Goal: Task Accomplishment & Management: Manage account settings

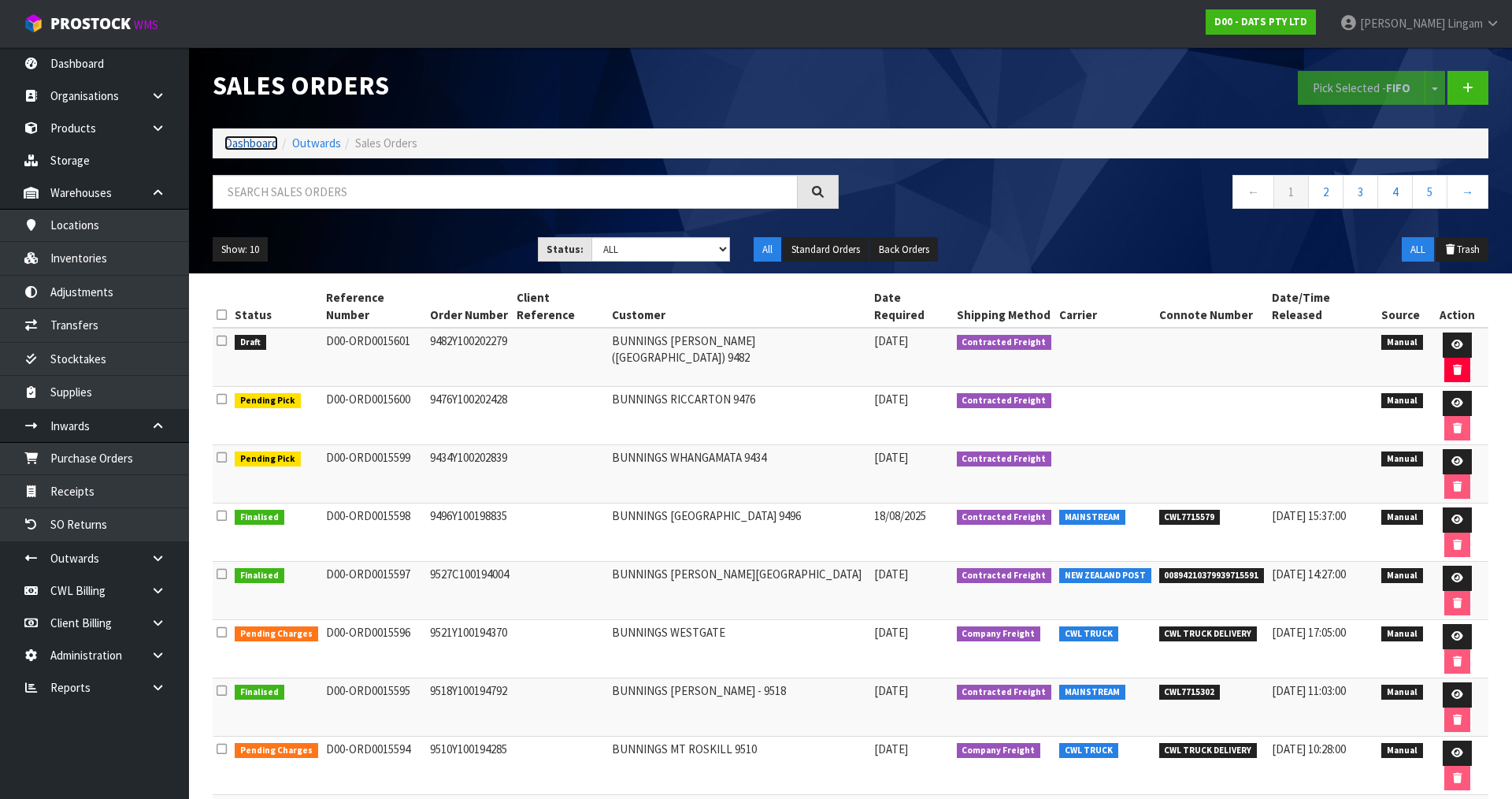
click at [243, 147] on link "Dashboard" at bounding box center [252, 143] width 54 height 15
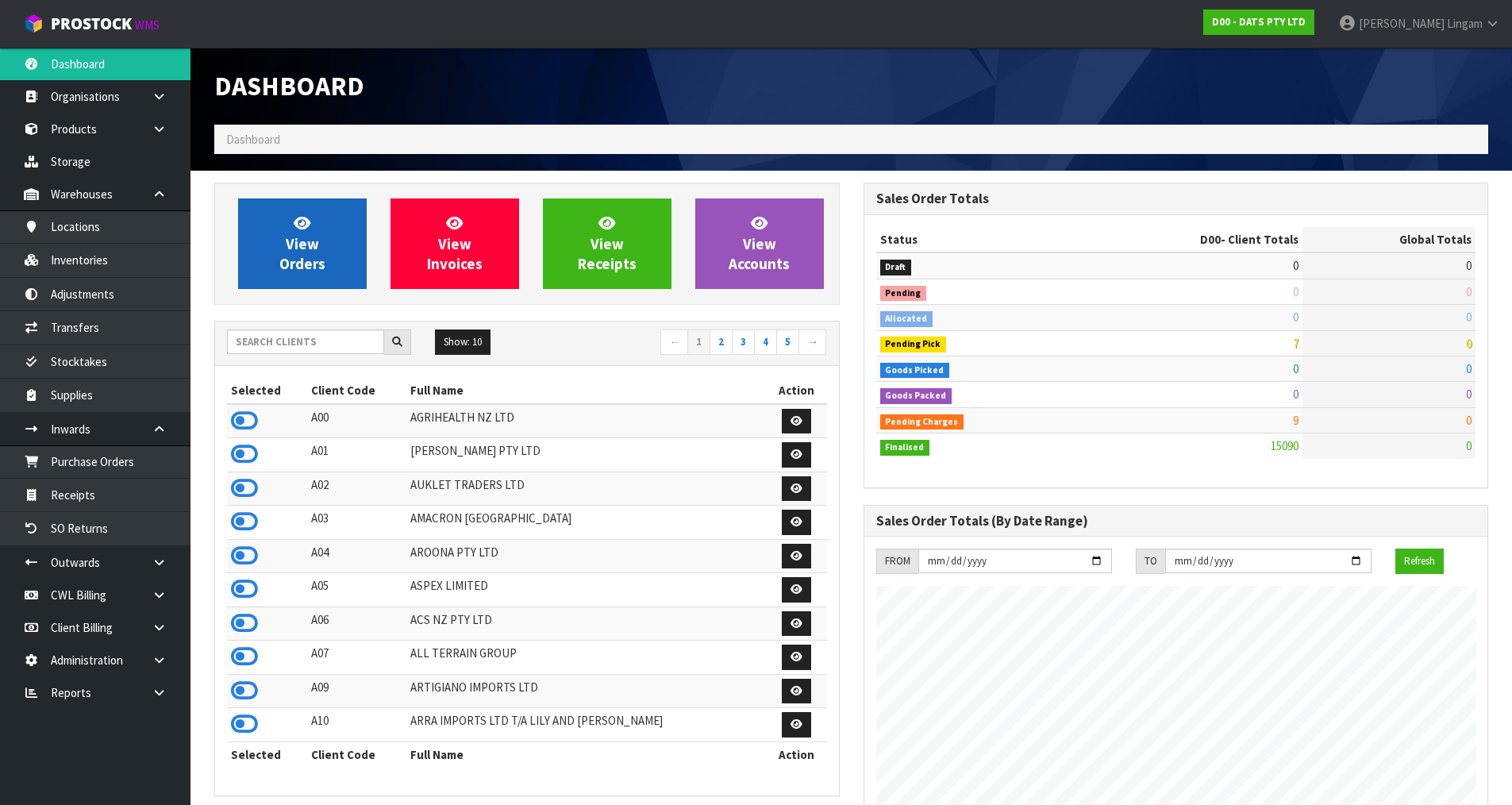
scroll to position [1202, 648]
click at [310, 251] on span "View Orders" at bounding box center [302, 243] width 46 height 60
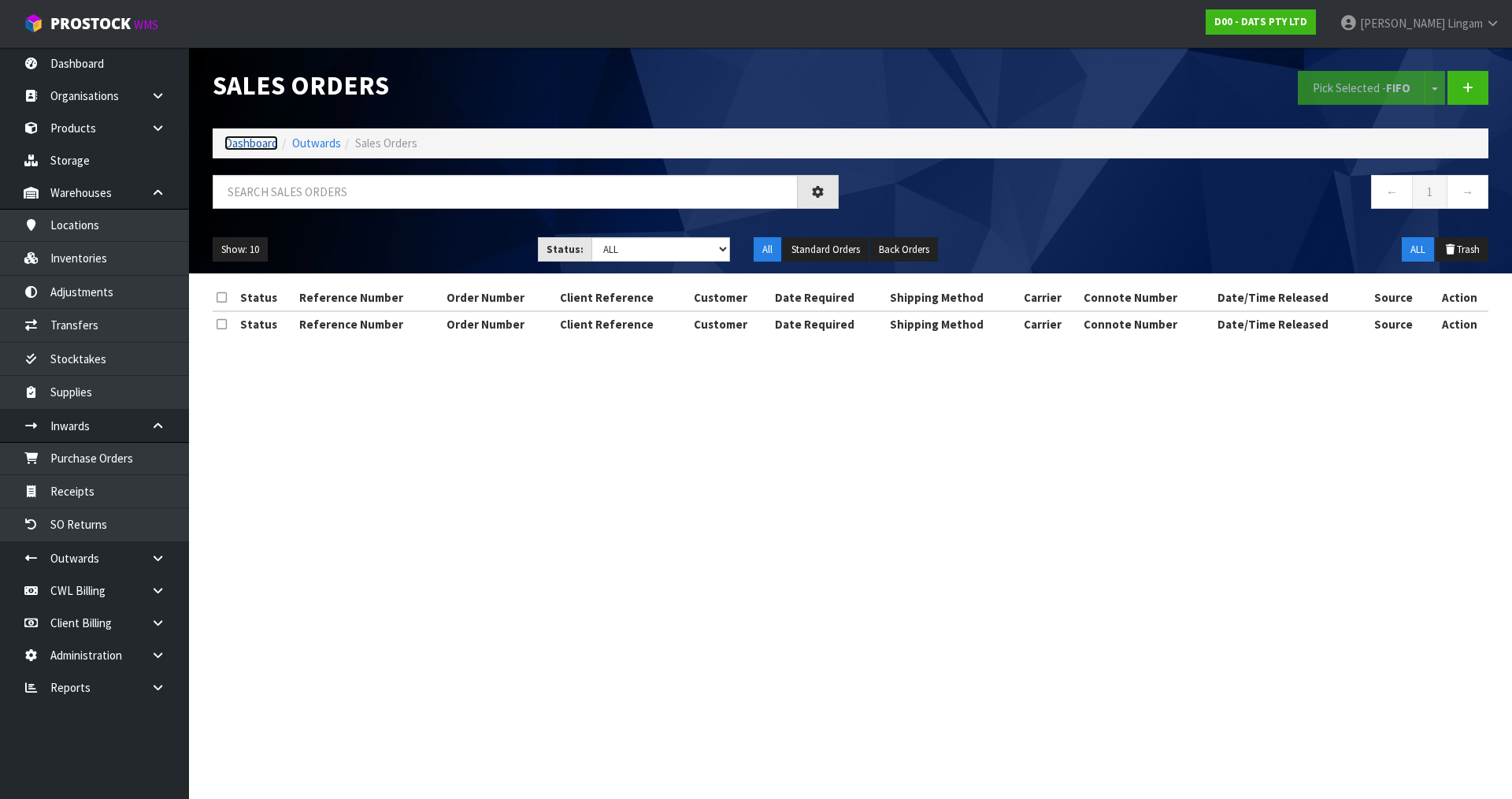
click at [251, 143] on link "Dashboard" at bounding box center [252, 143] width 54 height 15
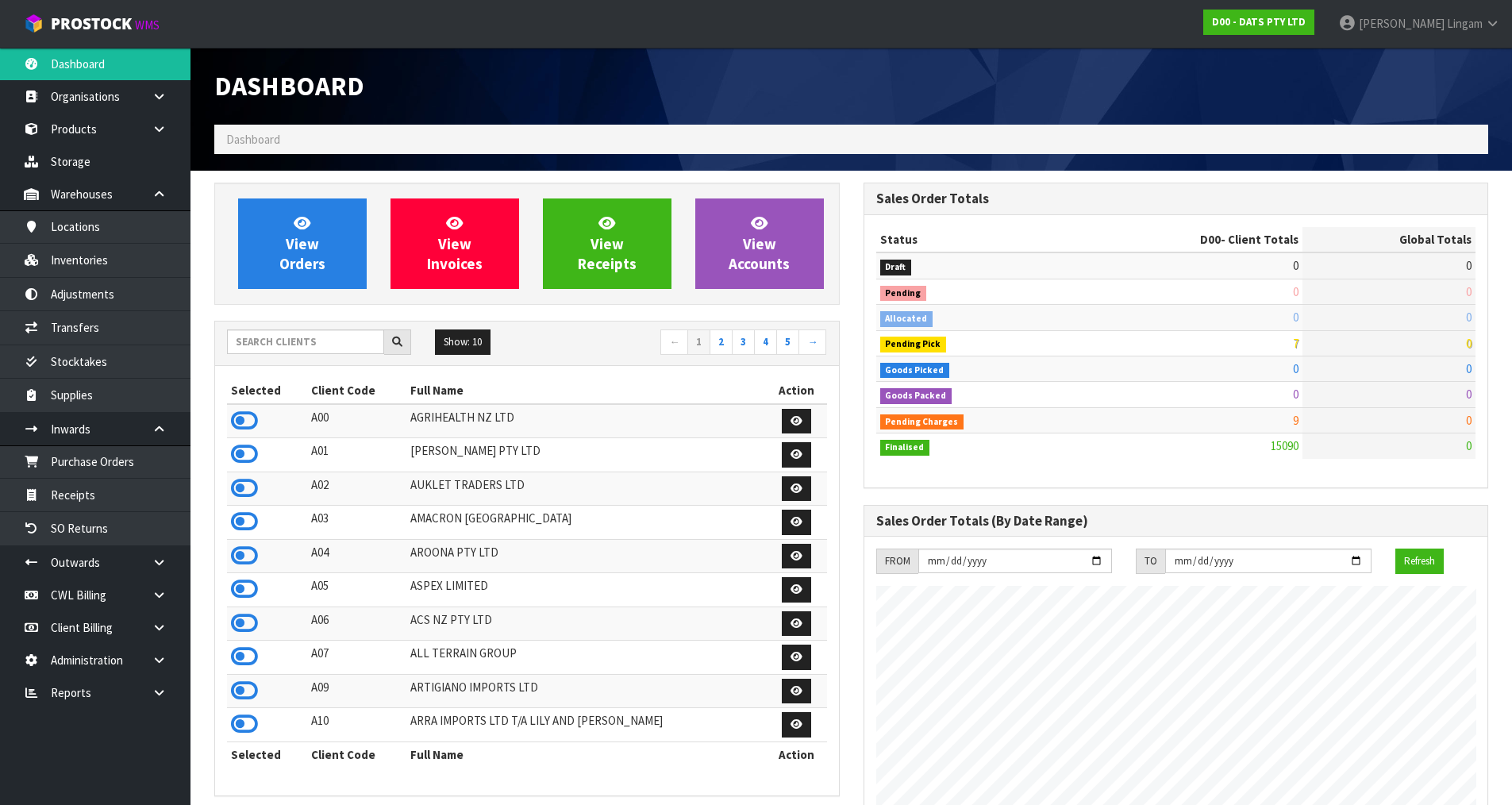
scroll to position [1202, 648]
click at [252, 341] on input "text" at bounding box center [305, 341] width 157 height 25
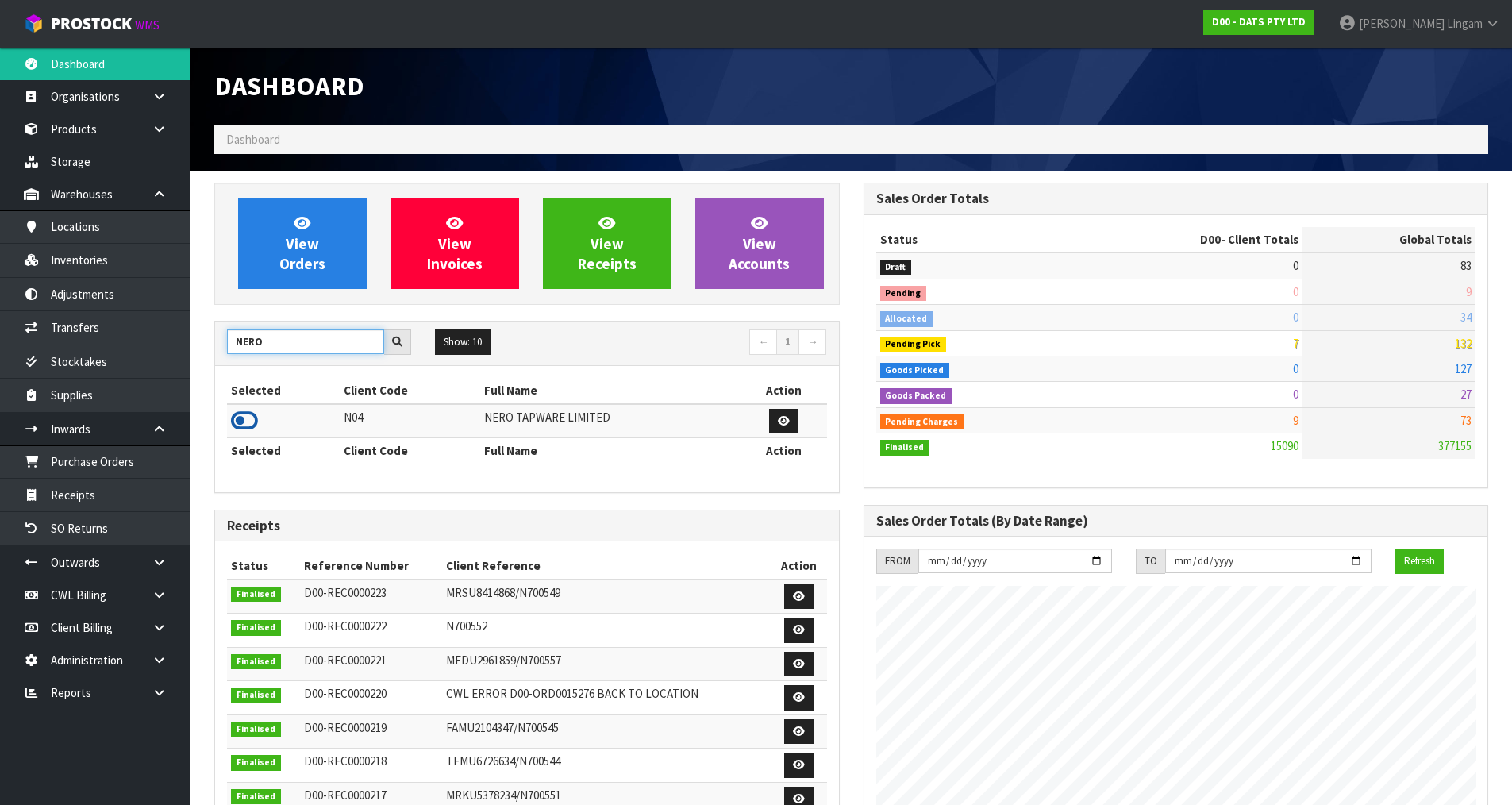
type input "NERO"
click at [244, 423] on icon at bounding box center [244, 420] width 27 height 24
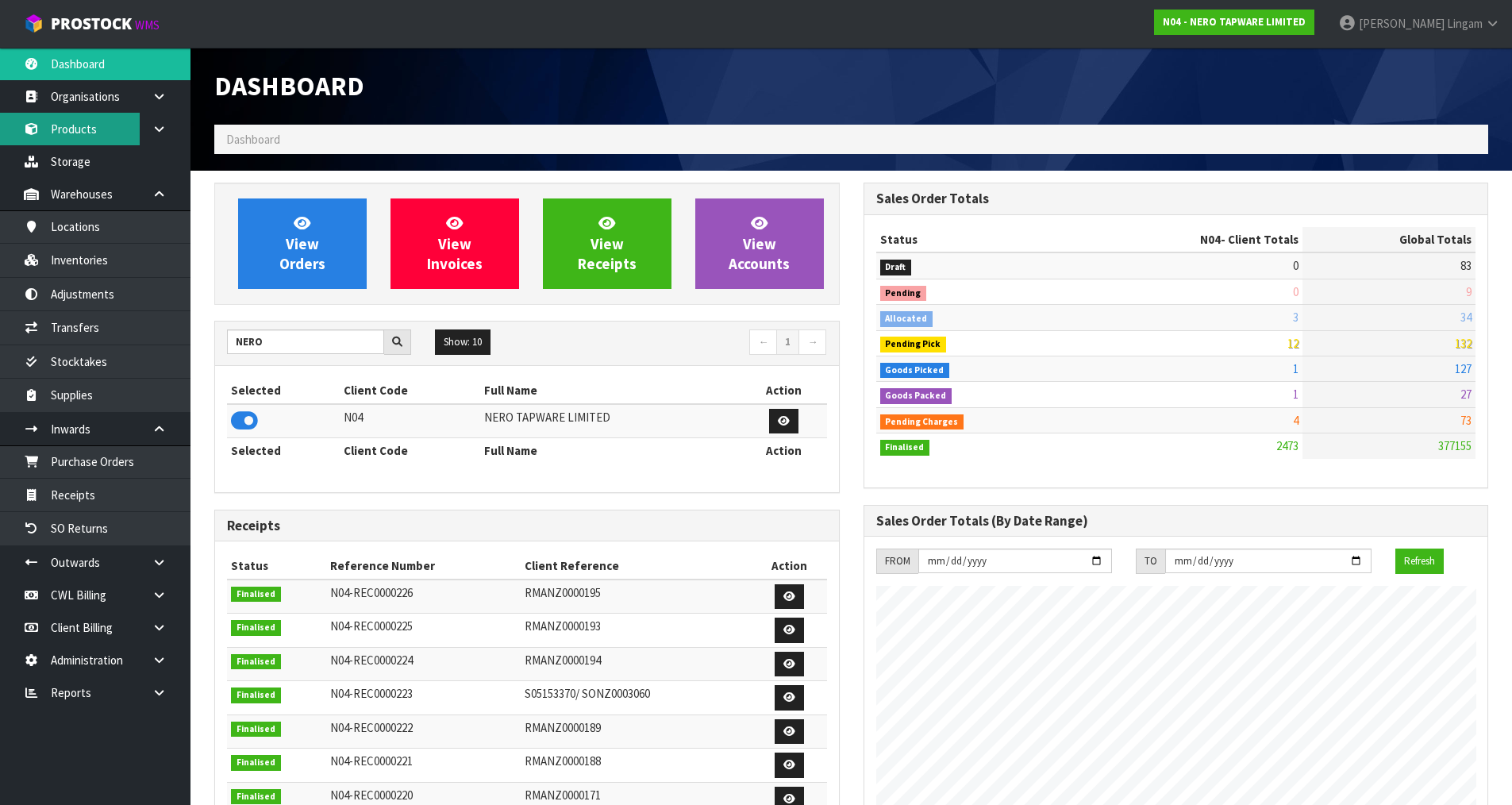
click at [94, 130] on link "Products" at bounding box center [95, 129] width 190 height 33
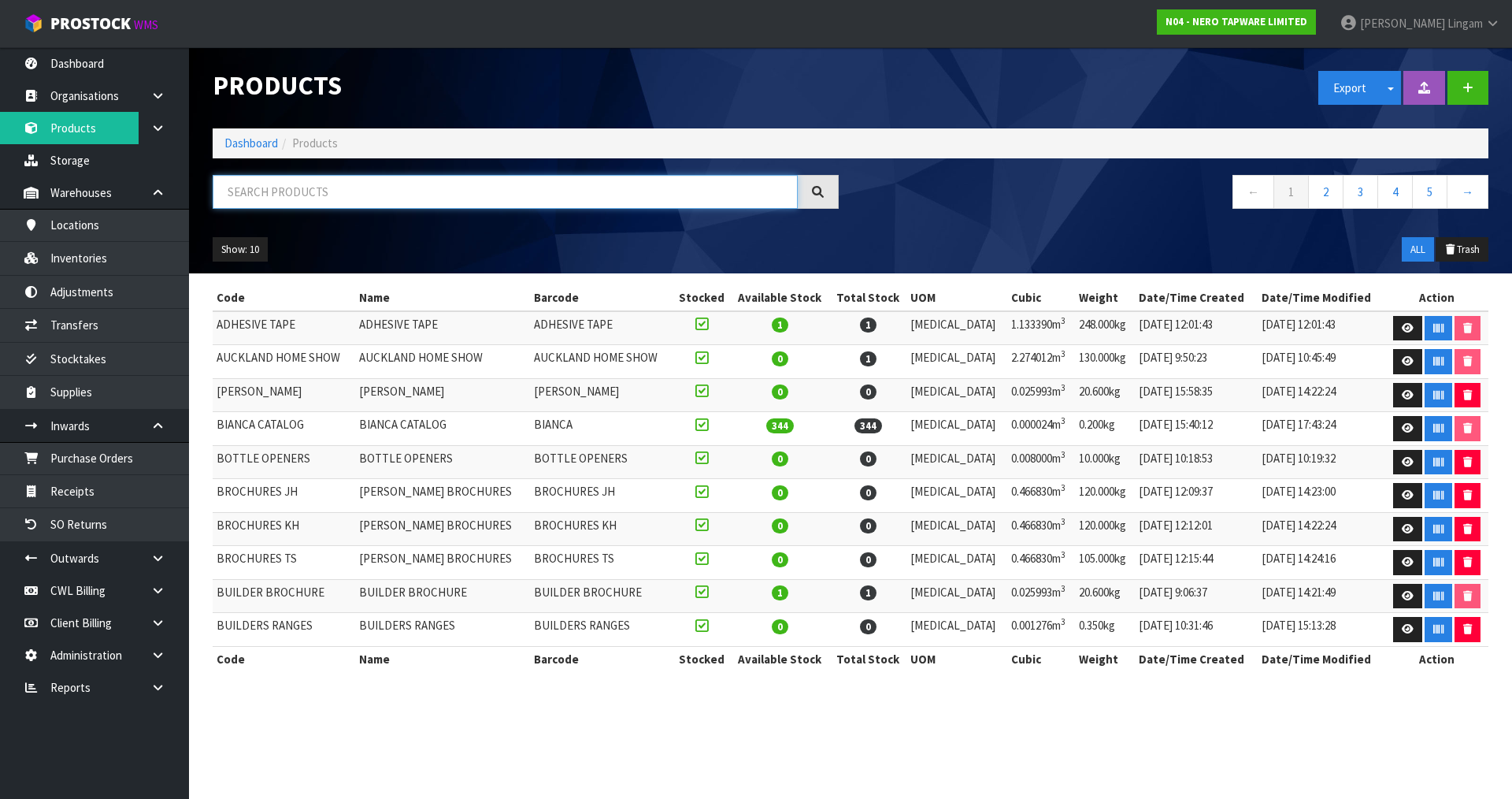
click at [377, 197] on input "text" at bounding box center [505, 192] width 585 height 34
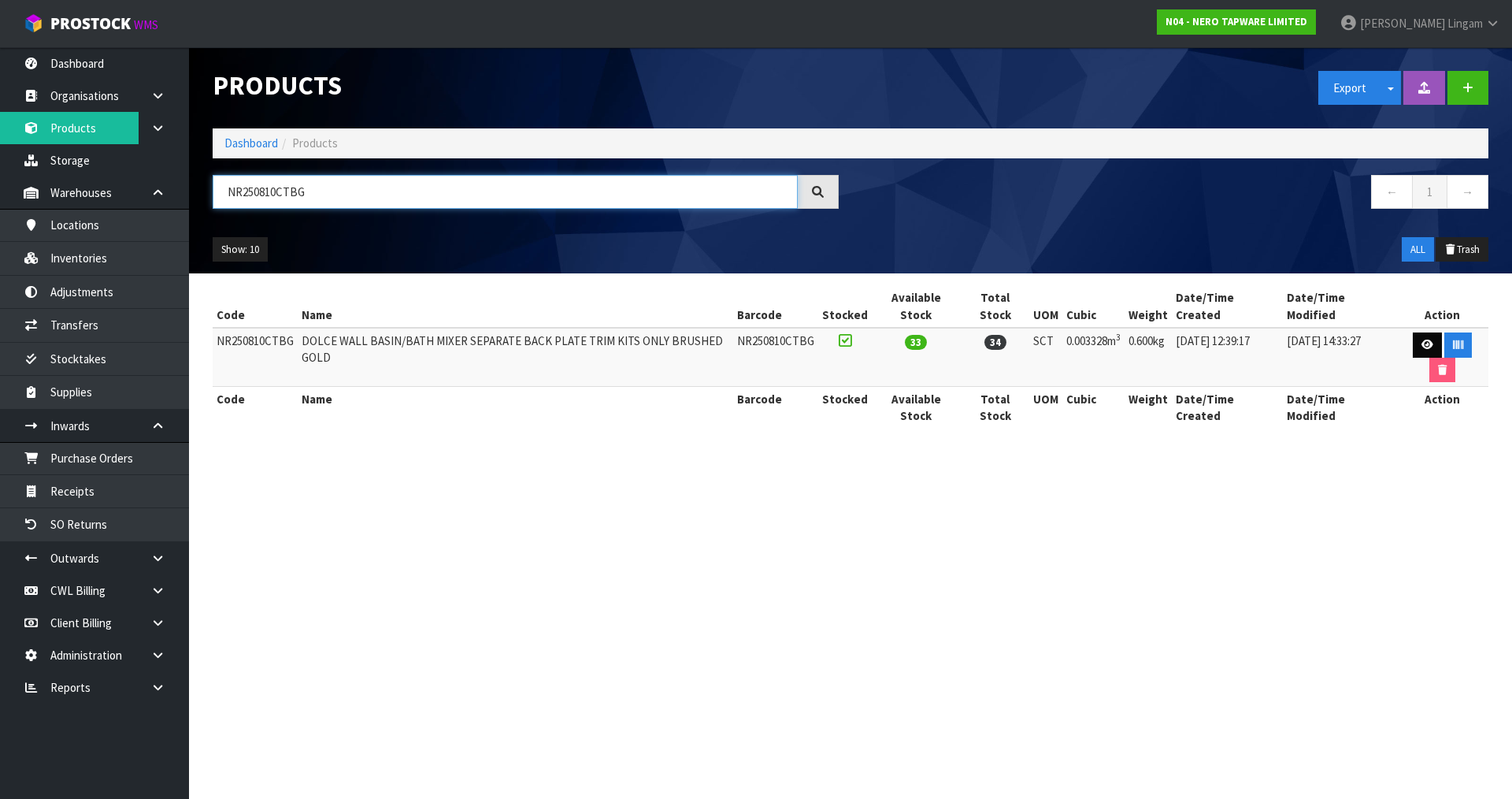
type input "NR250810CTBG"
click at [1422, 340] on icon at bounding box center [1427, 345] width 12 height 11
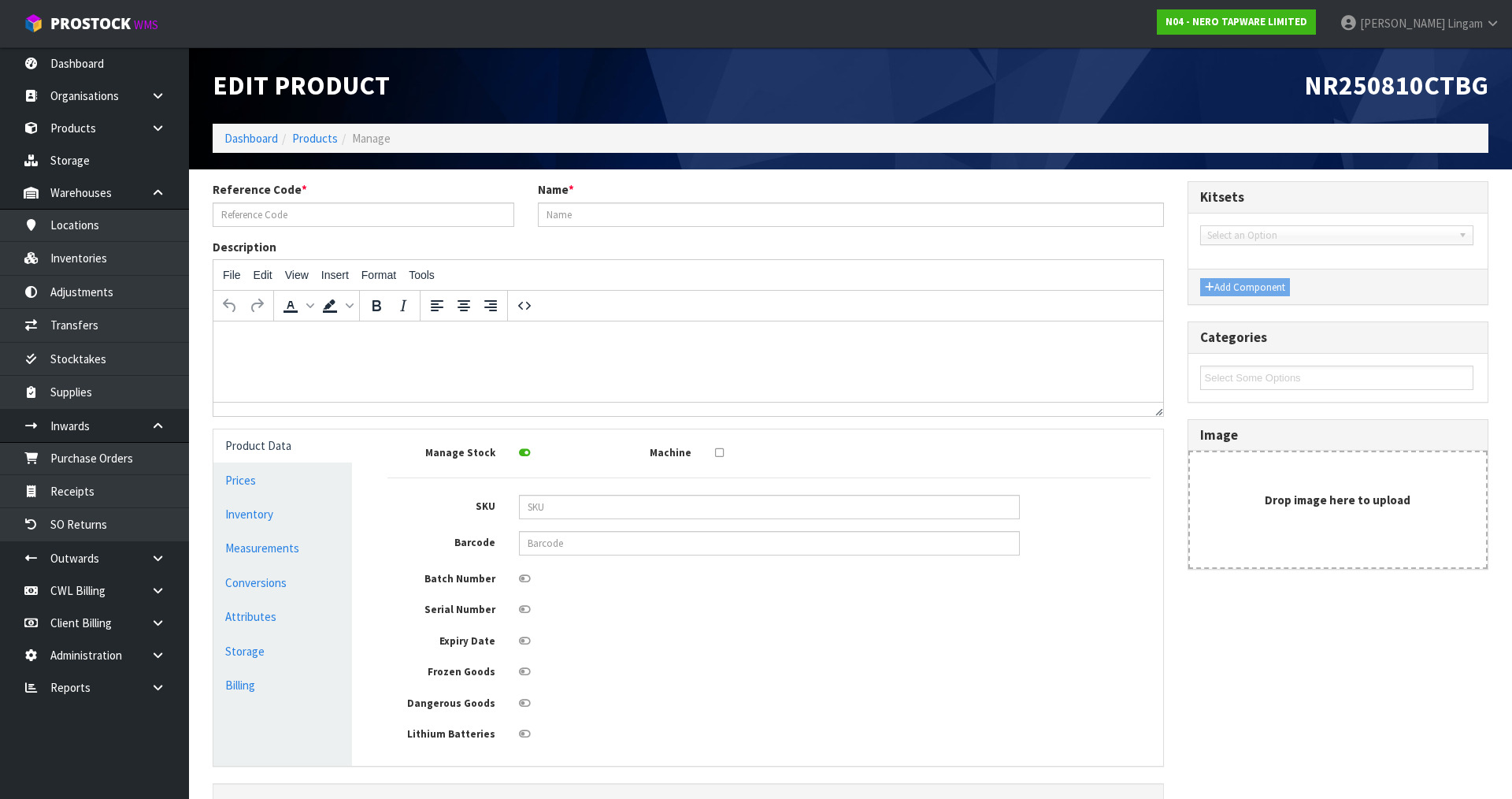
type input "NR250810CTBG"
type input "DOLCE WALL BASIN/BATH MIXER SEPARATE BACK PLATE TRIM KITS ONLY BRUSHED GOLD"
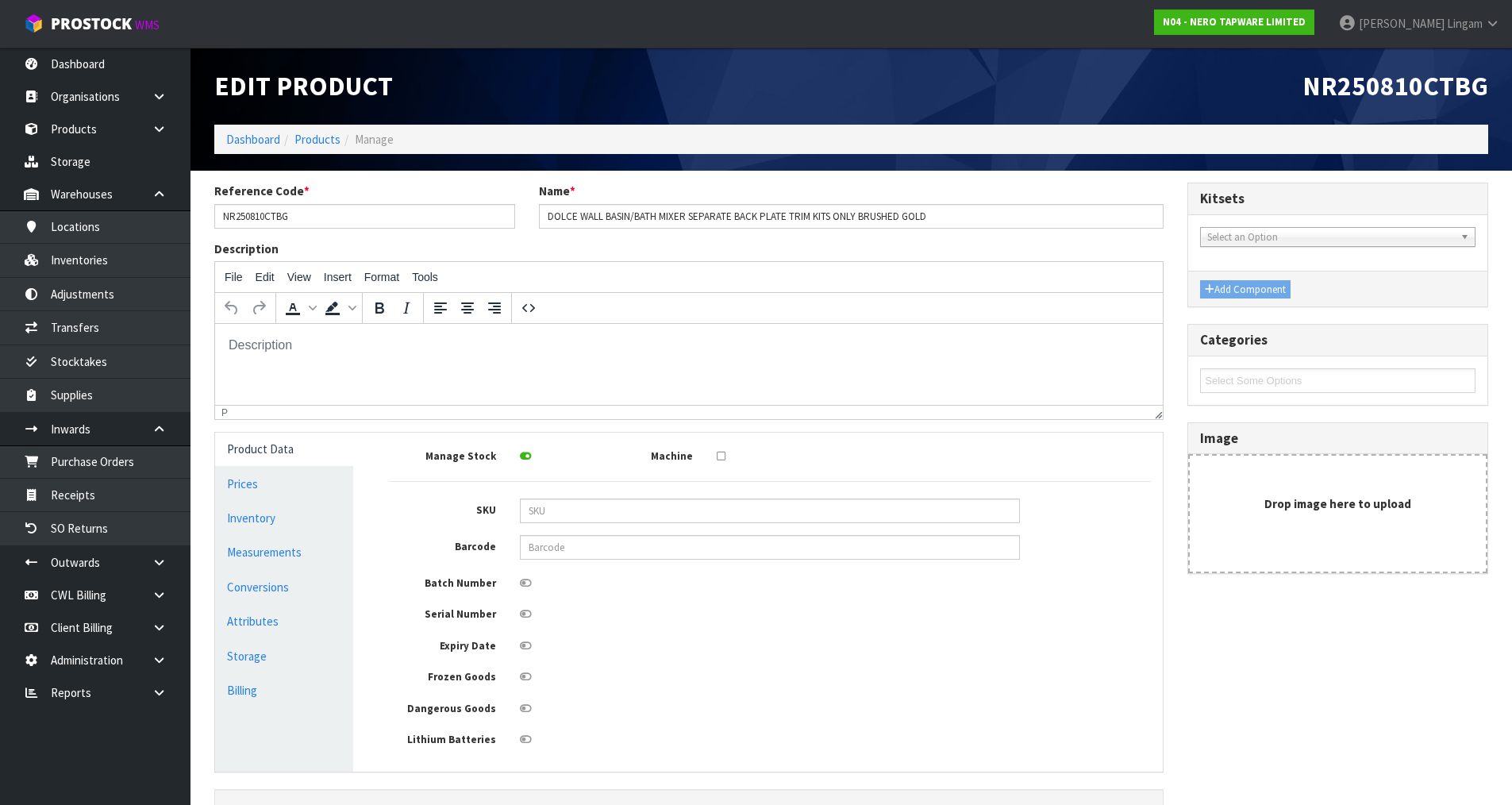
click at [292, 446] on link "Product Data" at bounding box center [284, 449] width 138 height 33
click at [273, 560] on link "Measurements" at bounding box center [284, 552] width 138 height 33
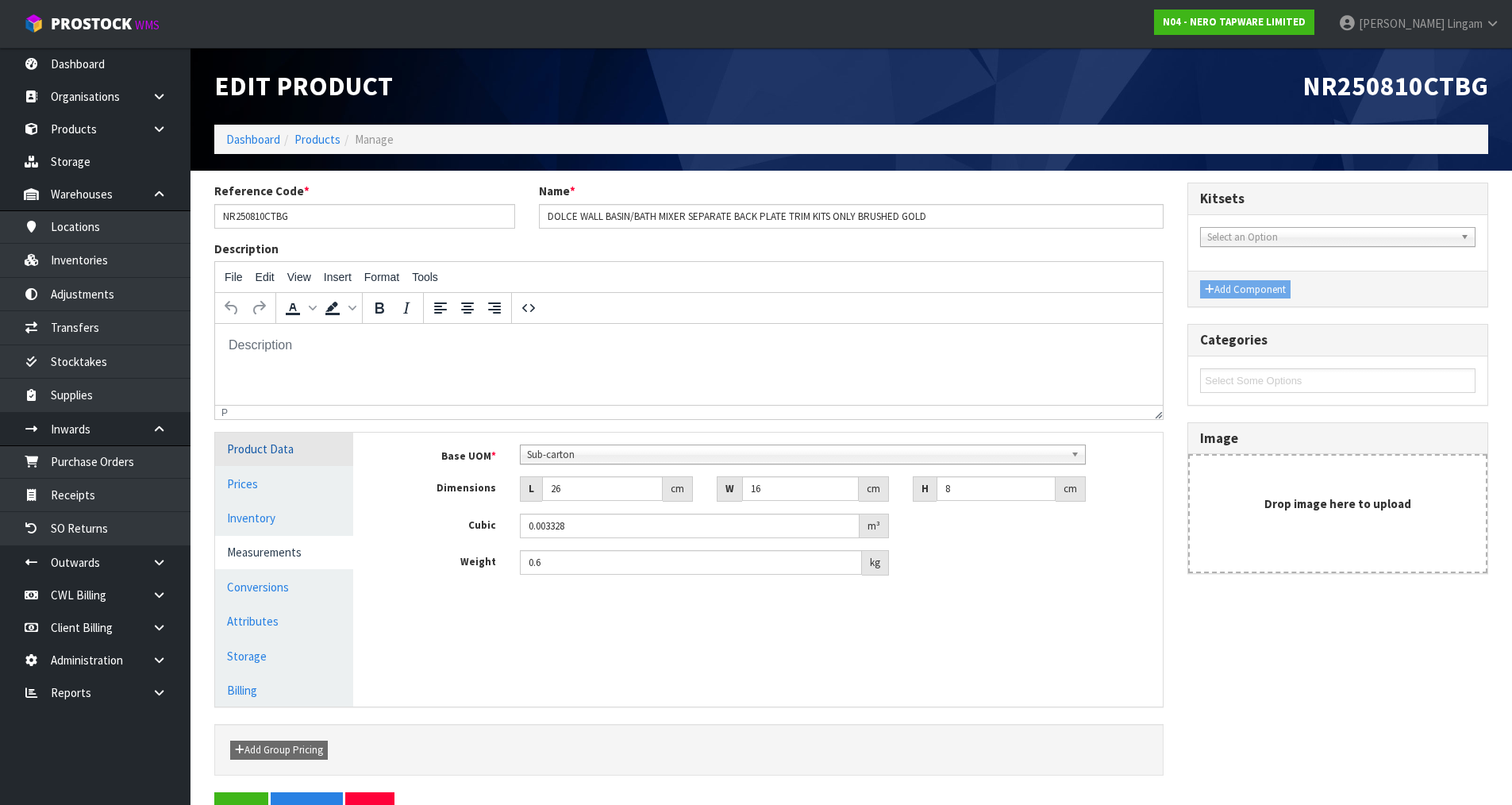
click at [277, 444] on link "Product Data" at bounding box center [284, 449] width 138 height 33
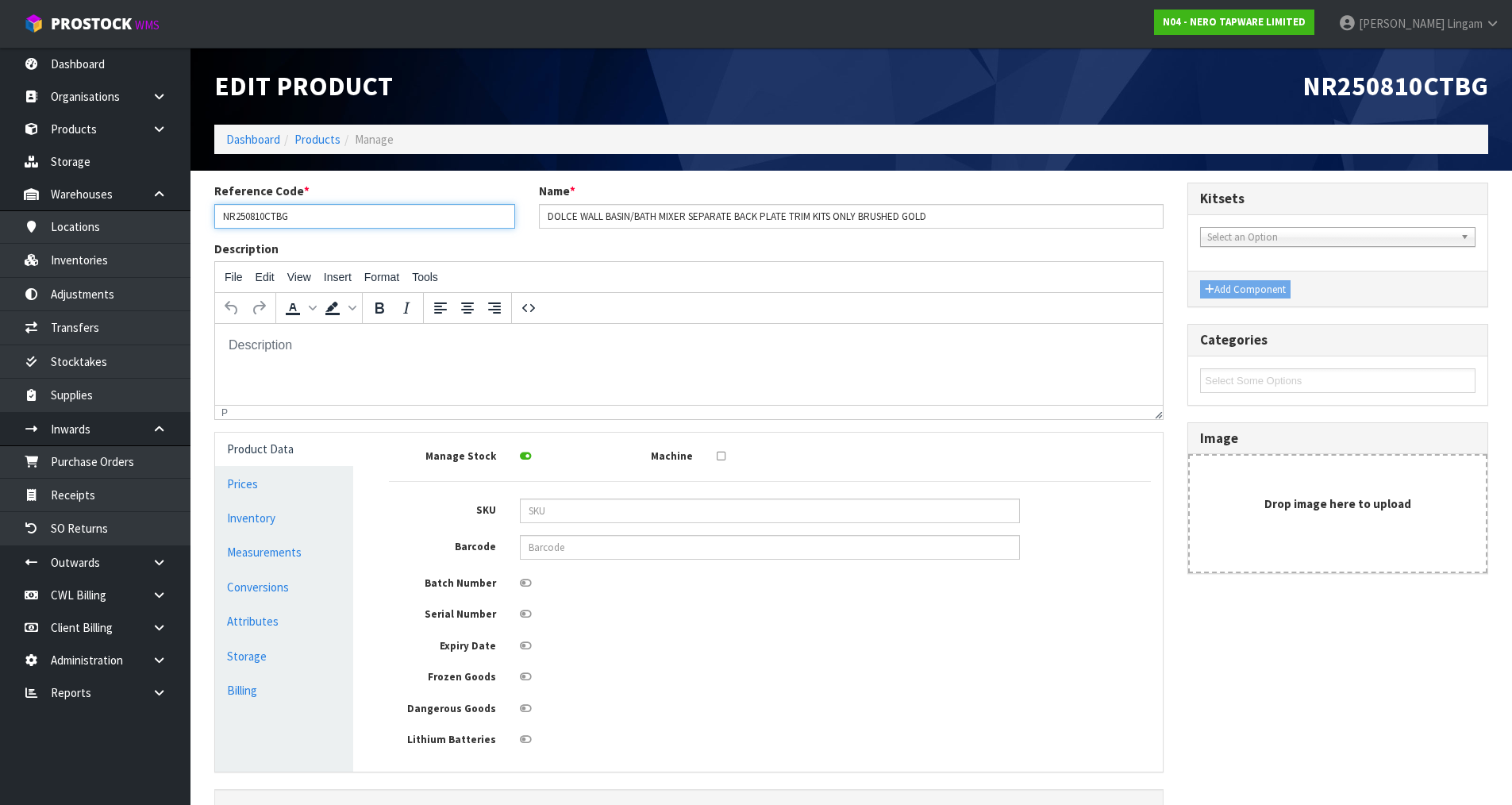
click at [250, 217] on input "NR250810CTBG" at bounding box center [364, 217] width 301 height 25
click at [119, 256] on link "Inventories" at bounding box center [95, 260] width 190 height 33
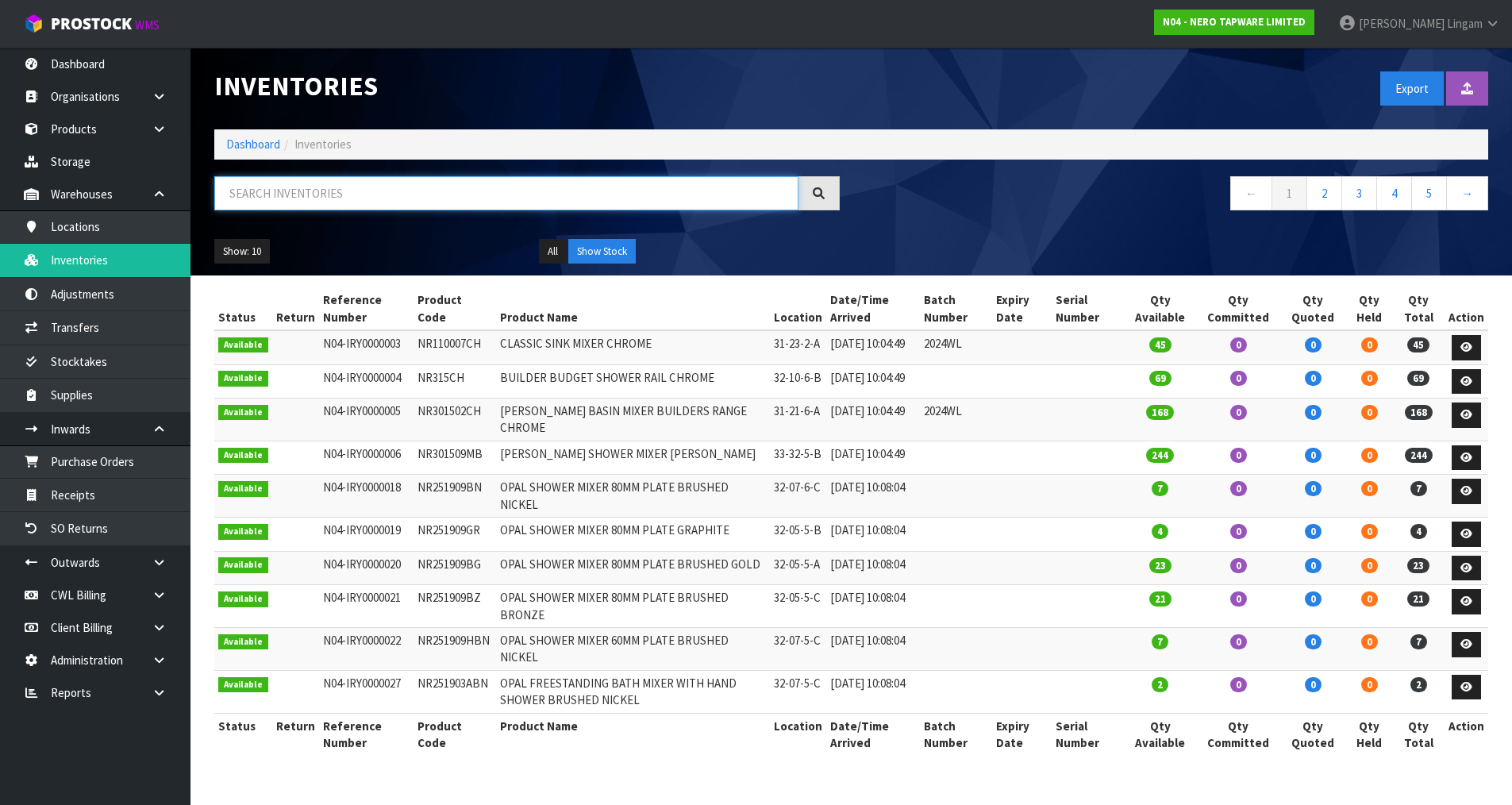
paste input "NR250810CTBG"
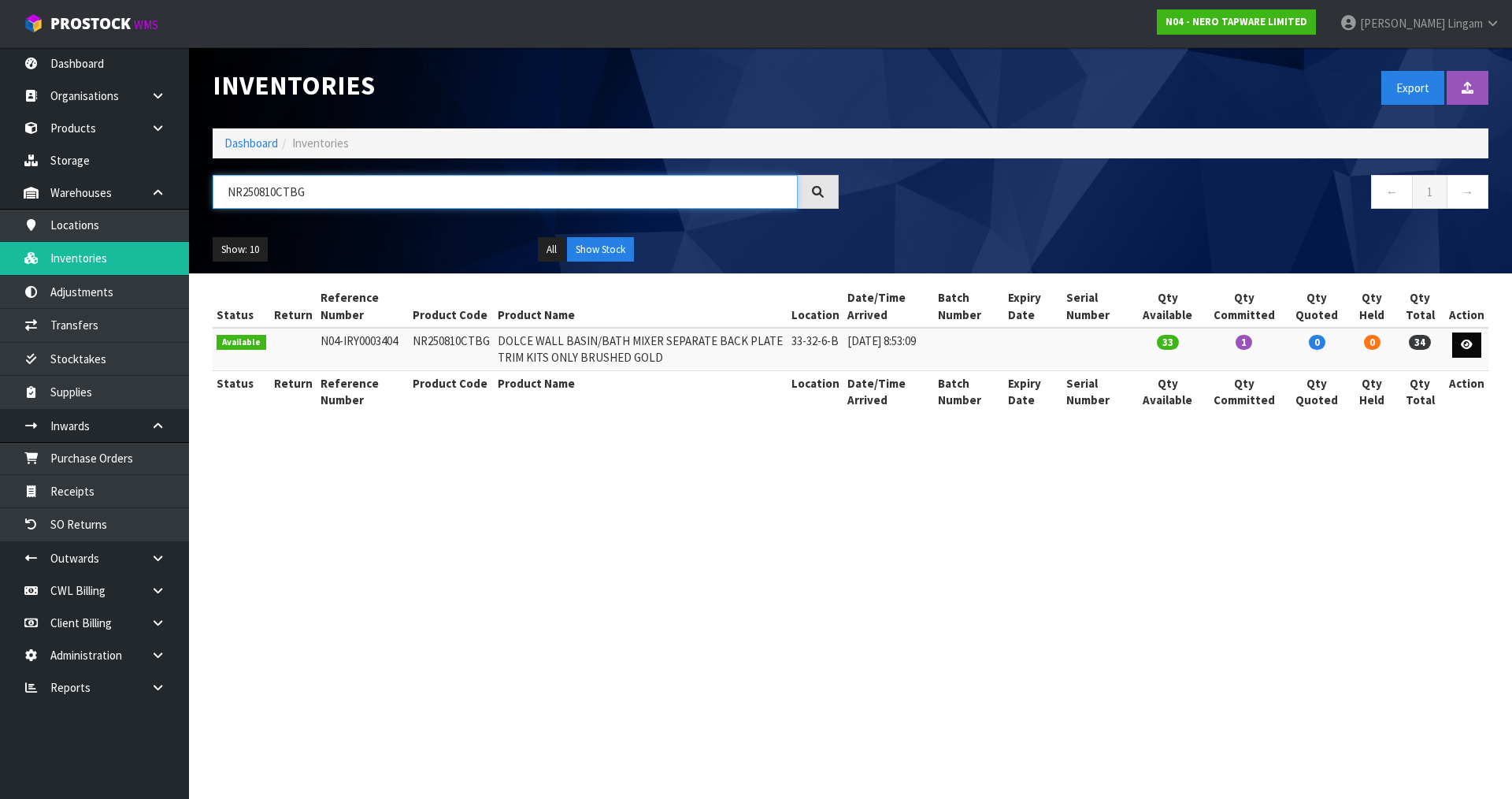
type input "NR250810CTBG"
click at [1470, 346] on icon at bounding box center [1466, 345] width 12 height 11
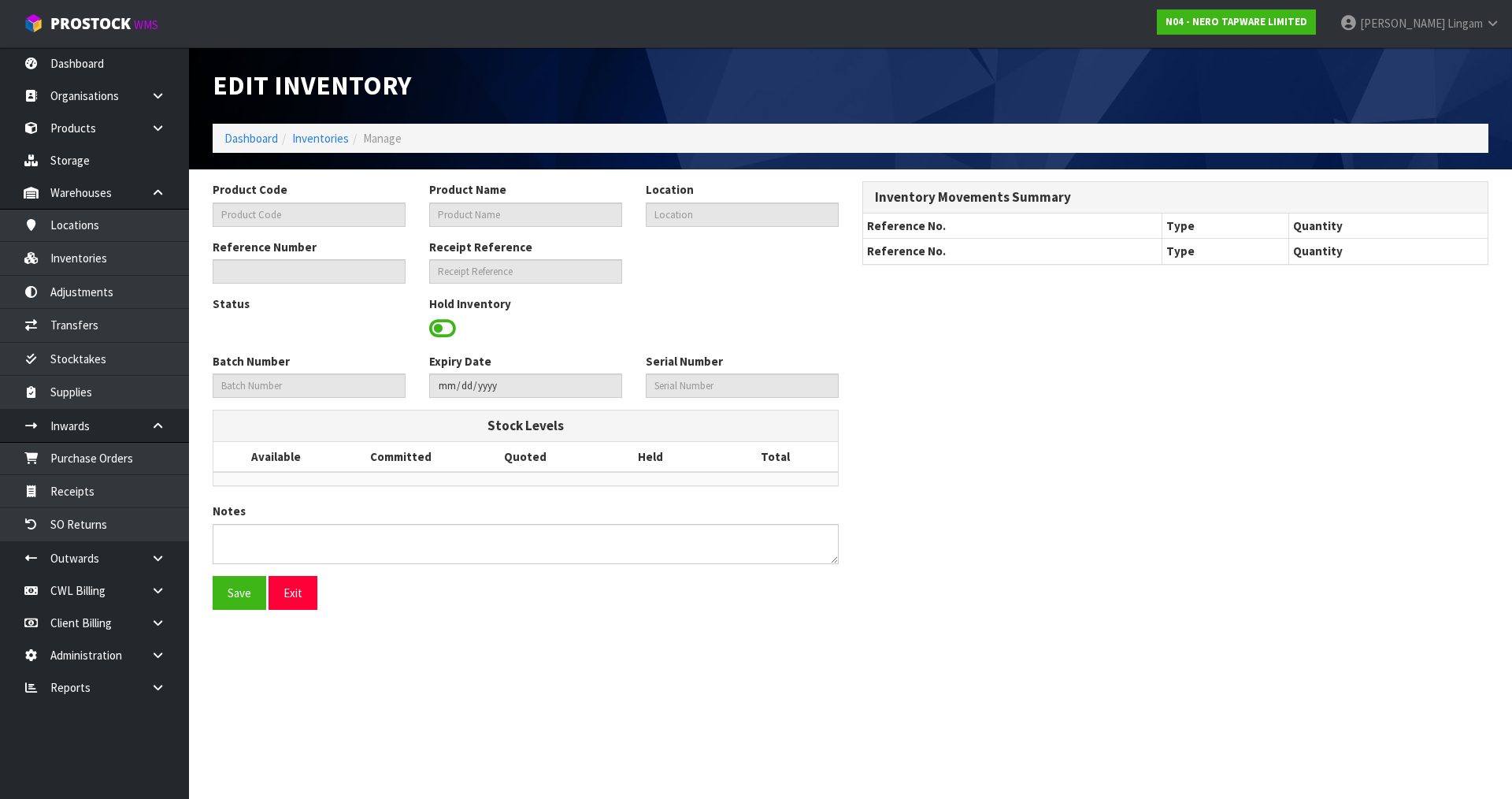
type input "NR250810CTBG"
type input "DOLCE WALL BASIN/BATH MIXER SEPARATE BACK PLATE TRIM KITS ONLY BRUSHED GOLD"
type input "33-32-6-B"
type input "N04-IRY0003404"
type input "N04-REC0000069"
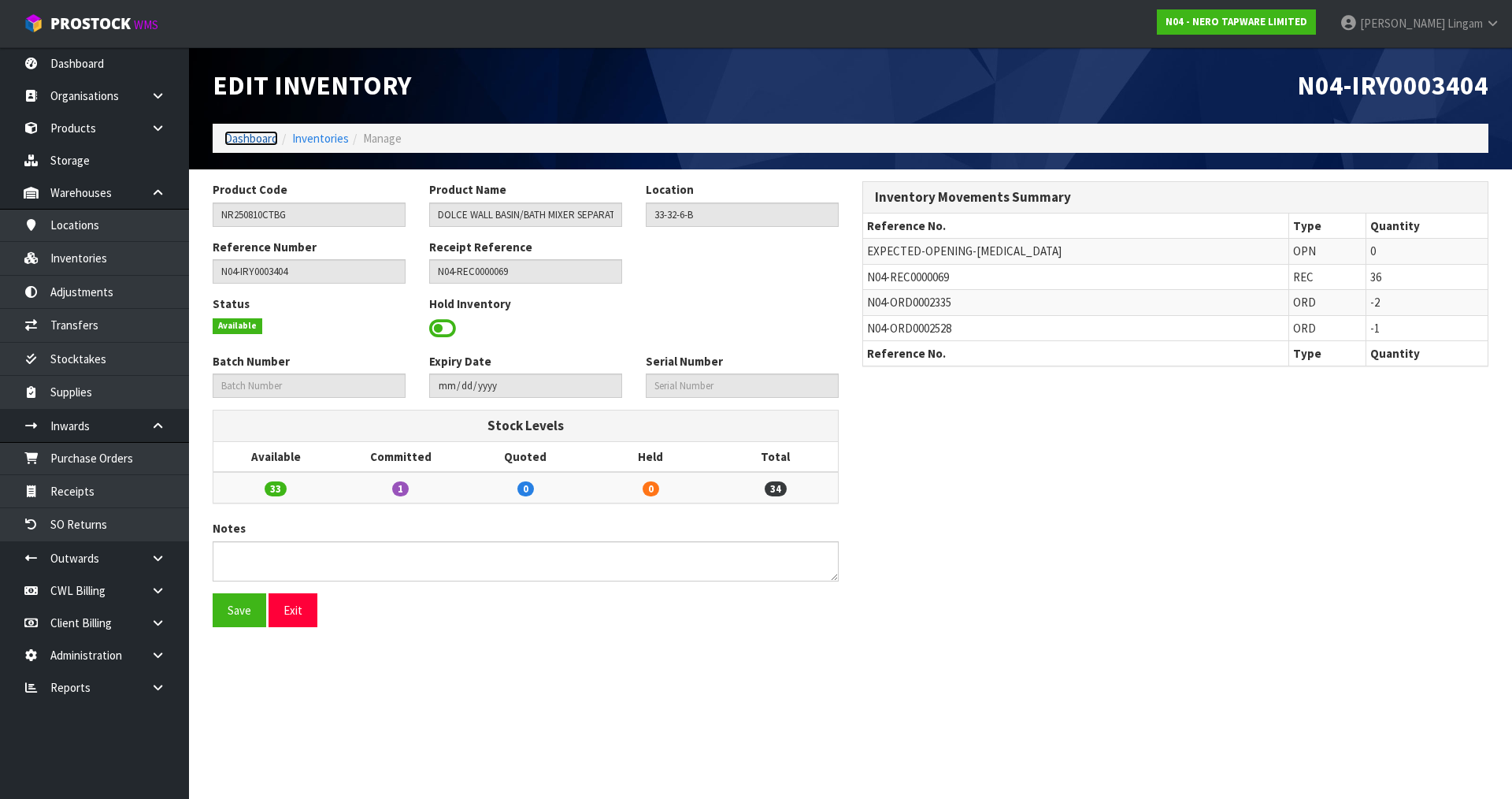
click at [246, 132] on link "Dashboard" at bounding box center [252, 138] width 54 height 15
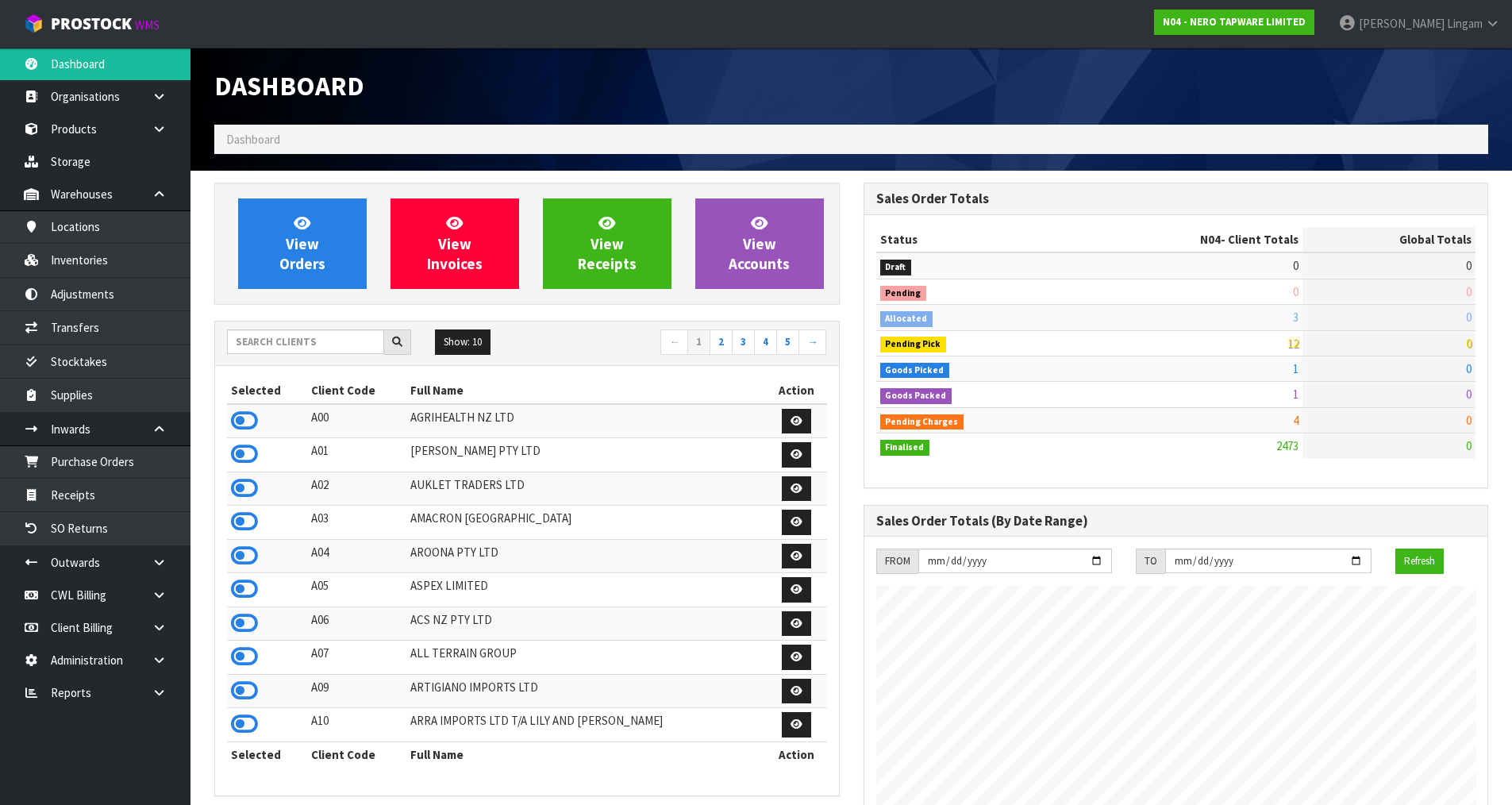
scroll to position [1202, 648]
click at [75, 130] on link "Products" at bounding box center [95, 129] width 190 height 33
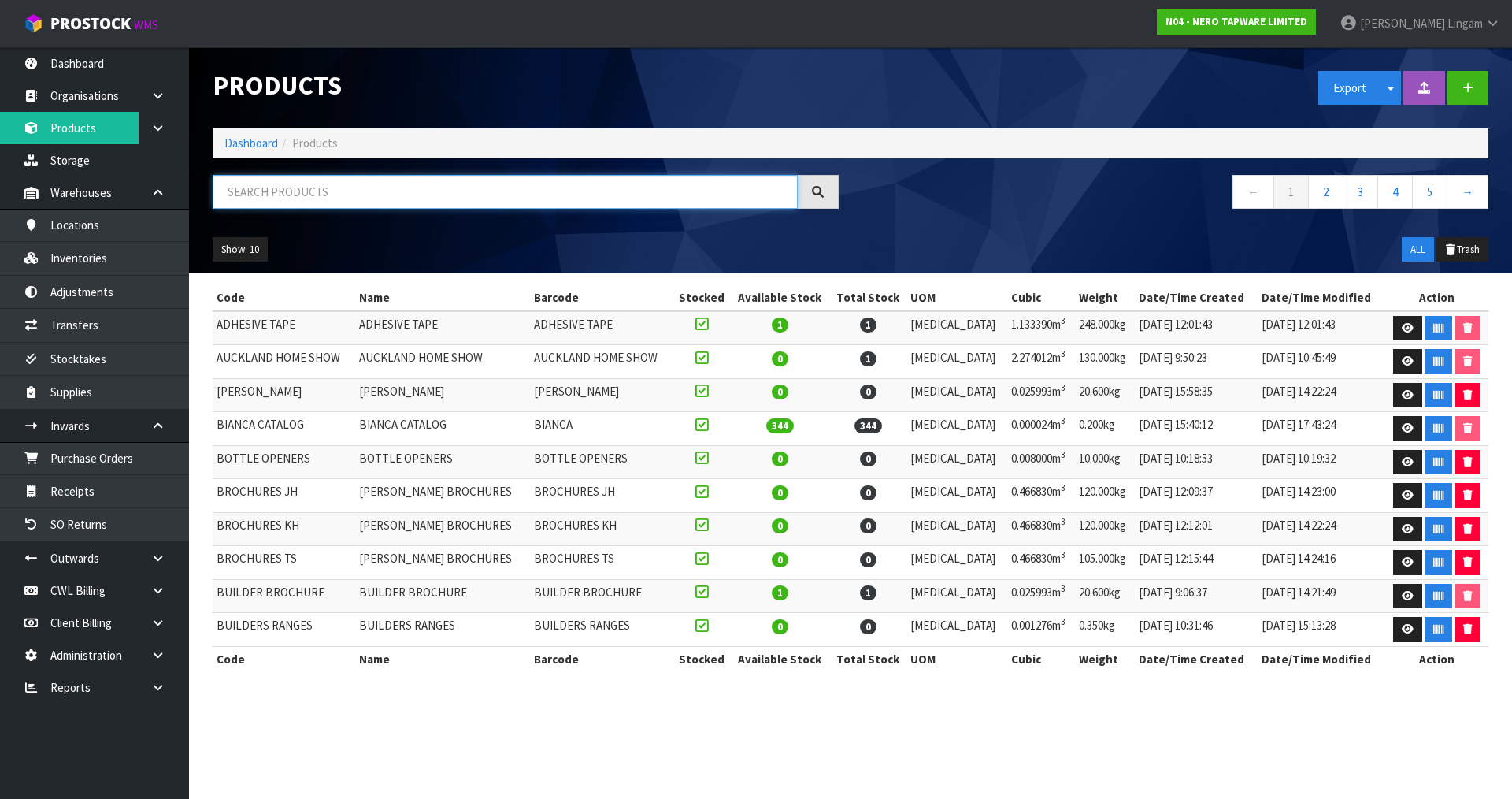
click at [299, 194] on input "text" at bounding box center [505, 192] width 585 height 34
drag, startPoint x: 299, startPoint y: 194, endPoint x: 256, endPoint y: 189, distance: 43.3
paste input "NR250810CTBG"
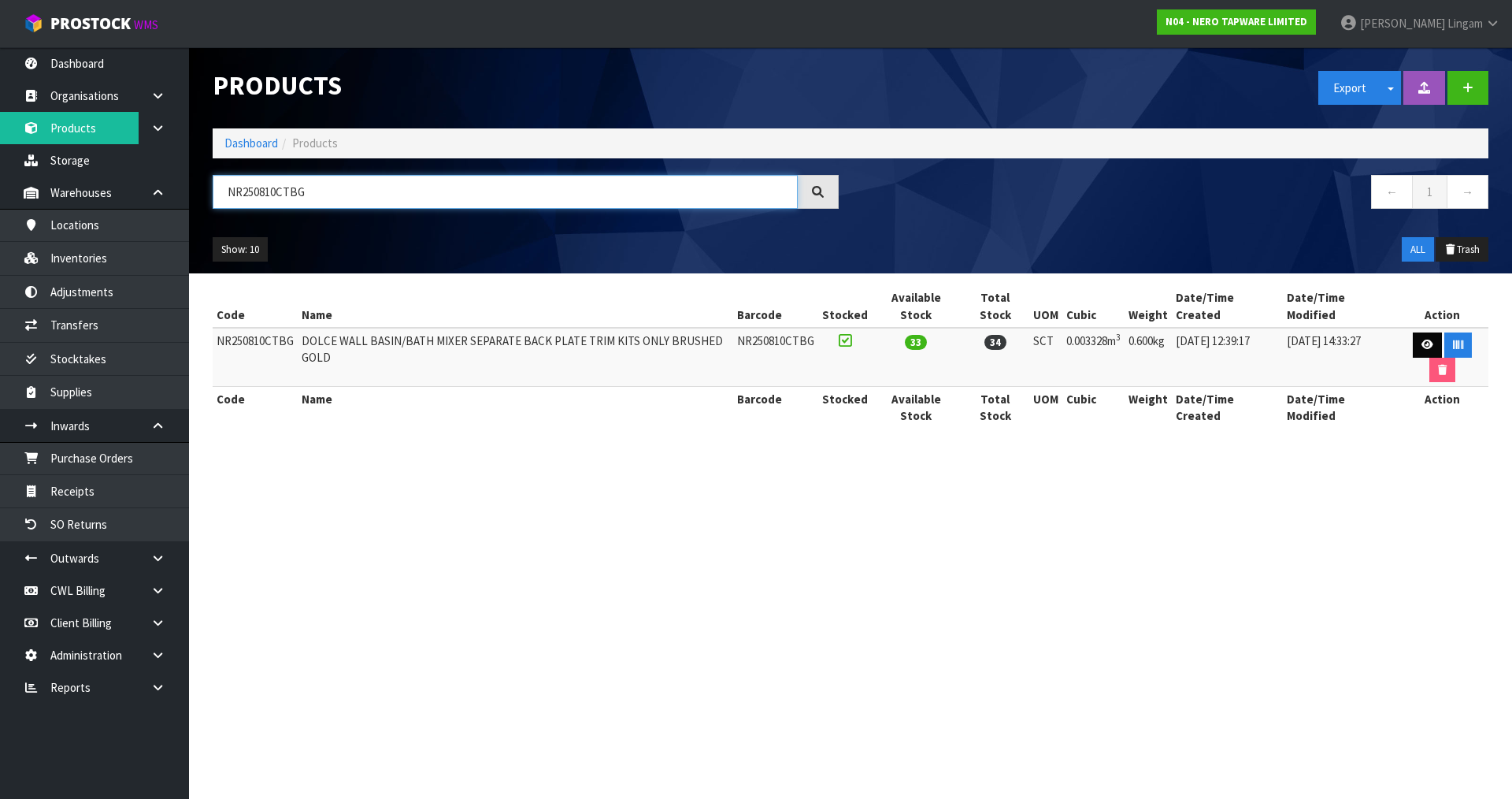
type input "NR250810CTBG"
click at [1413, 332] on link at bounding box center [1427, 345] width 29 height 25
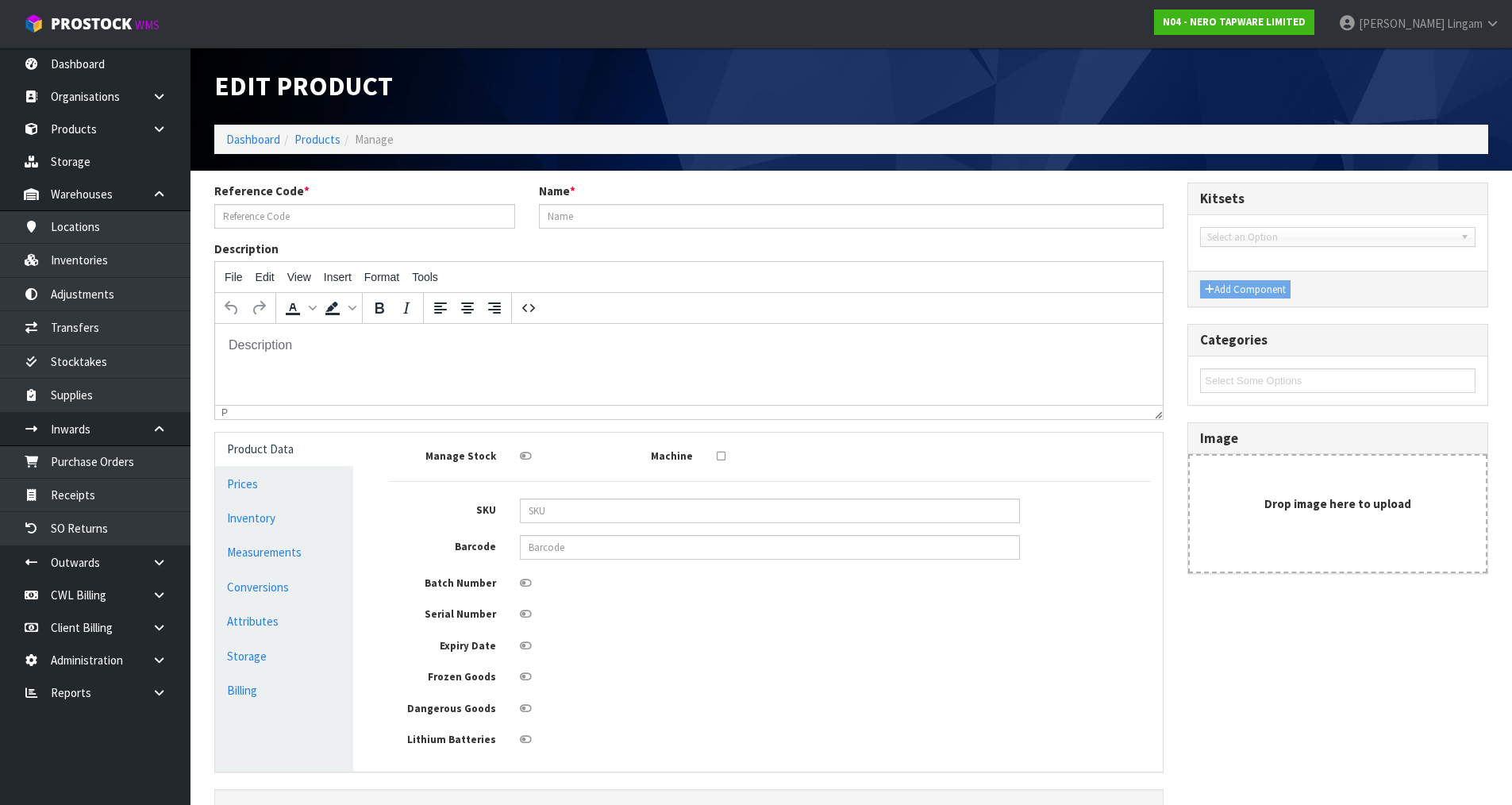
type input "NR250810CTBG"
type input "DOLCE WALL BASIN/BATH MIXER SEPARATE BACK PLATE TRIM KITS ONLY BRUSHED GOLD"
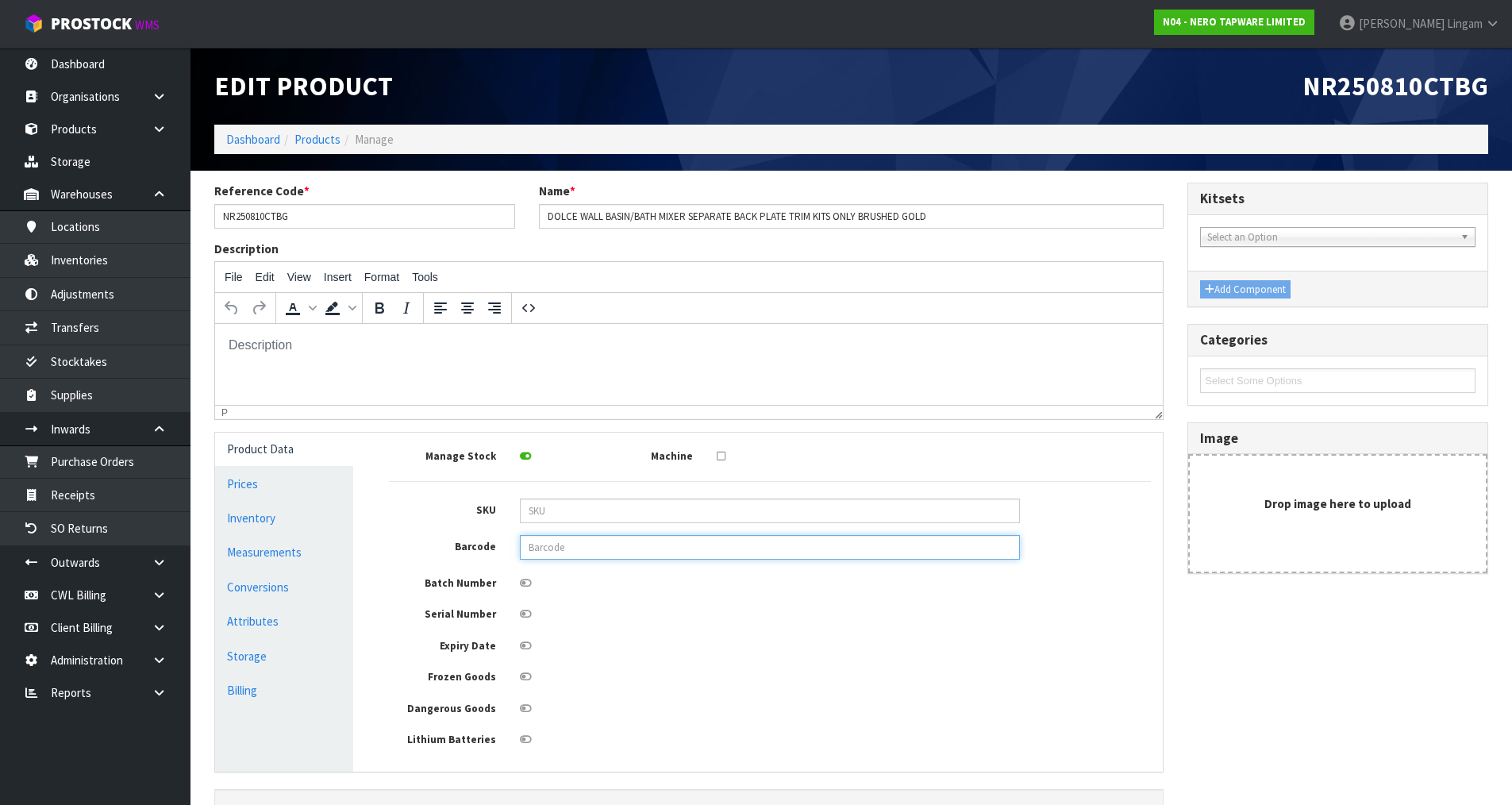
click at [522, 547] on input "text" at bounding box center [769, 547] width 500 height 25
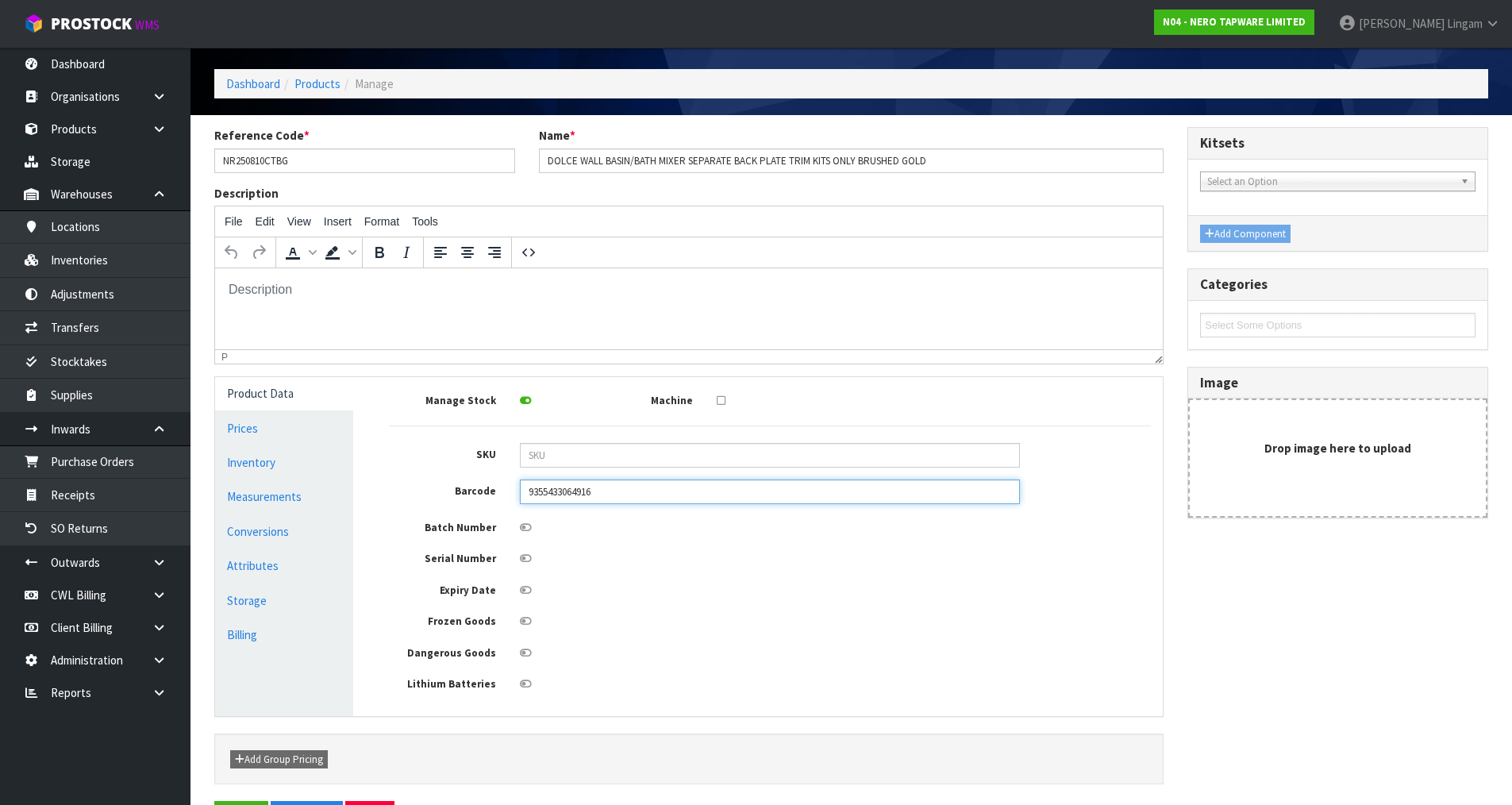
scroll to position [110, 0]
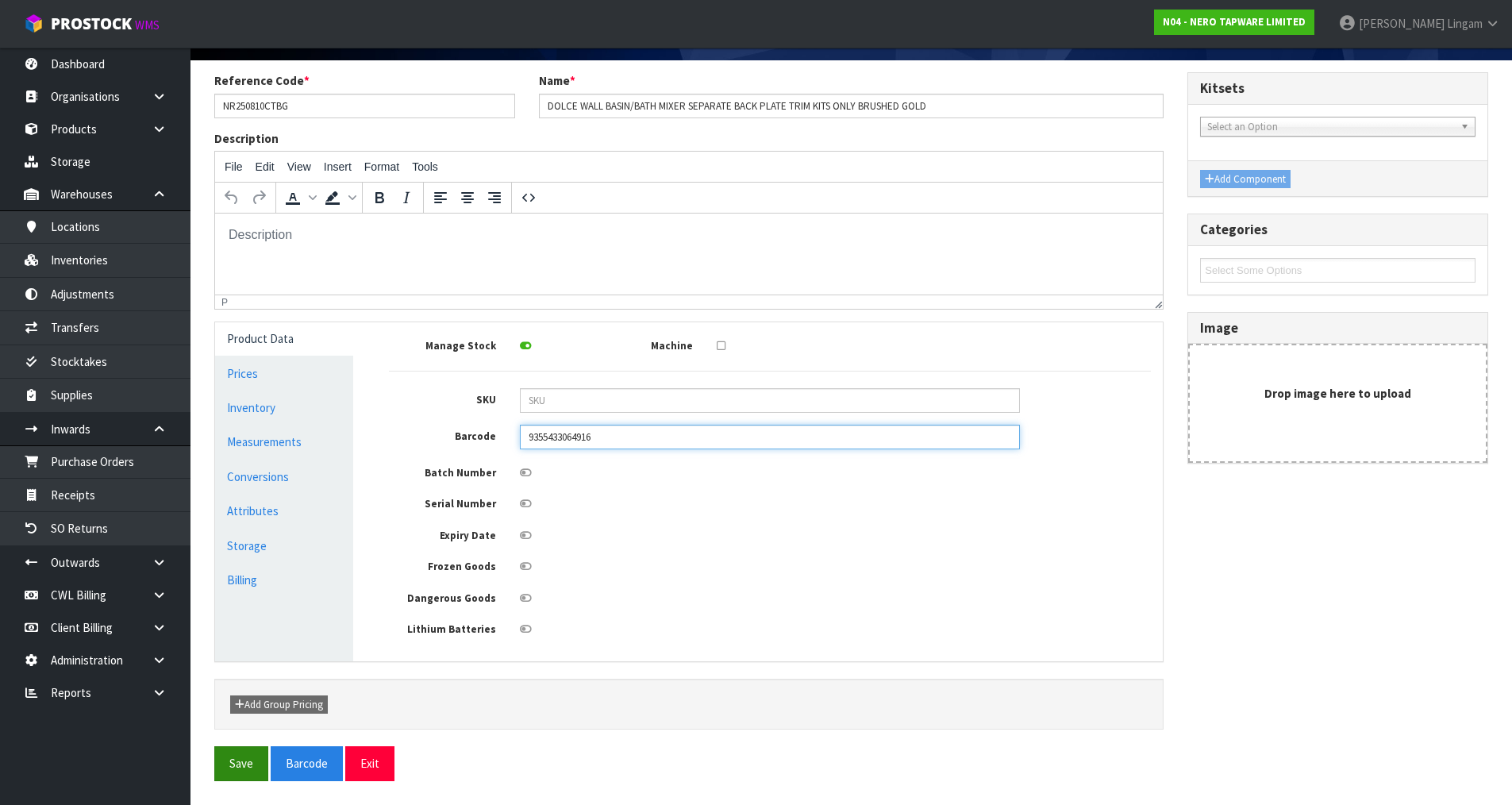
type input "9355433064916"
click at [231, 770] on button "Save" at bounding box center [241, 763] width 54 height 34
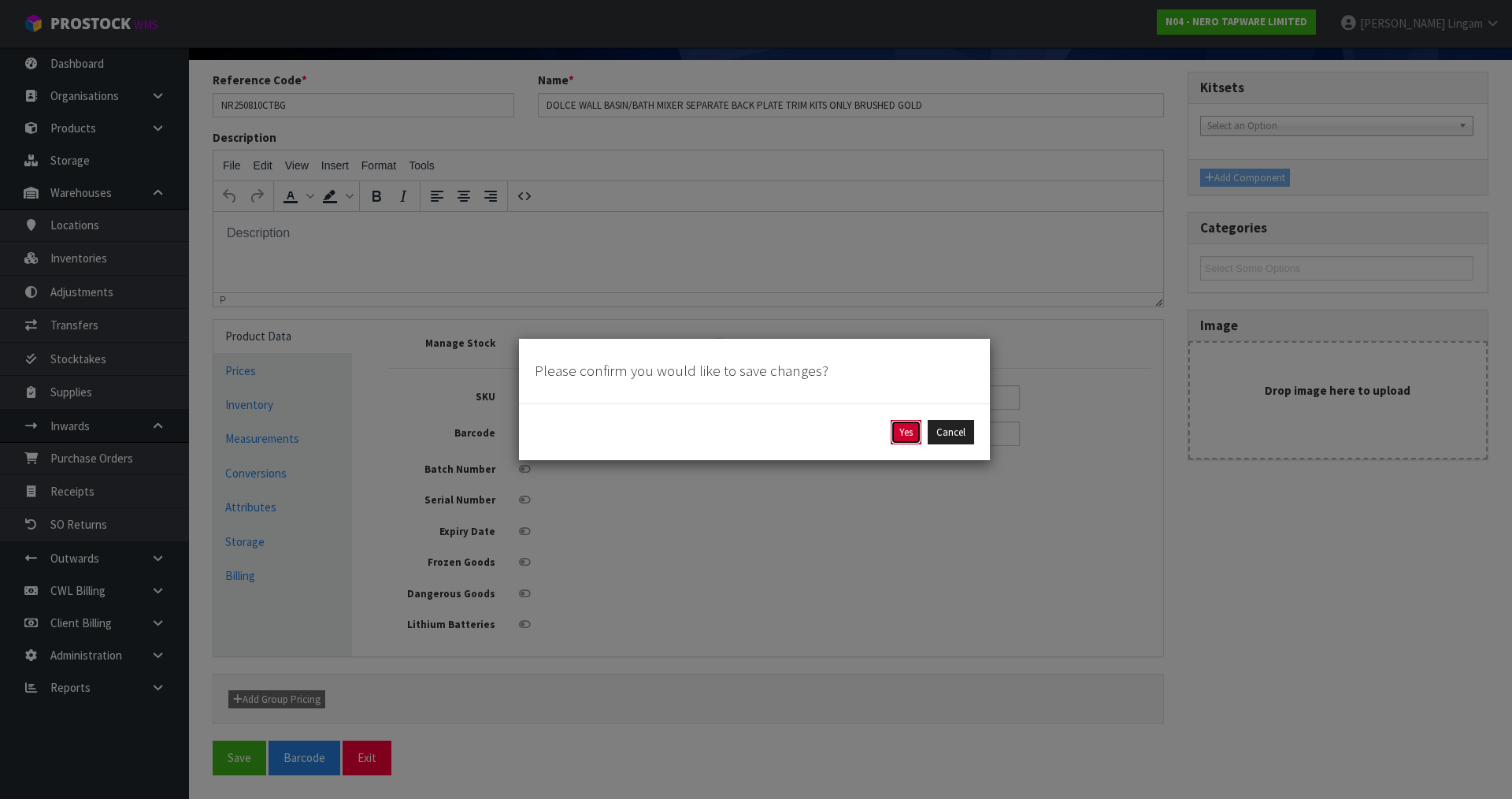
click at [898, 428] on button "Yes" at bounding box center [906, 432] width 31 height 25
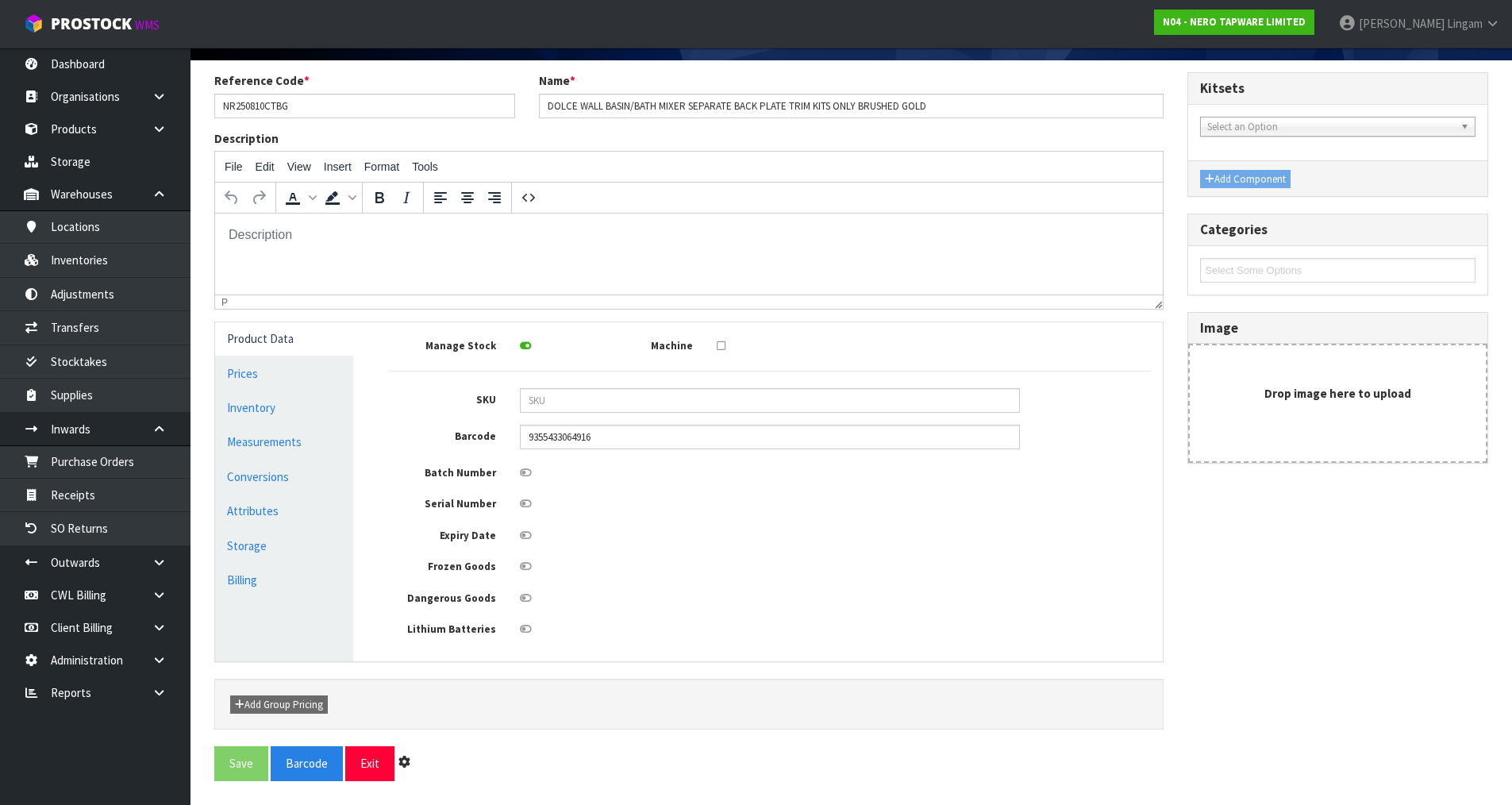
scroll to position [0, 0]
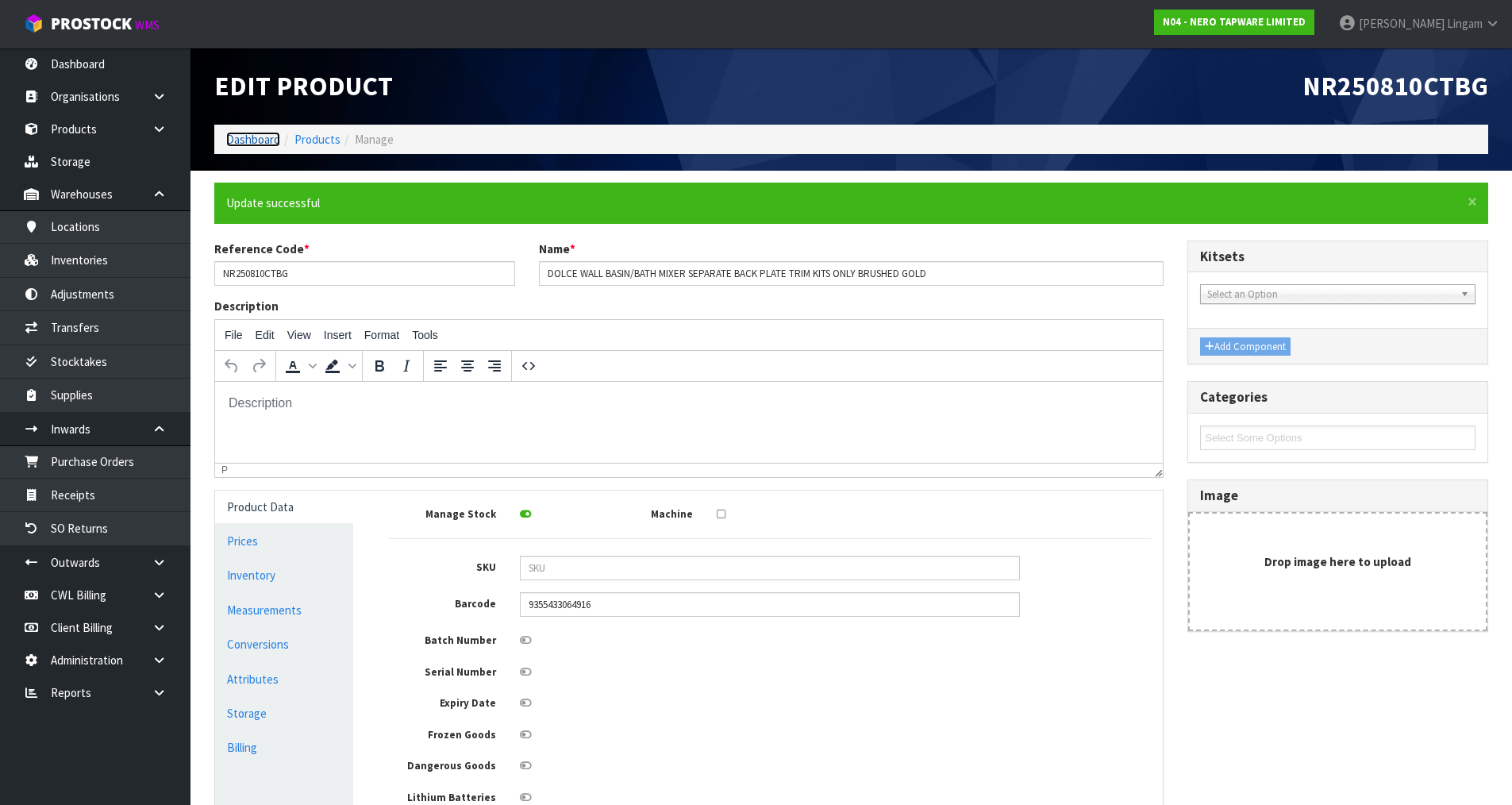
click at [241, 140] on link "Dashboard" at bounding box center [254, 140] width 54 height 15
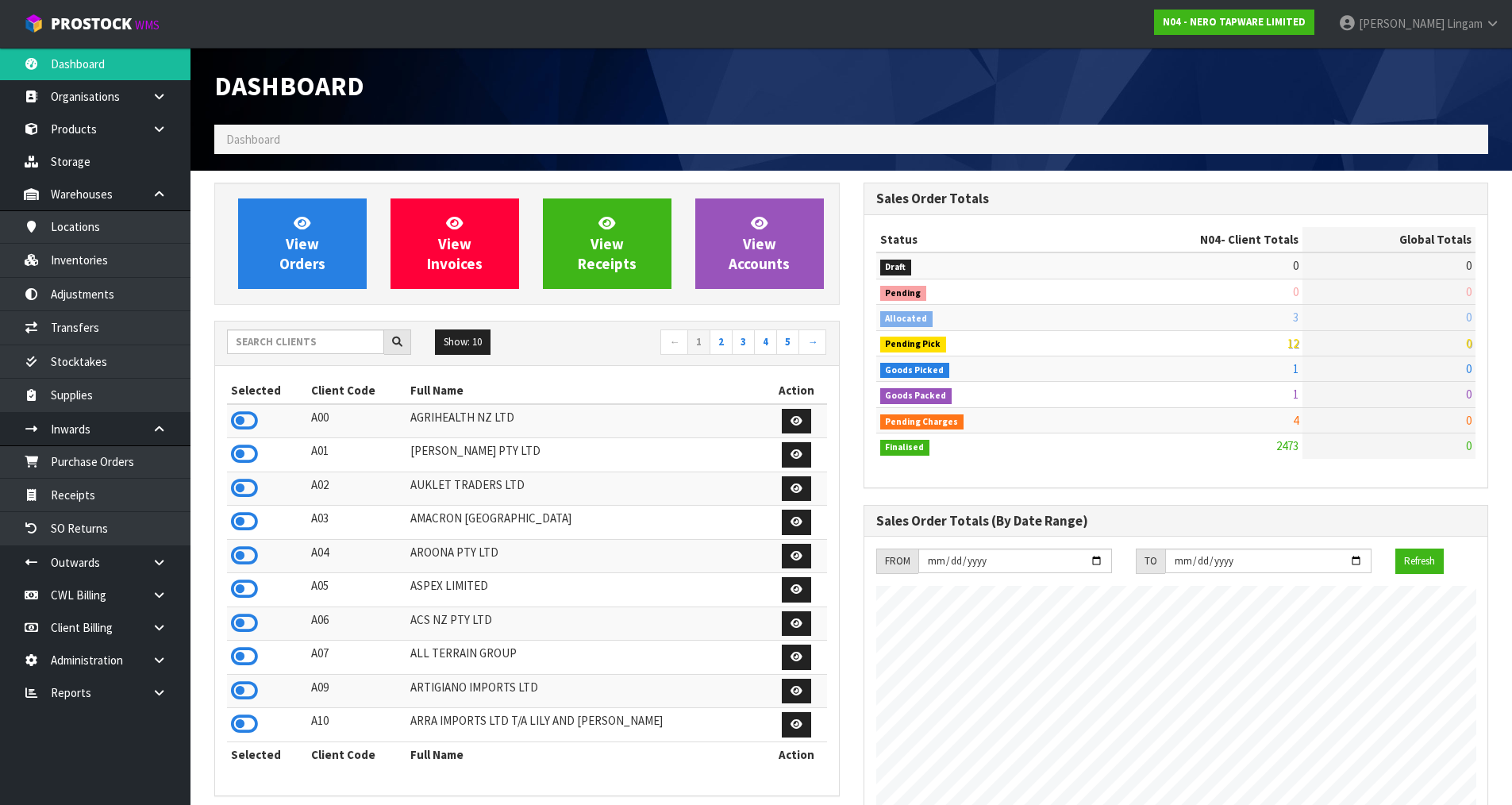
scroll to position [1202, 648]
click at [317, 253] on link "View Orders" at bounding box center [302, 244] width 129 height 90
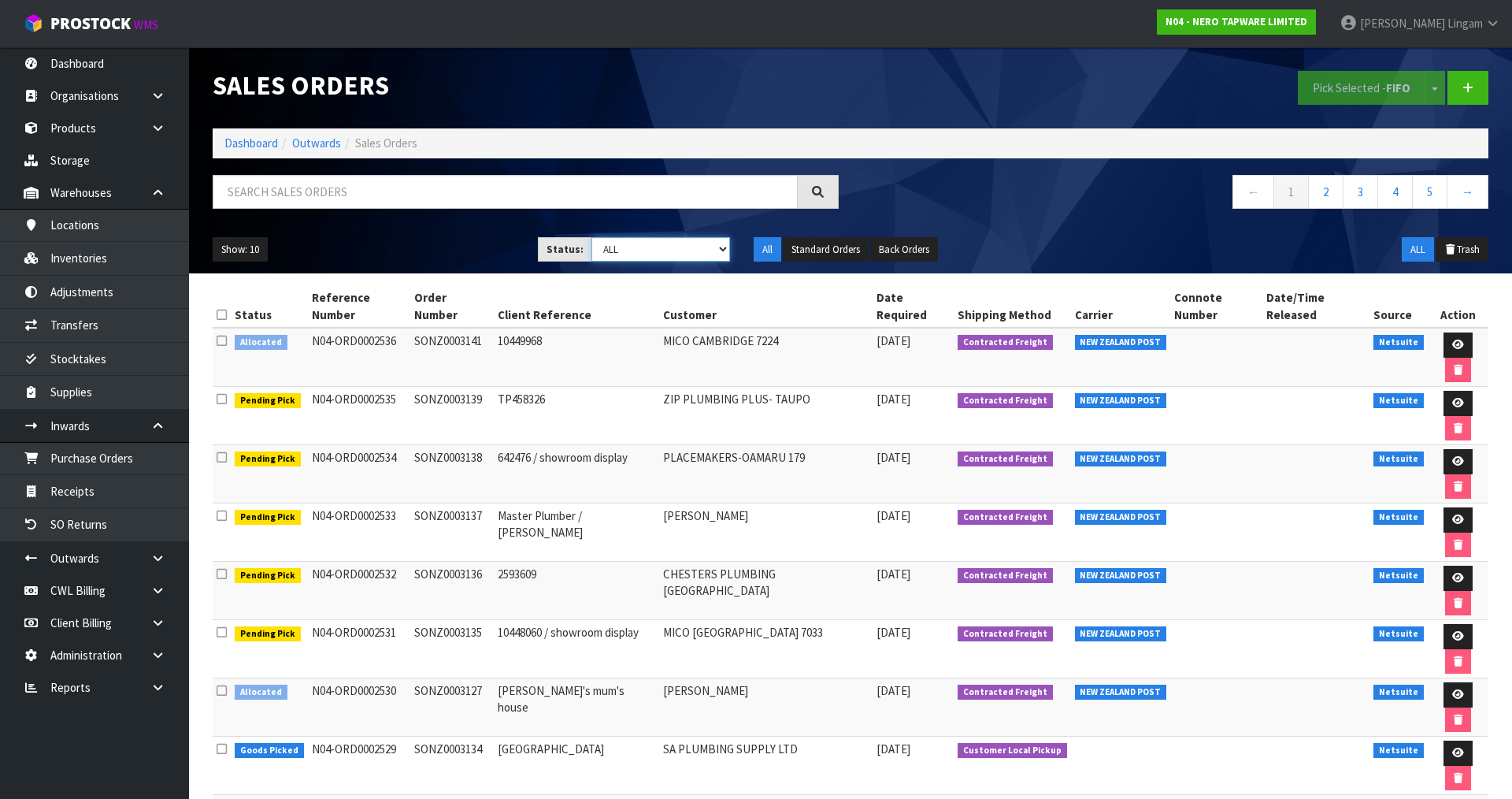
click at [703, 250] on select "Draft Pending Allocated Pending Pick Goods Picked Goods Packed Pending Charges …" at bounding box center [660, 249] width 139 height 24
click at [1074, 223] on div "← 1 2 3 4 5 →" at bounding box center [1175, 200] width 650 height 50
click at [1452, 340] on icon at bounding box center [1457, 345] width 12 height 11
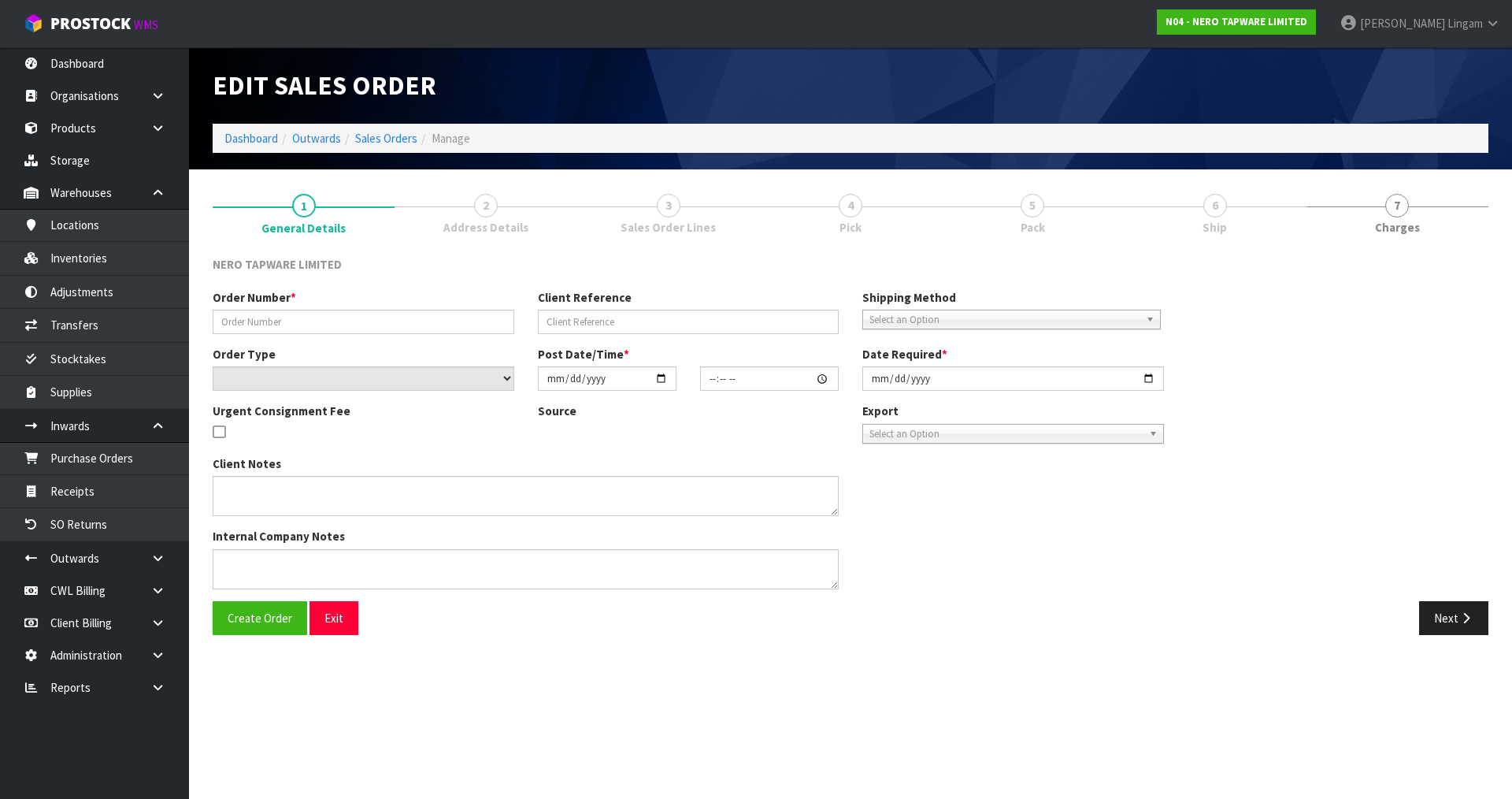
type input "SONZ0003141"
type input "10449968"
select select "number:0"
type input "[DATE]"
type input "09:15:08.000"
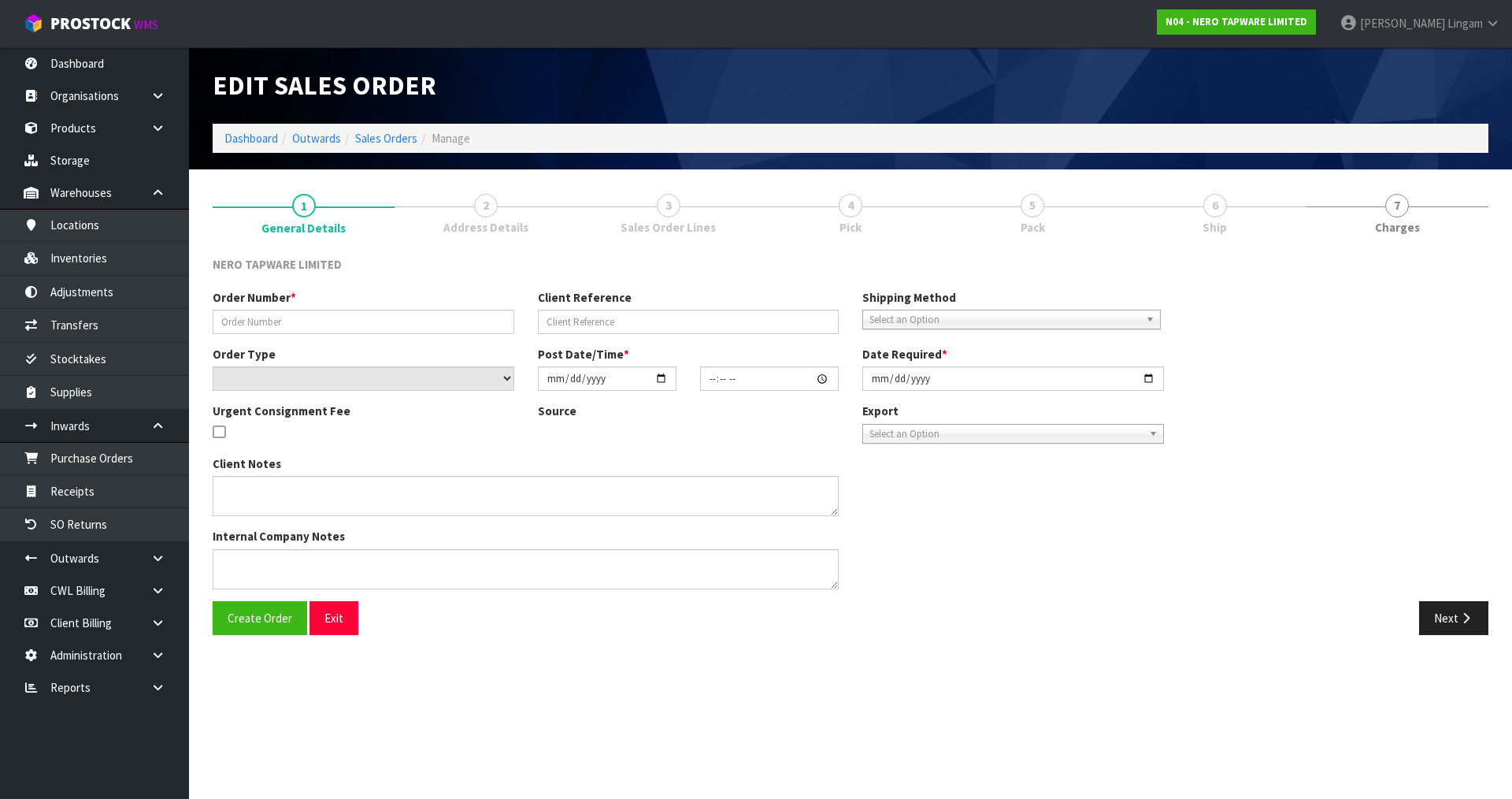
type input "[DATE]"
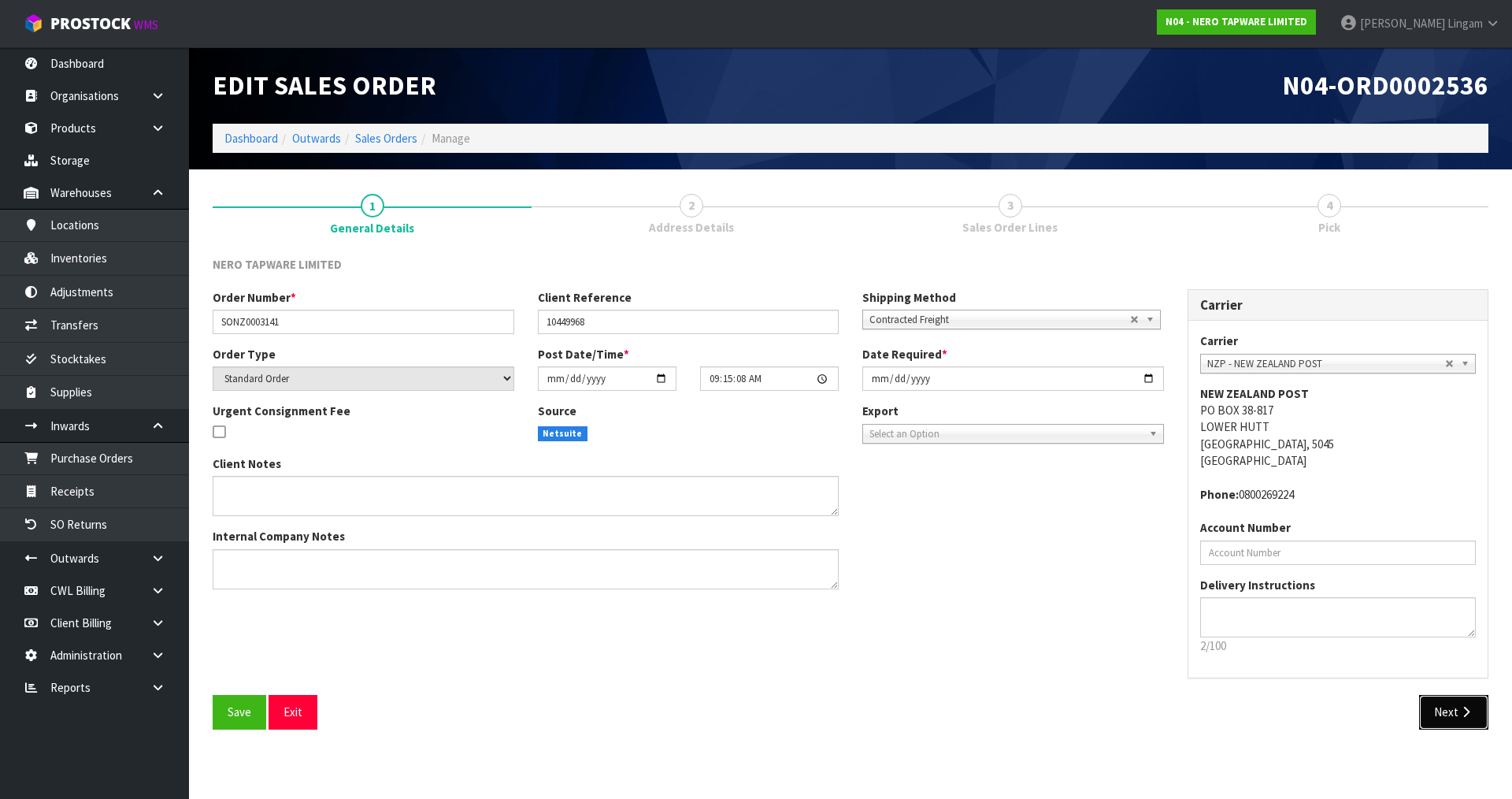
click at [1446, 721] on button "Next" at bounding box center [1453, 712] width 69 height 34
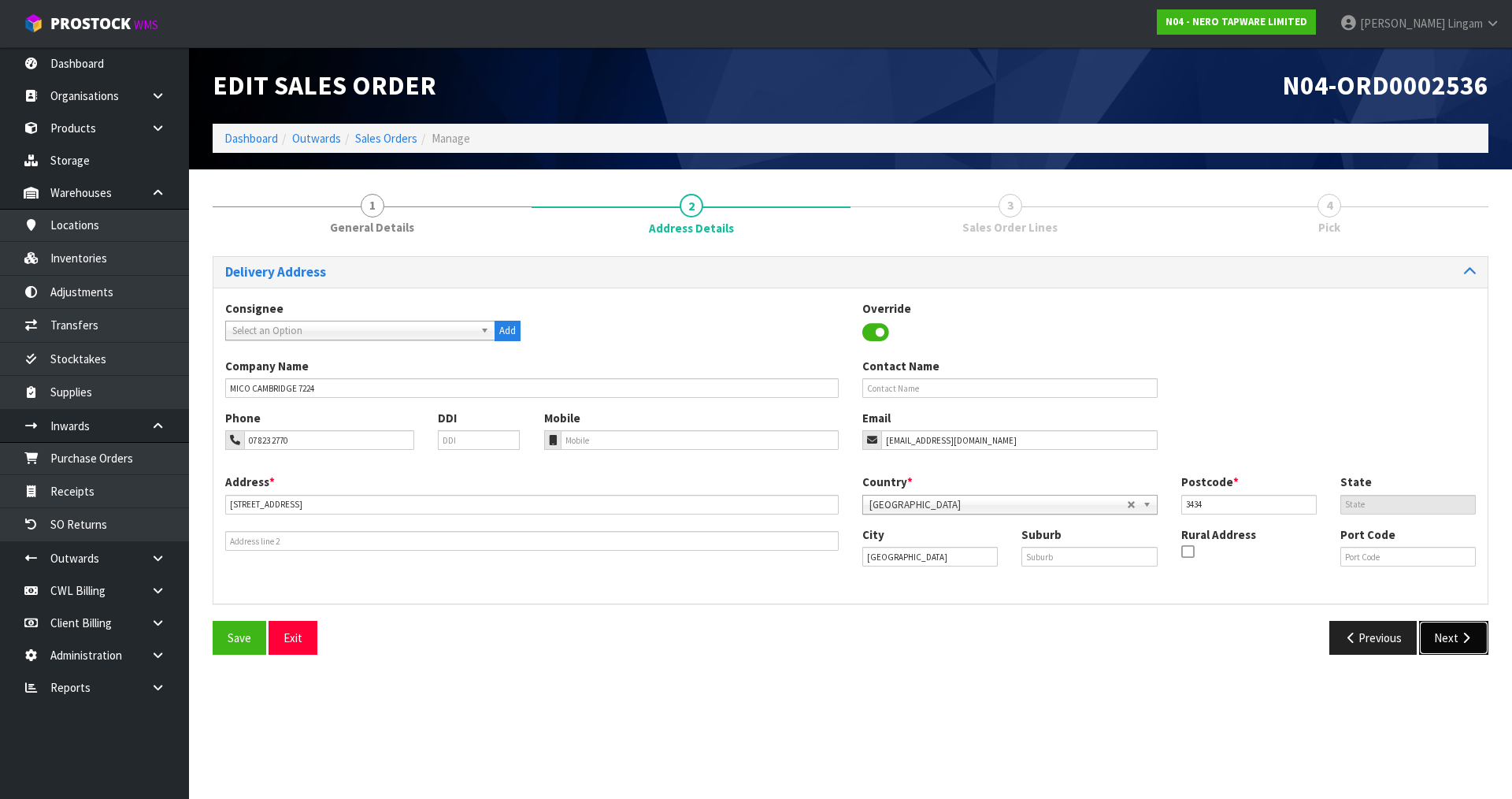
click at [1465, 639] on icon "button" at bounding box center [1466, 638] width 15 height 12
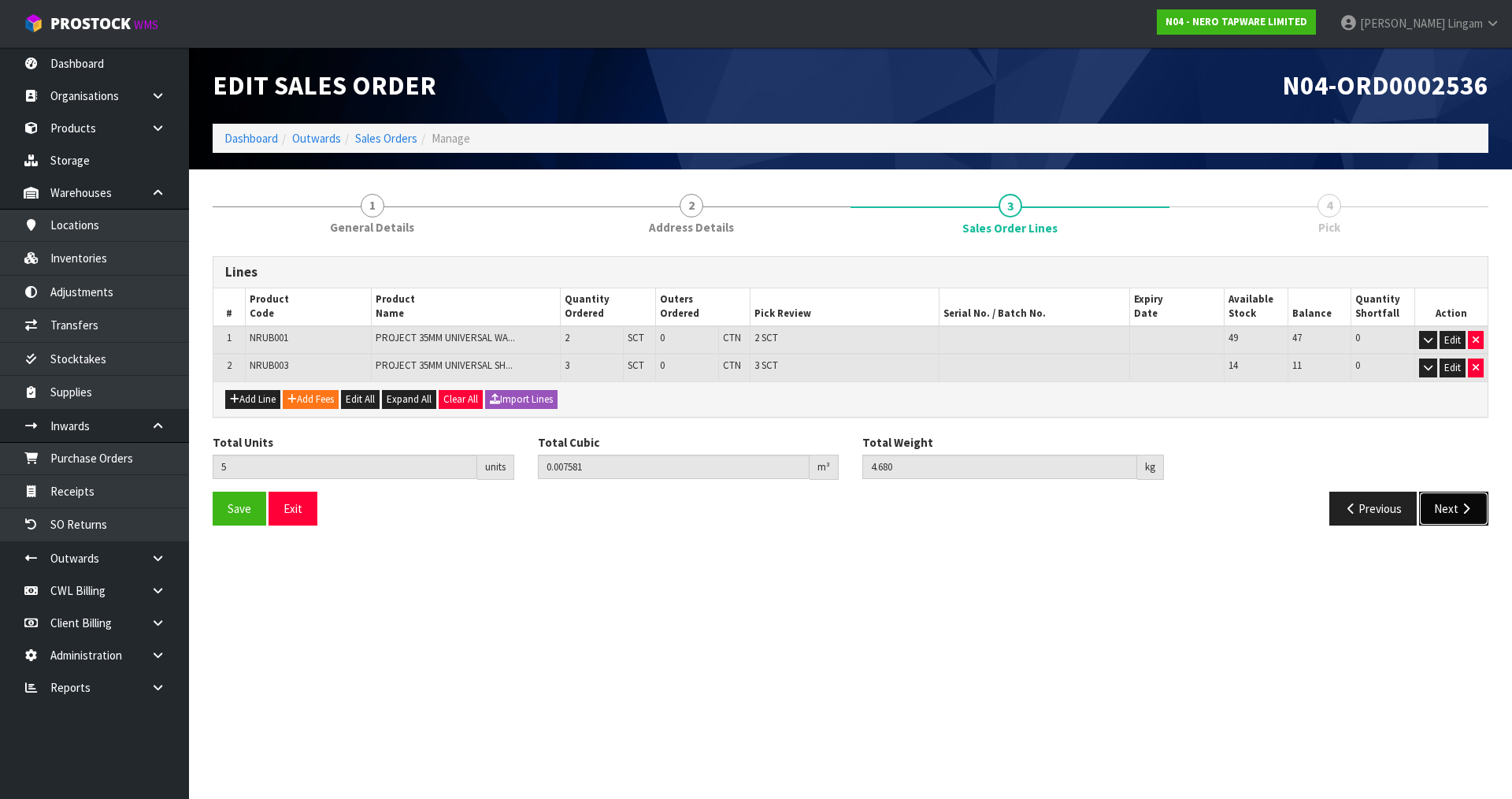
click at [1444, 505] on button "Next" at bounding box center [1453, 508] width 69 height 34
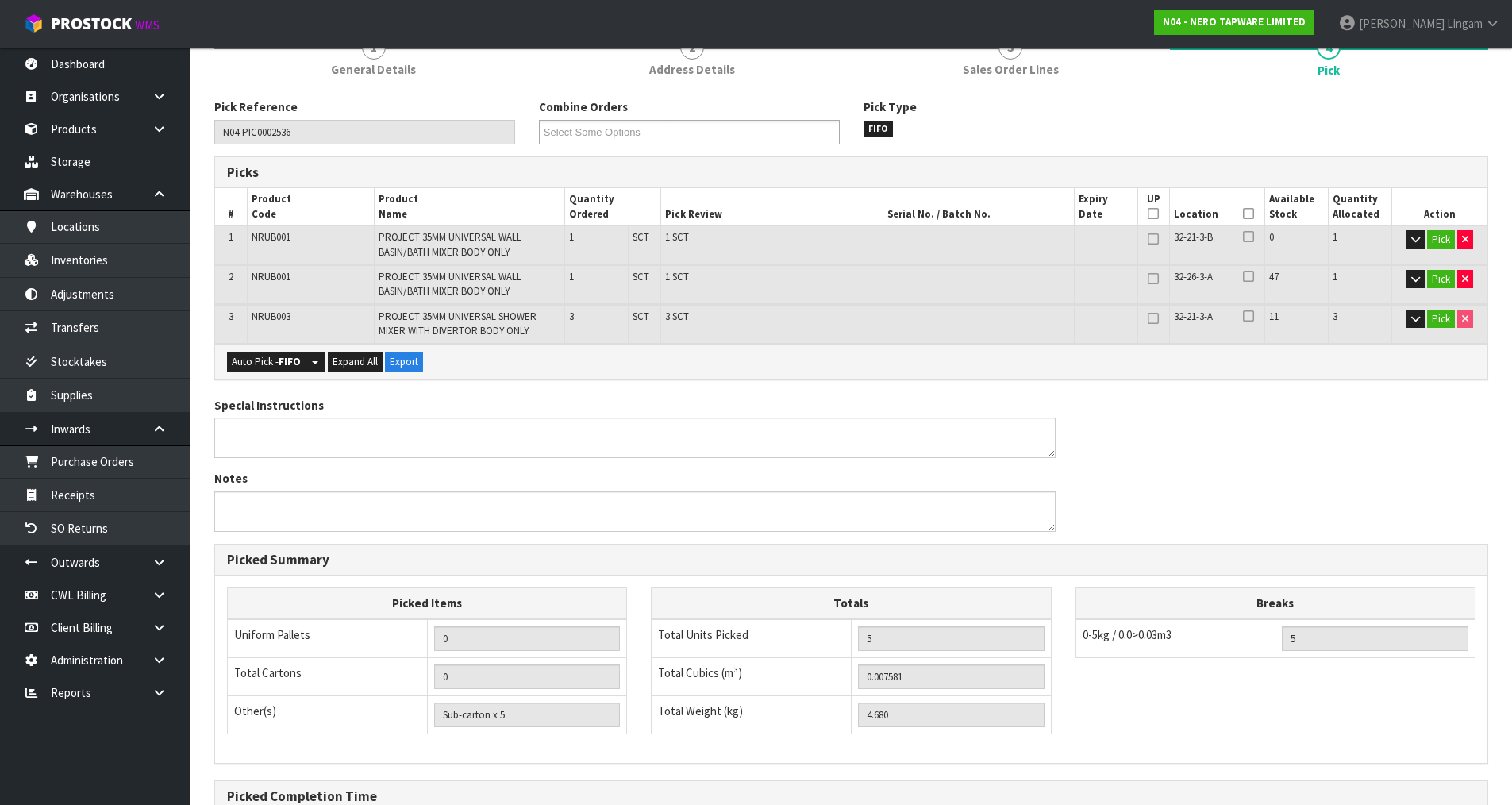
scroll to position [336, 0]
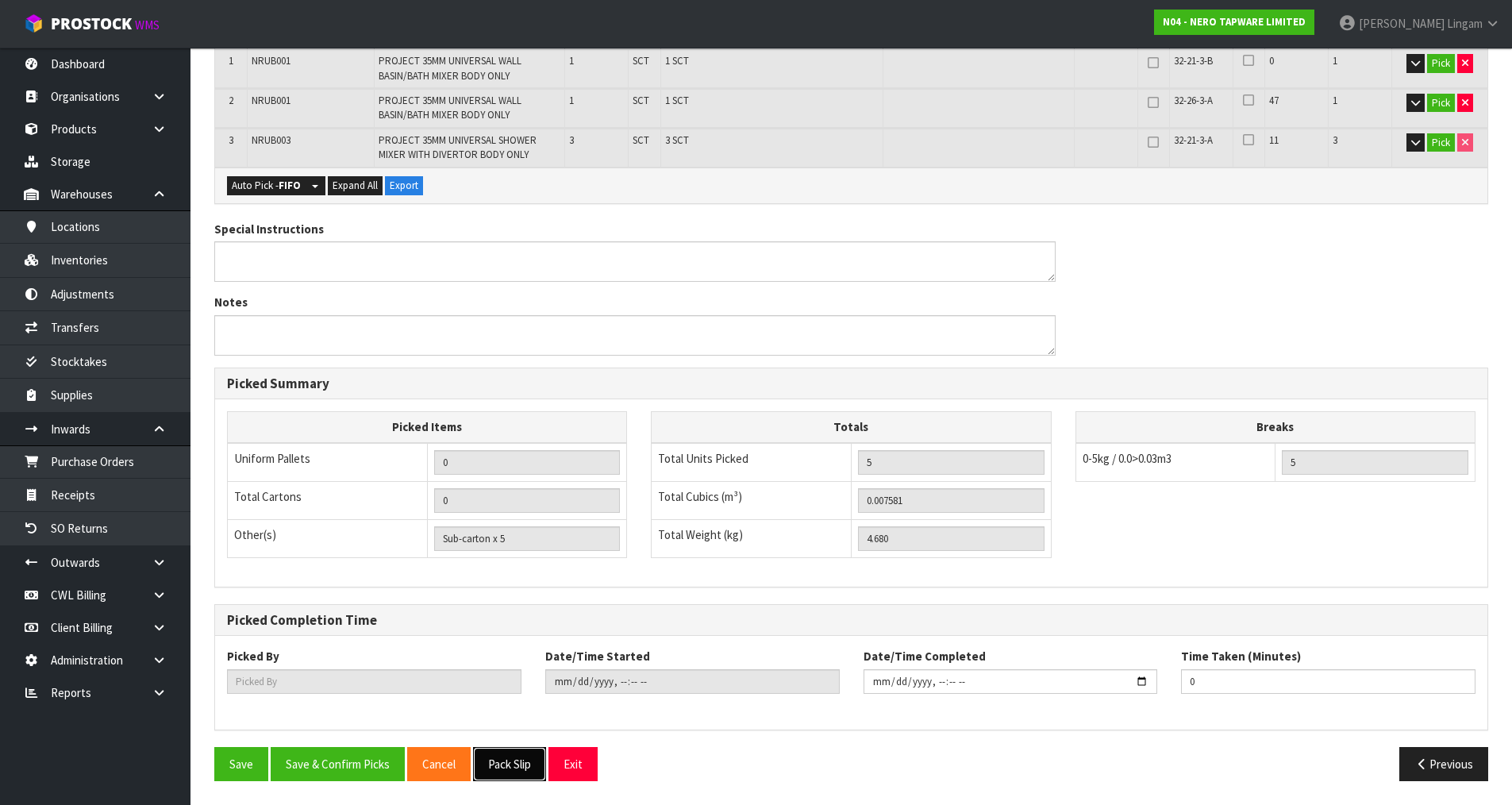
drag, startPoint x: 509, startPoint y: 761, endPoint x: 516, endPoint y: 757, distance: 8.1
click at [510, 759] on button "Pack Slip" at bounding box center [509, 764] width 73 height 34
click at [360, 762] on button "Save & Confirm Picks" at bounding box center [337, 764] width 134 height 34
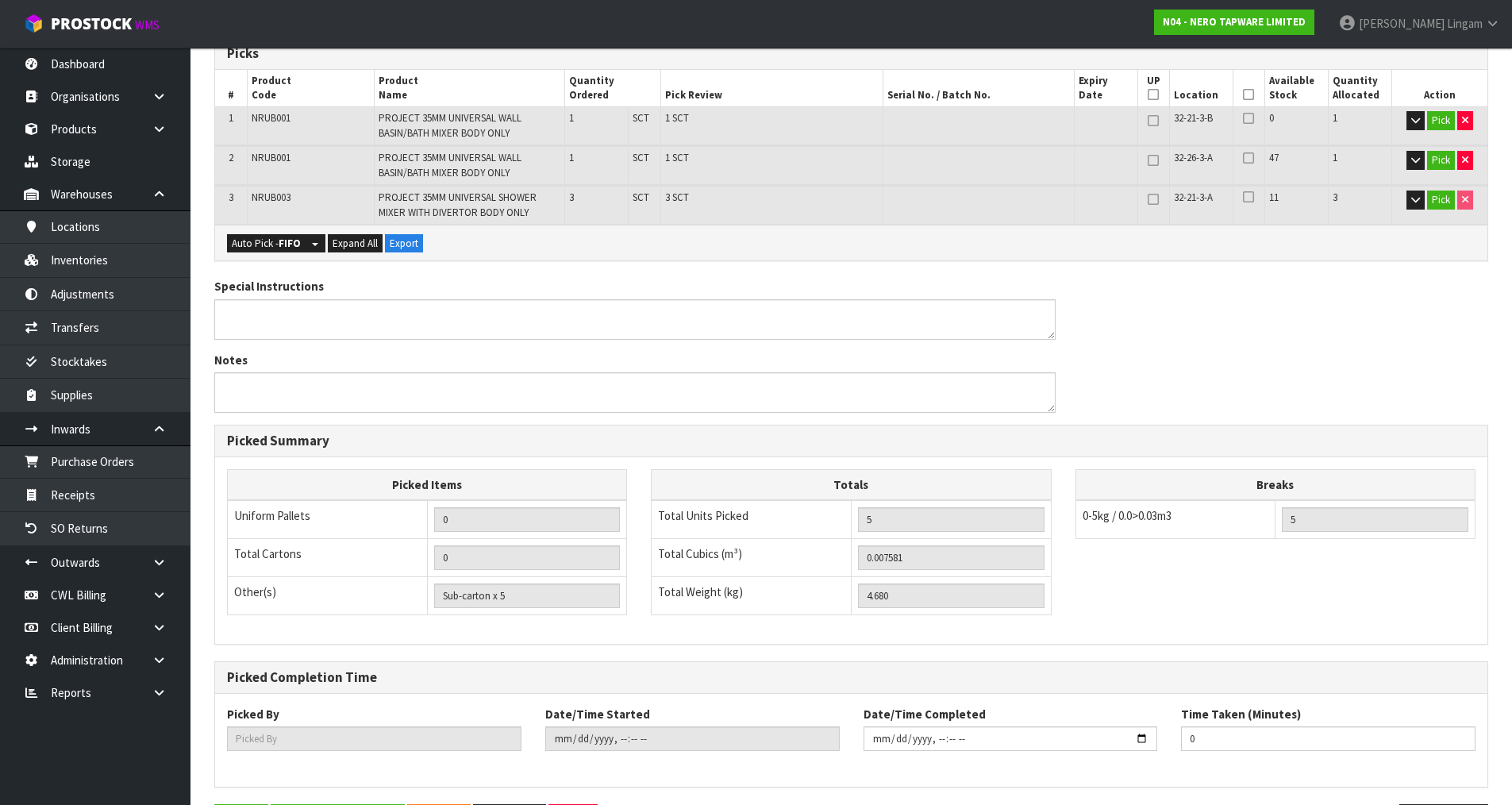
scroll to position [0, 0]
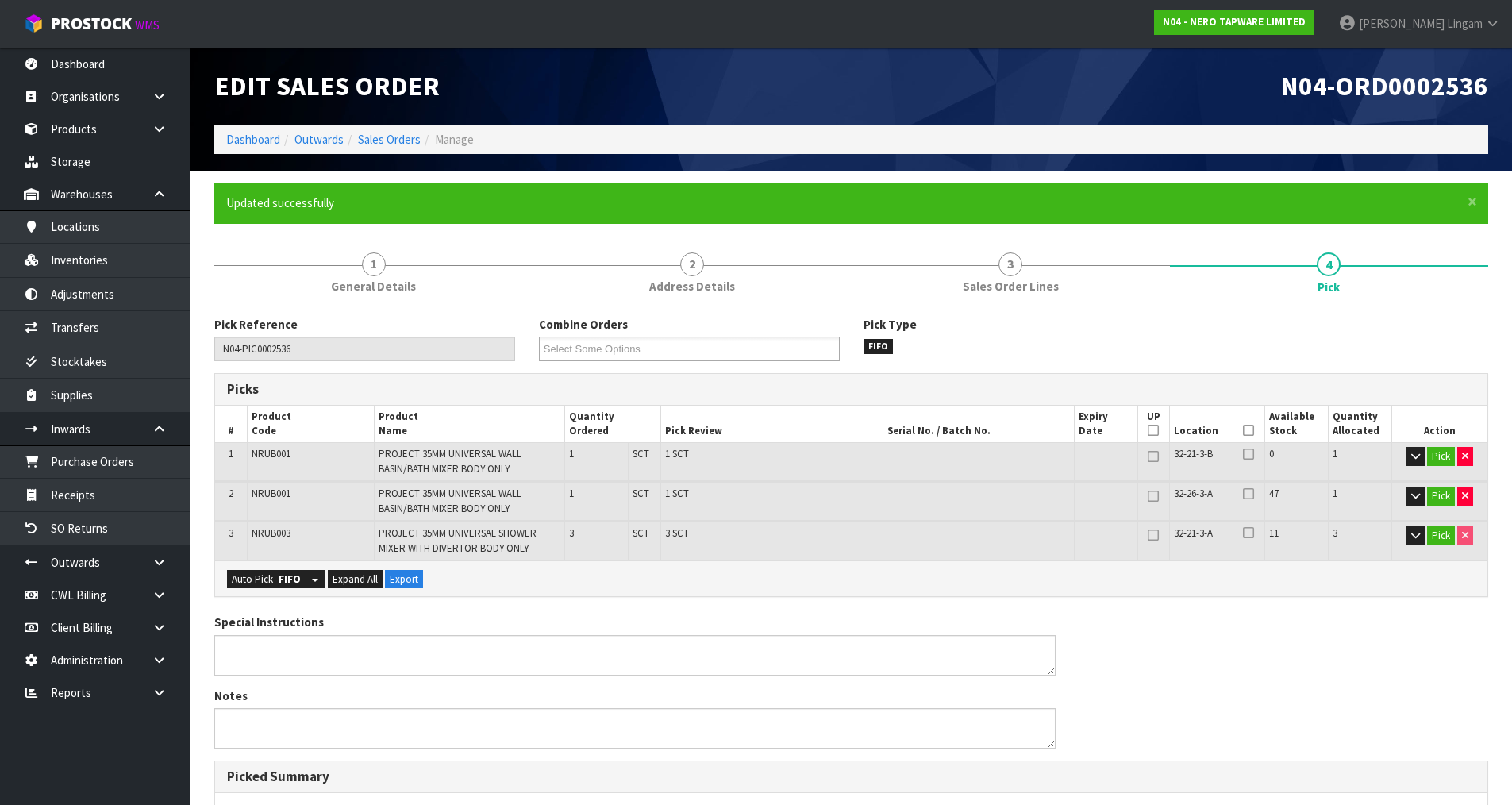
type input "[PERSON_NAME]"
type input "[DATE]T09:37:28"
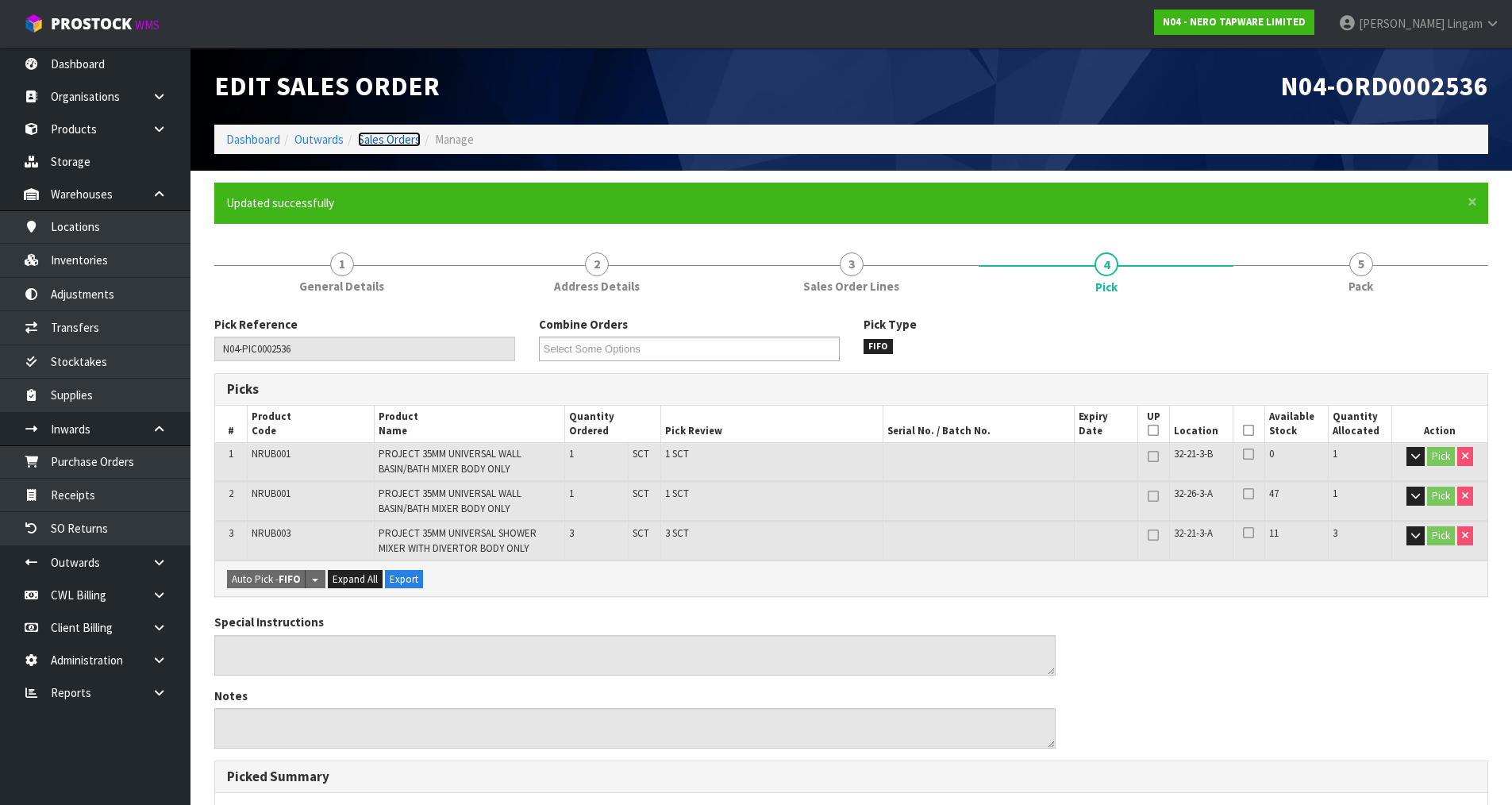
click at [405, 140] on link "Sales Orders" at bounding box center [389, 140] width 62 height 15
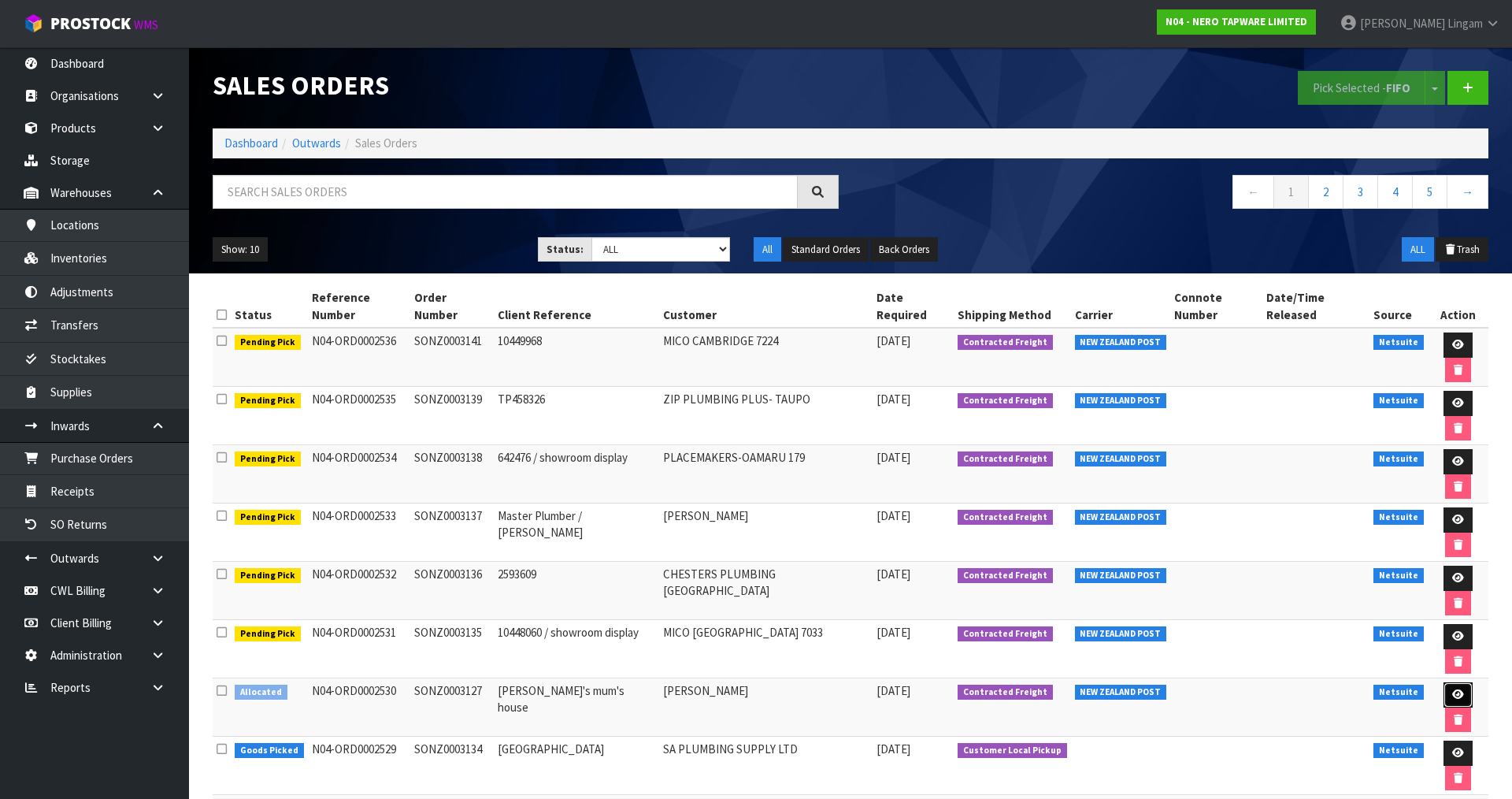
click at [1444, 682] on link at bounding box center [1458, 694] width 29 height 25
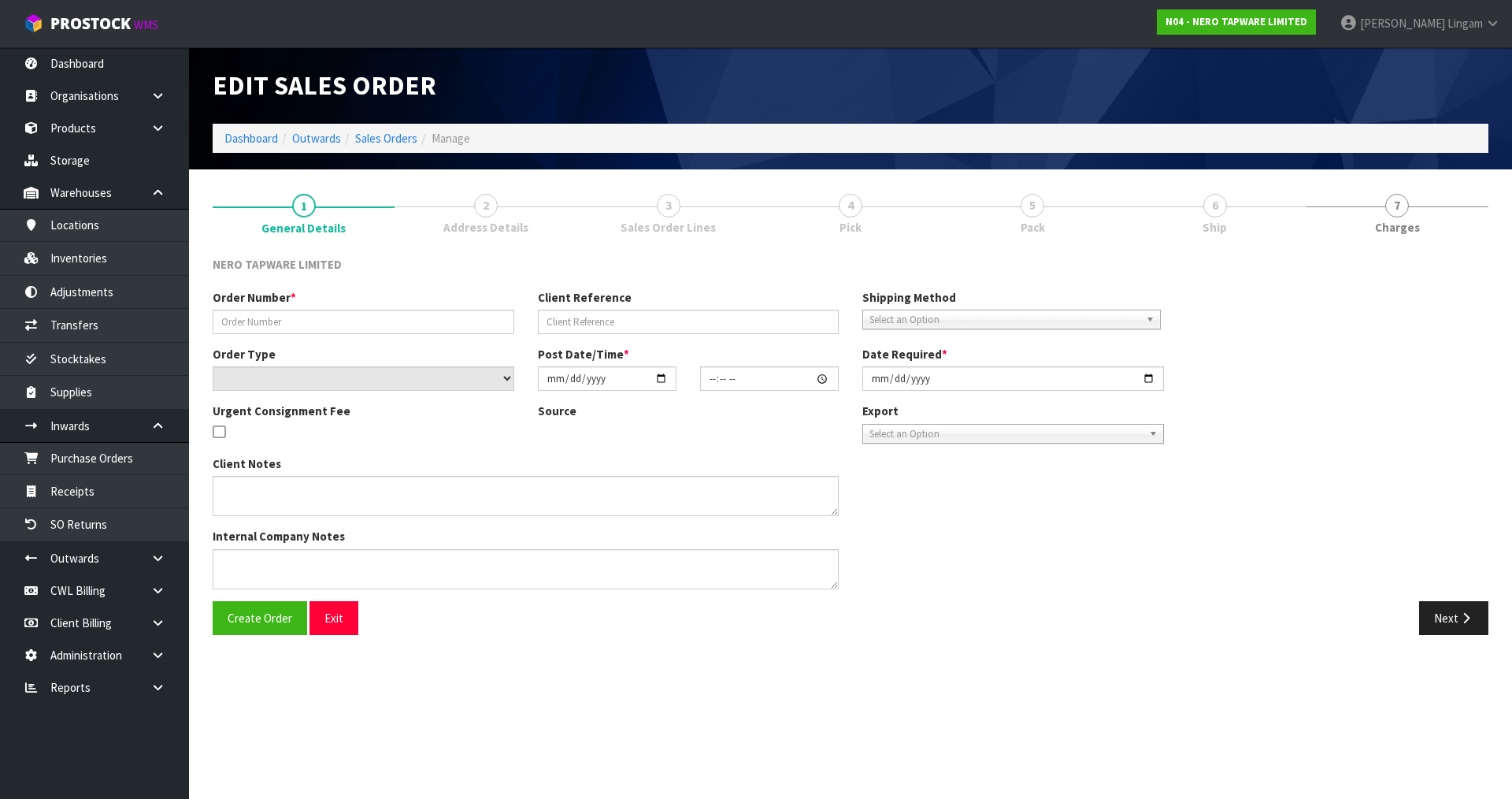
type input "SONZ0003127"
type input "[PERSON_NAME]'s mum's house"
select select "number:0"
type input "[DATE]"
type input "19:00:07.000"
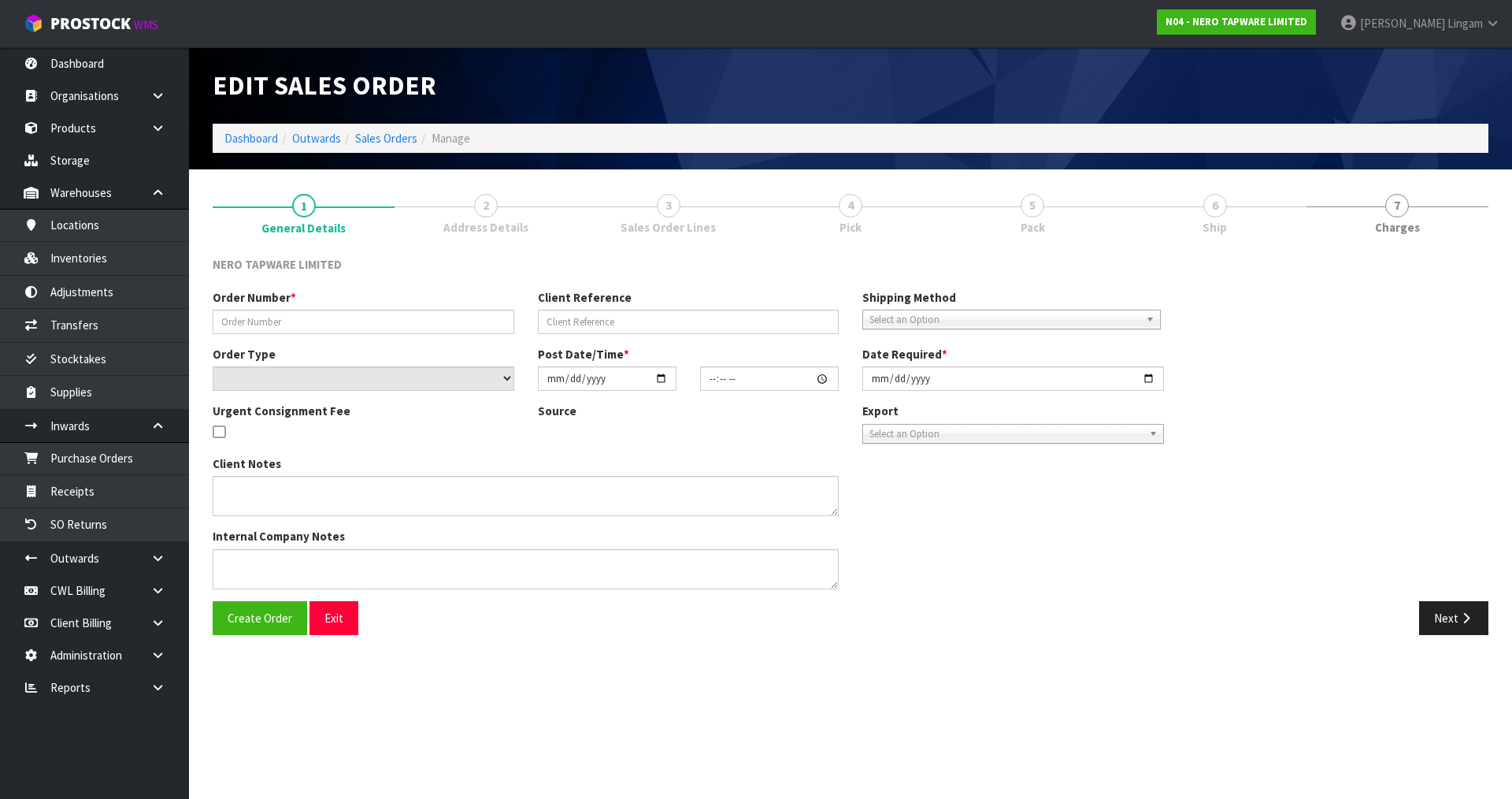
type input "[DATE]"
type textarea "payment required before approval"
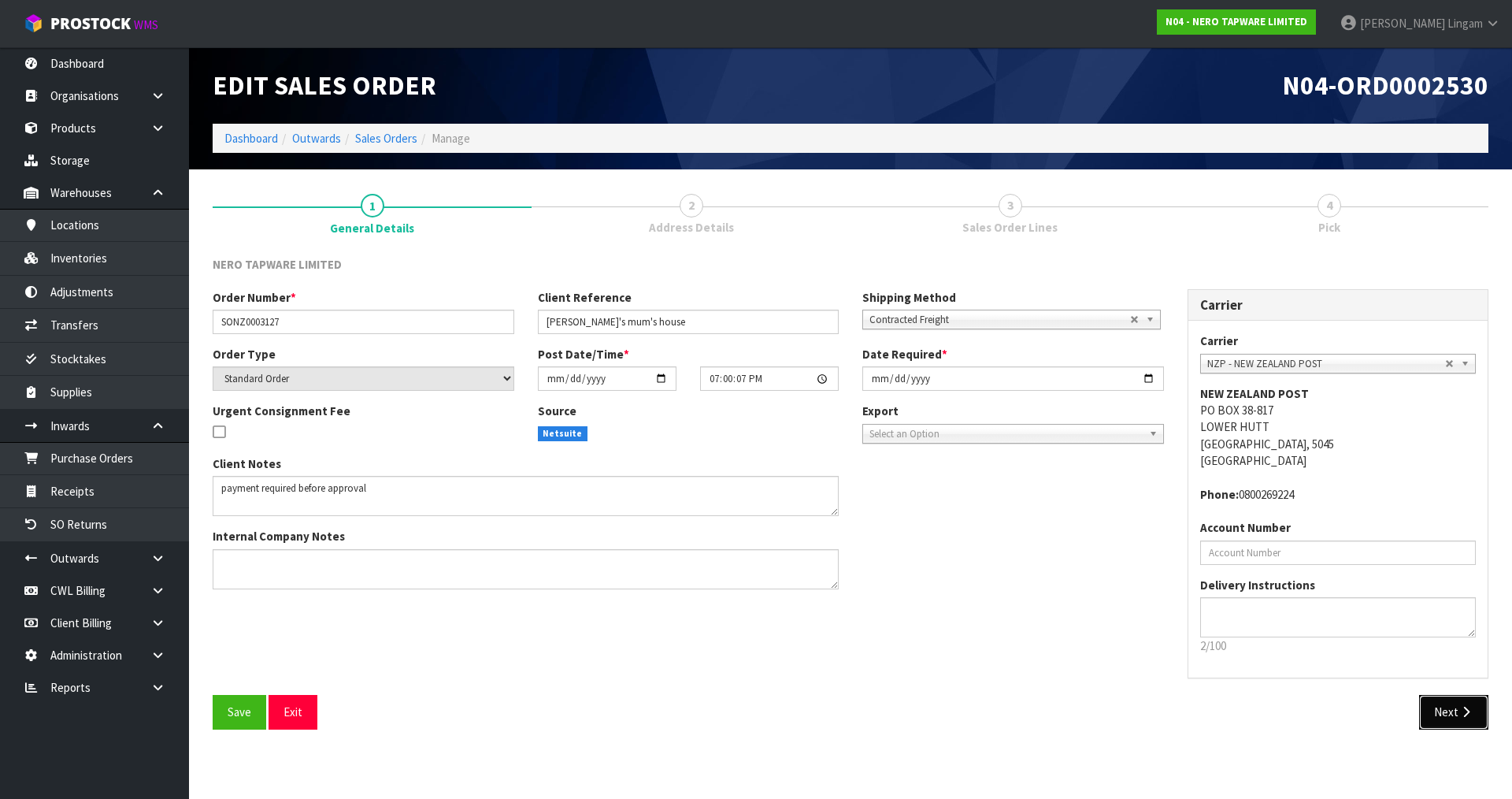
click at [1444, 714] on button "Next" at bounding box center [1453, 712] width 69 height 34
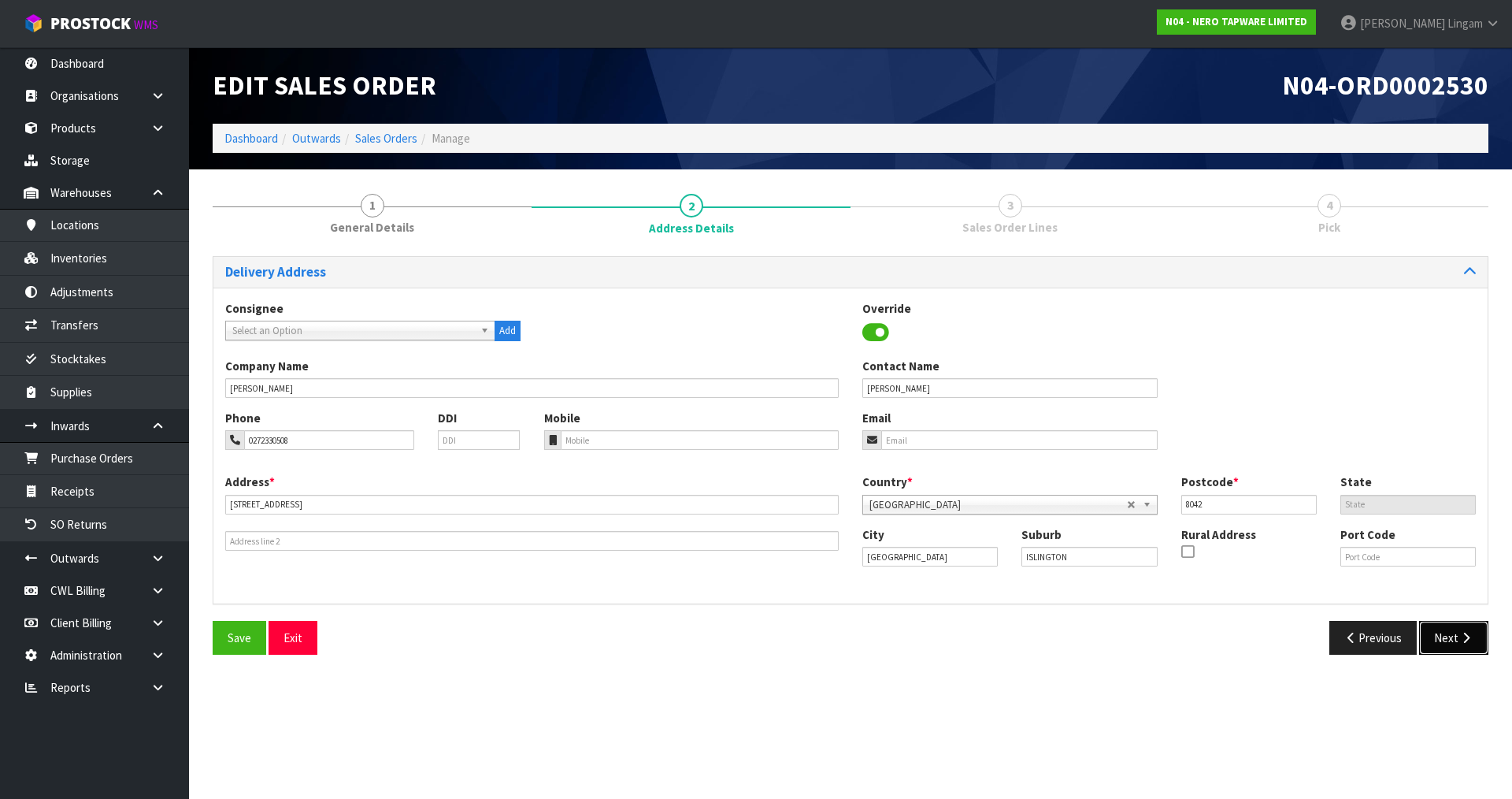
click at [1448, 640] on button "Next" at bounding box center [1453, 638] width 69 height 34
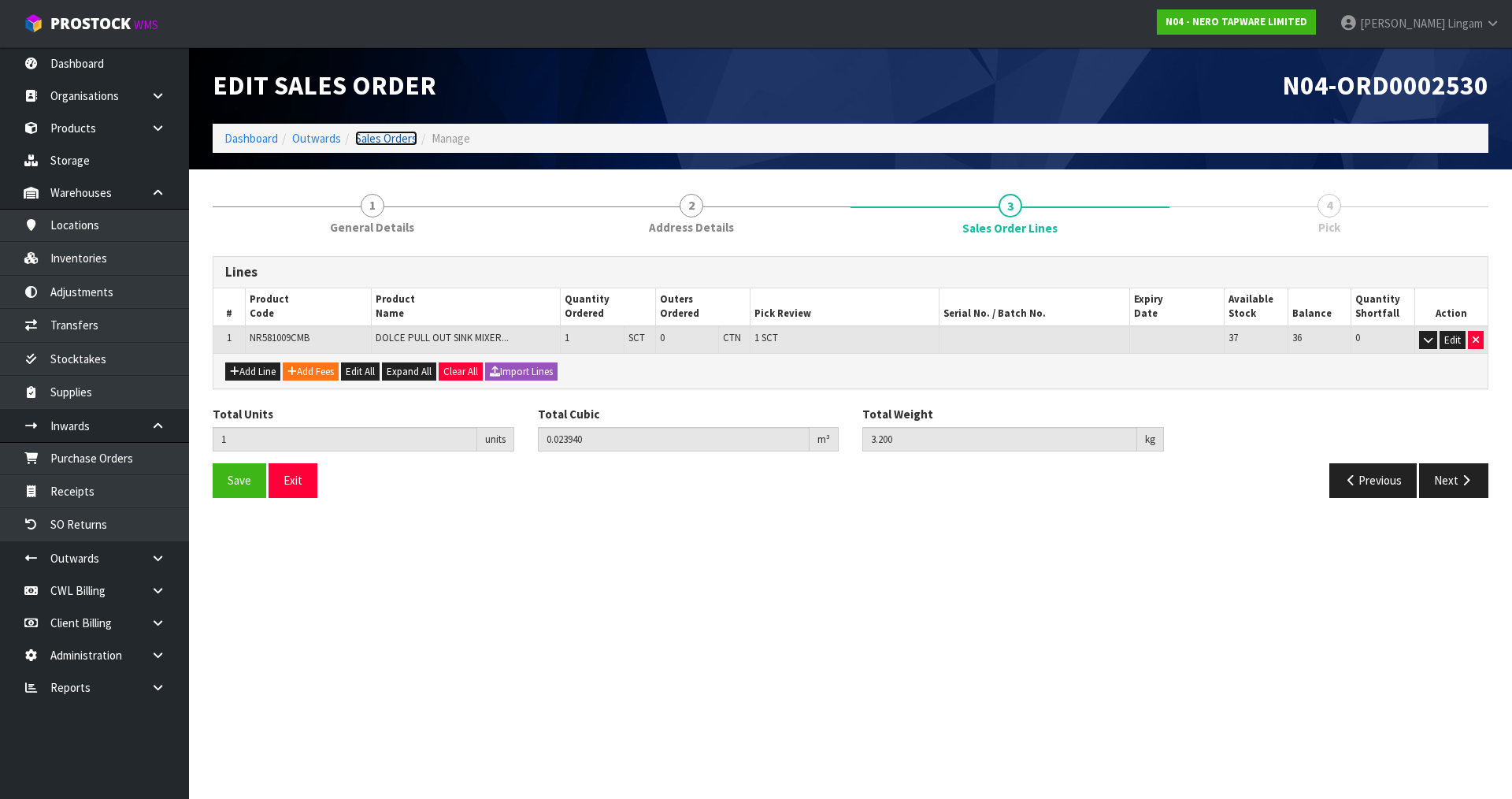
click at [373, 138] on link "Sales Orders" at bounding box center [386, 138] width 62 height 15
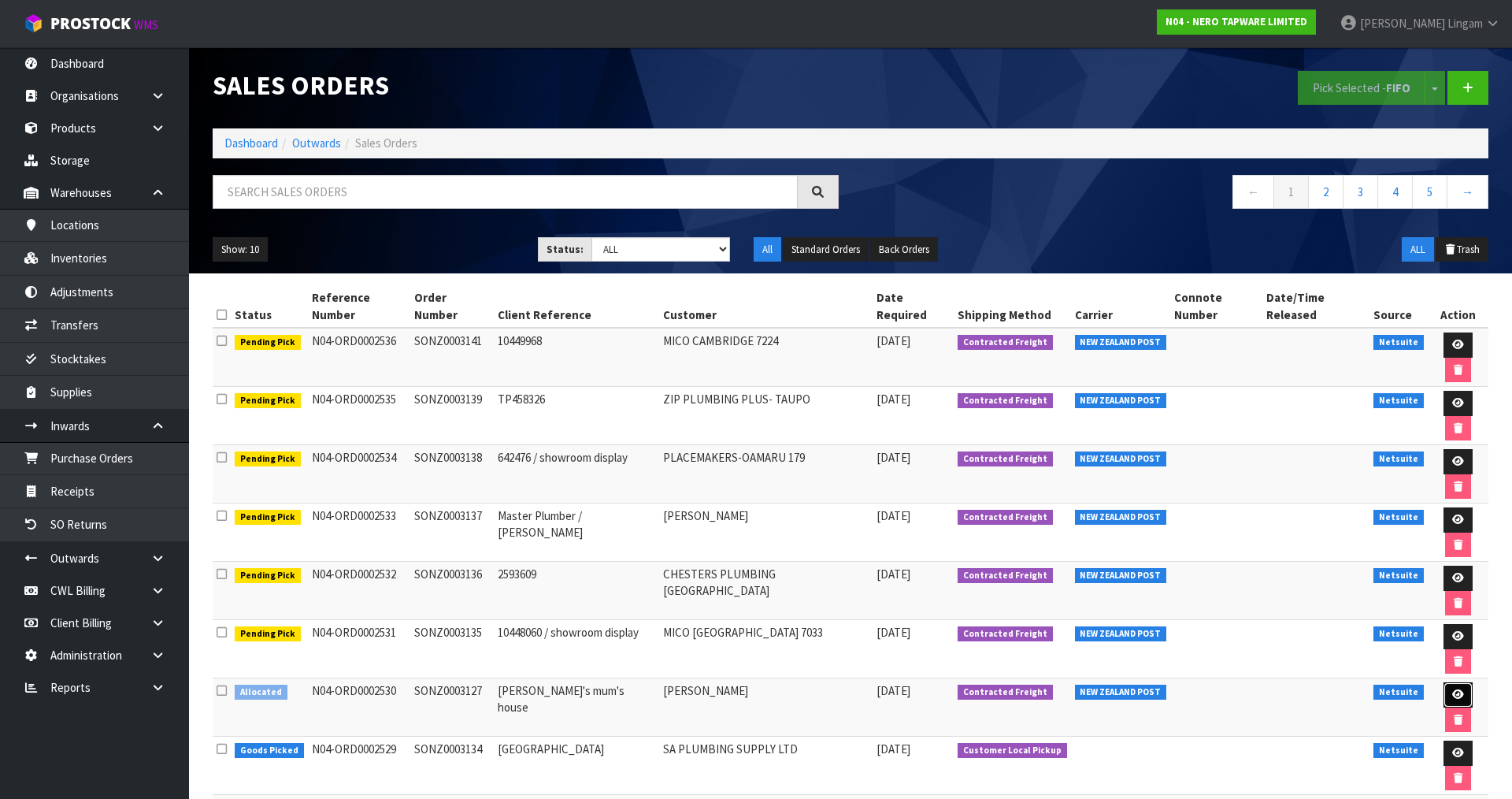
click at [1452, 689] on icon at bounding box center [1457, 694] width 12 height 11
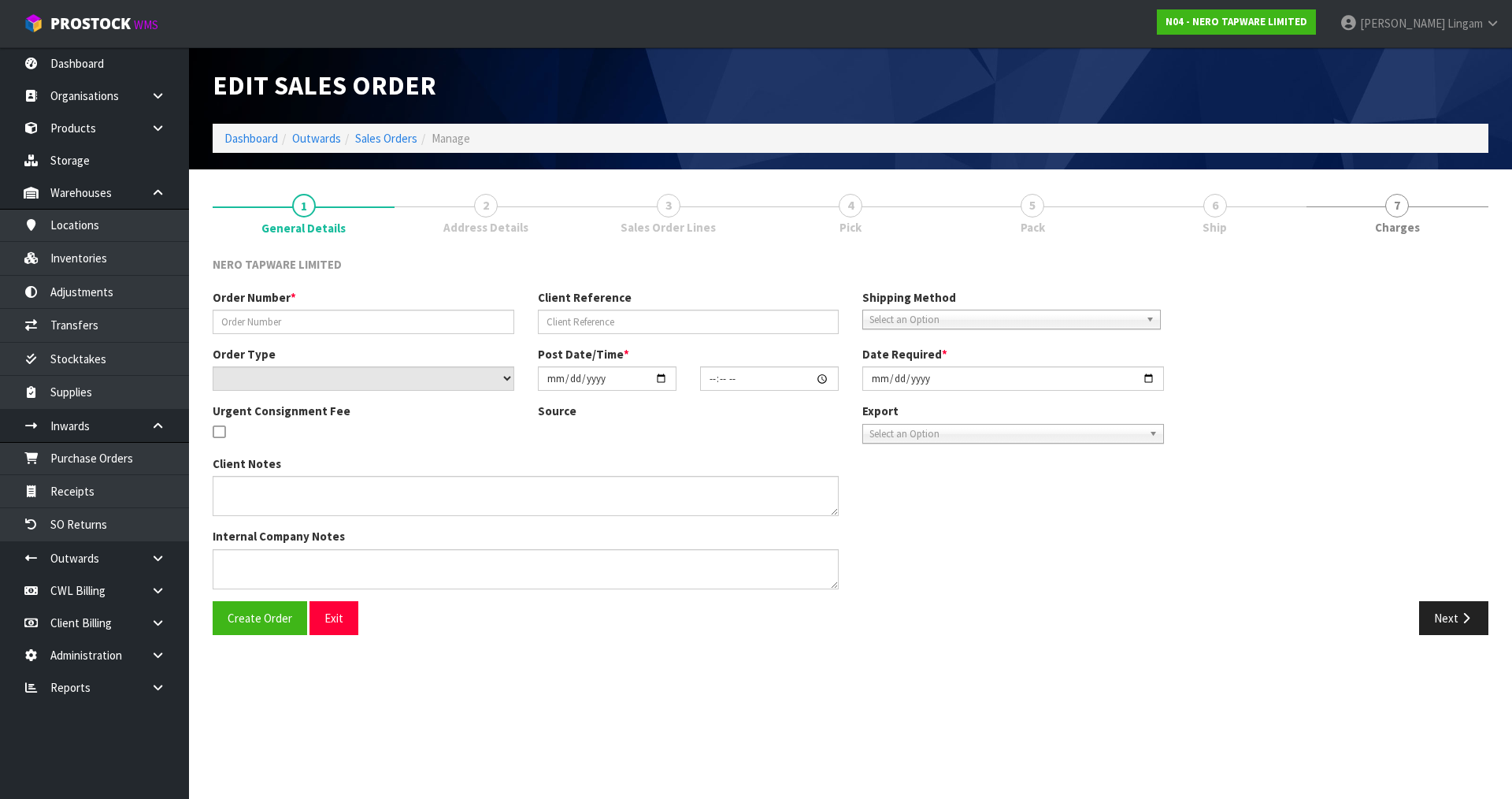
type input "SONZ0003127"
type input "[PERSON_NAME]'s mum's house"
select select "number:0"
type input "[DATE]"
type input "19:00:07.000"
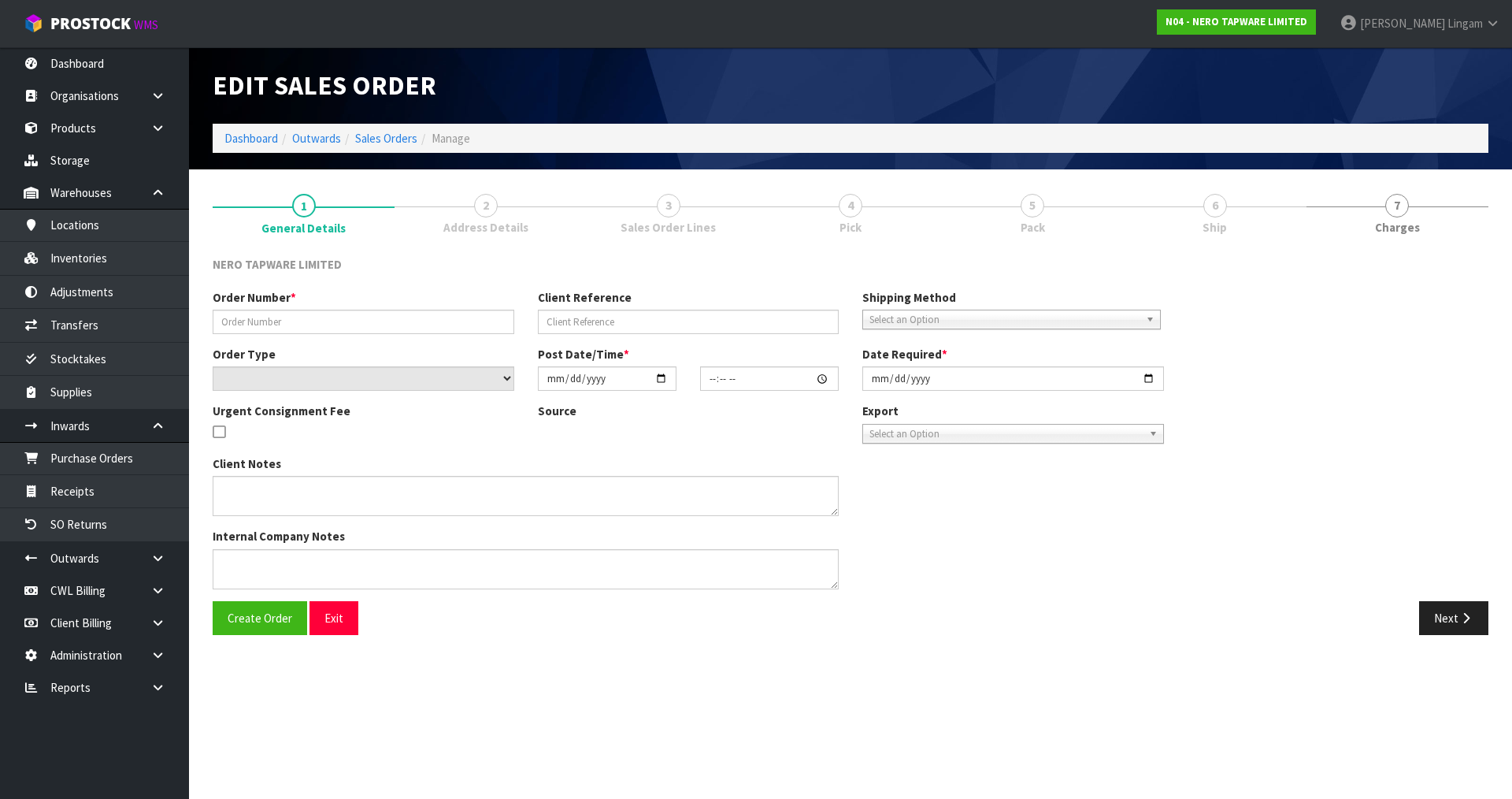
type input "[DATE]"
type textarea "payment required before approval"
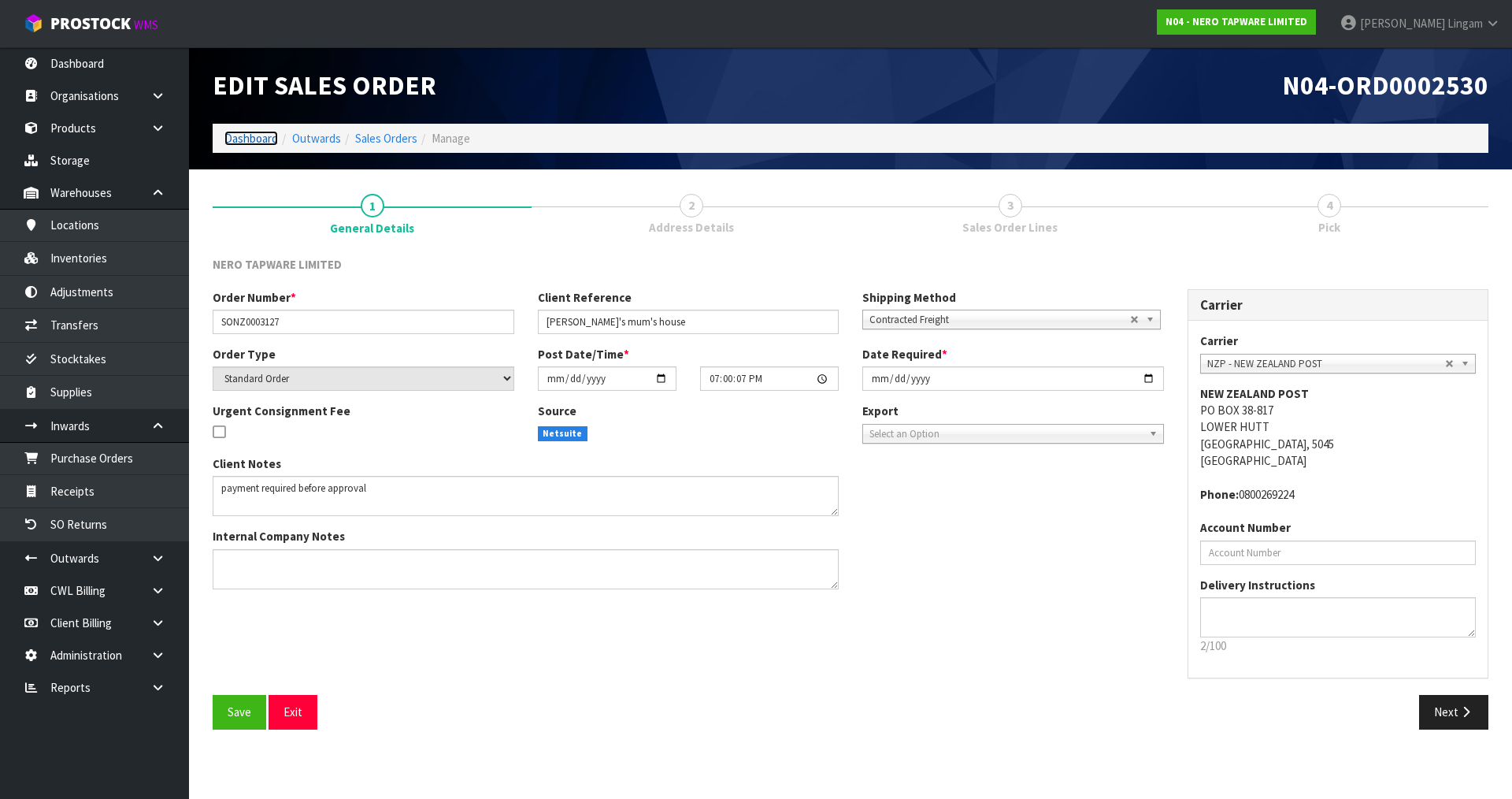
click at [255, 140] on link "Dashboard" at bounding box center [252, 138] width 54 height 15
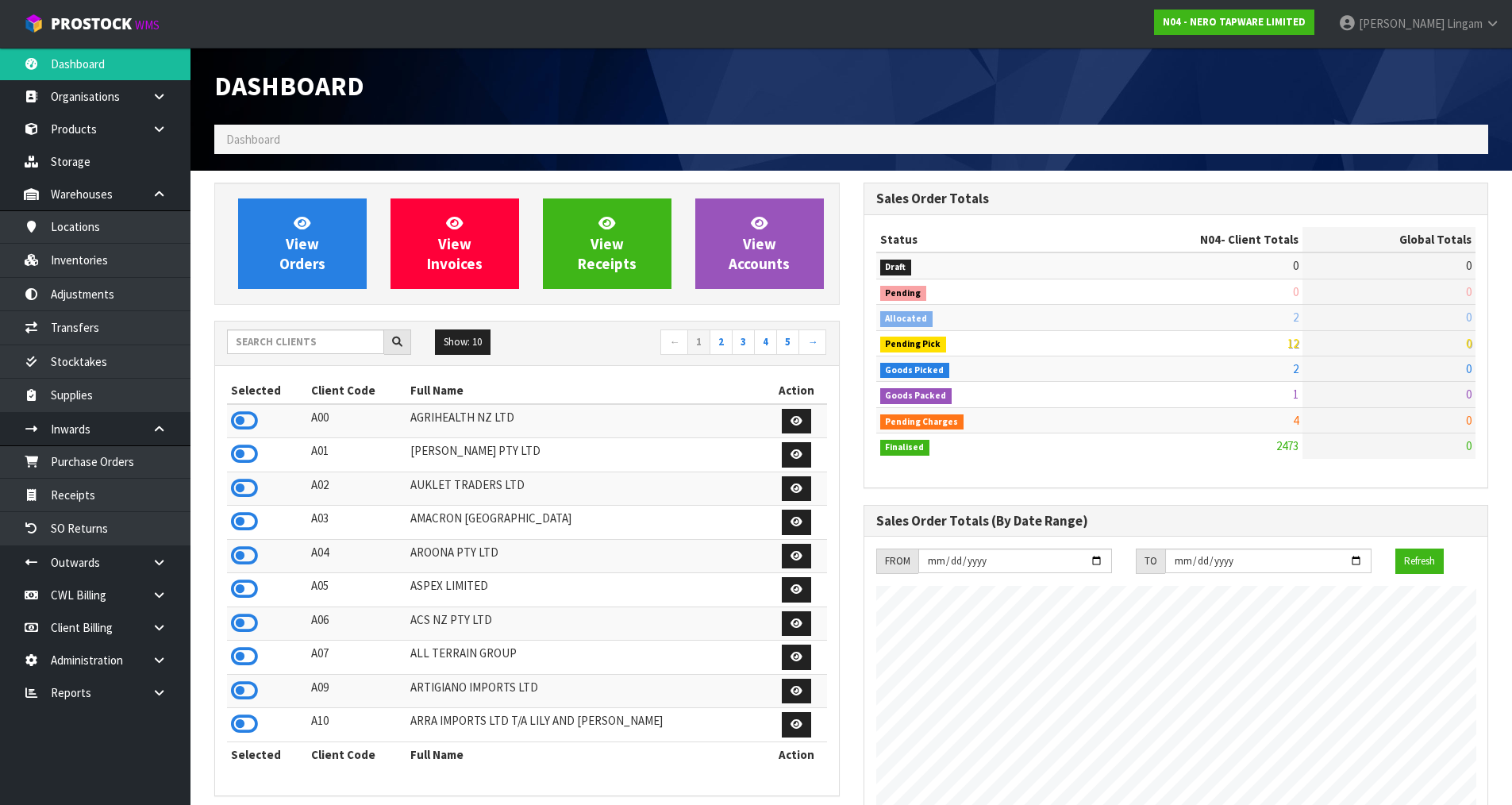
scroll to position [1202, 648]
click at [326, 255] on link "View Orders" at bounding box center [302, 244] width 129 height 90
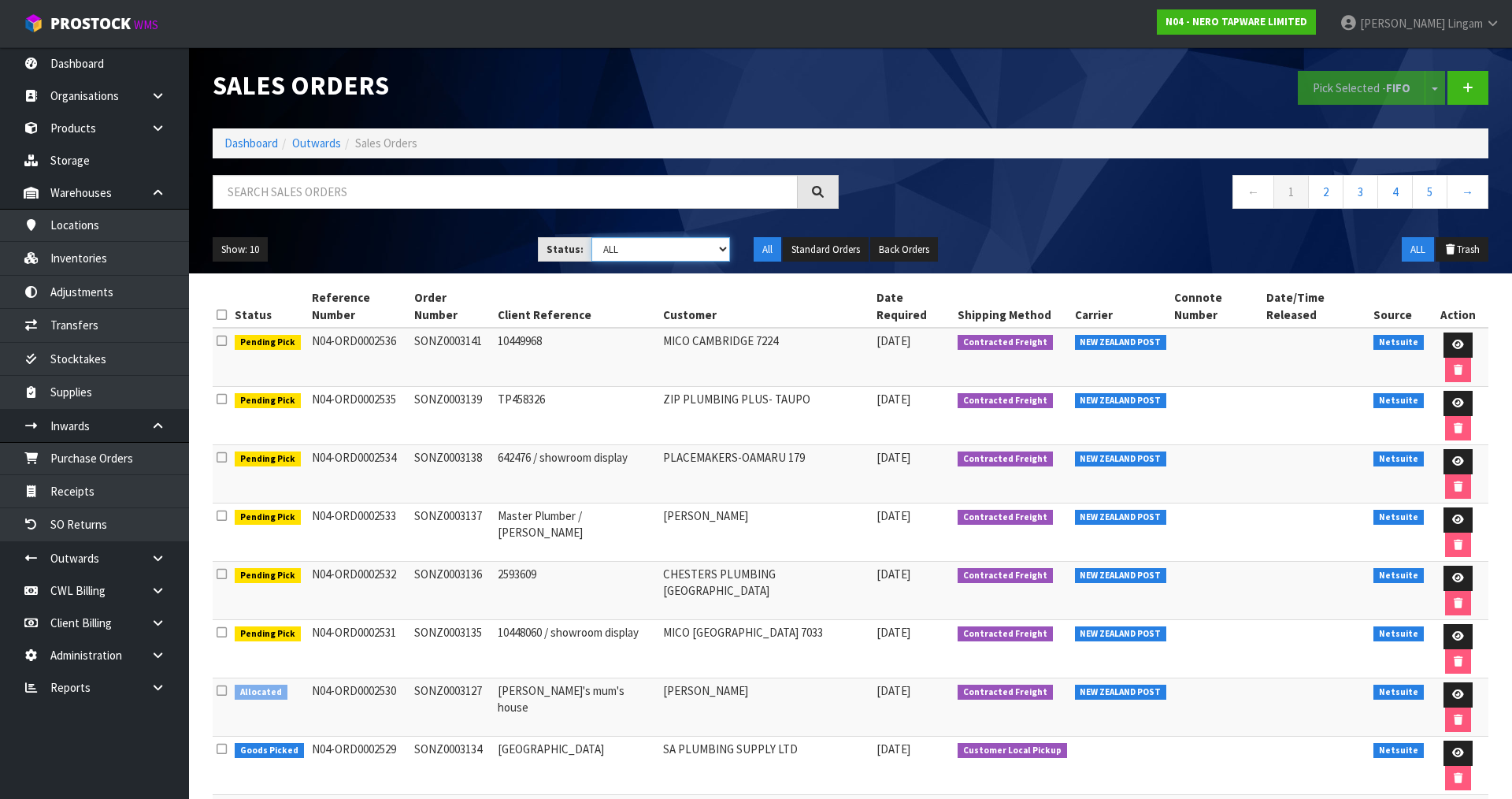
drag, startPoint x: 662, startPoint y: 244, endPoint x: 667, endPoint y: 258, distance: 14.9
click at [662, 244] on select "Draft Pending Allocated Pending Pick Goods Picked Goods Packed Pending Charges …" at bounding box center [660, 249] width 139 height 24
select select "string:6"
click at [591, 237] on select "Draft Pending Allocated Pending Pick Goods Picked Goods Packed Pending Charges …" at bounding box center [660, 249] width 139 height 24
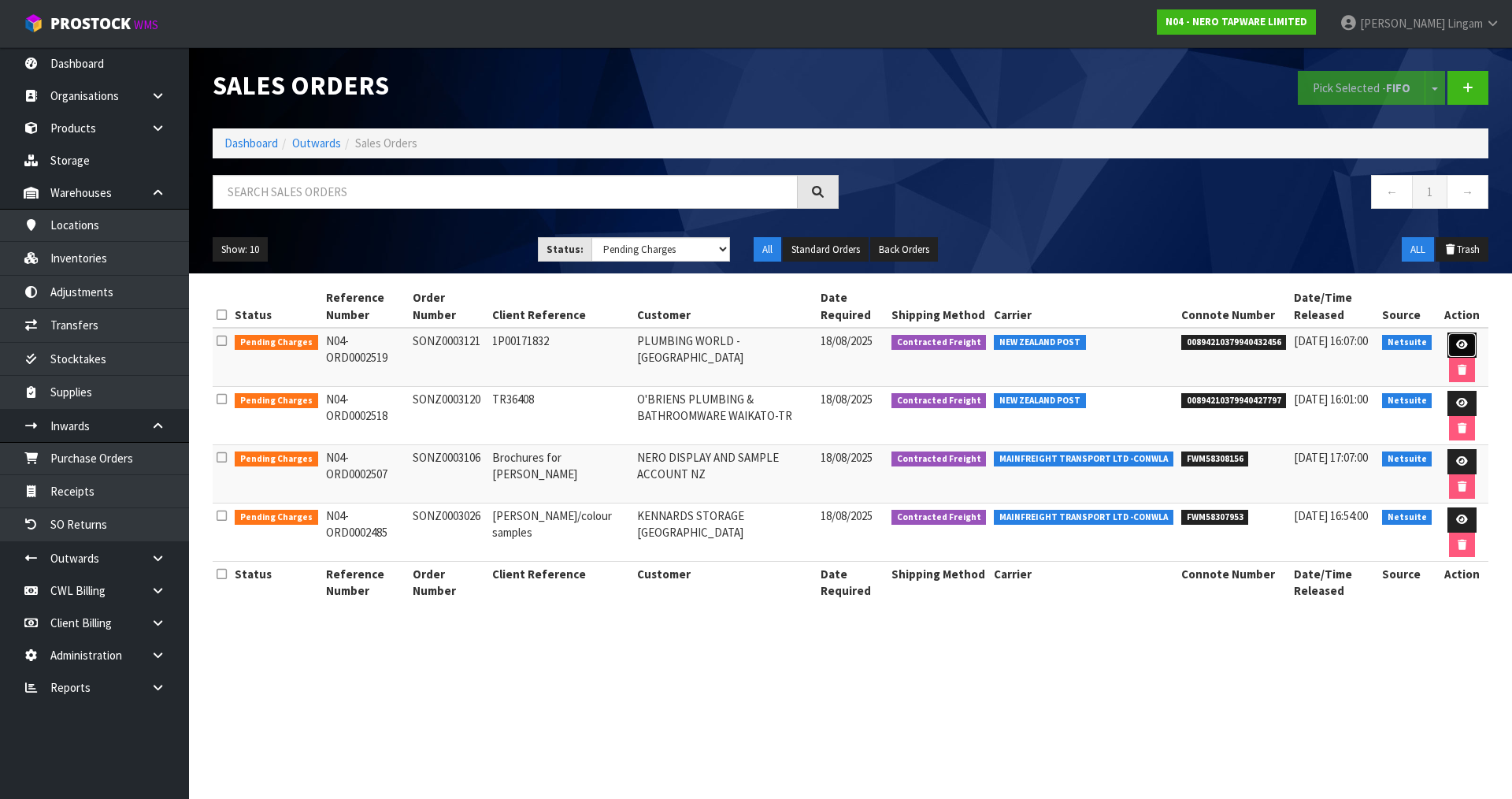
click at [1462, 347] on icon at bounding box center [1462, 345] width 12 height 11
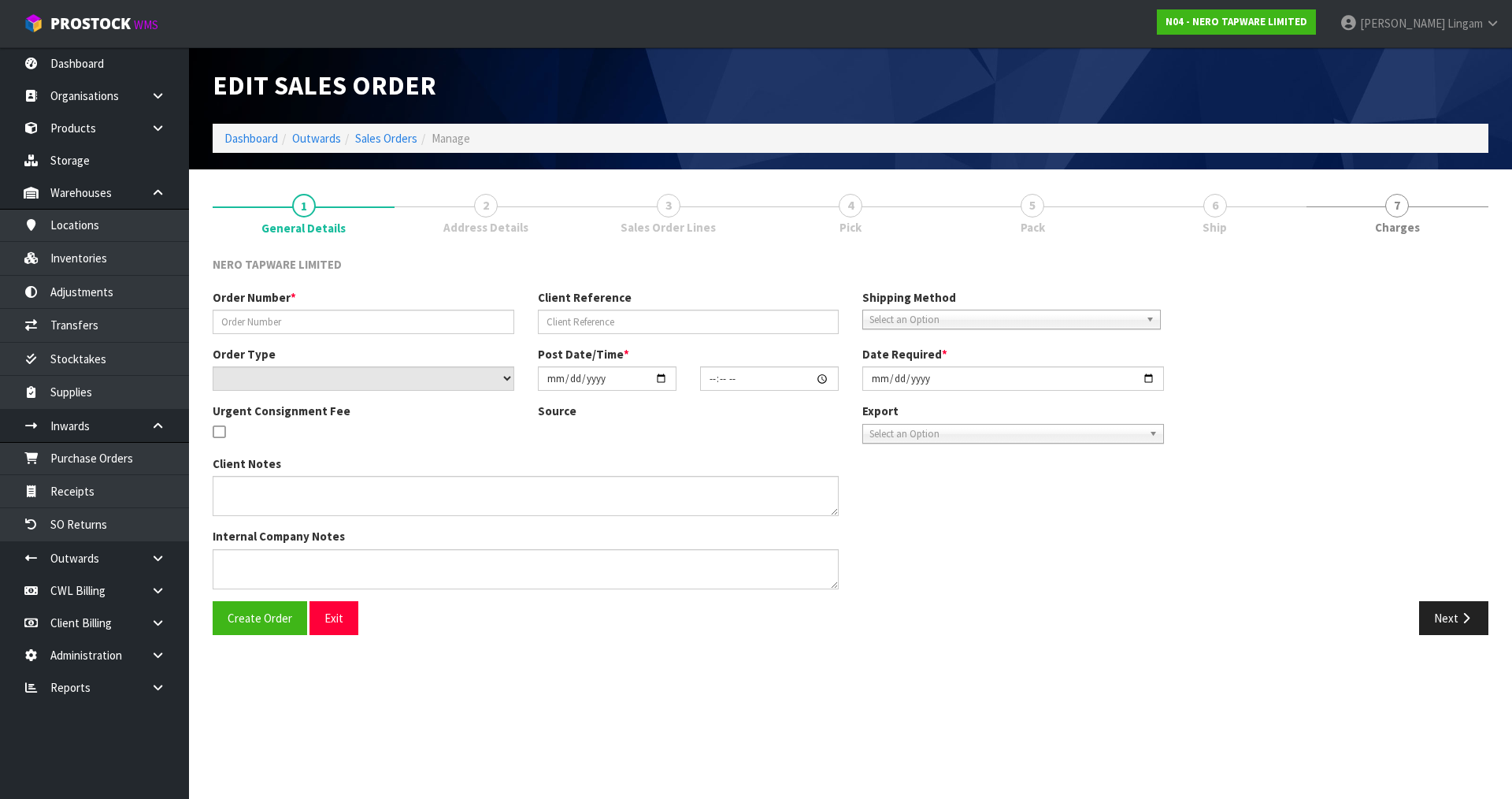
type input "SONZ0003121"
type input "1P00171832"
select select "number:0"
type input "[DATE]"
type input "11:30:07.000"
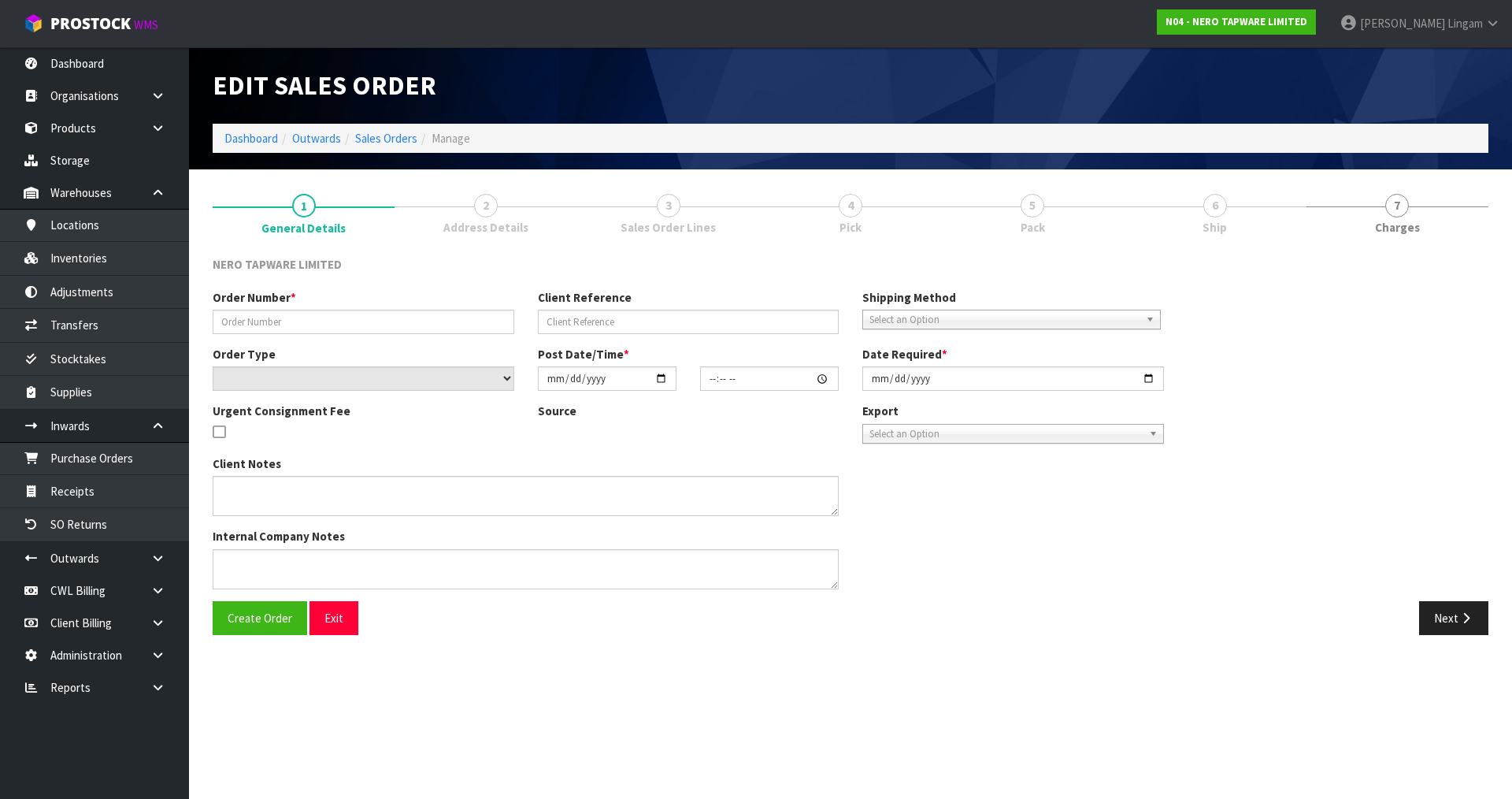
type input "[DATE]"
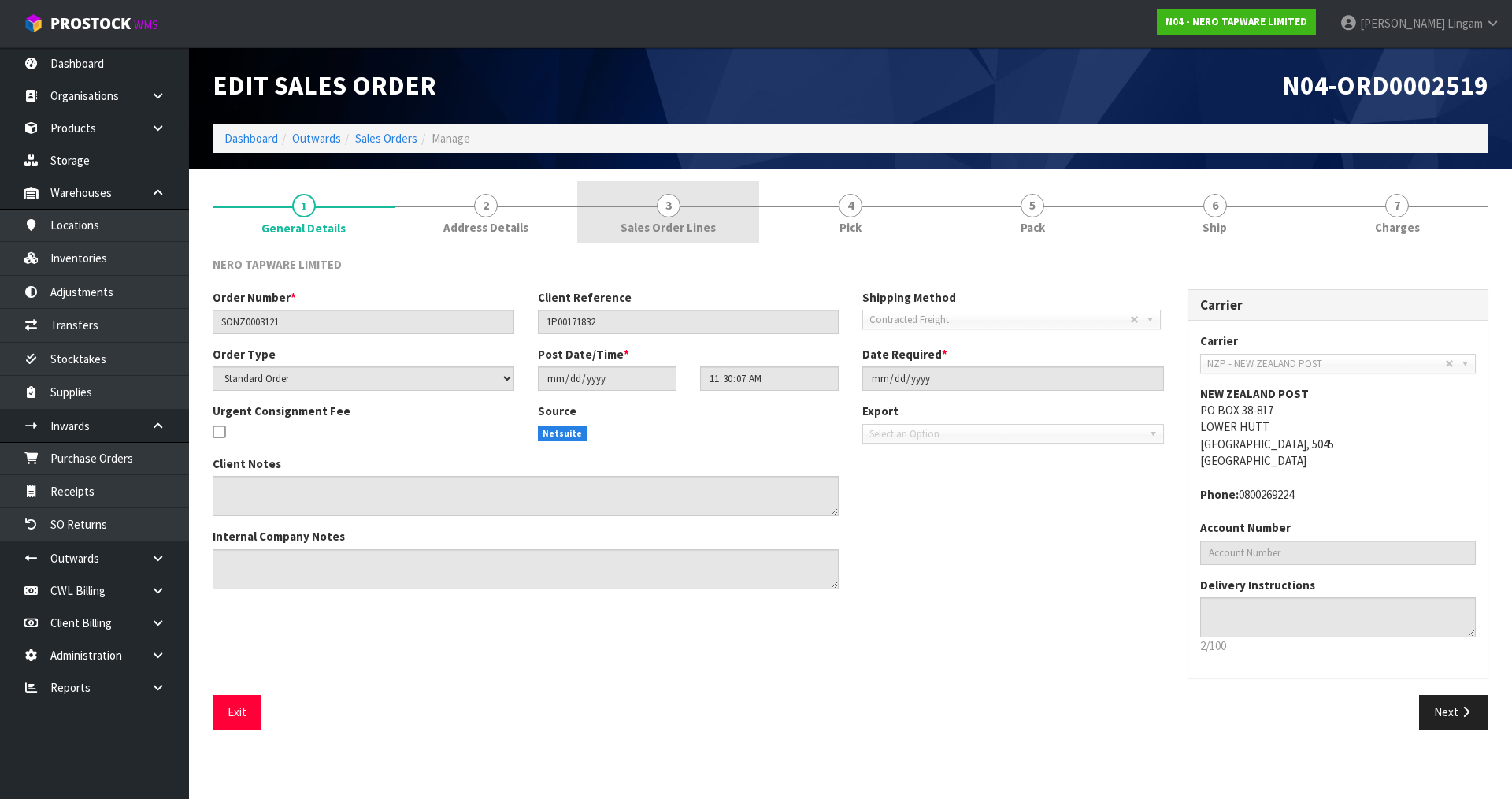
click at [741, 242] on link "3 Sales Order Lines" at bounding box center [668, 212] width 182 height 62
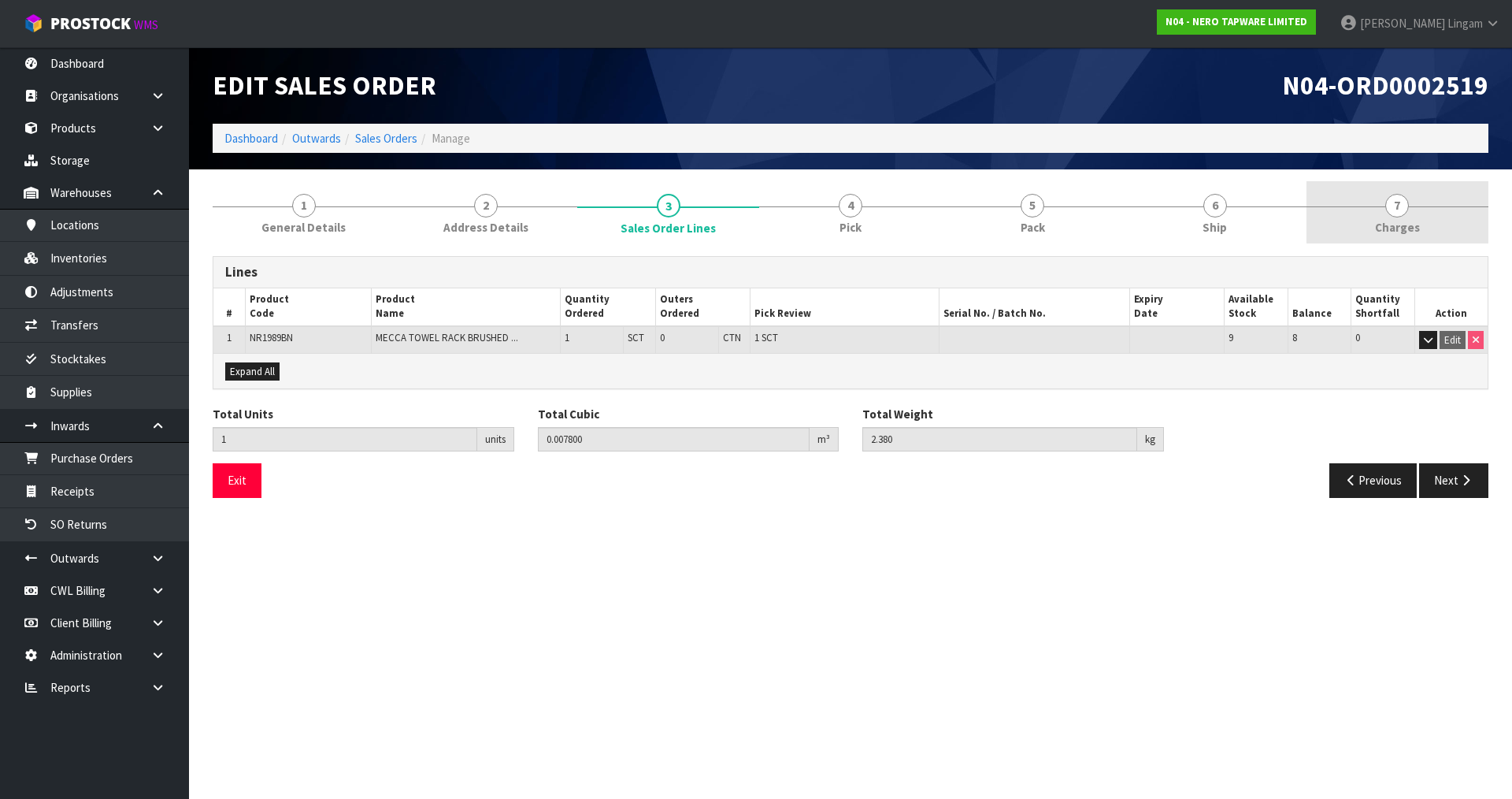
click at [1366, 217] on link "7 [GEOGRAPHIC_DATA]" at bounding box center [1396, 212] width 182 height 62
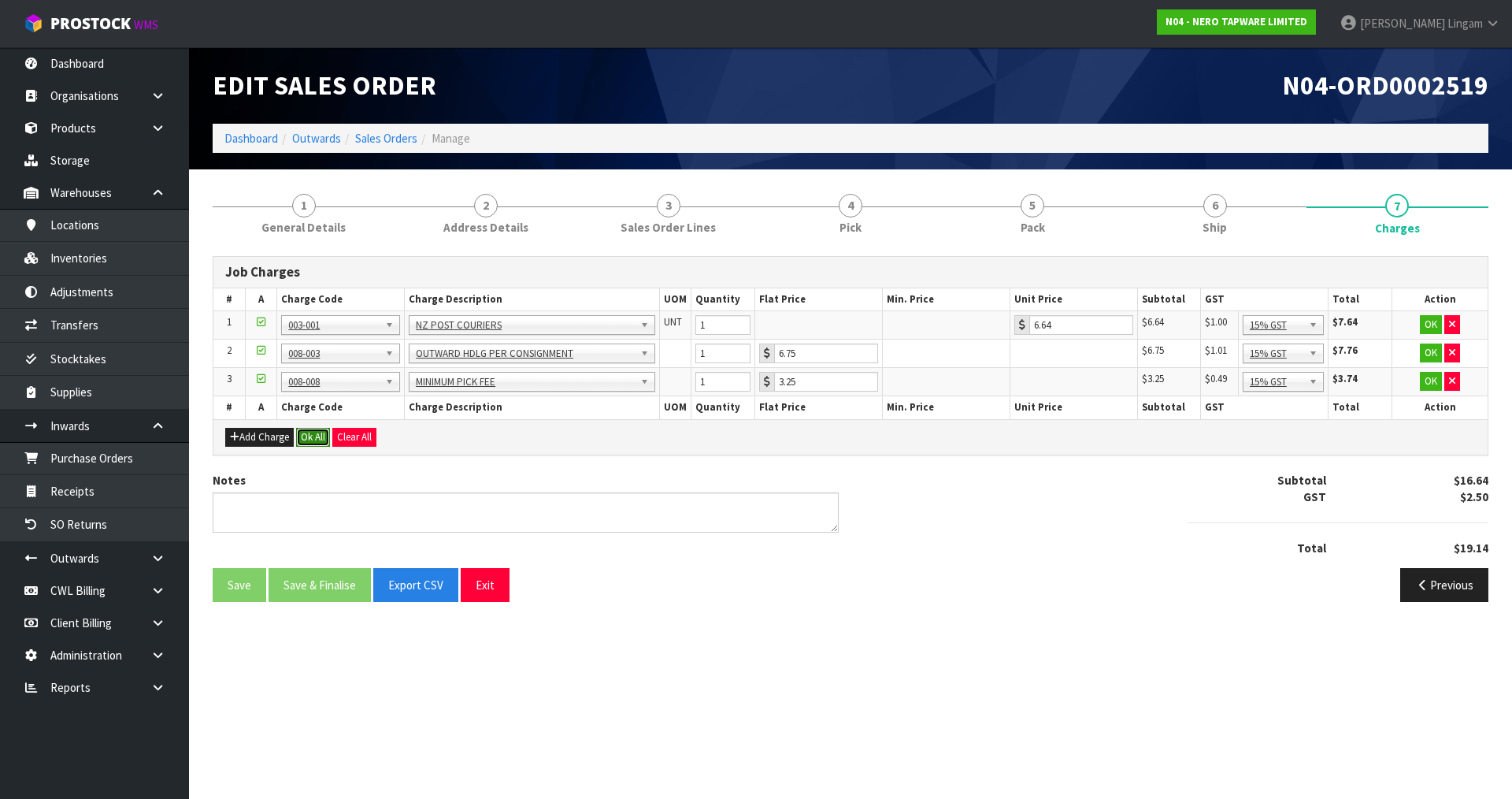
click at [313, 439] on button "Ok All" at bounding box center [313, 437] width 34 height 19
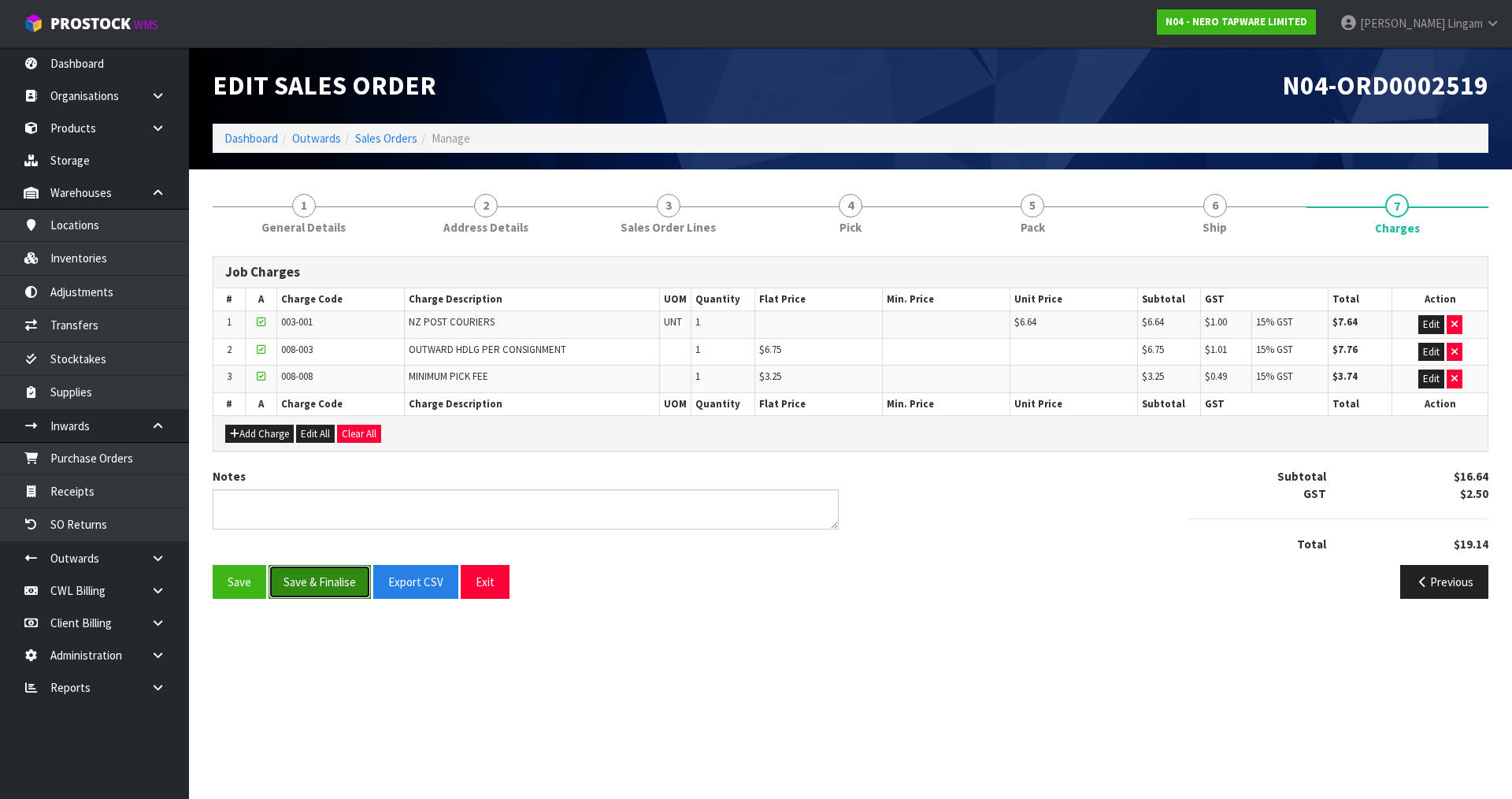
click at [309, 587] on button "Save & Finalise" at bounding box center [320, 582] width 103 height 34
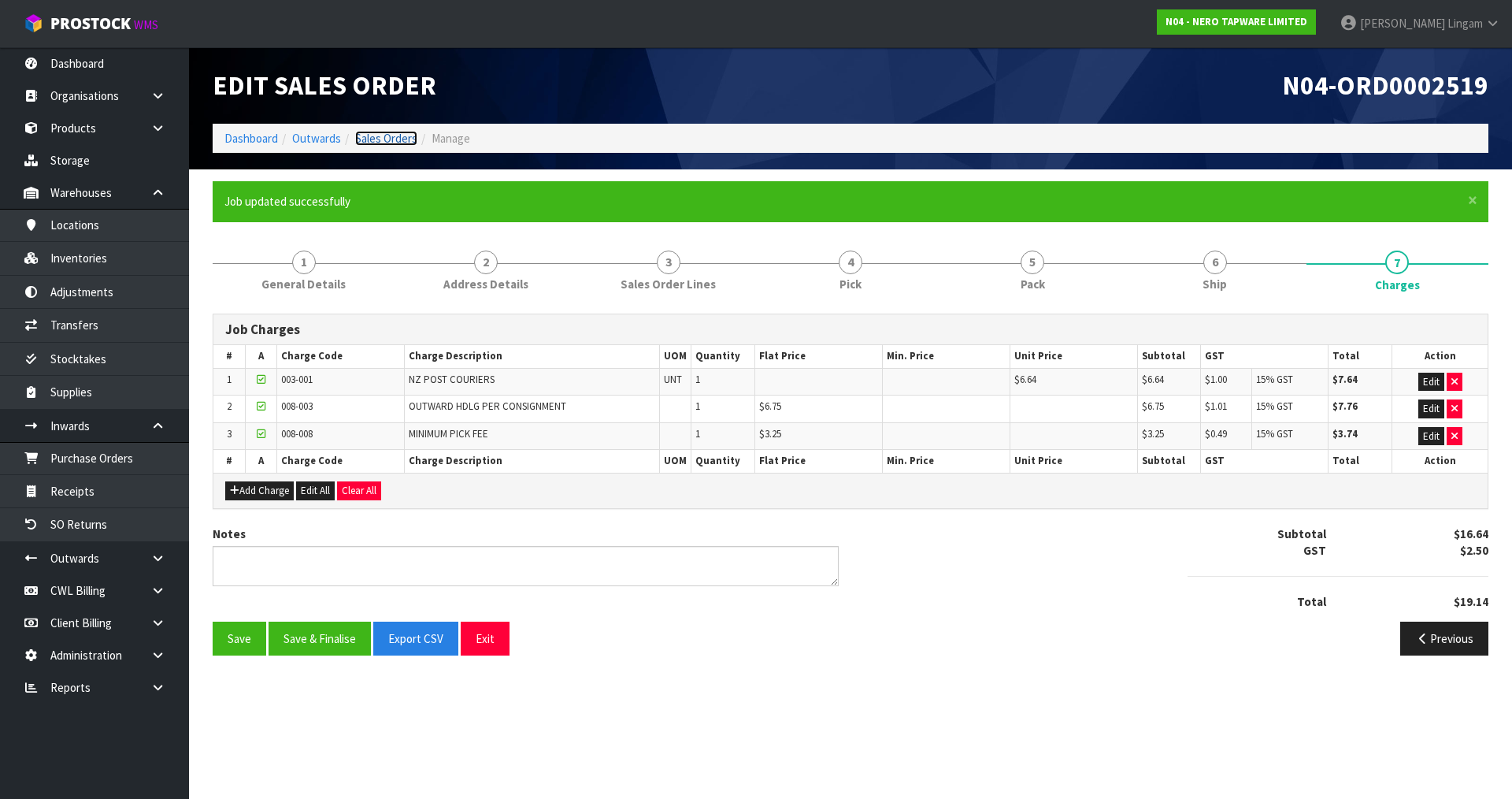
click at [397, 140] on link "Sales Orders" at bounding box center [386, 138] width 62 height 15
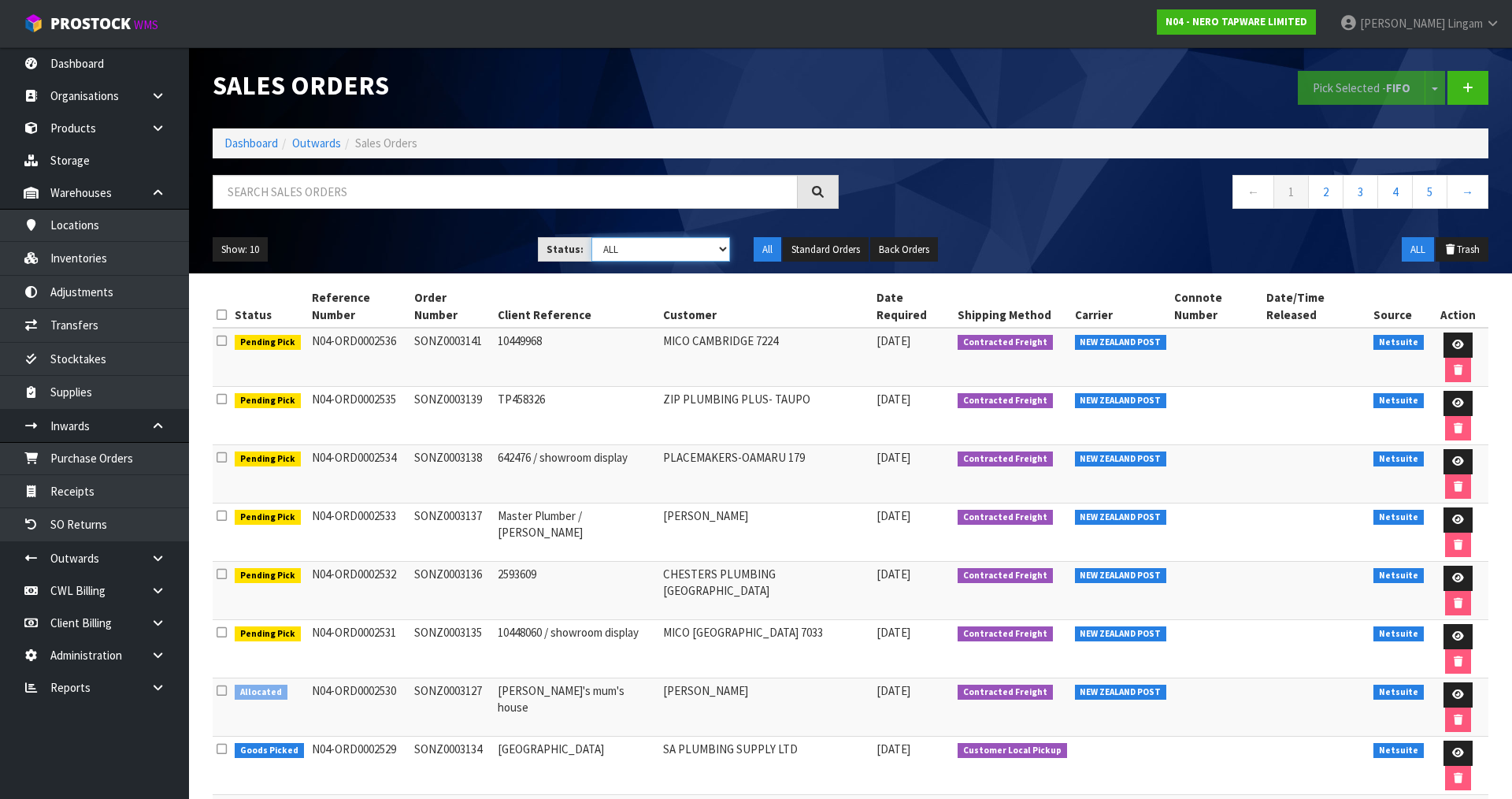
click at [657, 254] on select "Draft Pending Allocated Pending Pick Goods Picked Goods Packed Pending Charges …" at bounding box center [660, 249] width 139 height 24
select select "string:6"
click at [591, 237] on select "Draft Pending Allocated Pending Pick Goods Picked Goods Packed Pending Charges …" at bounding box center [660, 249] width 139 height 24
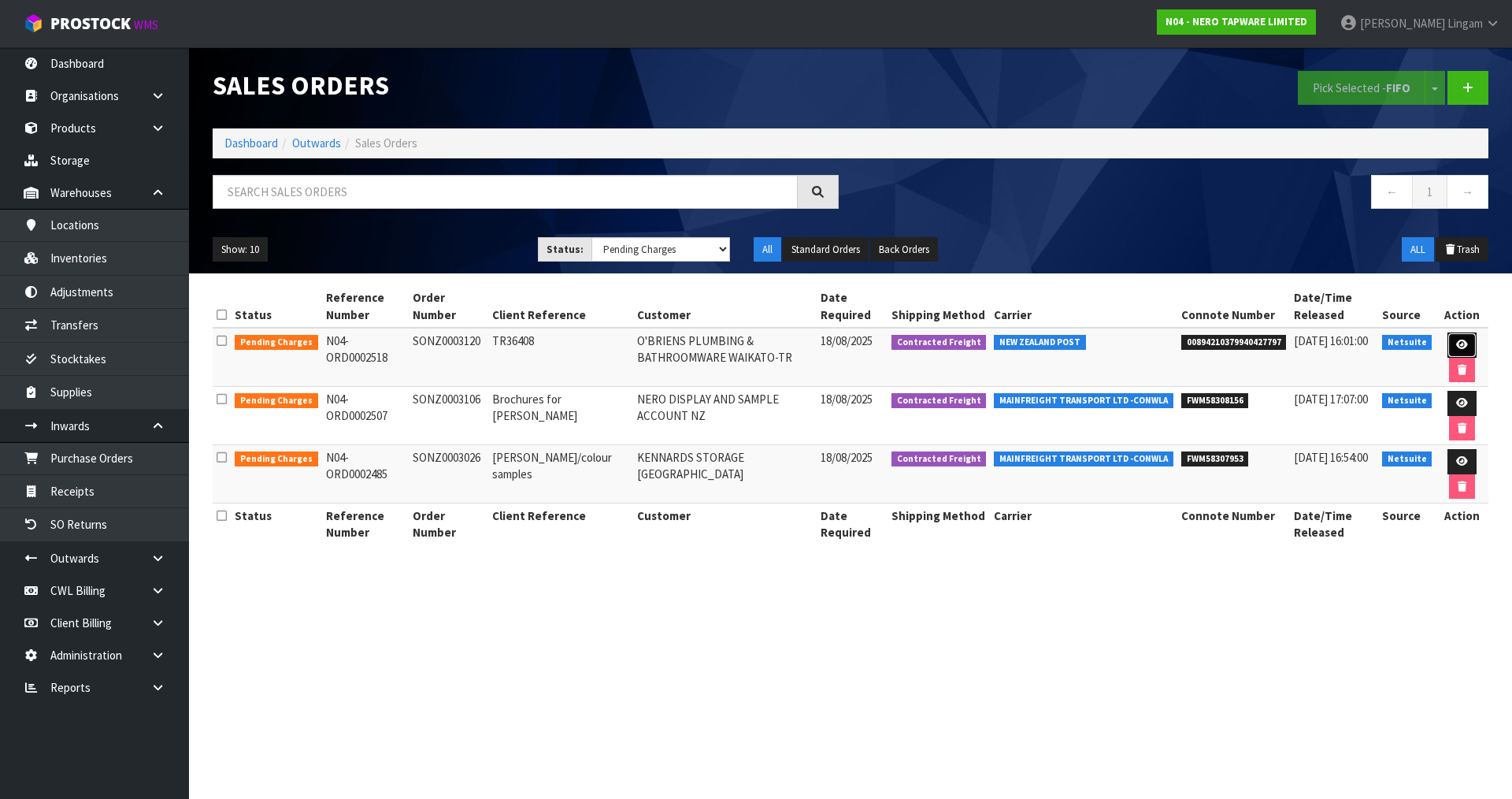
click at [1470, 345] on link at bounding box center [1462, 345] width 29 height 25
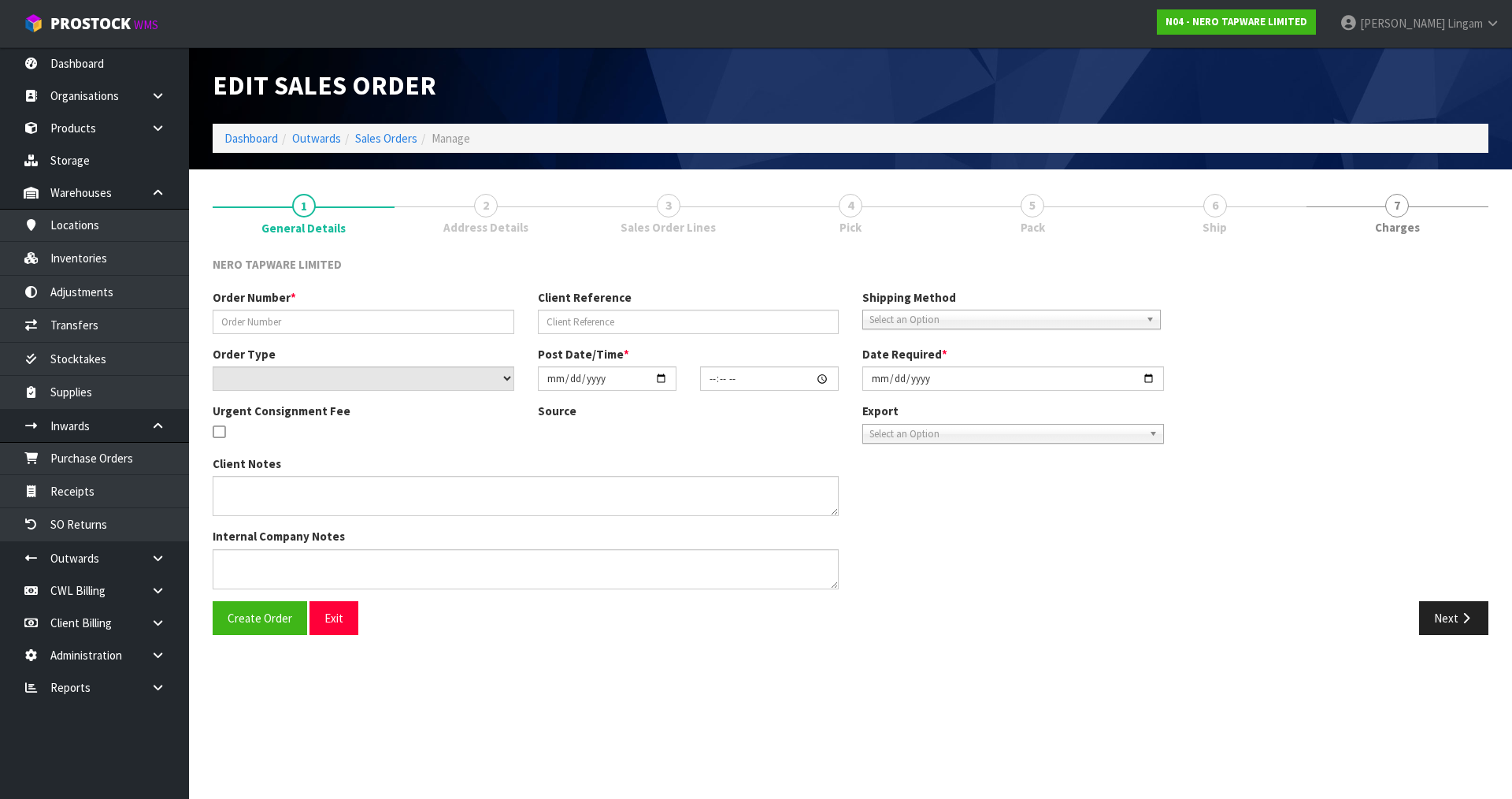
type input "SONZ0003120"
type input "TR36408"
select select "number:0"
type input "[DATE]"
type input "10:45:16.000"
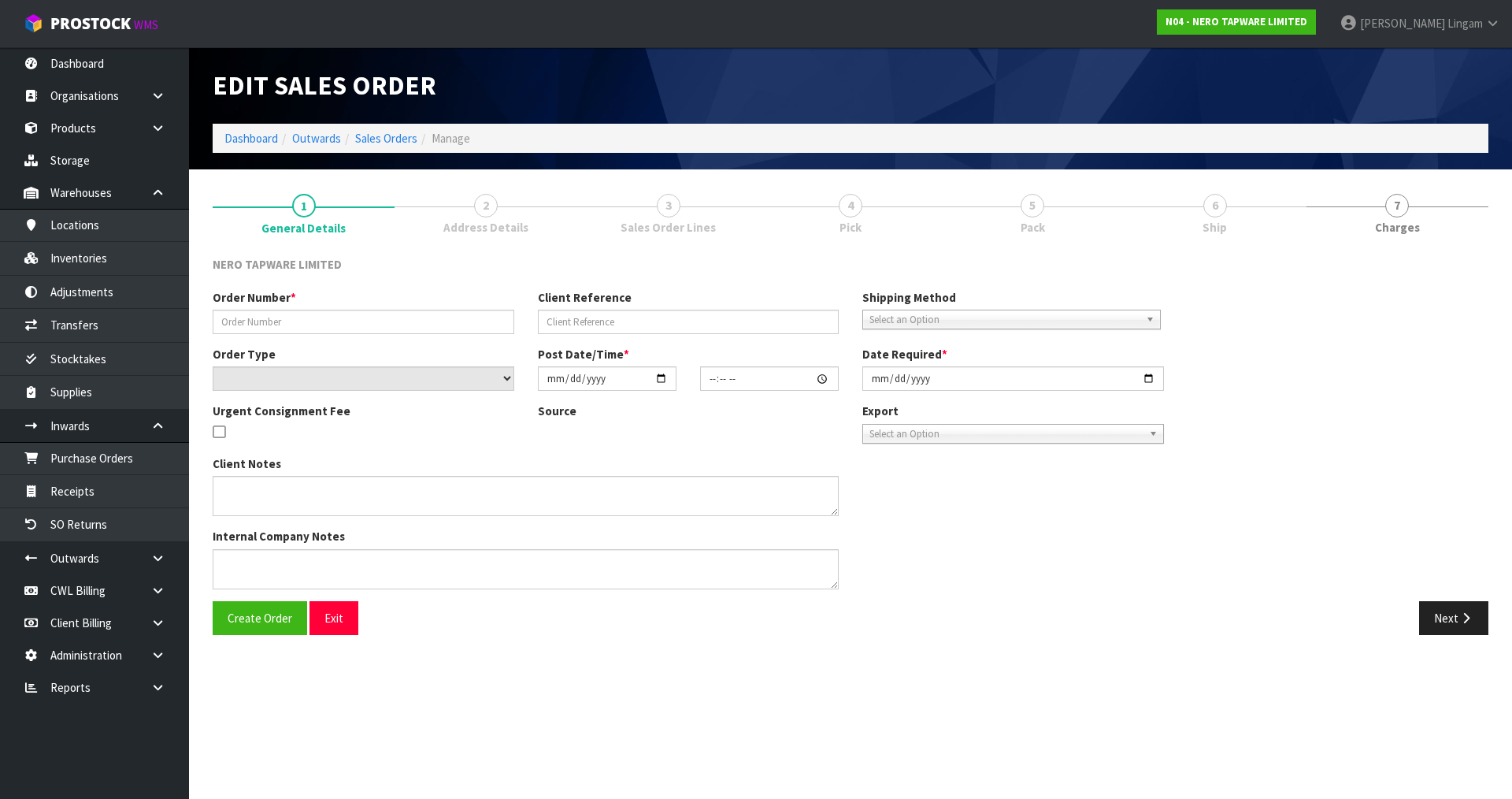
type input "[DATE]"
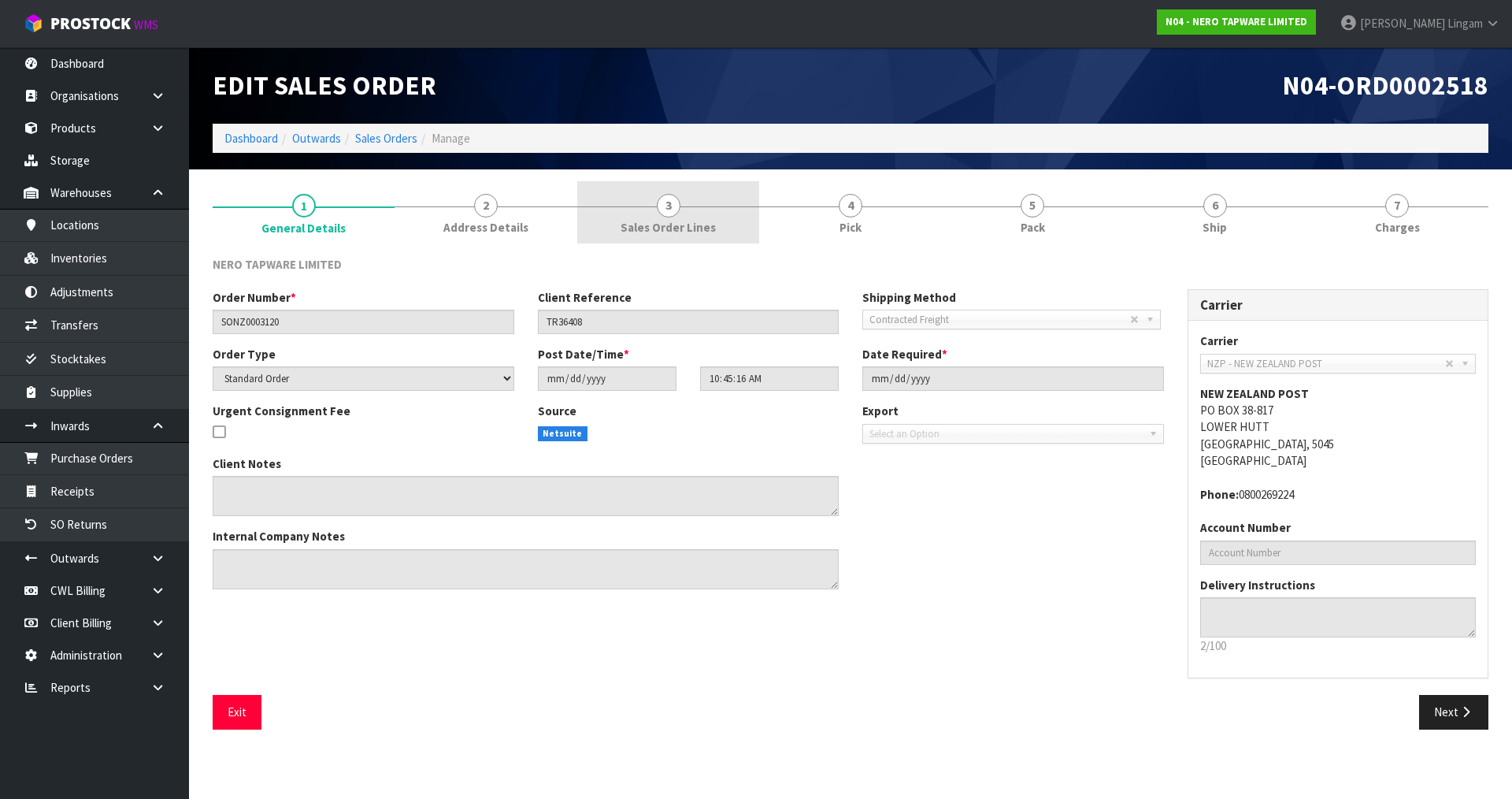
click at [620, 232] on link "3 Sales Order Lines" at bounding box center [668, 212] width 182 height 62
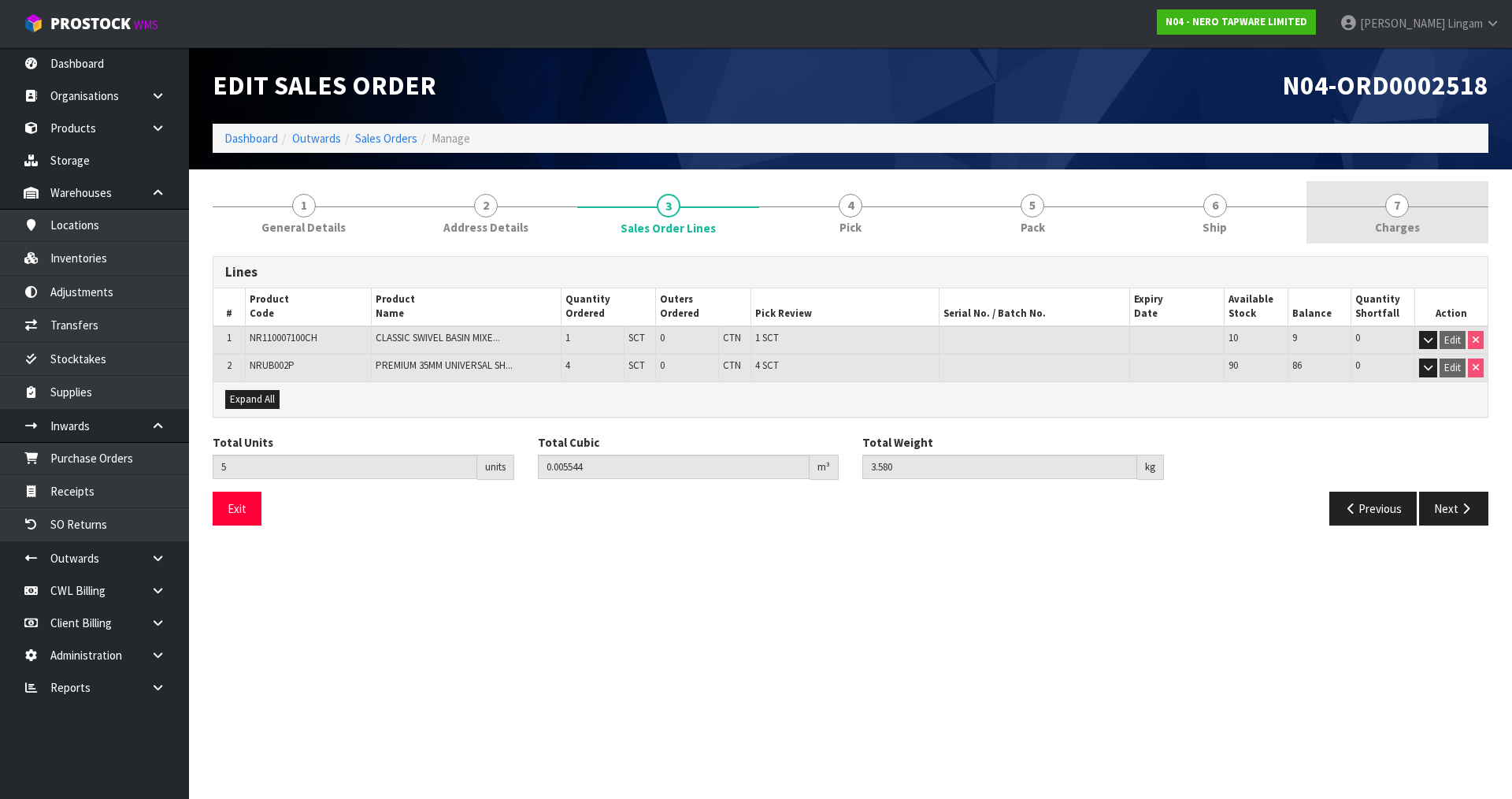
click at [1424, 231] on link "7 [GEOGRAPHIC_DATA]" at bounding box center [1396, 212] width 182 height 62
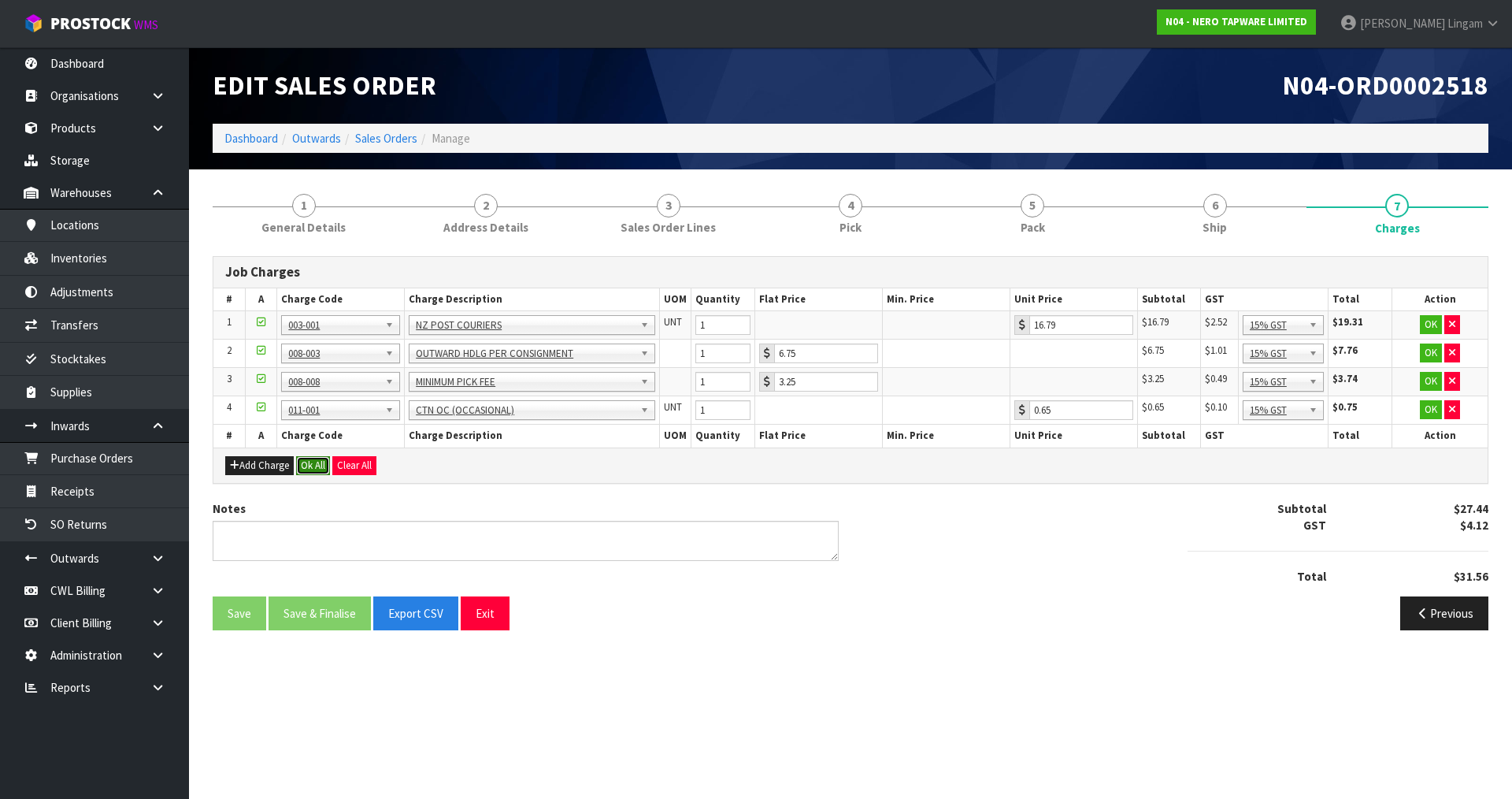
click at [313, 472] on button "Ok All" at bounding box center [313, 465] width 34 height 19
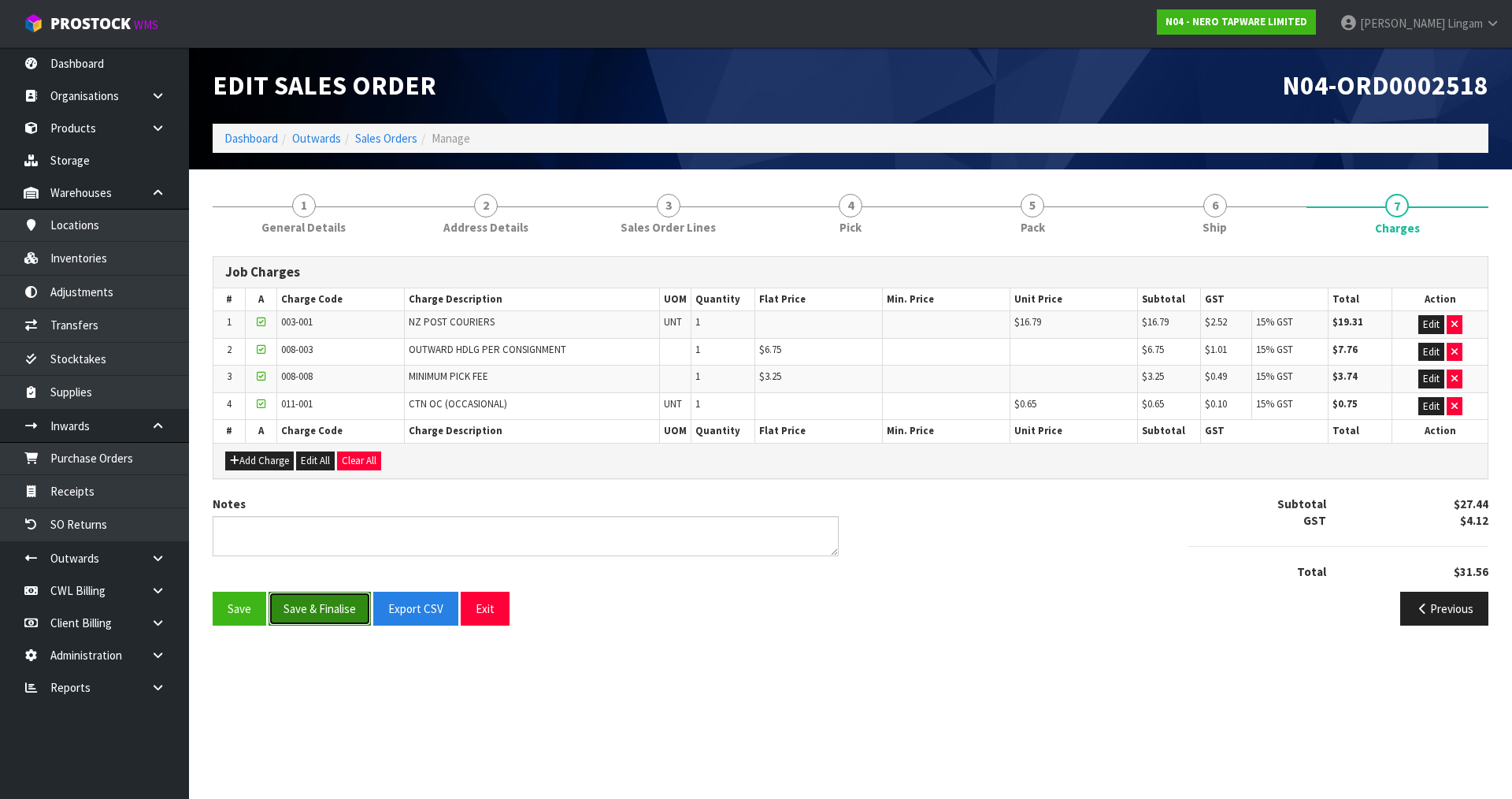
click at [340, 612] on button "Save & Finalise" at bounding box center [320, 608] width 103 height 34
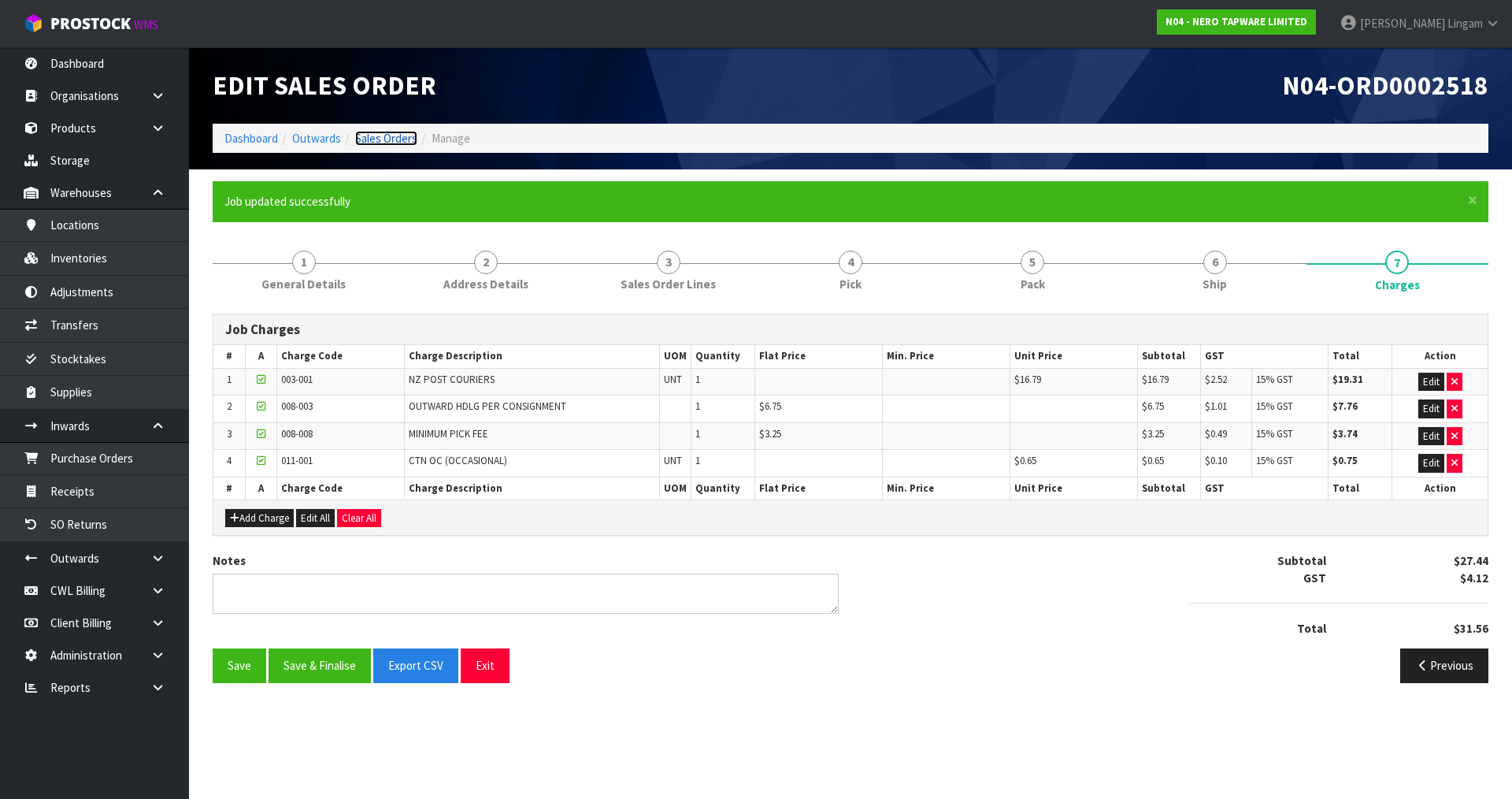
click at [388, 143] on link "Sales Orders" at bounding box center [386, 138] width 62 height 15
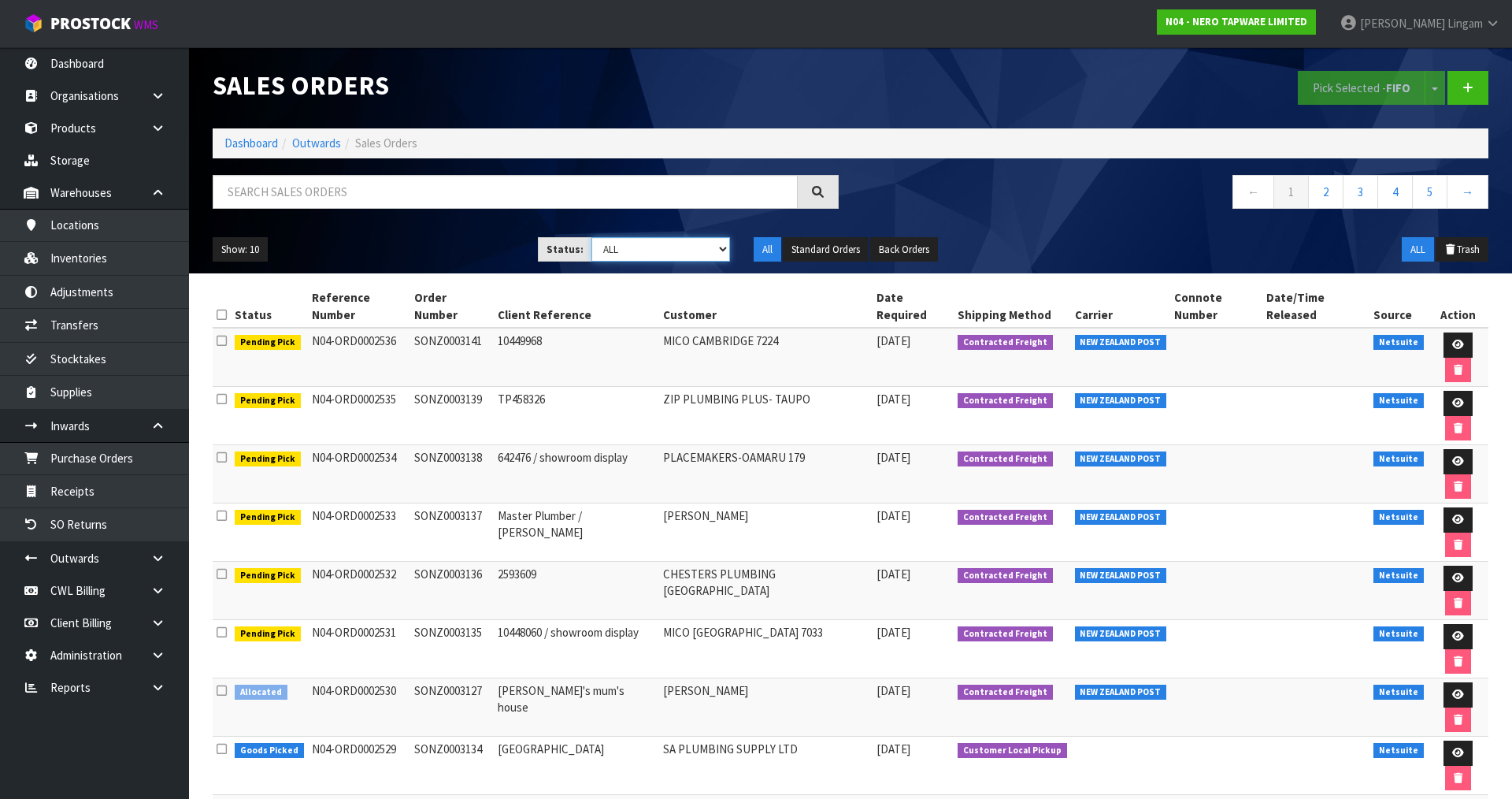
drag, startPoint x: 710, startPoint y: 248, endPoint x: 705, endPoint y: 259, distance: 12.1
click at [710, 248] on select "Draft Pending Allocated Pending Pick Goods Picked Goods Packed Pending Charges …" at bounding box center [660, 249] width 139 height 24
select select "string:6"
click at [591, 237] on select "Draft Pending Allocated Pending Pick Goods Picked Goods Packed Pending Charges …" at bounding box center [660, 249] width 139 height 24
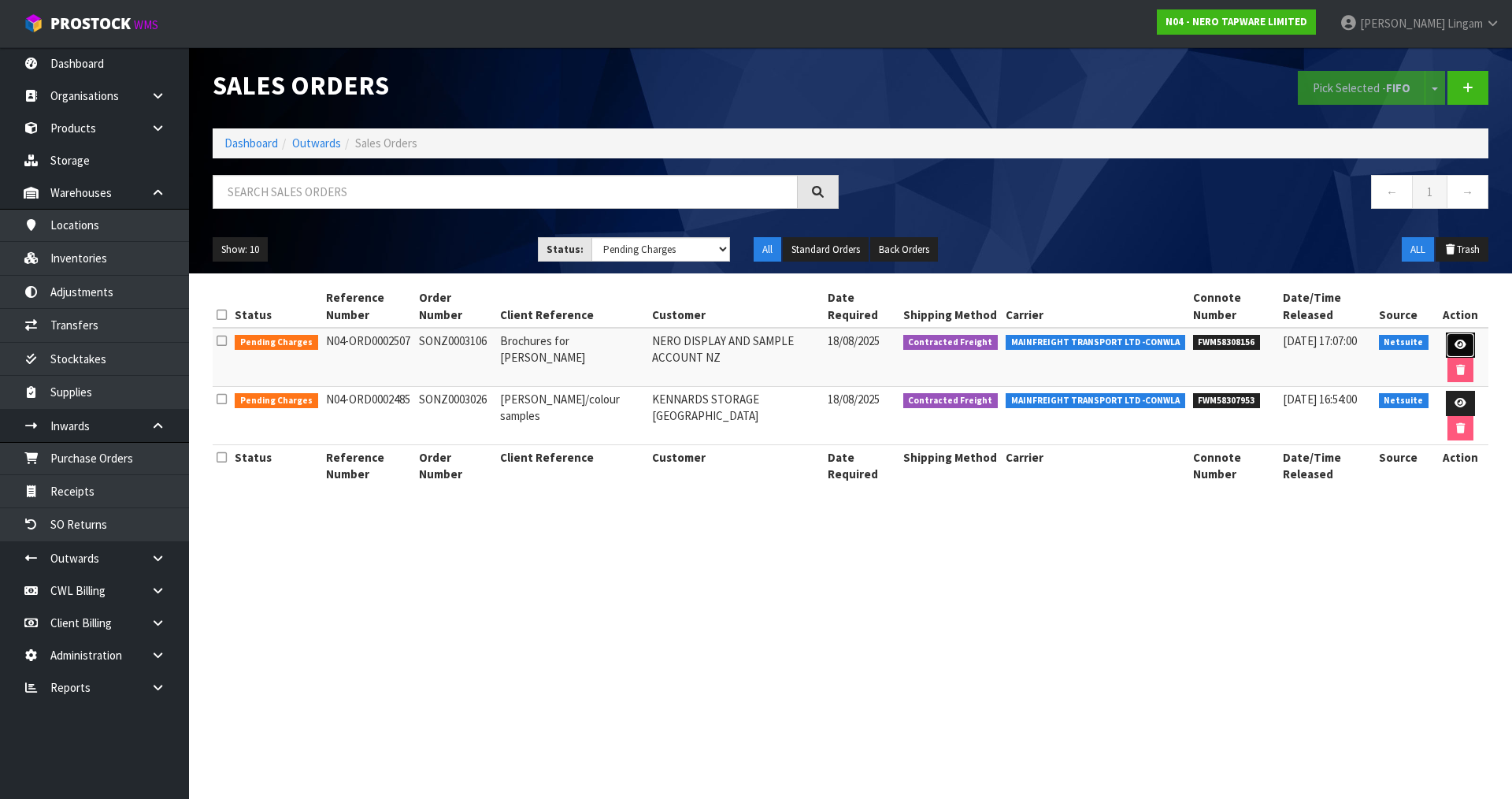
click at [1455, 349] on icon at bounding box center [1460, 345] width 12 height 11
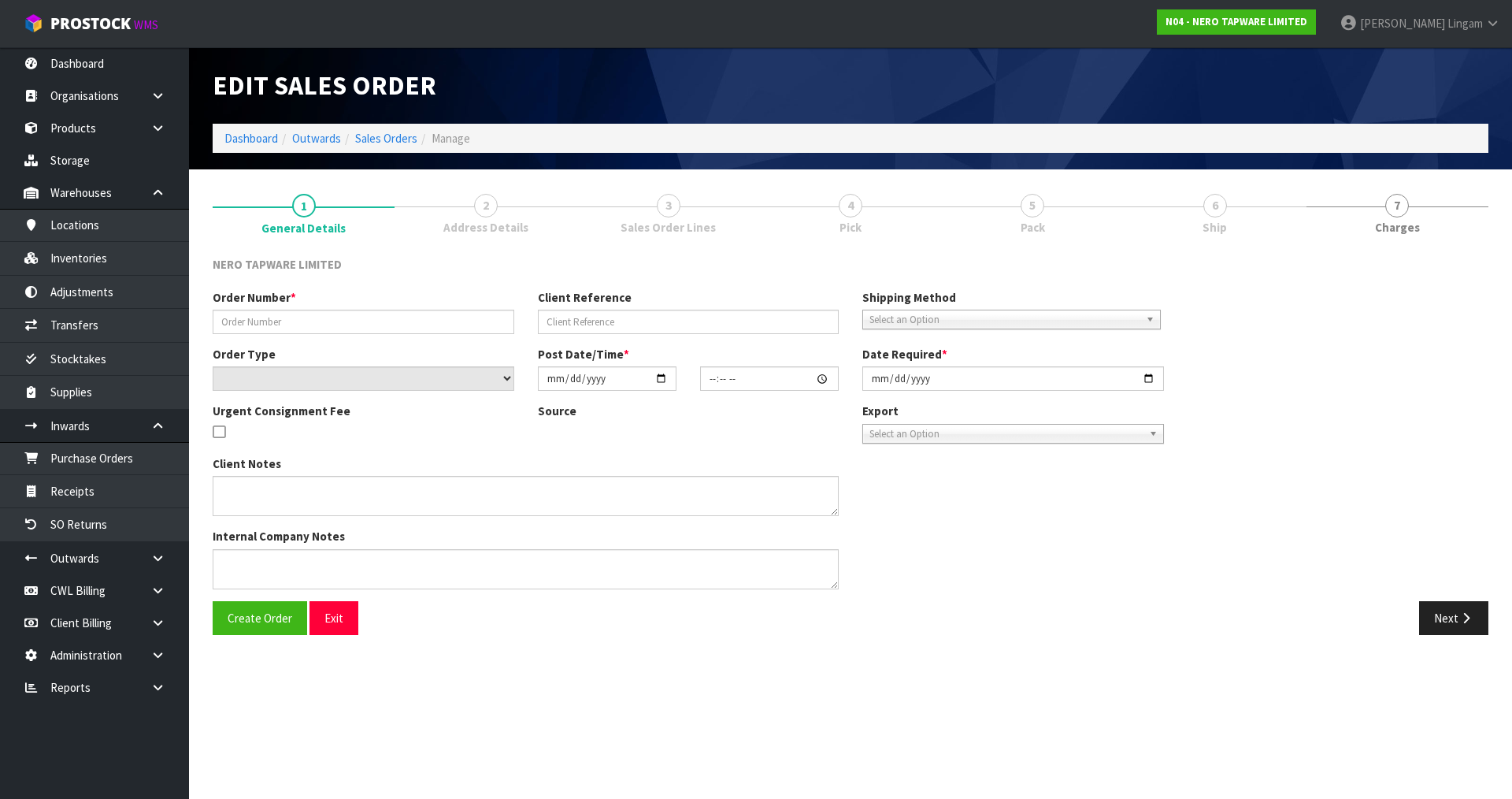
type input "SONZ0003106"
type input "Brochures for [PERSON_NAME]"
select select "number:0"
type input "[DATE]"
type input "17:00:06.000"
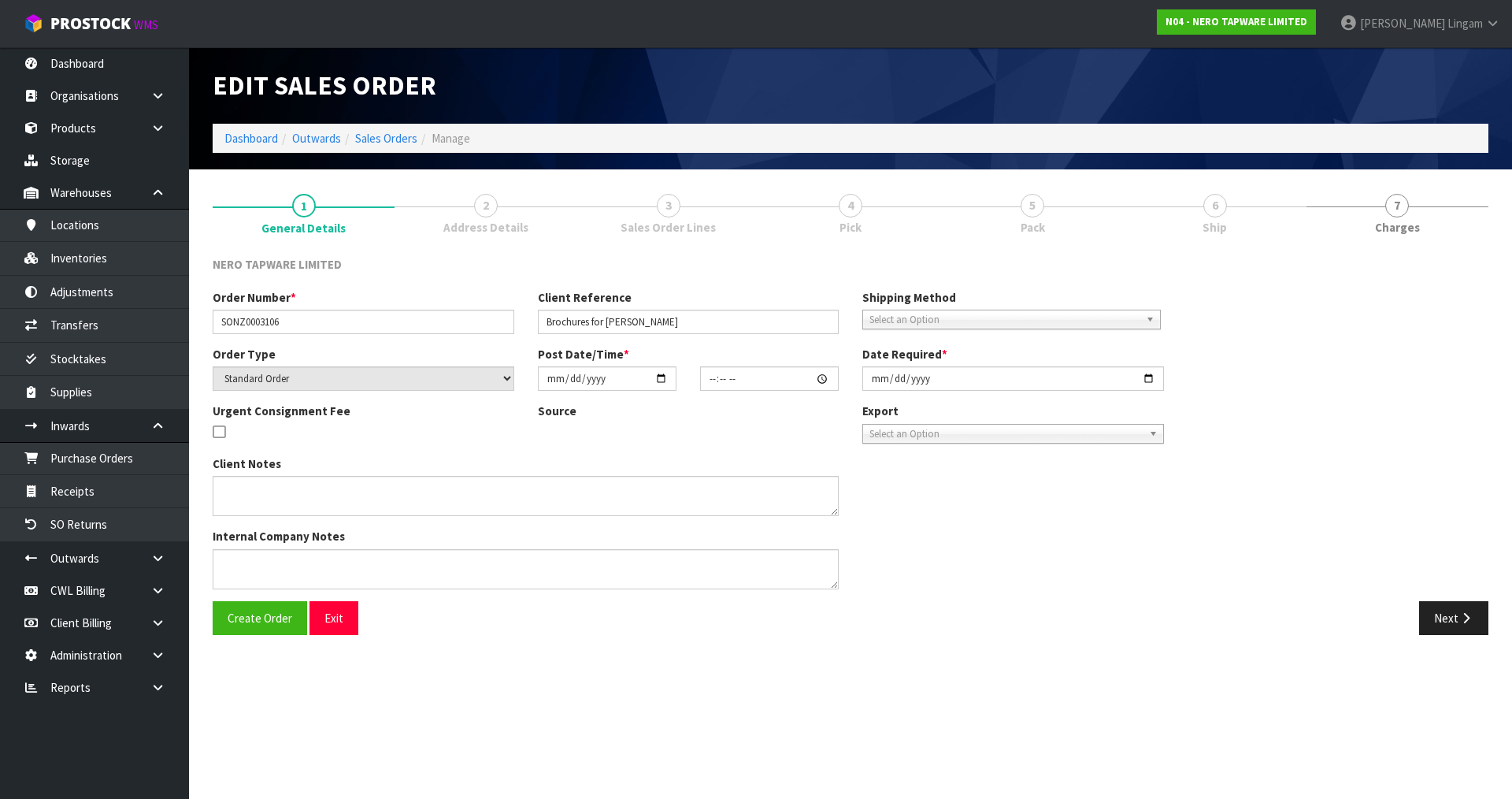
type input "[DATE]"
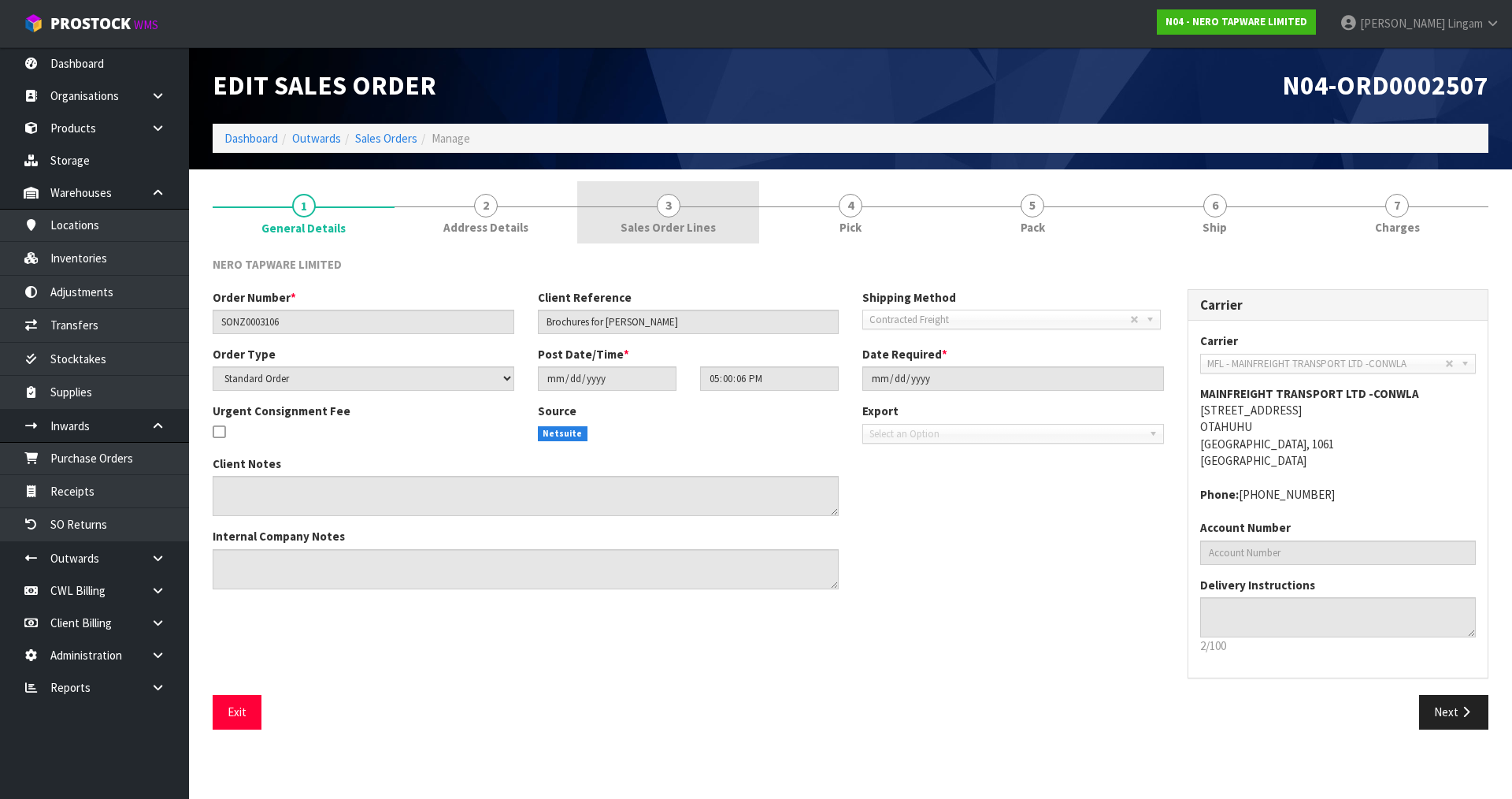
click at [712, 213] on link "3 Sales Order Lines" at bounding box center [668, 212] width 182 height 62
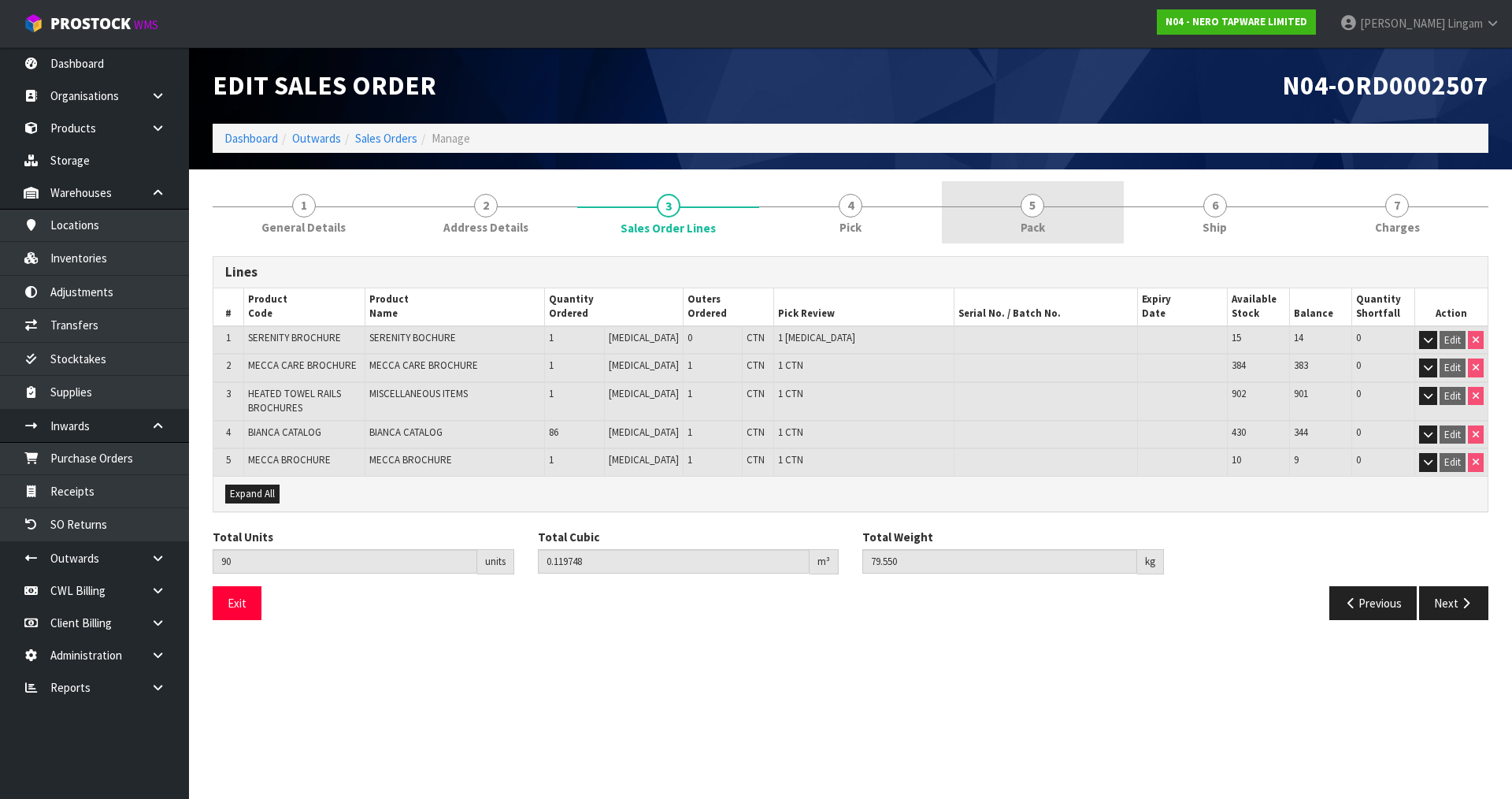
click at [1049, 222] on link "5 Pack" at bounding box center [1032, 212] width 182 height 62
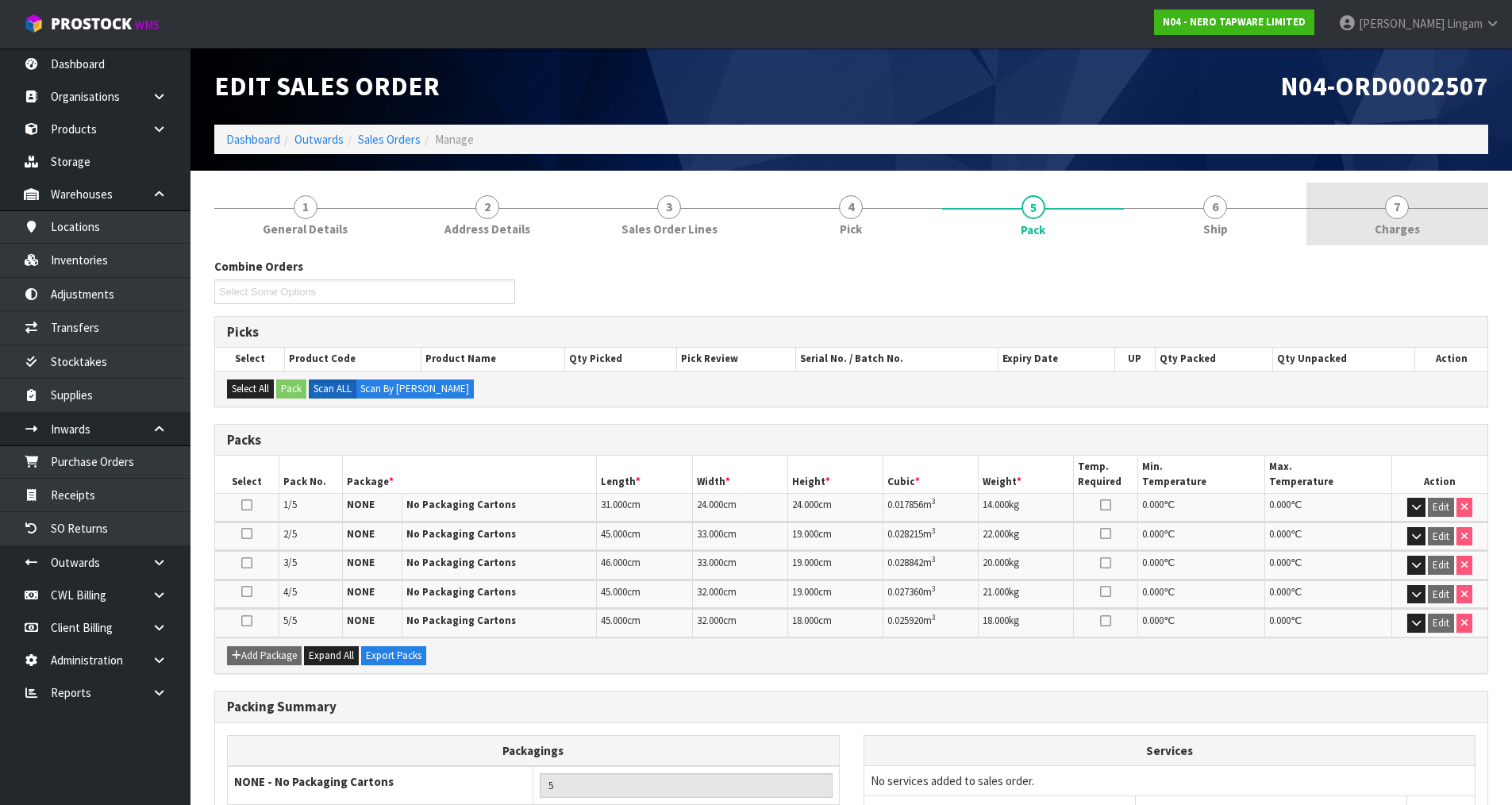
click at [1430, 208] on link "7 [GEOGRAPHIC_DATA]" at bounding box center [1397, 213] width 181 height 62
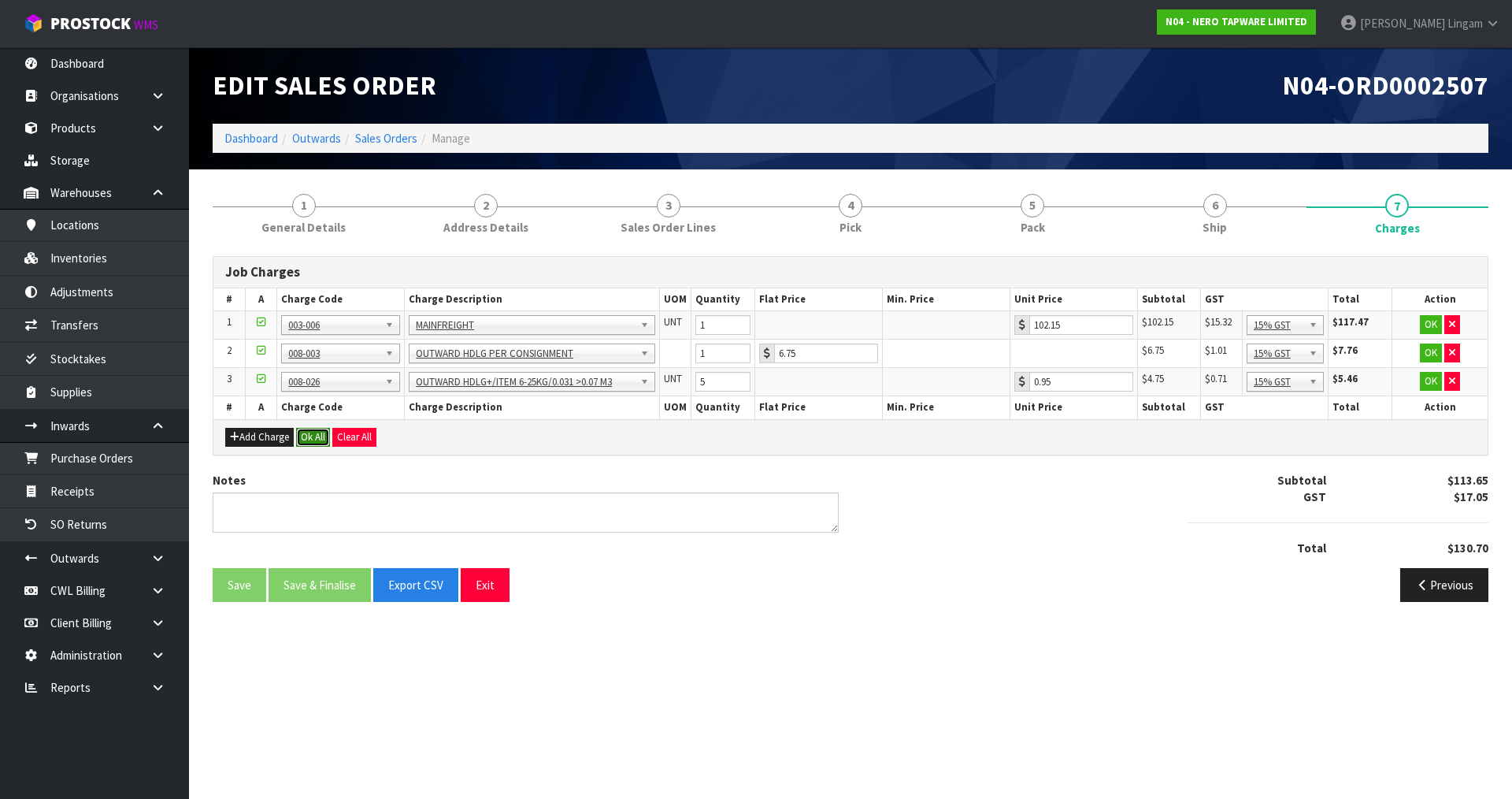
click at [312, 432] on button "Ok All" at bounding box center [313, 437] width 34 height 19
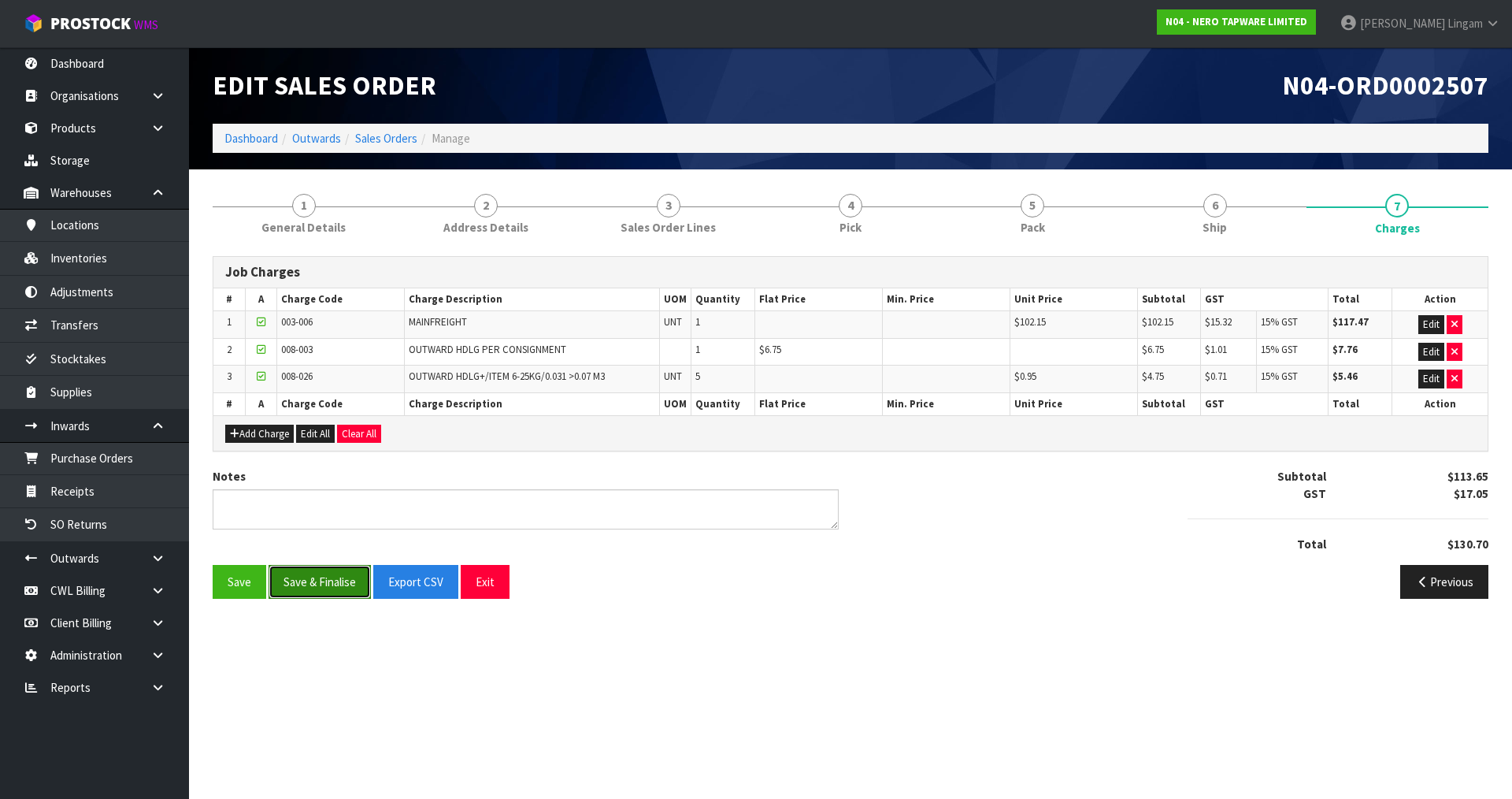
click at [341, 584] on button "Save & Finalise" at bounding box center [320, 582] width 103 height 34
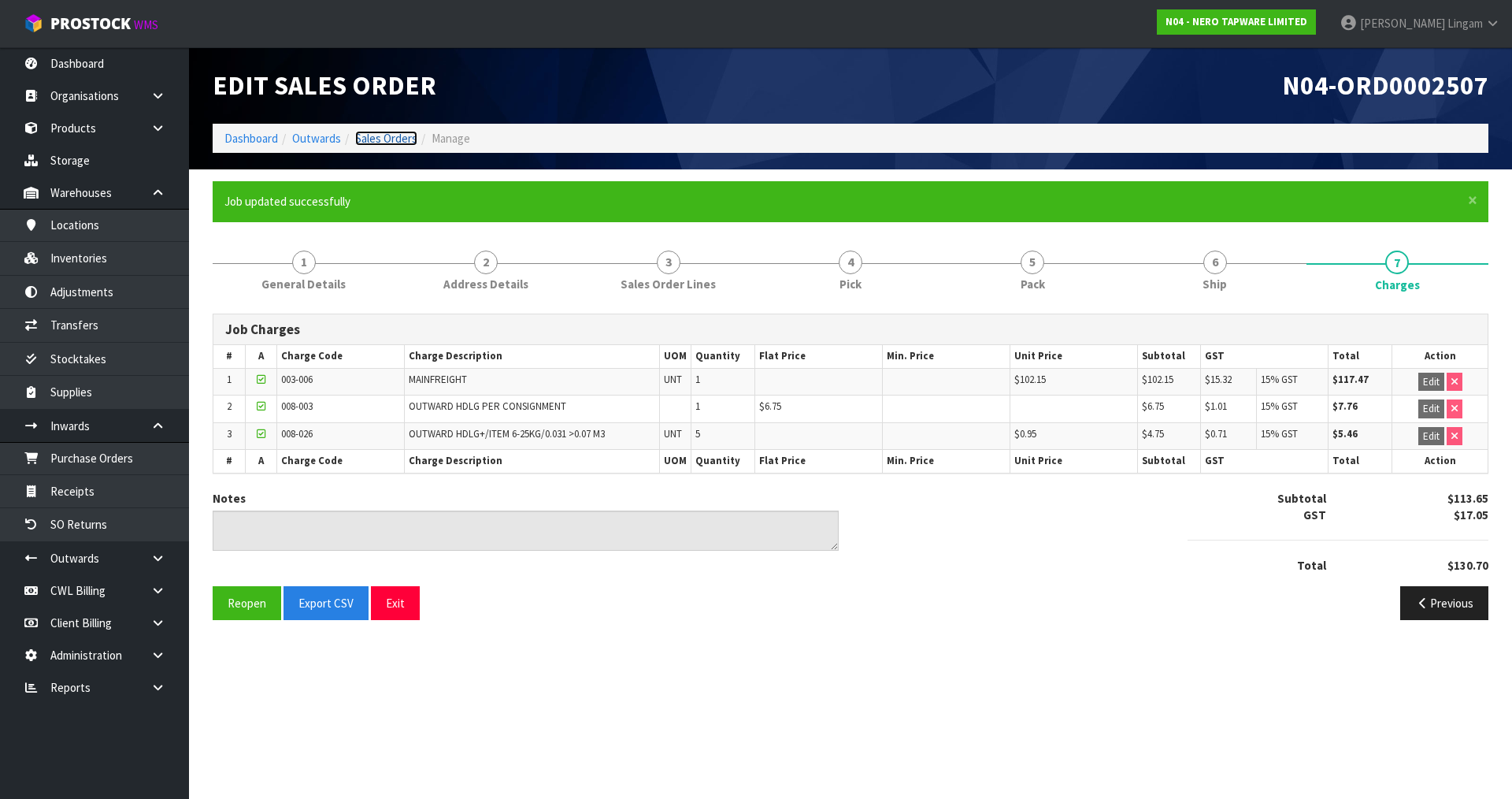
click at [392, 134] on link "Sales Orders" at bounding box center [386, 138] width 62 height 15
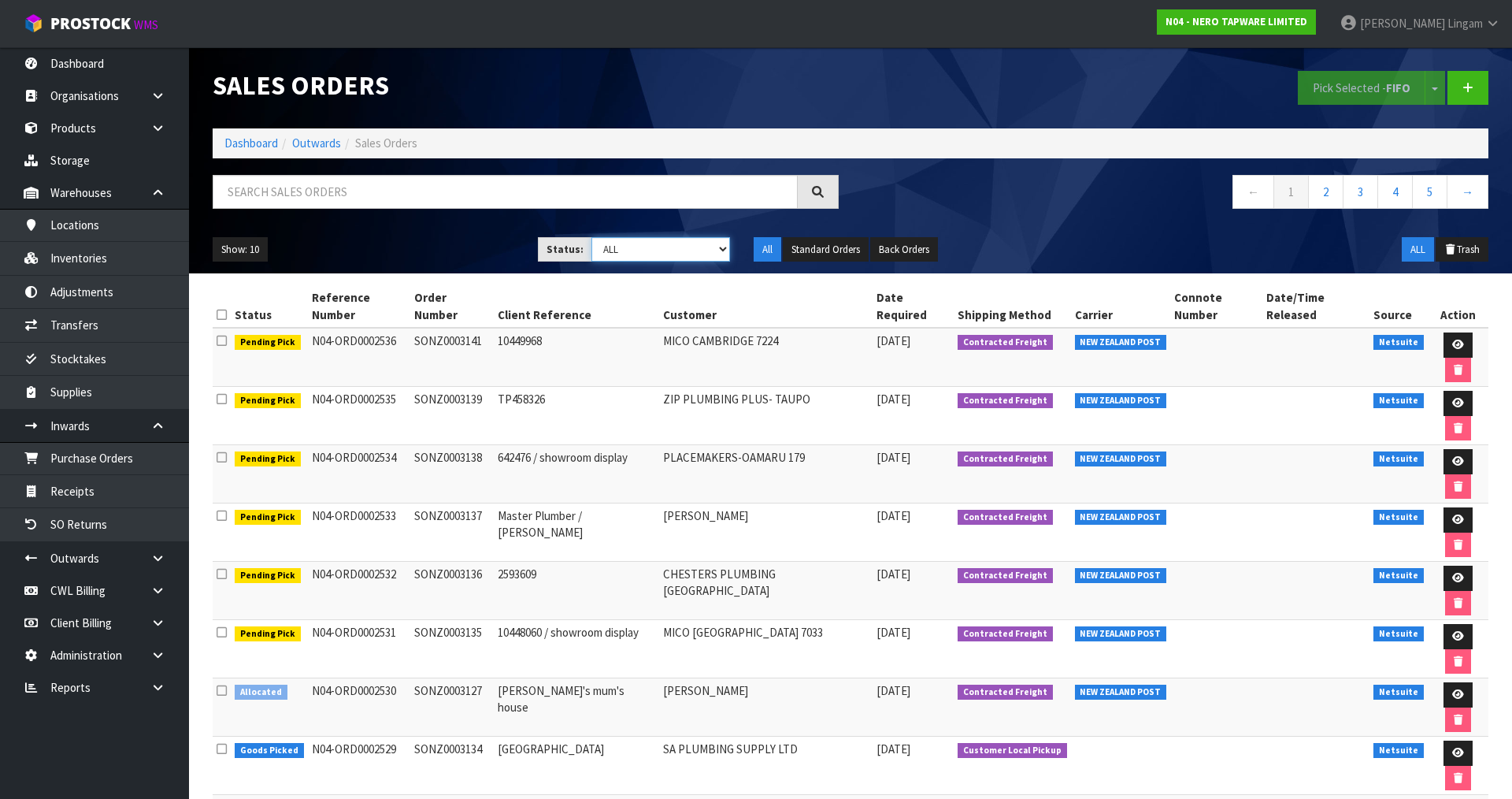
click at [688, 248] on select "Draft Pending Allocated Pending Pick Goods Picked Goods Packed Pending Charges …" at bounding box center [660, 249] width 139 height 24
select select "string:6"
click at [591, 237] on select "Draft Pending Allocated Pending Pick Goods Picked Goods Packed Pending Charges …" at bounding box center [660, 249] width 139 height 24
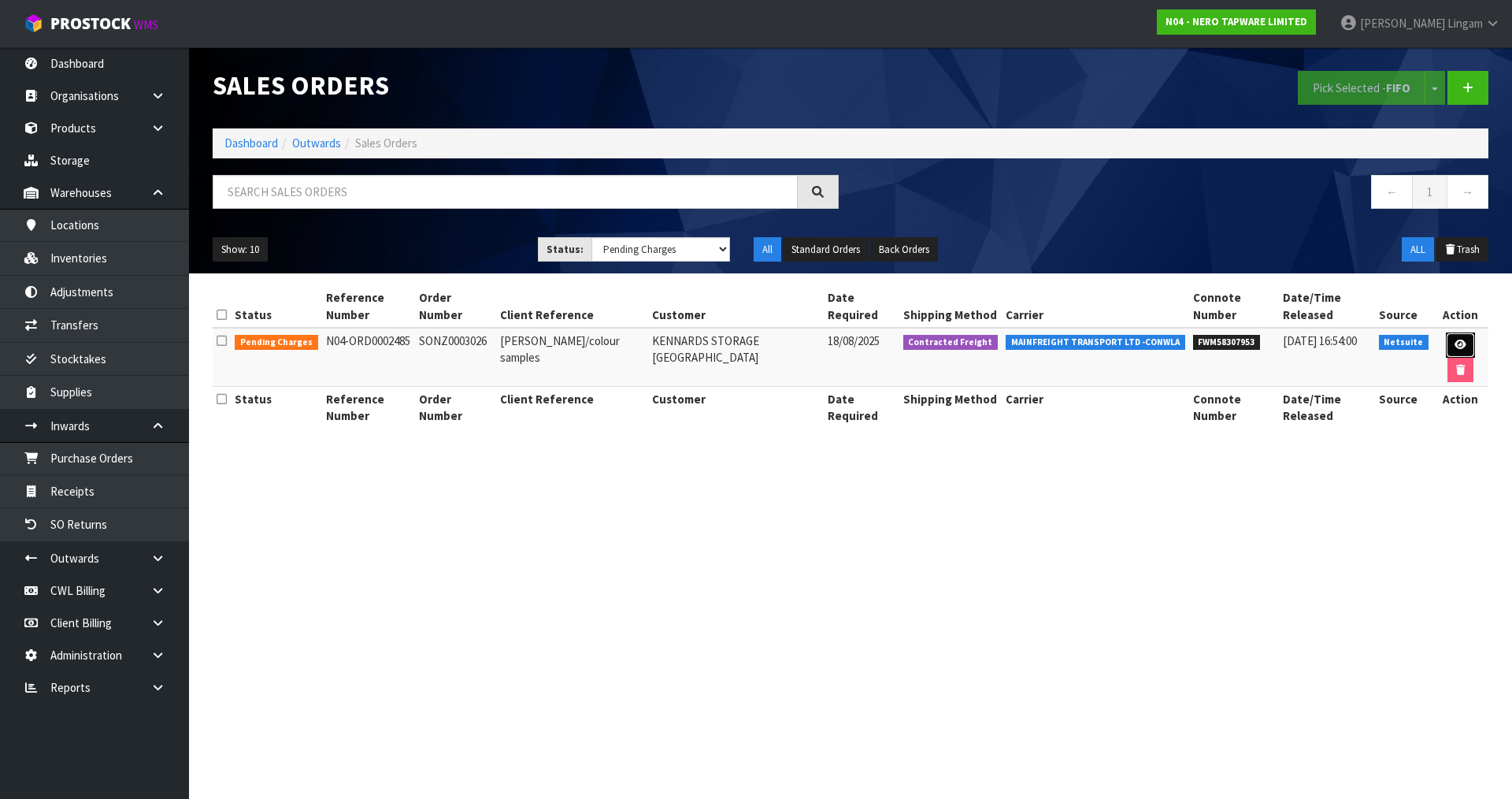
click at [1458, 340] on icon at bounding box center [1460, 345] width 12 height 11
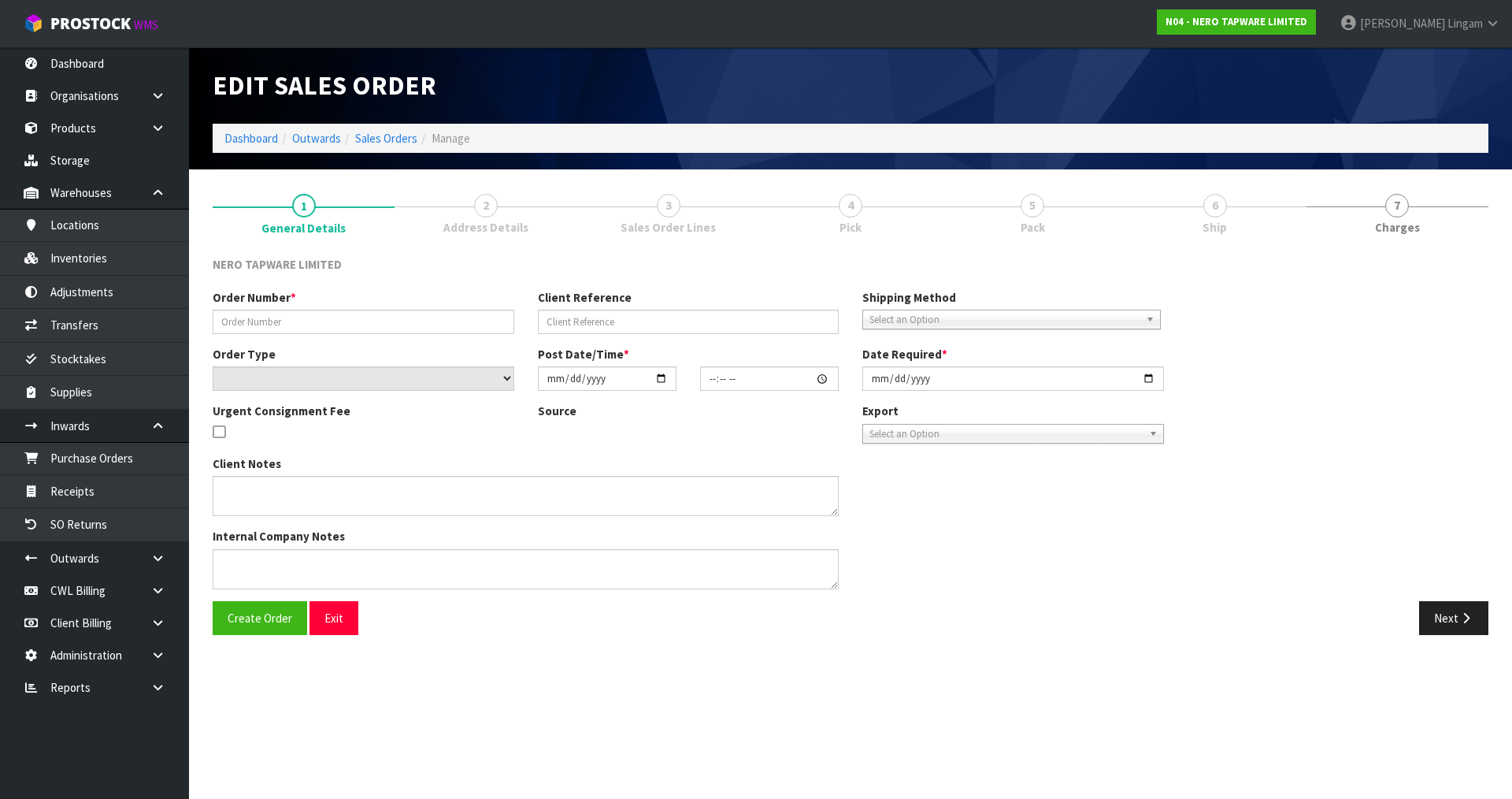
type input "SONZ0003026"
type input "[PERSON_NAME]/colour samples"
select select "number:0"
type input "[DATE]"
type input "14:30:05.000"
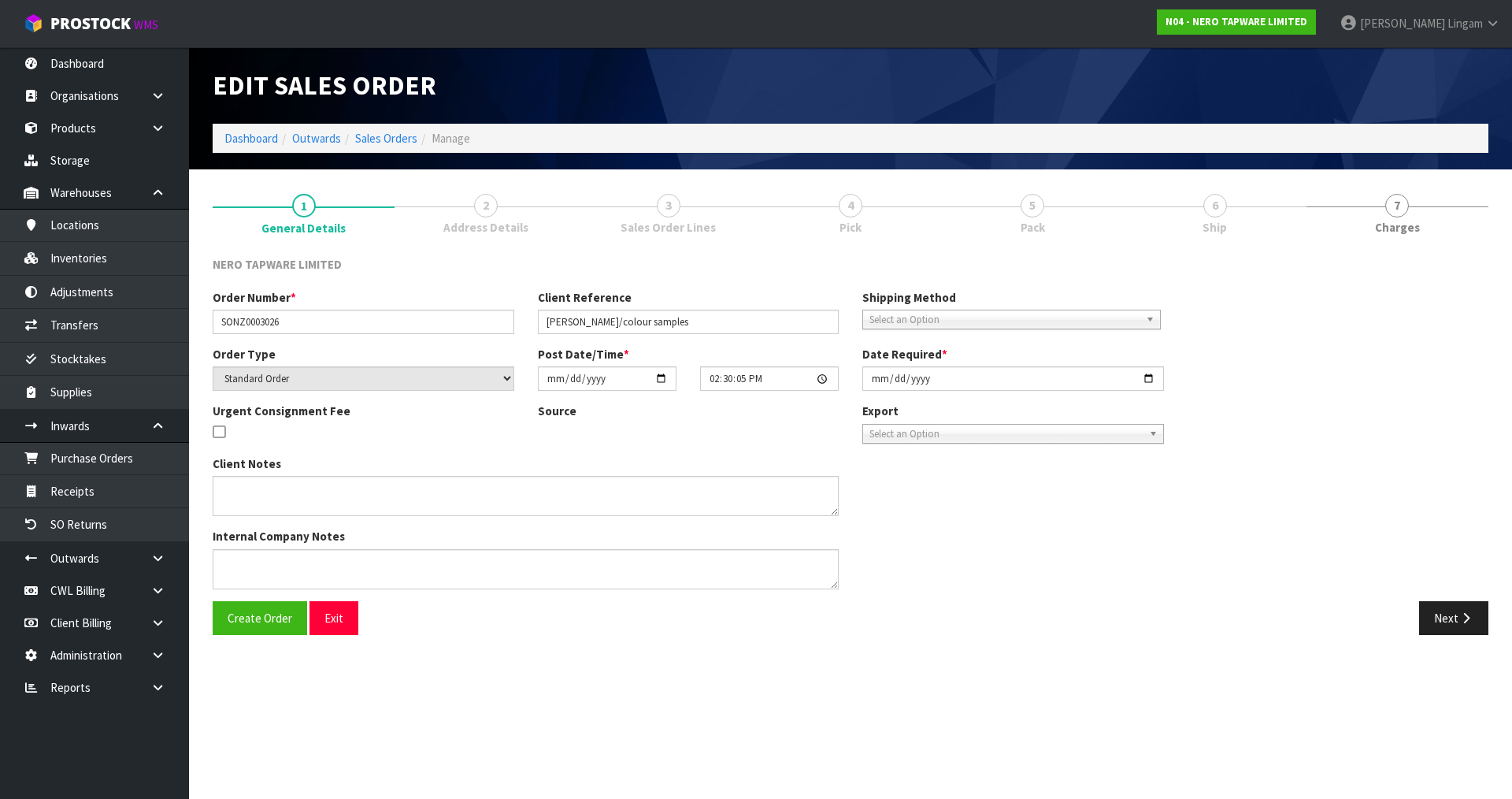
type input "[DATE]"
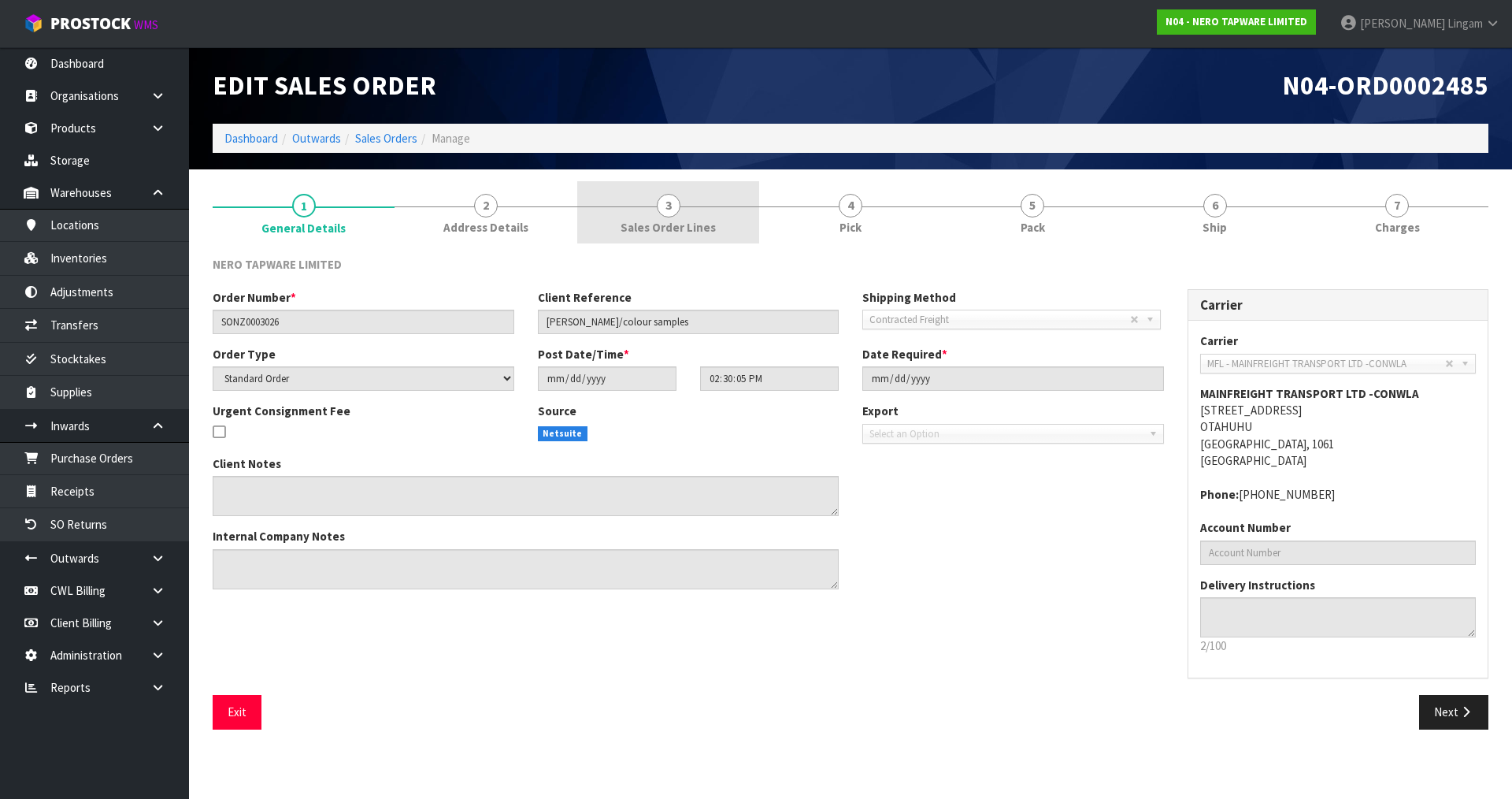
click at [712, 235] on span "Sales Order Lines" at bounding box center [668, 227] width 95 height 16
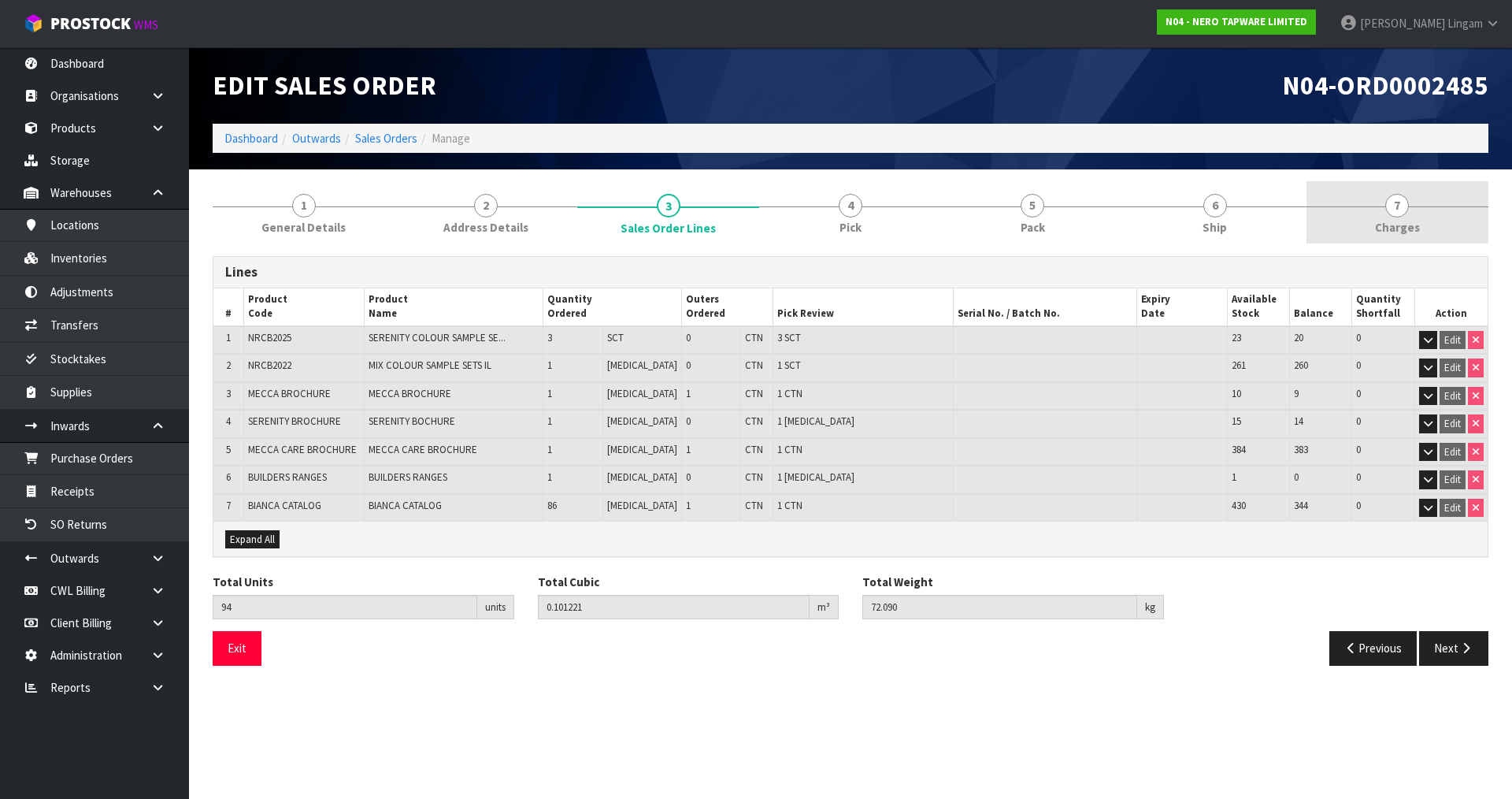
click at [1455, 217] on link "7 [GEOGRAPHIC_DATA]" at bounding box center [1396, 212] width 182 height 62
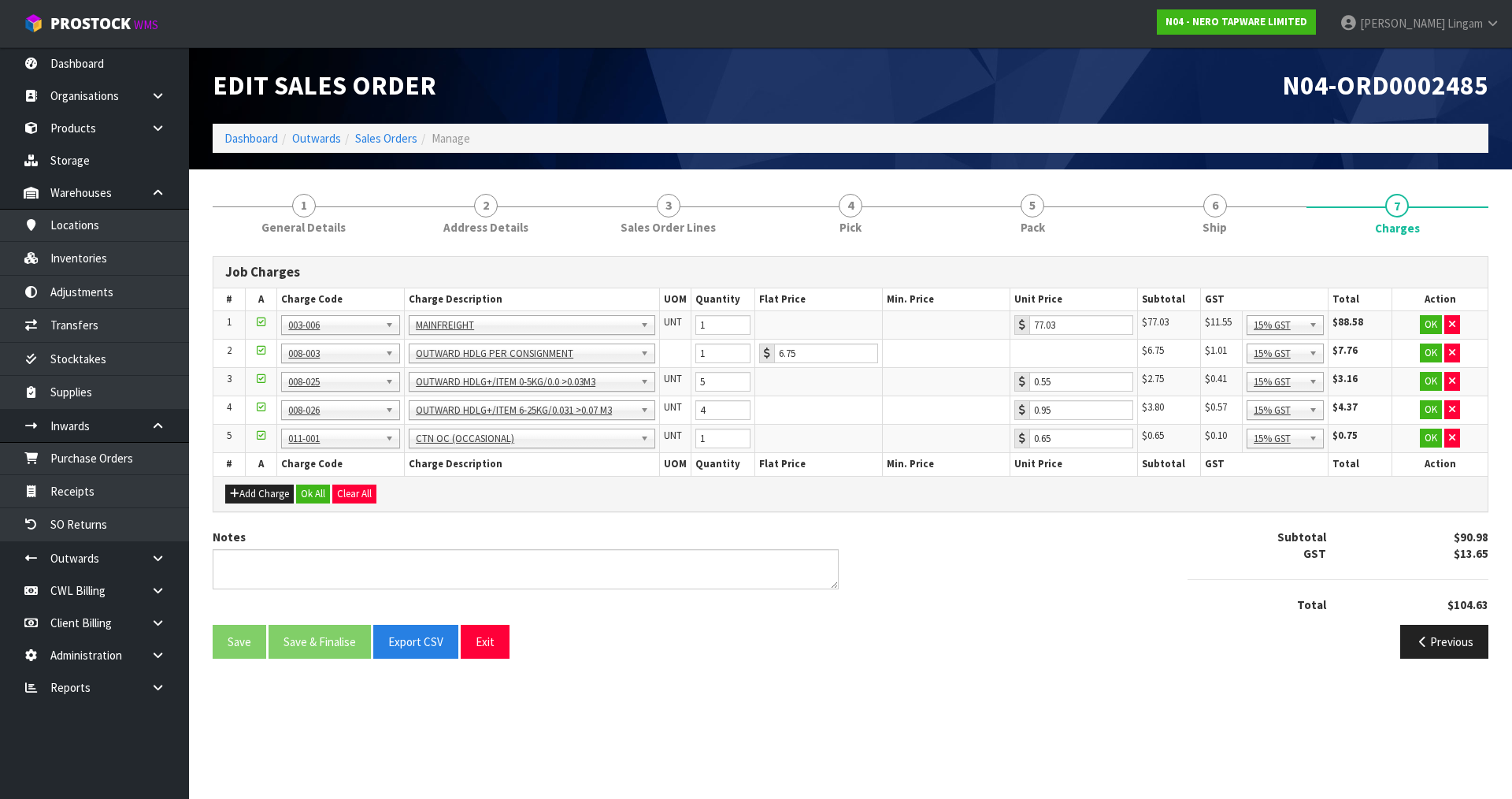
click at [309, 504] on div "Add Charge Ok All Clear All" at bounding box center [850, 494] width 1274 height 36
click at [314, 497] on button "Ok All" at bounding box center [313, 494] width 34 height 19
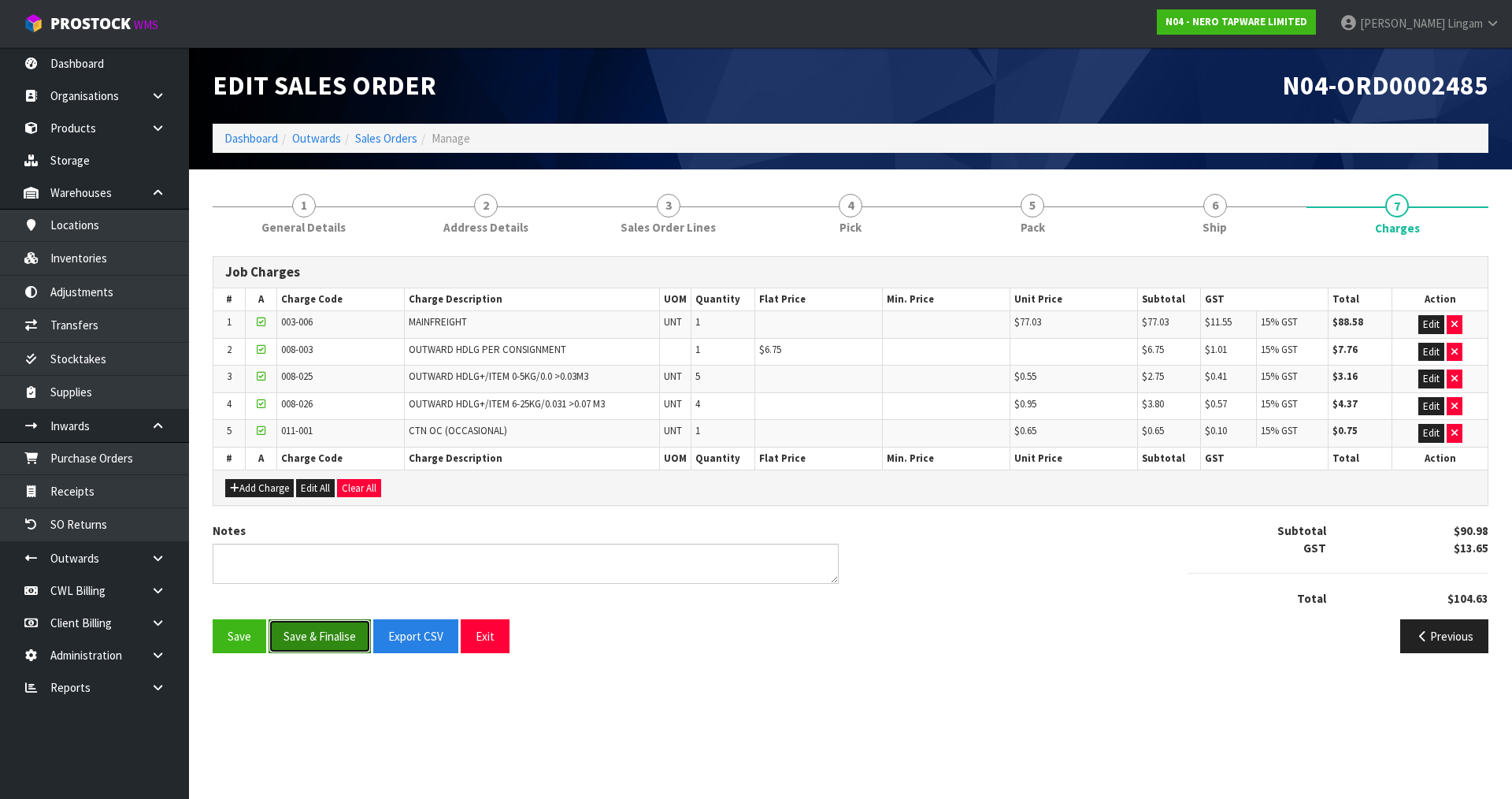
click at [327, 628] on button "Save & Finalise" at bounding box center [320, 636] width 103 height 34
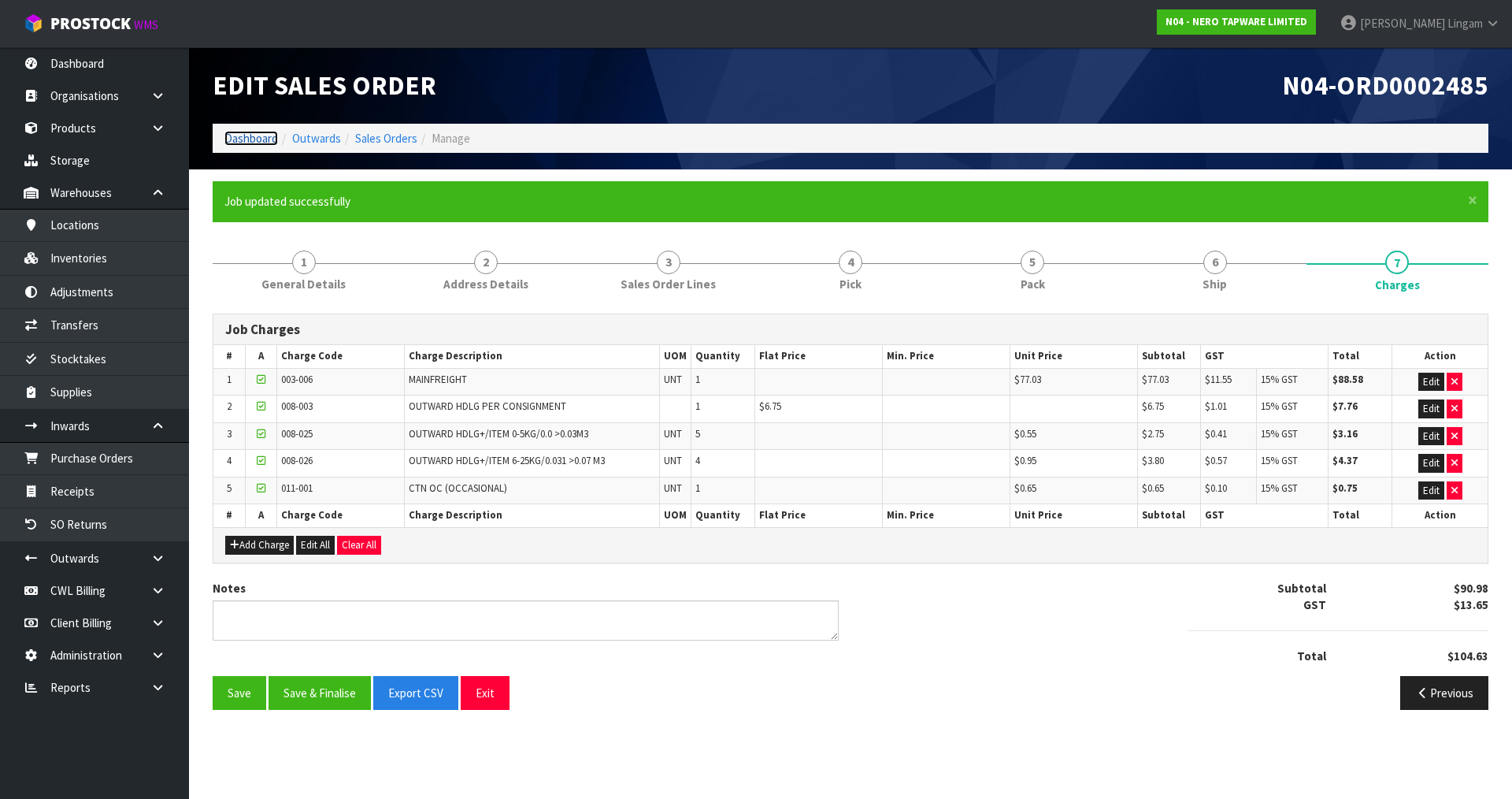
click at [239, 131] on link "Dashboard" at bounding box center [252, 138] width 54 height 15
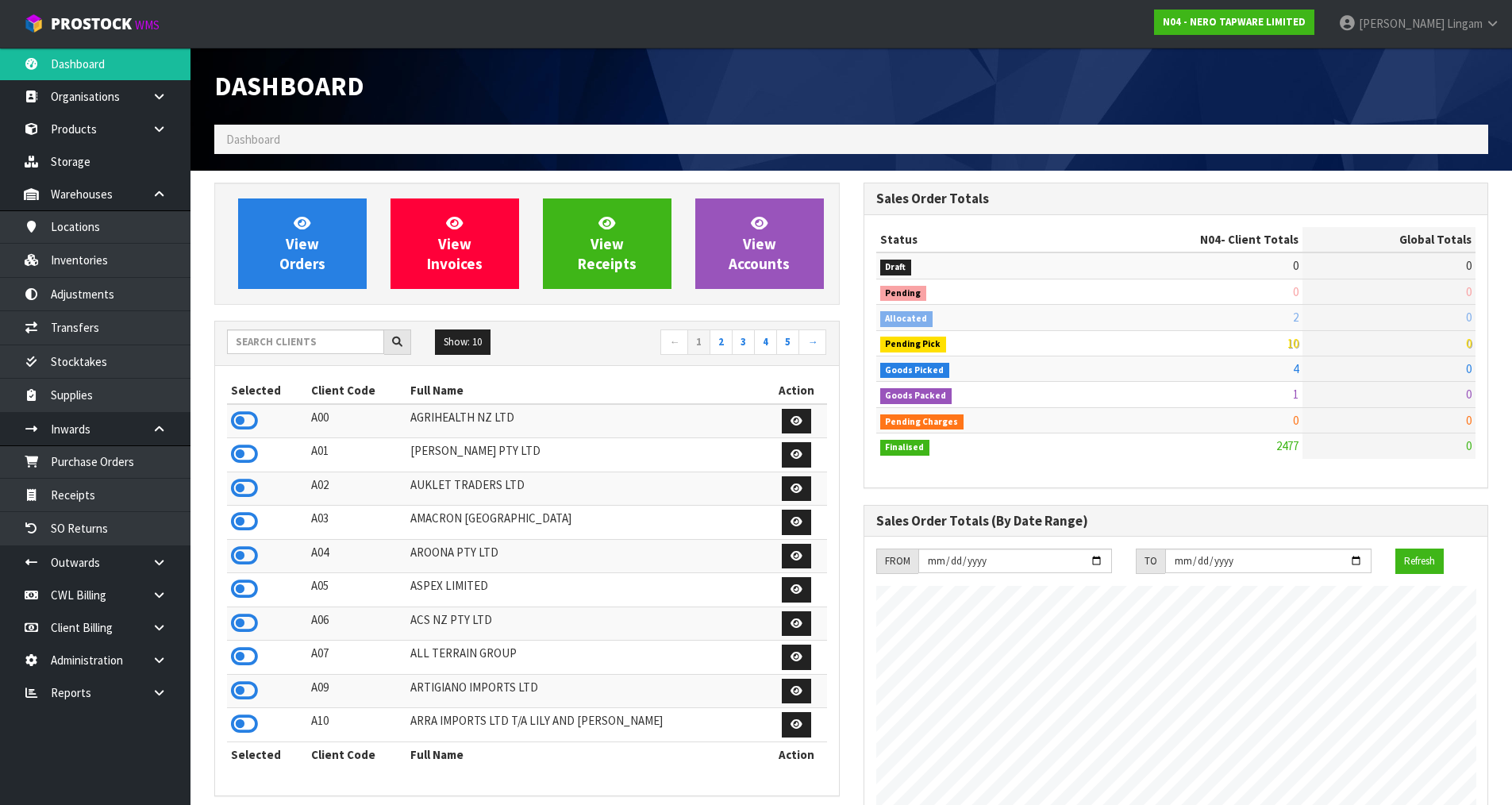
scroll to position [1202, 648]
click at [299, 264] on span "View Orders" at bounding box center [302, 243] width 46 height 60
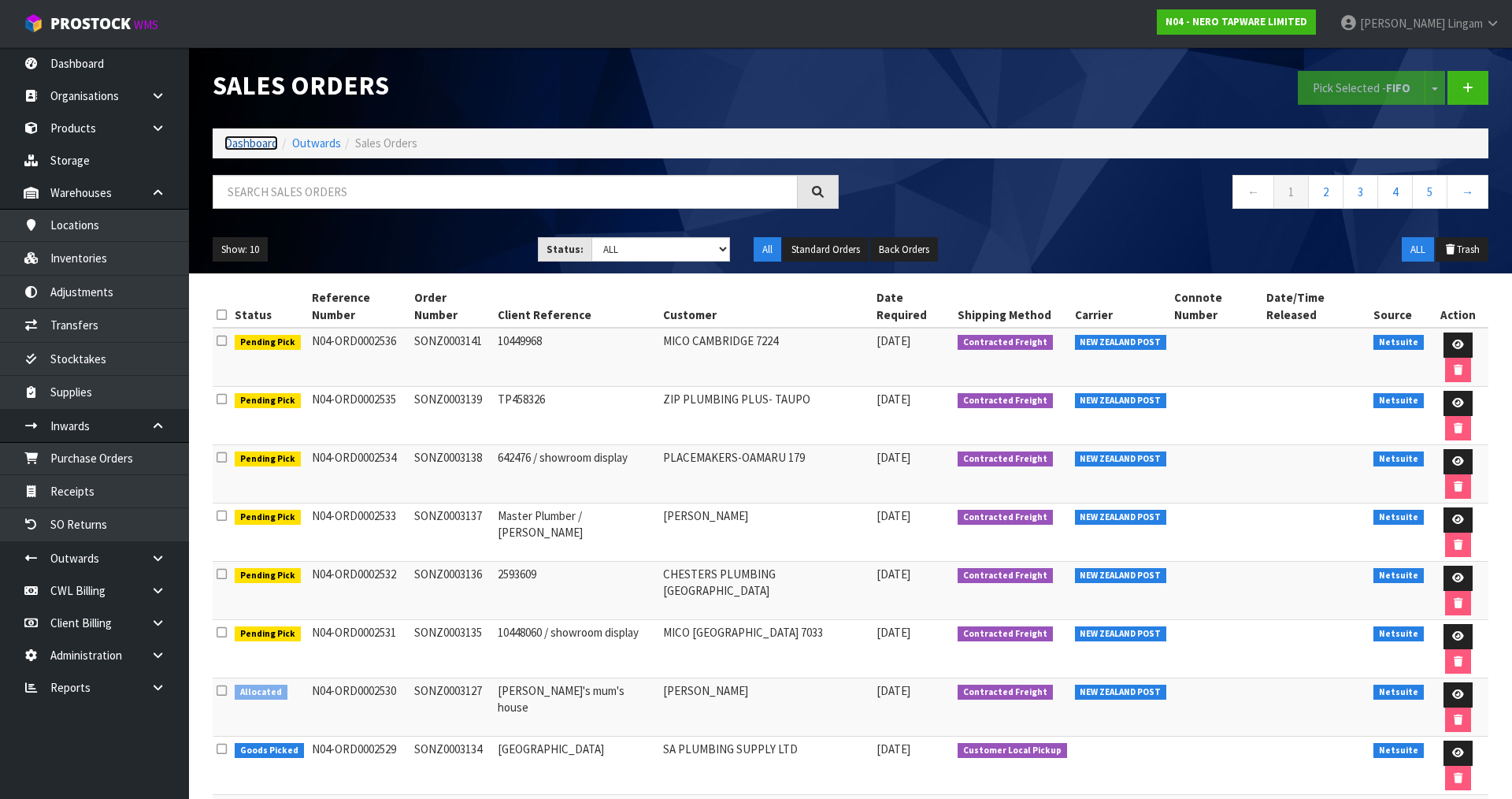
click at [252, 140] on link "Dashboard" at bounding box center [252, 143] width 54 height 15
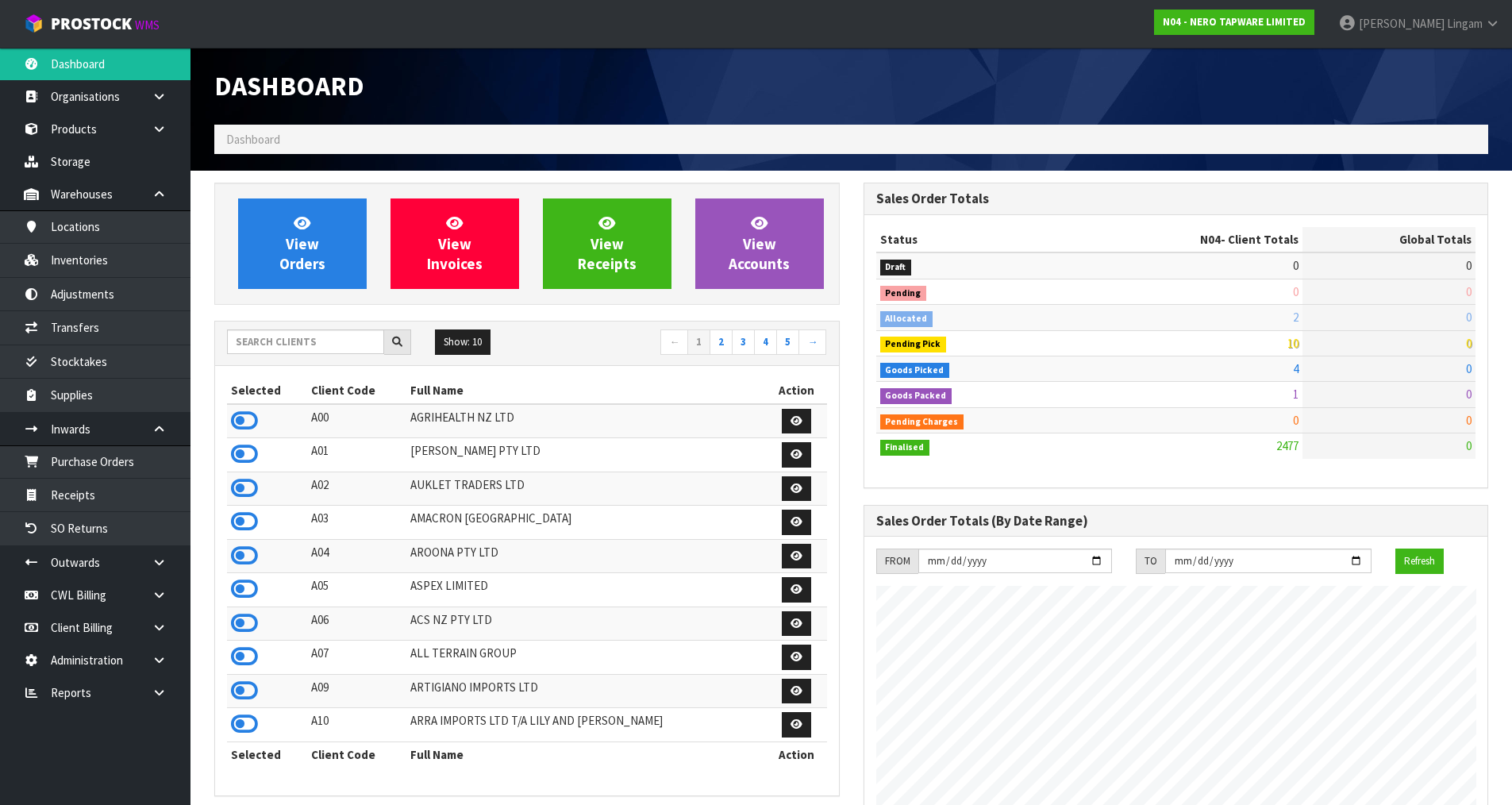
scroll to position [1202, 648]
click at [349, 341] on input "text" at bounding box center [305, 341] width 157 height 25
click at [338, 347] on input "text" at bounding box center [305, 341] width 157 height 25
click at [326, 344] on input "text" at bounding box center [305, 341] width 157 height 25
click at [349, 347] on input "text" at bounding box center [305, 341] width 157 height 25
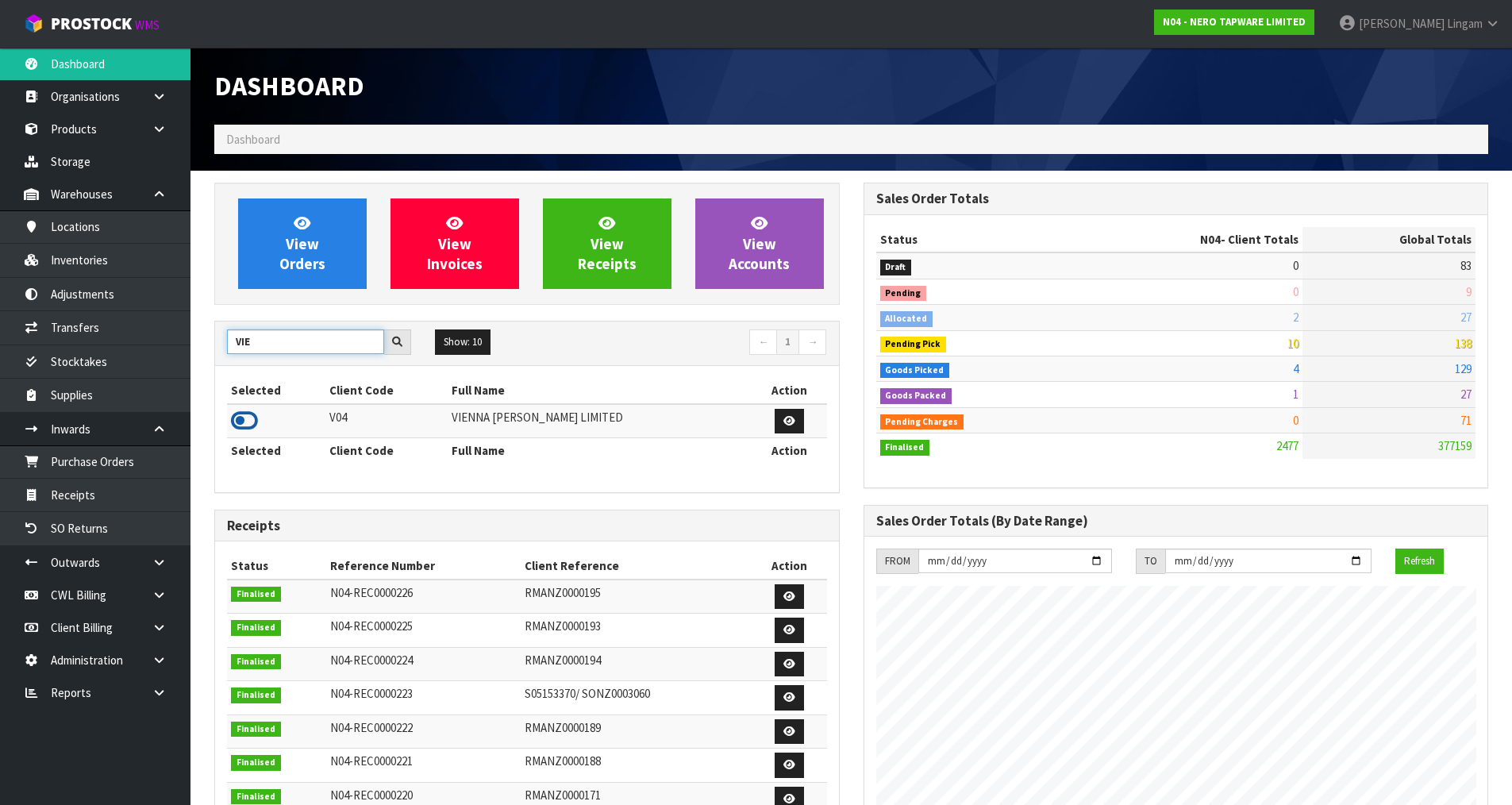
type input "VIE"
click at [237, 418] on icon at bounding box center [244, 420] width 27 height 24
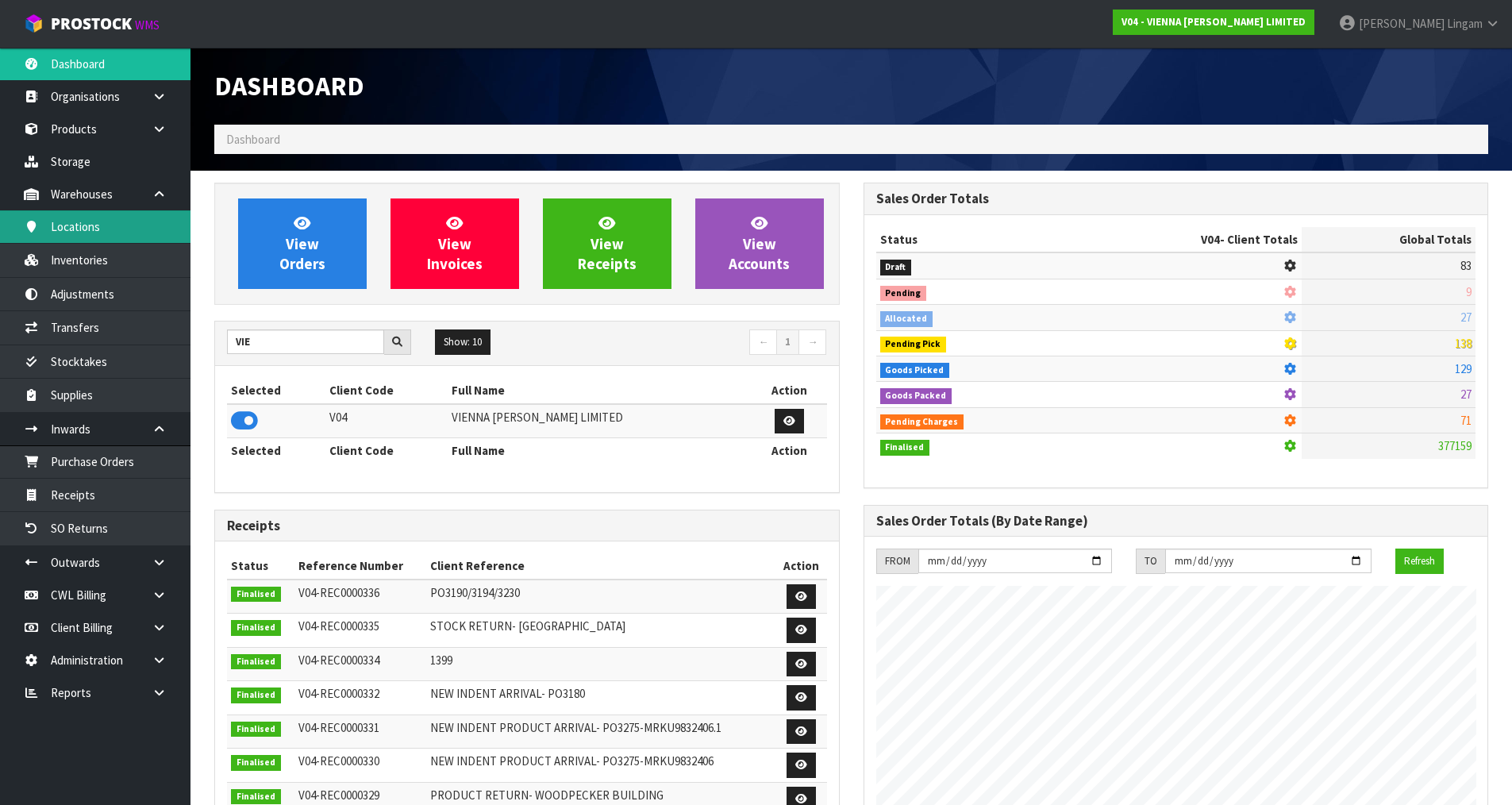
scroll to position [996, 648]
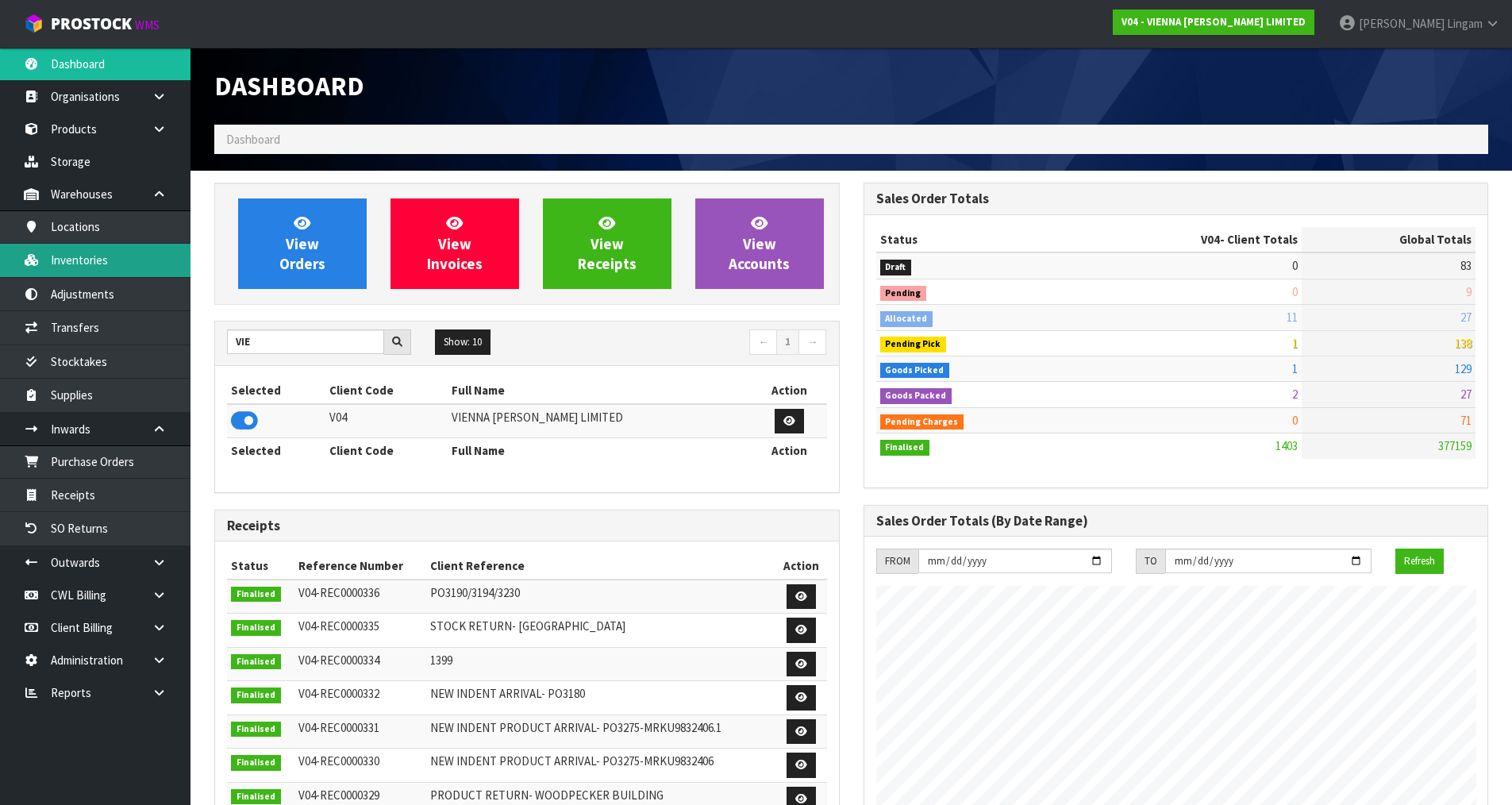
click at [83, 256] on link "Inventories" at bounding box center [95, 260] width 190 height 33
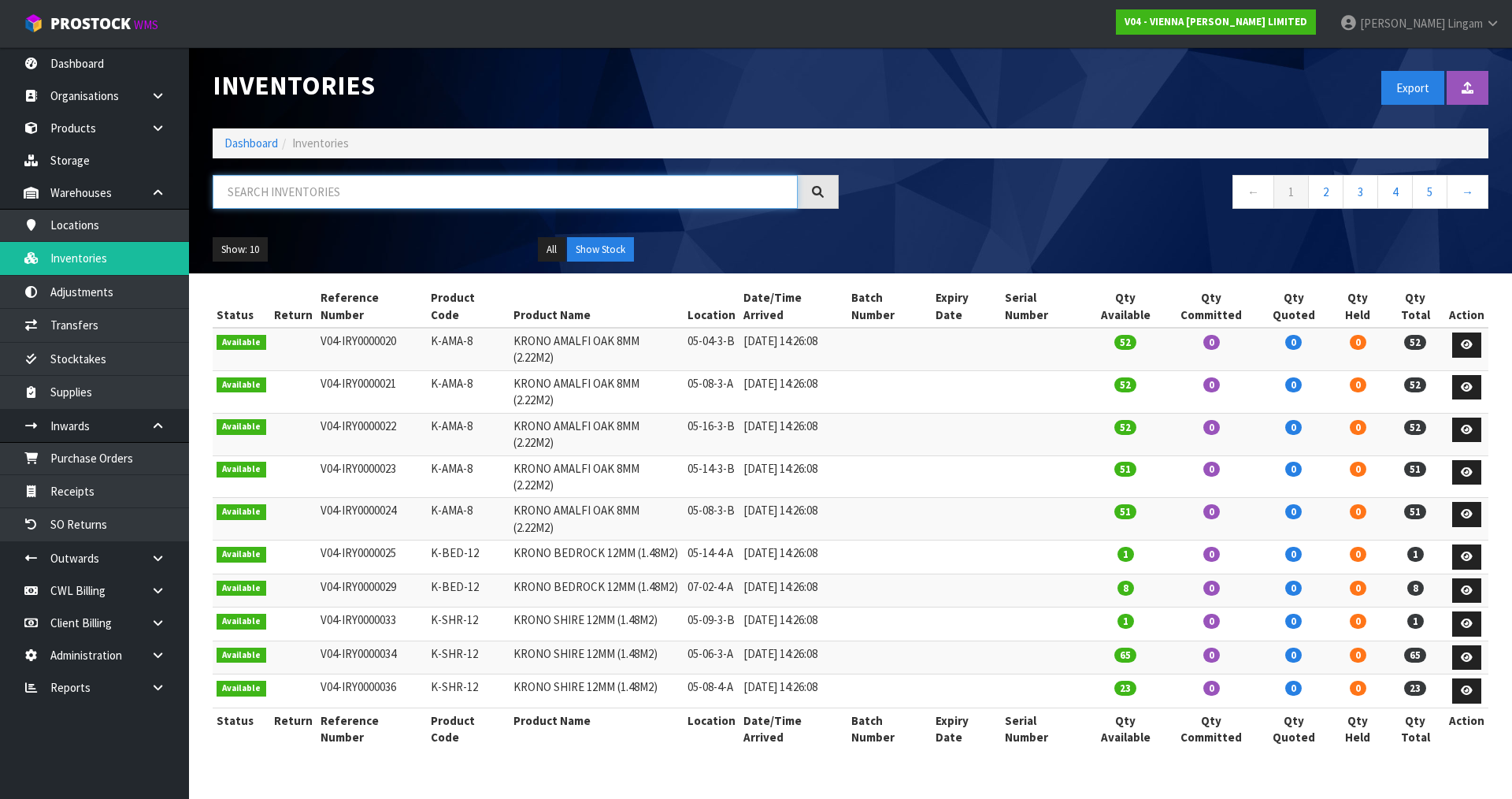
click at [434, 197] on input "text" at bounding box center [505, 192] width 585 height 34
paste input "VW-SP-RIVER 330X20"
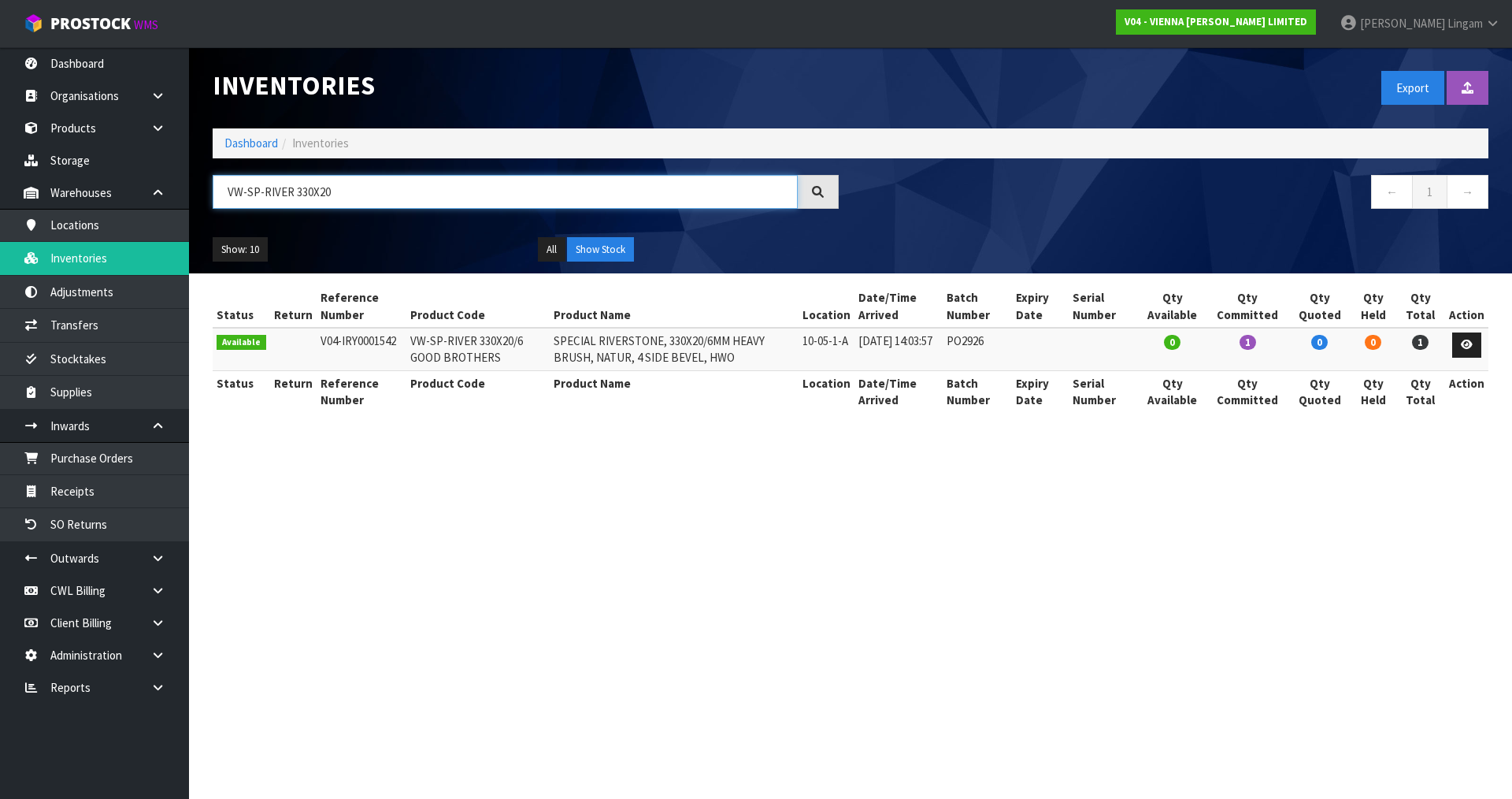
type input "VW-SP-RIVER 330X20"
click at [776, 549] on section "Inventories Export Import Inventory Drop file here to import csv template Dashb…" at bounding box center [756, 399] width 1512 height 799
drag, startPoint x: 405, startPoint y: 339, endPoint x: 516, endPoint y: 356, distance: 112.3
click at [516, 356] on td "VW-SP-RIVER 330X20/6 GOOD BROTHERS" at bounding box center [478, 349] width 143 height 42
copy td "VW-SP-RIVER 330X20/6 GOOD BROTHERS"
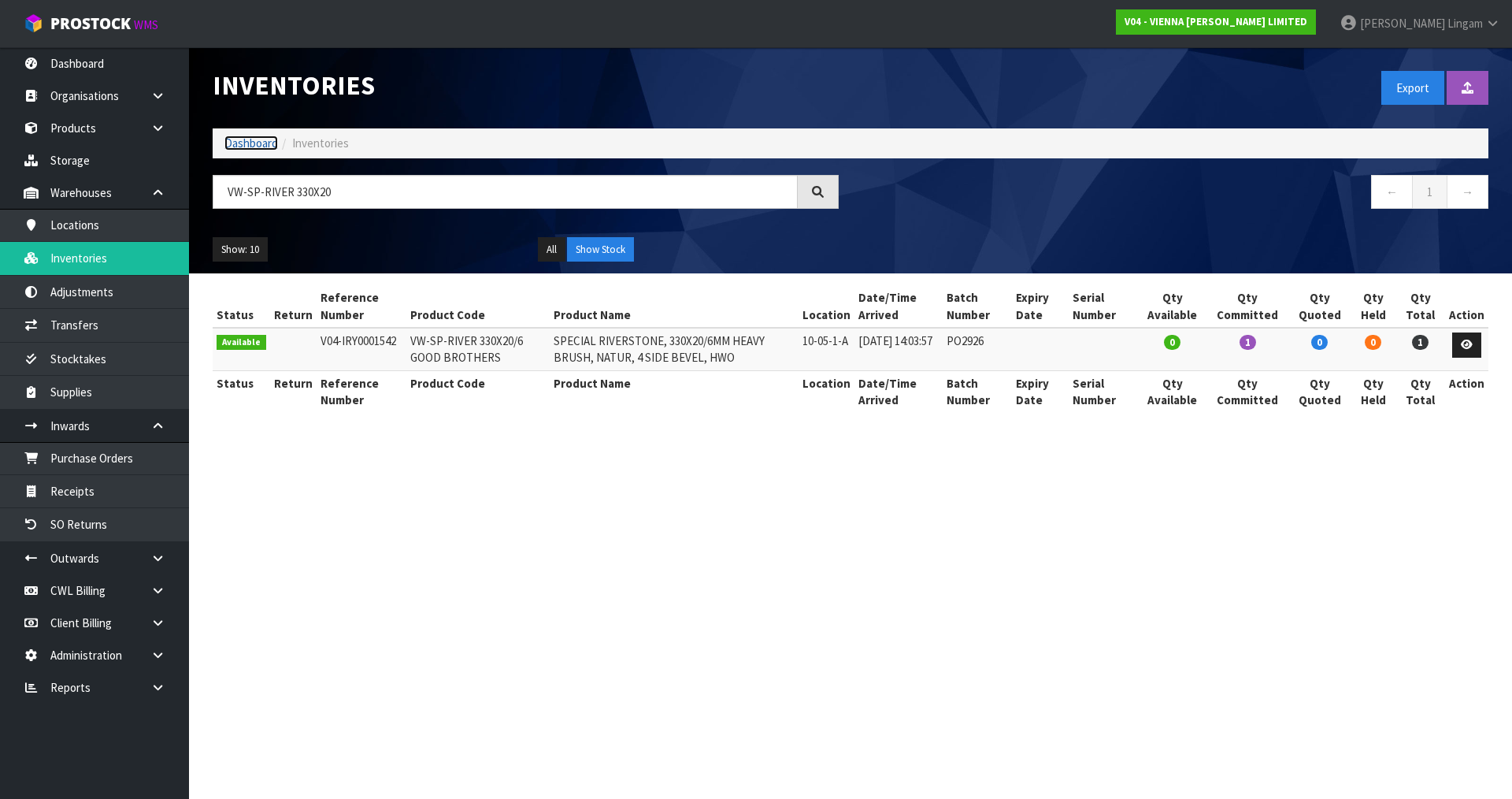
click at [230, 144] on link "Dashboard" at bounding box center [252, 143] width 54 height 15
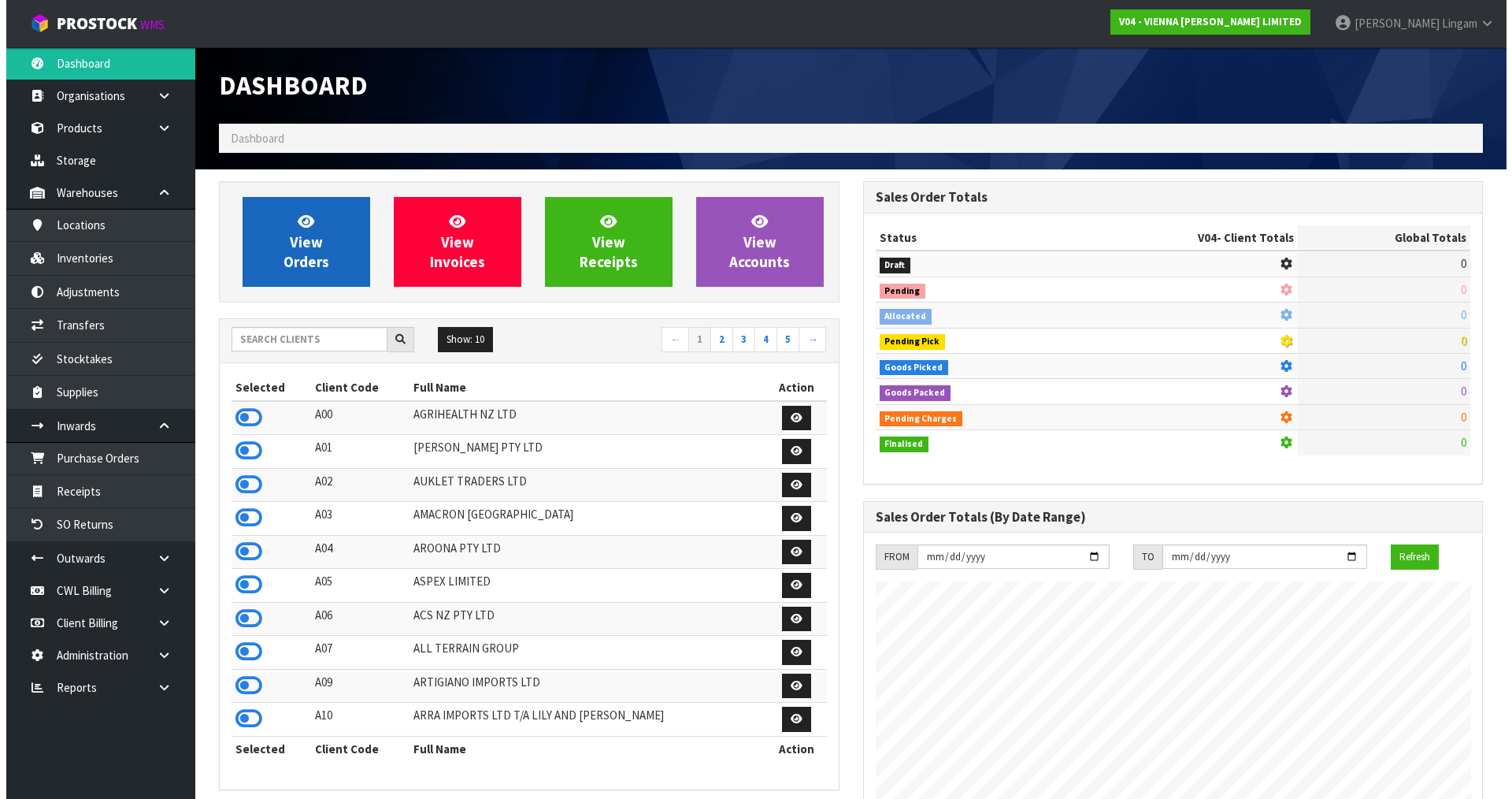
scroll to position [989, 643]
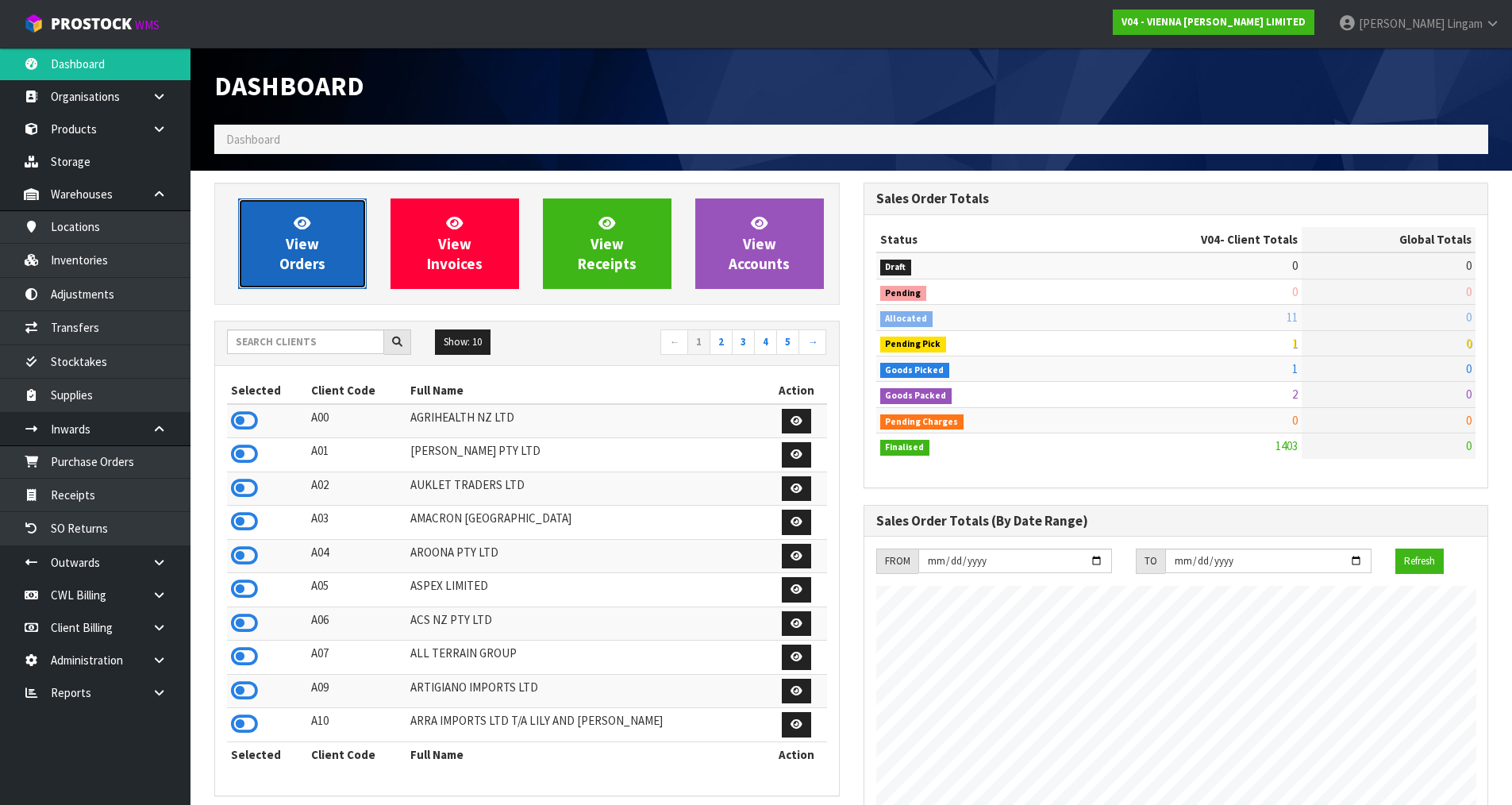
click at [277, 264] on link "View Orders" at bounding box center [302, 244] width 129 height 90
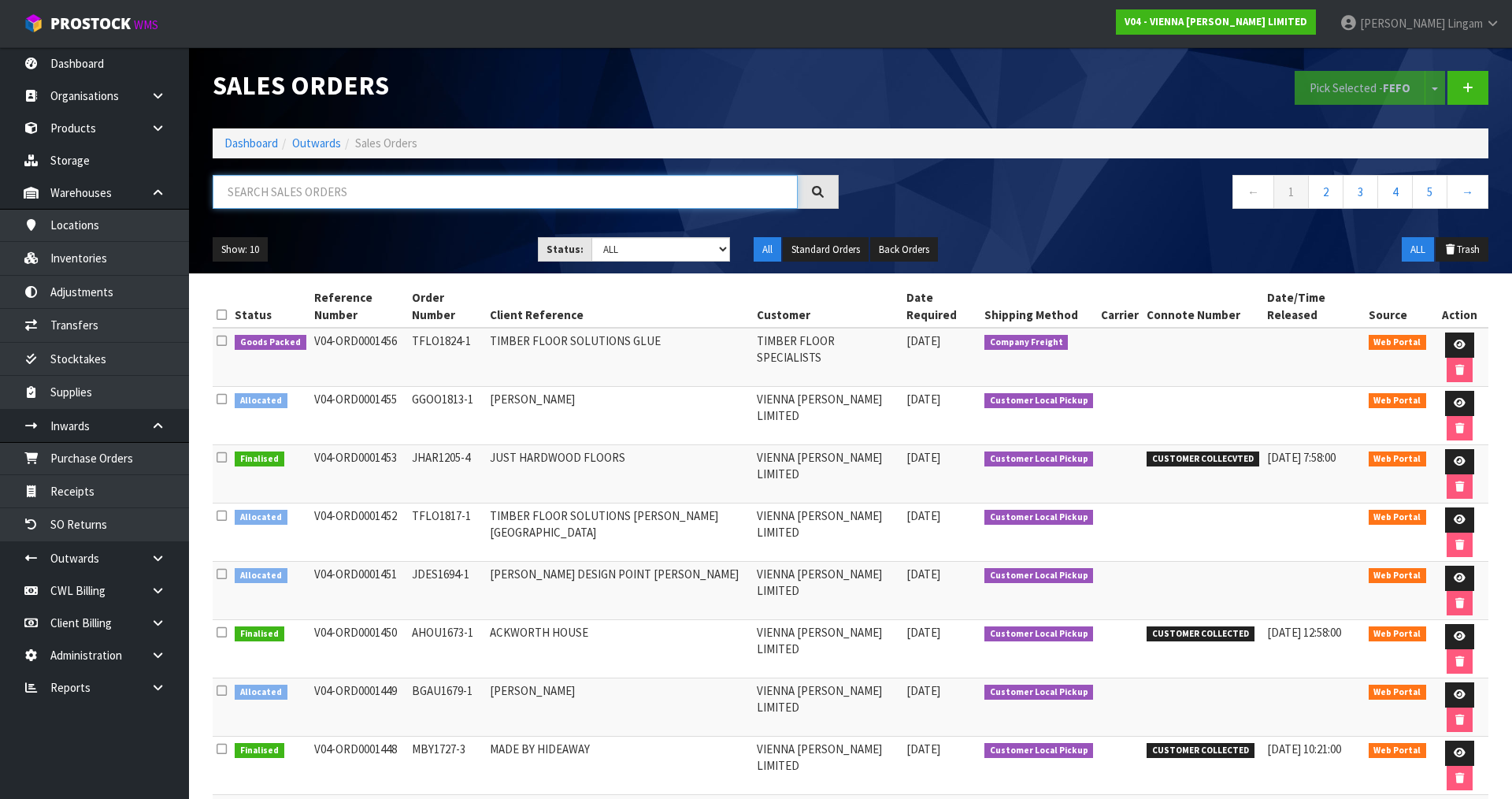
click at [449, 198] on input "text" at bounding box center [505, 192] width 585 height 34
paste input "VW-SP-RIVER 330X20/6 GOOD BROTHERS"
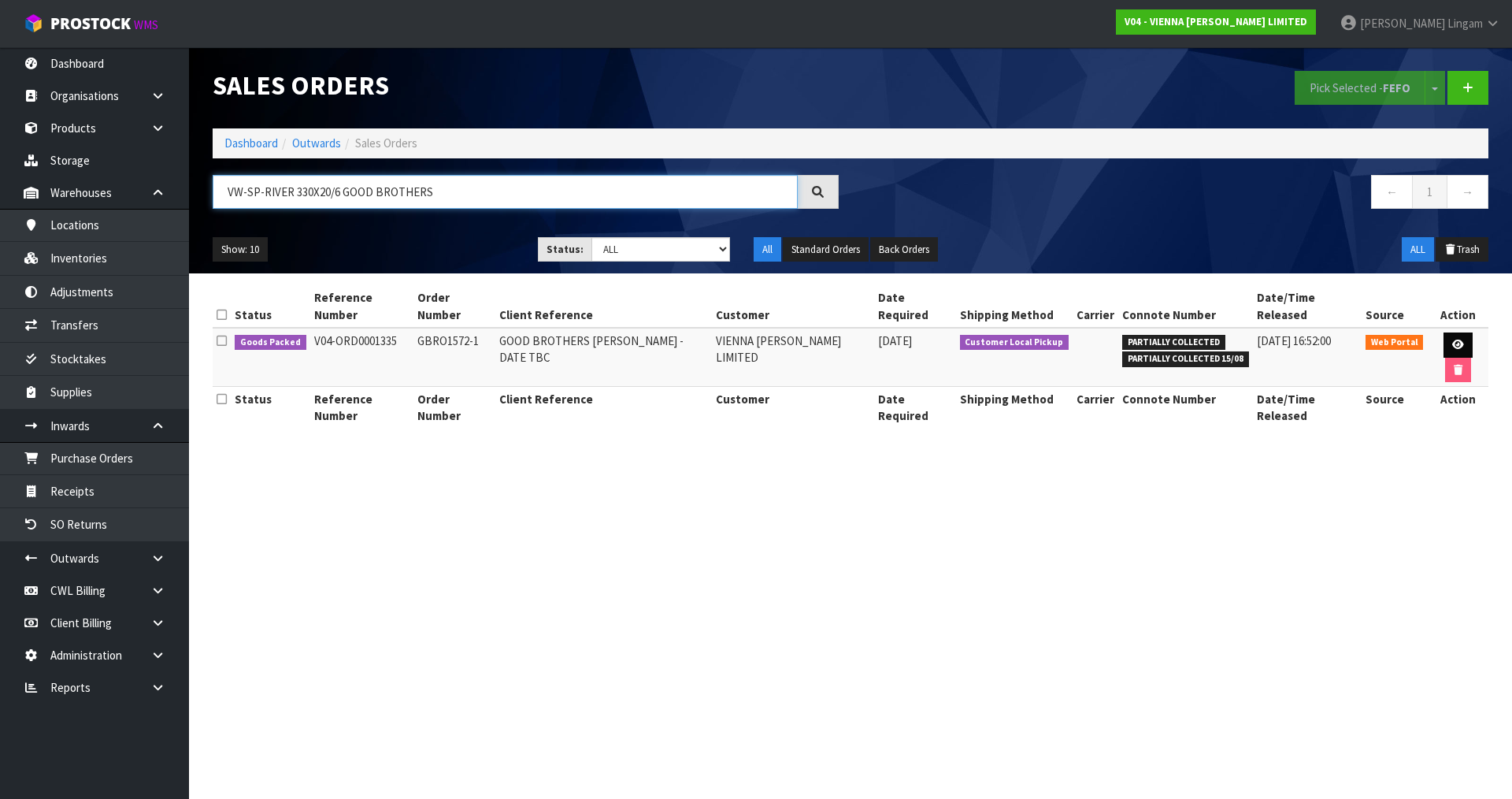
type input "VW-SP-RIVER 330X20/6 GOOD BROTHERS"
click at [1452, 340] on icon at bounding box center [1457, 345] width 12 height 11
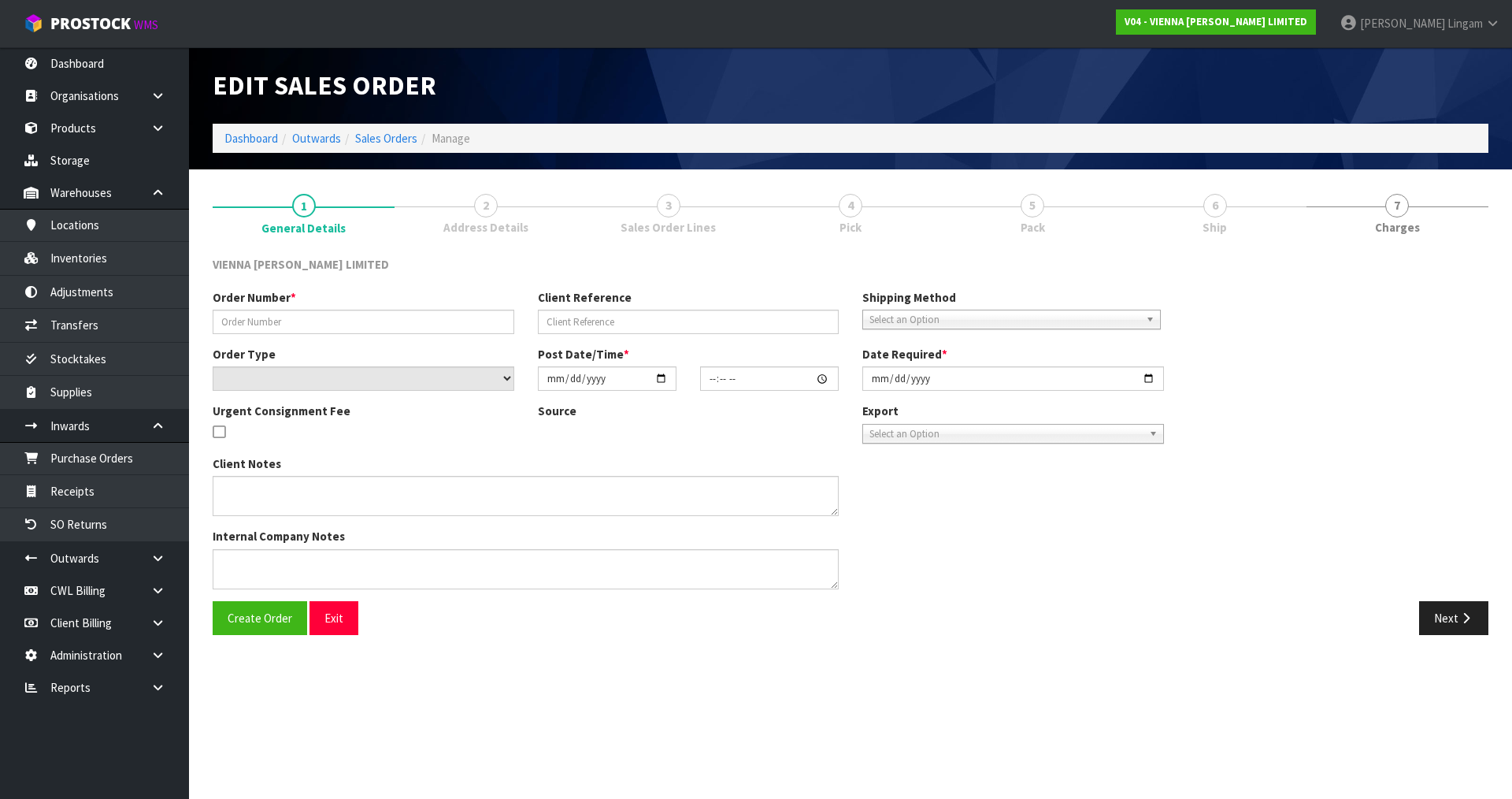
type input "GBRO1572-1"
type input "GOOD BROTHERS [PERSON_NAME] - DATE TBC"
select select "number:0"
type input "[DATE]"
type input "16:04:00.000"
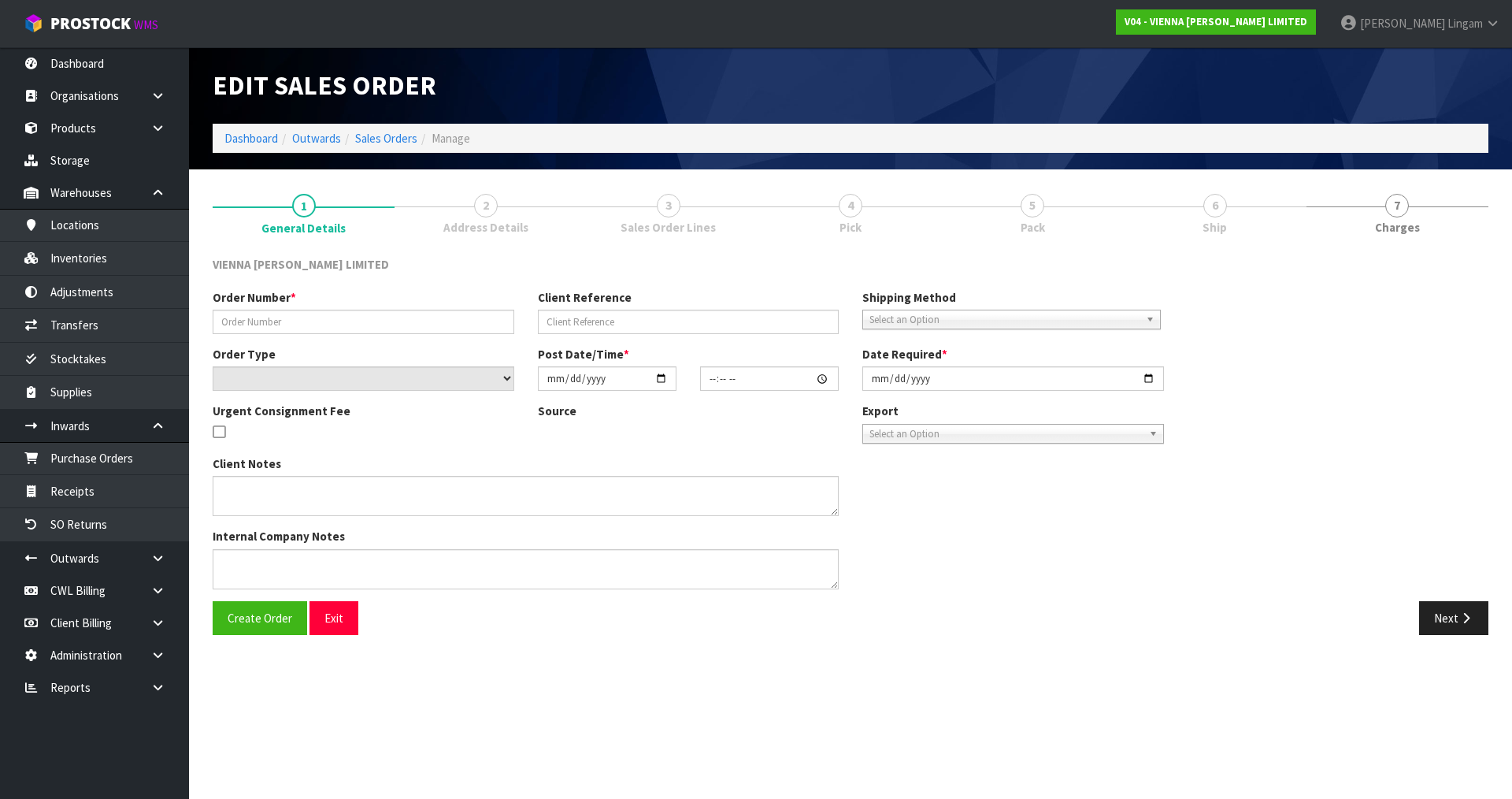
type input "[DATE]"
type textarea "GOOD BROTHERS [PERSON_NAME]"
type textarea "[PERSON_NAME] WANTS TO COLLECT 1 X PACK – PARTIAL PICK FROM THIS ORDER. CAN [PE…"
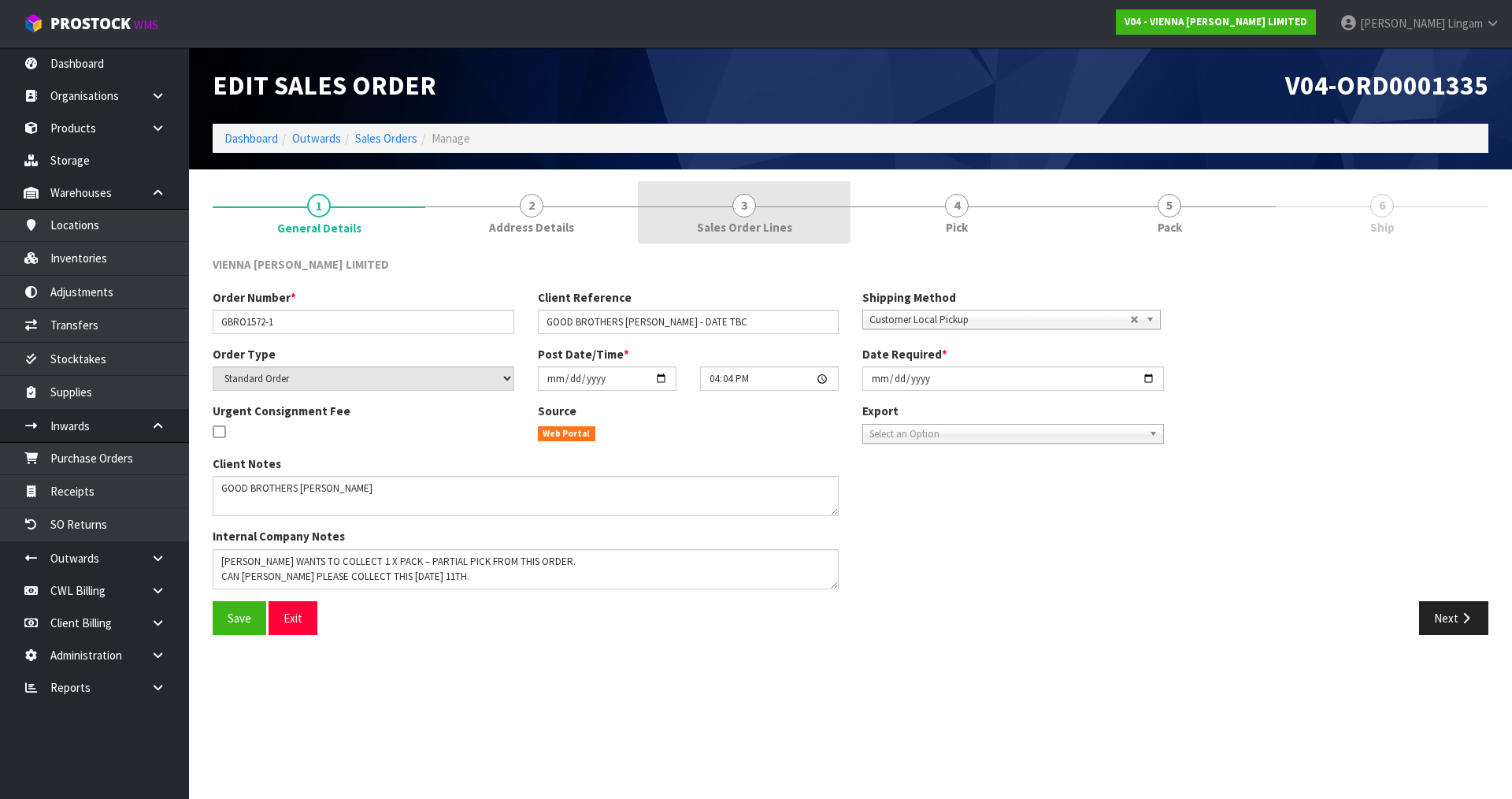
click at [748, 217] on link "3 Sales Order Lines" at bounding box center [743, 212] width 213 height 62
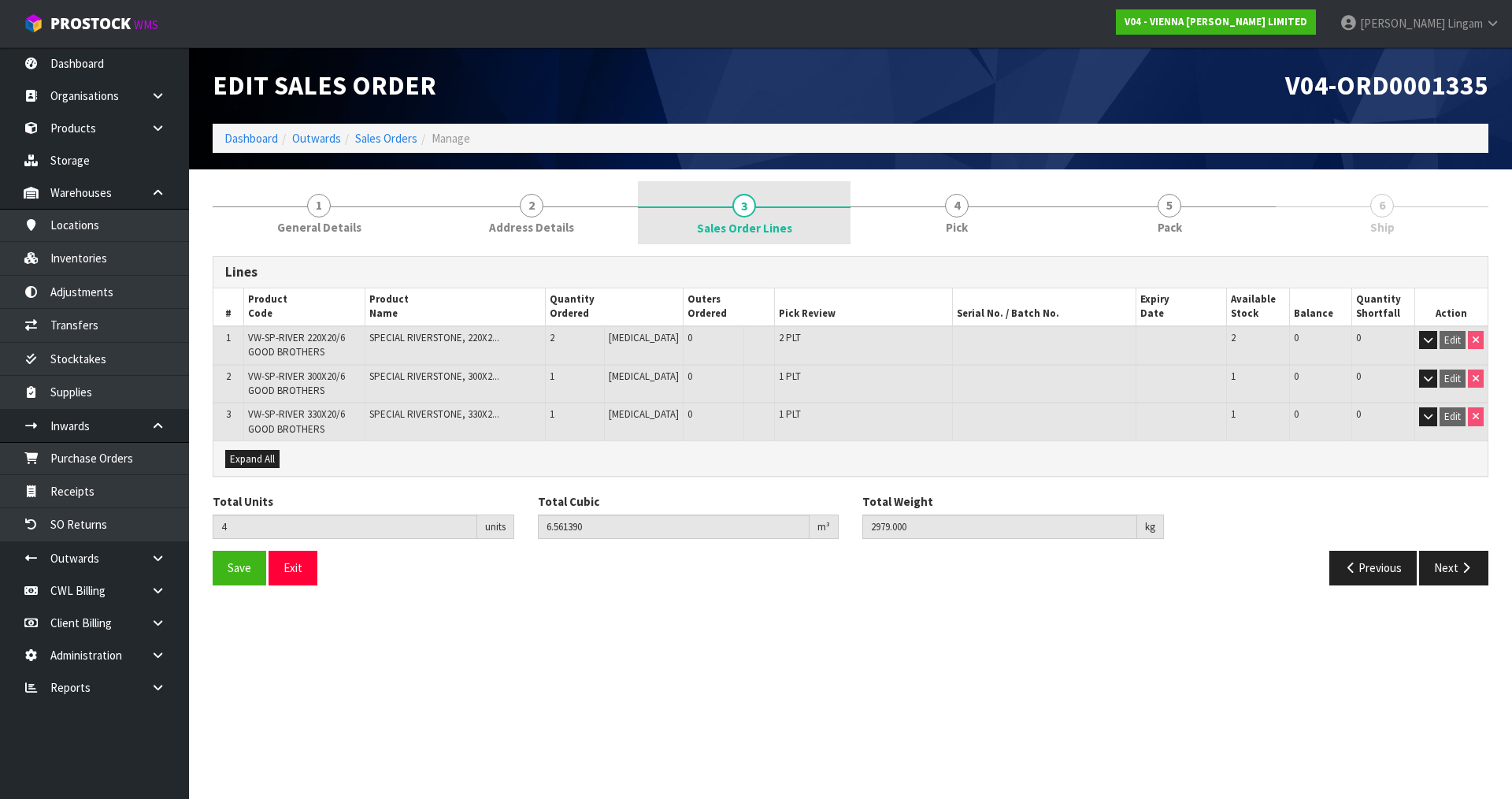
drag, startPoint x: 704, startPoint y: 227, endPoint x: 686, endPoint y: 227, distance: 18.0
click at [704, 227] on span "Sales Order Lines" at bounding box center [744, 228] width 95 height 16
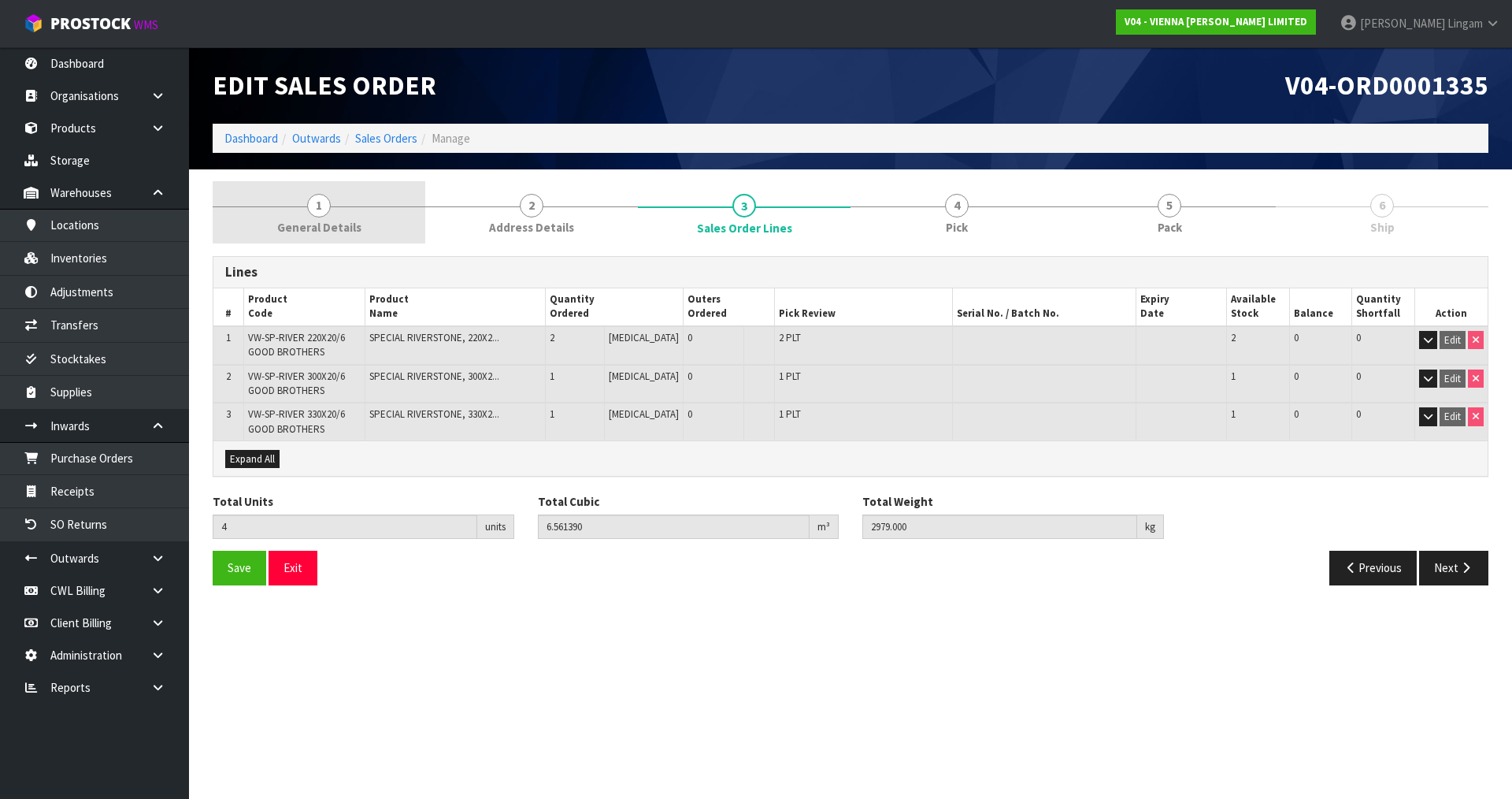
click at [405, 215] on link "1 General Details" at bounding box center [318, 212] width 213 height 62
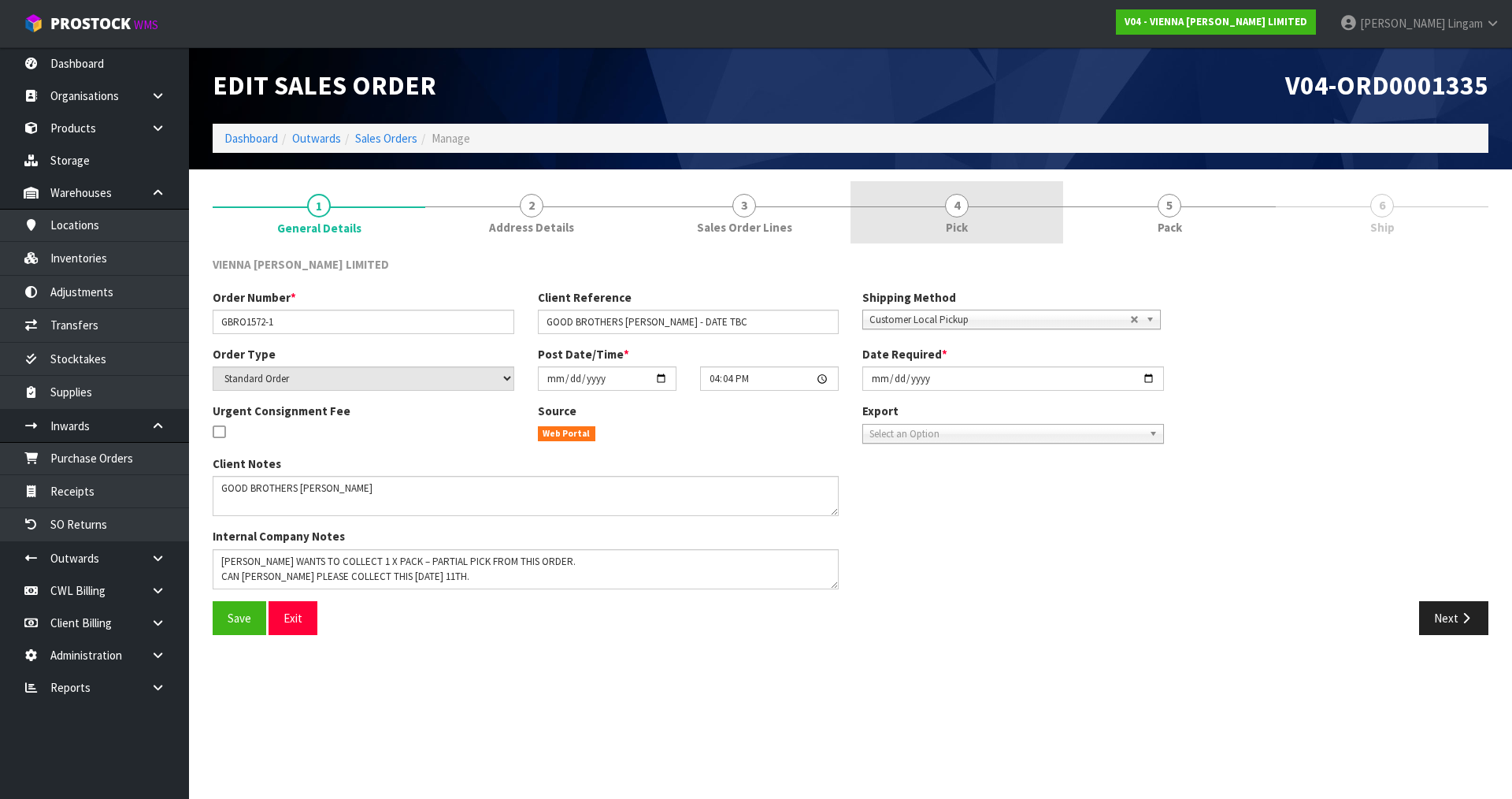
click at [962, 210] on span "4" at bounding box center [956, 205] width 24 height 24
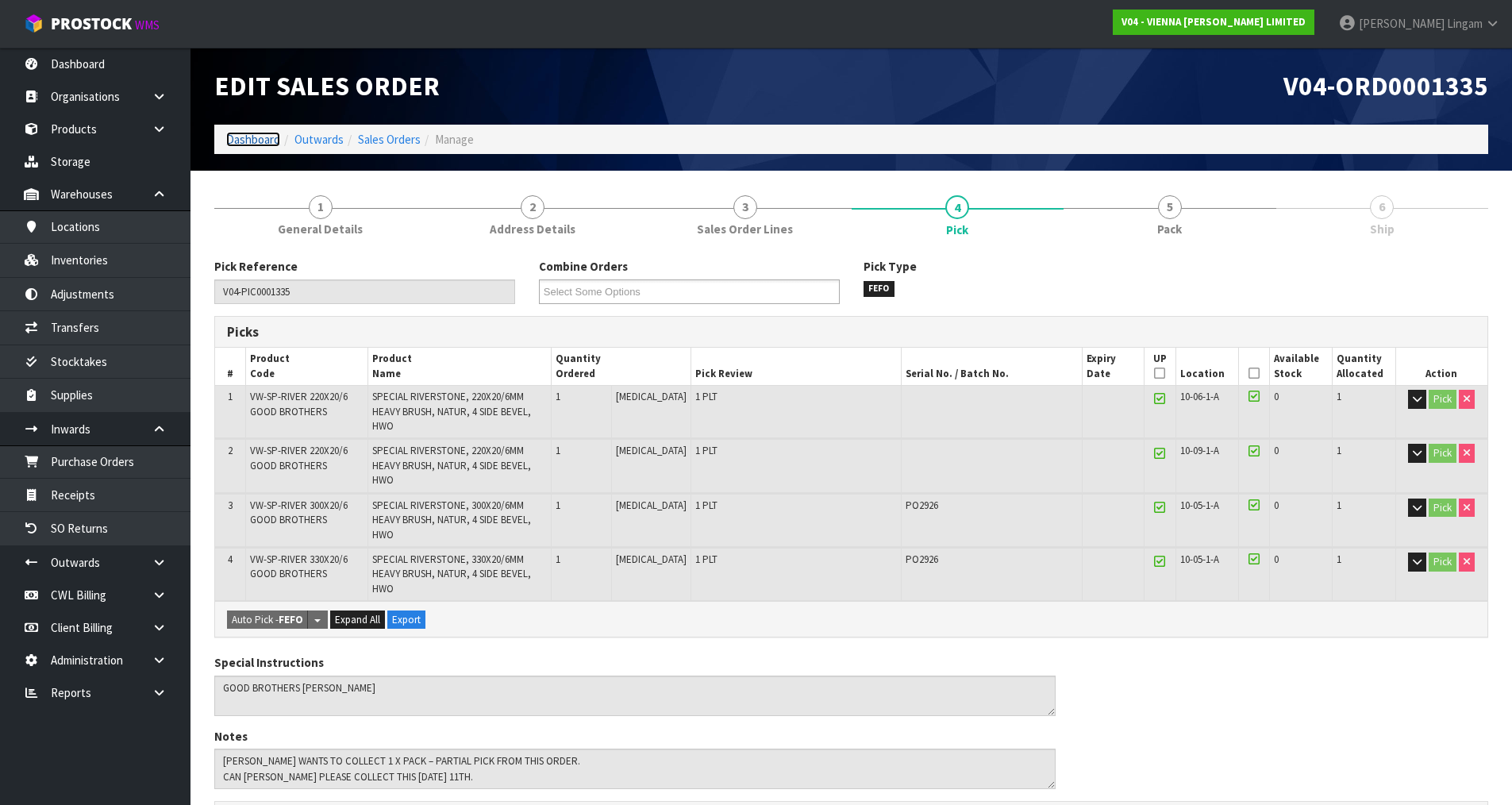
click at [241, 137] on link "Dashboard" at bounding box center [254, 140] width 54 height 15
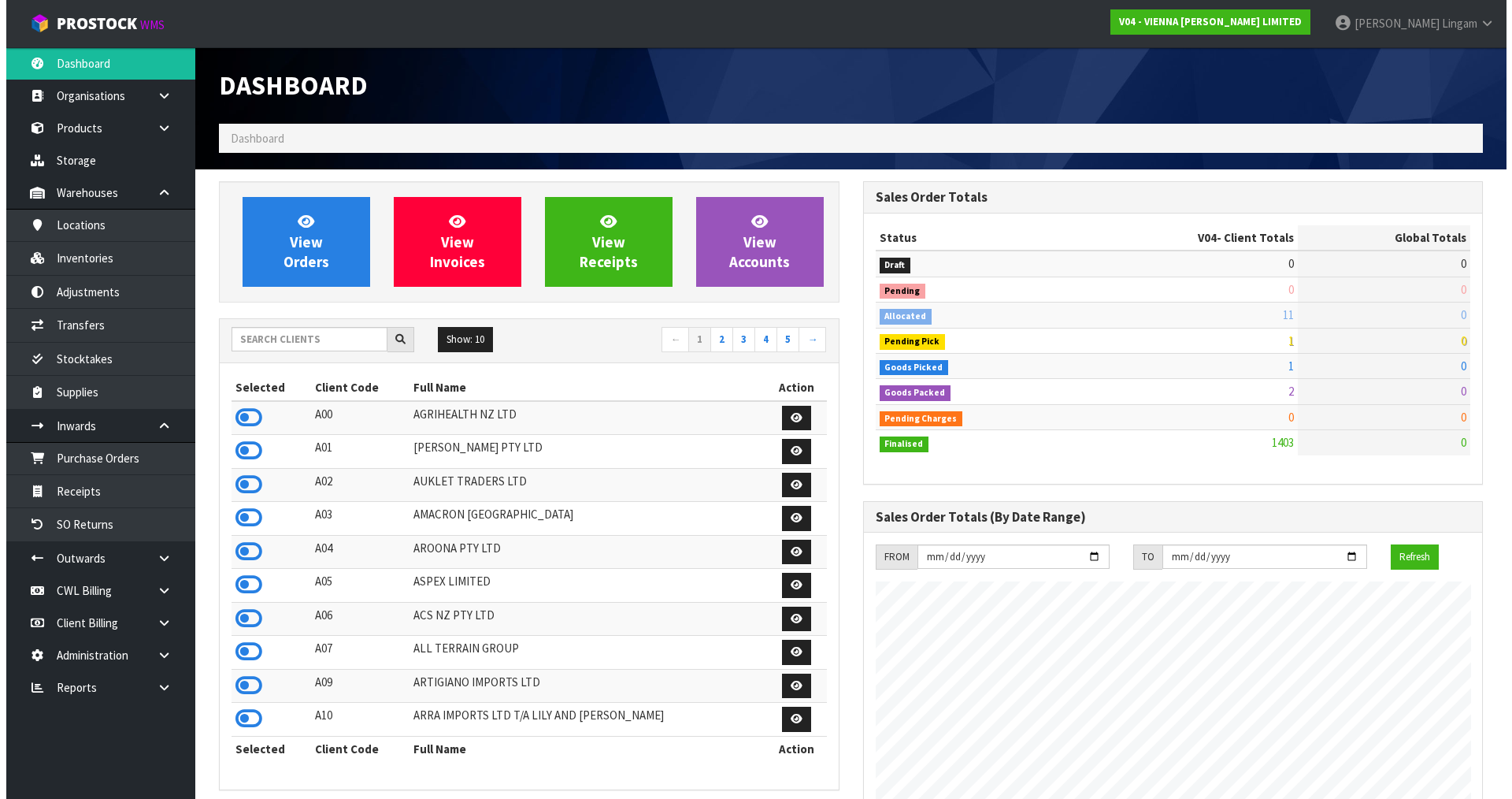
scroll to position [989, 643]
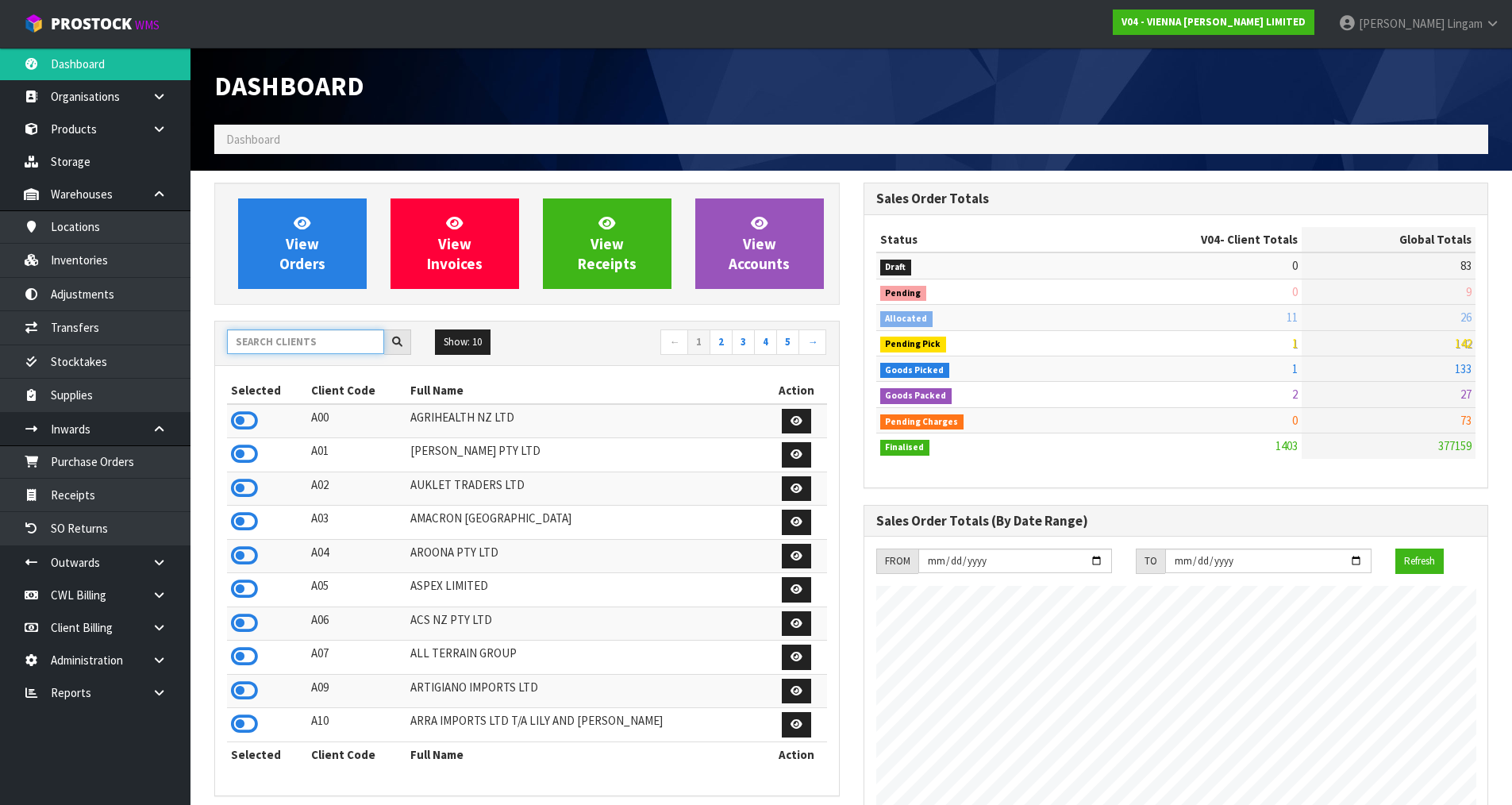
click at [263, 343] on input "text" at bounding box center [305, 341] width 157 height 25
click at [302, 342] on input "text" at bounding box center [305, 341] width 157 height 25
click at [86, 498] on link "Receipts" at bounding box center [95, 495] width 190 height 33
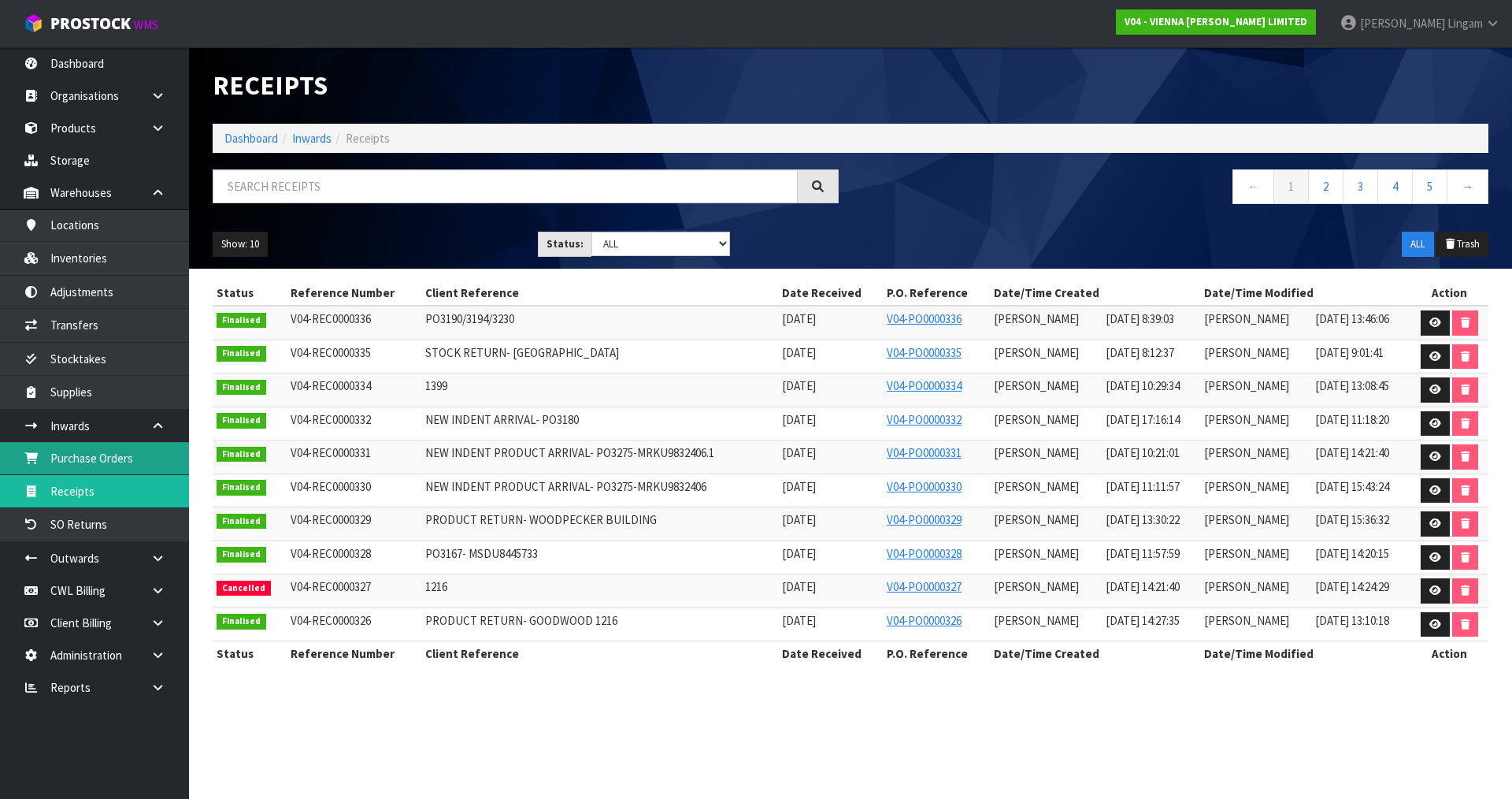
click at [119, 464] on link "Purchase Orders" at bounding box center [94, 459] width 189 height 33
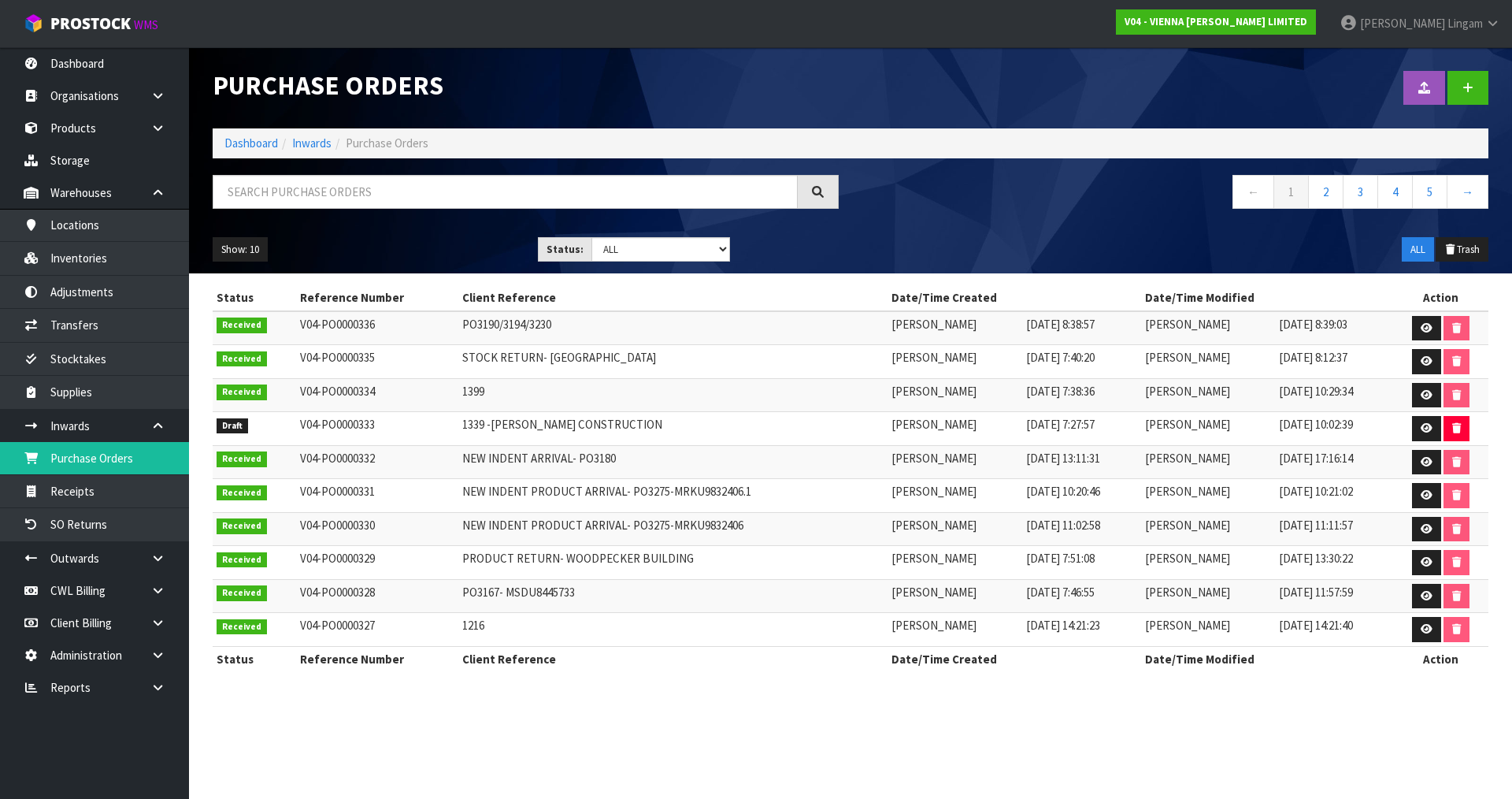
drag, startPoint x: 1511, startPoint y: 438, endPoint x: 1477, endPoint y: 450, distance: 36.1
drag, startPoint x: 1477, startPoint y: 450, endPoint x: 1453, endPoint y: 88, distance: 362.8
click at [1453, 88] on link at bounding box center [1467, 88] width 41 height 34
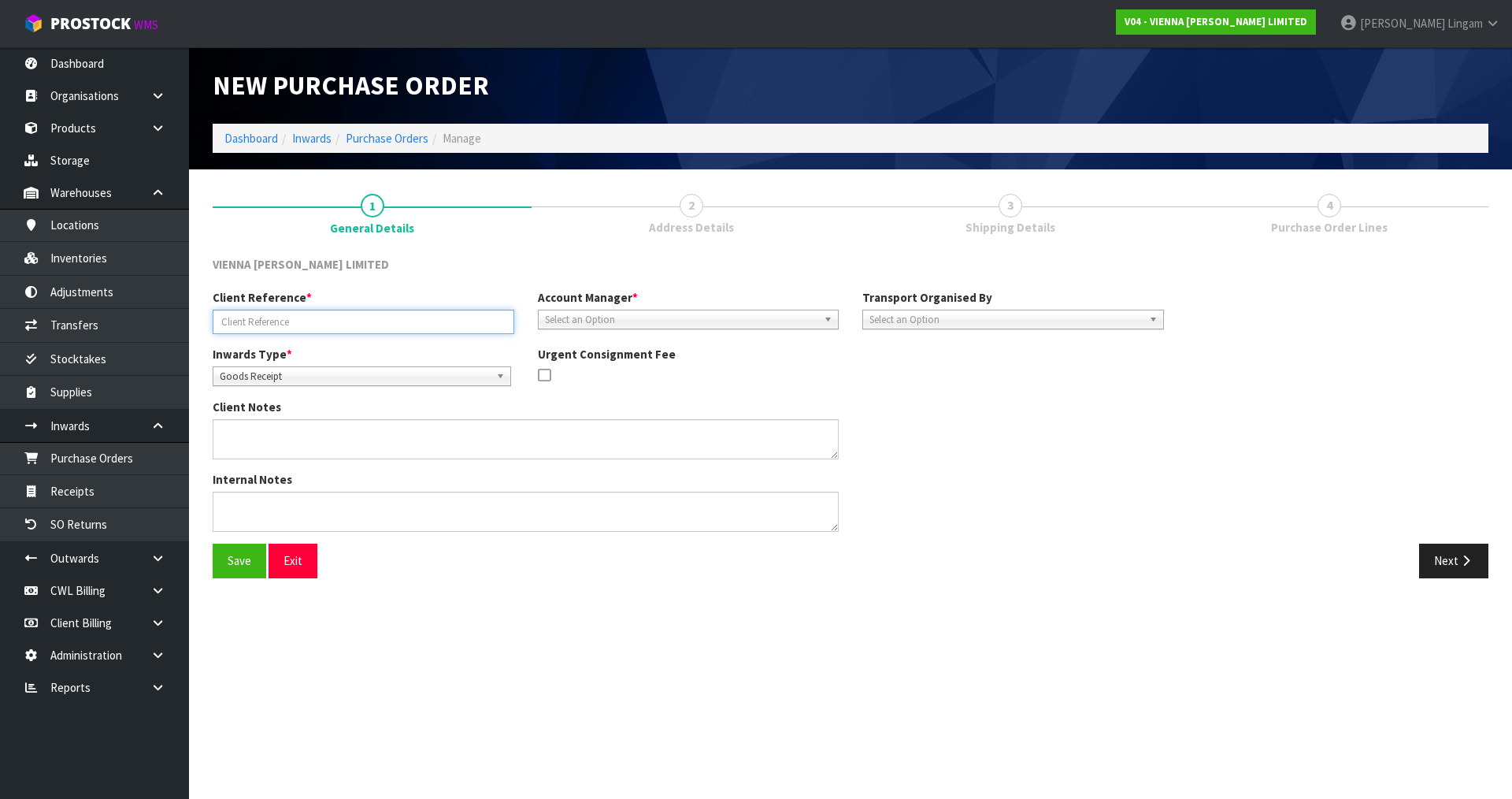
click at [318, 321] on input "text" at bounding box center [363, 322] width 301 height 24
type input "1335"
click at [607, 330] on div "Client Reference * 1335 Account Manager * [PERSON_NAME] [PERSON_NAME] [PERSON_N…" at bounding box center [688, 318] width 975 height 57
click at [605, 326] on span "Select an Option" at bounding box center [681, 319] width 274 height 19
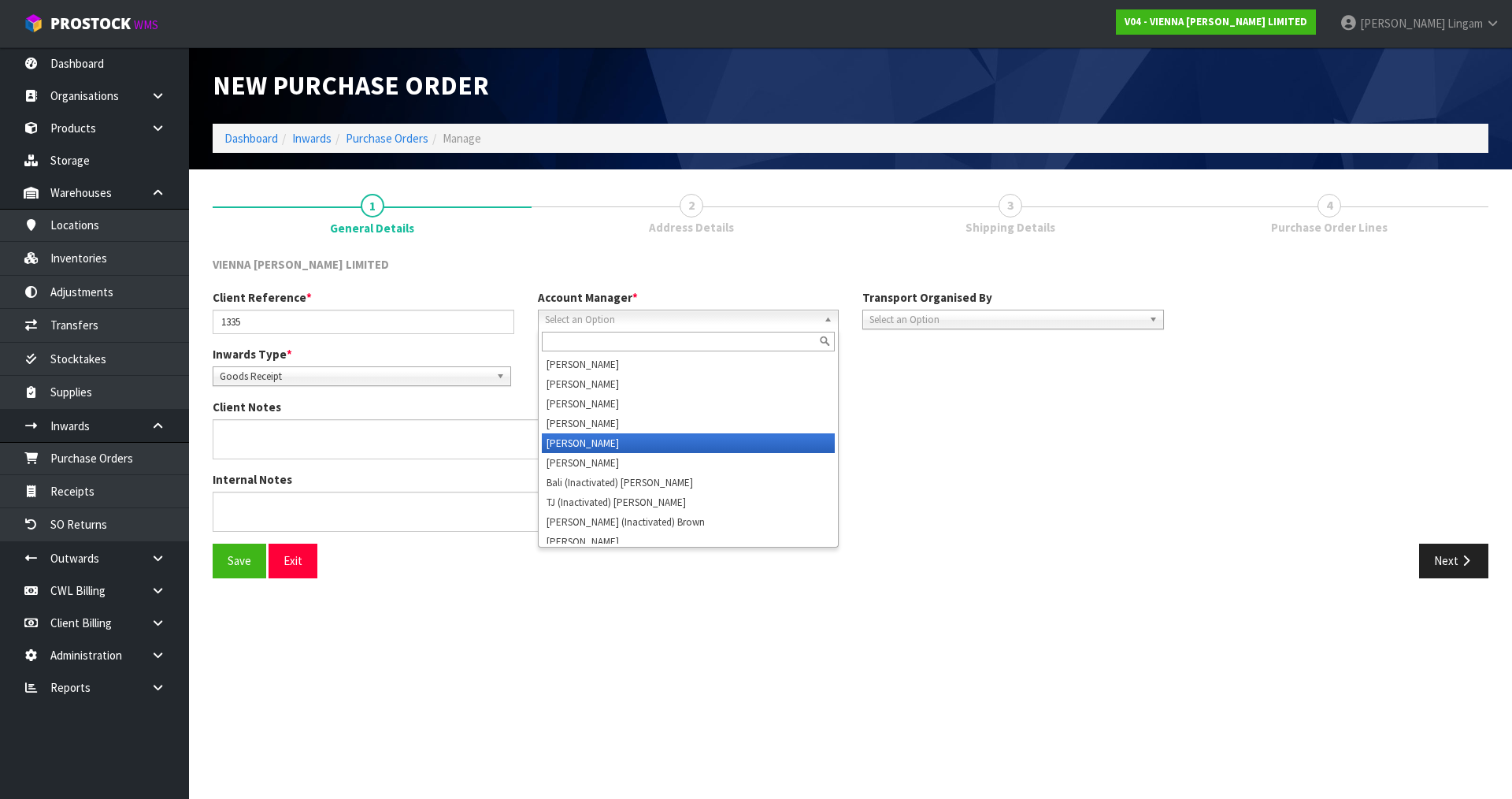
click at [594, 441] on li "[PERSON_NAME]" at bounding box center [688, 443] width 294 height 20
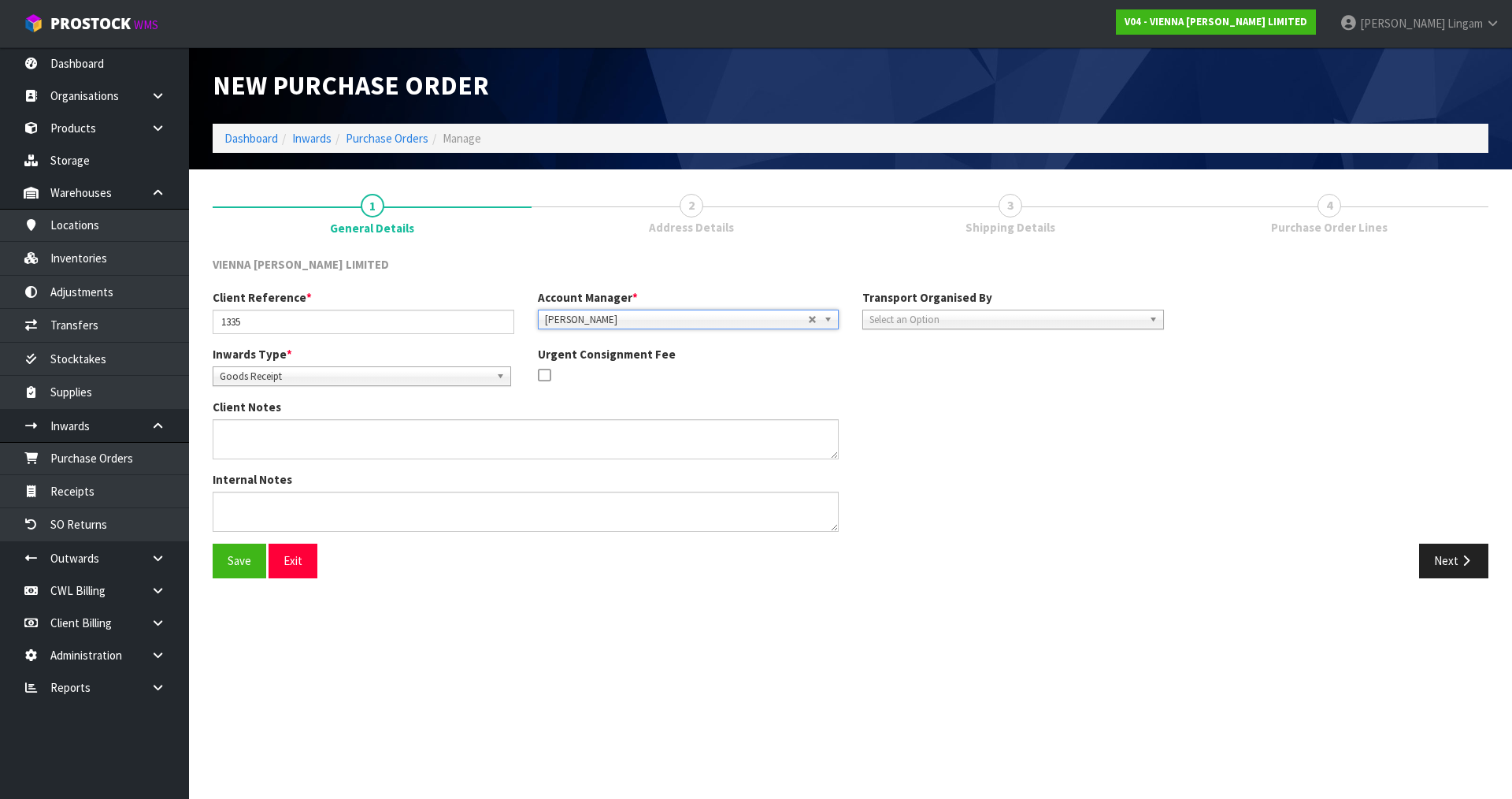
click at [896, 321] on span "Select an Option" at bounding box center [1006, 319] width 274 height 19
click at [884, 406] on li "Client" at bounding box center [1013, 404] width 294 height 20
drag, startPoint x: 239, startPoint y: 563, endPoint x: 313, endPoint y: 564, distance: 74.0
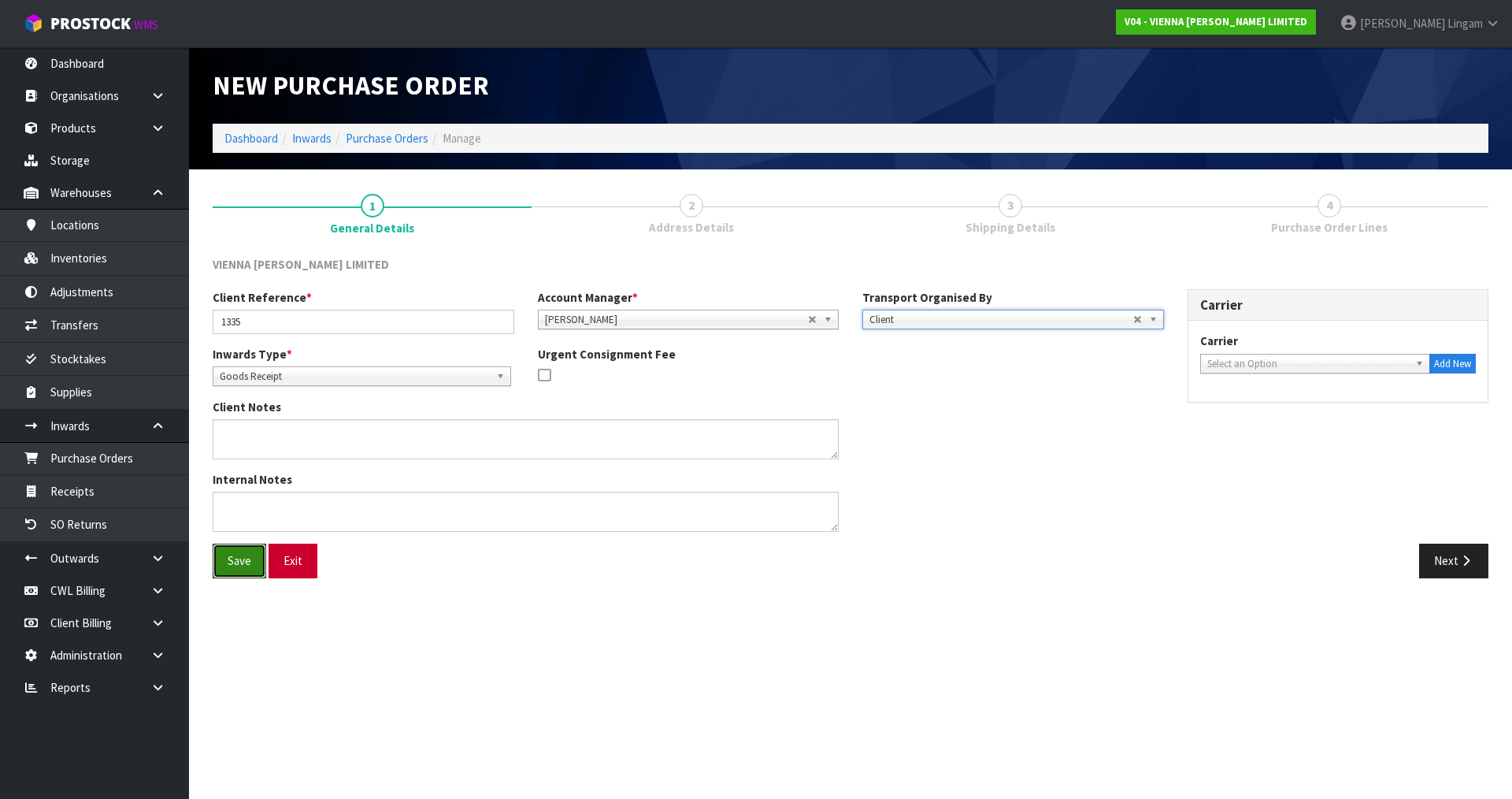
click at [240, 562] on button "Save" at bounding box center [239, 560] width 54 height 34
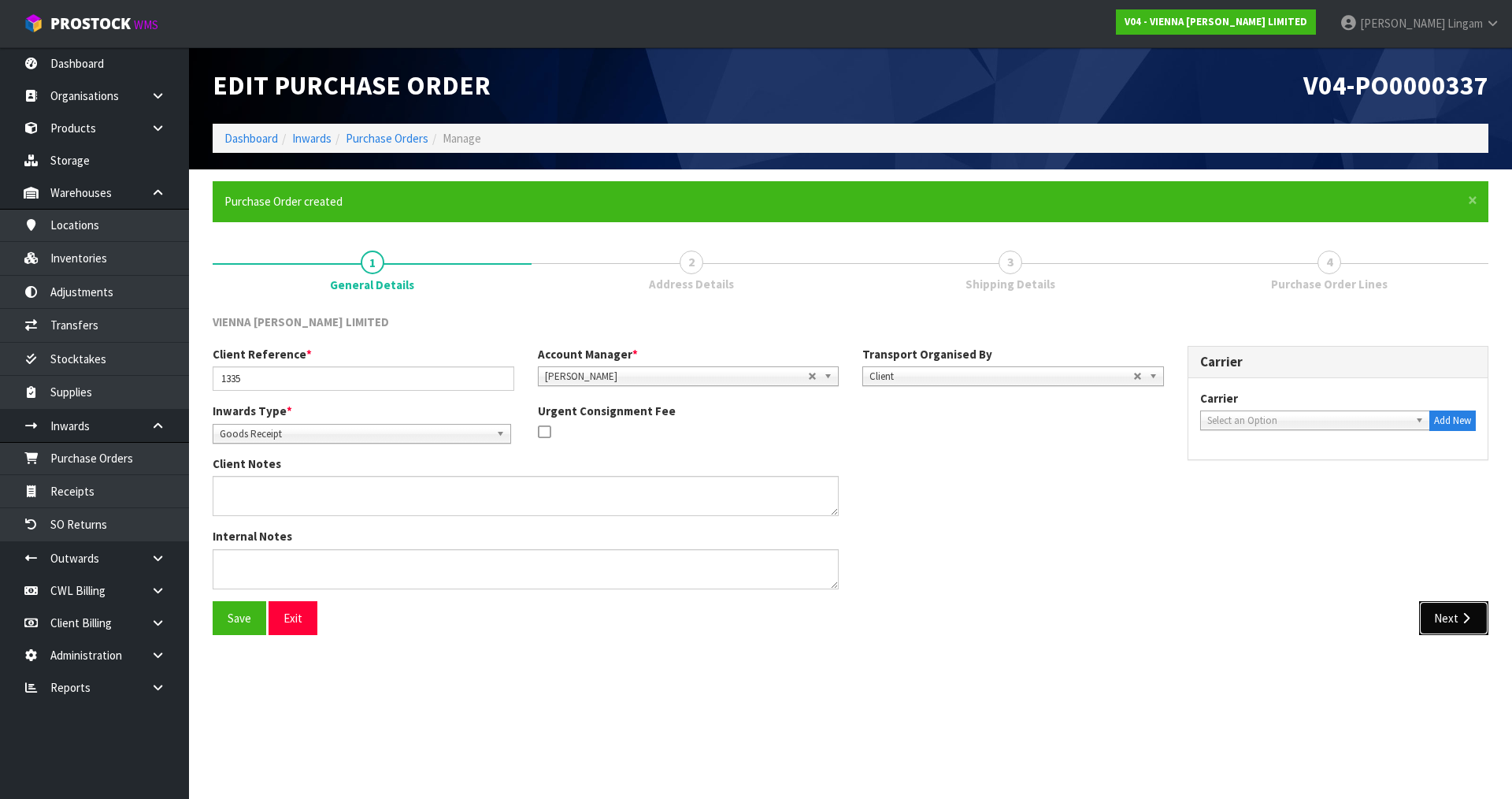
click at [1449, 622] on button "Next" at bounding box center [1453, 618] width 69 height 34
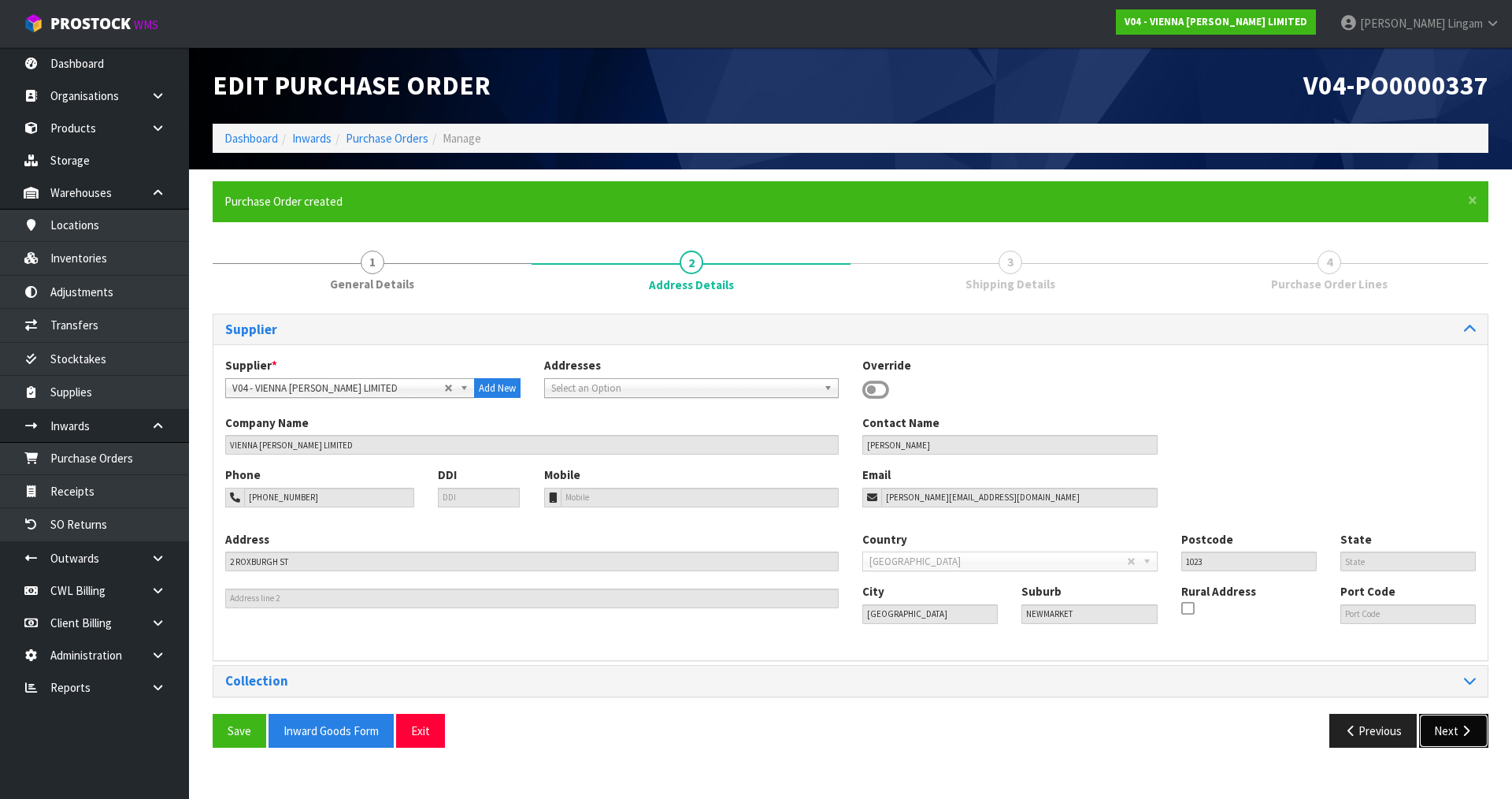
click at [1450, 729] on button "Next" at bounding box center [1453, 731] width 69 height 34
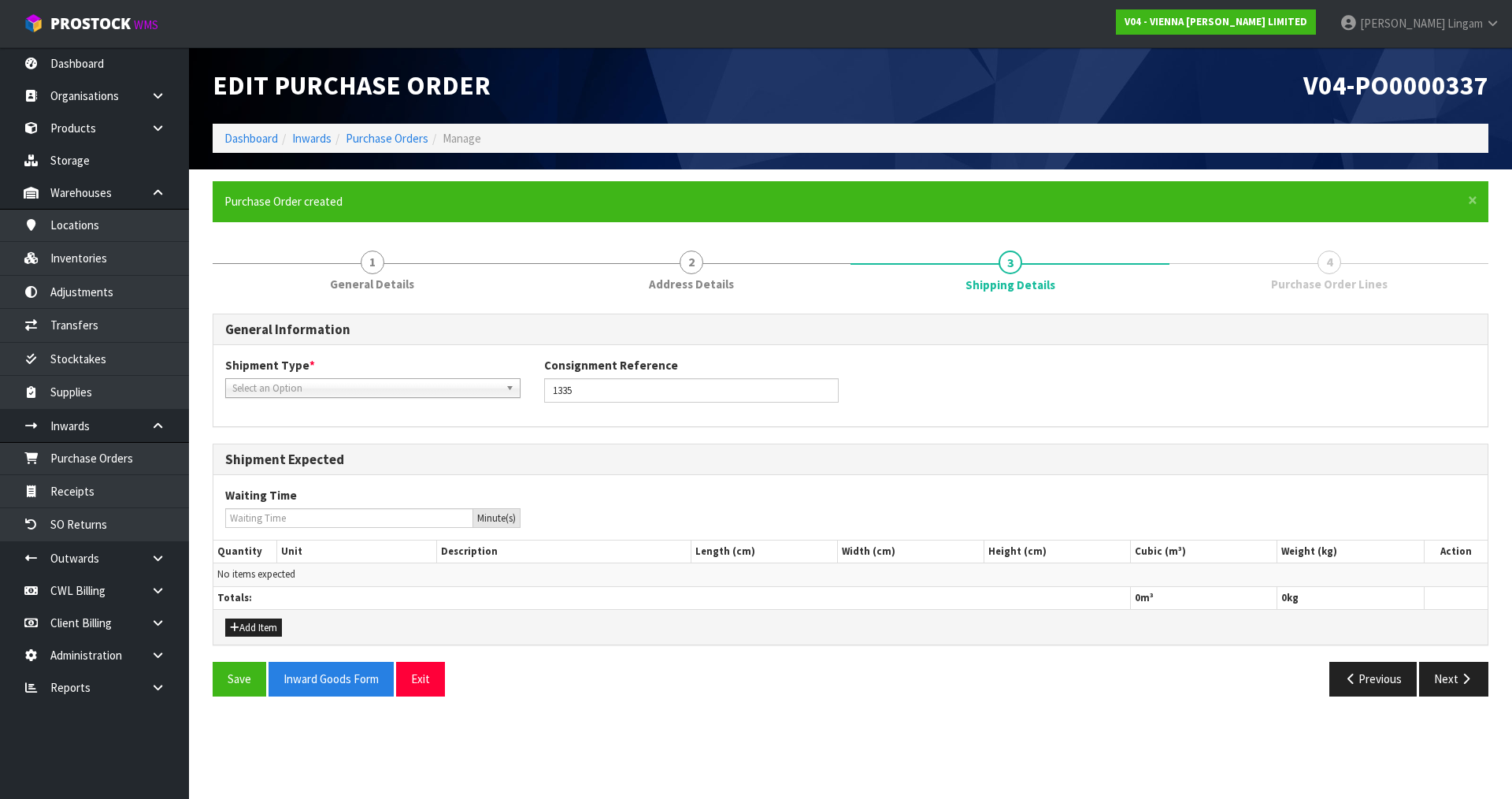
drag, startPoint x: 278, startPoint y: 386, endPoint x: 270, endPoint y: 394, distance: 11.3
click at [278, 385] on span "Select an Option" at bounding box center [366, 388] width 267 height 19
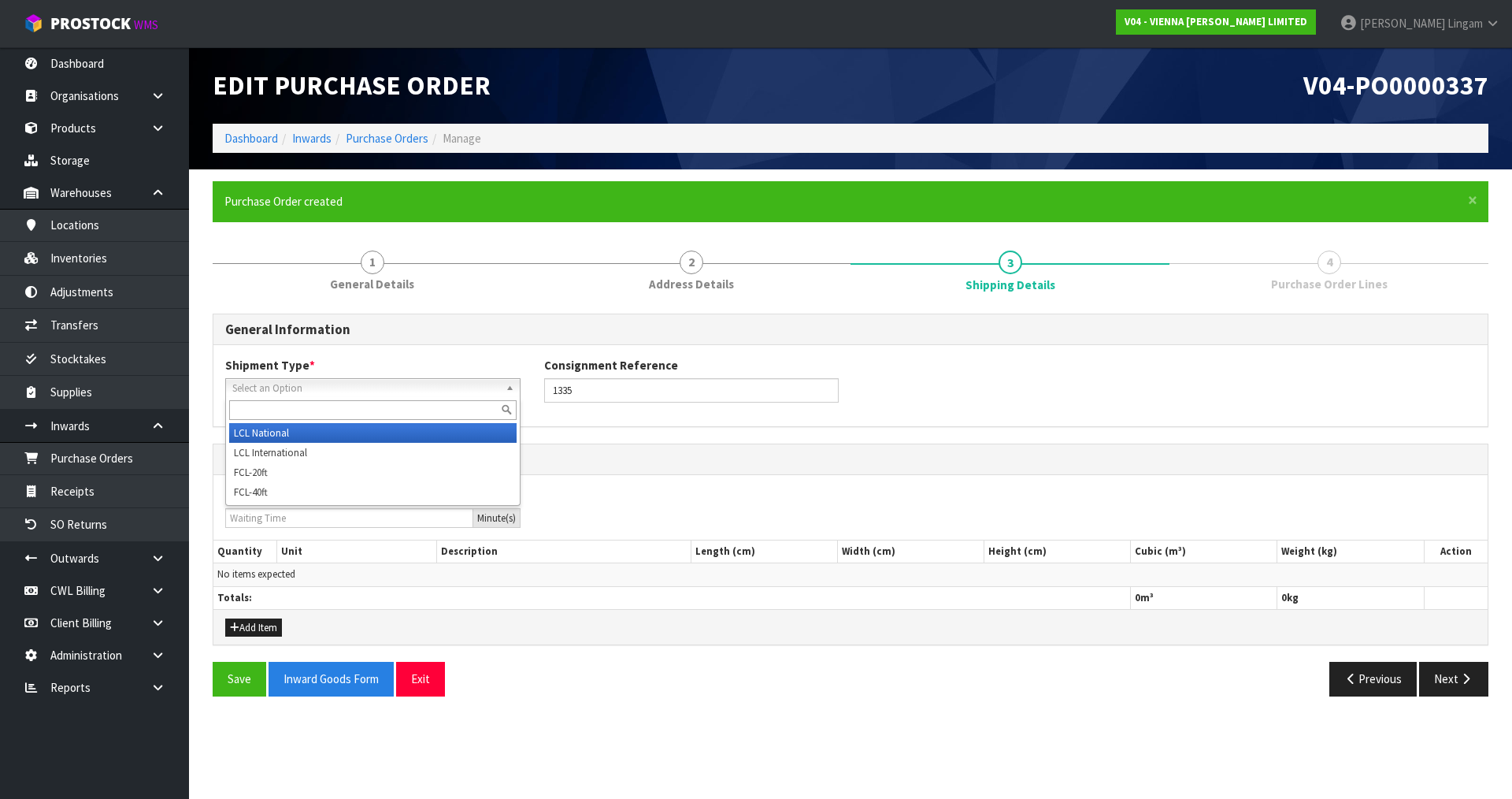
click at [260, 432] on li "LCL National" at bounding box center [372, 432] width 287 height 20
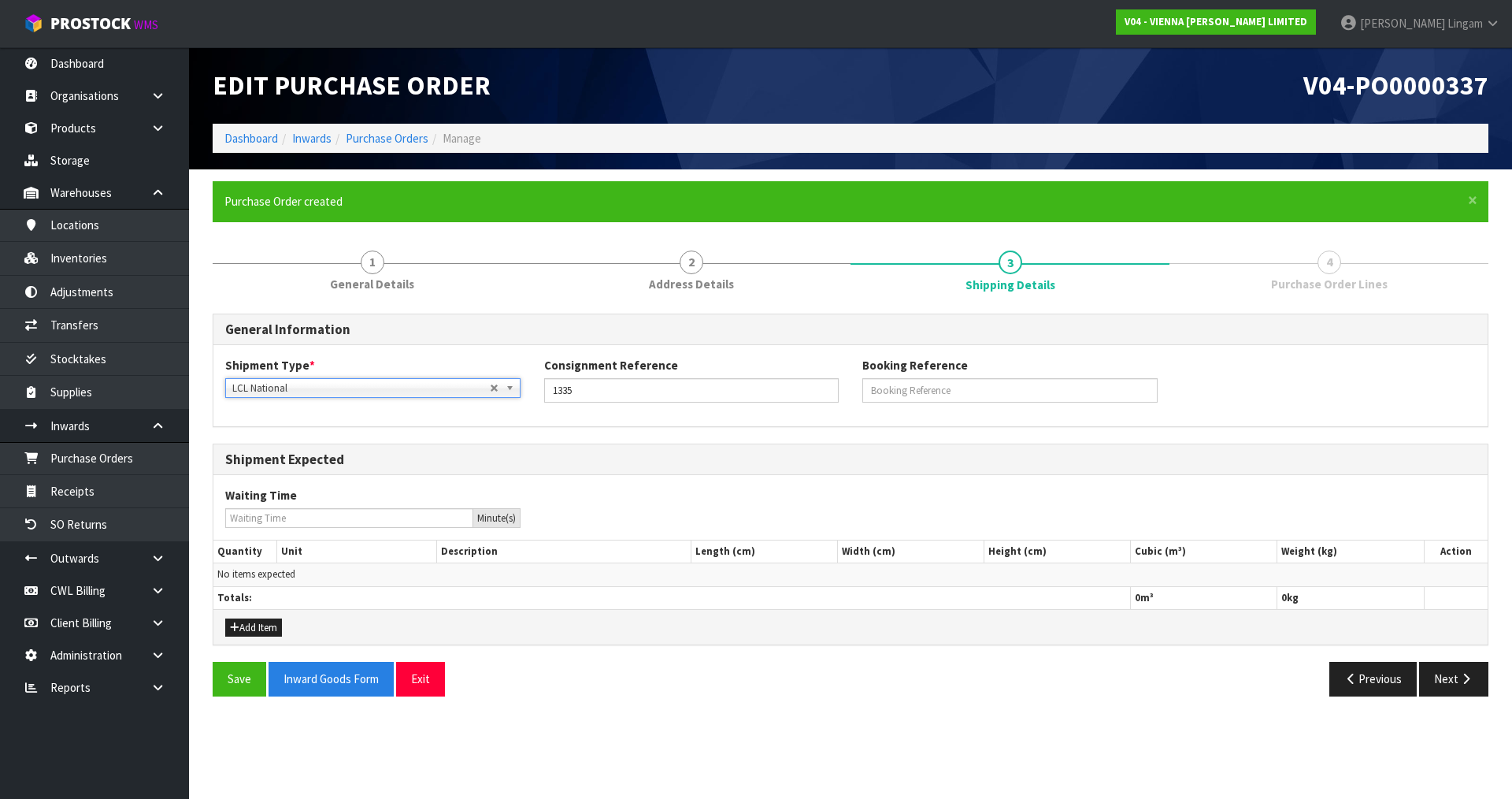
click at [271, 390] on span "LCL National" at bounding box center [361, 388] width 257 height 19
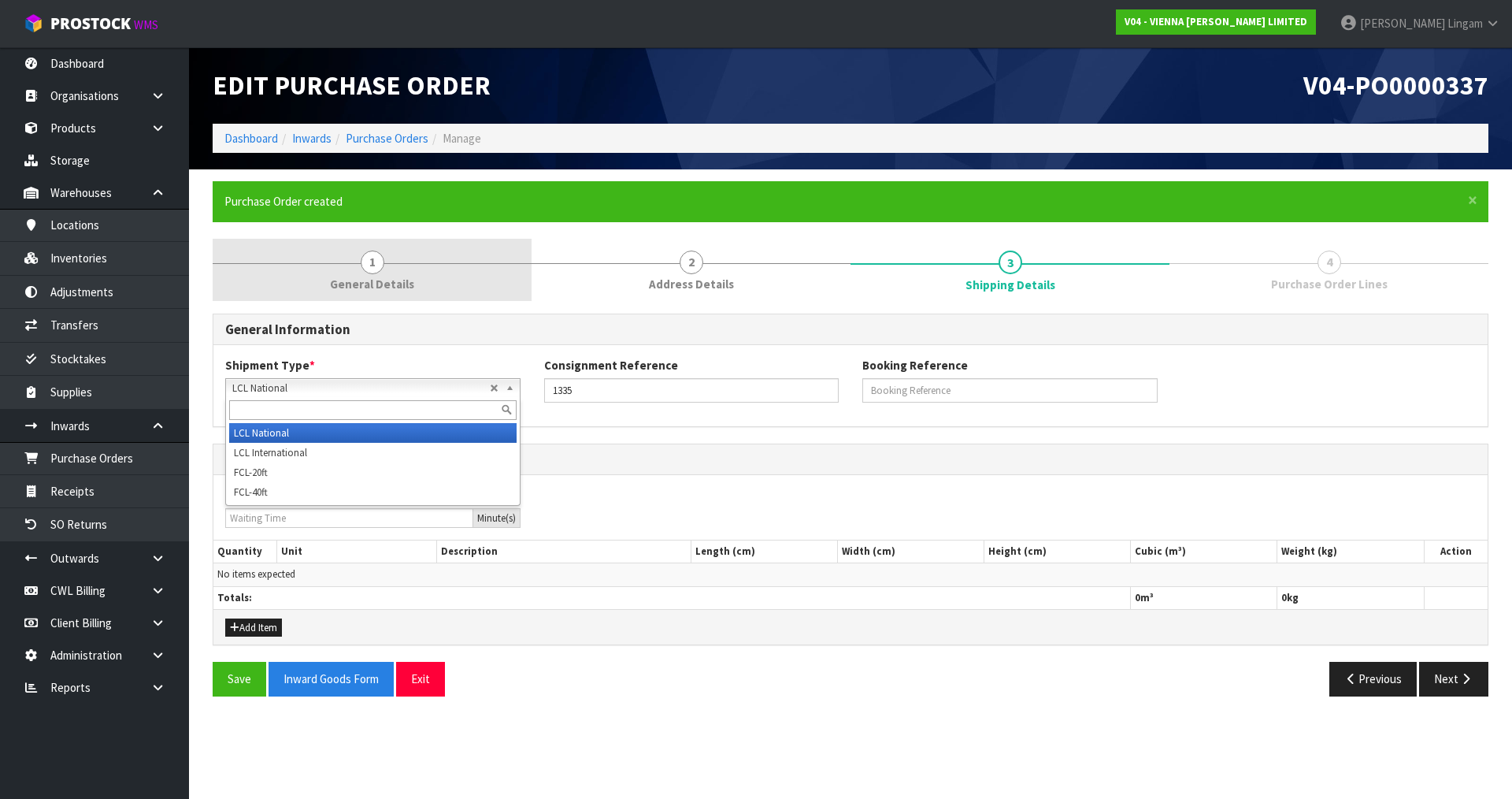
click at [384, 295] on link "1 General Details" at bounding box center [372, 270] width 319 height 62
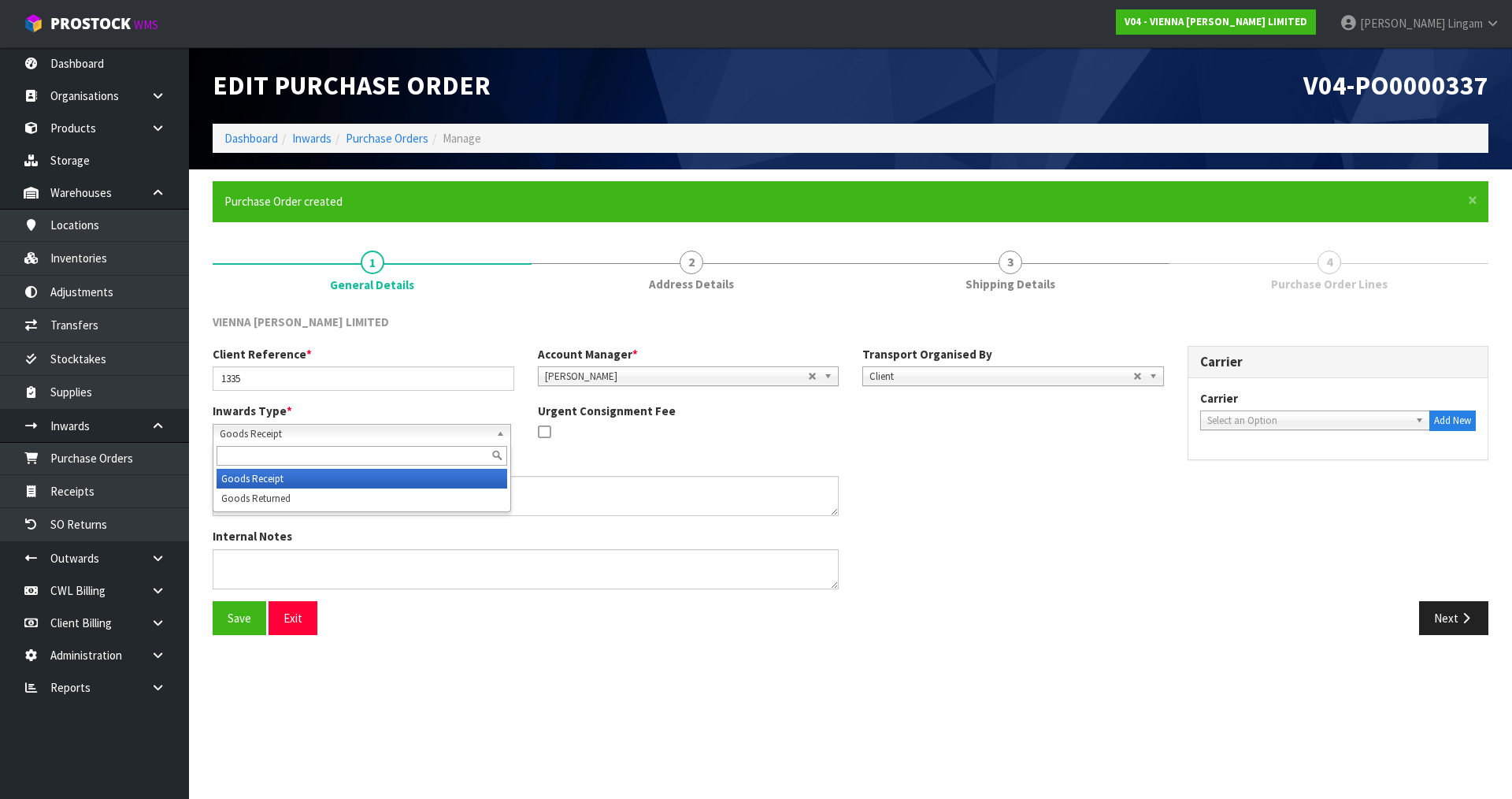
click at [284, 434] on span "Goods Receipt" at bounding box center [355, 433] width 270 height 19
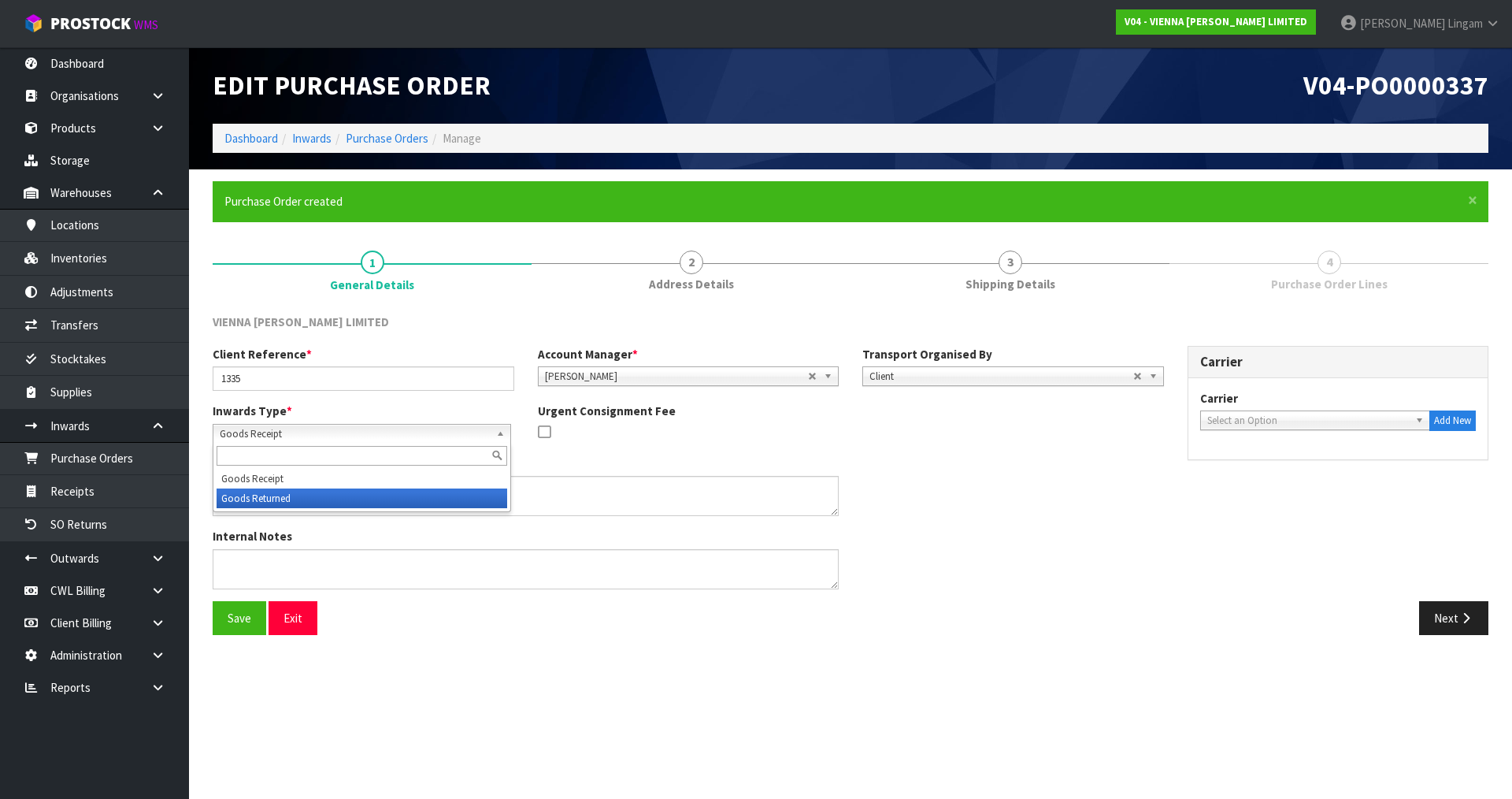
click at [266, 499] on li "Goods Returned" at bounding box center [362, 498] width 291 height 20
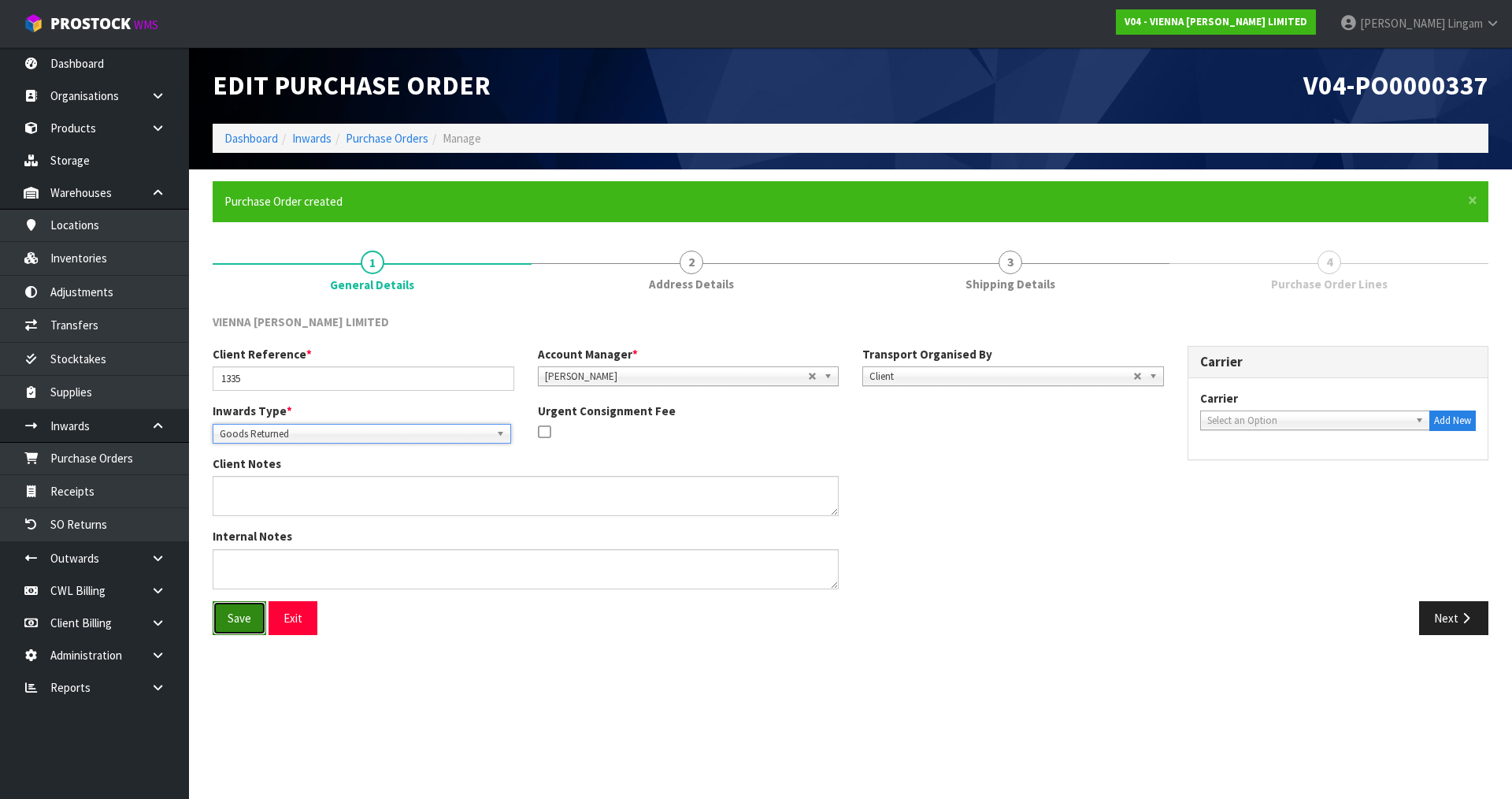
drag, startPoint x: 233, startPoint y: 617, endPoint x: 248, endPoint y: 617, distance: 15.0
click at [235, 617] on button "Save" at bounding box center [239, 618] width 54 height 34
click at [1459, 631] on button "Next" at bounding box center [1453, 618] width 69 height 34
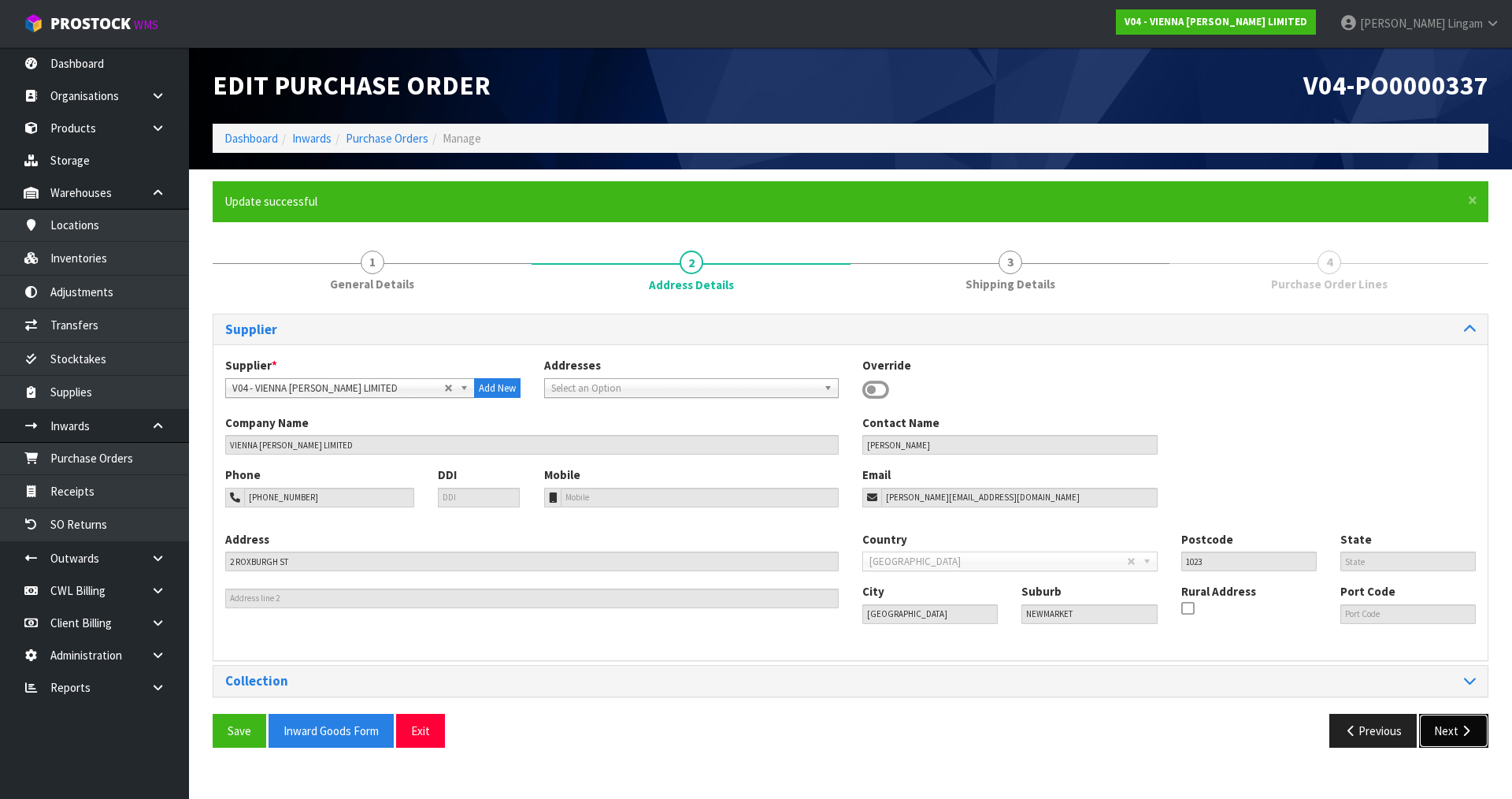
click at [1462, 726] on icon "button" at bounding box center [1466, 731] width 15 height 12
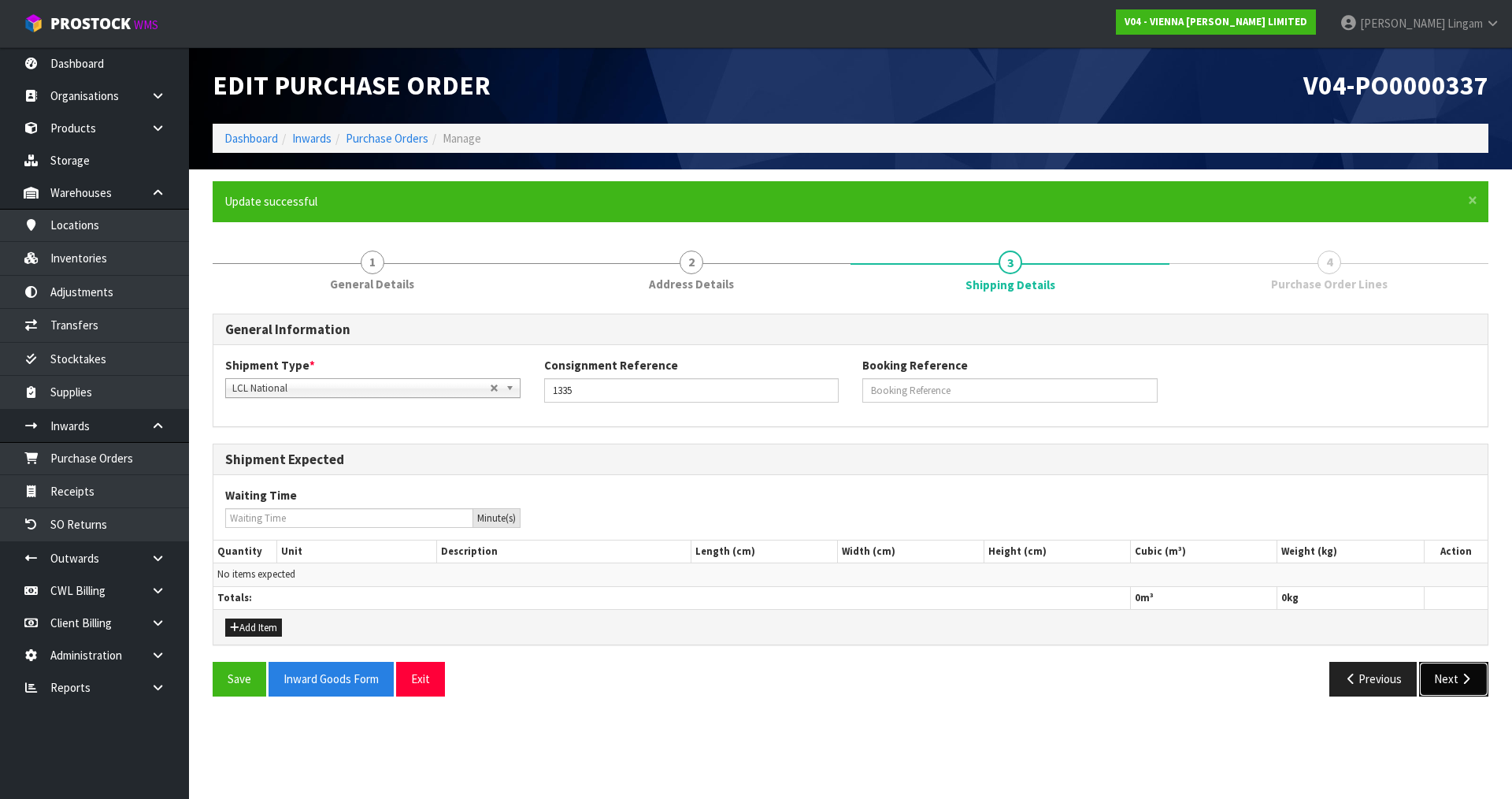
click at [1457, 678] on button "Next" at bounding box center [1453, 678] width 69 height 34
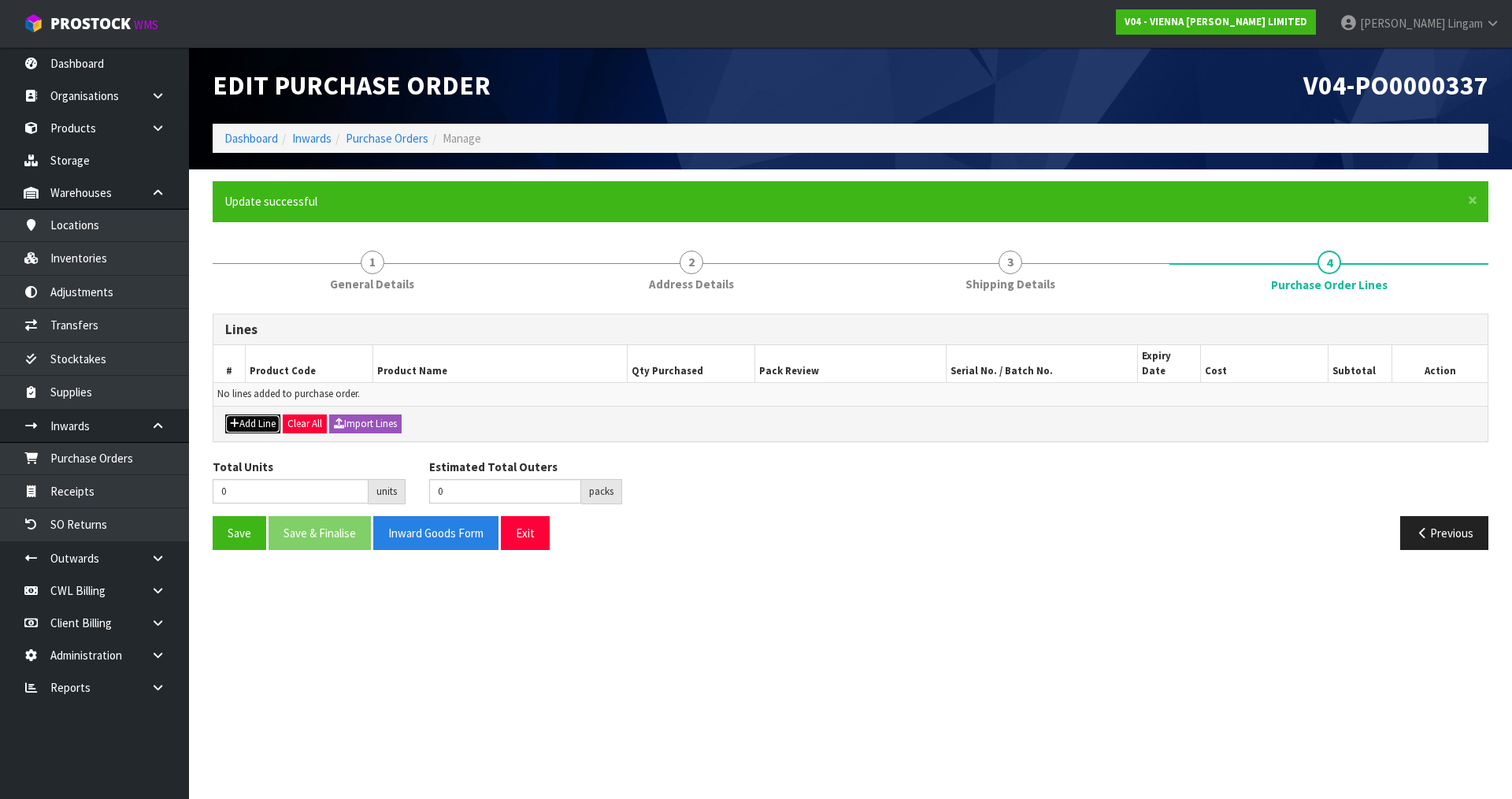
click at [256, 415] on button "Add Line" at bounding box center [253, 424] width 55 height 19
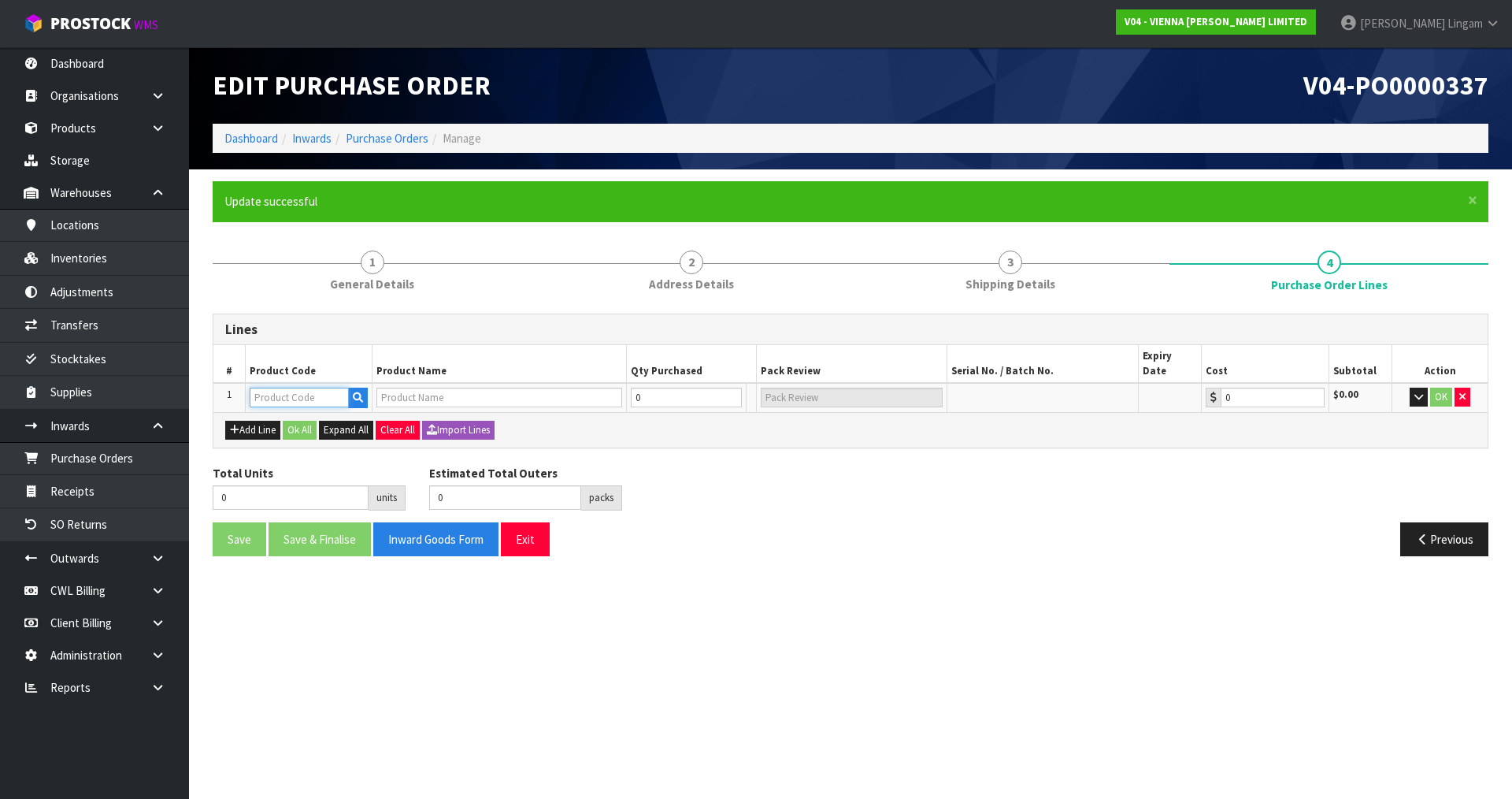
click at [291, 388] on input "text" at bounding box center [300, 397] width 99 height 20
paste input "VW-SP-RIVER 330X20/6 GOOD BROTHERS"
type input "VW-SP-RIVER 330X20/6 GOOD BROTHERS"
type input "SPECIAL RIVERSTONE, 330X20/6MM HEAVY BRUSH, NATUR, 4 SIDE BEVEL, HWO"
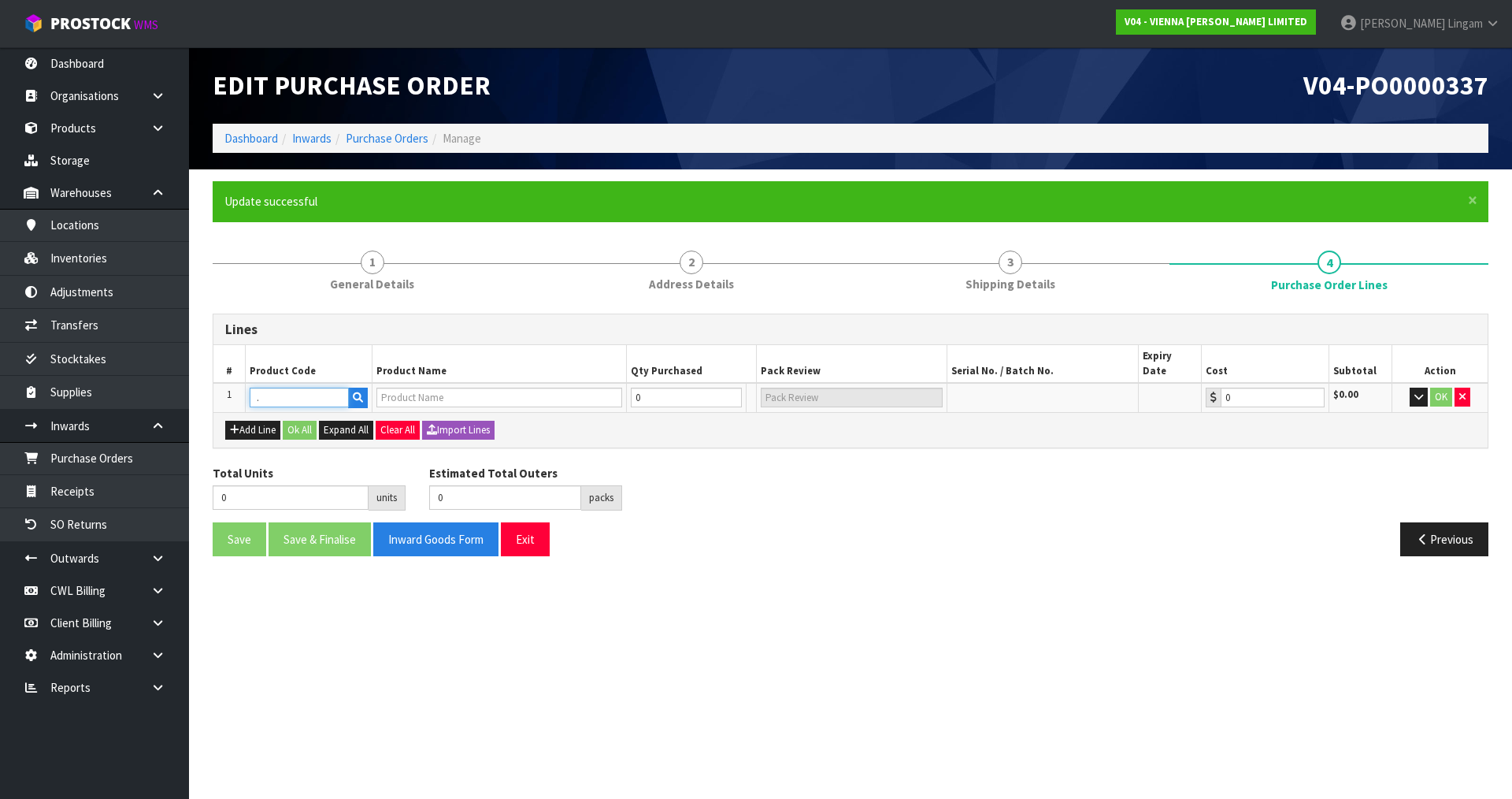
type input "0.00"
type input "VW-SP-RIVER 330X20/6 GOOD BROTHERS"
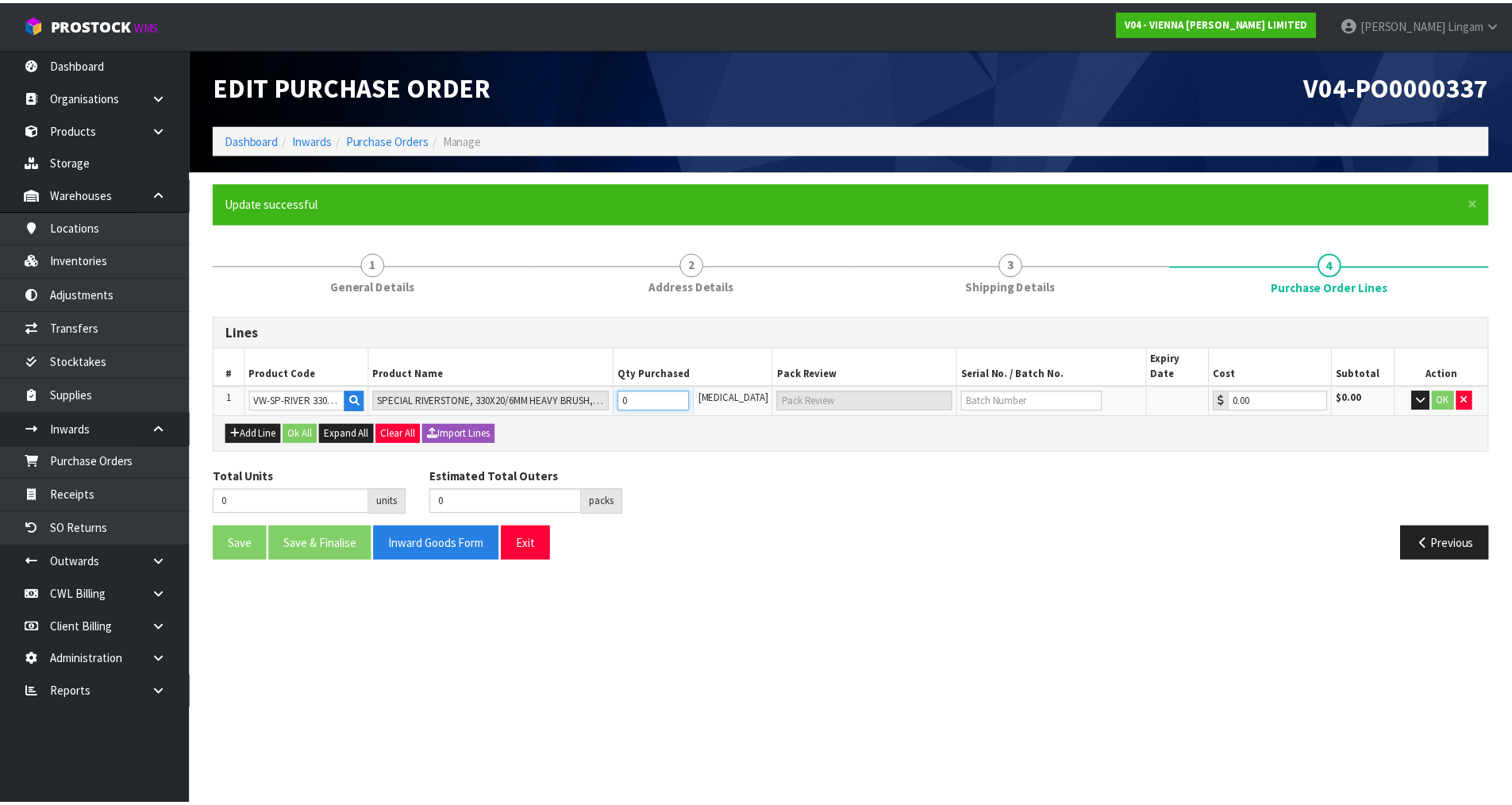
scroll to position [0, 14]
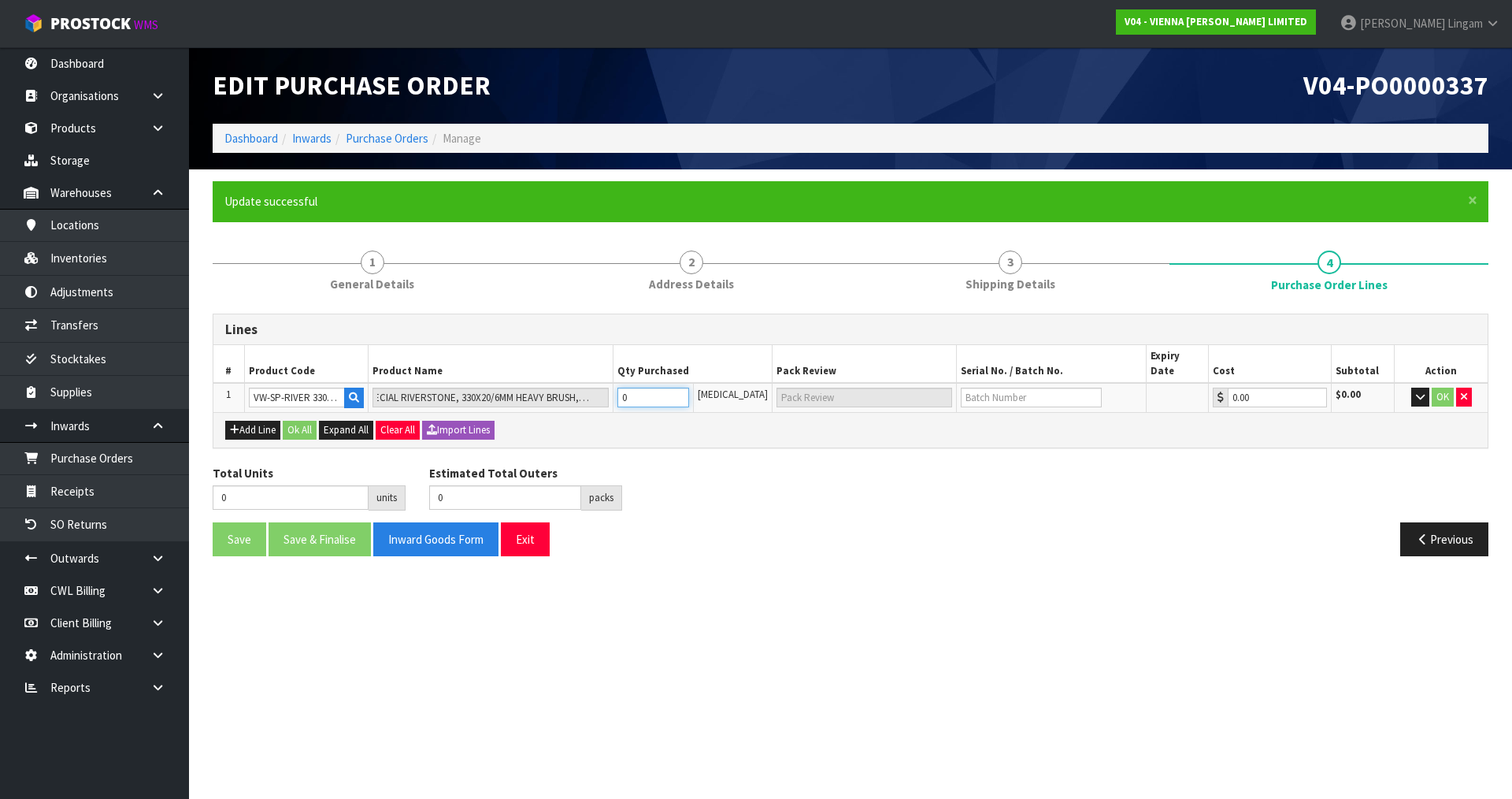
drag, startPoint x: 643, startPoint y: 388, endPoint x: 596, endPoint y: 393, distance: 47.3
click at [596, 393] on tr "1 VW-SP-RIVER 330X20/6 GOOD BROTHERS SPECIAL RIVERSTONE, 330X20/6MM HEAVY BRUSH…" at bounding box center [850, 397] width 1274 height 29
type input "6"
type input "6 PLT"
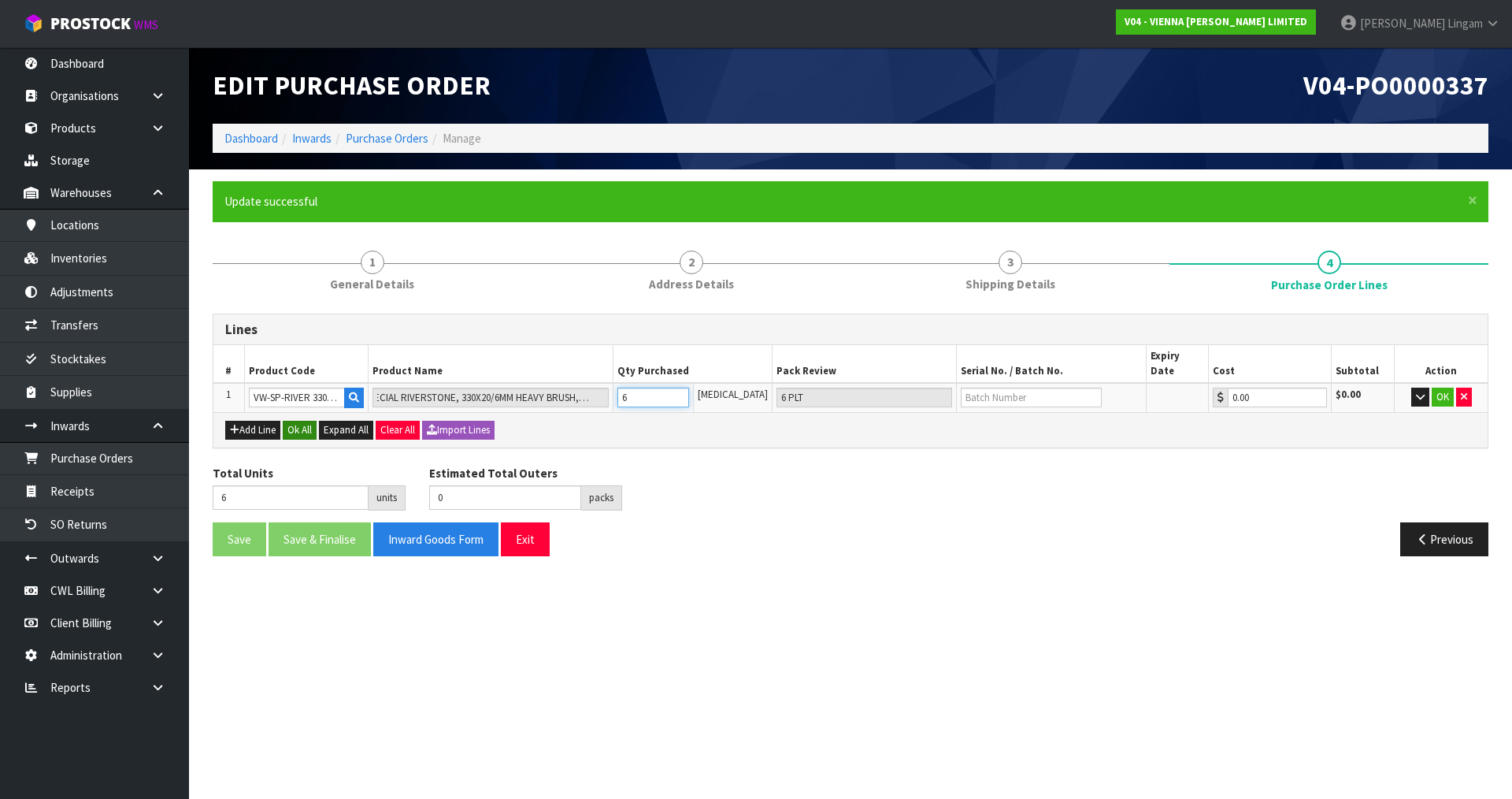
type input "6"
click at [304, 420] on button "Ok All" at bounding box center [300, 429] width 34 height 19
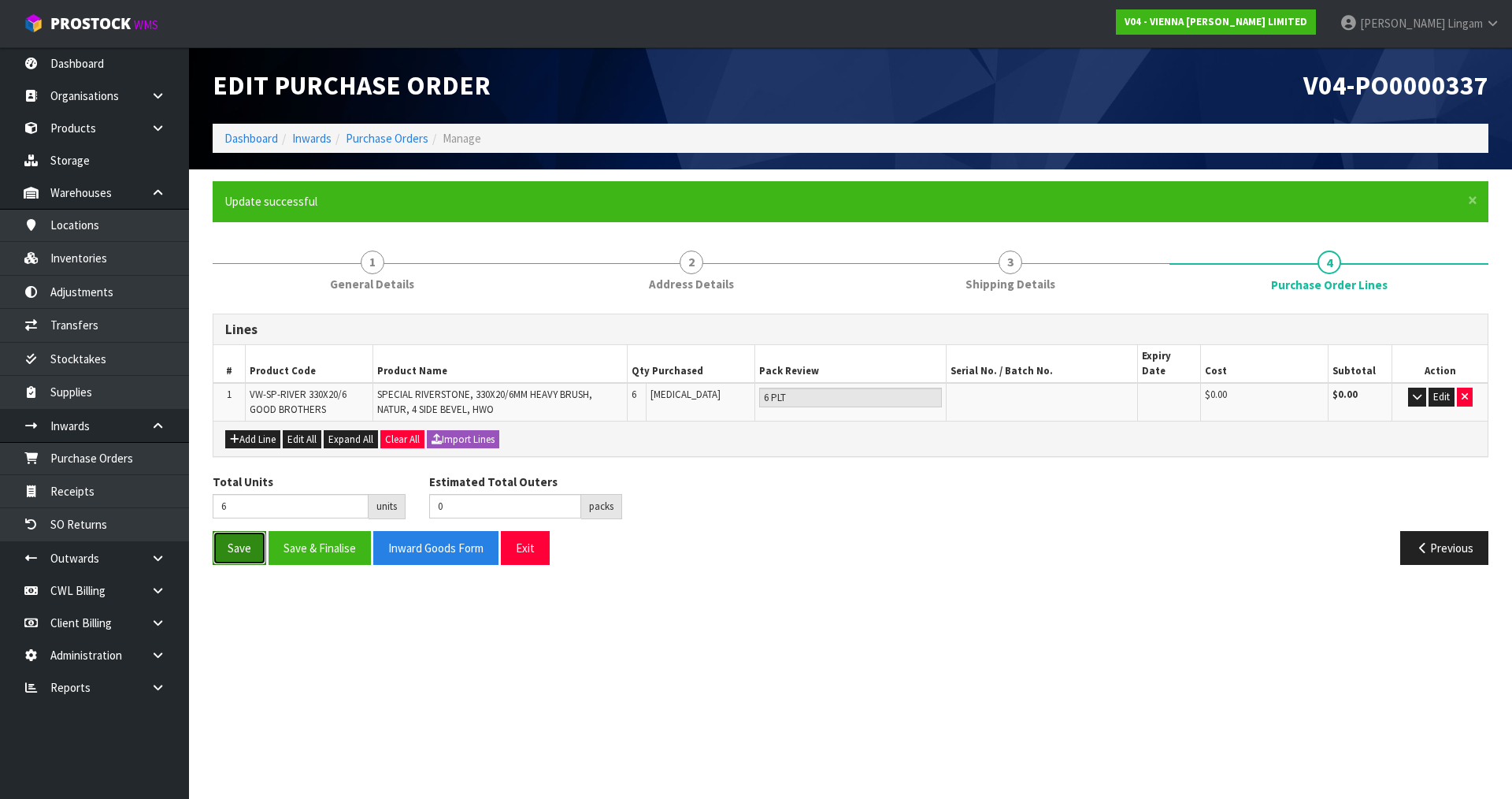
click at [246, 536] on button "Save" at bounding box center [239, 548] width 54 height 34
click at [682, 703] on section "Edit Purchase Order V04-PO0000337 Dashboard Inwards Purchase Orders Manage × Cl…" at bounding box center [756, 399] width 1512 height 799
drag, startPoint x: 248, startPoint y: 378, endPoint x: 354, endPoint y: 394, distance: 107.2
click at [354, 394] on td "VW-SP-RIVER 330X20/6 GOOD BROTHERS" at bounding box center [309, 402] width 128 height 37
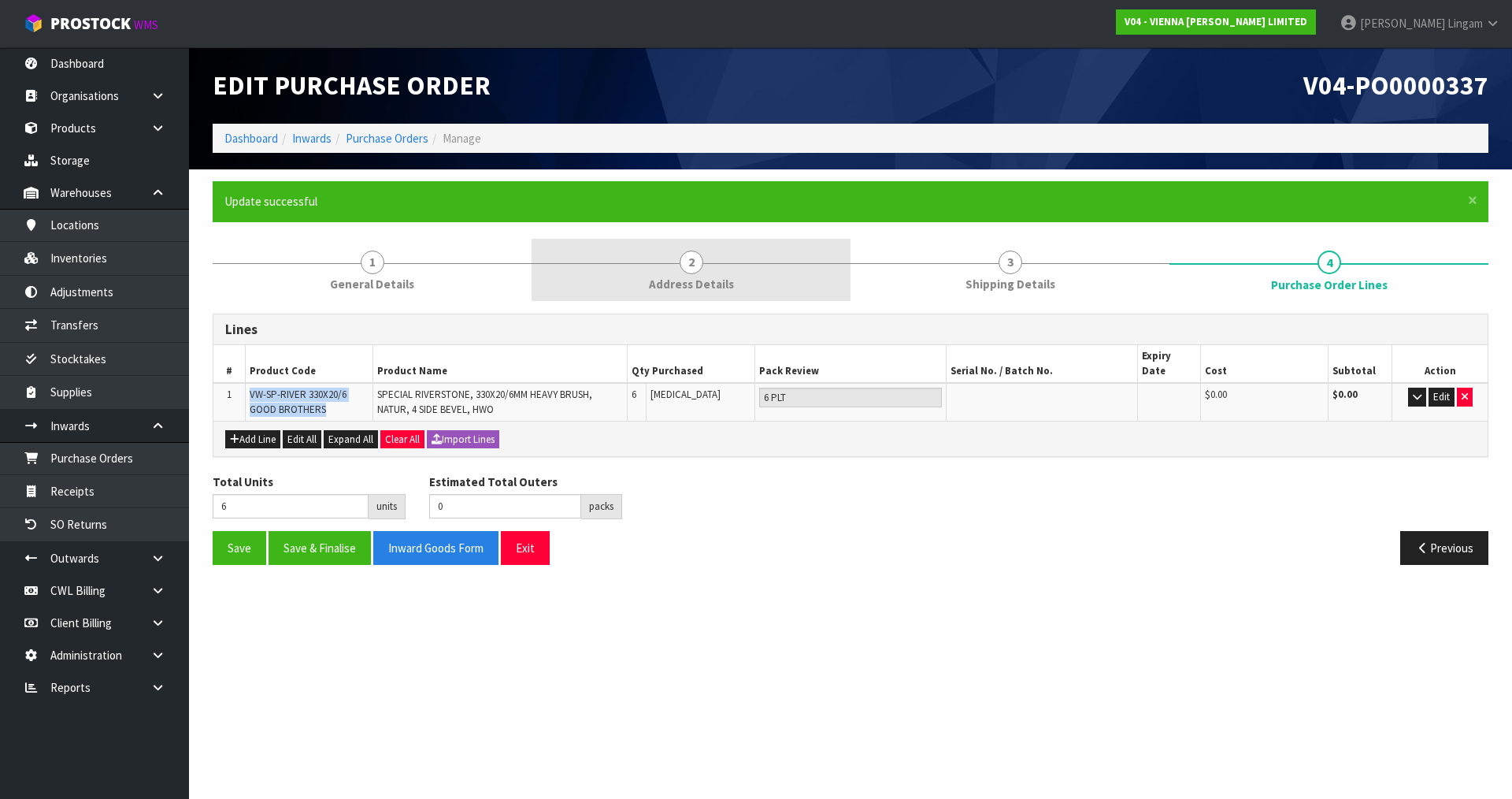
copy span "VW-SP-RIVER 330X20/6 GOOD BROTHERS"
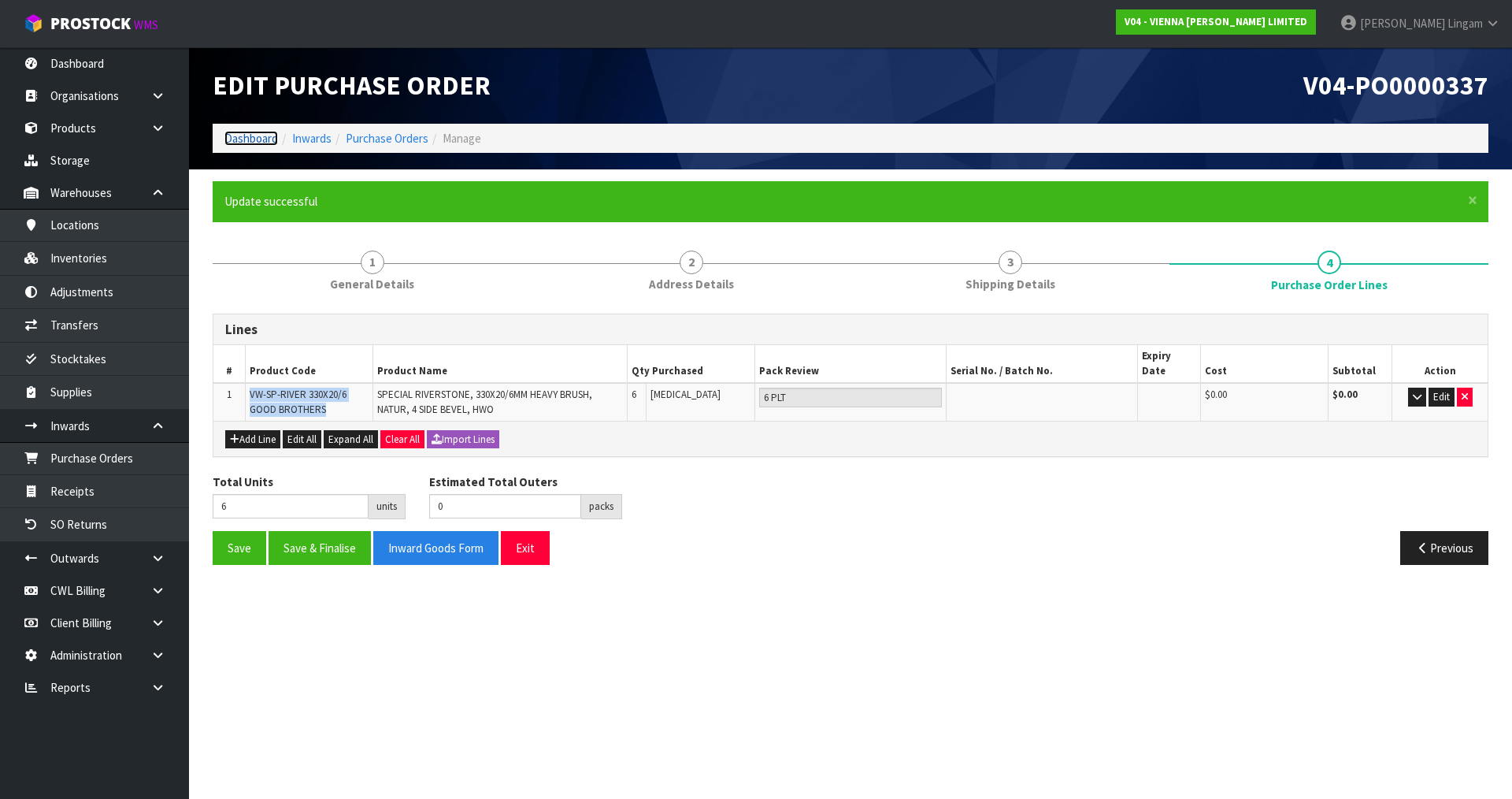
click at [251, 134] on link "Dashboard" at bounding box center [252, 138] width 54 height 15
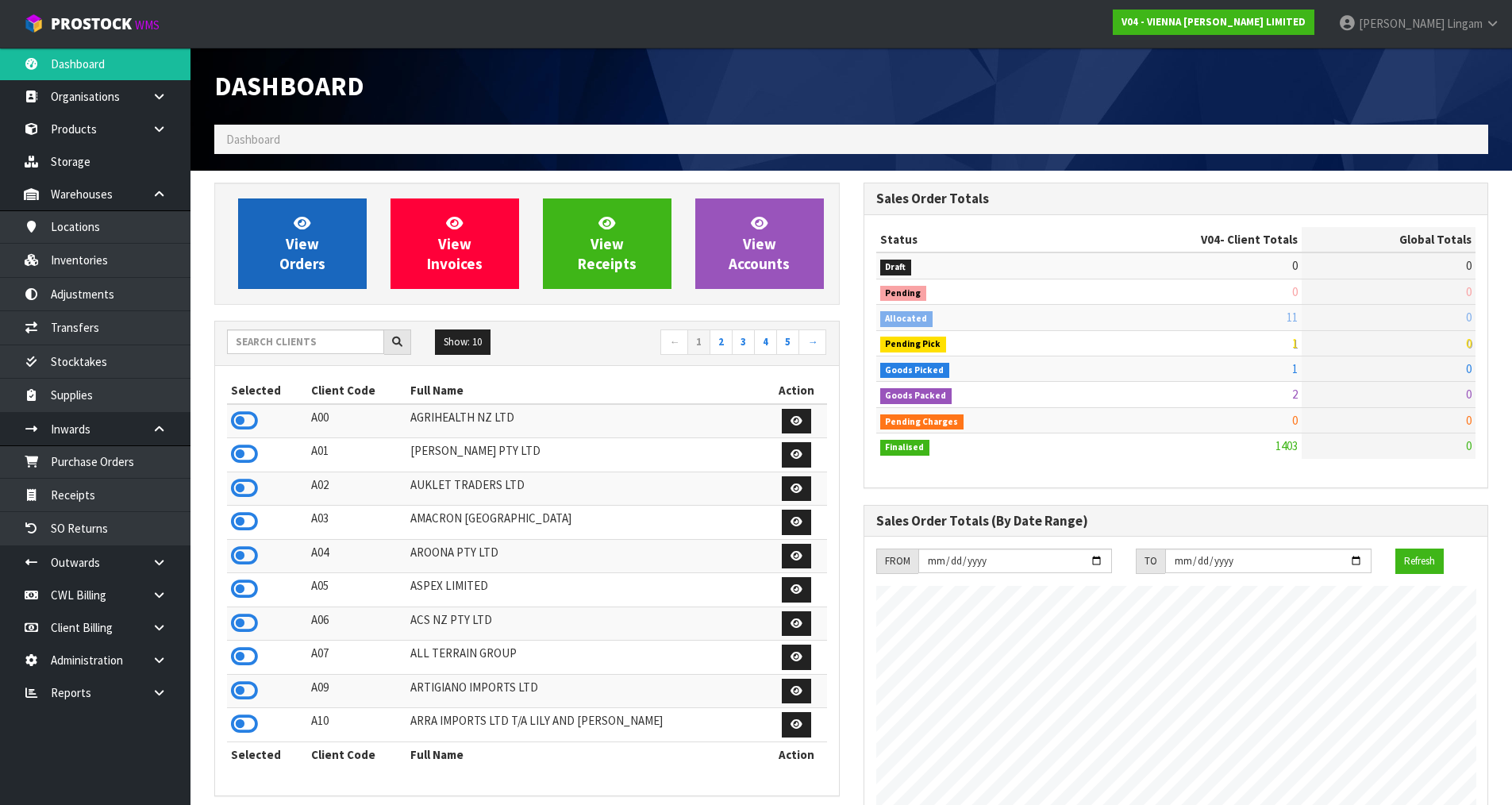
scroll to position [996, 648]
click at [308, 244] on span "View Orders" at bounding box center [302, 243] width 46 height 60
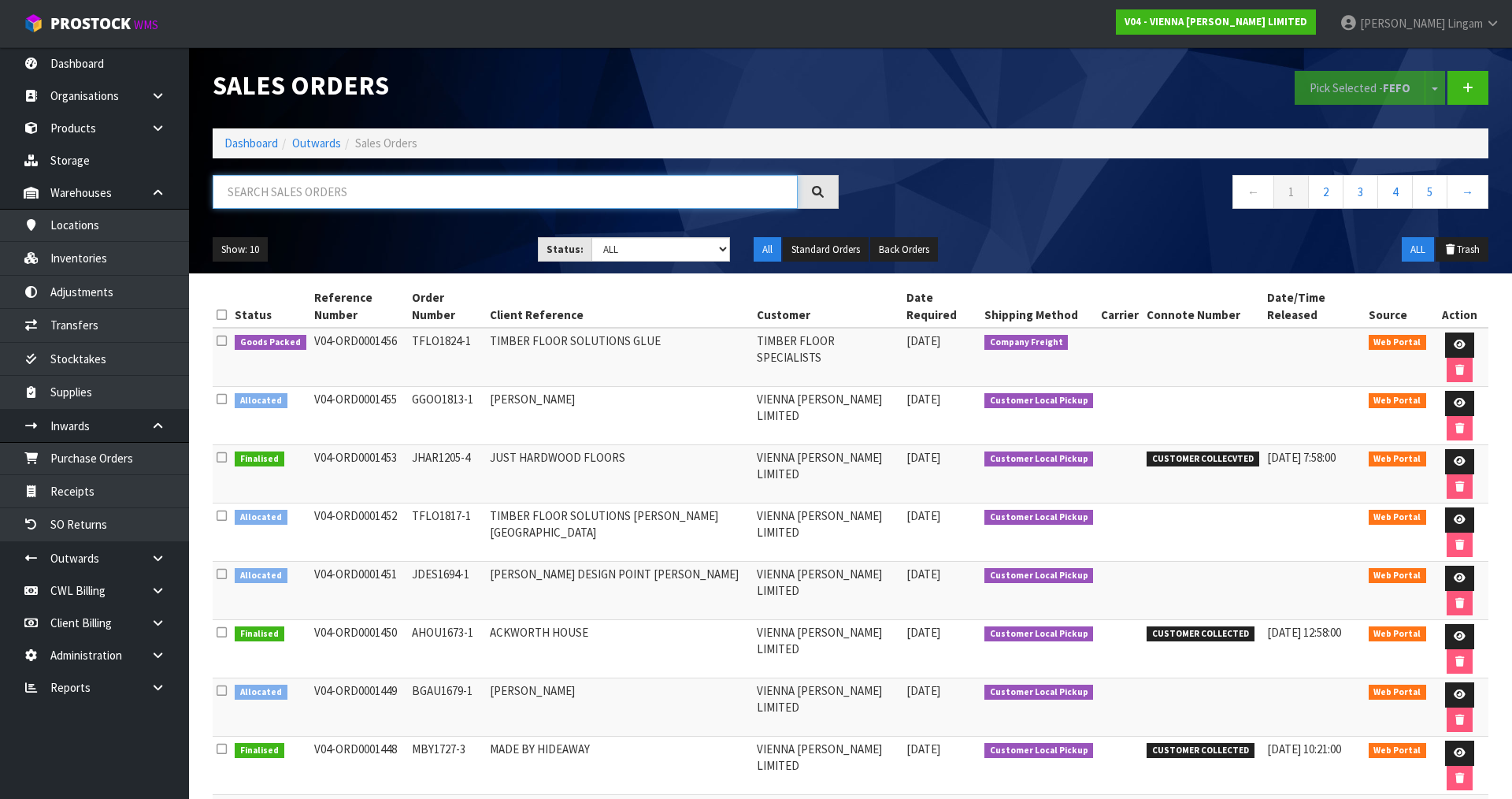
click at [515, 183] on input "text" at bounding box center [505, 192] width 585 height 34
paste input "VW-SP-RIVER 330X20/6 GOOD BROTHERS"
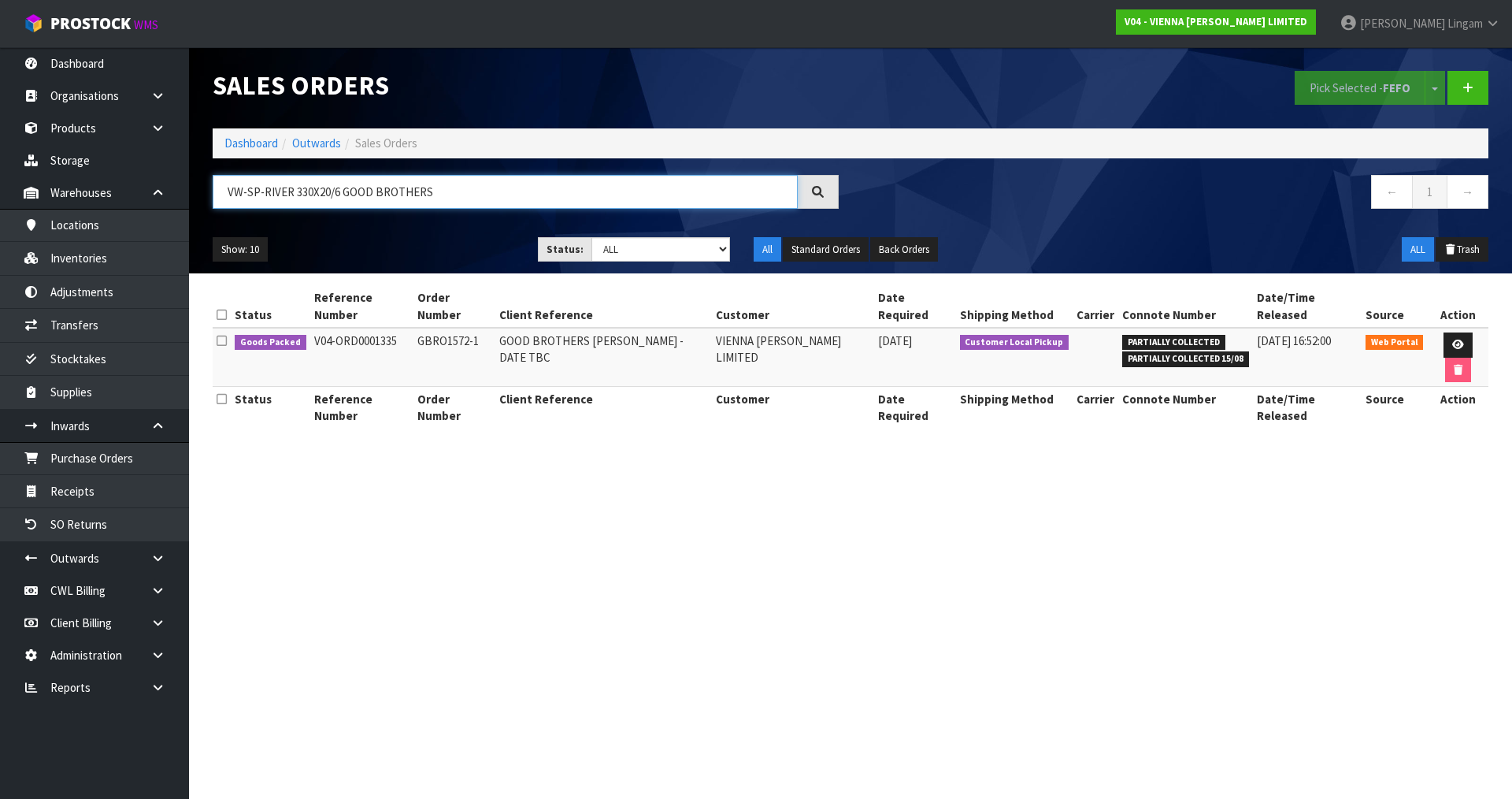
type input "VW-SP-RIVER 330X20/6 GOOD BROTHERS"
click at [1007, 691] on section "Sales Orders Pick Selected - FEFO Split button! FIFO - First In First Out FEFO …" at bounding box center [756, 399] width 1512 height 799
click at [262, 139] on link "Dashboard" at bounding box center [252, 143] width 54 height 15
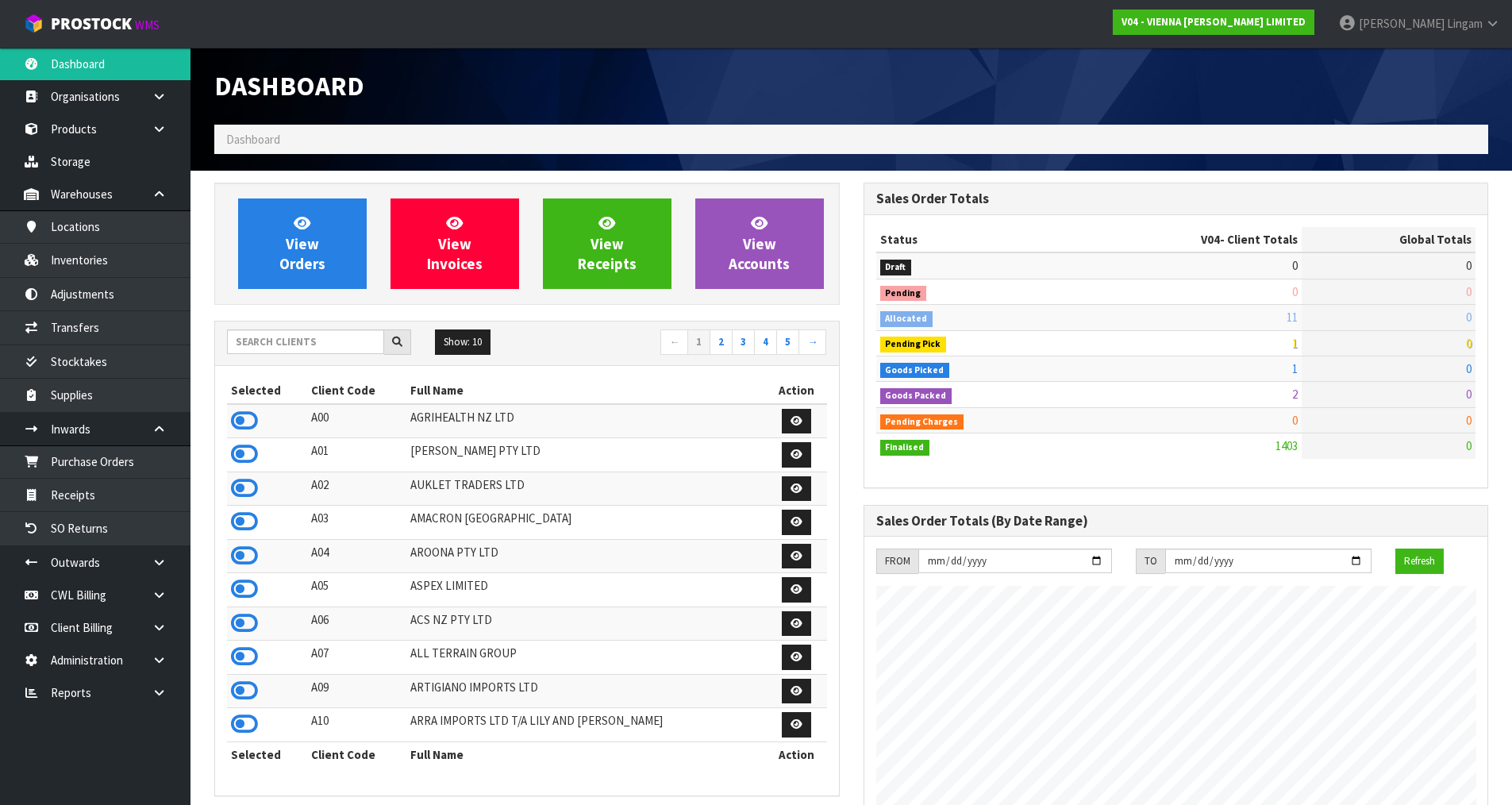
scroll to position [996, 648]
click at [334, 342] on input "text" at bounding box center [305, 341] width 157 height 25
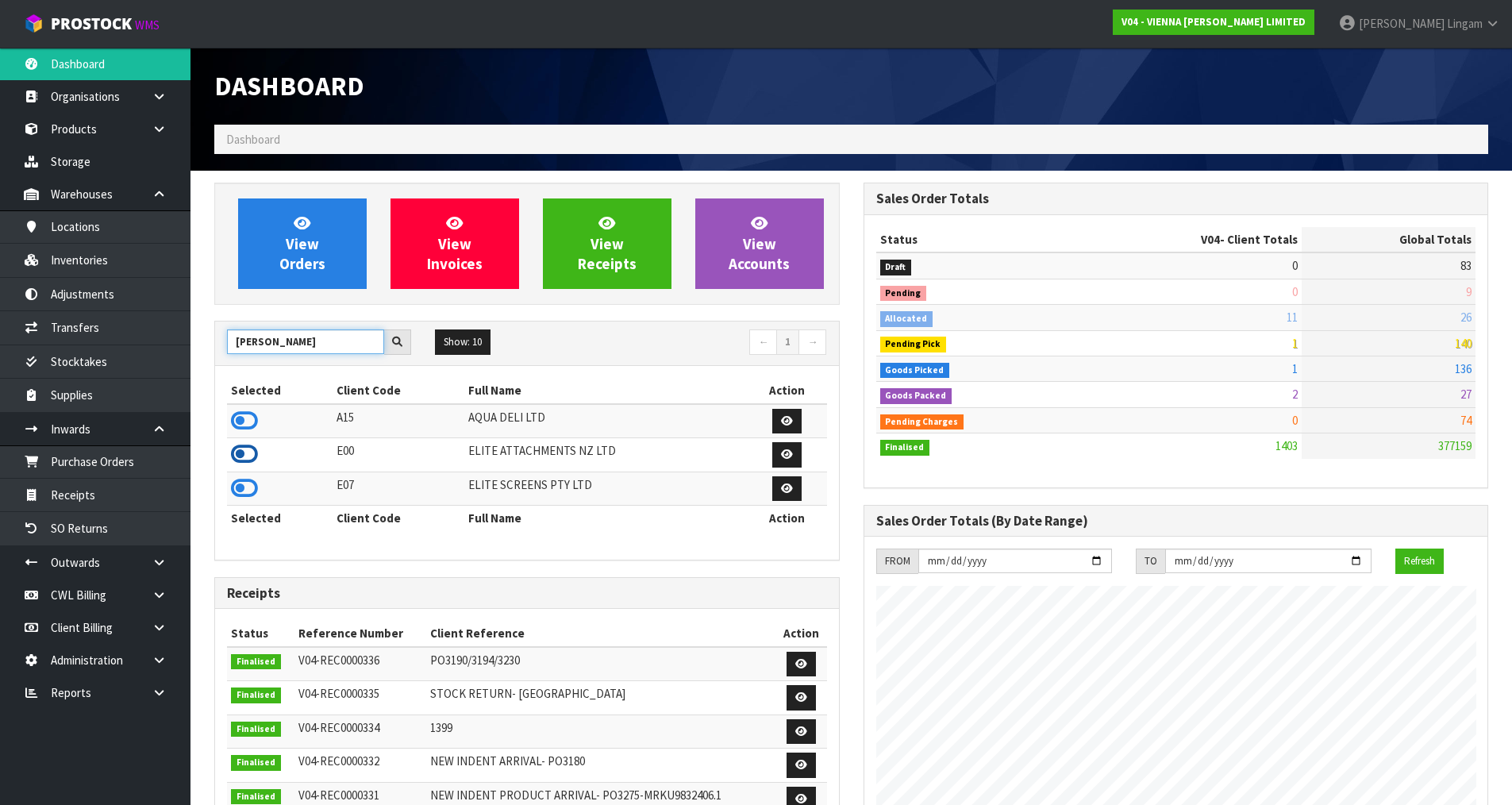
type input "[PERSON_NAME]"
click at [240, 451] on icon at bounding box center [244, 454] width 27 height 24
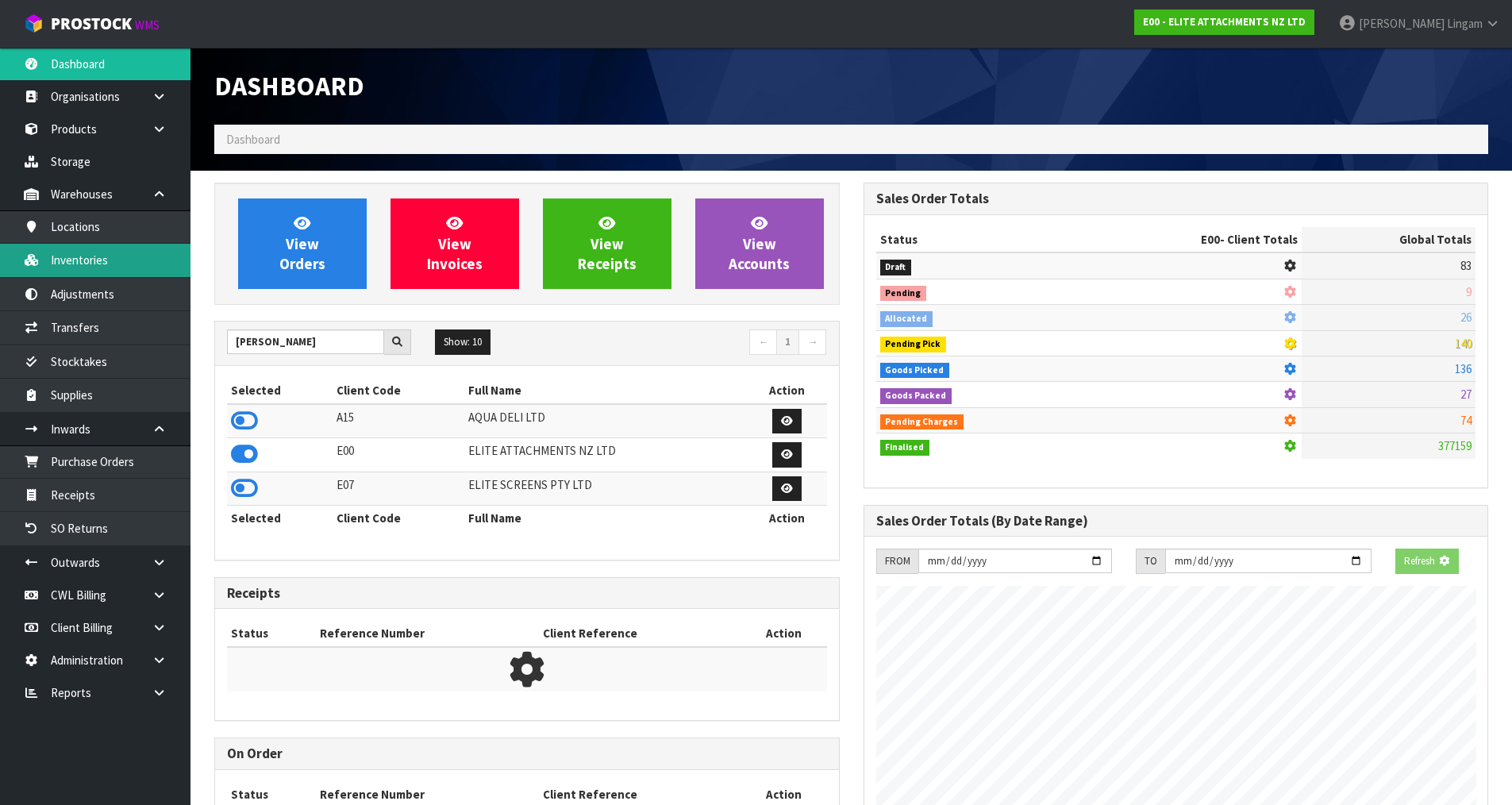
scroll to position [792552, 793139]
click at [91, 249] on link "Inventories" at bounding box center [95, 260] width 190 height 33
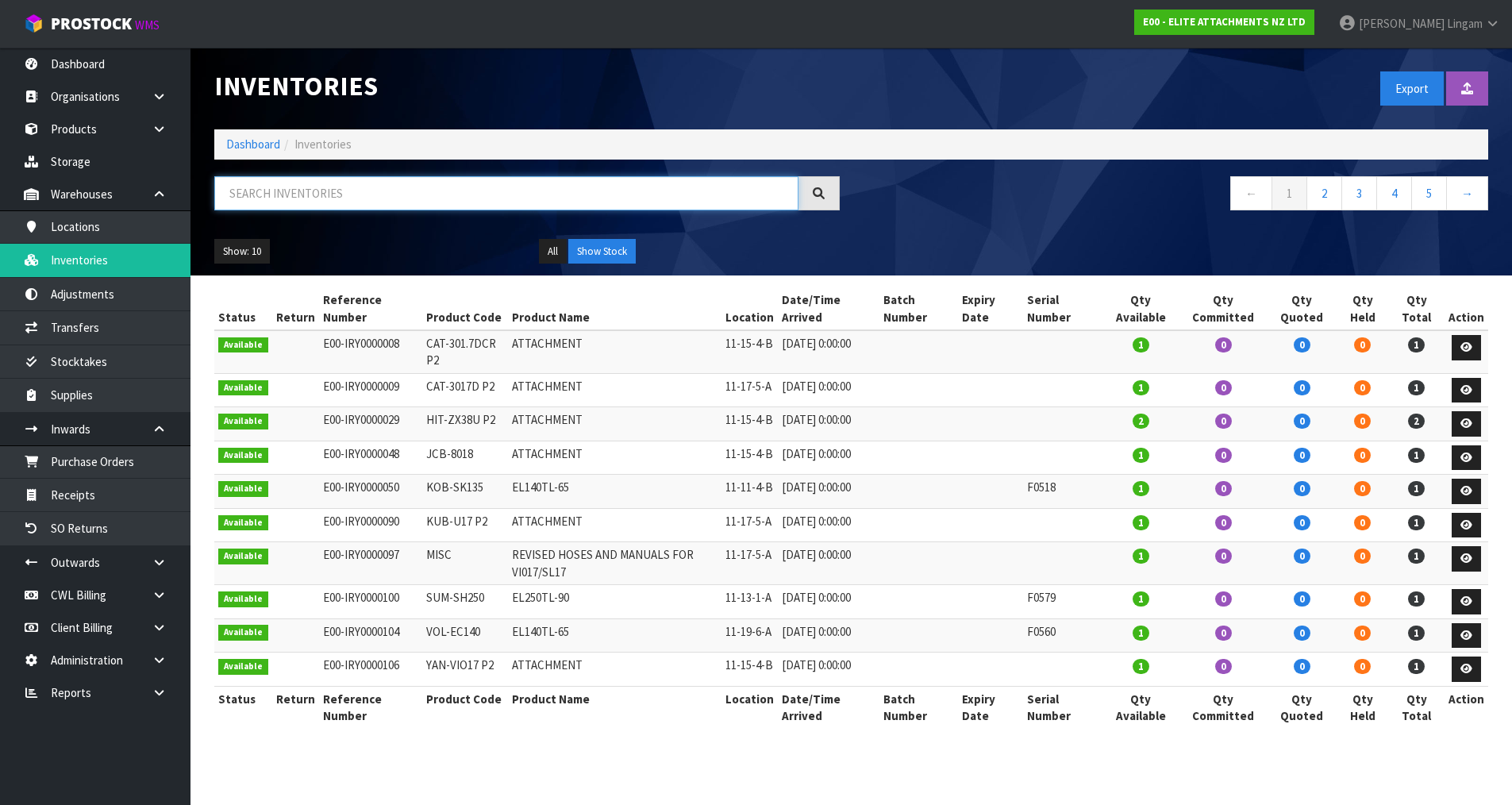
click at [393, 200] on input "text" at bounding box center [506, 194] width 584 height 34
click at [406, 194] on input "text" at bounding box center [506, 194] width 584 height 34
click at [383, 199] on input "text" at bounding box center [506, 194] width 584 height 34
paste input "TAK-TB219-RL"
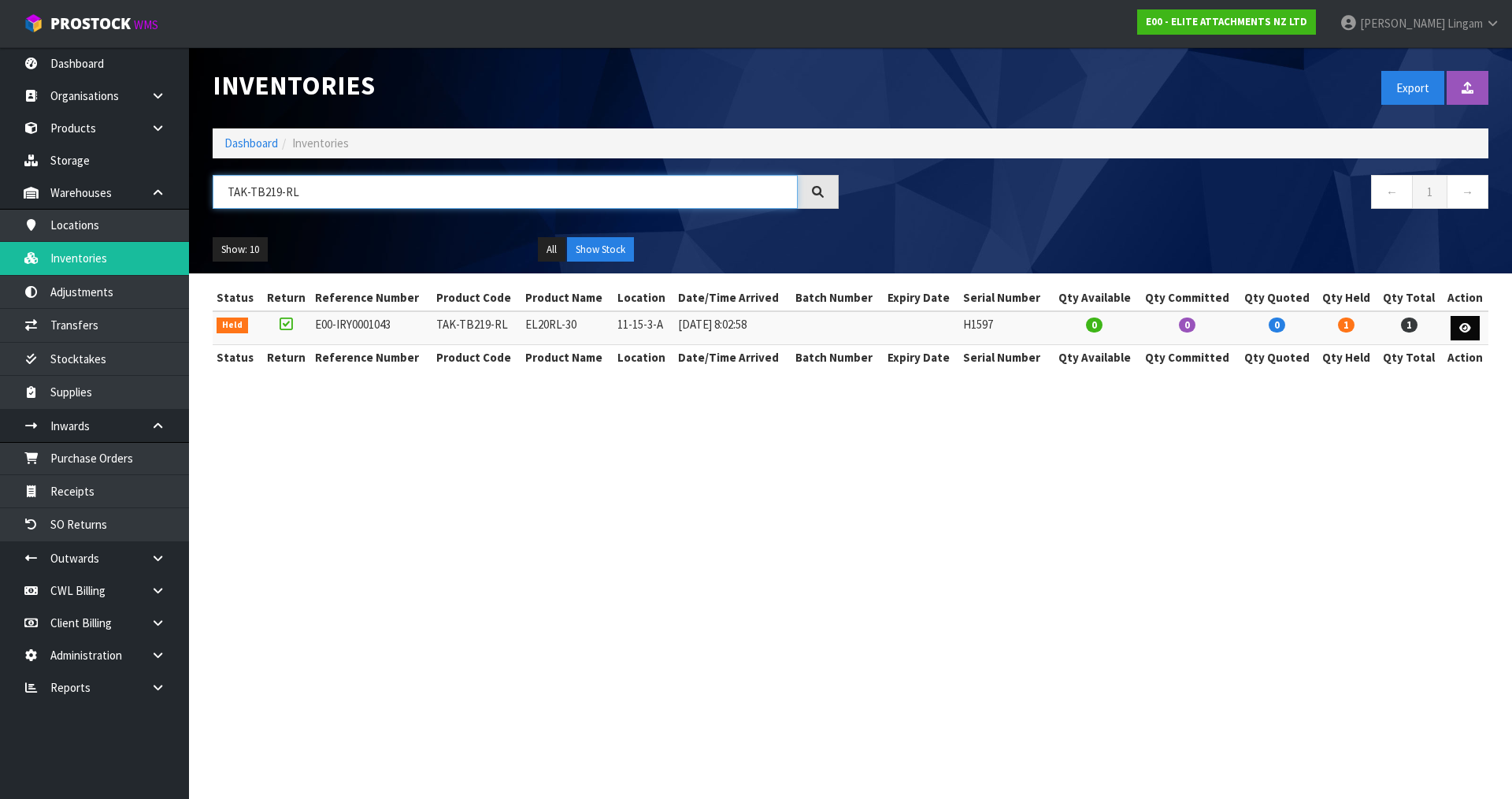
type input "TAK-TB219-RL"
click at [1469, 327] on icon at bounding box center [1465, 327] width 12 height 11
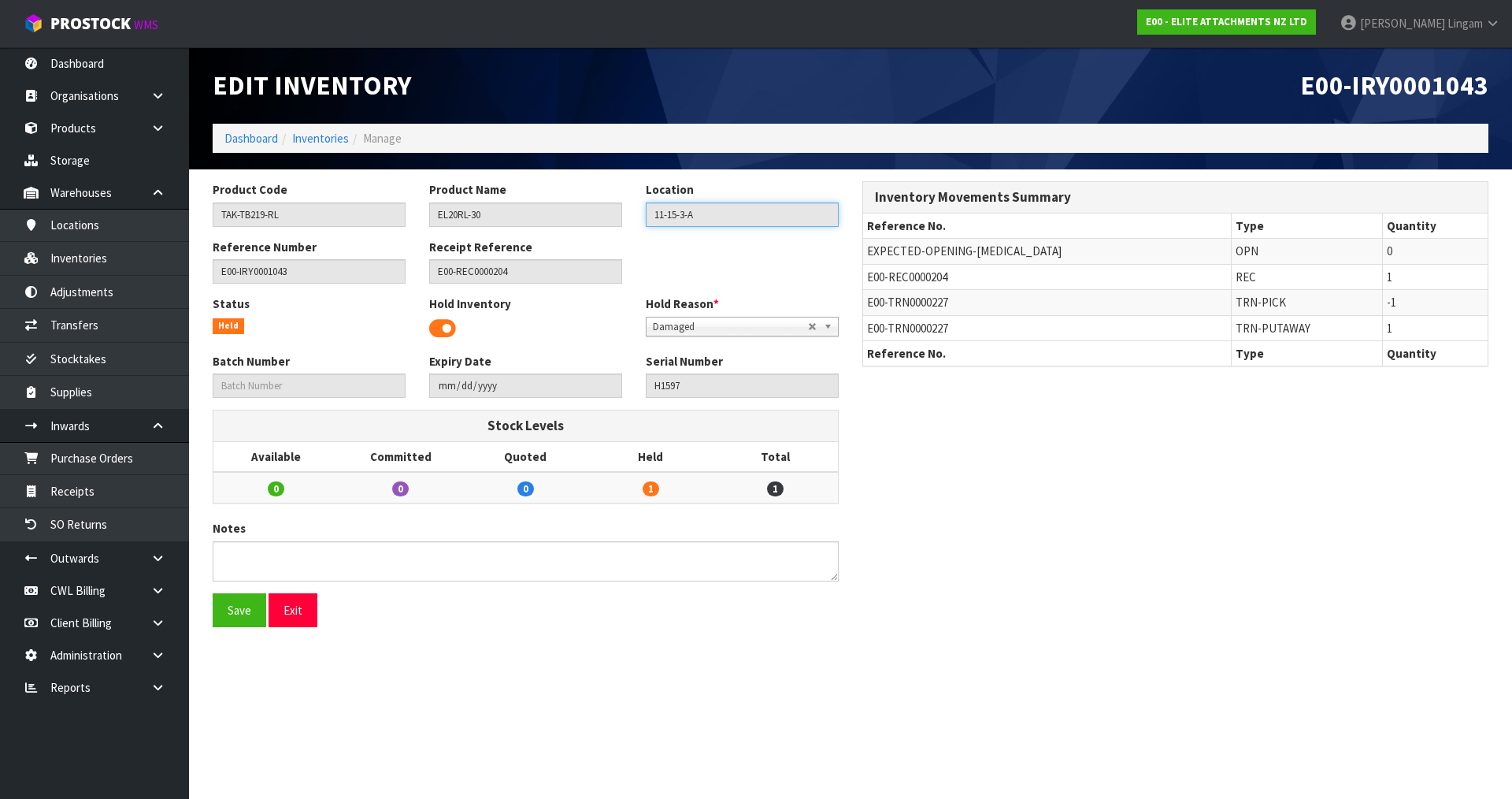
drag, startPoint x: 722, startPoint y: 216, endPoint x: 636, endPoint y: 216, distance: 86.0
click at [636, 216] on div "Location 11-15-3-A" at bounding box center [742, 203] width 217 height 45
click at [99, 273] on link "Inventories" at bounding box center [94, 258] width 189 height 33
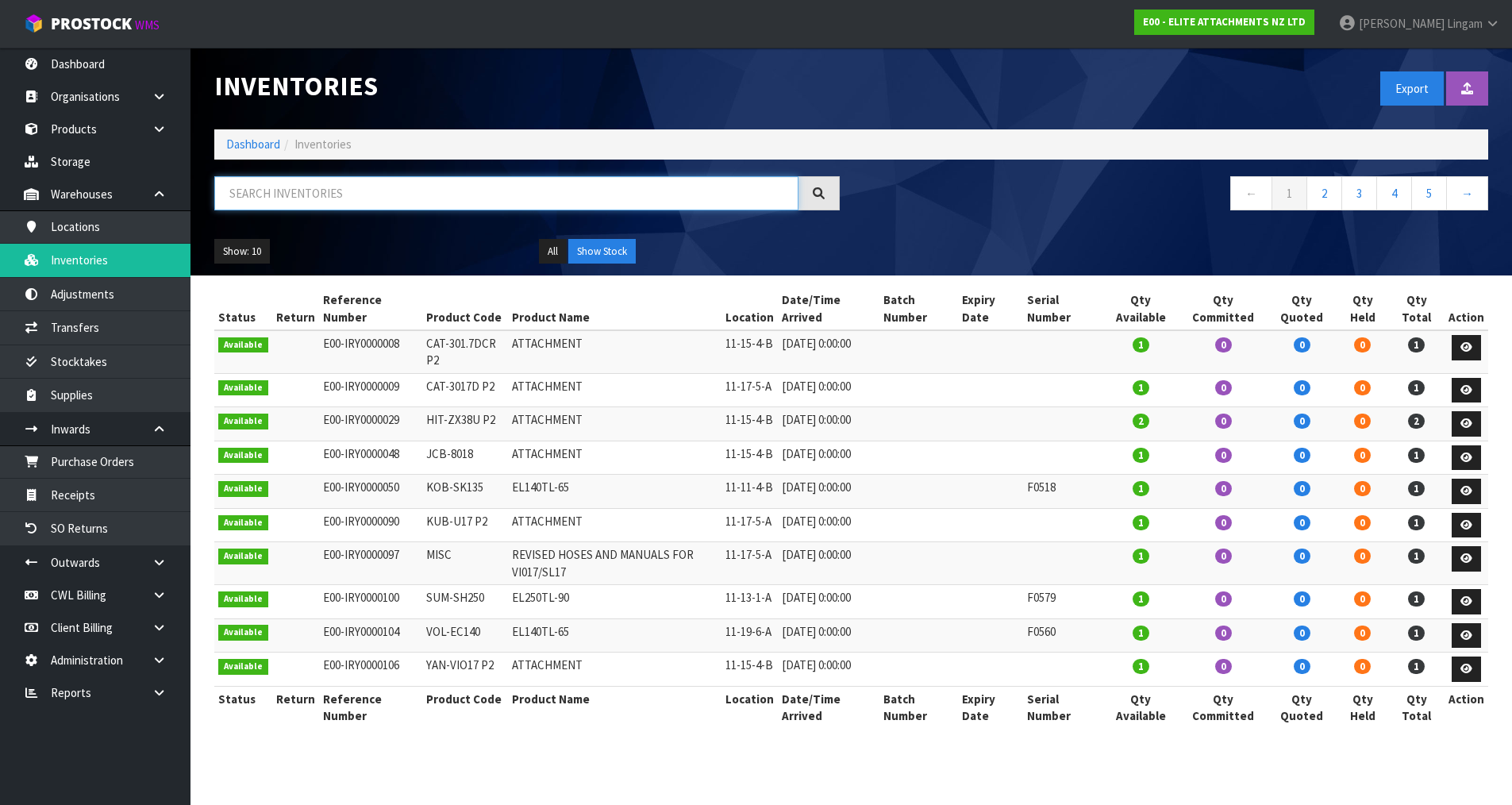
click at [360, 204] on input "text" at bounding box center [506, 194] width 584 height 34
paste input "11-15-3-A"
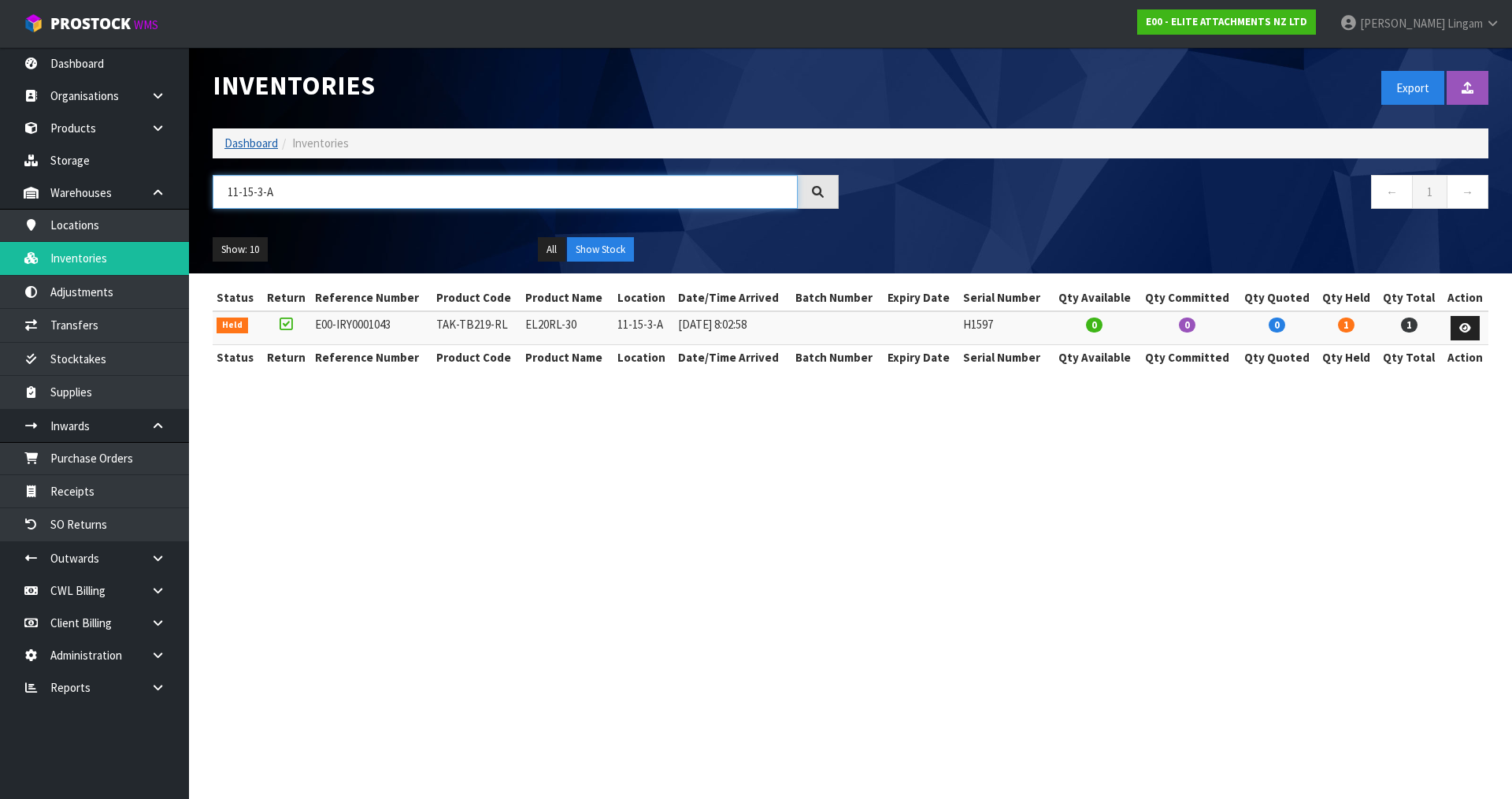
type input "11-15-3-A"
click at [251, 138] on link "Dashboard" at bounding box center [252, 143] width 54 height 15
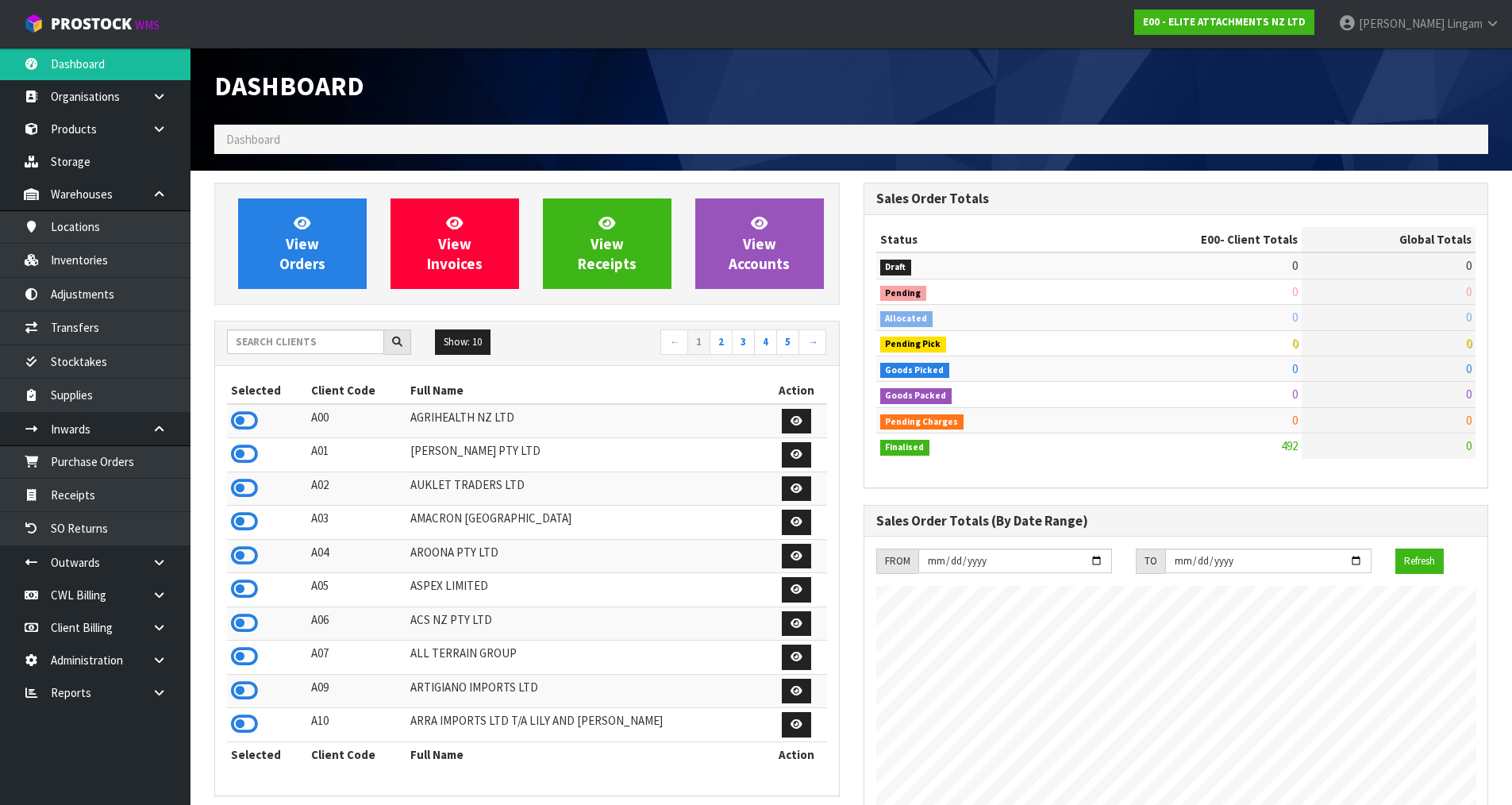
scroll to position [1022, 648]
click at [98, 262] on link "Inventories" at bounding box center [95, 260] width 190 height 33
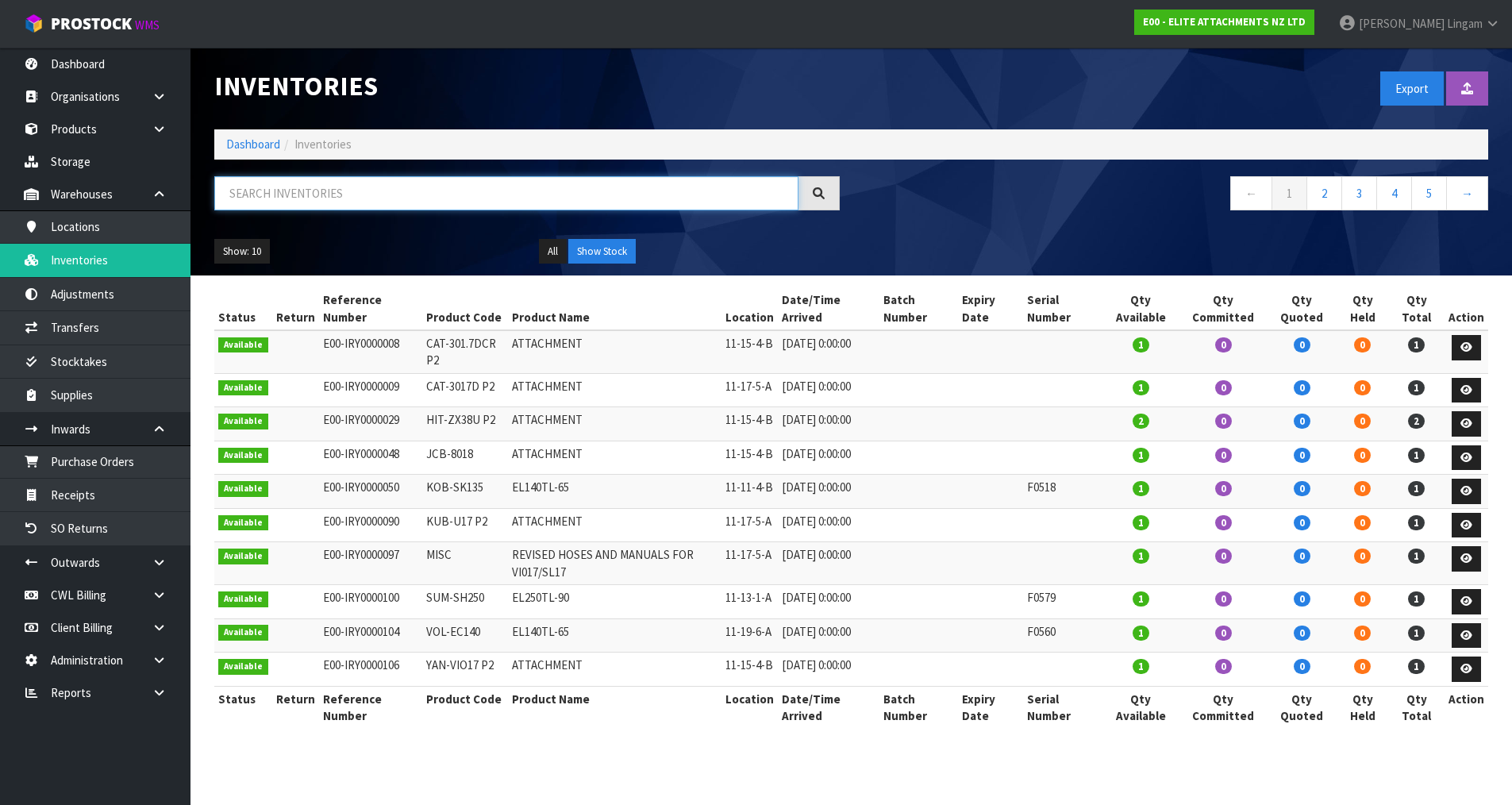
click at [338, 196] on input "text" at bounding box center [506, 194] width 584 height 34
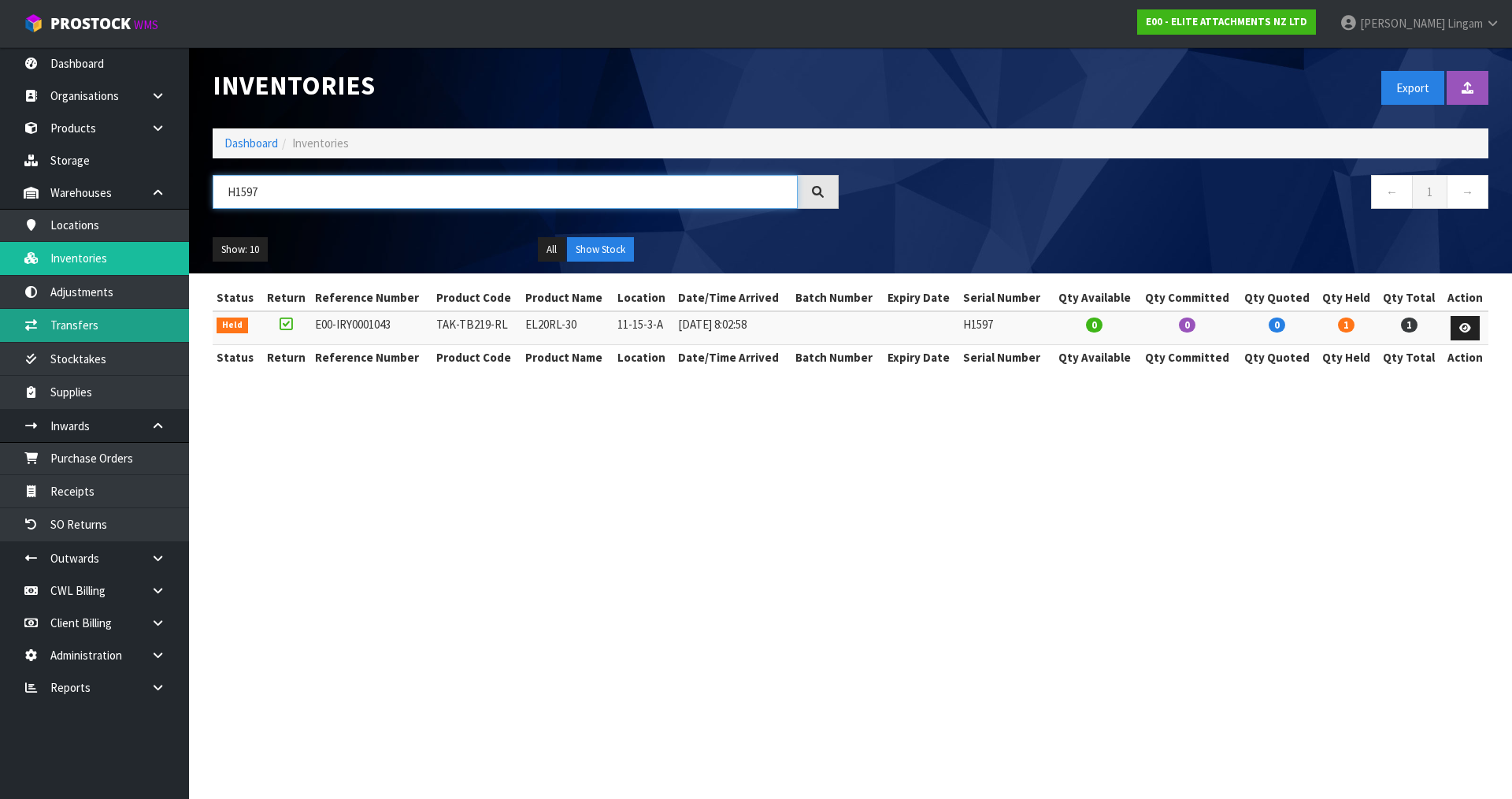
type input "H1597"
click at [144, 325] on link "Transfers" at bounding box center [94, 325] width 189 height 33
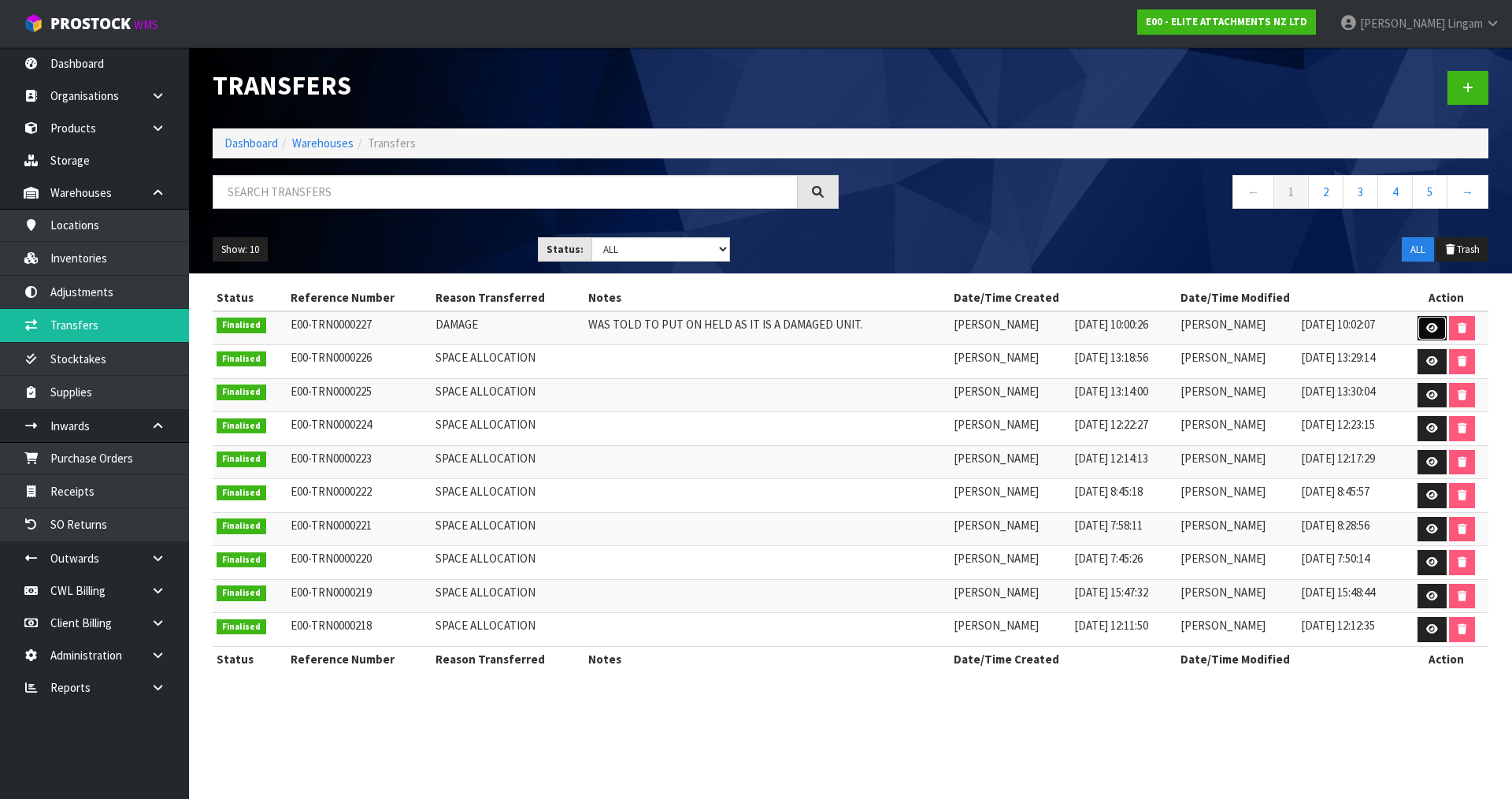
click at [1426, 325] on icon at bounding box center [1431, 327] width 12 height 11
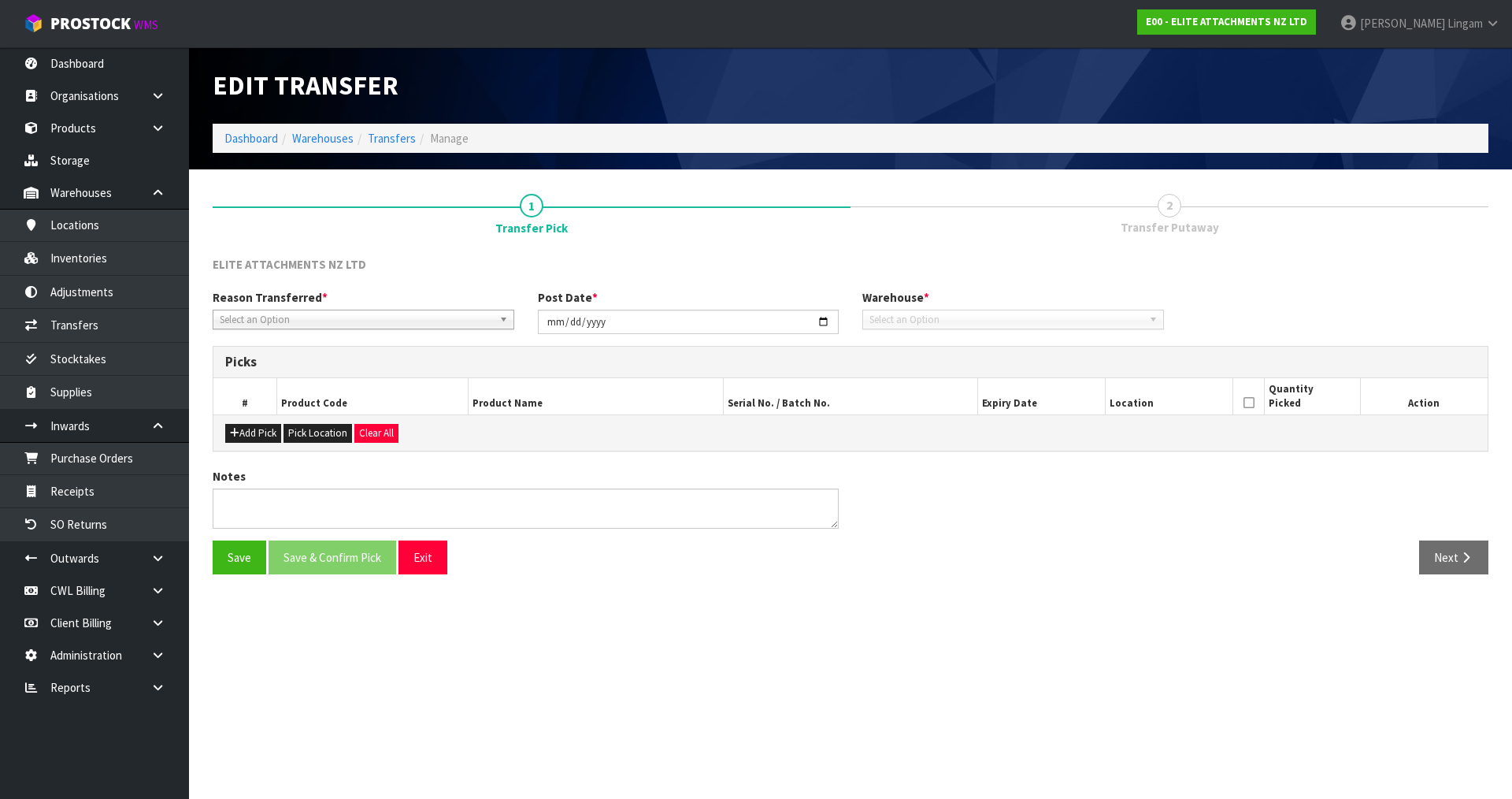
type input "[DATE]"
type textarea "WAS TOLD TO PUT ON HELD AS IT IS A DAMAGED UNIT."
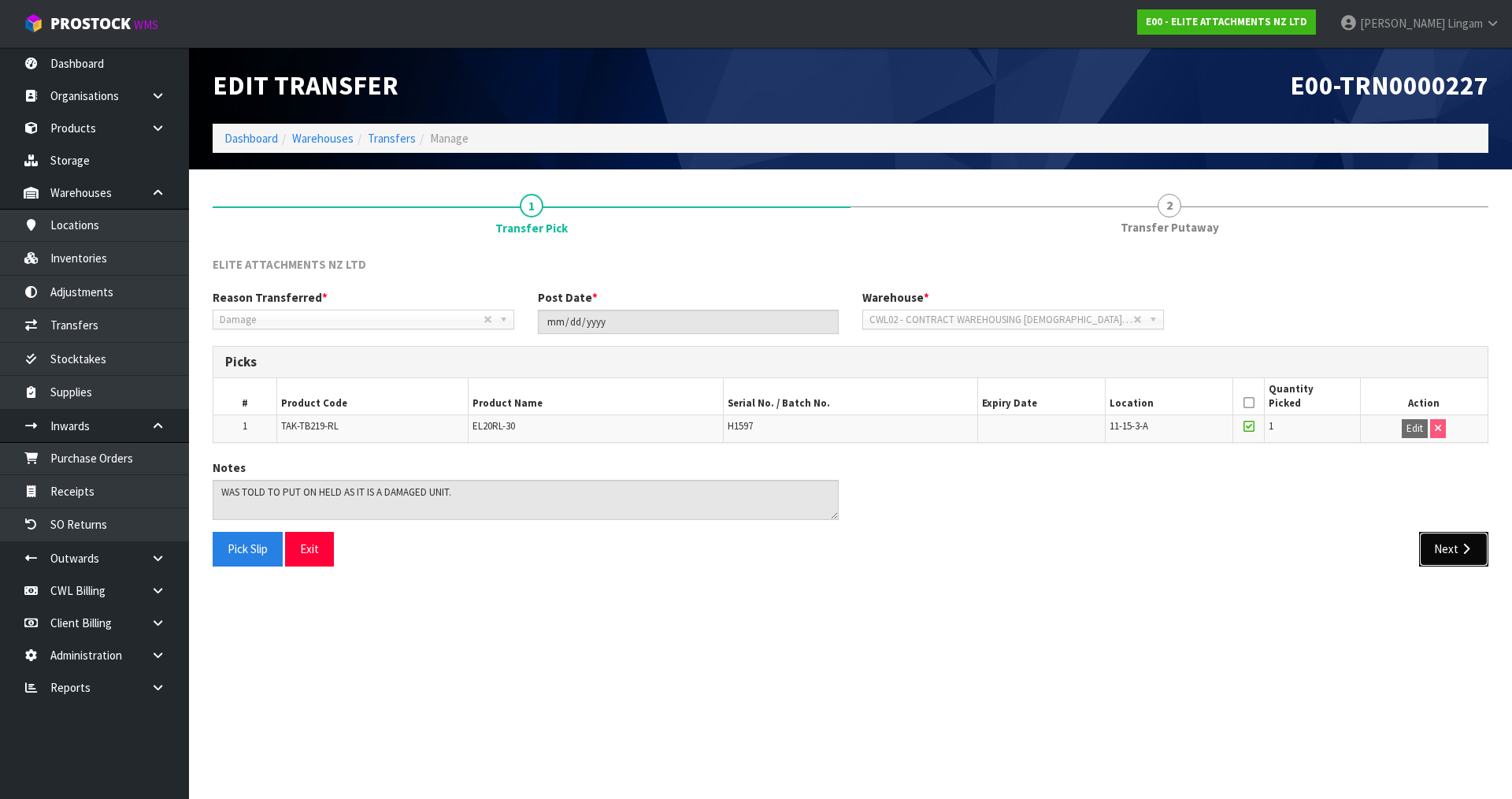
click at [1440, 544] on button "Next" at bounding box center [1453, 549] width 69 height 34
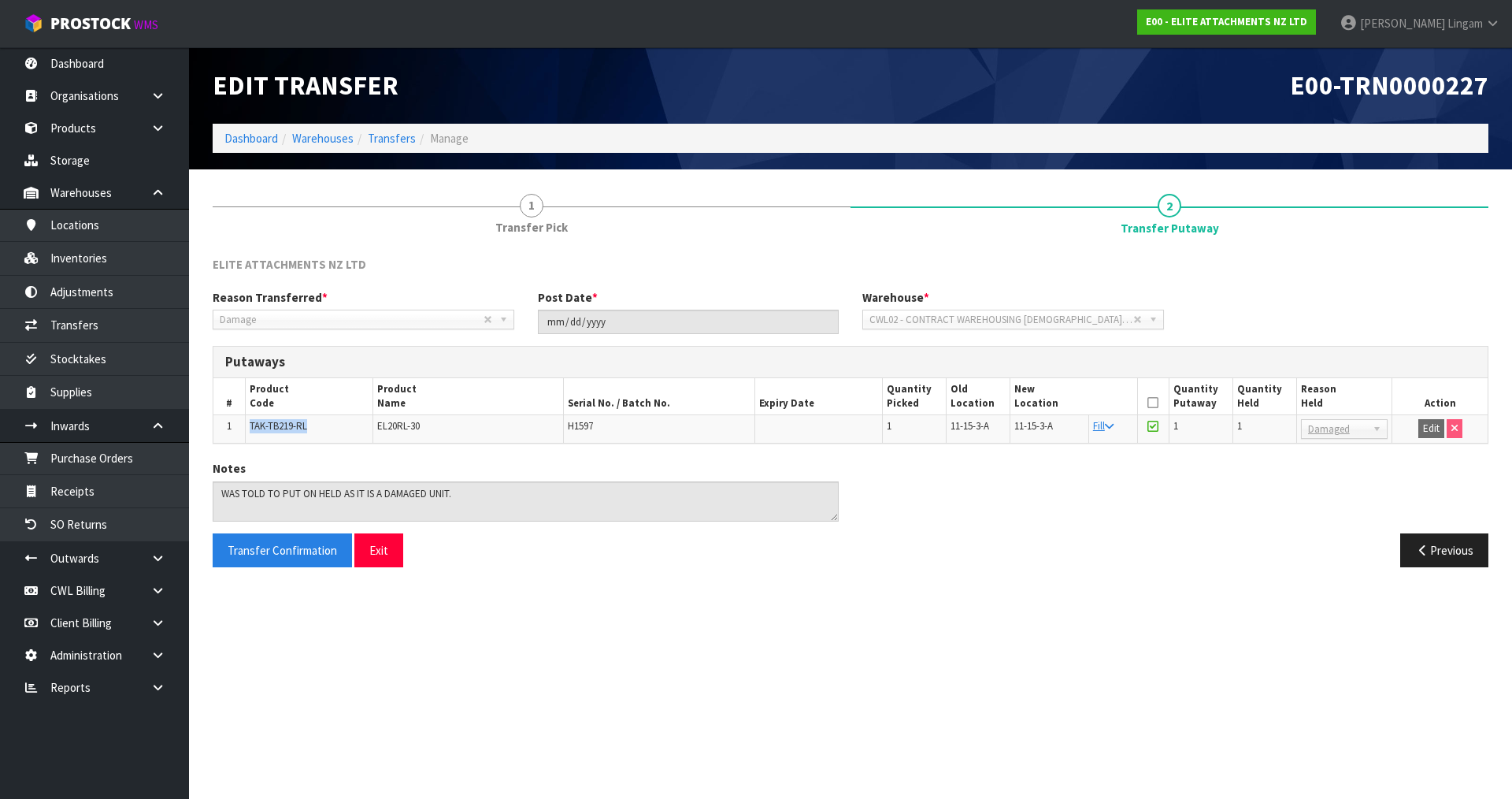
drag, startPoint x: 320, startPoint y: 423, endPoint x: 250, endPoint y: 426, distance: 70.1
click at [250, 426] on td "TAK-TB219-RL" at bounding box center [309, 429] width 128 height 29
copy span "TAK-TB219-RL"
click at [113, 256] on link "Inventories" at bounding box center [94, 258] width 189 height 33
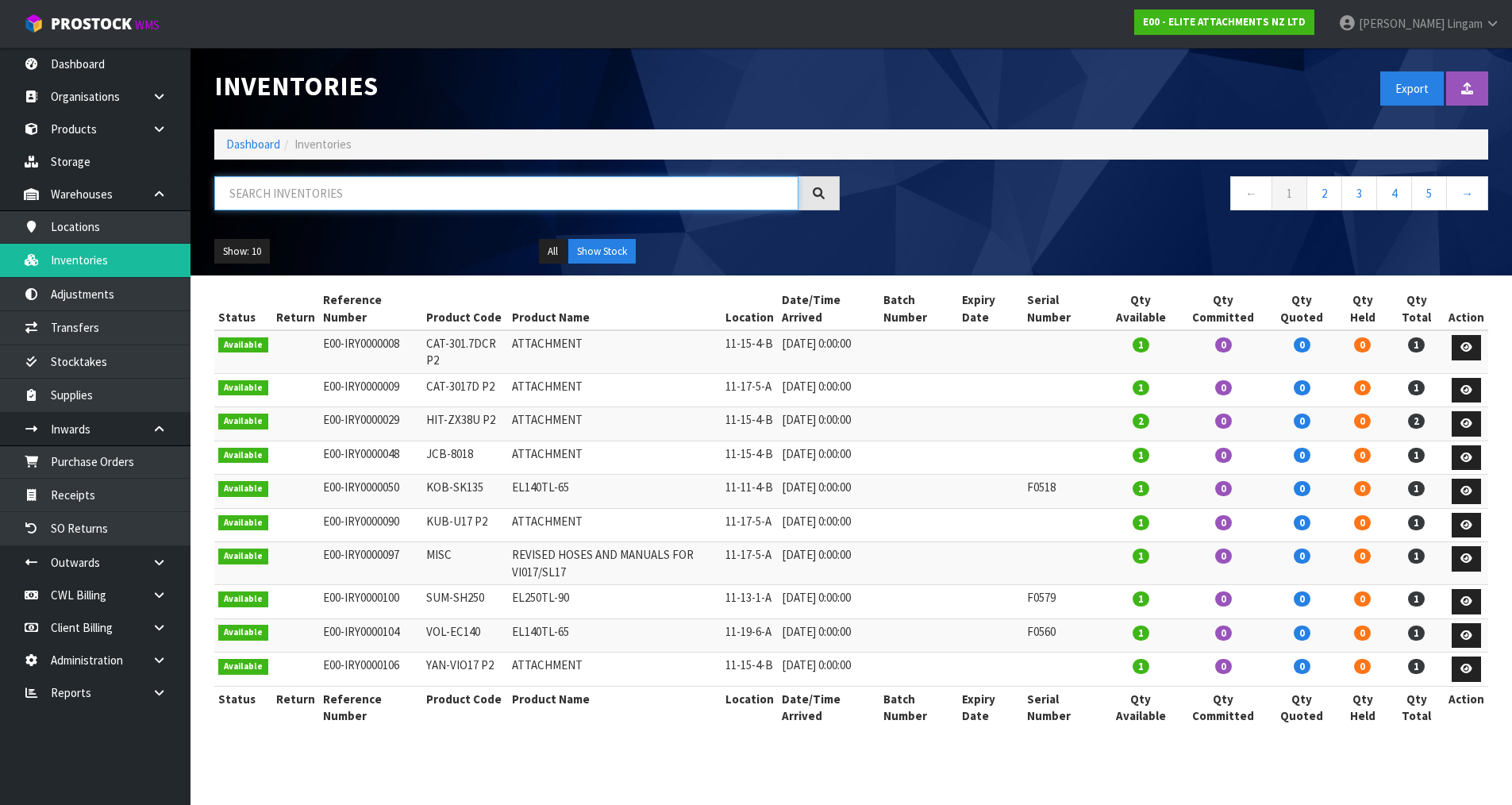
click at [472, 198] on input "text" at bounding box center [506, 194] width 584 height 34
paste input "TAK-TB219-RL"
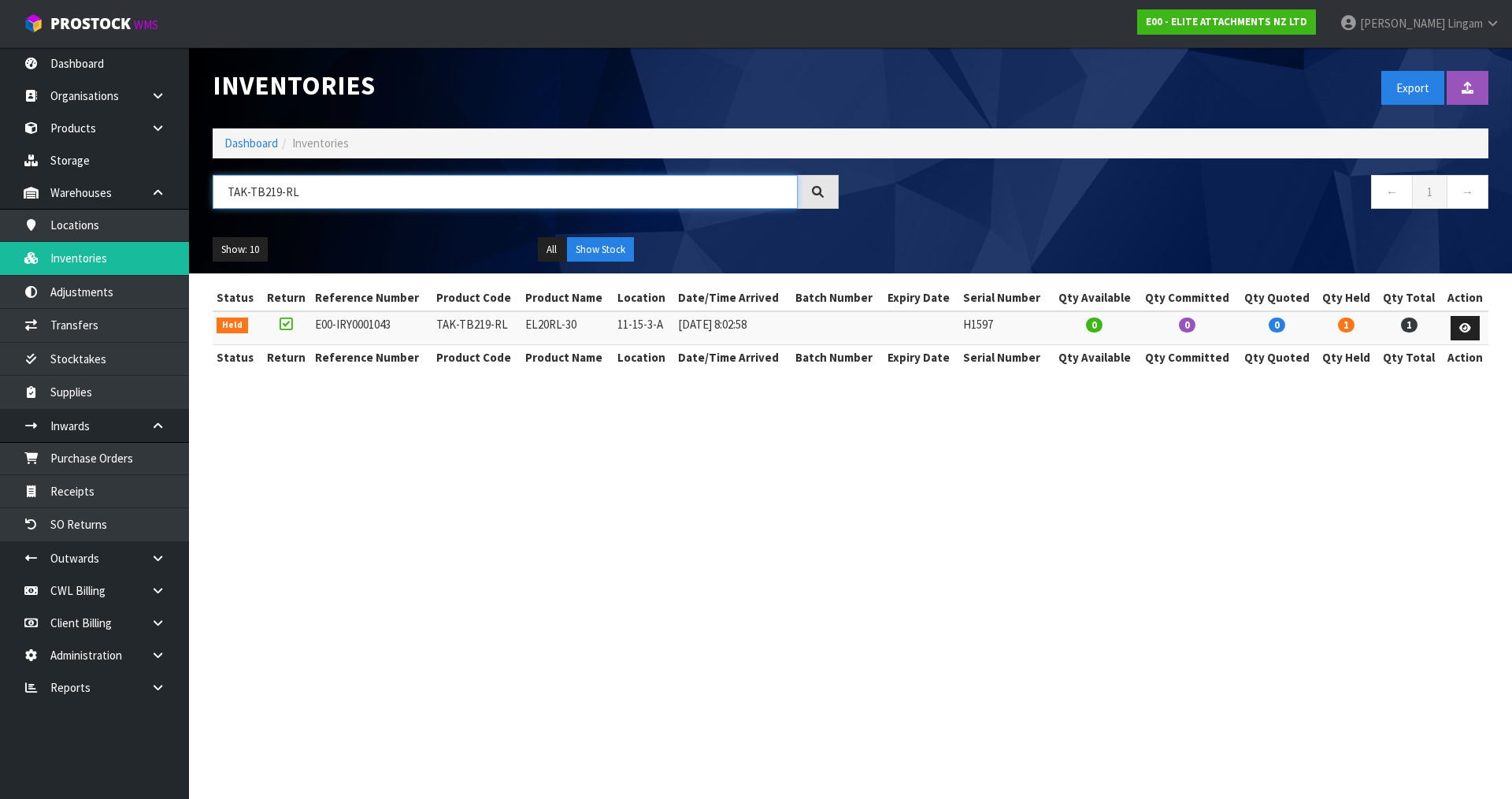
type input "TAK-TB219-RL"
click at [494, 501] on section "Inventories Export Import Inventory Drop file here to import csv template Dashb…" at bounding box center [756, 399] width 1512 height 799
click at [248, 143] on link "Dashboard" at bounding box center [252, 143] width 54 height 15
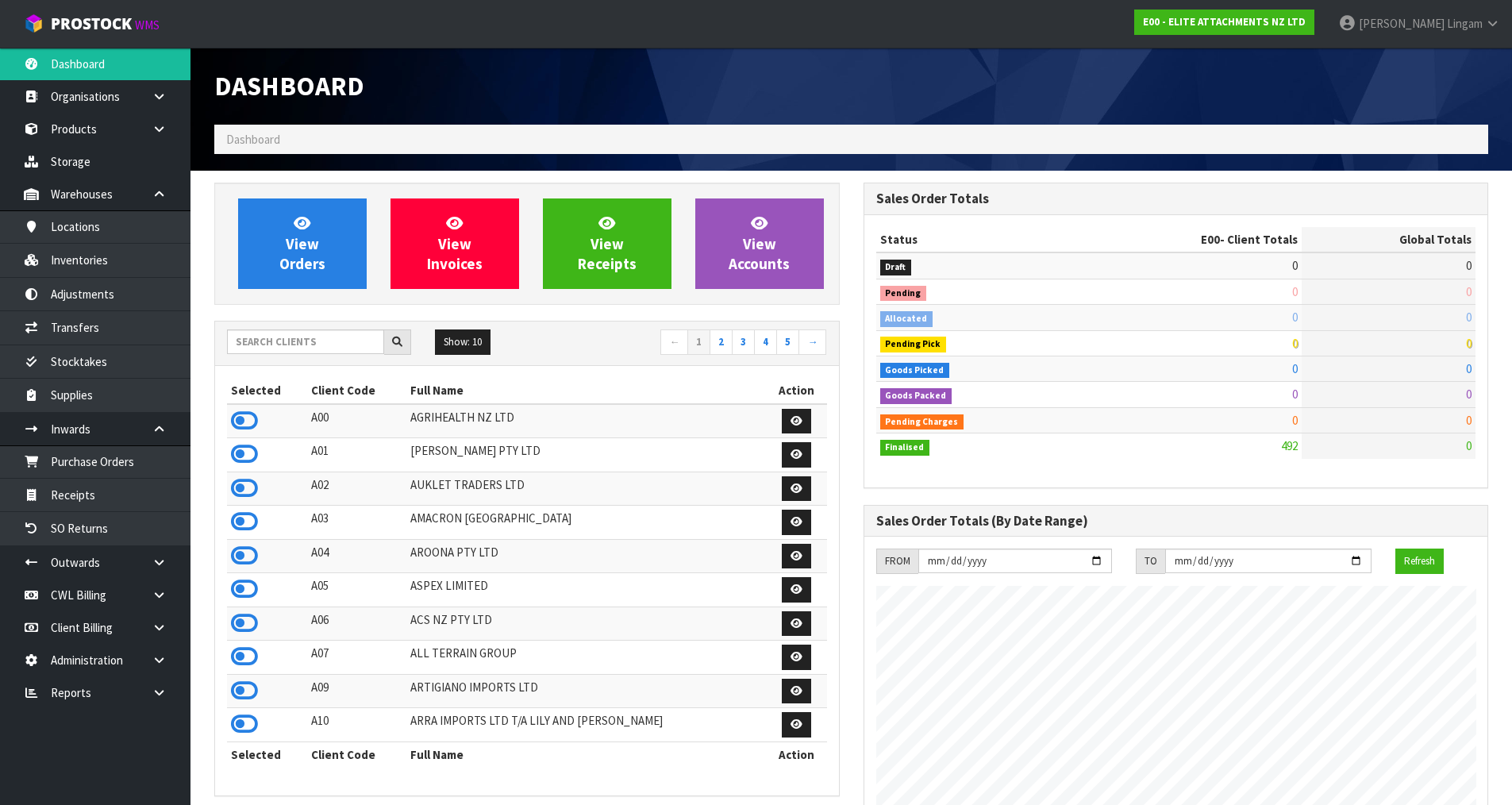
scroll to position [1022, 648]
click at [266, 341] on input "text" at bounding box center [305, 341] width 157 height 25
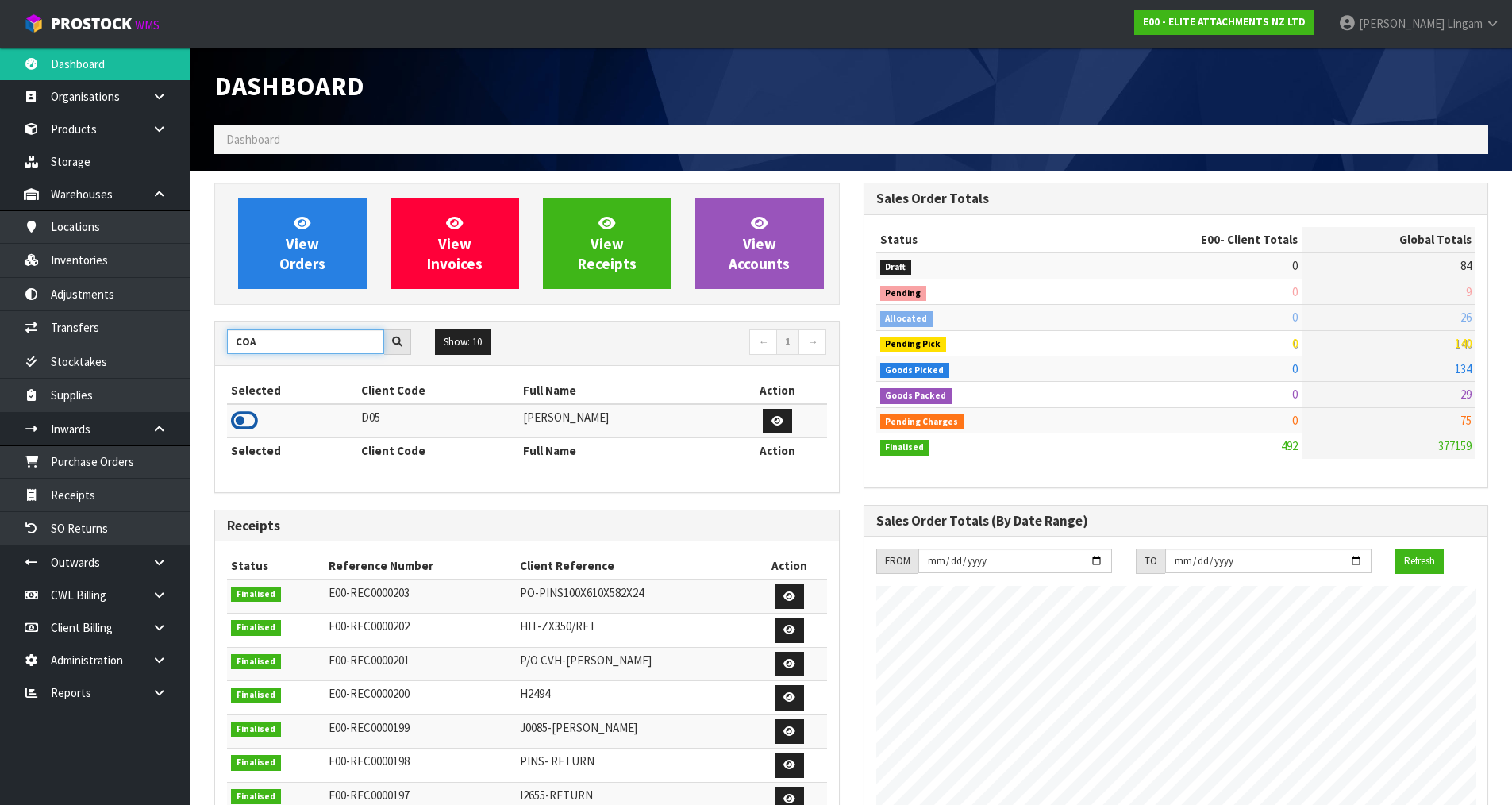
type input "COA"
click at [245, 415] on icon at bounding box center [244, 420] width 27 height 24
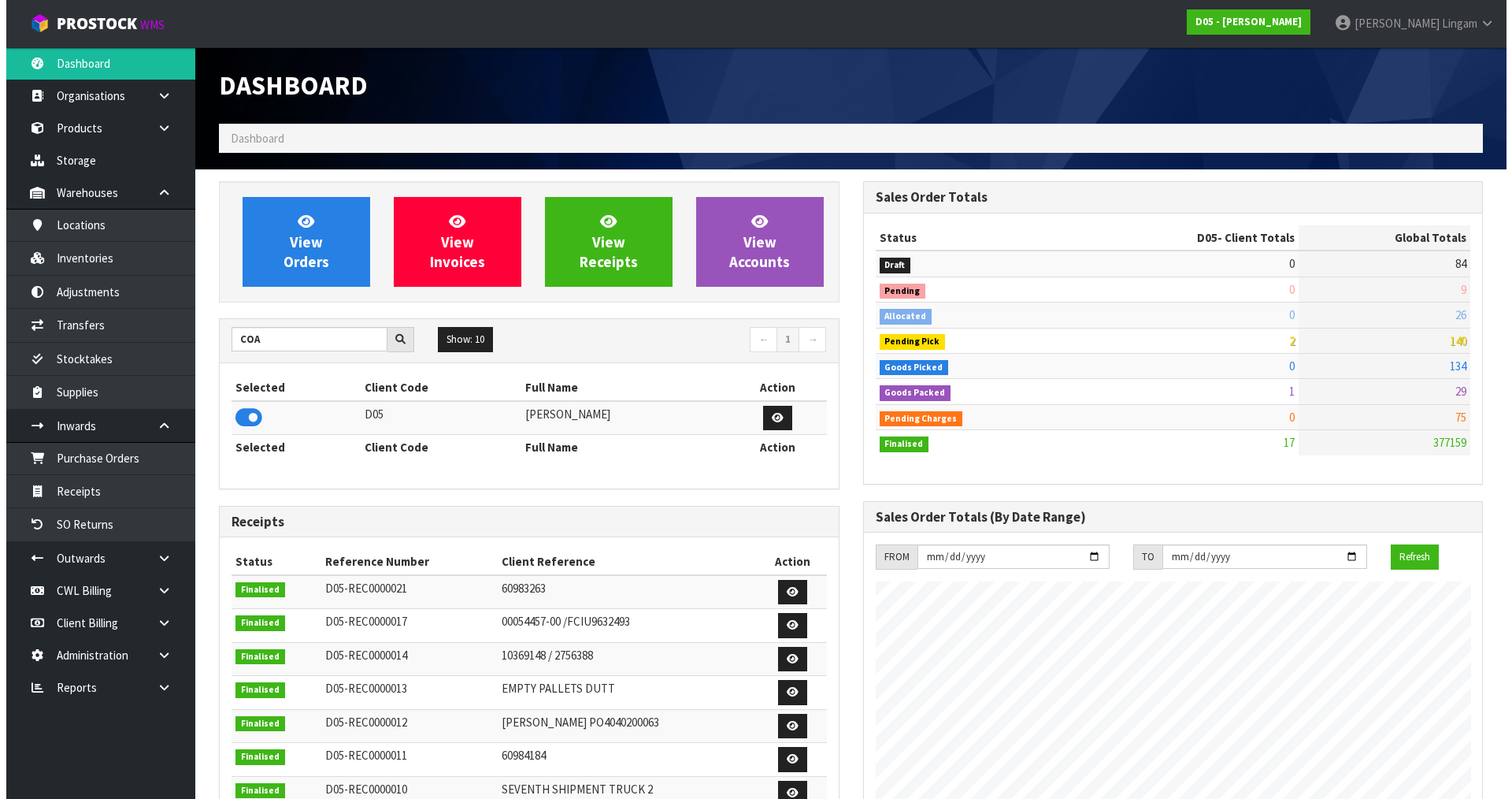
scroll to position [1378, 643]
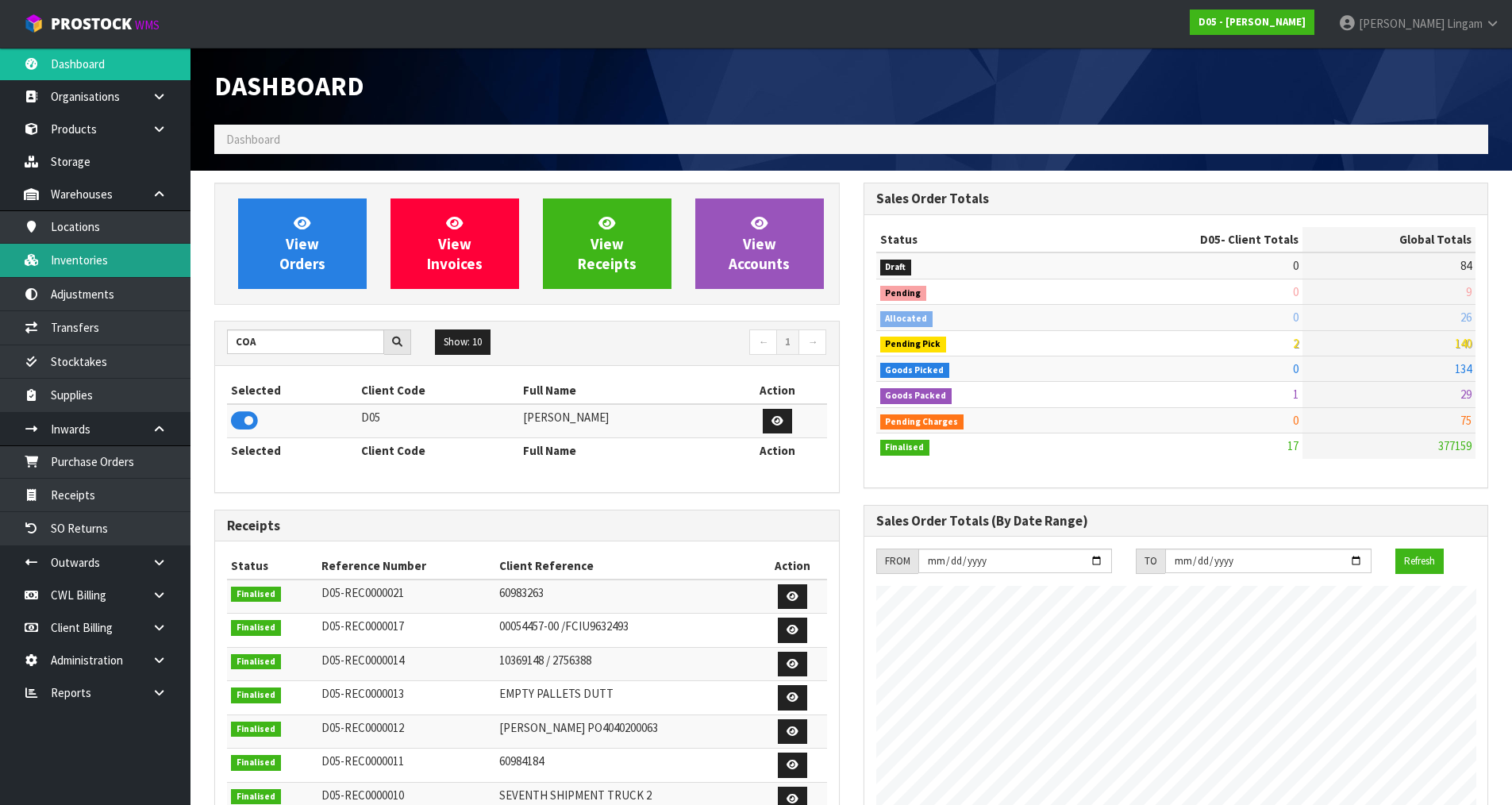
click at [102, 263] on link "Inventories" at bounding box center [95, 260] width 190 height 33
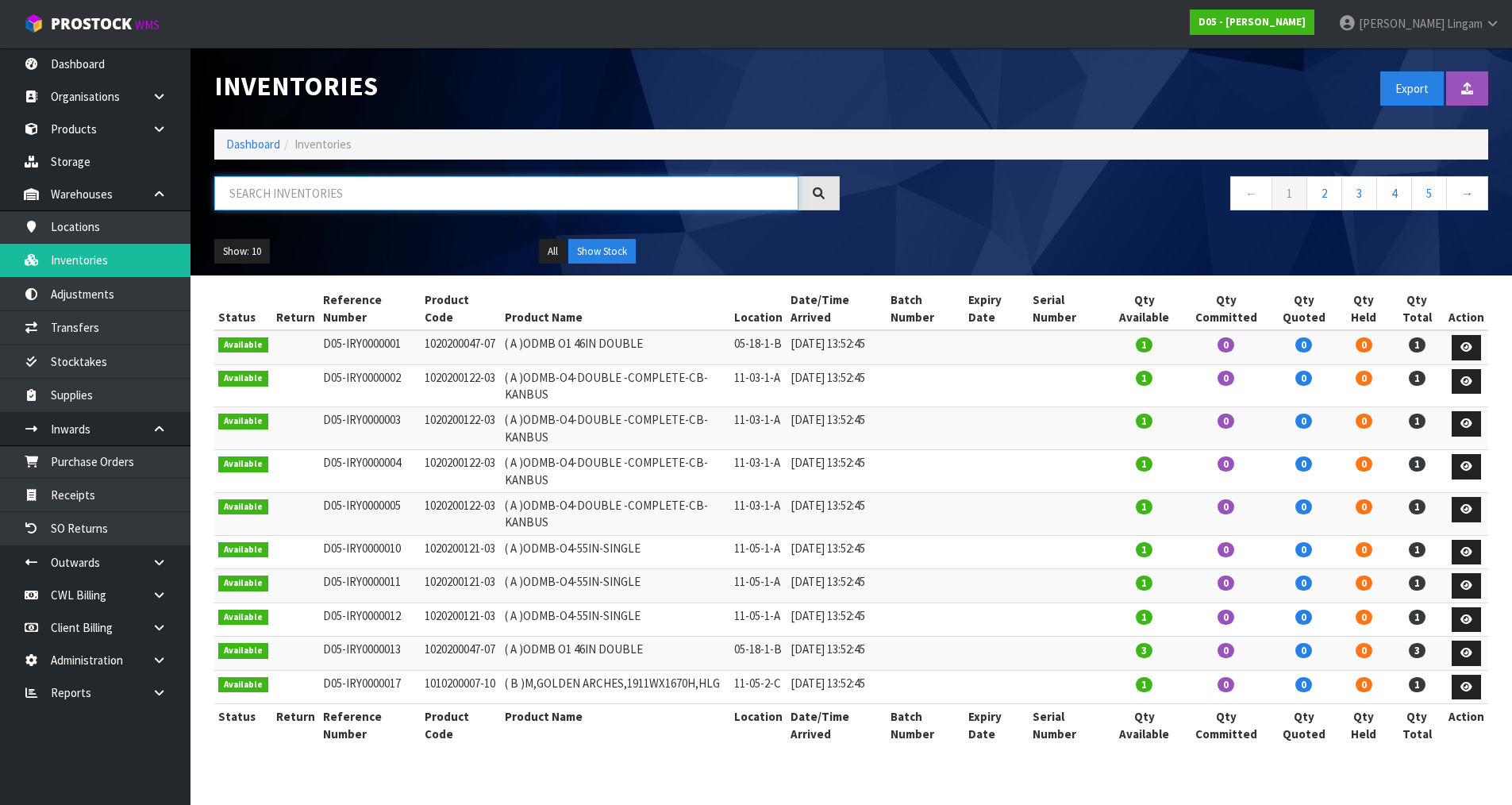
click at [502, 184] on input "text" at bounding box center [506, 194] width 584 height 34
paste input "10061328"
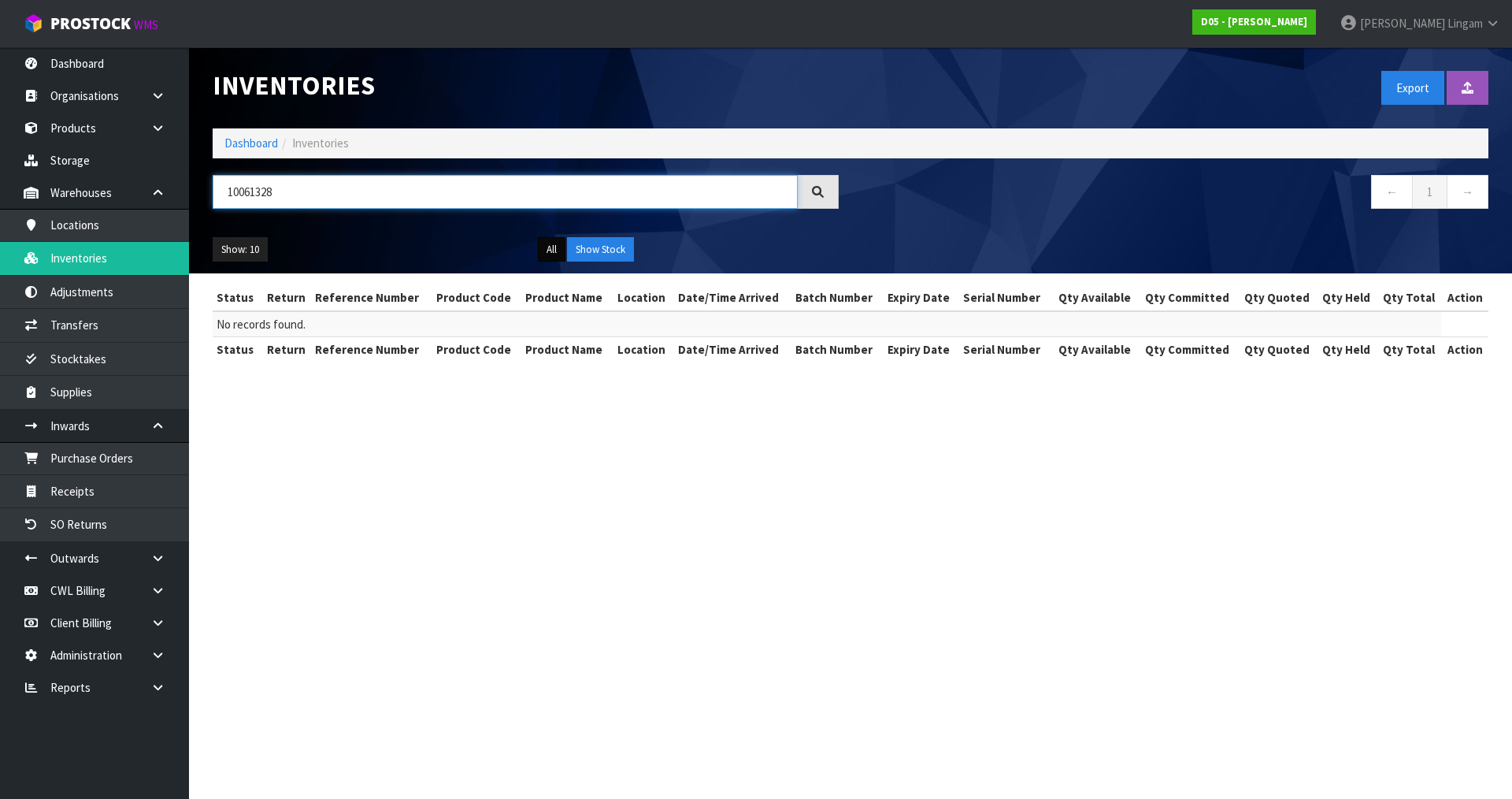
type input "10061328"
click at [552, 253] on button "All" at bounding box center [551, 249] width 28 height 25
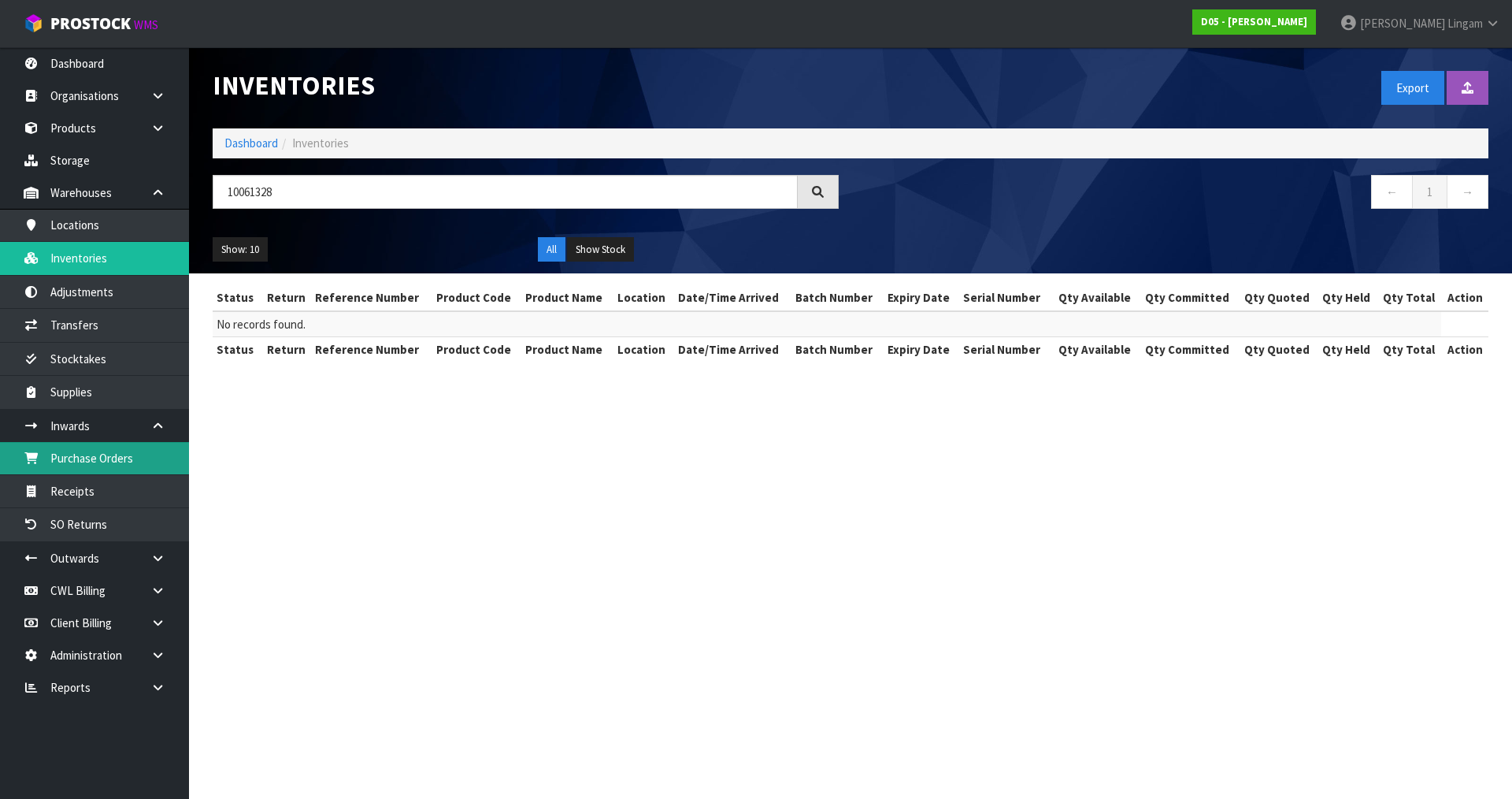
click at [114, 464] on link "Purchase Orders" at bounding box center [94, 459] width 189 height 33
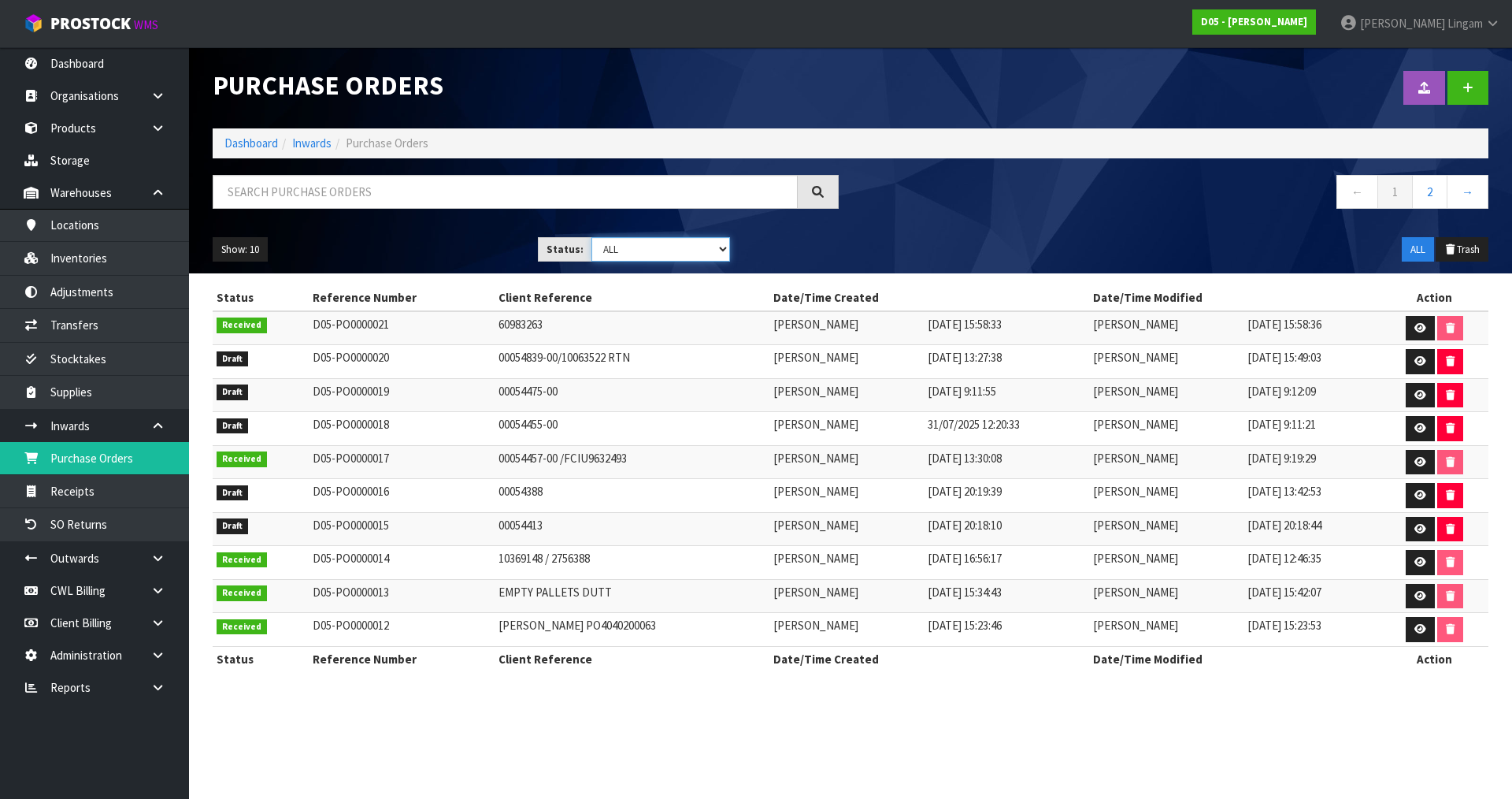
click at [679, 249] on select "Draft Pending Received Cancelled ALL" at bounding box center [660, 249] width 139 height 24
click at [1102, 220] on div "← 1 2 →" at bounding box center [1175, 200] width 650 height 50
click at [1414, 359] on icon at bounding box center [1420, 361] width 12 height 11
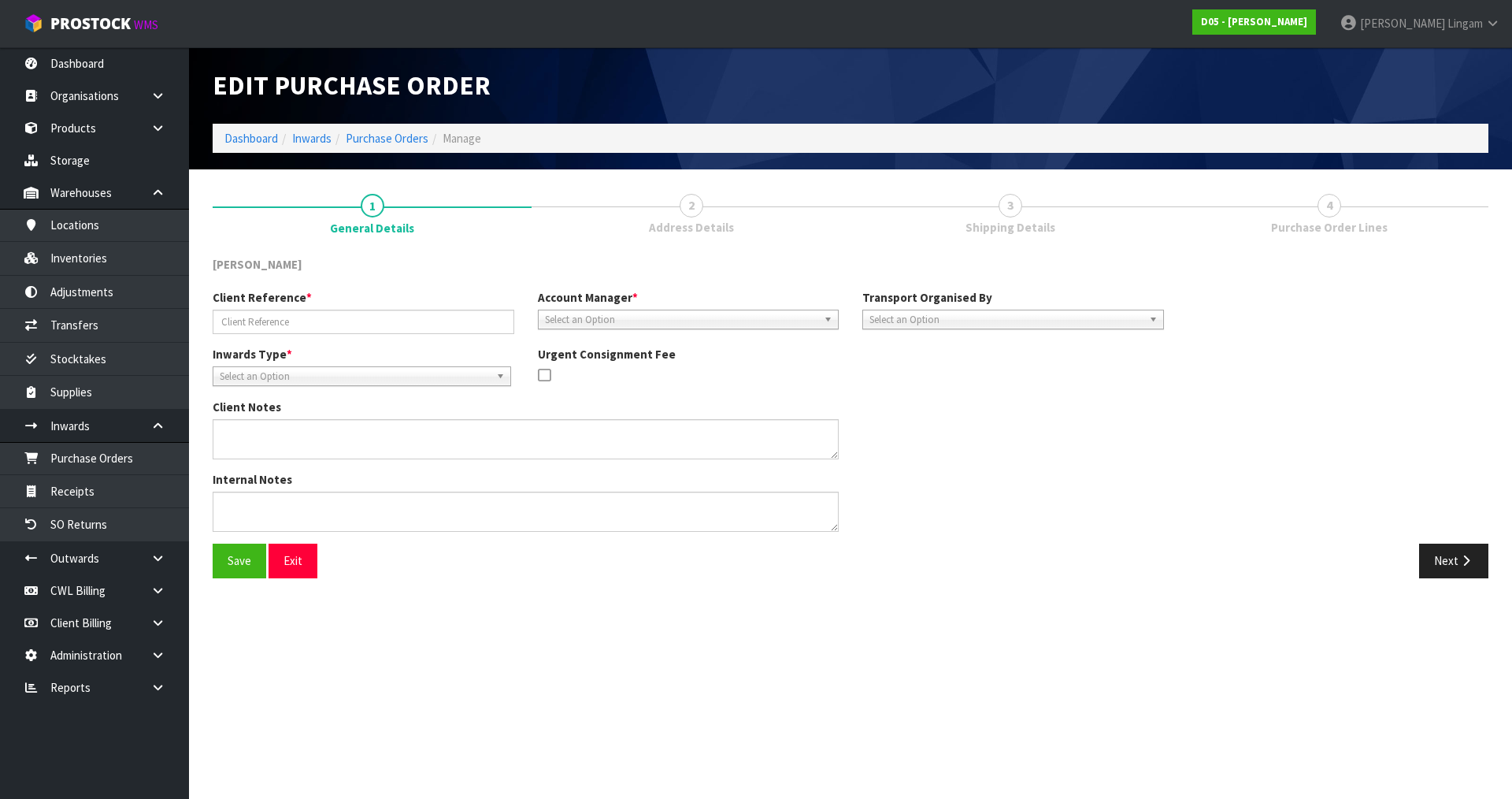
type input "00054839-00/10063522 RTN"
type textarea "IT IS A SWAP FOR THE CORRECT GANTRY LIGHT PANEL THE PICKUP IS FOR A 2020500041-…"
type textarea "THIS RETURN IS FOR 1 X 2020500041-13"
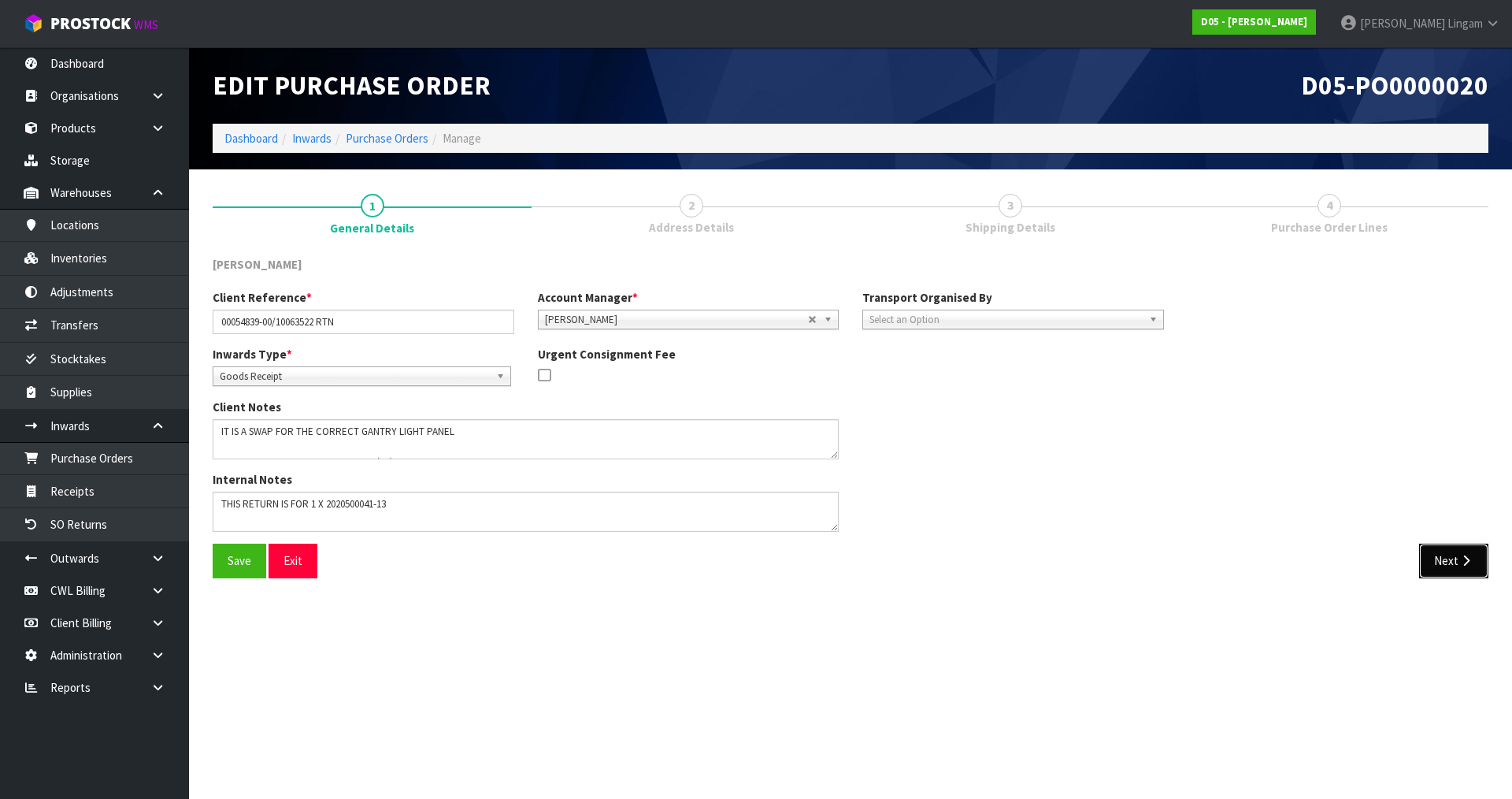
click at [1444, 561] on button "Next" at bounding box center [1453, 560] width 69 height 34
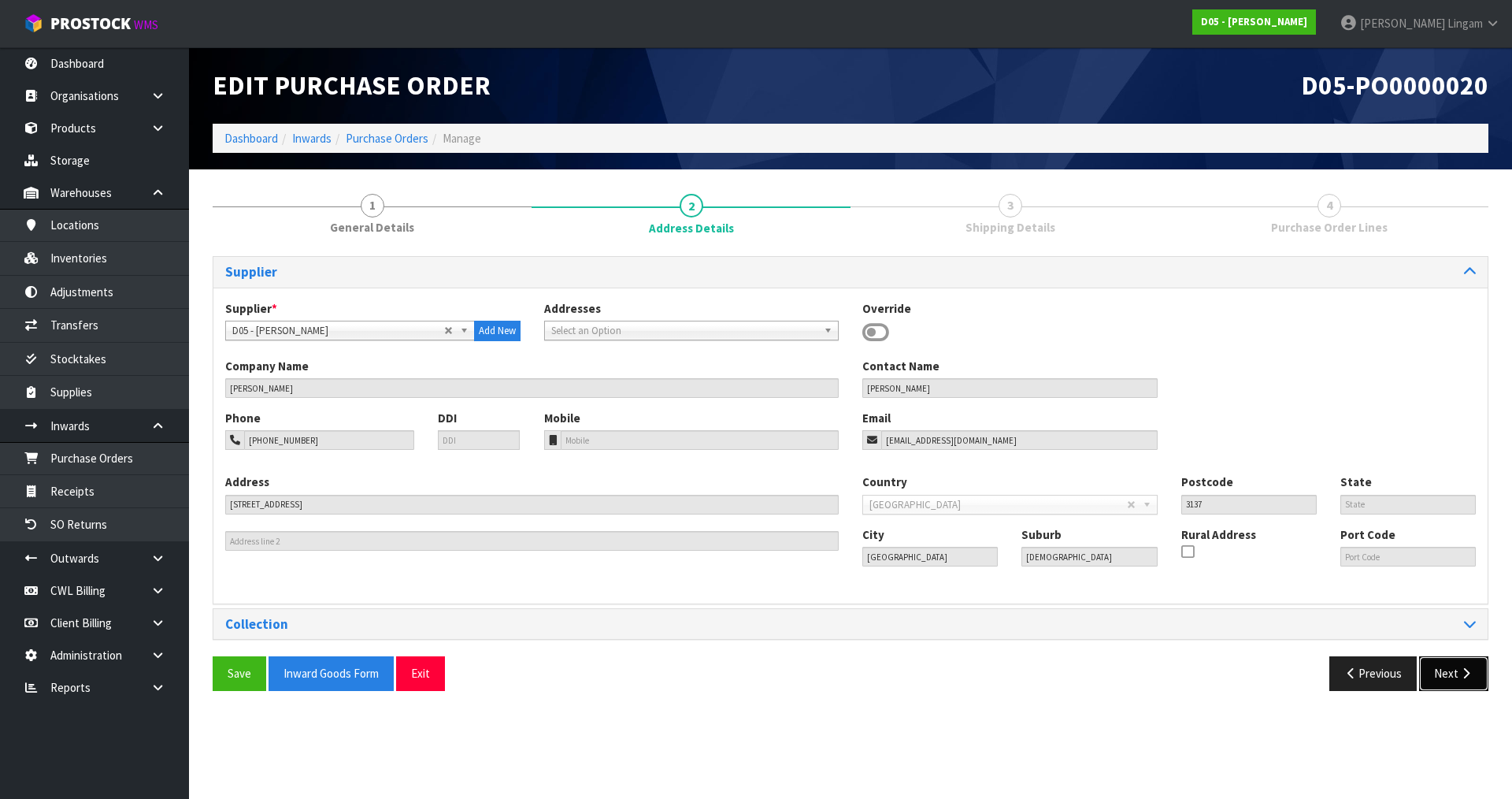
click at [1440, 677] on button "Next" at bounding box center [1453, 674] width 69 height 34
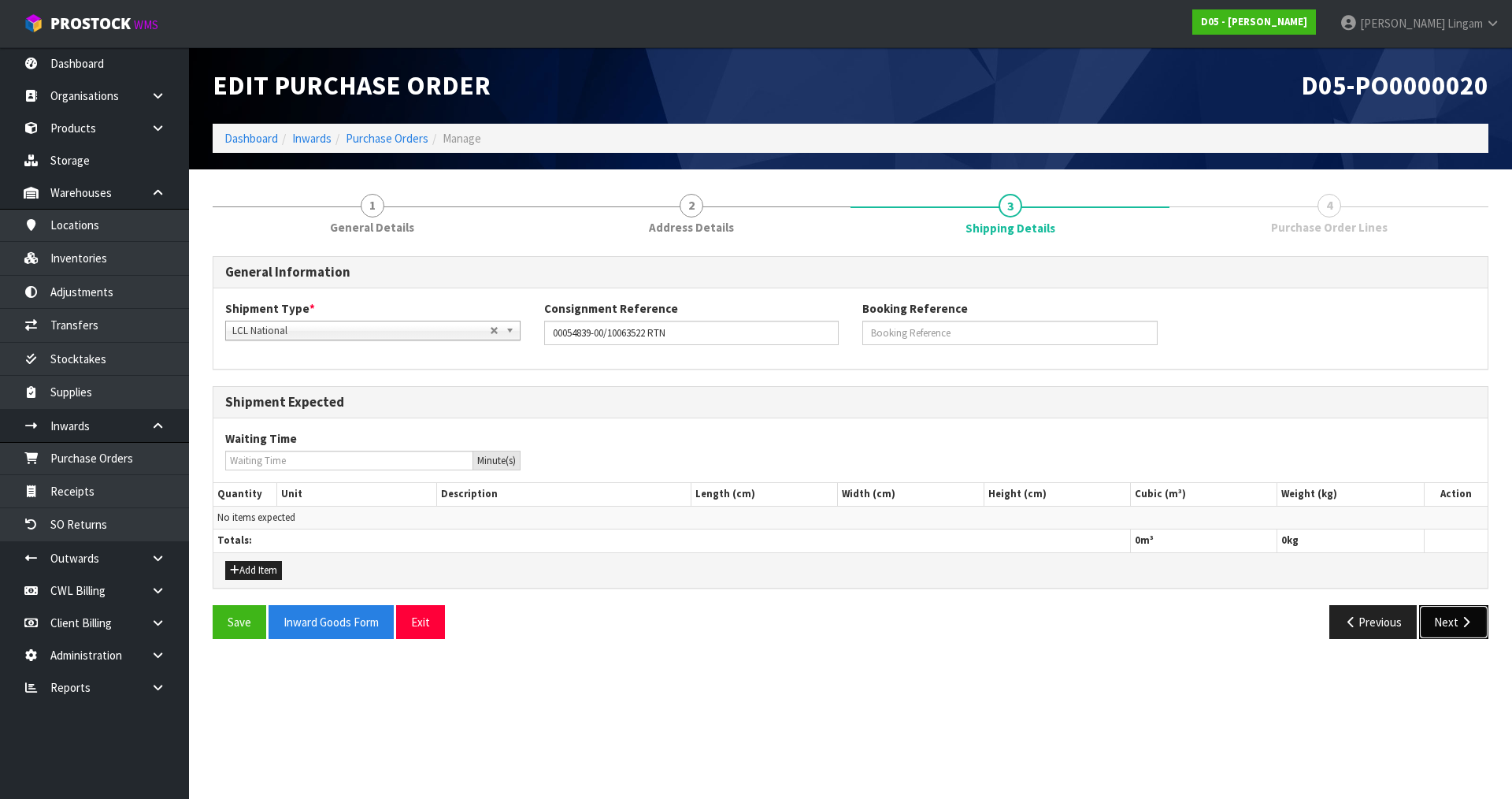
click at [1444, 612] on button "Next" at bounding box center [1453, 622] width 69 height 34
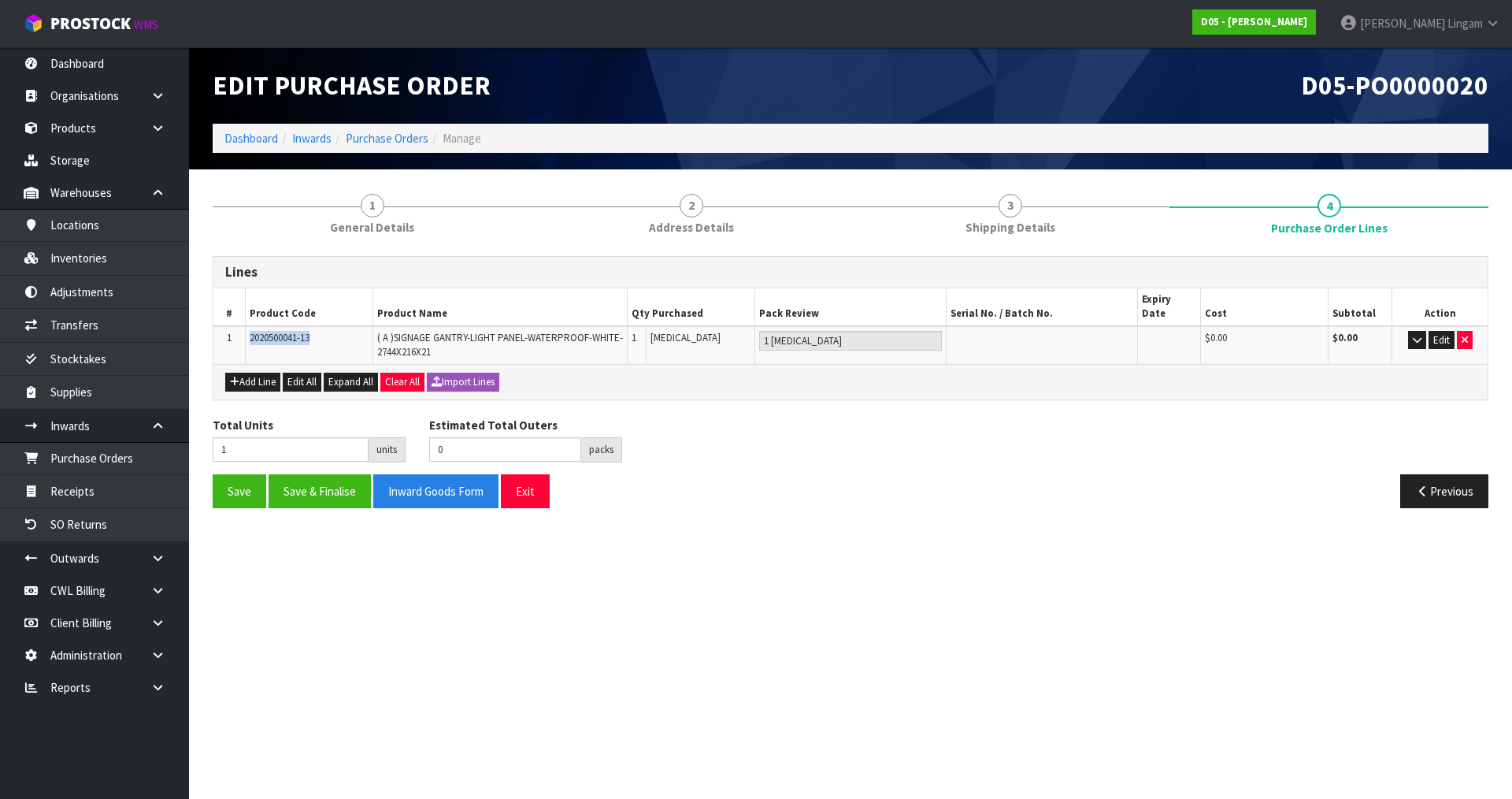
drag, startPoint x: 337, startPoint y: 323, endPoint x: 247, endPoint y: 322, distance: 90.0
click at [247, 326] on td "2020500041-13" at bounding box center [309, 345] width 128 height 37
copy span "2020500041-13"
click at [129, 463] on link "Purchase Orders" at bounding box center [94, 459] width 189 height 33
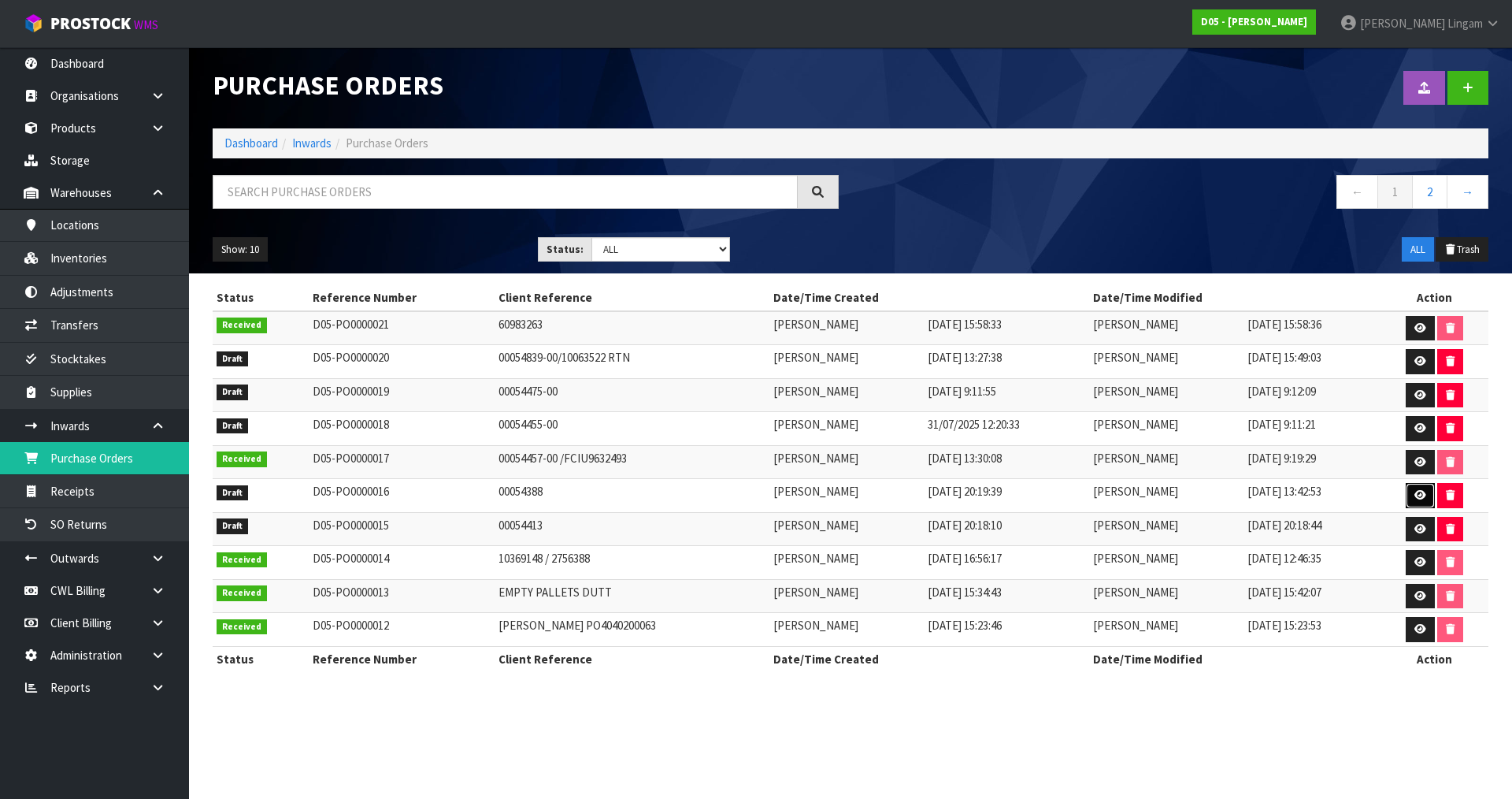
click at [1411, 493] on link at bounding box center [1420, 495] width 29 height 25
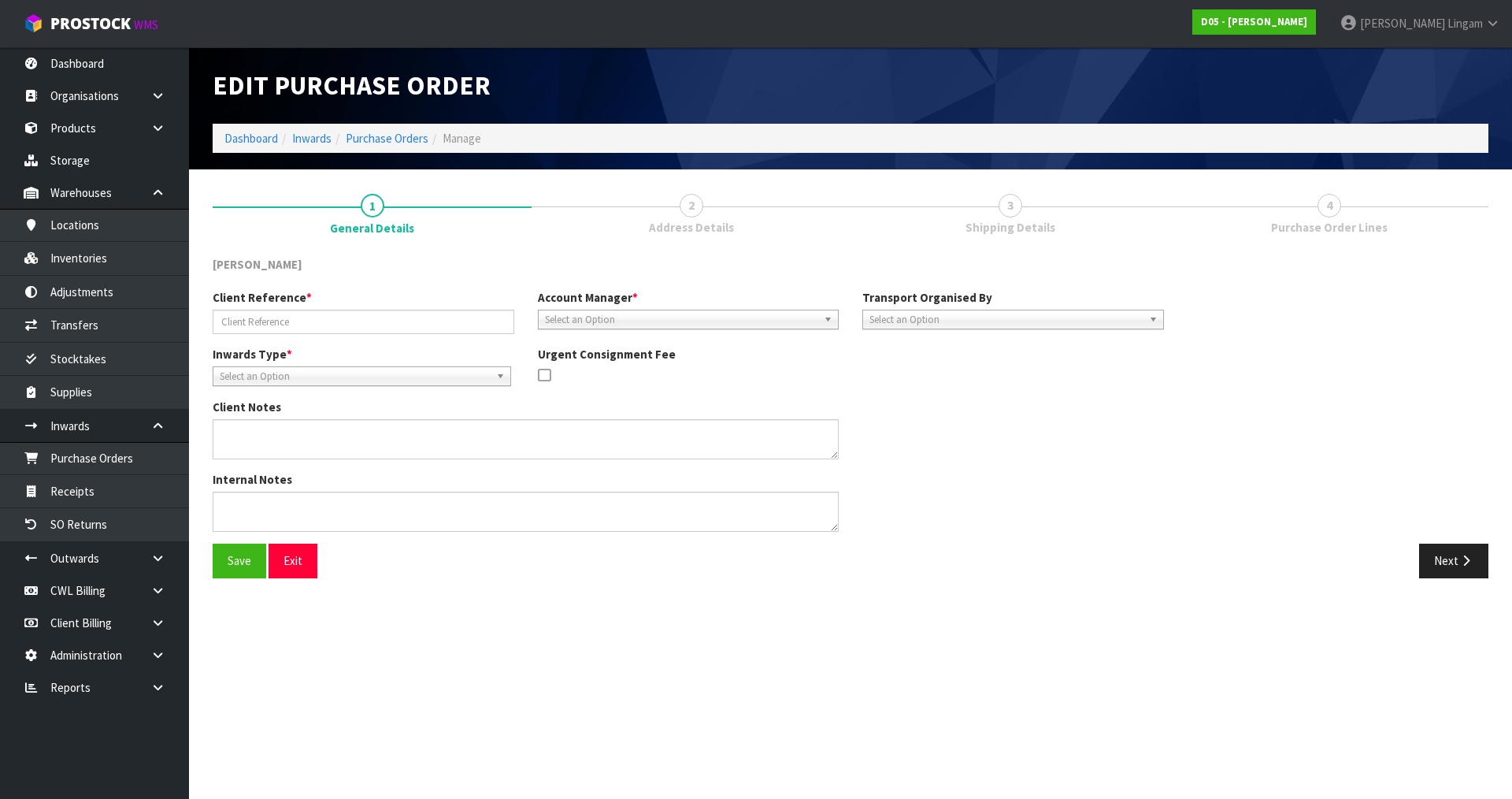
type input "00054388"
type textarea "COULD YOU PLEASE PICK UP AND RETURN TO STOCK ON YOUR STOCK ORDER NUMBER: D05-PO…"
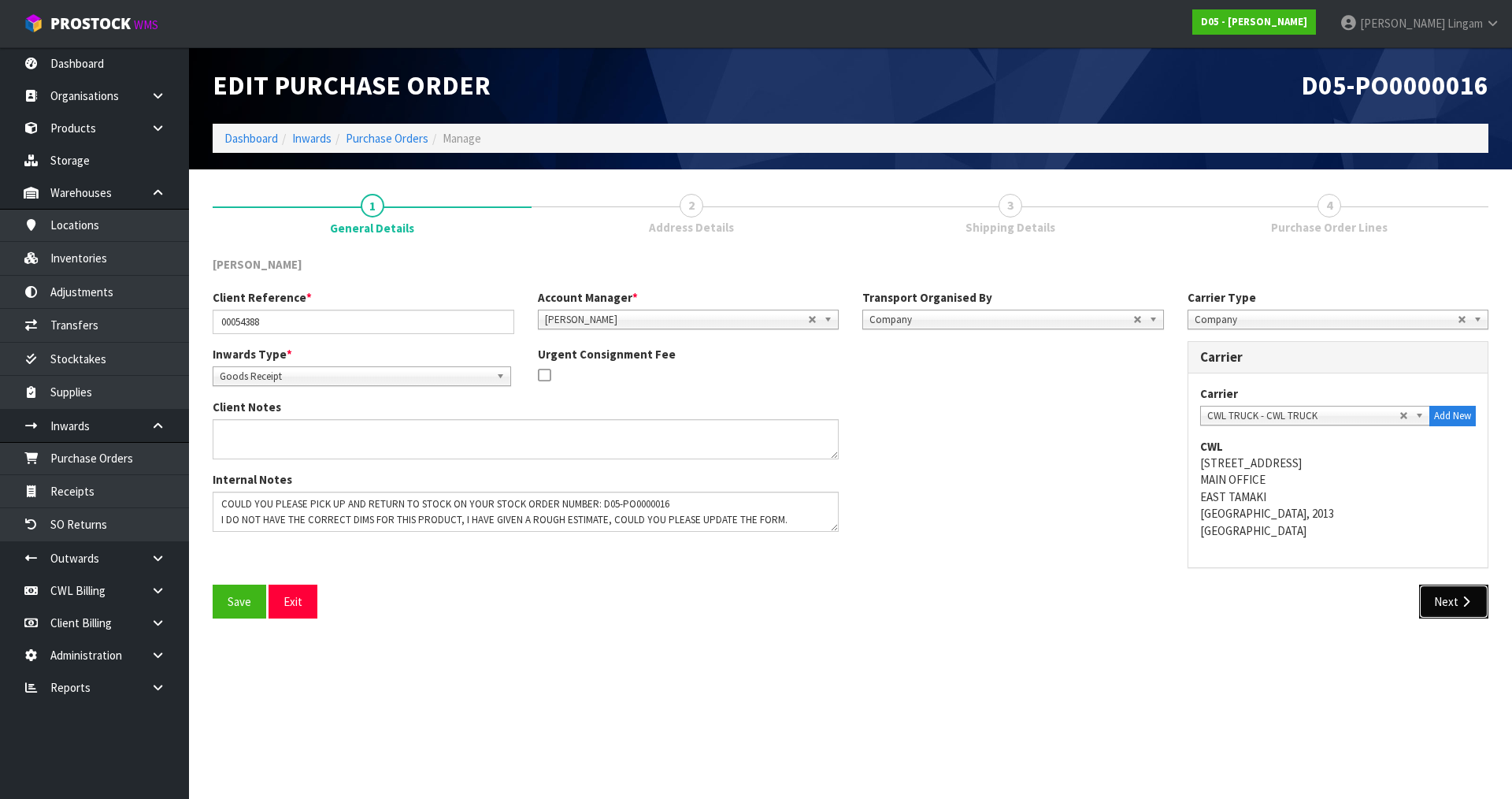
click at [1440, 591] on button "Next" at bounding box center [1453, 602] width 69 height 34
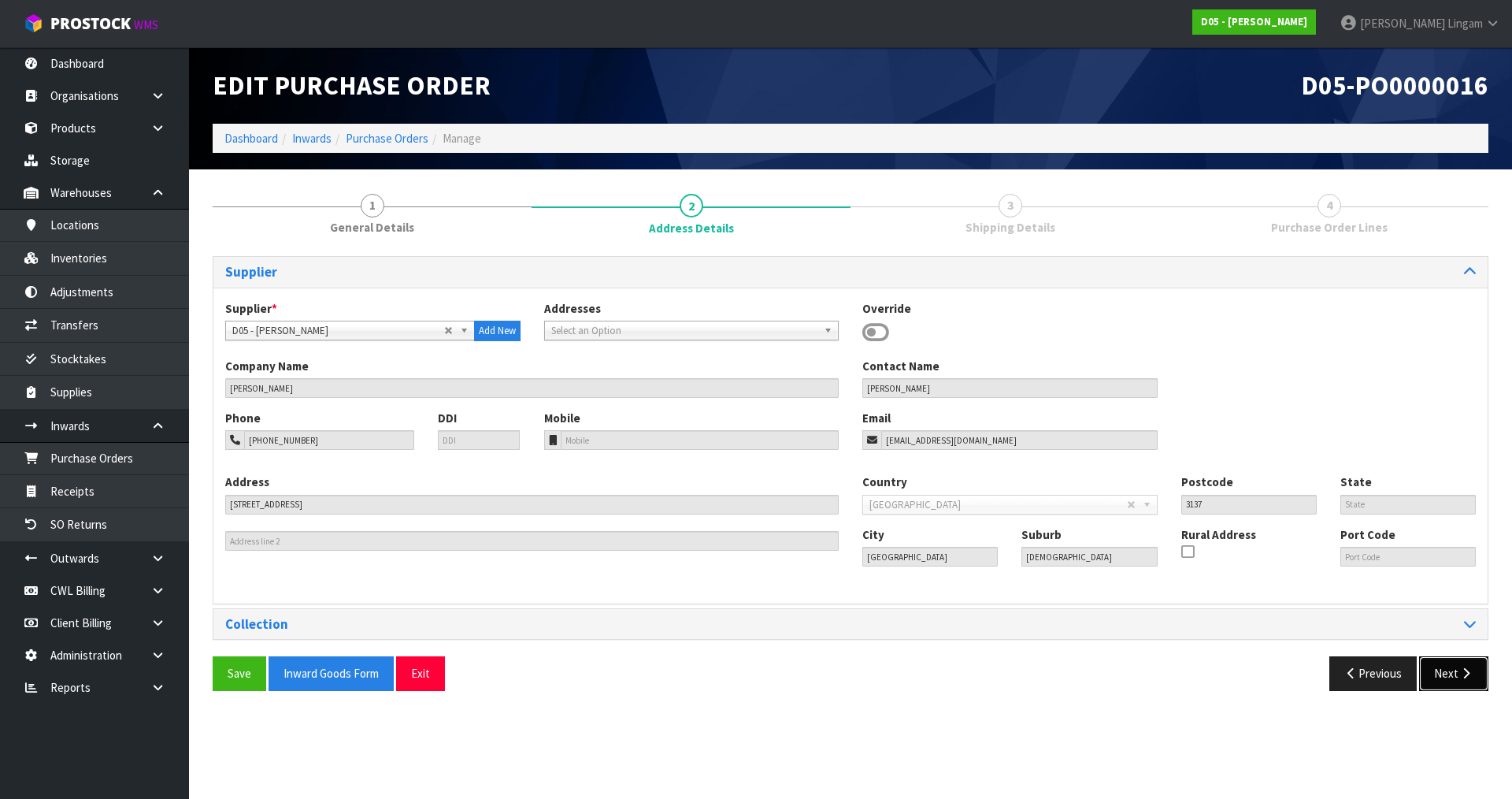
click at [1454, 664] on button "Next" at bounding box center [1453, 674] width 69 height 34
click at [1448, 666] on button "Next" at bounding box center [1453, 674] width 69 height 34
click at [1447, 677] on button "Next" at bounding box center [1453, 674] width 69 height 34
click at [1441, 675] on button "Next" at bounding box center [1453, 674] width 69 height 34
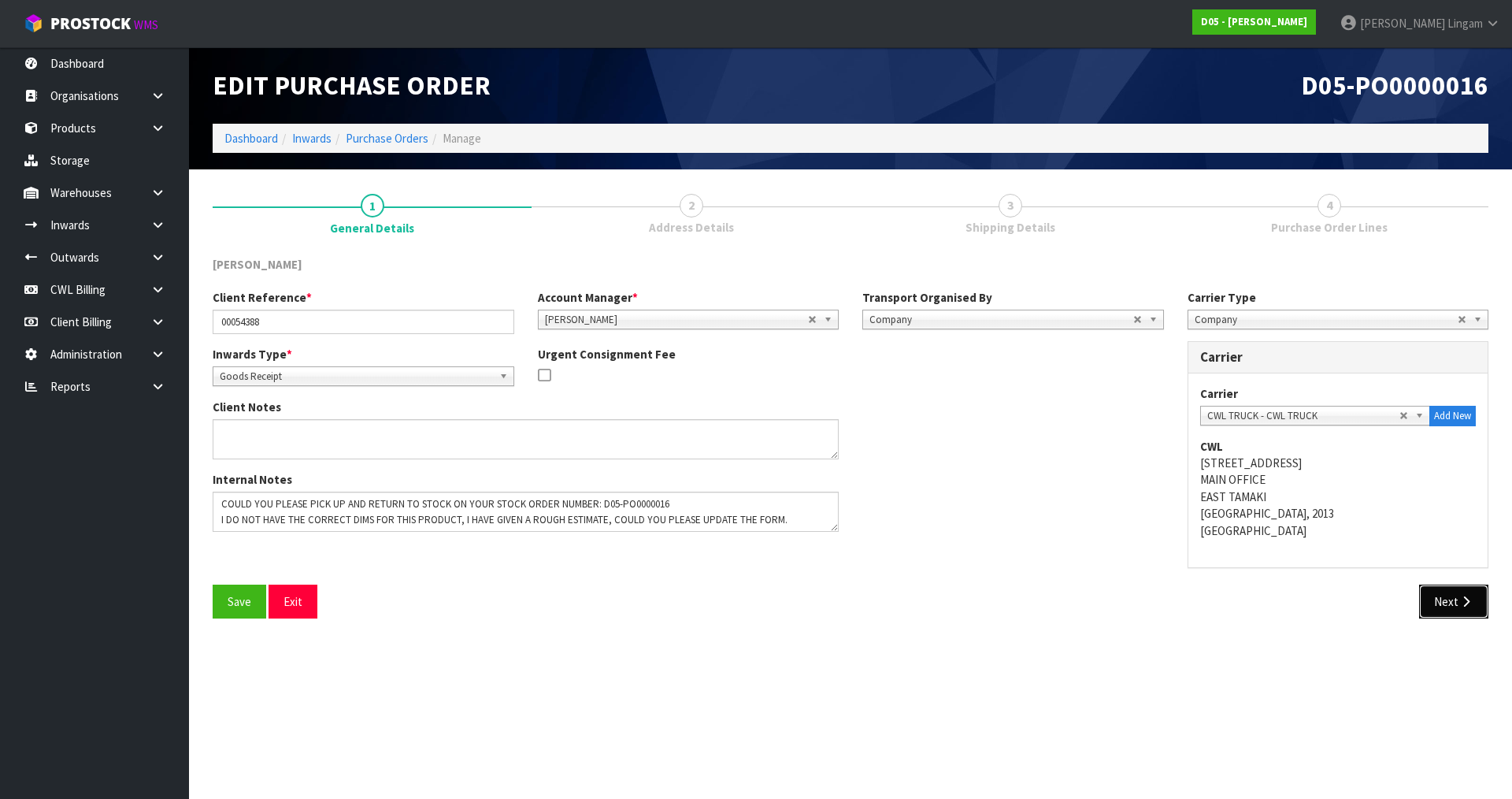
click at [1444, 597] on button "Next" at bounding box center [1453, 602] width 69 height 34
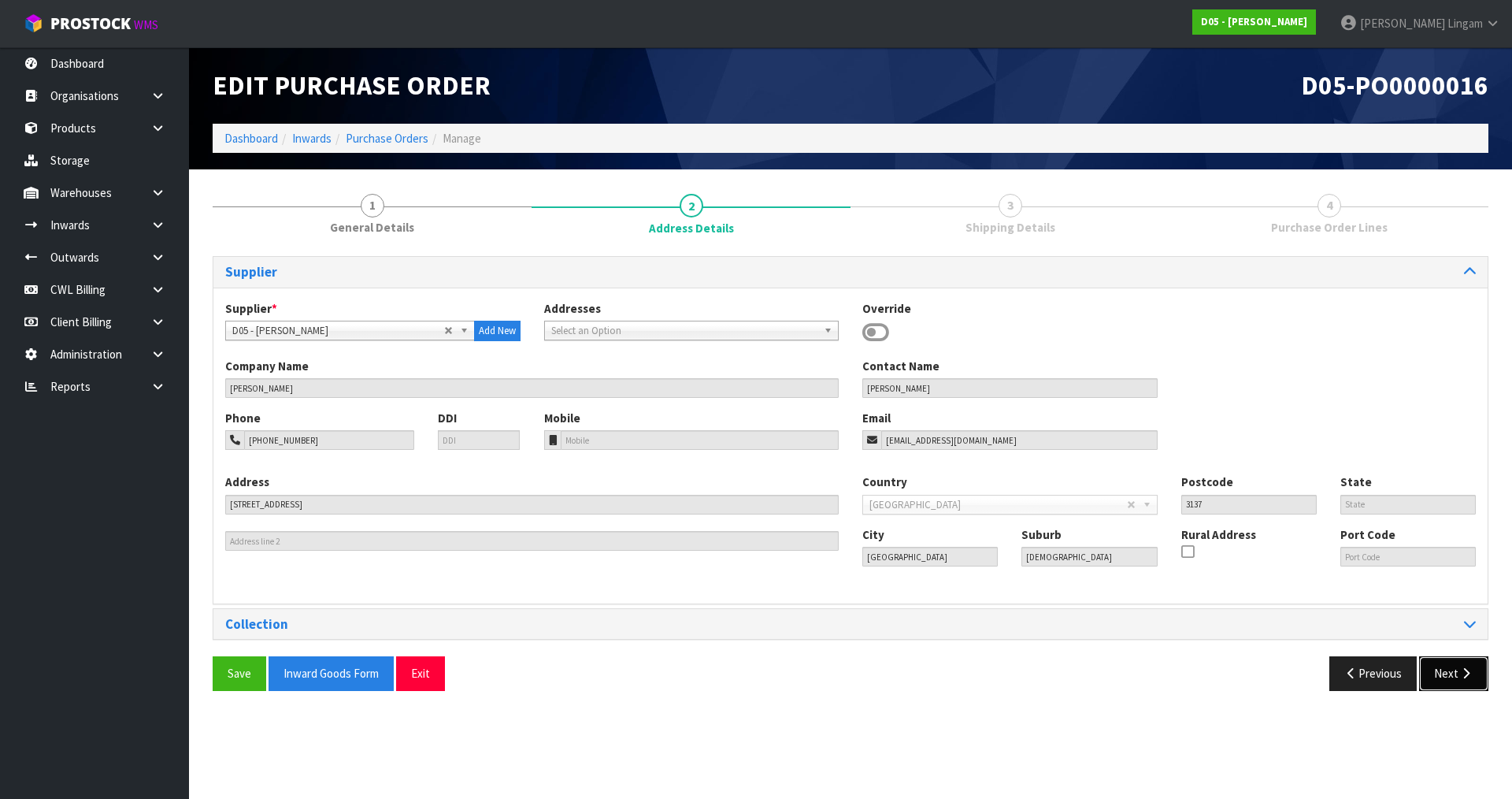
click at [1434, 671] on button "Next" at bounding box center [1453, 674] width 69 height 34
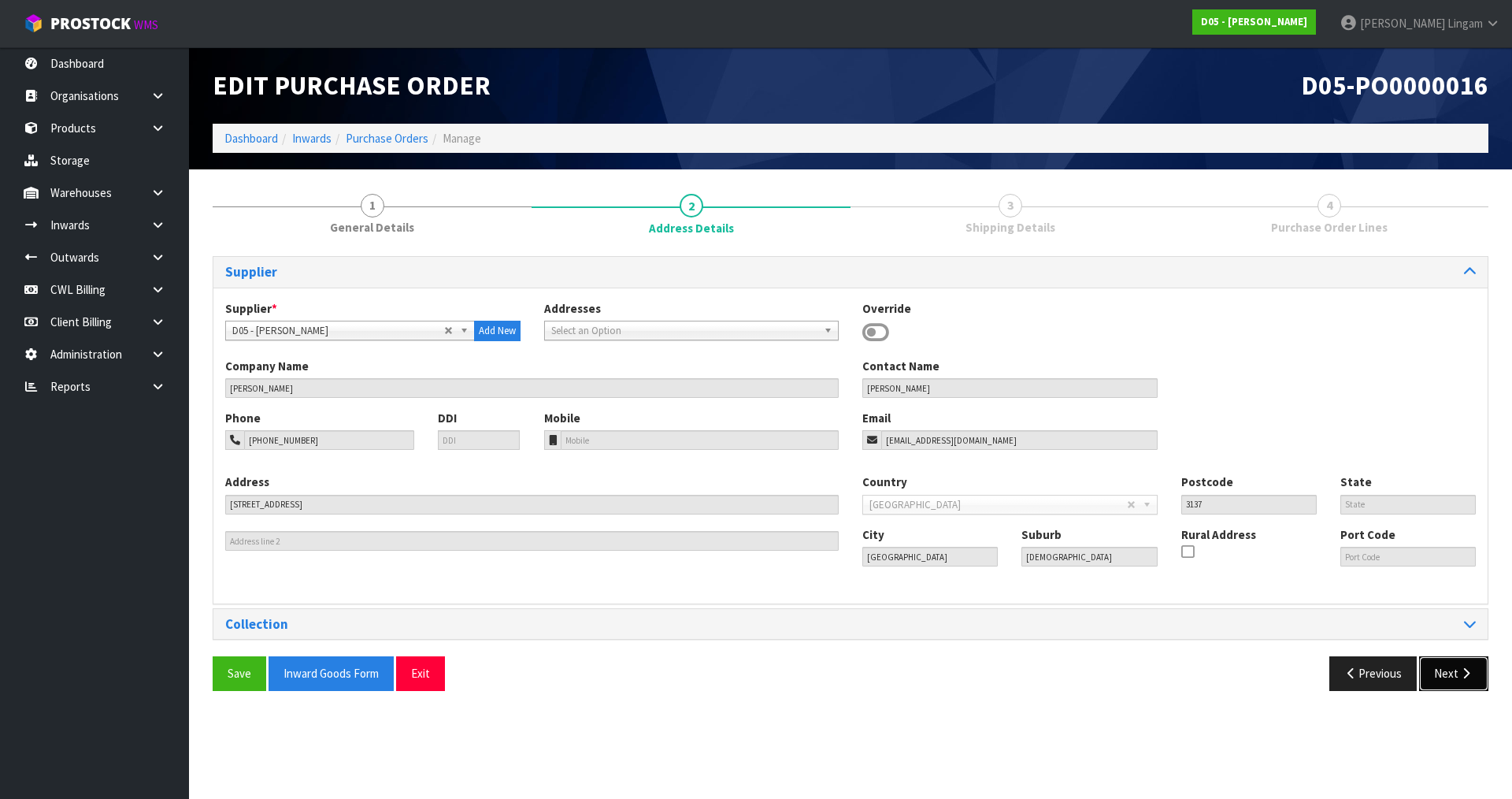
click at [1434, 669] on button "Next" at bounding box center [1453, 674] width 69 height 34
click at [1454, 668] on button "Next" at bounding box center [1453, 674] width 69 height 34
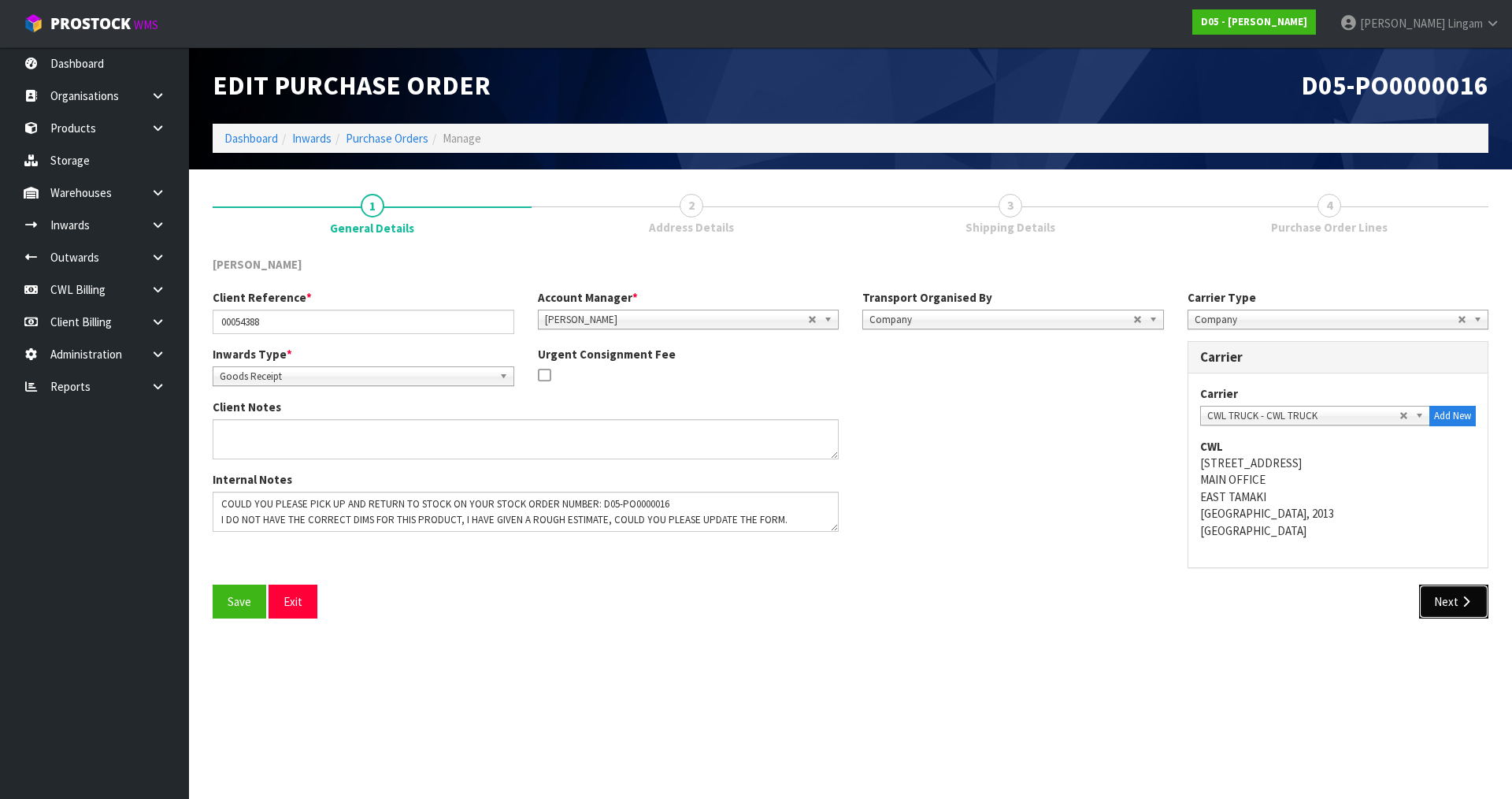
click at [1439, 599] on button "Next" at bounding box center [1453, 602] width 69 height 34
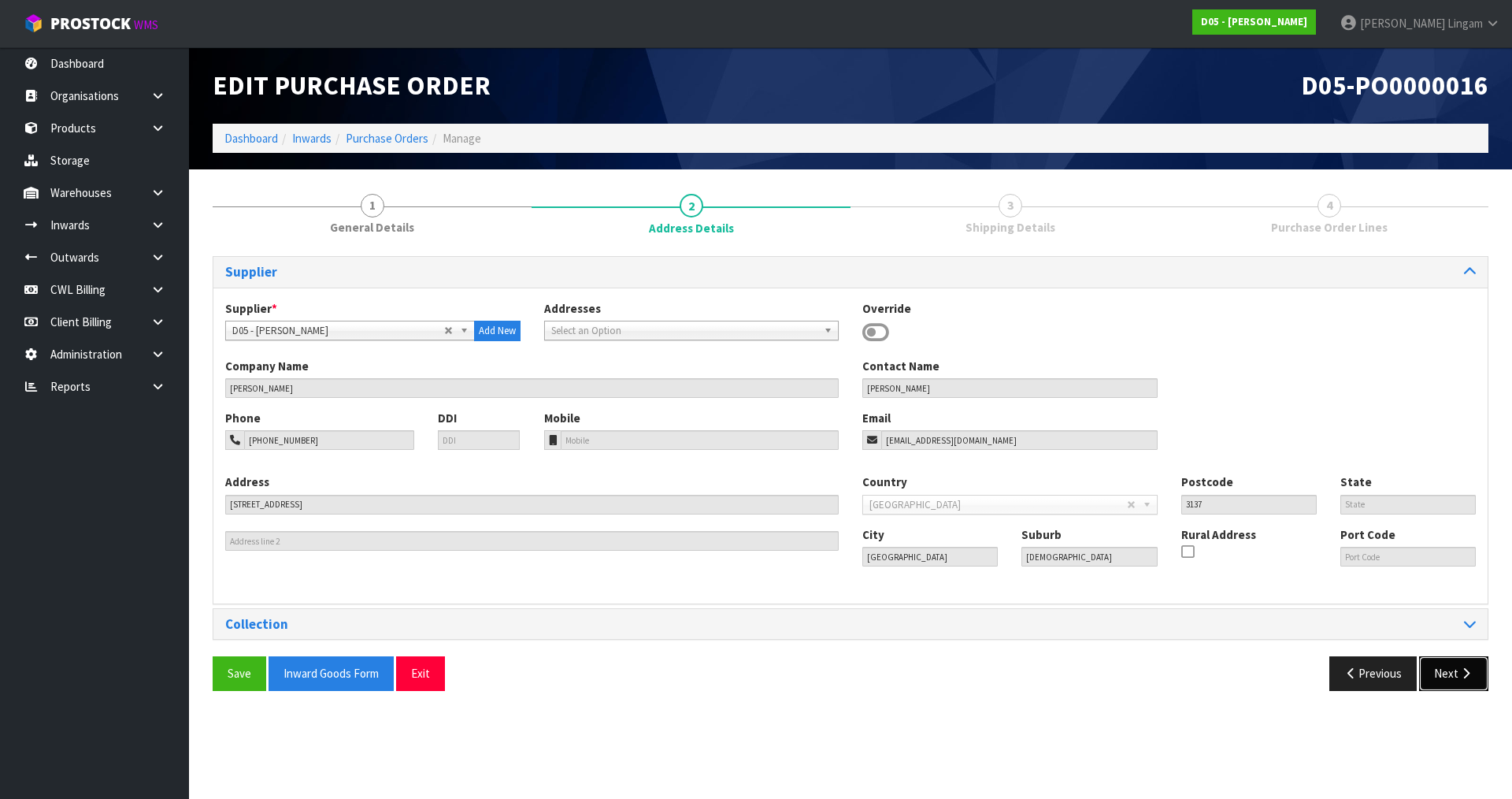
click at [1436, 681] on button "Next" at bounding box center [1453, 674] width 69 height 34
click at [379, 140] on link "Purchase Orders" at bounding box center [388, 138] width 83 height 15
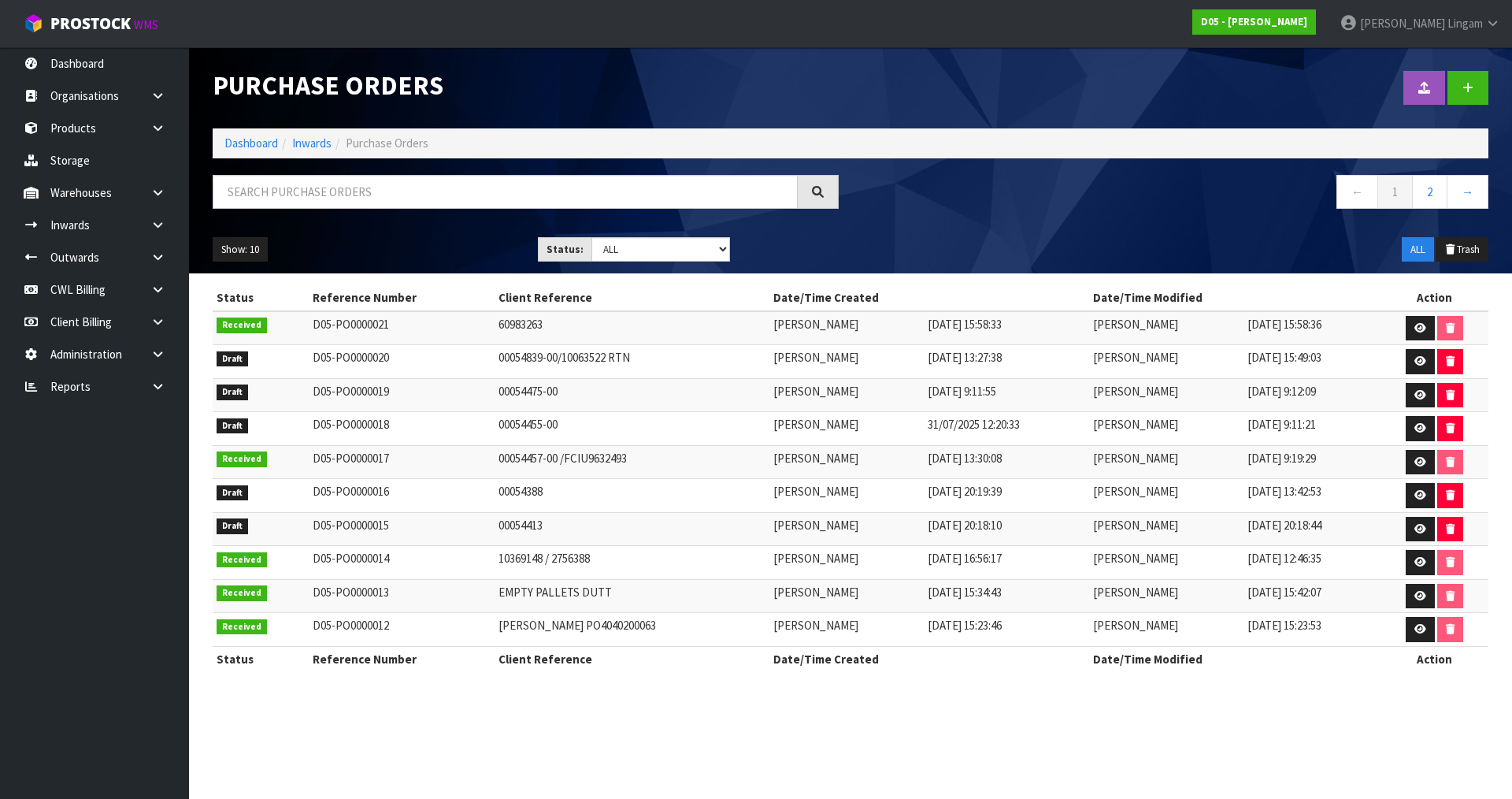
click at [741, 709] on section "Purchase Orders Import Purchase Orders Drop file here to import csv template Da…" at bounding box center [756, 399] width 1512 height 799
click at [524, 488] on td "00054388" at bounding box center [631, 496] width 274 height 34
copy td "00054388"
click at [158, 193] on icon at bounding box center [158, 192] width 15 height 12
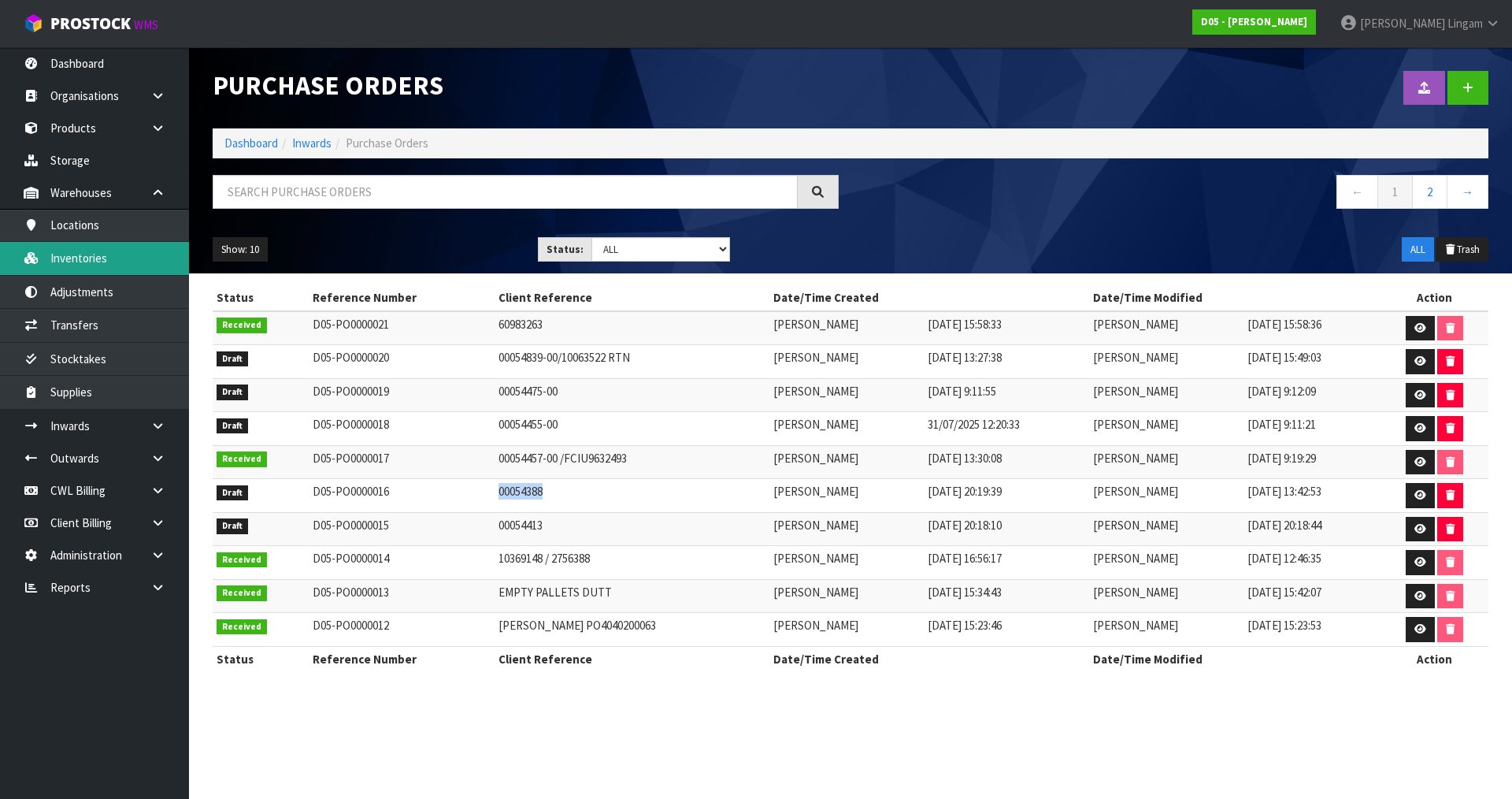
click at [107, 261] on link "Inventories" at bounding box center [94, 258] width 189 height 33
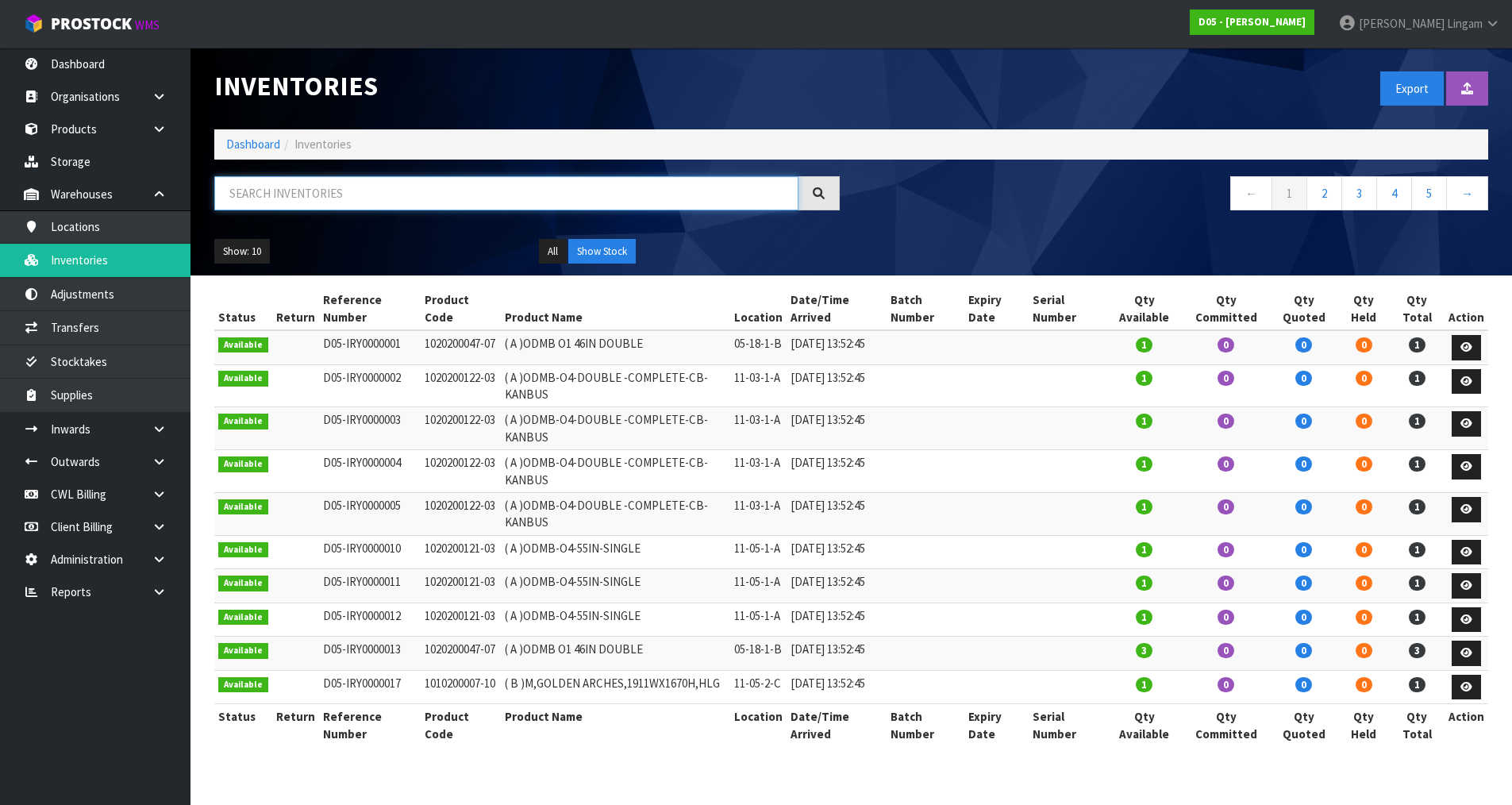
click at [325, 195] on input "text" at bounding box center [506, 194] width 584 height 34
paste input "2020910025-10"
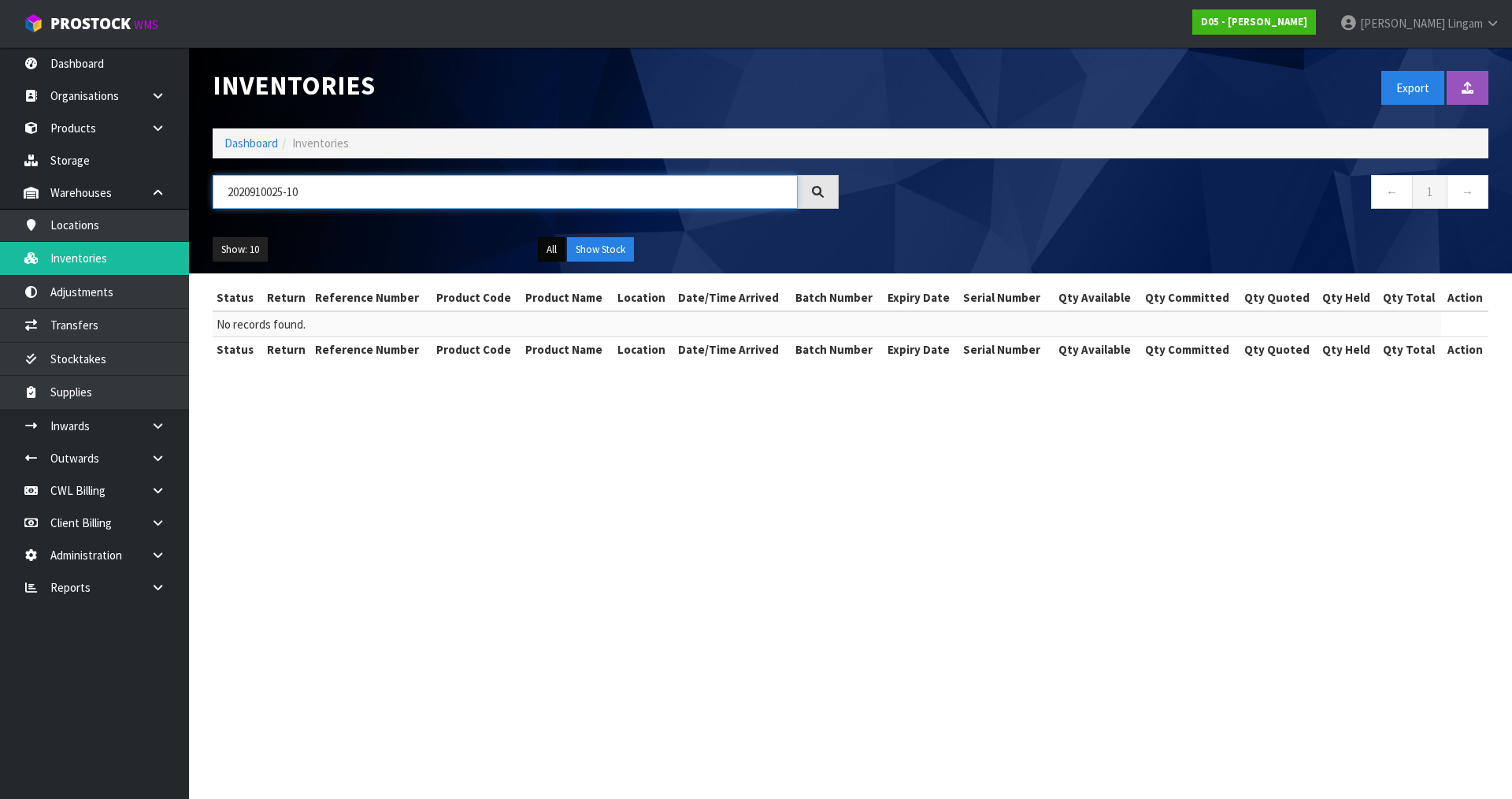
type input "2020910025-10"
click at [552, 252] on button "All" at bounding box center [551, 249] width 28 height 25
click at [161, 427] on icon at bounding box center [158, 425] width 15 height 12
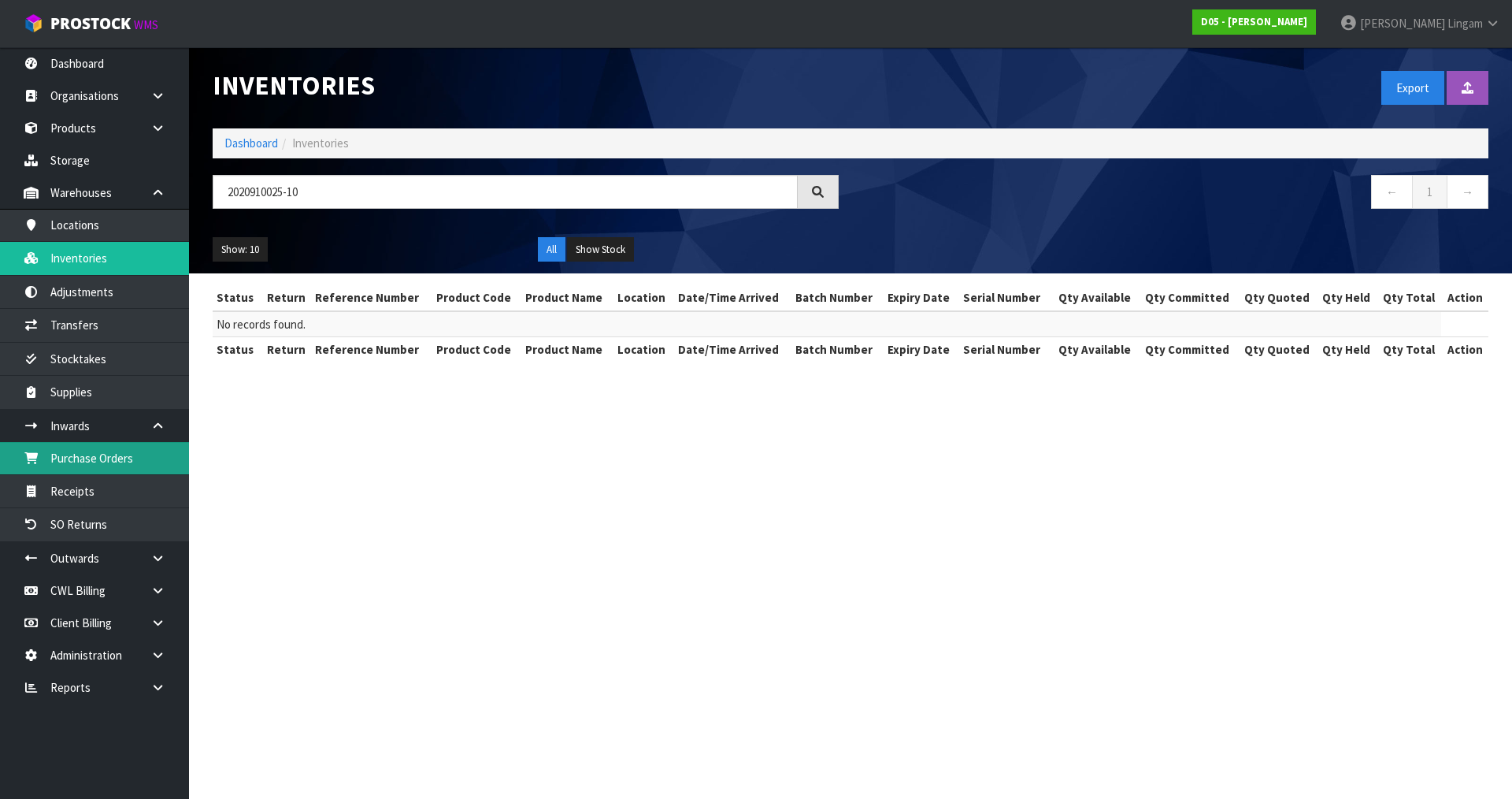
click at [122, 459] on link "Purchase Orders" at bounding box center [94, 459] width 189 height 33
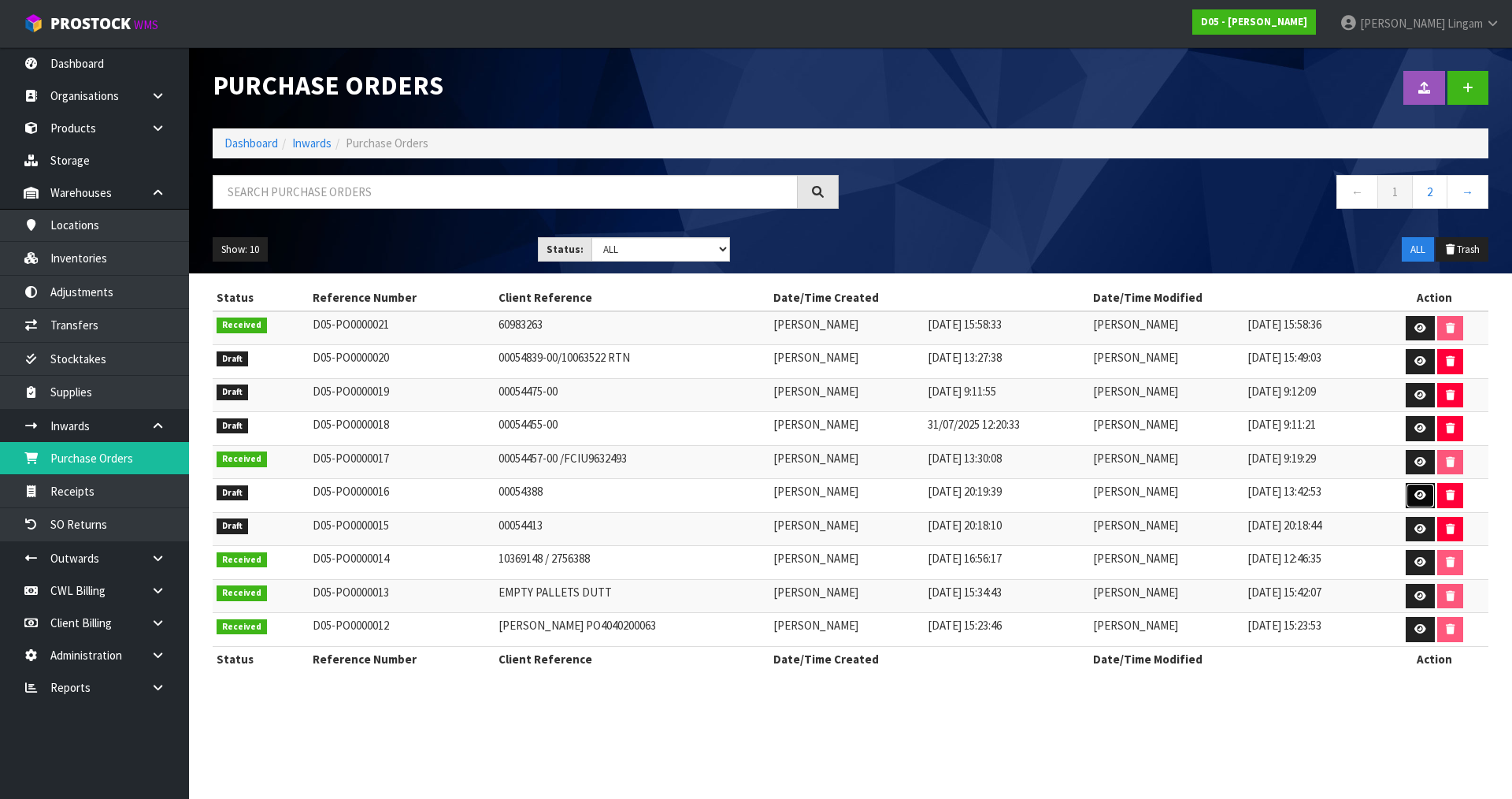
click at [1419, 495] on icon at bounding box center [1420, 494] width 12 height 11
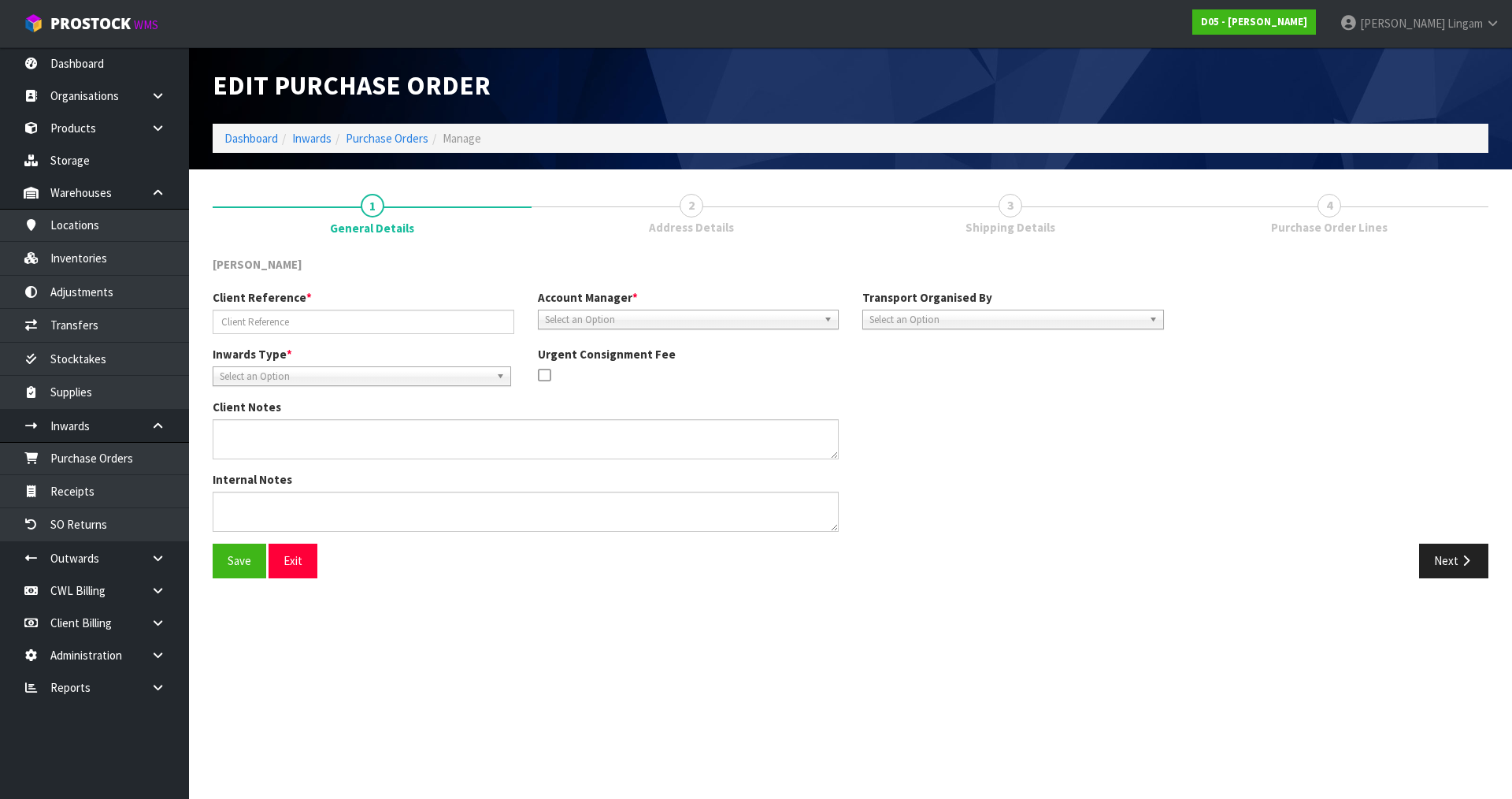
type input "00054388"
type textarea "COULD YOU PLEASE PICK UP AND RETURN TO STOCK ON YOUR STOCK ORDER NUMBER: D05-PO…"
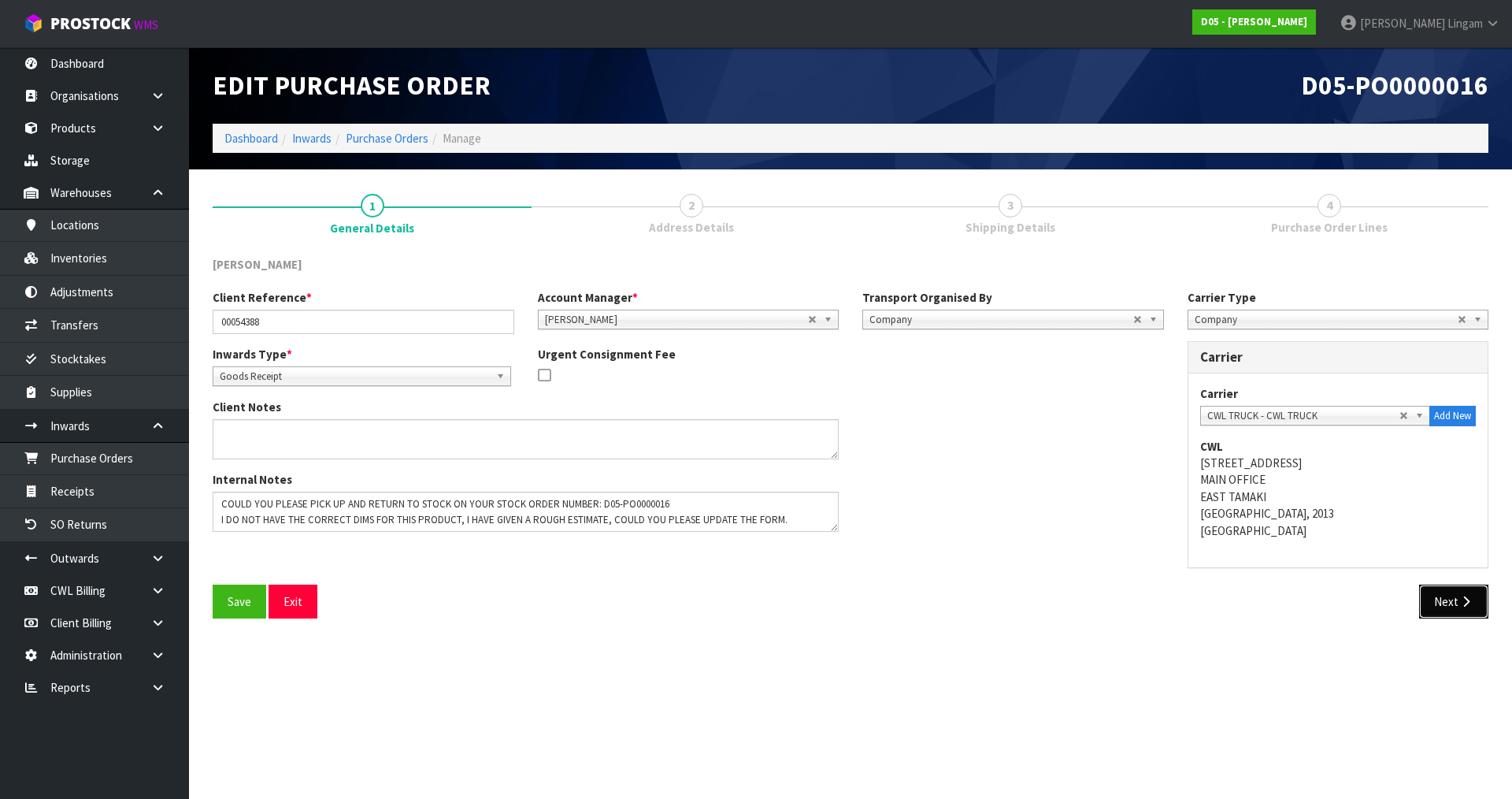
click at [1431, 599] on button "Next" at bounding box center [1453, 602] width 69 height 34
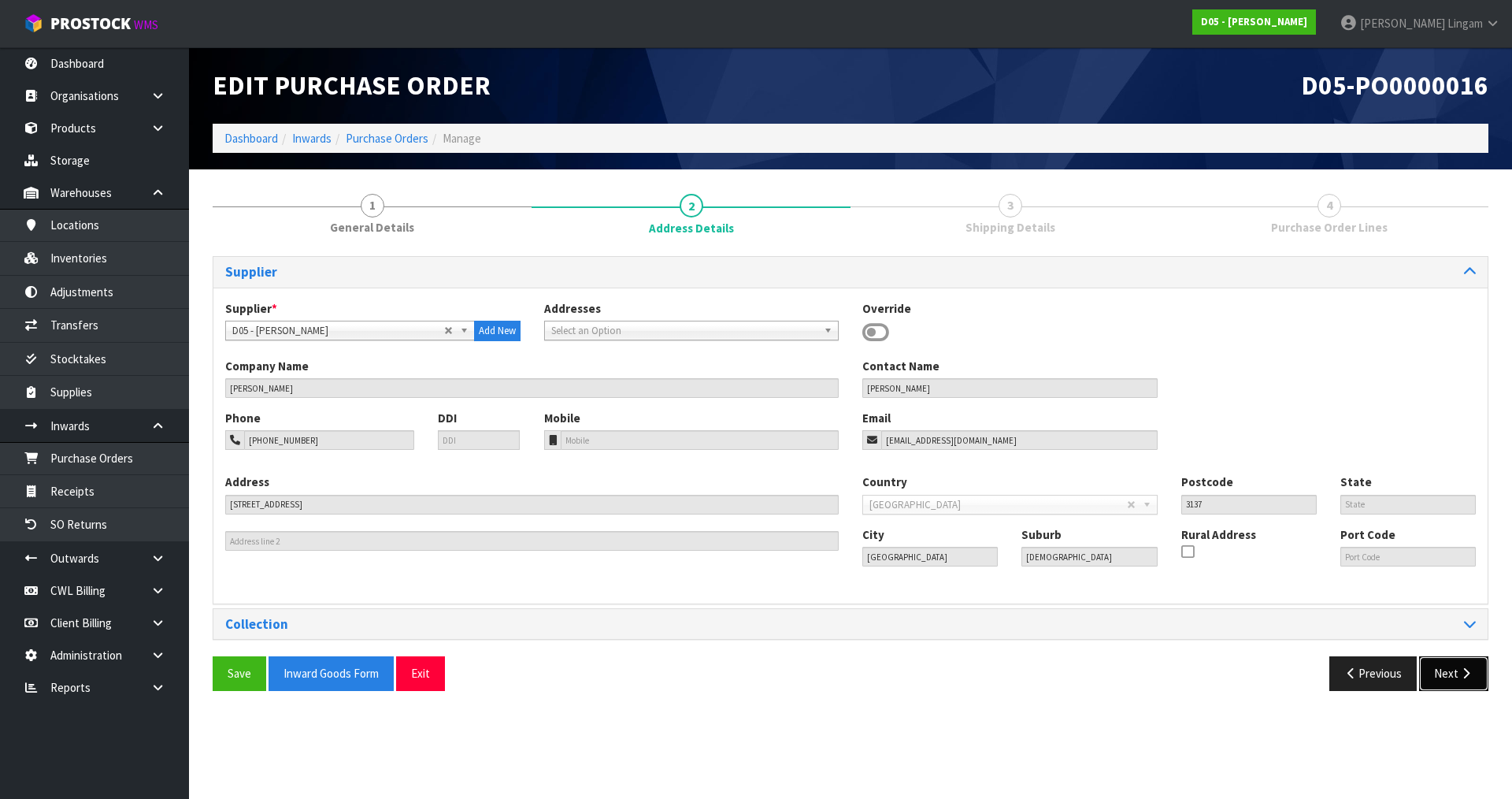
click at [1446, 671] on button "Next" at bounding box center [1453, 674] width 69 height 34
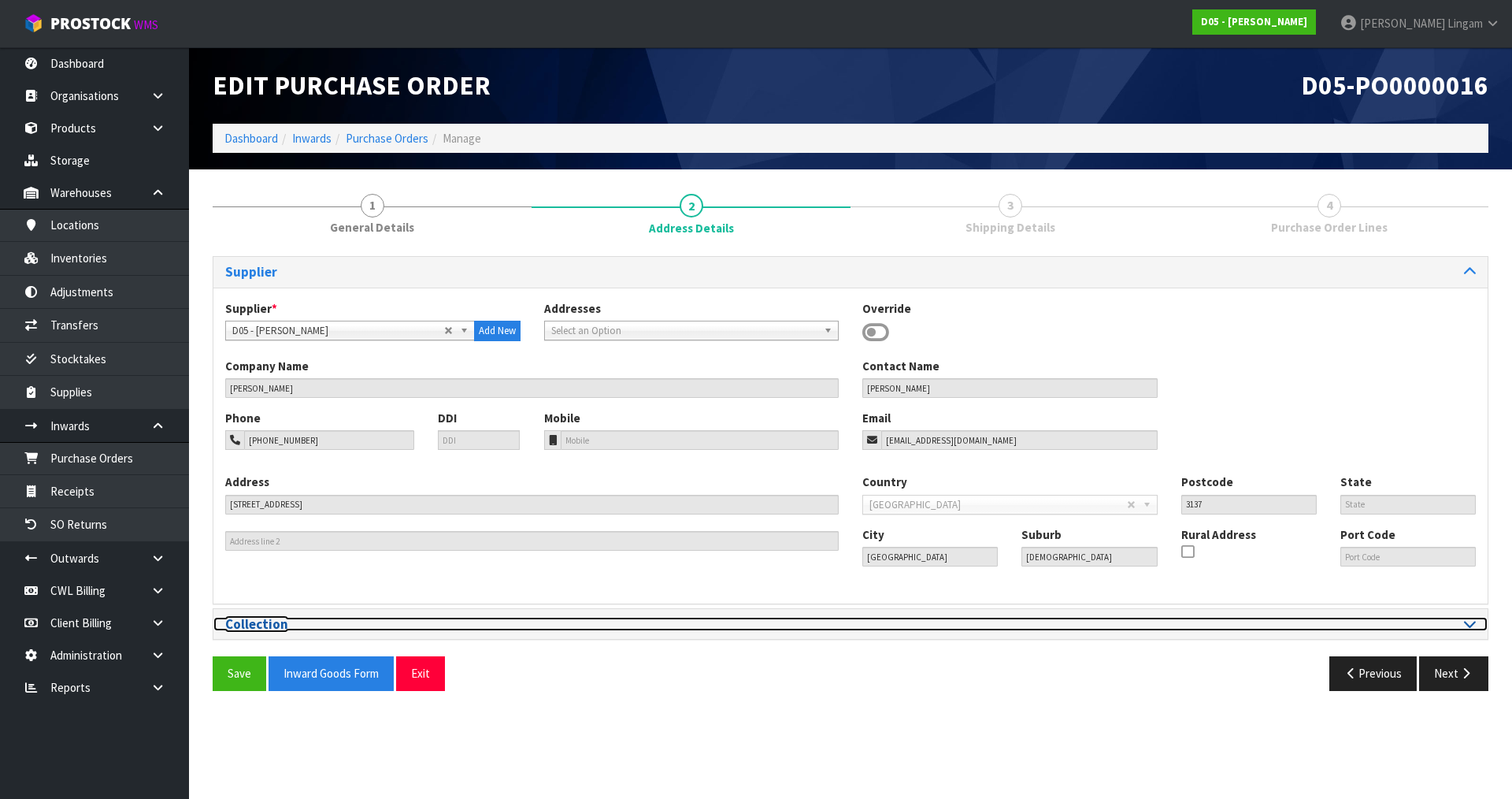
click at [1461, 626] on div at bounding box center [1168, 624] width 613 height 15
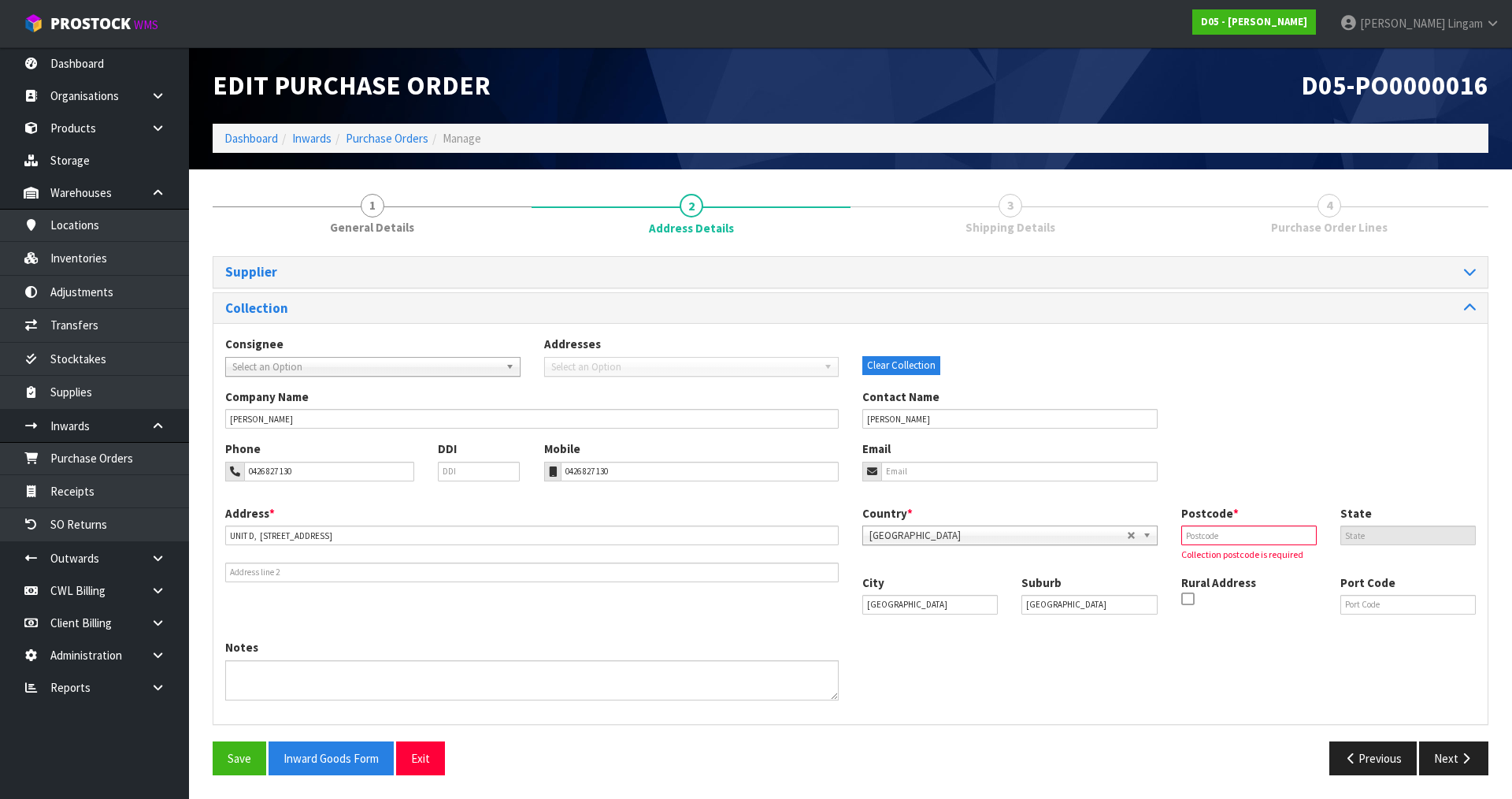
click at [1235, 534] on input "text" at bounding box center [1249, 535] width 135 height 20
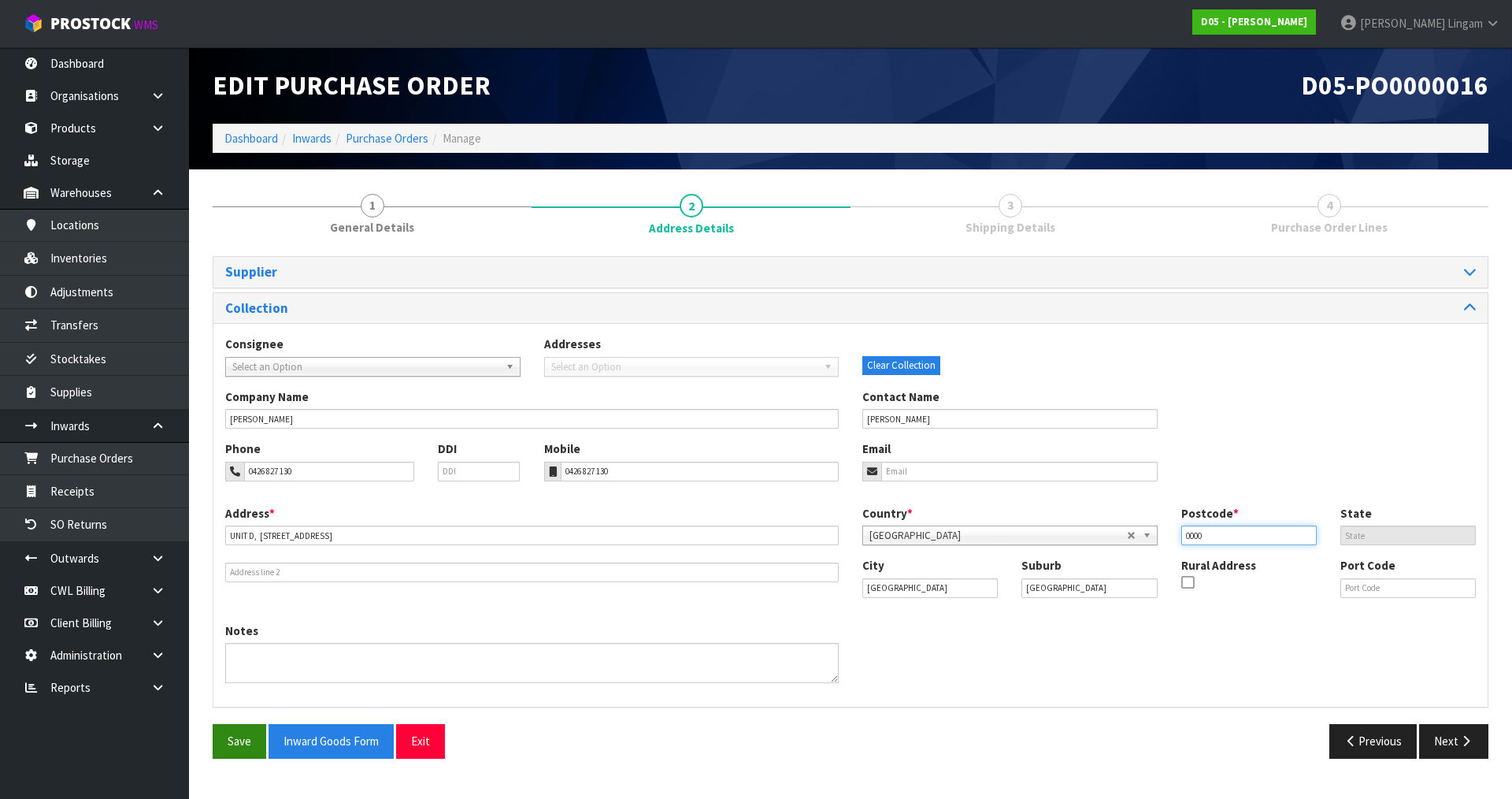
type input "0000"
click at [222, 748] on button "Save" at bounding box center [239, 741] width 54 height 34
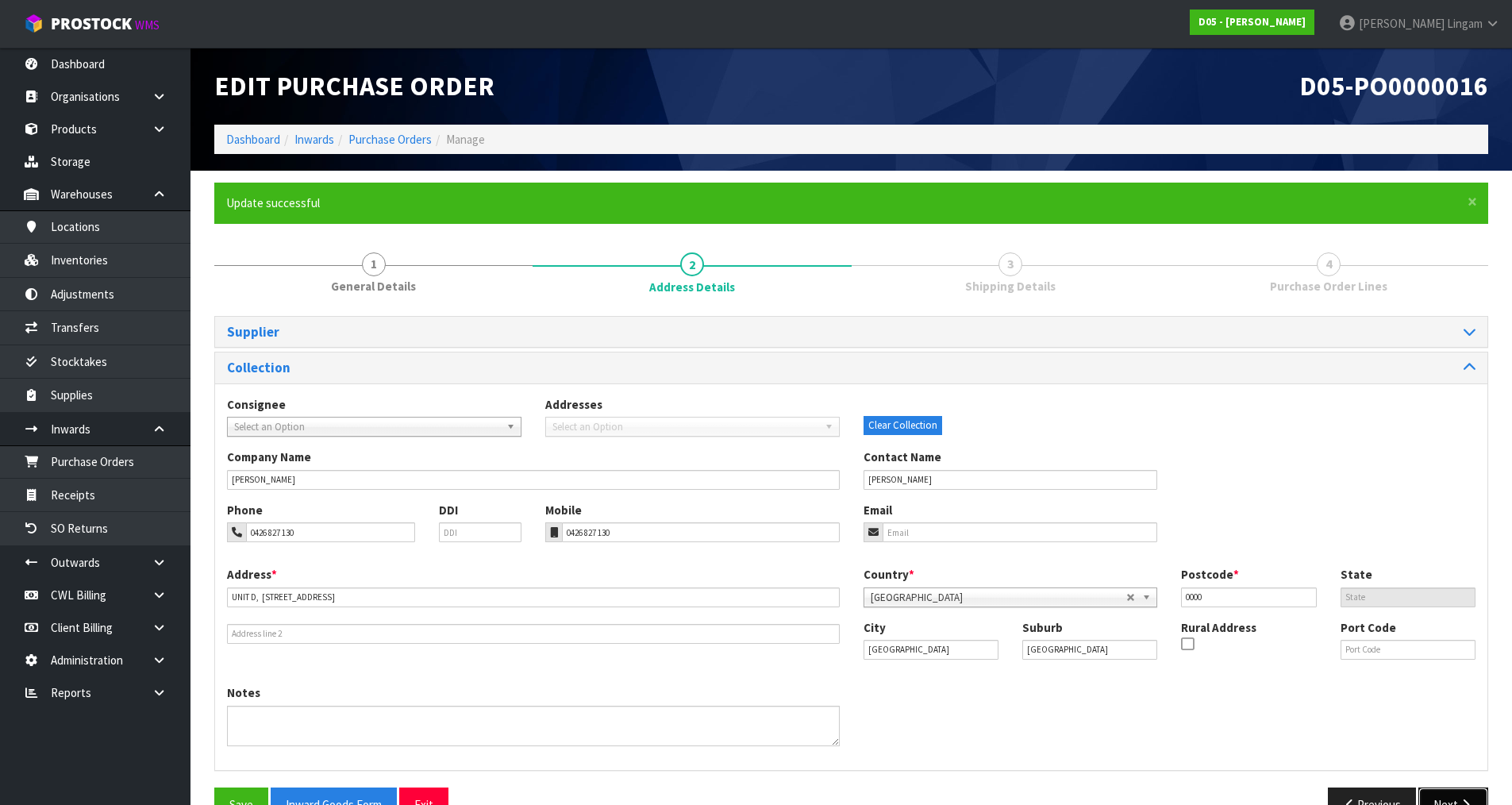
click at [1453, 794] on button "Next" at bounding box center [1453, 804] width 70 height 34
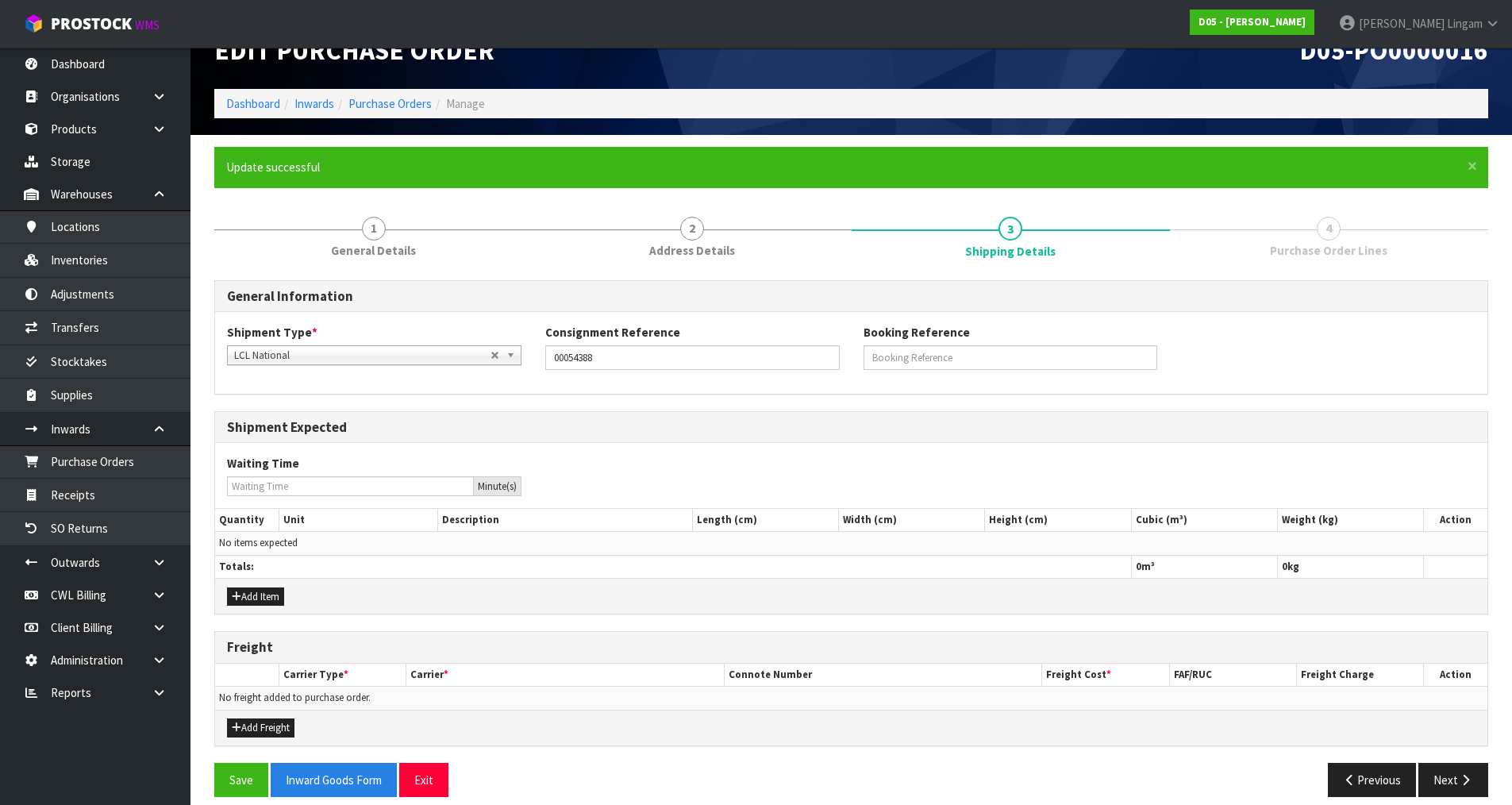
scroll to position [52, 0]
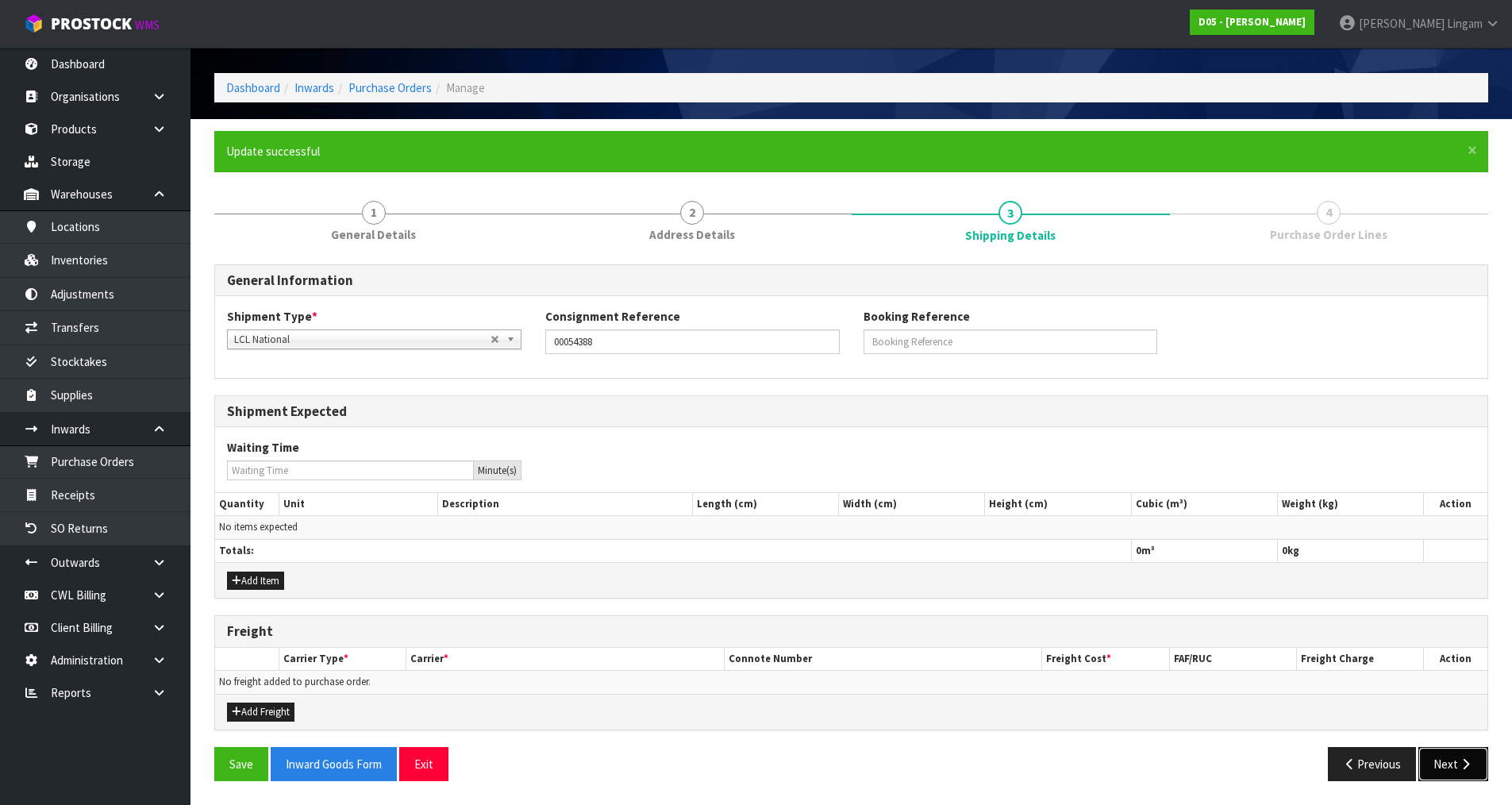
click at [1434, 758] on button "Next" at bounding box center [1453, 764] width 70 height 34
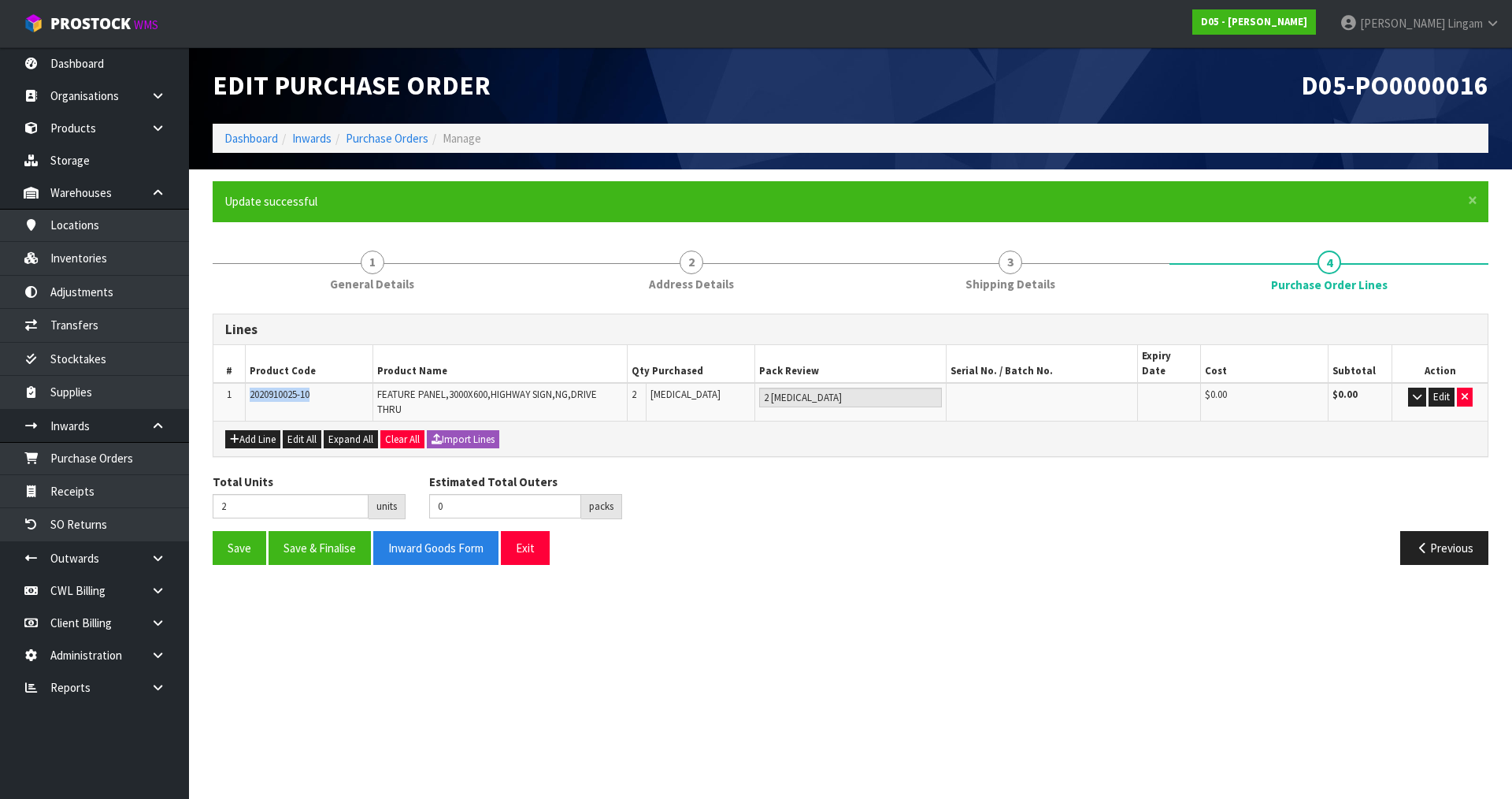
drag, startPoint x: 320, startPoint y: 382, endPoint x: 248, endPoint y: 382, distance: 72.0
click at [248, 383] on td "2020910025-10" at bounding box center [309, 402] width 128 height 37
copy span "2020910025-10"
click at [74, 261] on link "Inventories" at bounding box center [94, 258] width 189 height 33
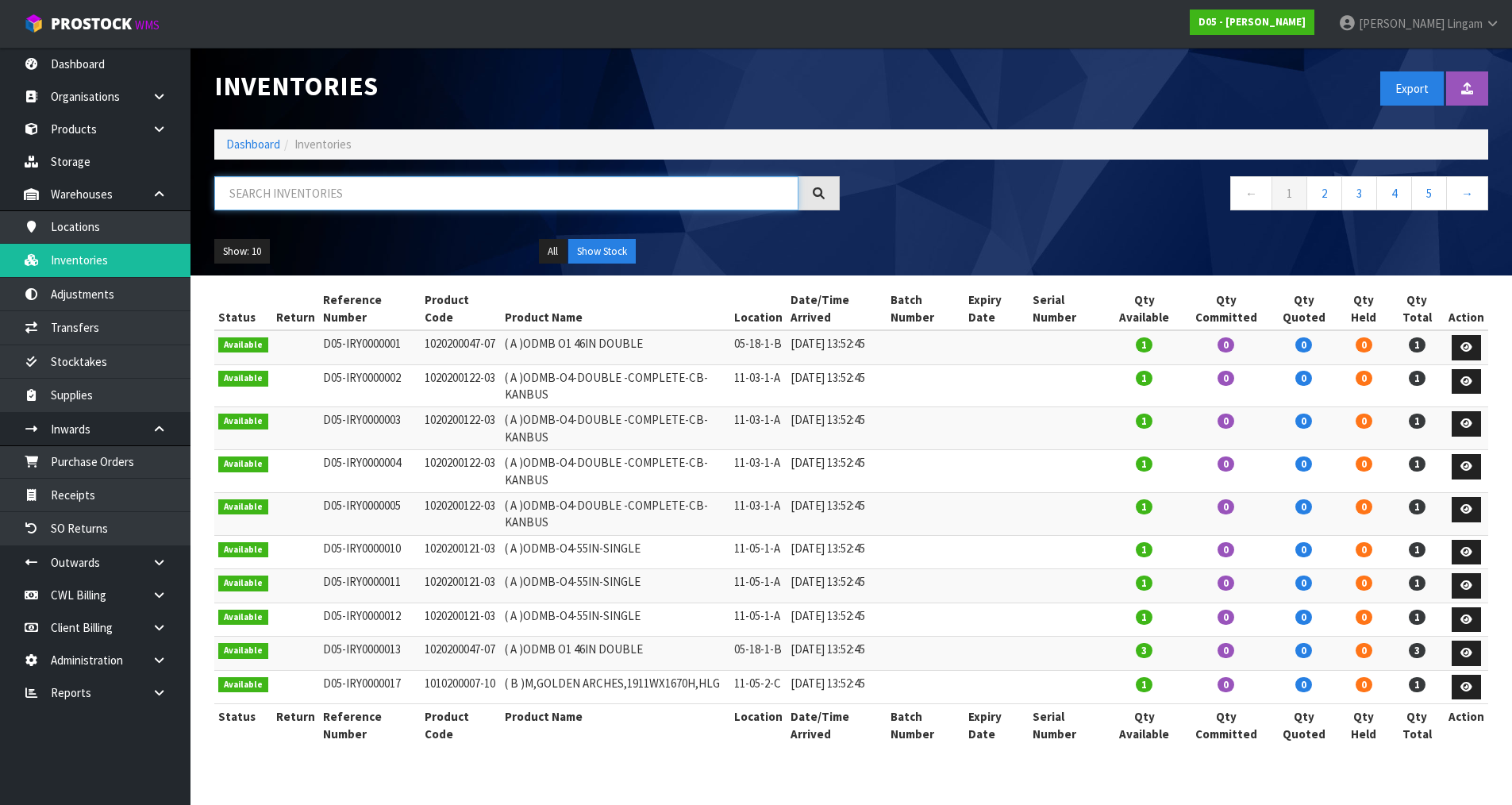
click at [392, 199] on input "text" at bounding box center [506, 194] width 584 height 34
paste input "2020910025-10"
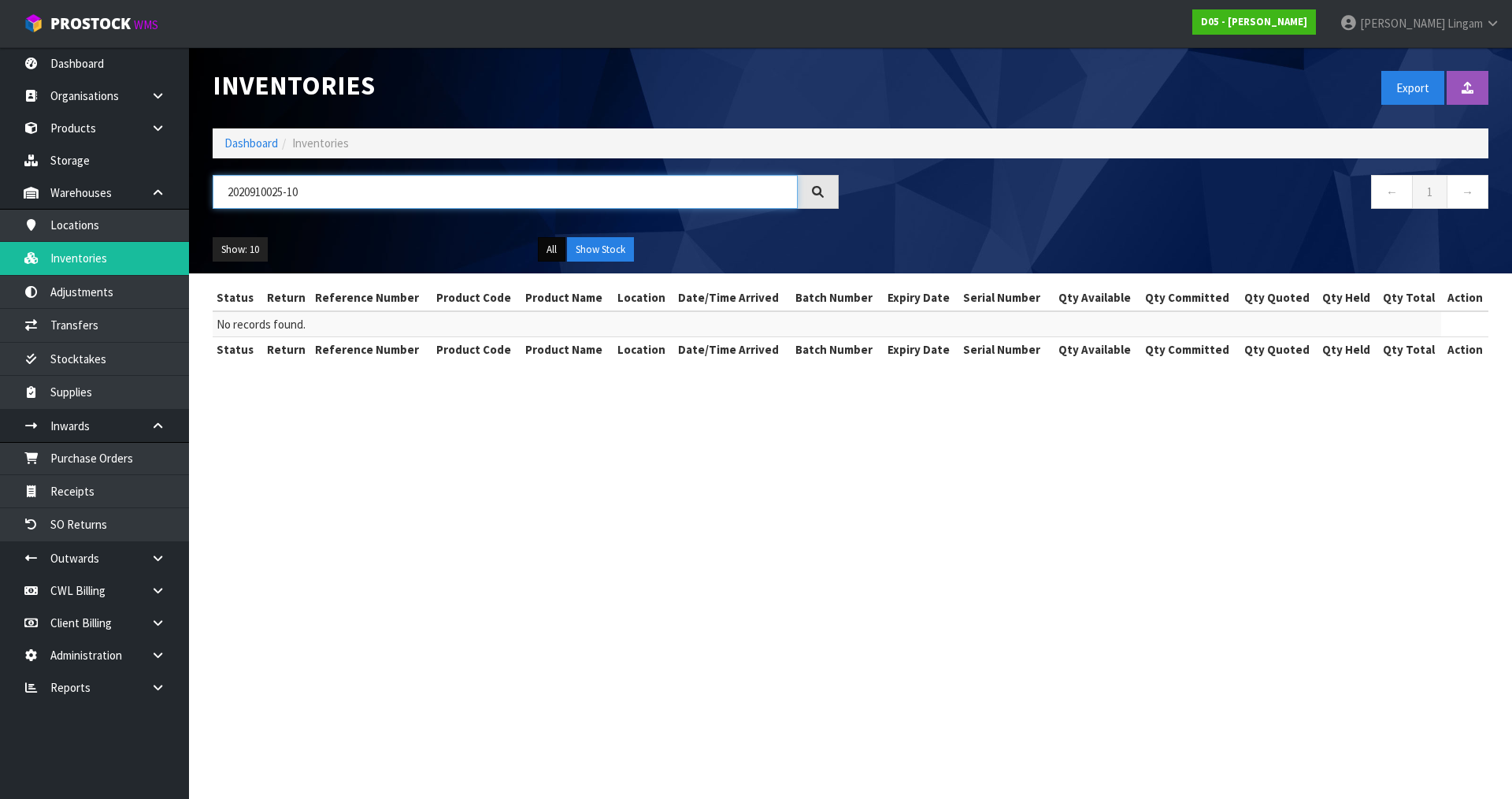
type input "2020910025-10"
click at [554, 249] on button "All" at bounding box center [551, 249] width 28 height 25
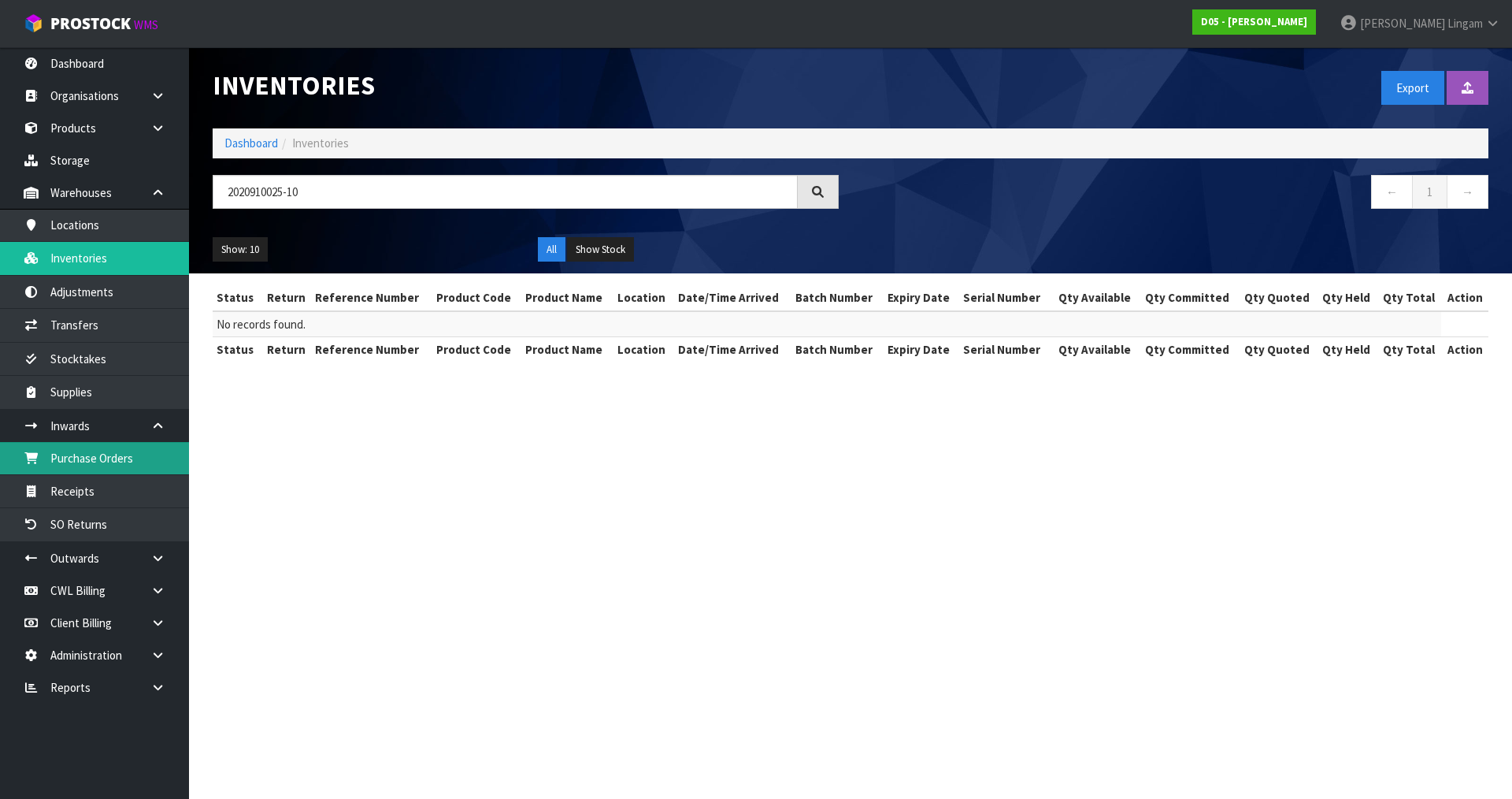
click at [90, 458] on link "Purchase Orders" at bounding box center [94, 459] width 189 height 33
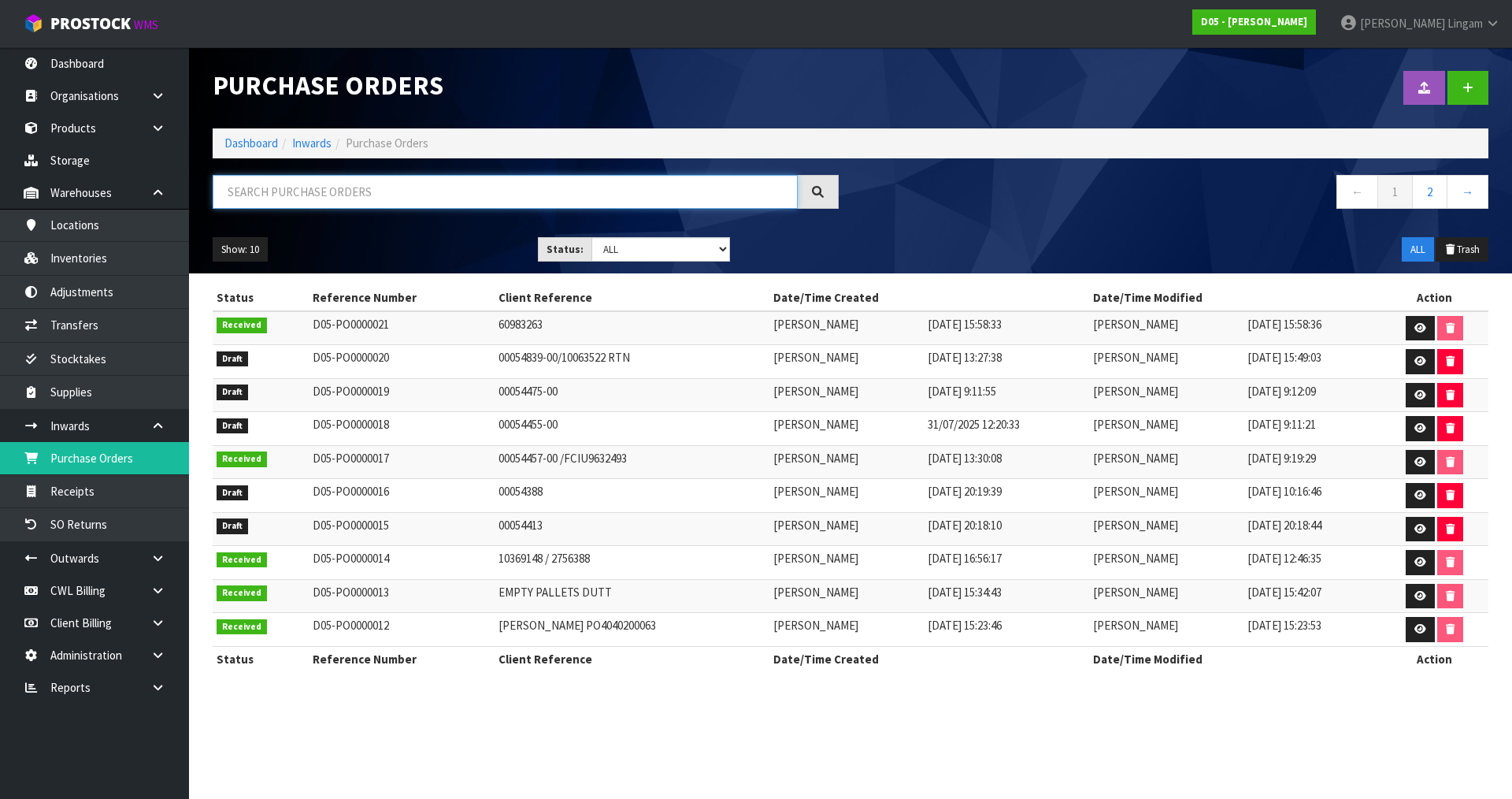
click at [414, 198] on input "text" at bounding box center [505, 192] width 585 height 34
paste input "2020910025-10"
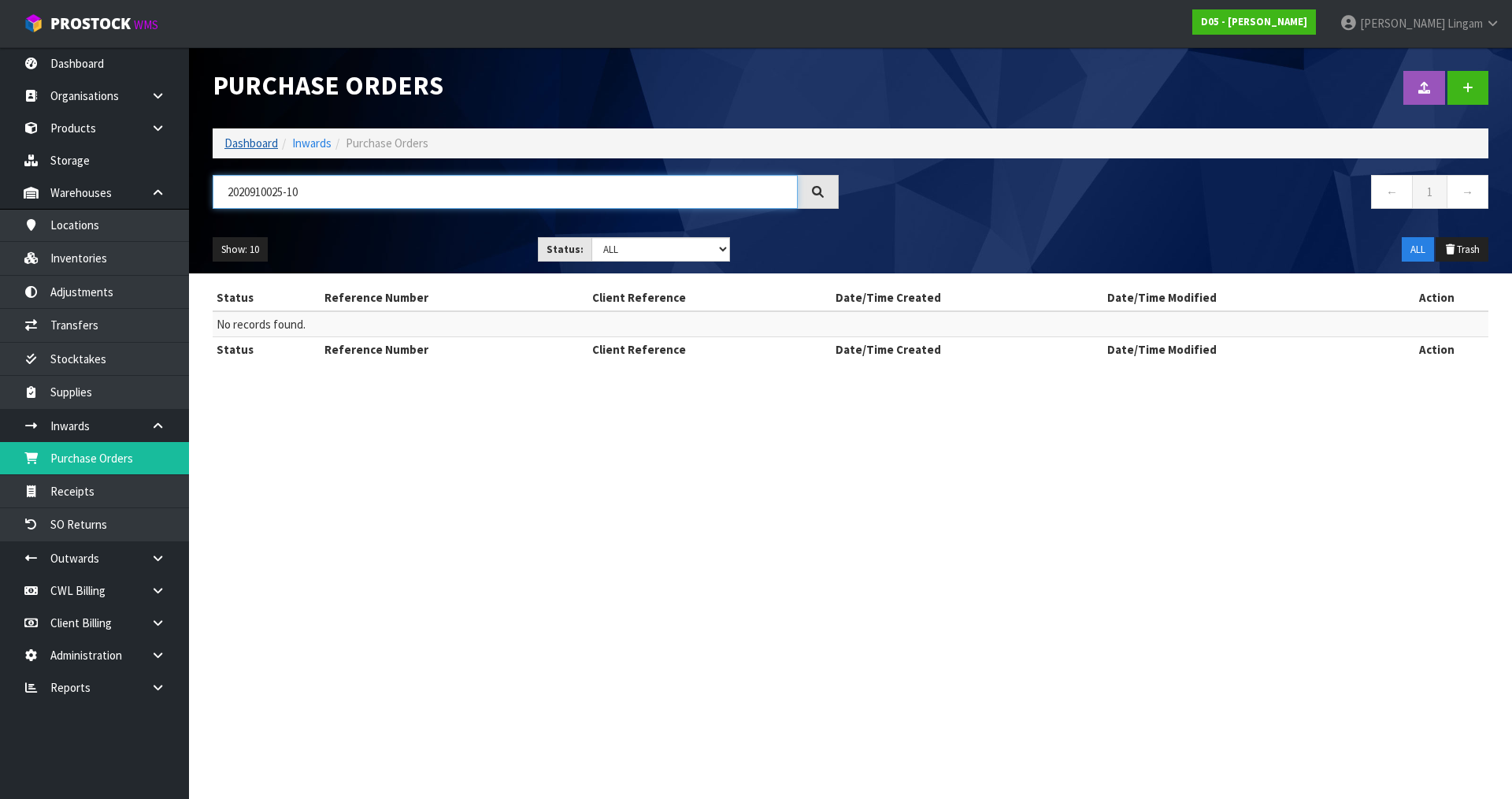
type input "2020910025-10"
click at [251, 143] on link "Dashboard" at bounding box center [252, 143] width 54 height 15
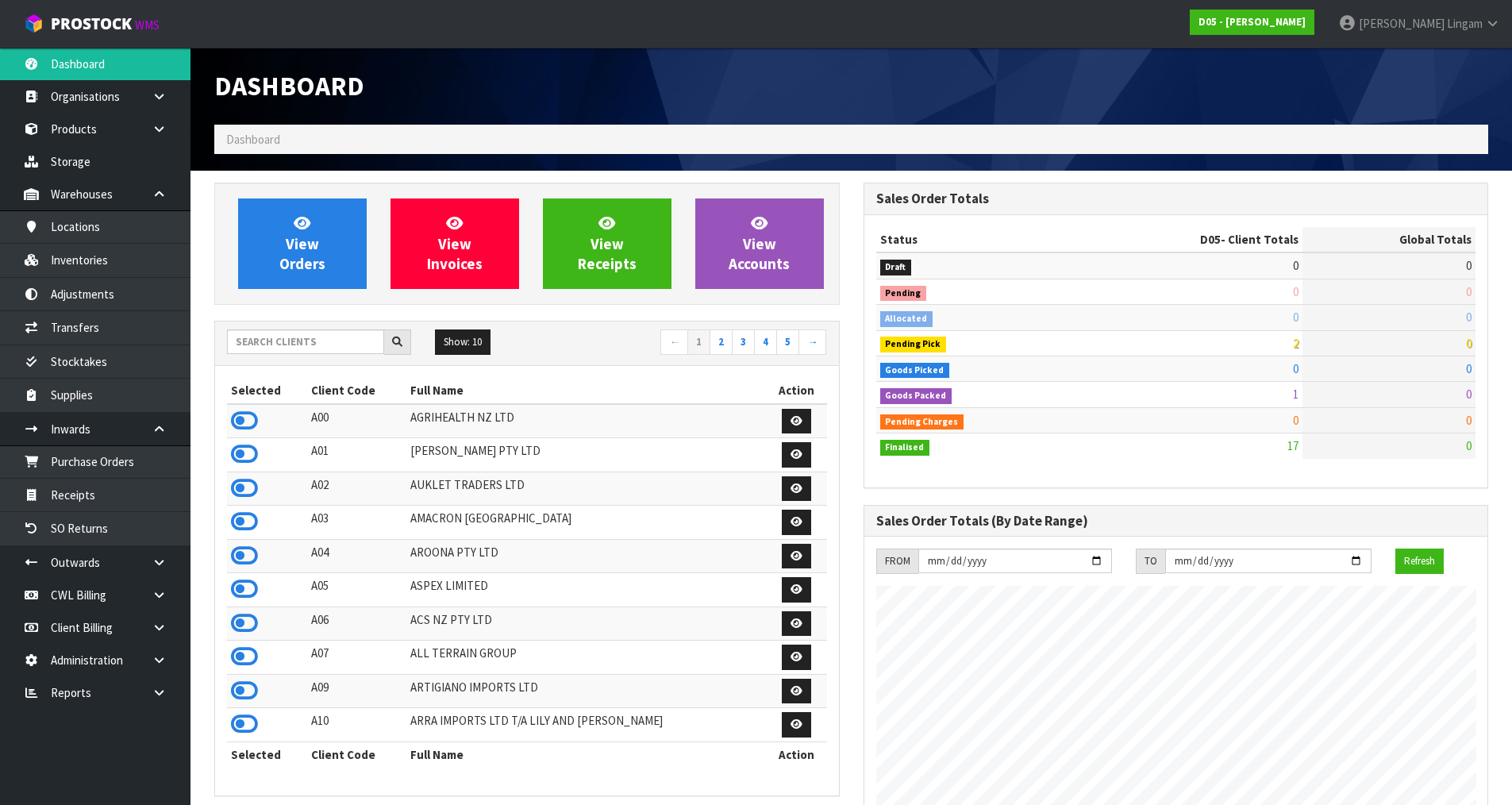
scroll to position [1388, 648]
click at [306, 258] on span "View Orders" at bounding box center [302, 243] width 46 height 60
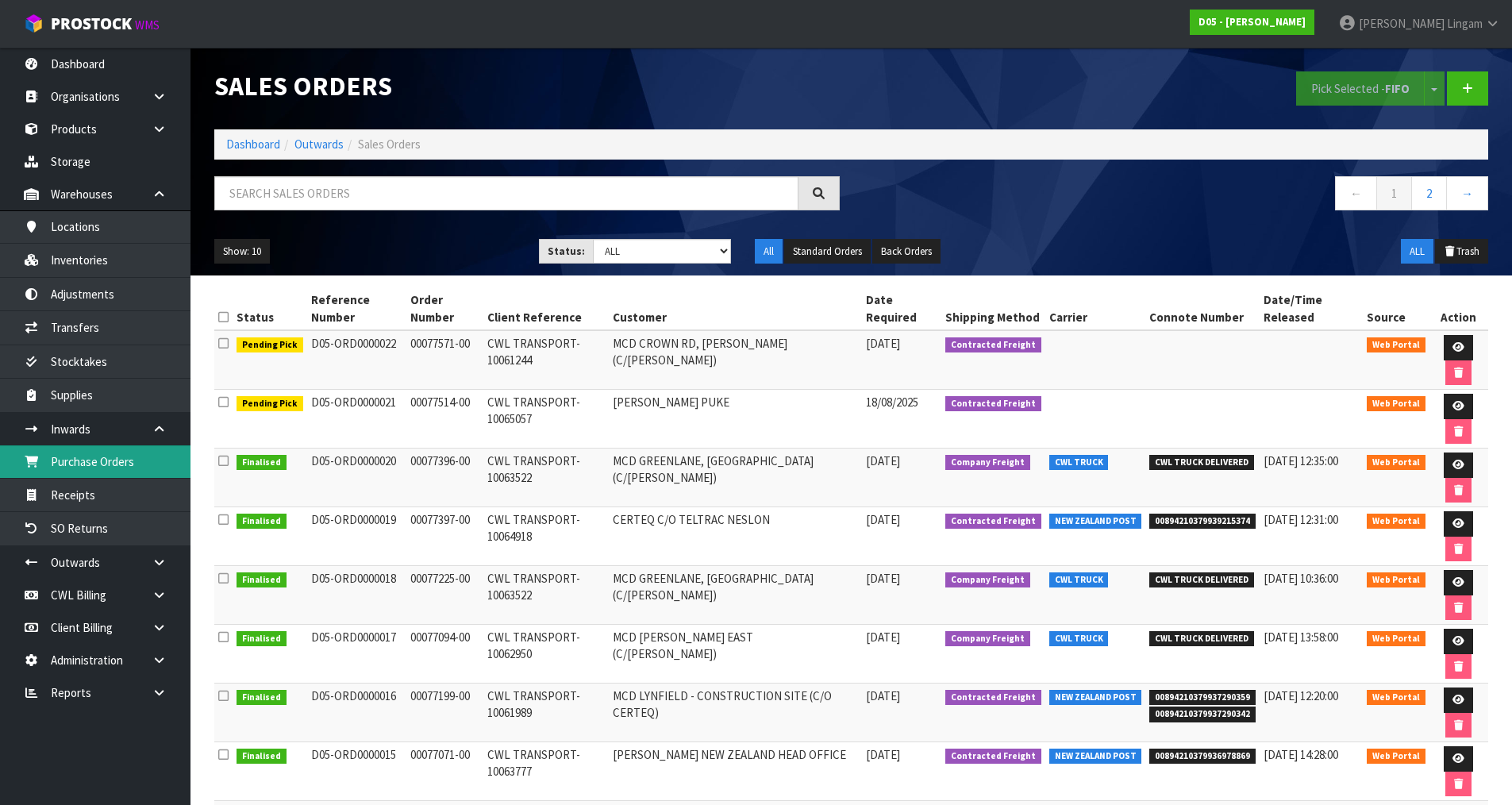
click at [126, 465] on link "Purchase Orders" at bounding box center [95, 462] width 190 height 33
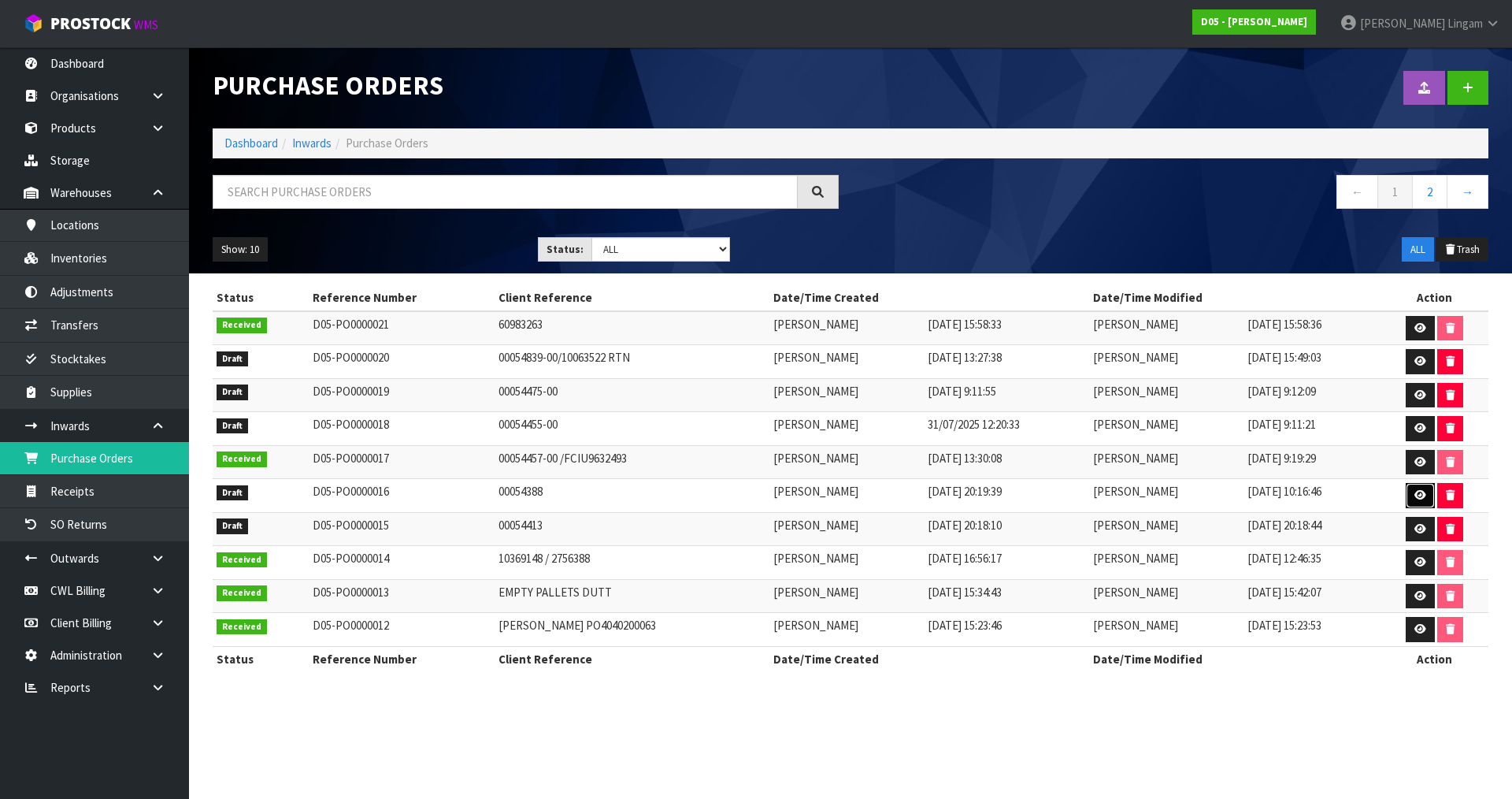
click at [1408, 494] on link at bounding box center [1420, 495] width 29 height 25
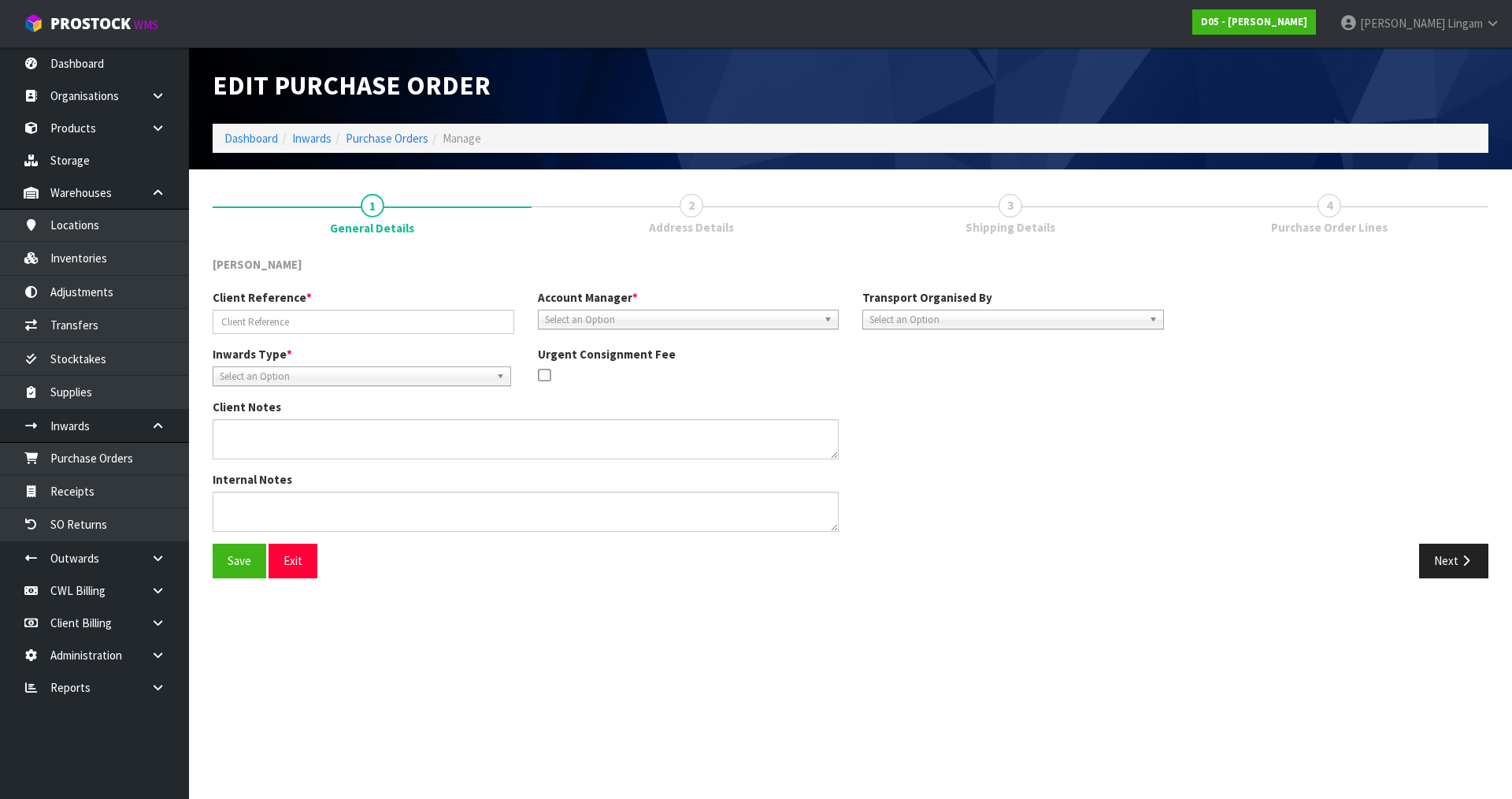
type input "00054388"
type textarea "COULD YOU PLEASE PICK UP AND RETURN TO STOCK ON YOUR STOCK ORDER NUMBER: D05-PO…"
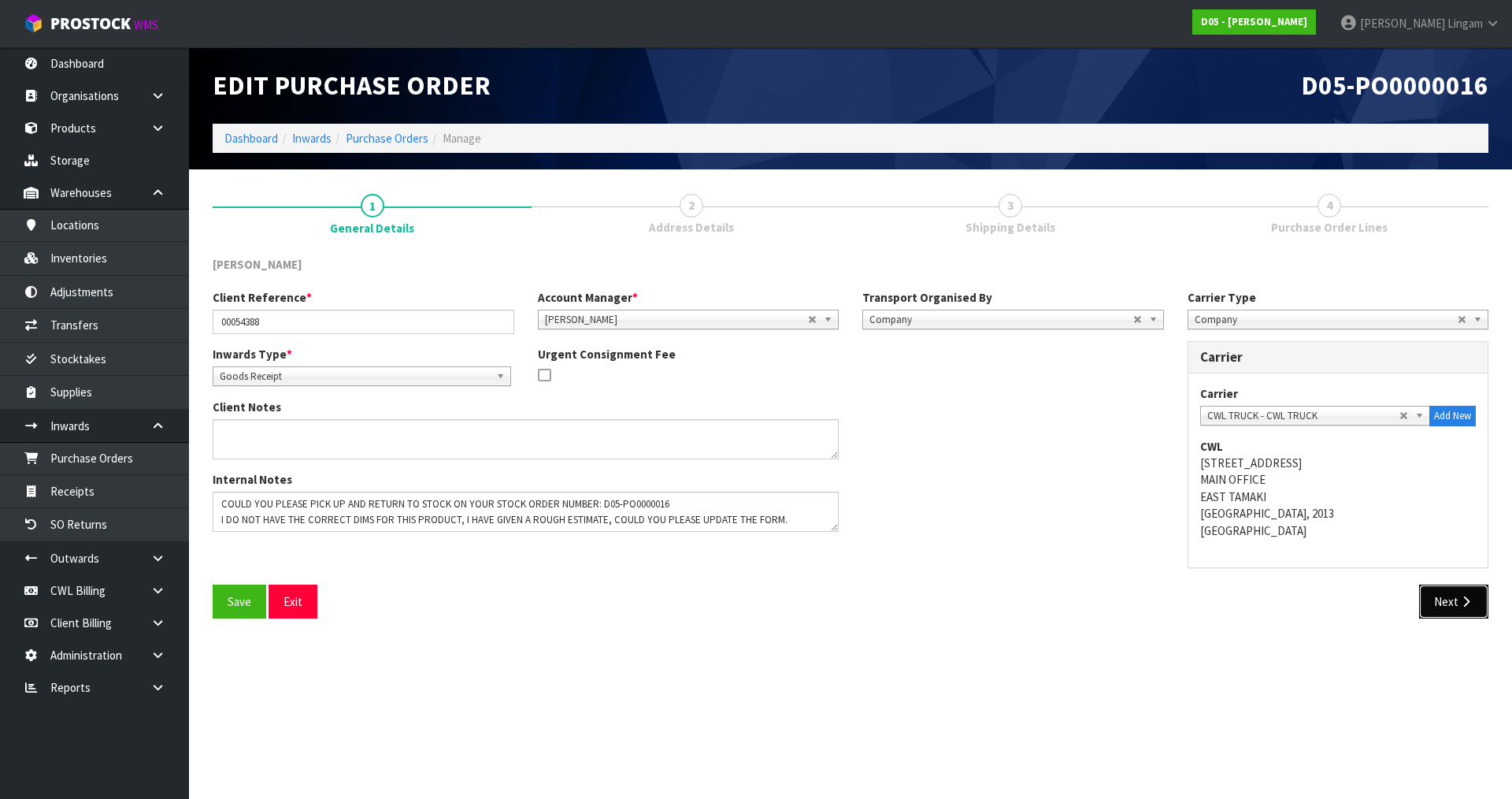
click at [1440, 606] on button "Next" at bounding box center [1453, 602] width 69 height 34
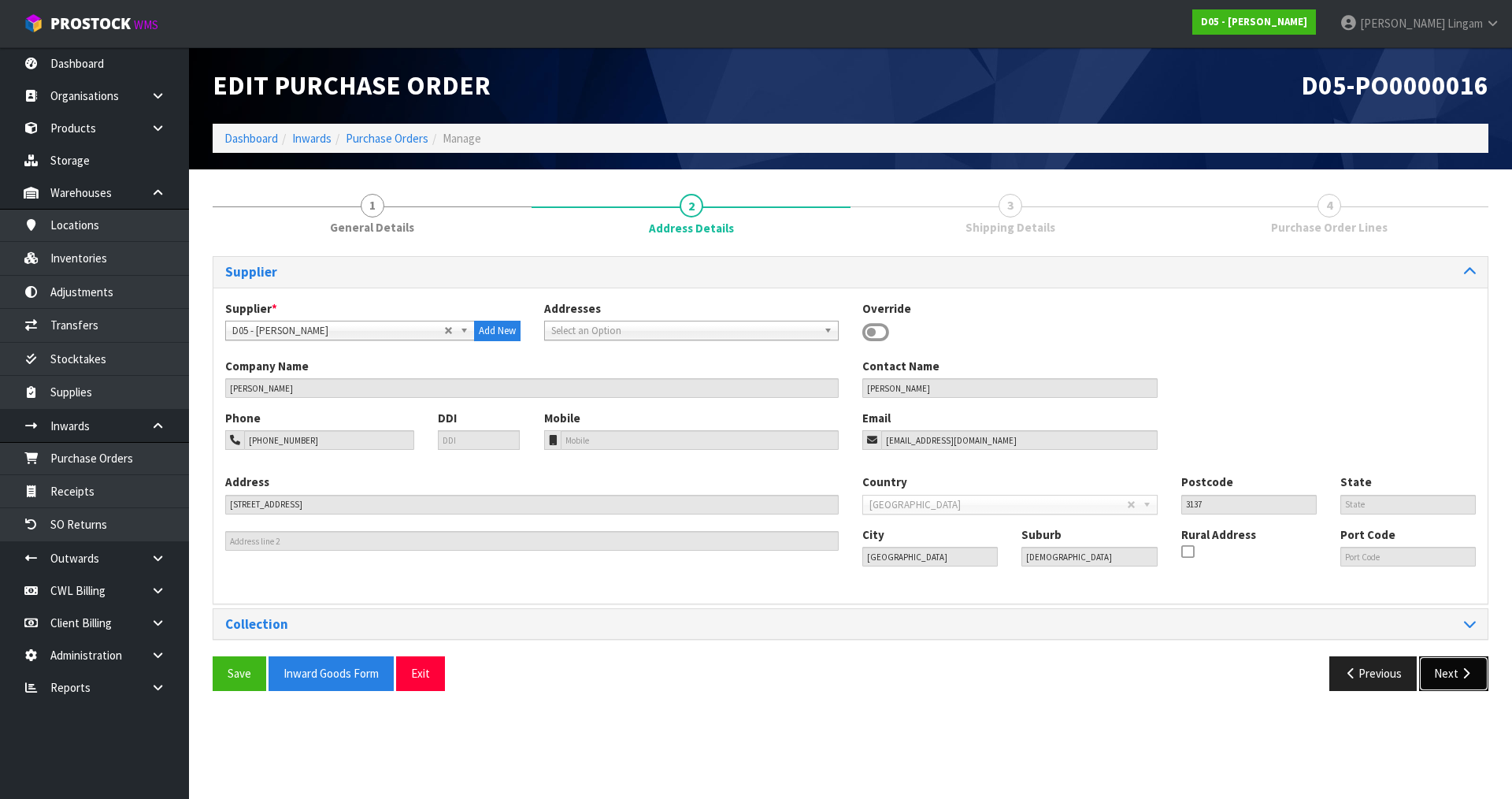
click at [1448, 669] on button "Next" at bounding box center [1453, 674] width 69 height 34
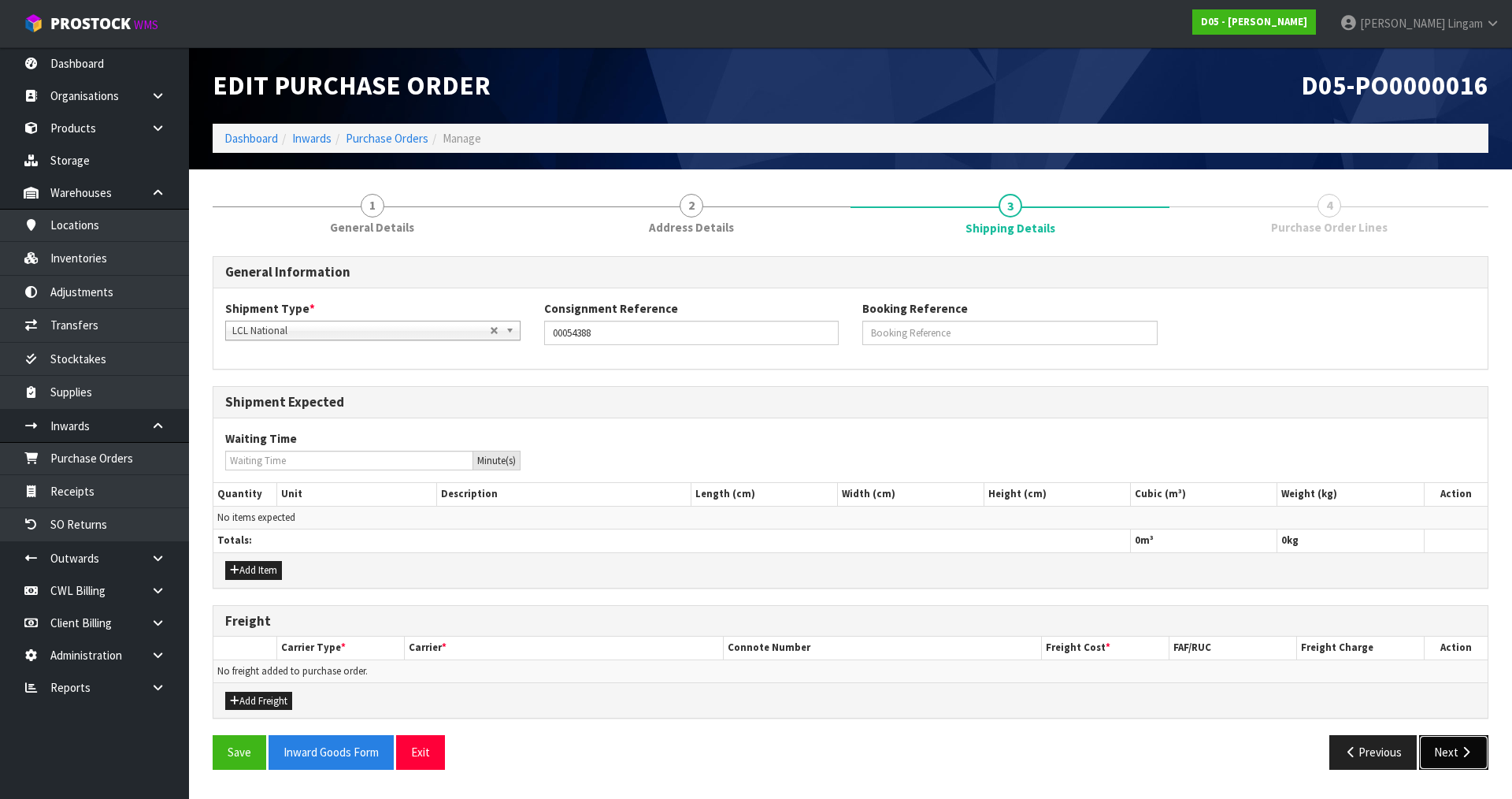
click at [1444, 749] on button "Next" at bounding box center [1453, 752] width 69 height 34
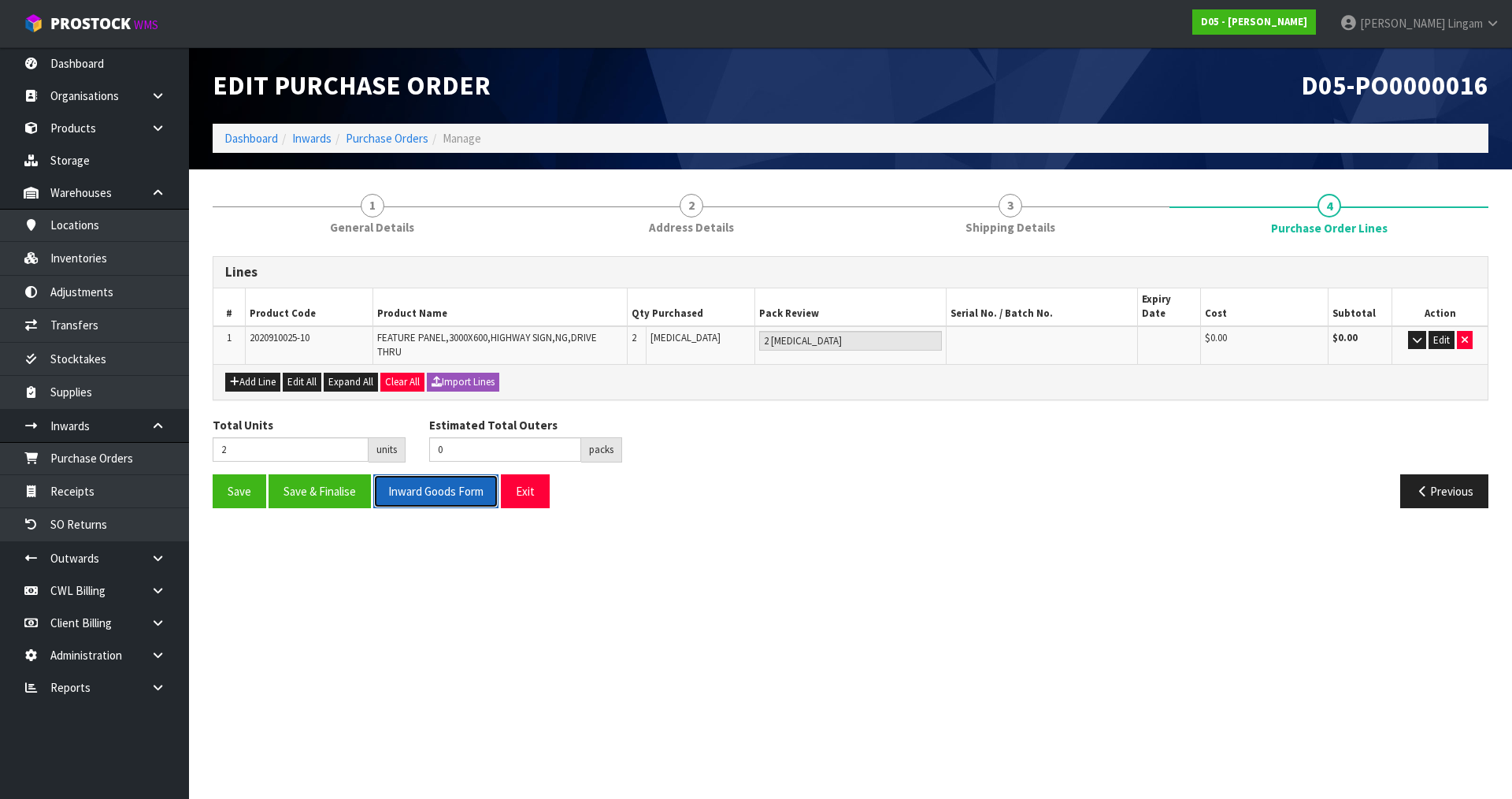
click at [423, 480] on button "Inward Goods Form" at bounding box center [436, 491] width 125 height 34
click at [845, 580] on section "Edit Purchase Order D05-PO0000016 Dashboard Inwards Purchase Orders Manage 1 Ge…" at bounding box center [756, 399] width 1512 height 799
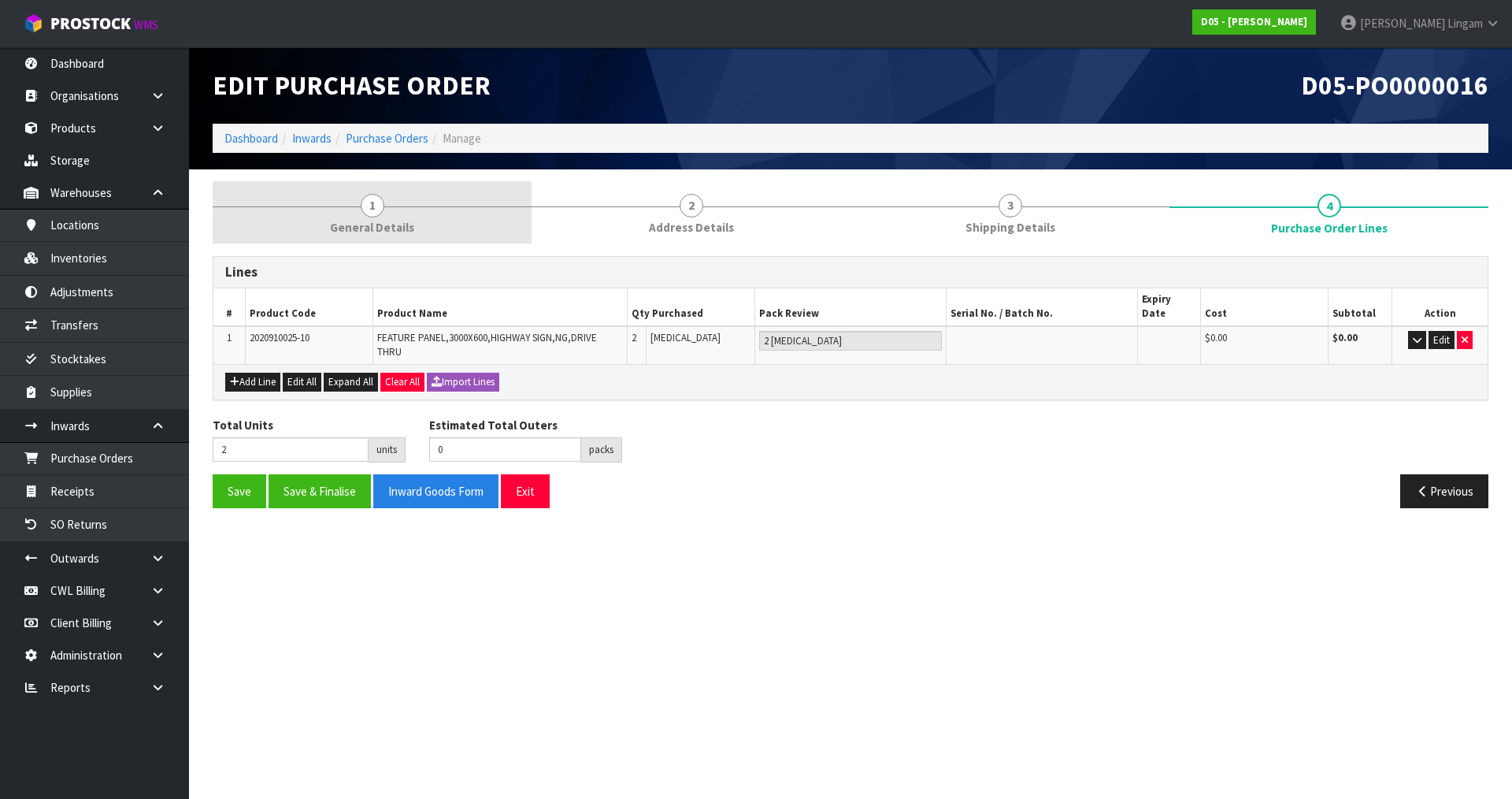
click at [382, 235] on span "General Details" at bounding box center [371, 227] width 84 height 16
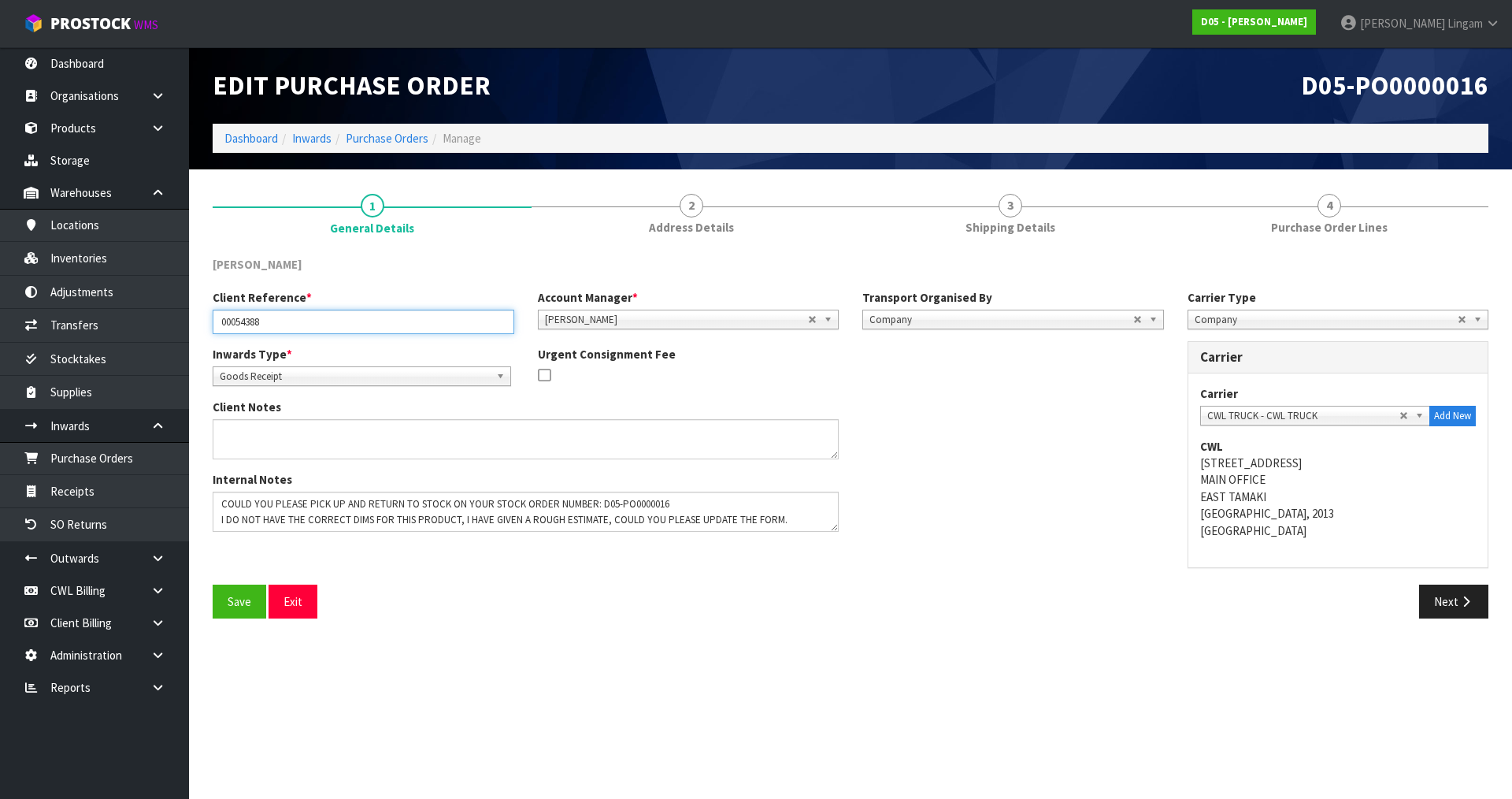
drag, startPoint x: 272, startPoint y: 323, endPoint x: 212, endPoint y: 323, distance: 60.0
click at [212, 323] on div "Client Reference * 00054388" at bounding box center [363, 311] width 325 height 45
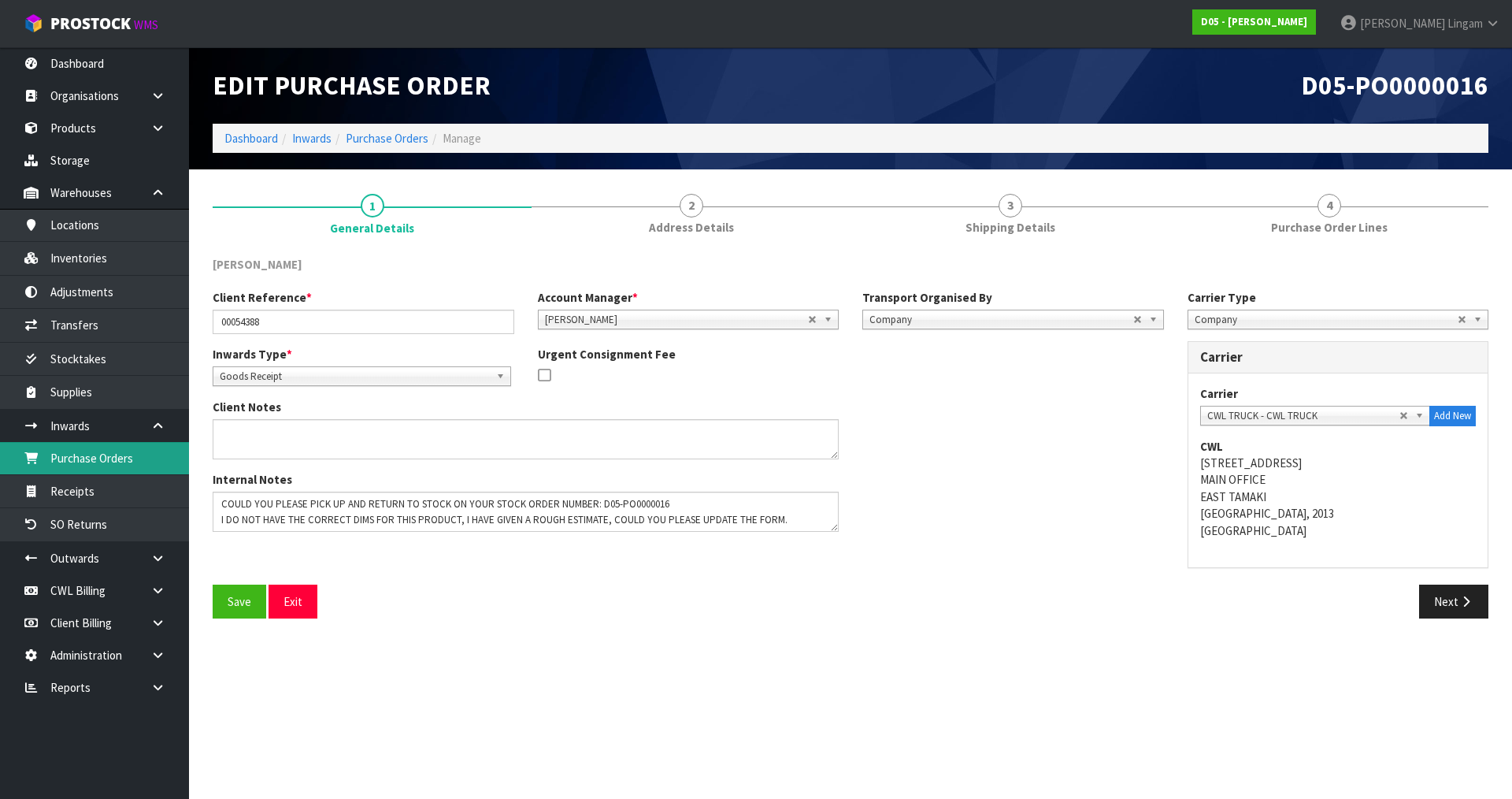
click at [103, 464] on link "Purchase Orders" at bounding box center [94, 459] width 189 height 33
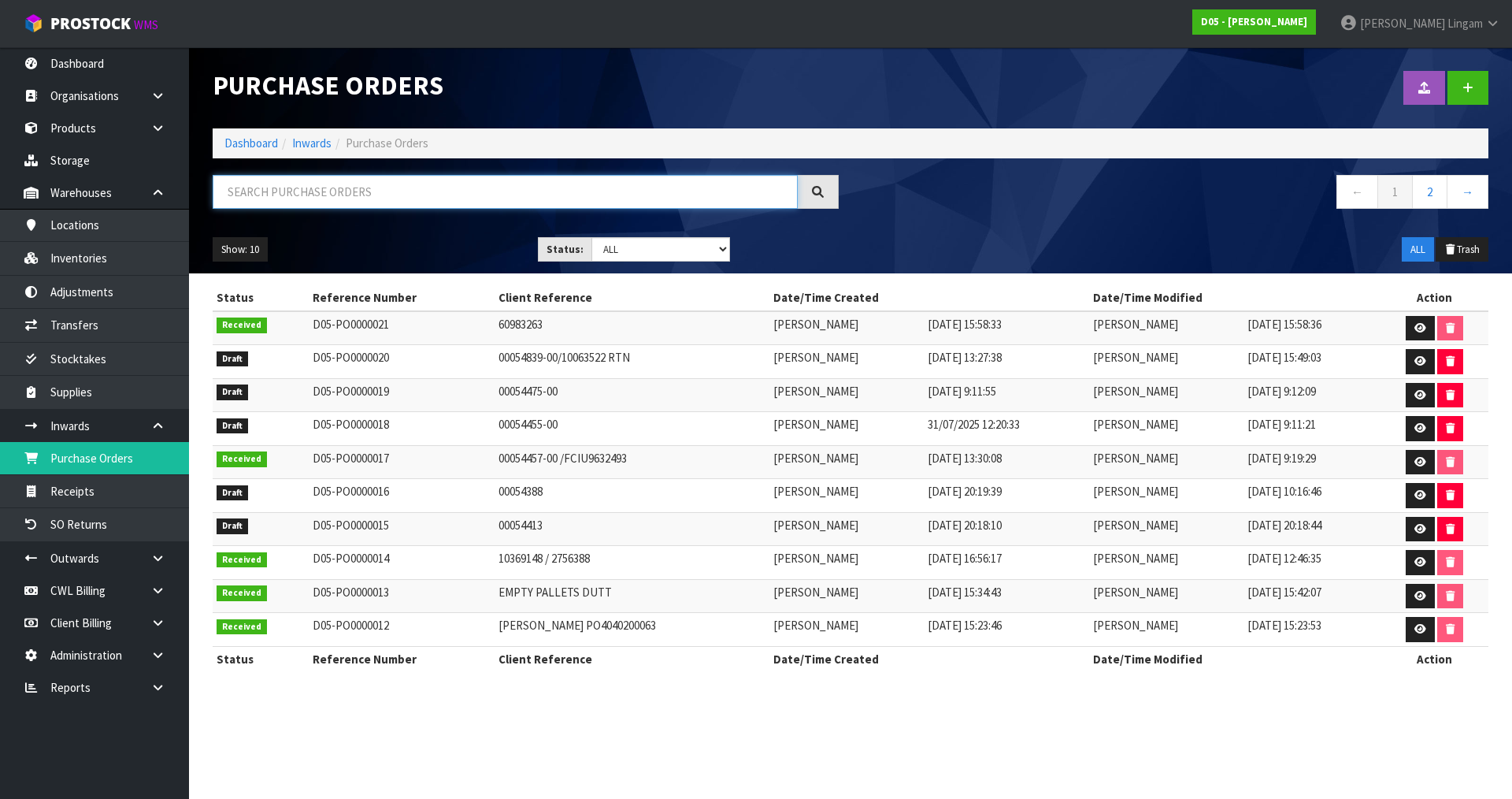
click at [454, 196] on input "text" at bounding box center [505, 192] width 585 height 34
paste input "00054388"
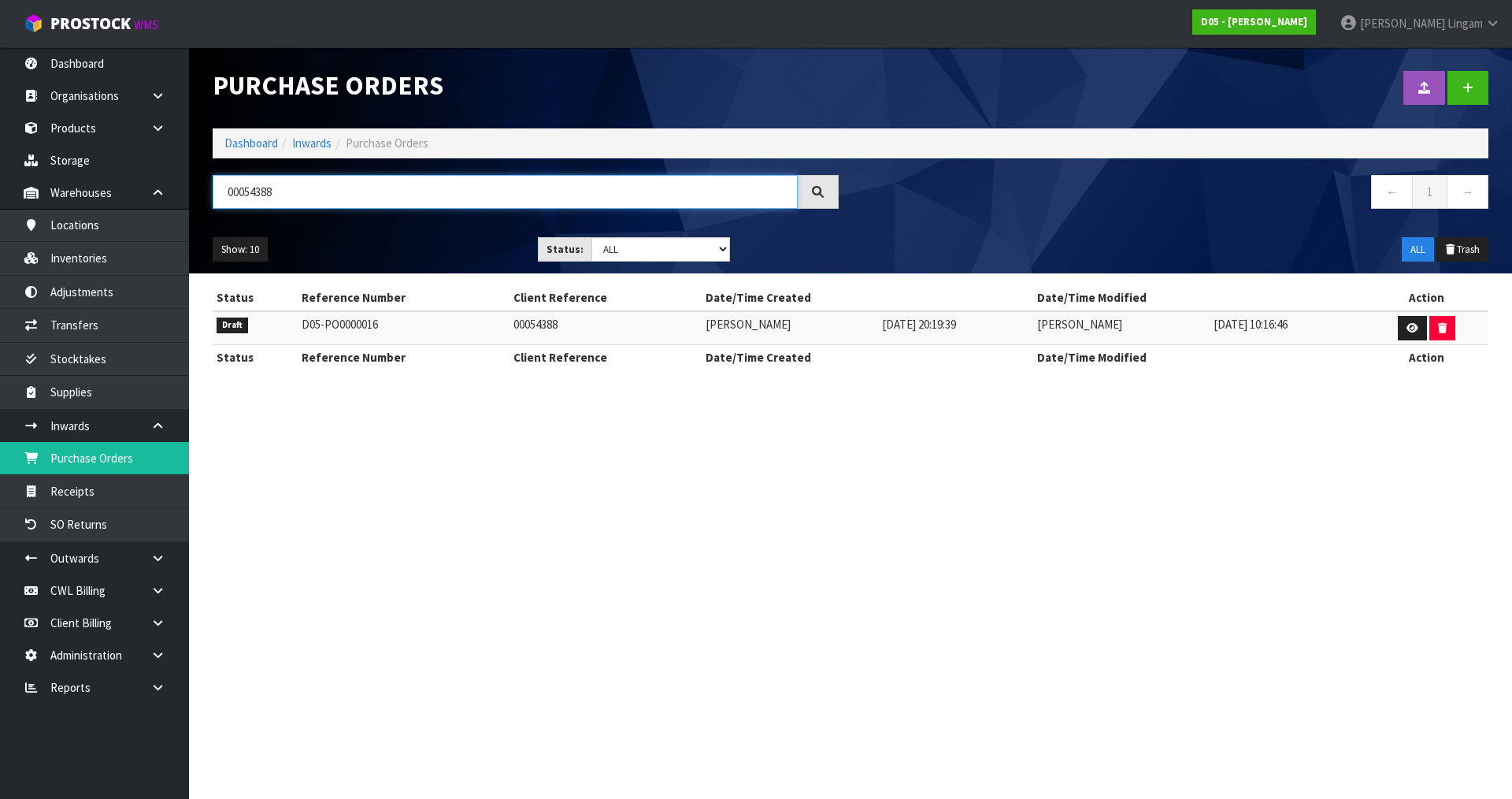
type input "00054388"
click at [504, 505] on section "Purchase Orders Import Purchase Orders Drop file here to import csv template Da…" at bounding box center [756, 399] width 1512 height 799
click at [246, 141] on link "Dashboard" at bounding box center [252, 143] width 54 height 15
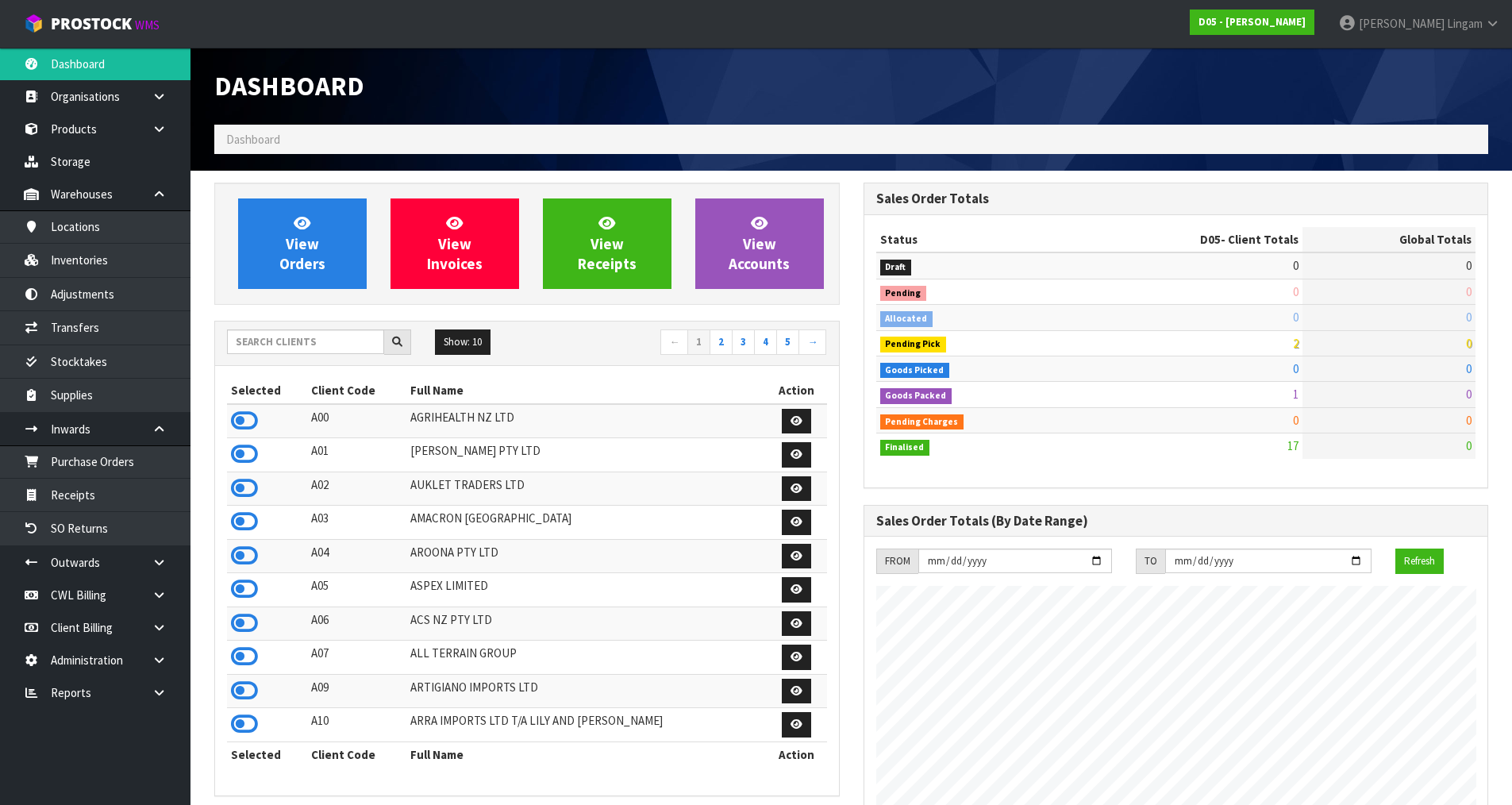
scroll to position [1388, 648]
click at [726, 345] on link "2" at bounding box center [722, 341] width 23 height 25
drag, startPoint x: 237, startPoint y: 490, endPoint x: 259, endPoint y: 464, distance: 34.1
click at [240, 488] on icon at bounding box center [244, 487] width 27 height 24
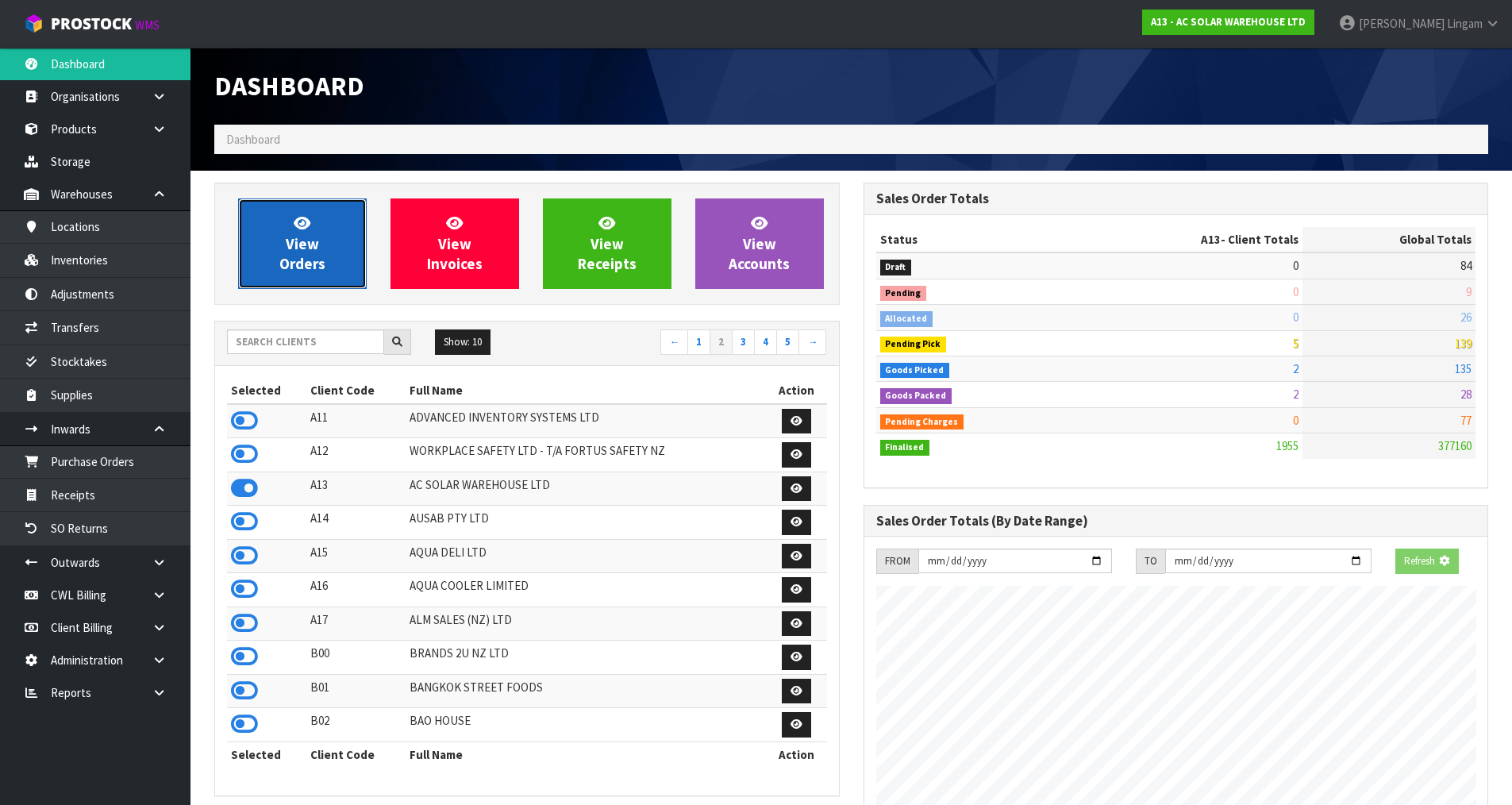
scroll to position [1269, 648]
click at [325, 277] on link "View Orders" at bounding box center [302, 244] width 129 height 90
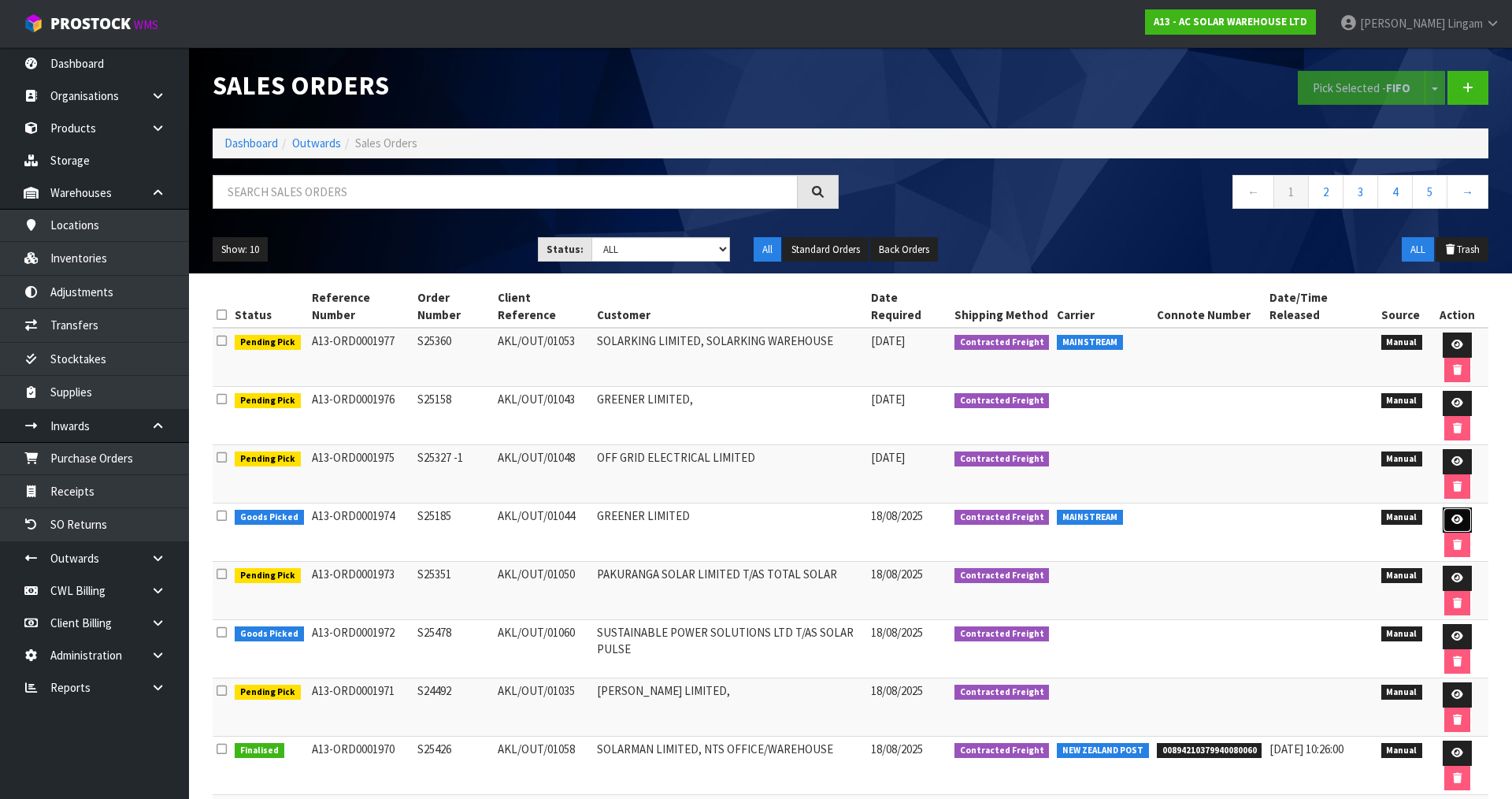
click at [1451, 514] on icon at bounding box center [1457, 519] width 12 height 11
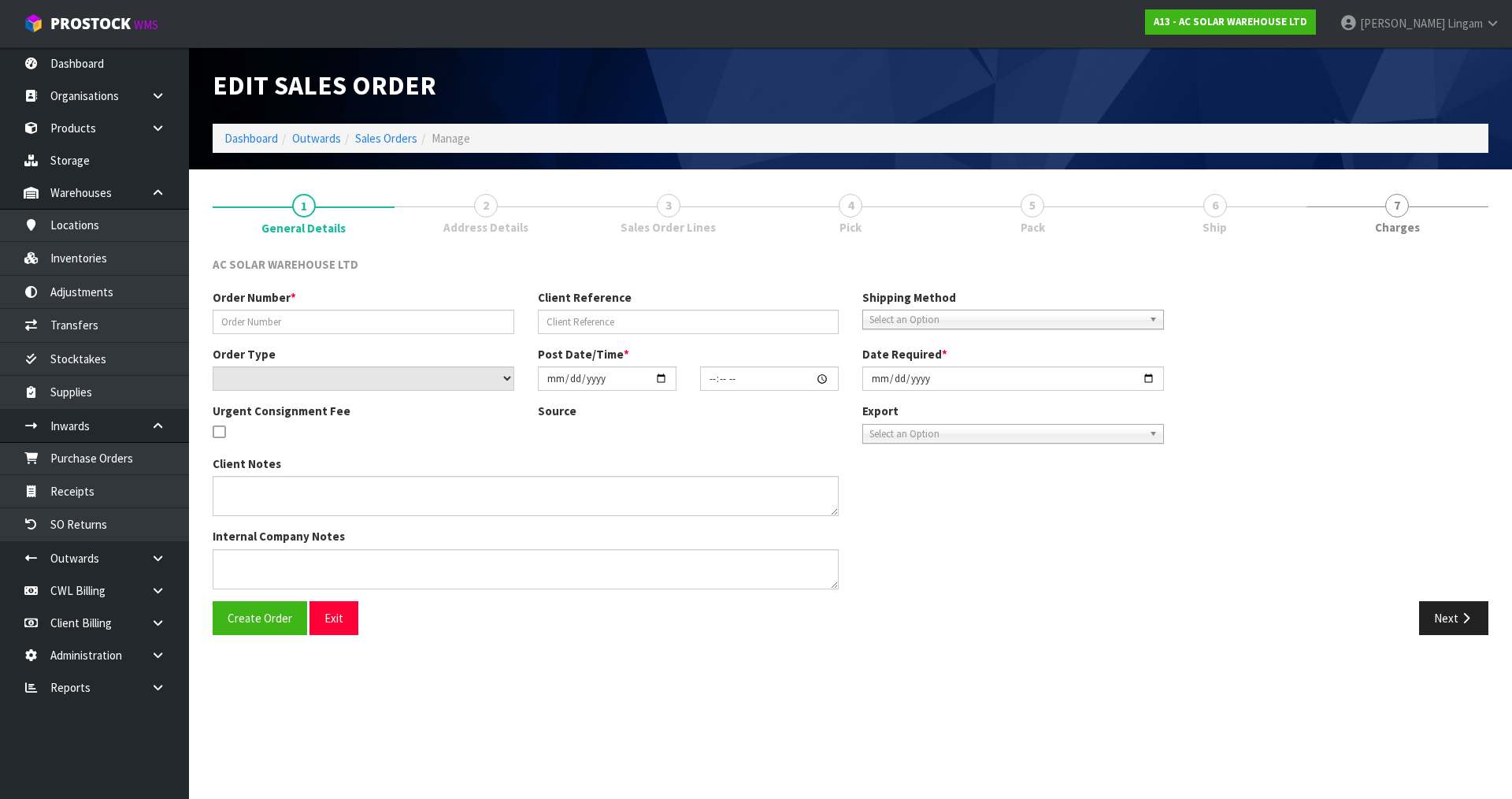
type input "S25185"
type input "AKL/OUT/01044"
select select "number:0"
type input "[DATE]"
type input "11:16:00.000"
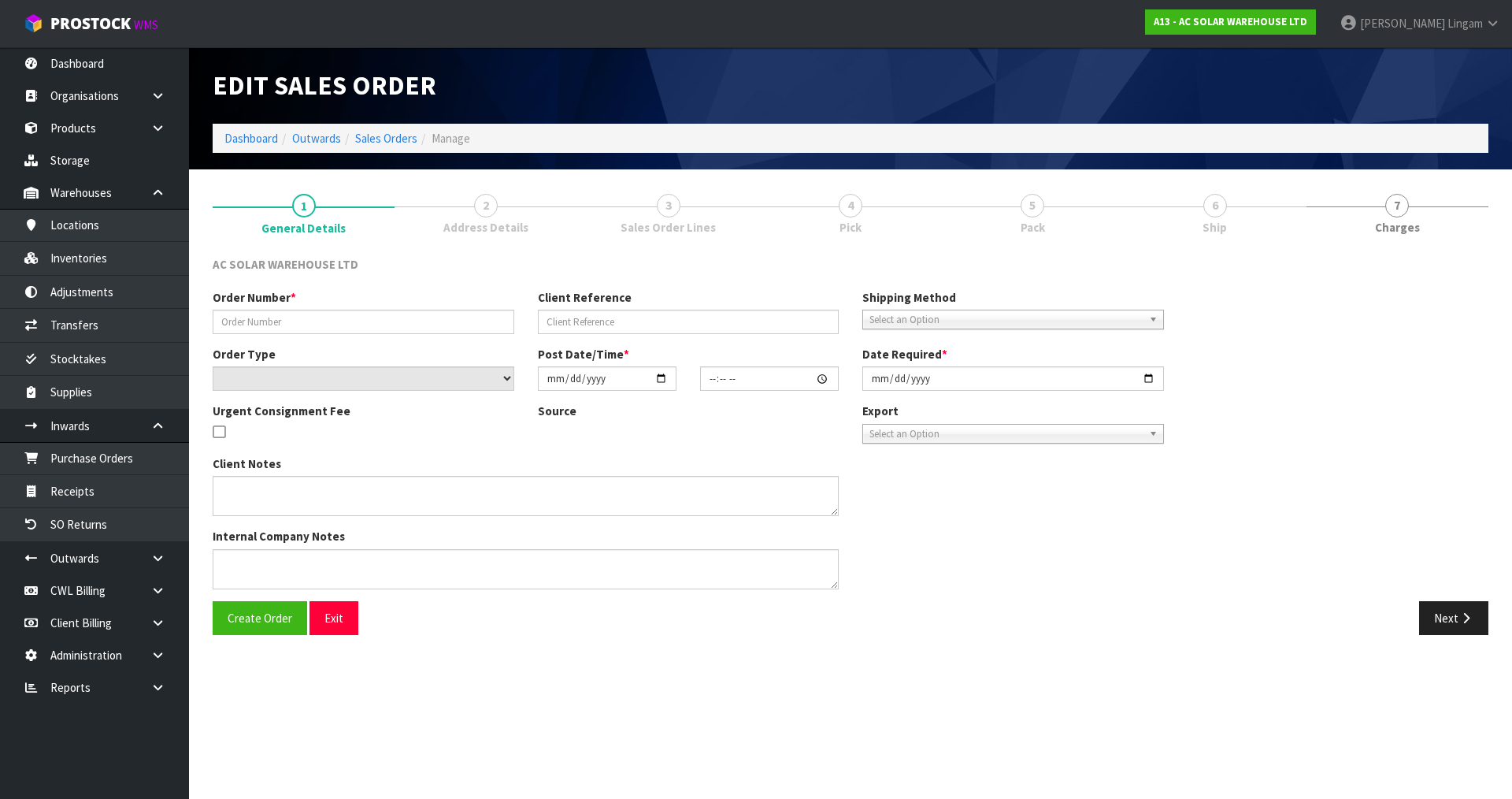
type input "[DATE]"
type textarea "SEND WITH MAINSTREAM"
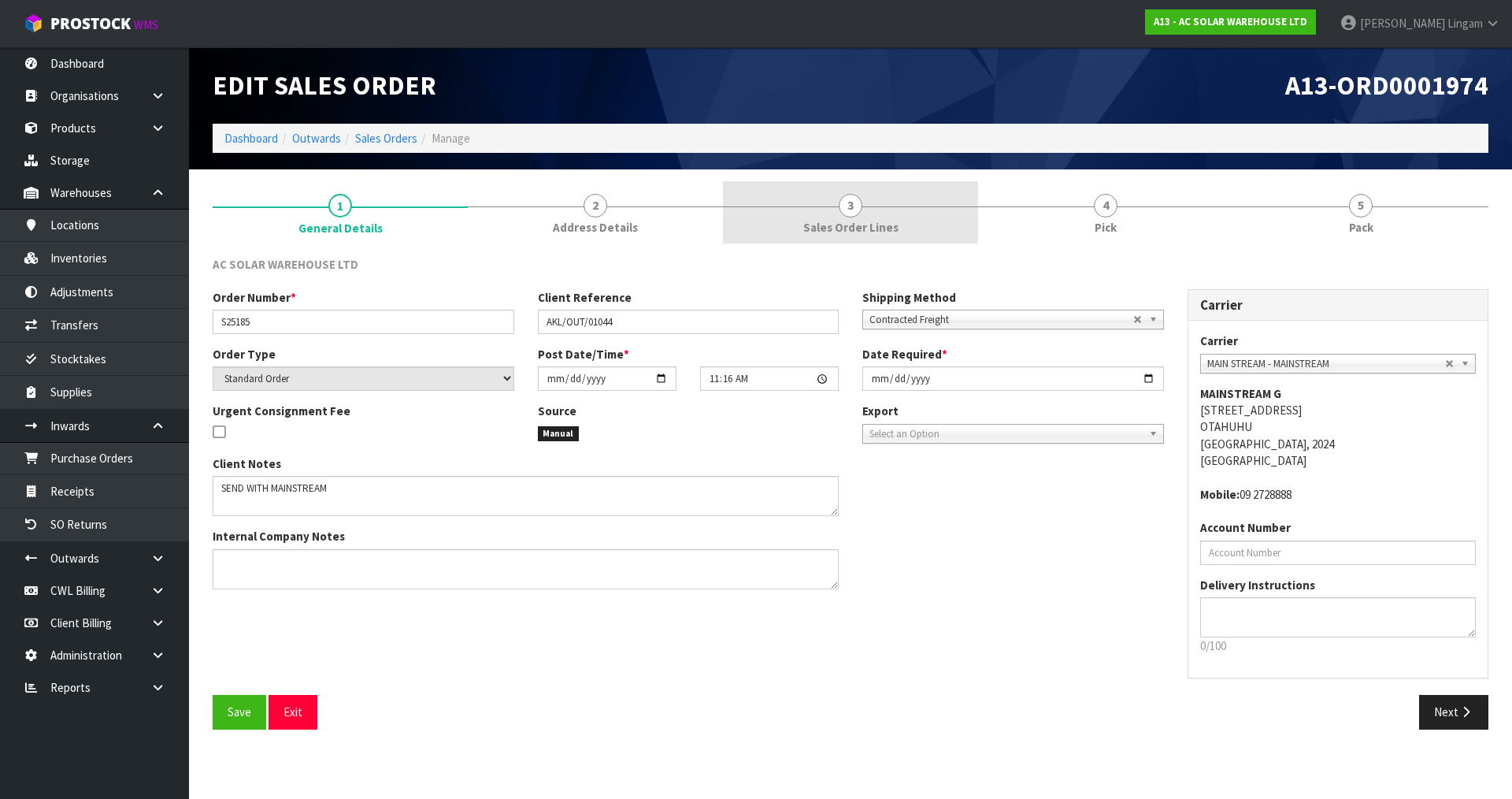
click at [850, 226] on span "Sales Order Lines" at bounding box center [850, 227] width 95 height 16
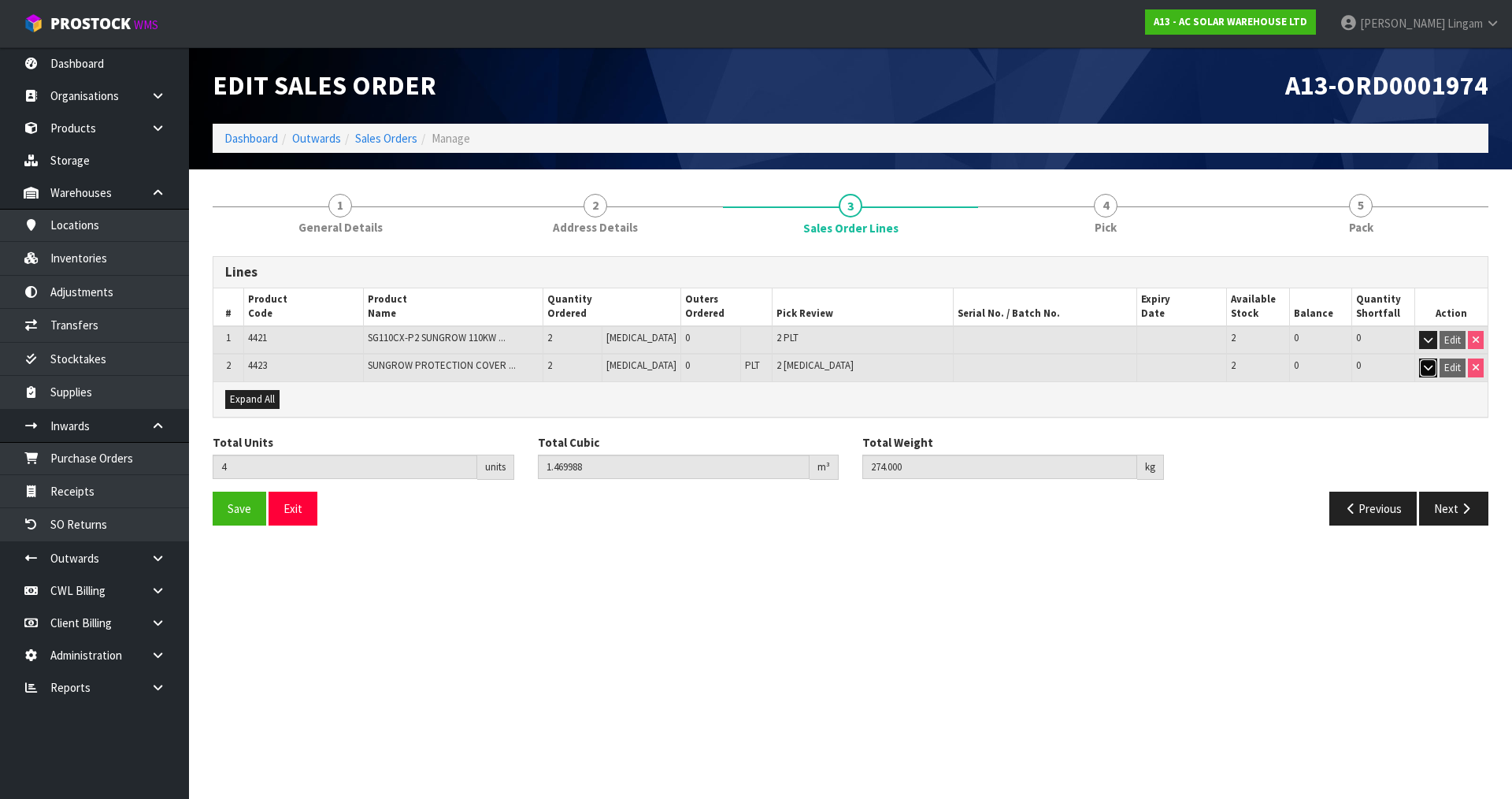
click at [1426, 370] on icon "button" at bounding box center [1427, 367] width 9 height 11
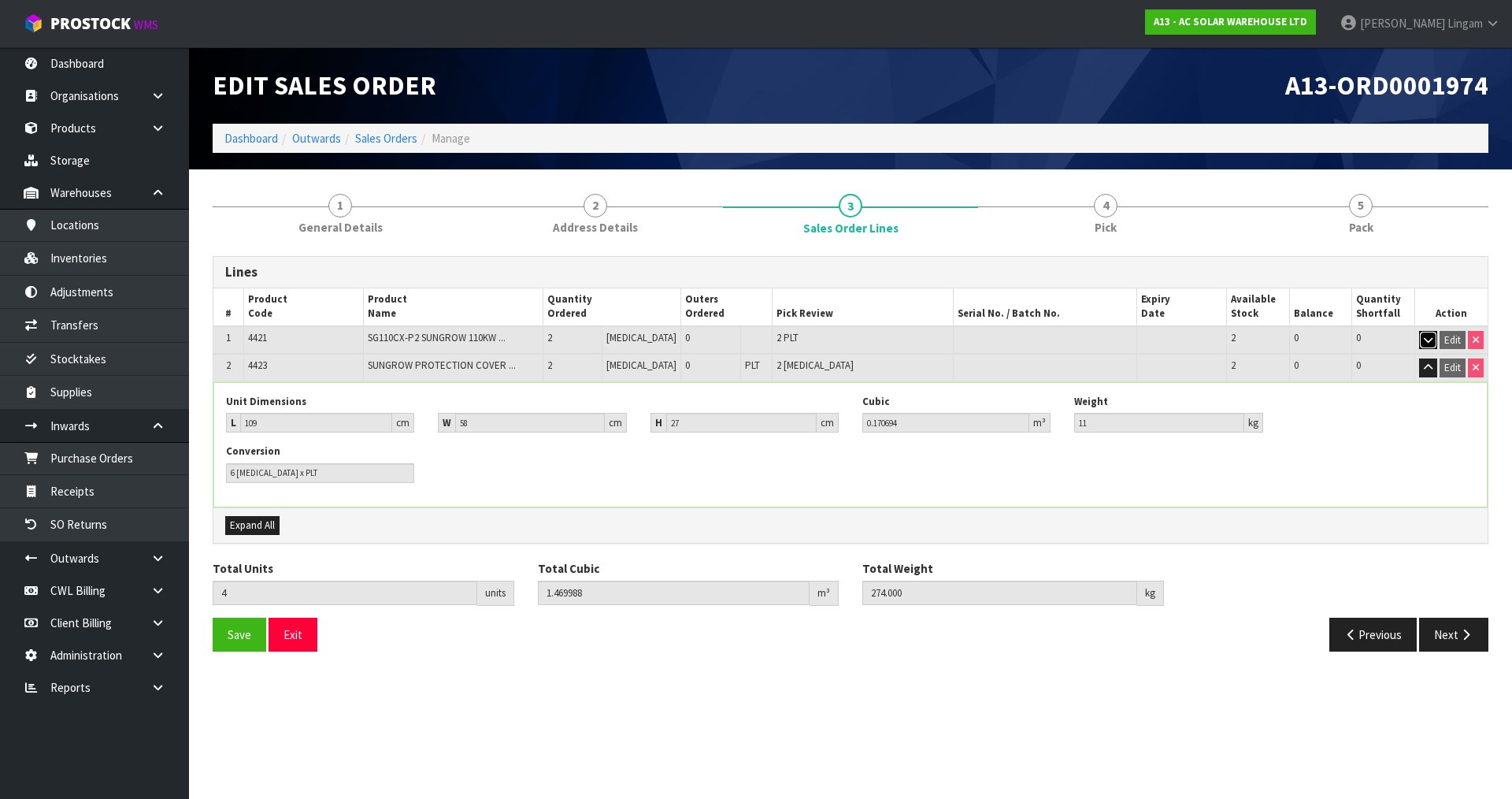
click at [1427, 343] on icon "button" at bounding box center [1427, 340] width 9 height 11
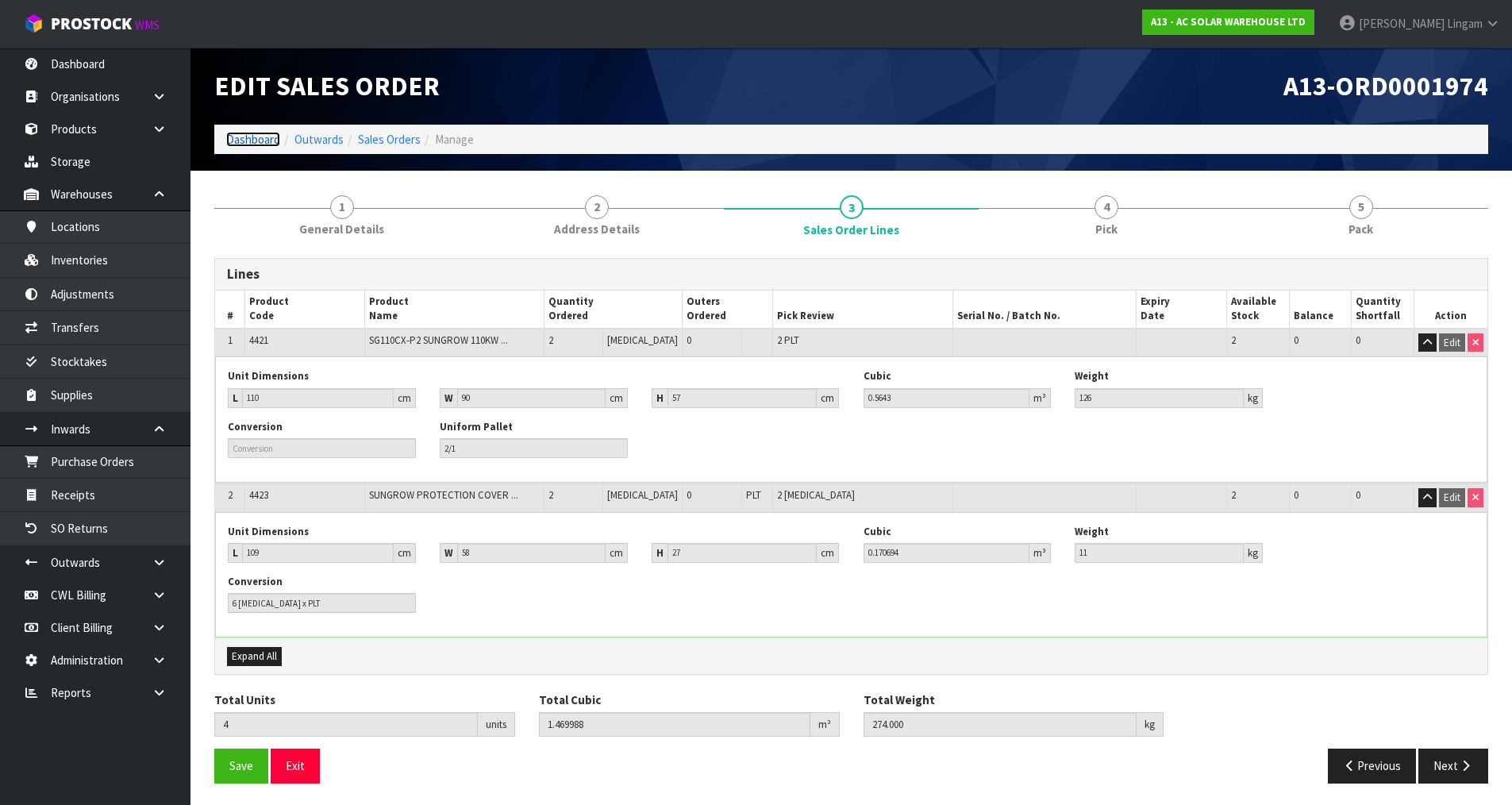
click at [250, 139] on link "Dashboard" at bounding box center [254, 140] width 54 height 15
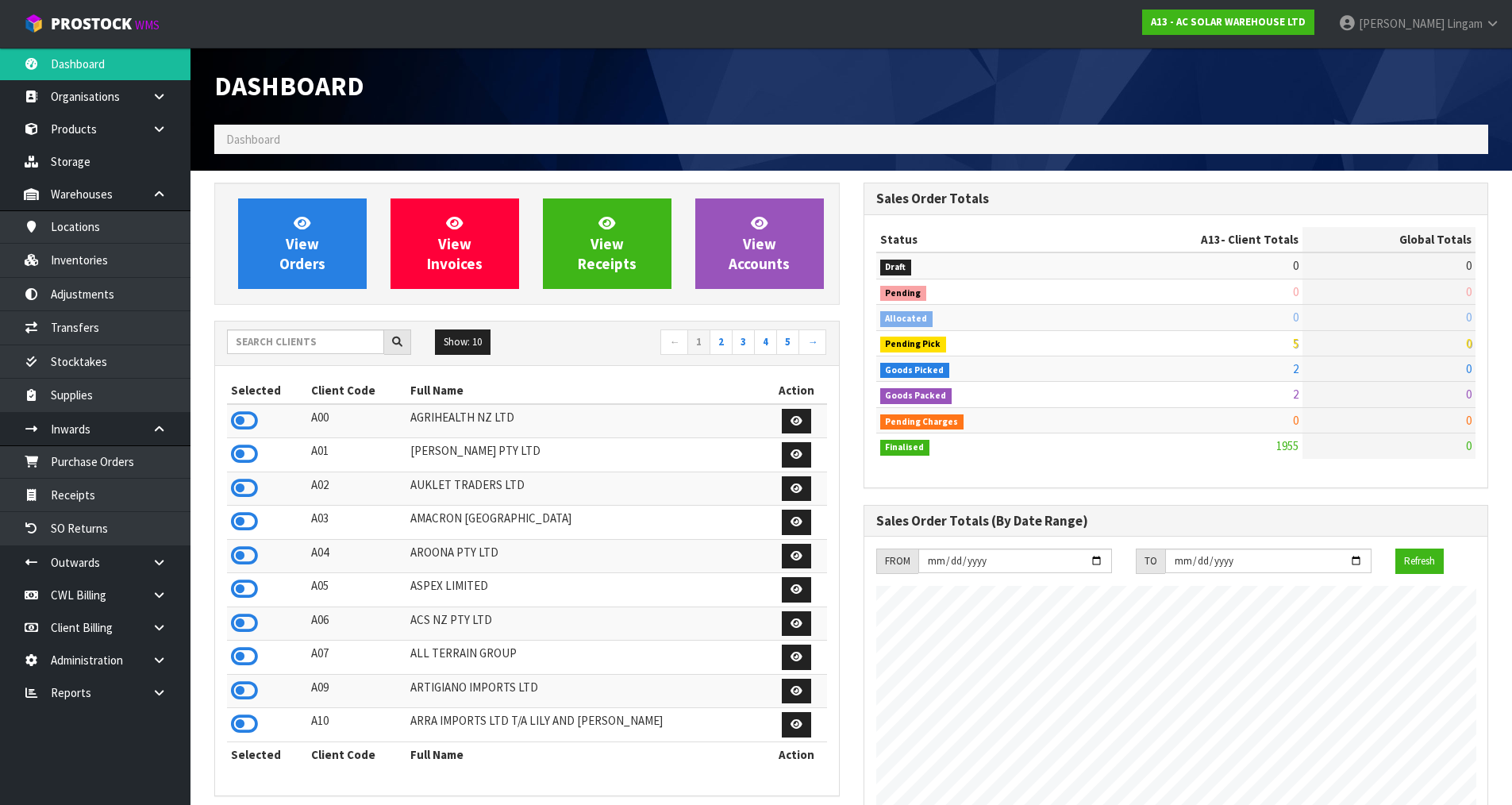
scroll to position [1288, 648]
click at [349, 345] on input "text" at bounding box center [305, 341] width 157 height 25
click at [335, 344] on input "text" at bounding box center [305, 341] width 157 height 25
click at [317, 263] on span "View Orders" at bounding box center [302, 243] width 46 height 60
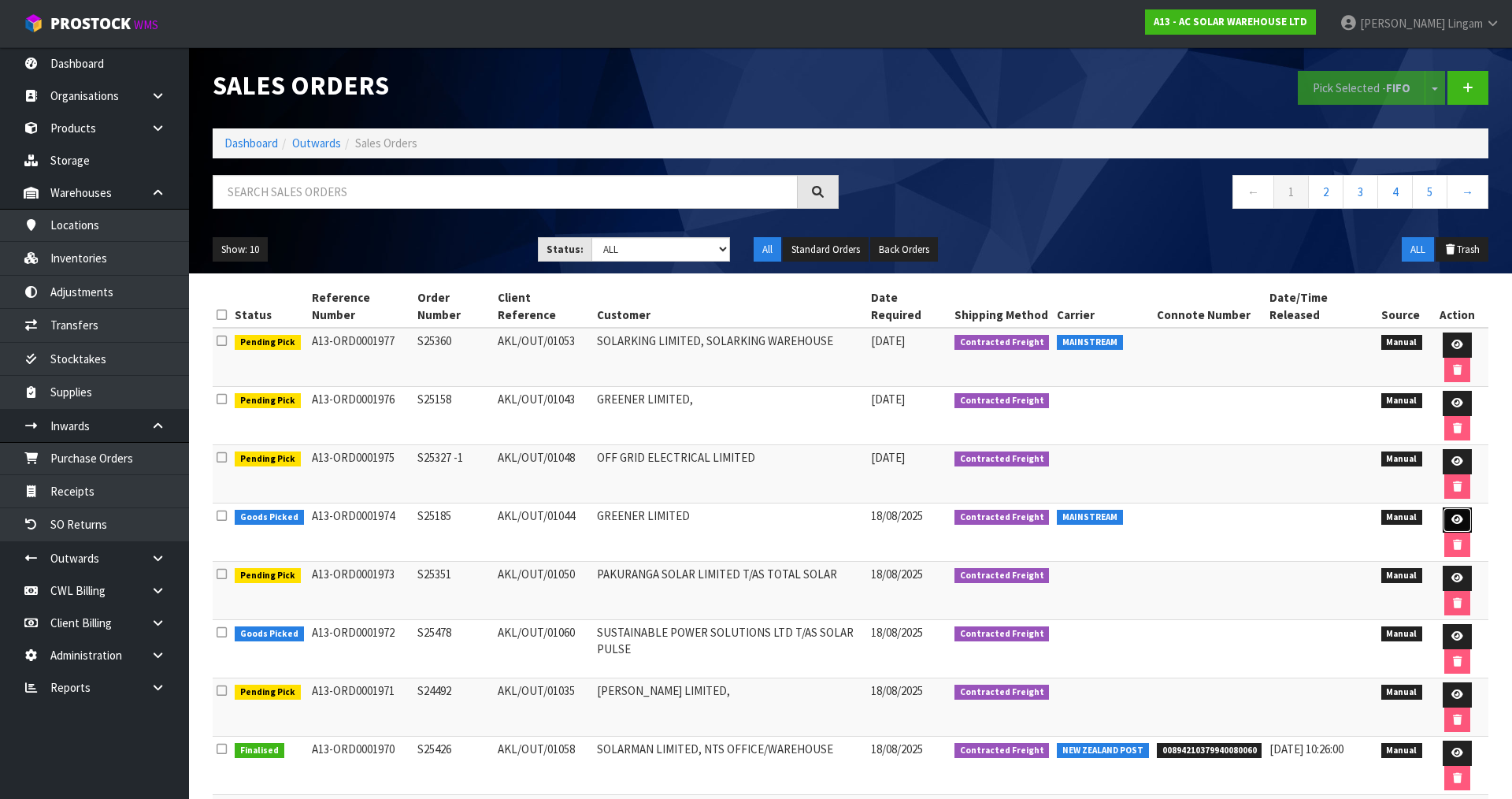
click at [1451, 514] on icon at bounding box center [1457, 519] width 12 height 11
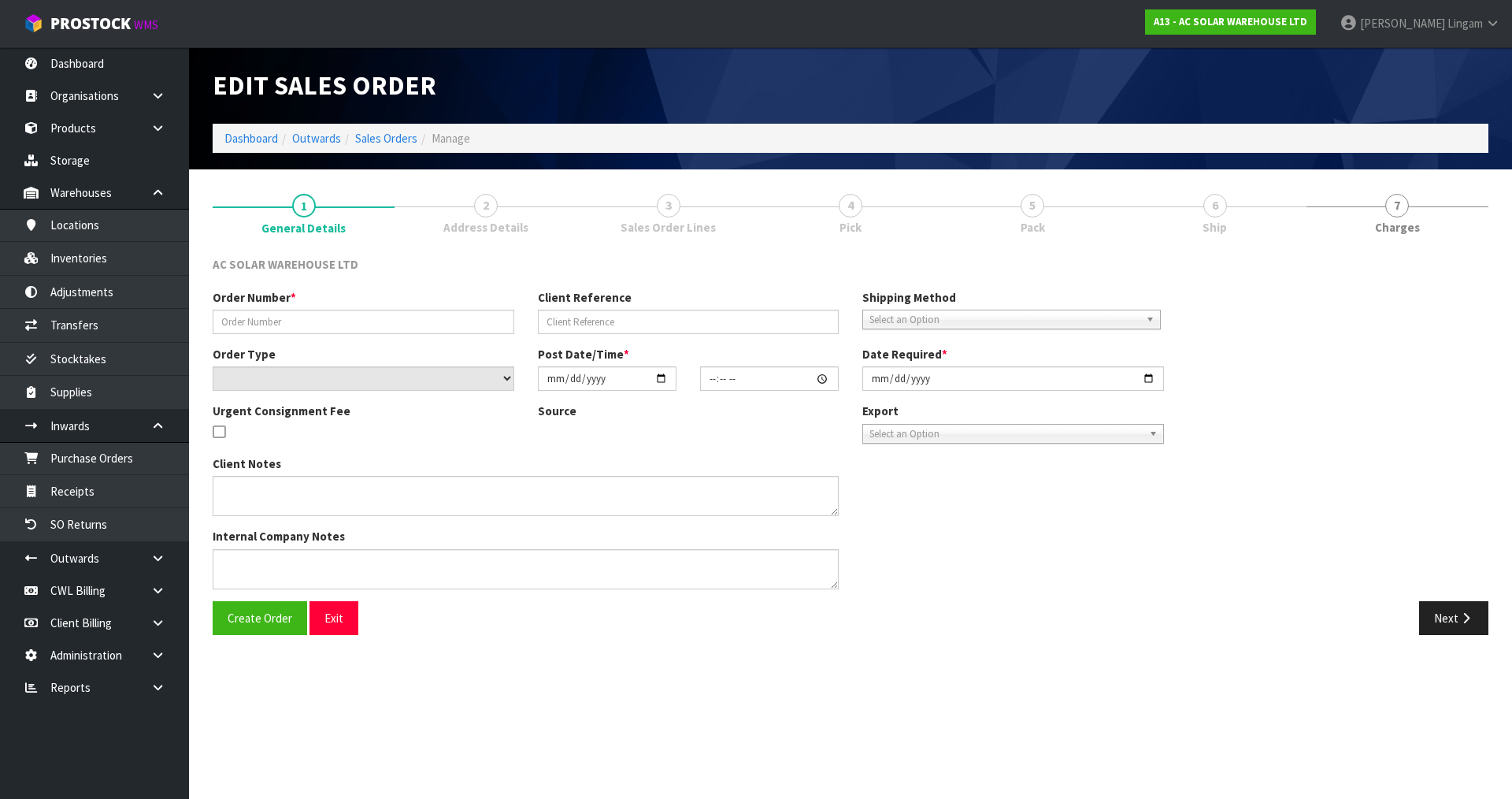
type input "S25185"
type input "AKL/OUT/01044"
select select "number:0"
type input "[DATE]"
type input "11:16:00.000"
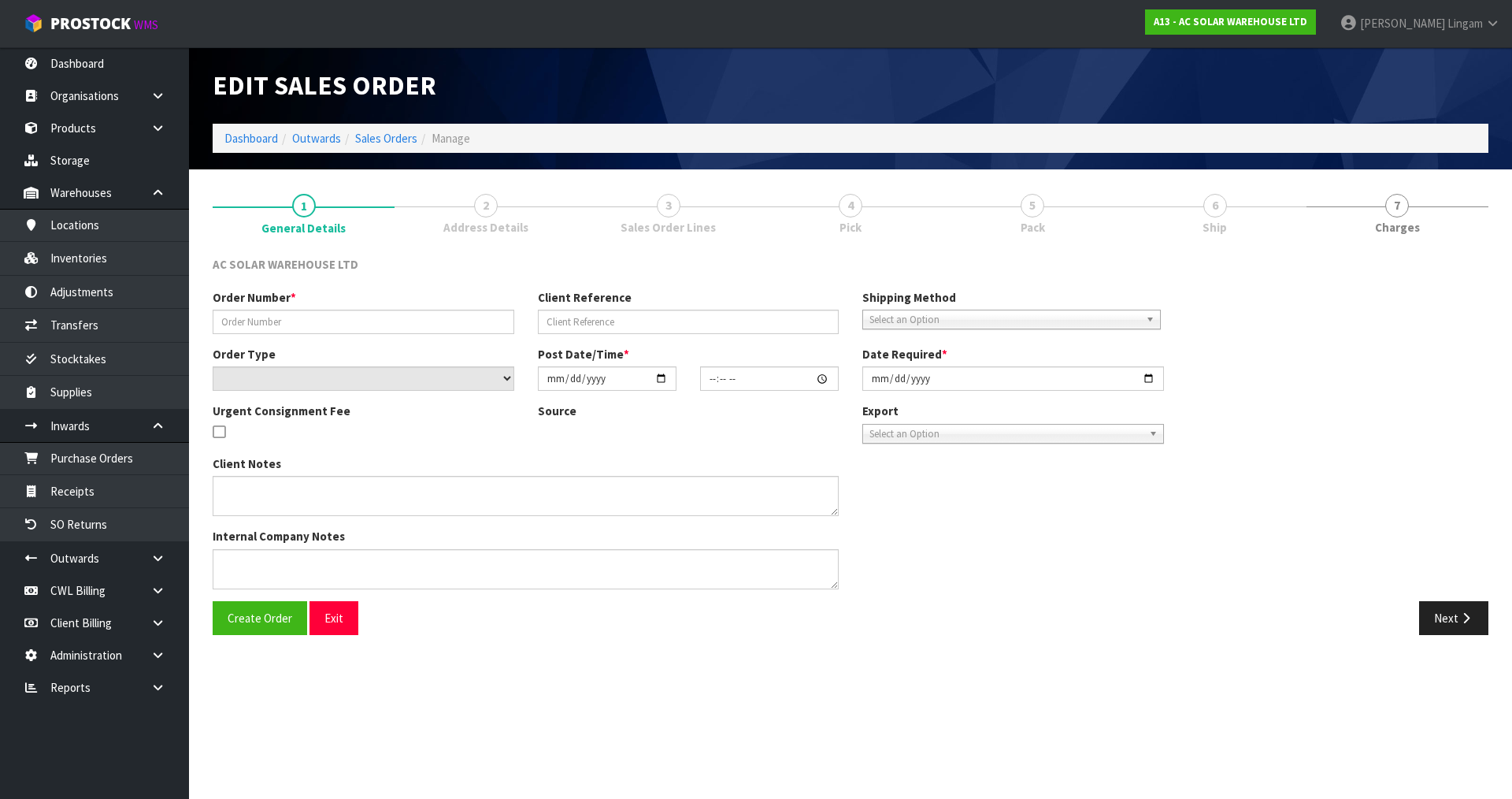
type input "[DATE]"
type textarea "SEND WITH MAINSTREAM"
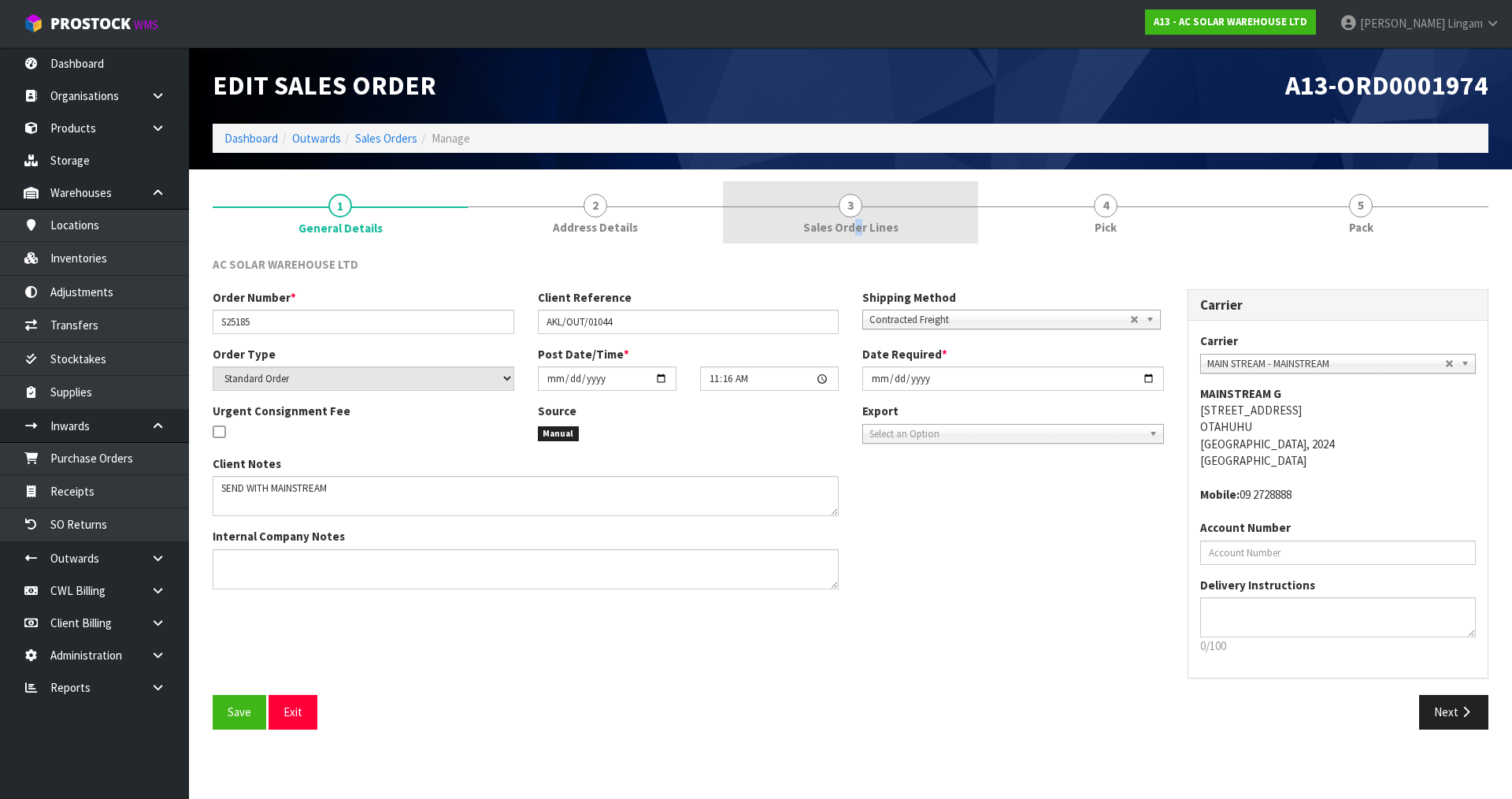
click at [858, 219] on span "Sales Order Lines" at bounding box center [850, 227] width 95 height 16
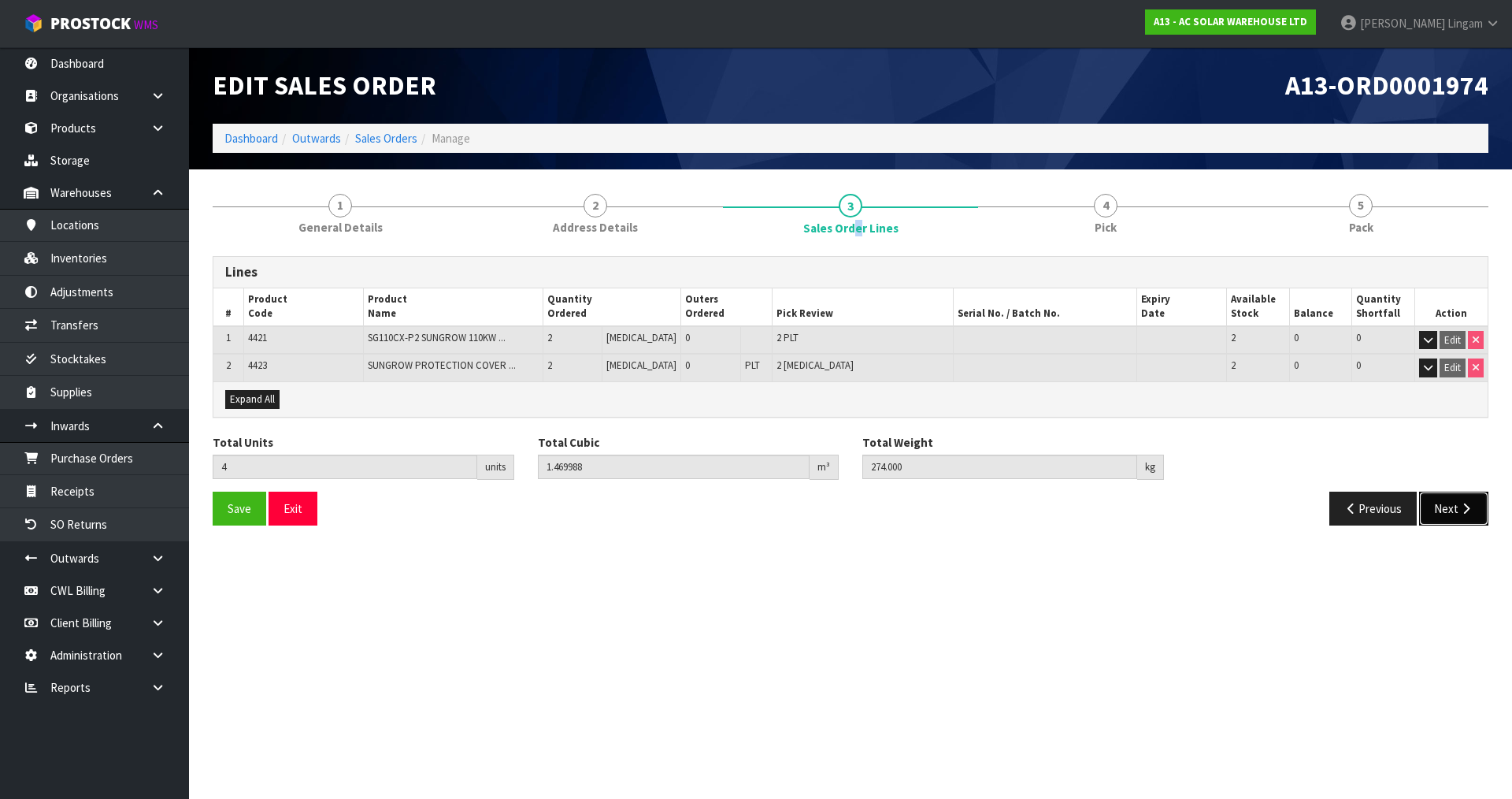
click at [1452, 509] on button "Next" at bounding box center [1453, 508] width 69 height 34
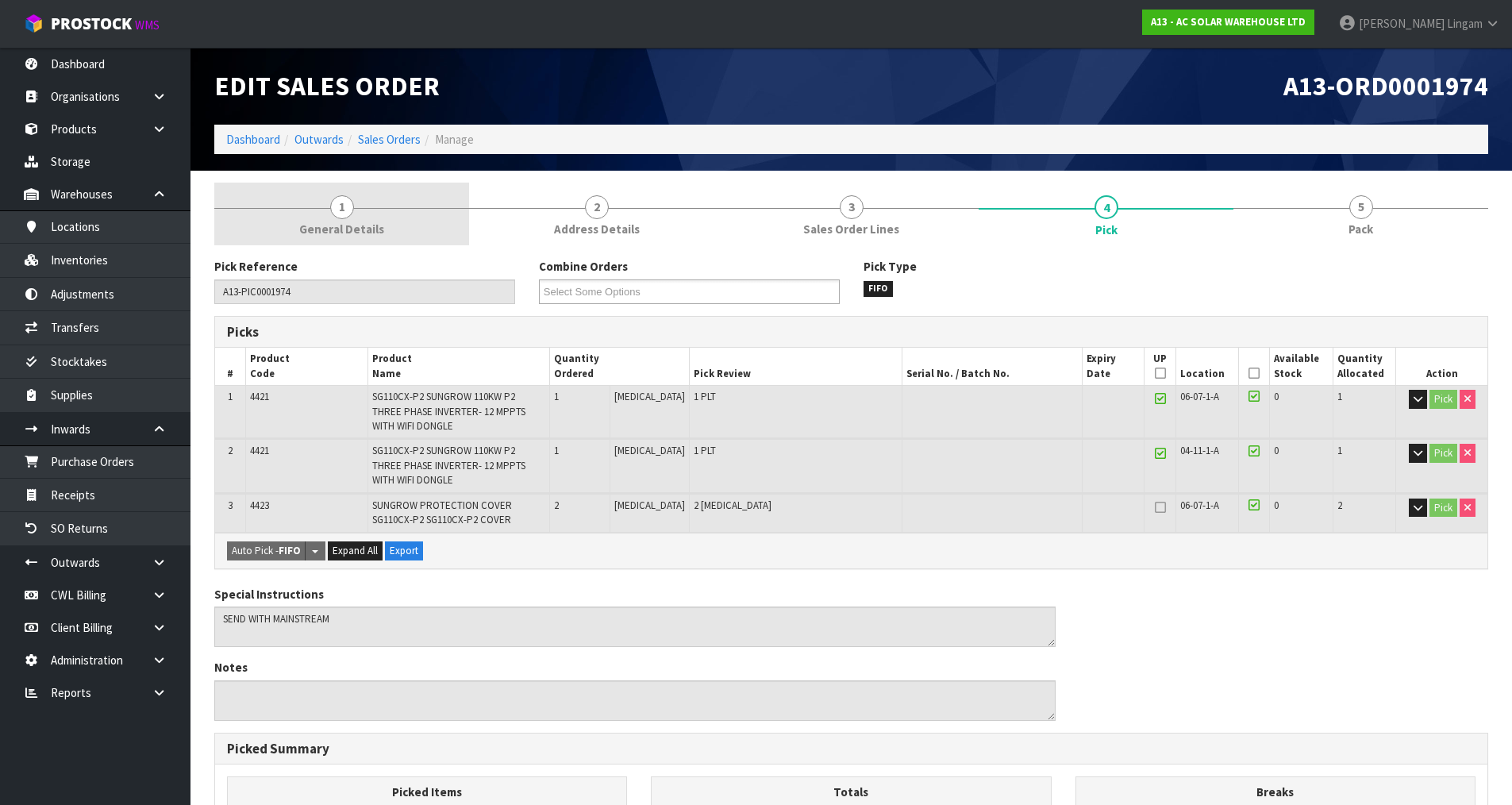
click at [396, 218] on link "1 General Details" at bounding box center [341, 213] width 254 height 62
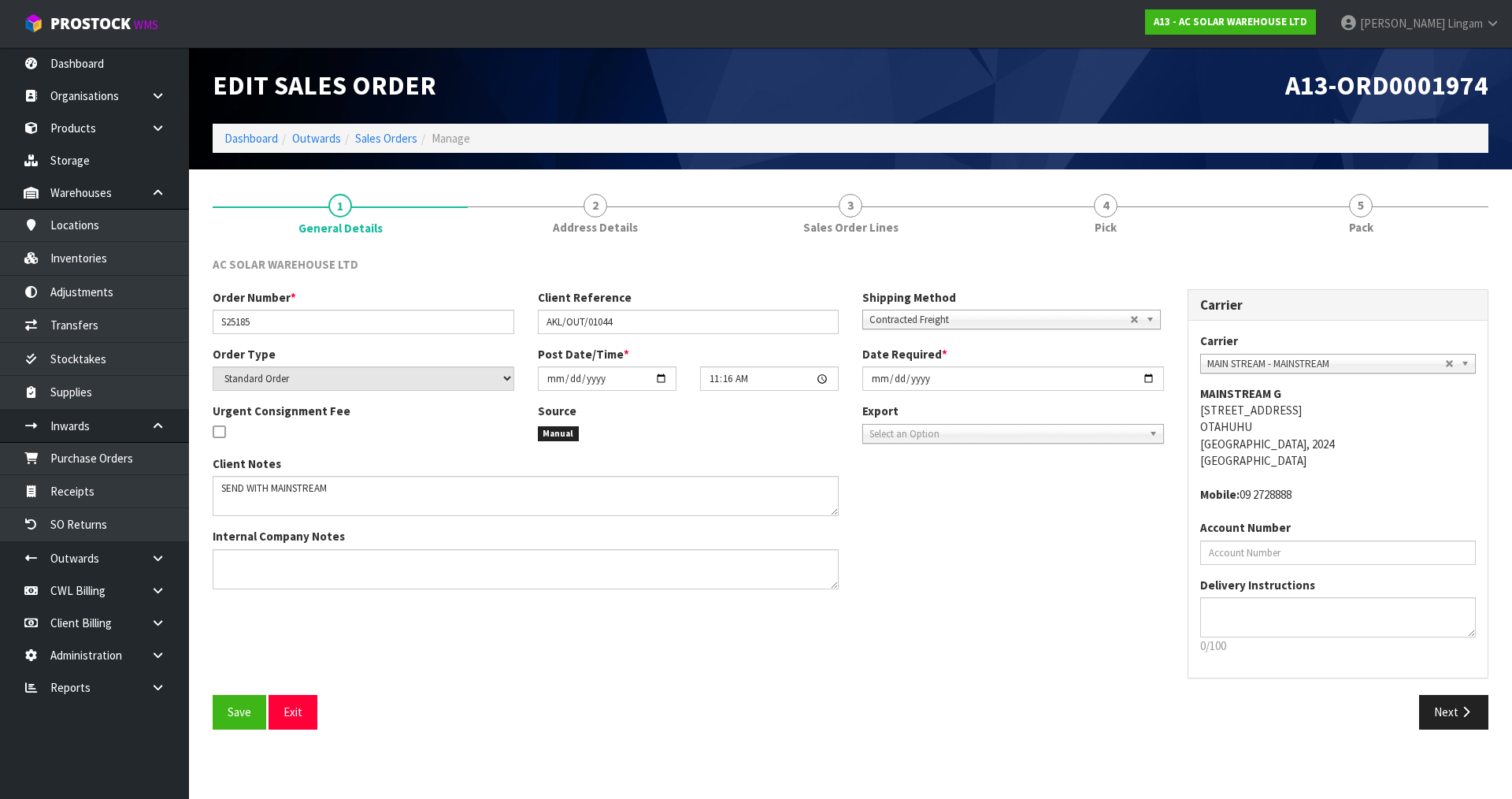
click at [975, 571] on div "Client Notes Internal Company Notes" at bounding box center [688, 528] width 975 height 146
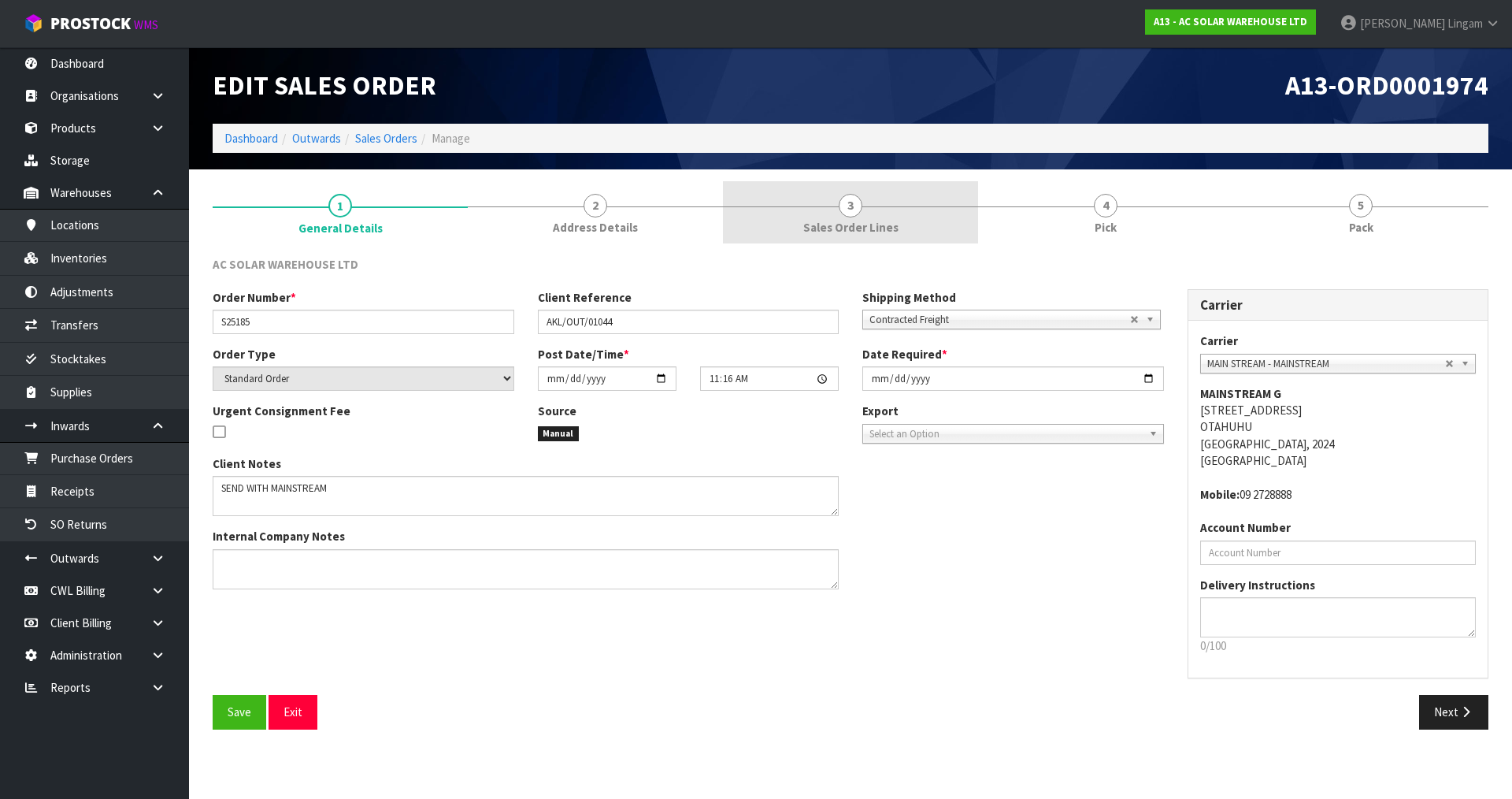
click at [886, 217] on link "3 Sales Order Lines" at bounding box center [850, 212] width 255 height 62
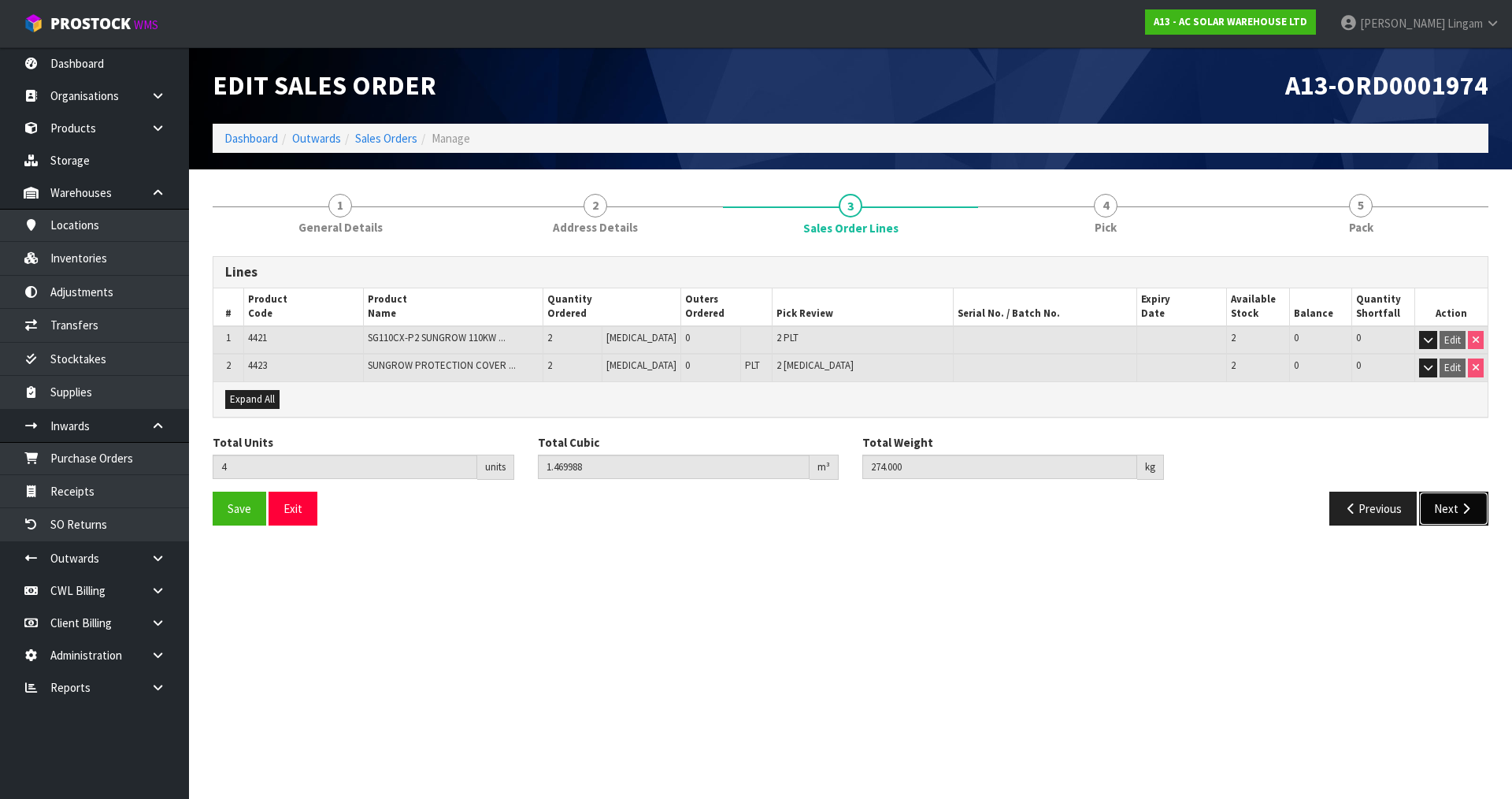
click at [1445, 511] on button "Next" at bounding box center [1453, 508] width 69 height 34
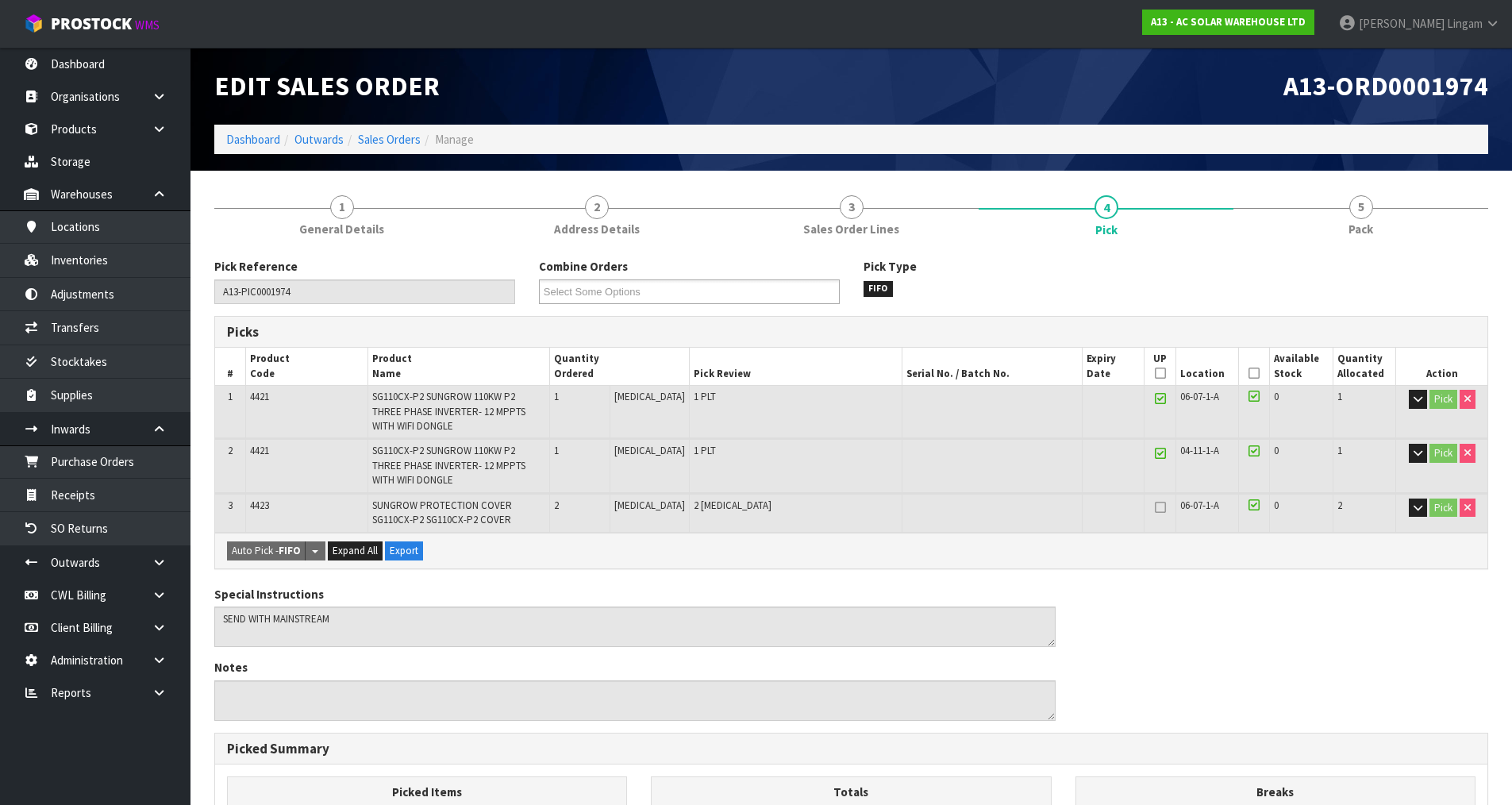
click at [1282, 673] on div "Special Instructions Notes" at bounding box center [851, 659] width 1298 height 147
click at [256, 139] on link "Dashboard" at bounding box center [254, 140] width 54 height 15
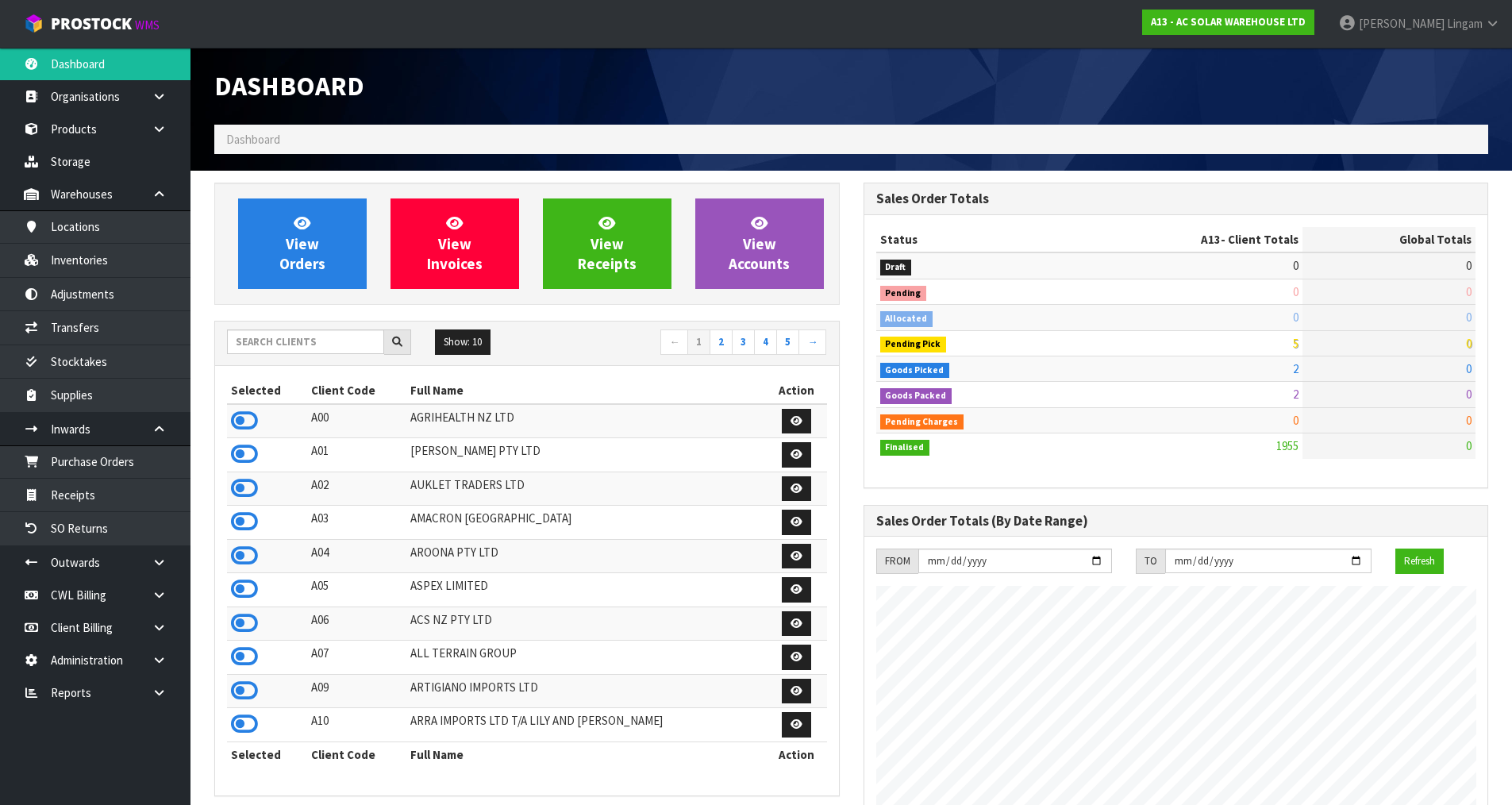
scroll to position [1288, 648]
click at [340, 342] on input "text" at bounding box center [305, 341] width 157 height 25
click at [340, 341] on input "text" at bounding box center [305, 341] width 157 height 25
